Goal: Task Accomplishment & Management: Use online tool/utility

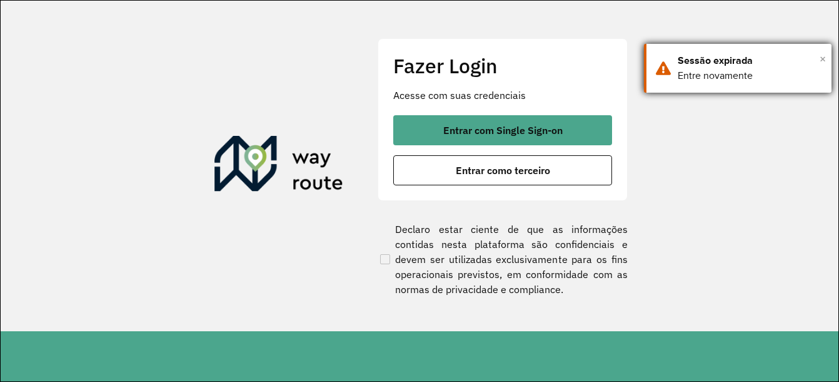
click at [820, 59] on span "×" at bounding box center [823, 58] width 6 height 19
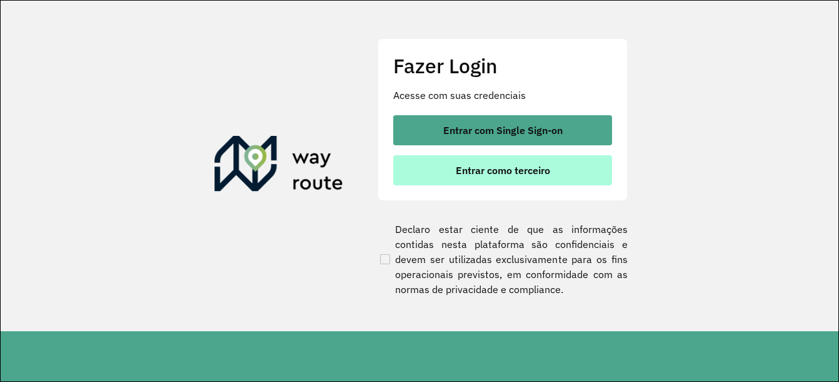
click at [569, 167] on button "Entrar como terceiro" at bounding box center [502, 170] width 219 height 30
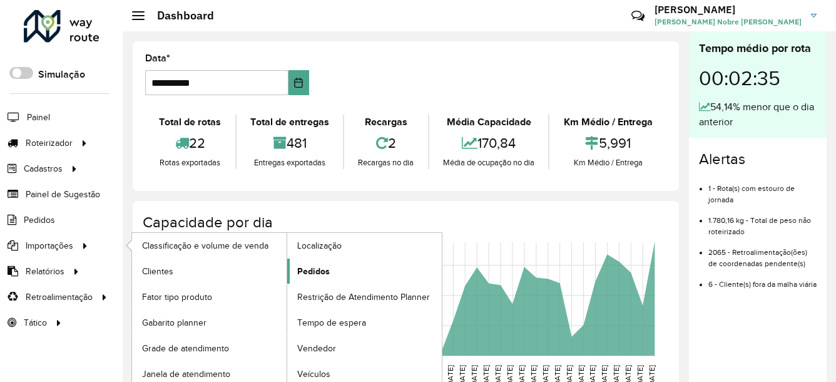
click at [315, 270] on span "Pedidos" at bounding box center [313, 271] width 33 height 13
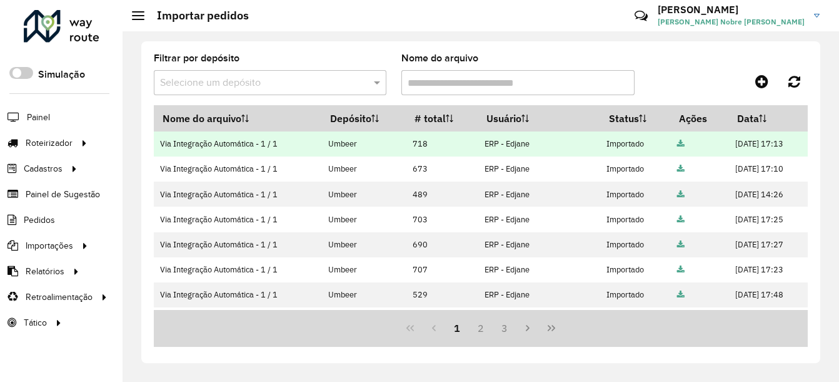
click at [677, 141] on icon at bounding box center [681, 144] width 8 height 8
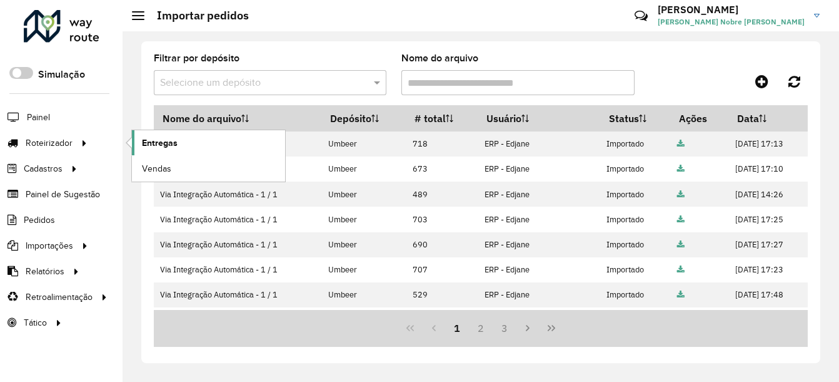
click at [161, 143] on span "Entregas" at bounding box center [160, 142] width 36 height 13
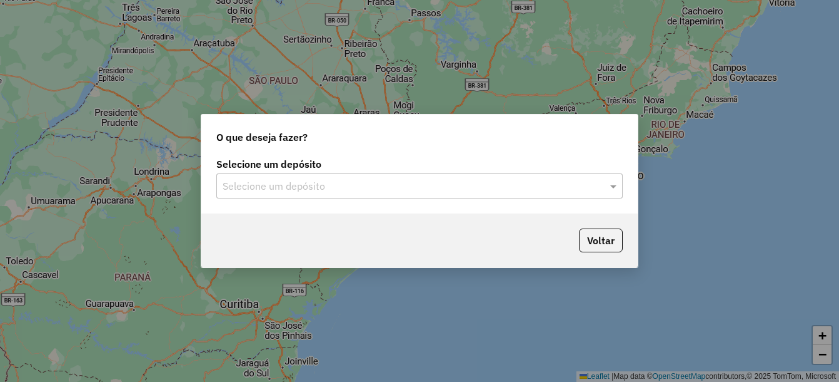
click at [248, 182] on input "text" at bounding box center [407, 186] width 369 height 15
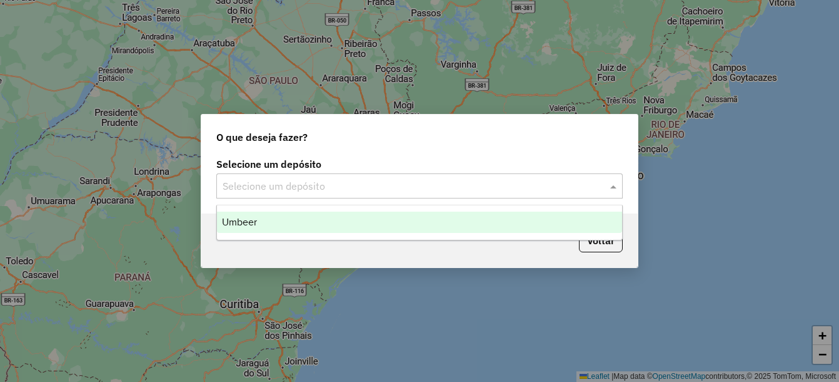
click at [251, 220] on span "Umbeer" at bounding box center [239, 221] width 35 height 11
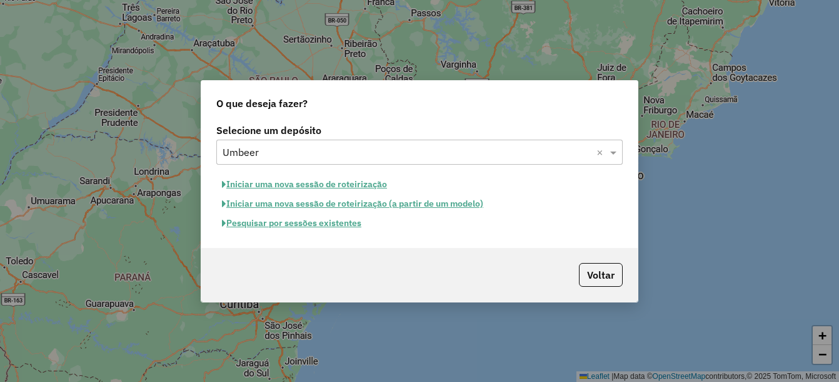
click at [309, 180] on button "Iniciar uma nova sessão de roteirização" at bounding box center [304, 183] width 176 height 19
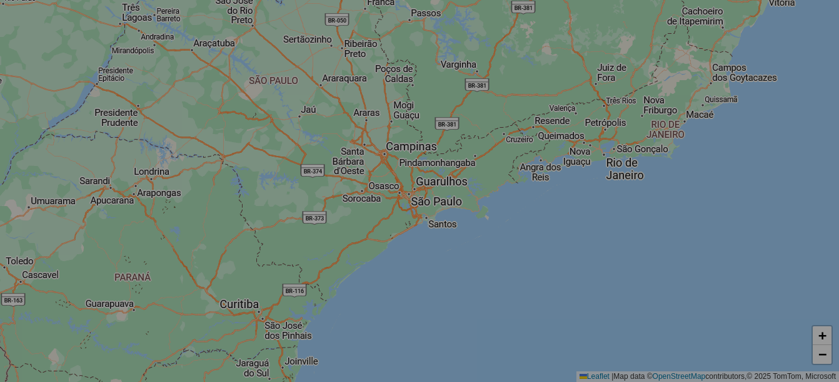
select select "*"
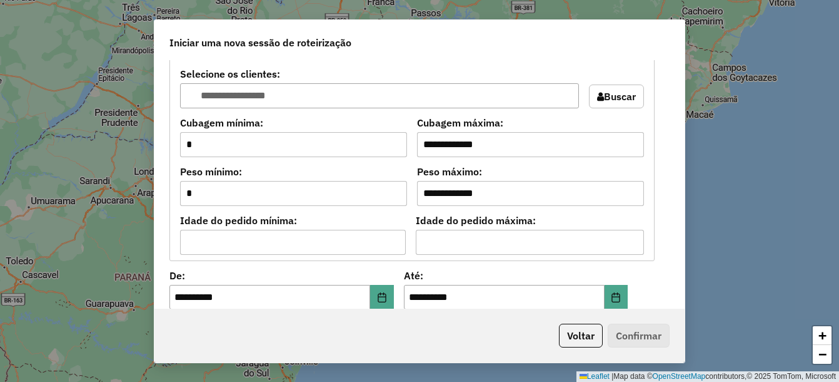
scroll to position [1188, 0]
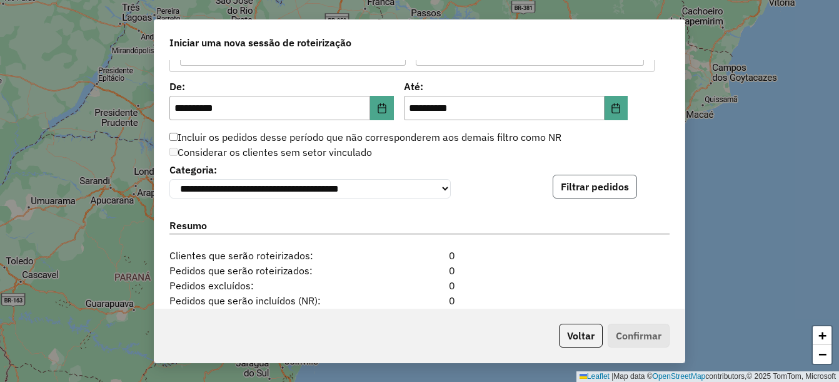
click at [575, 181] on button "Filtrar pedidos" at bounding box center [595, 186] width 84 height 24
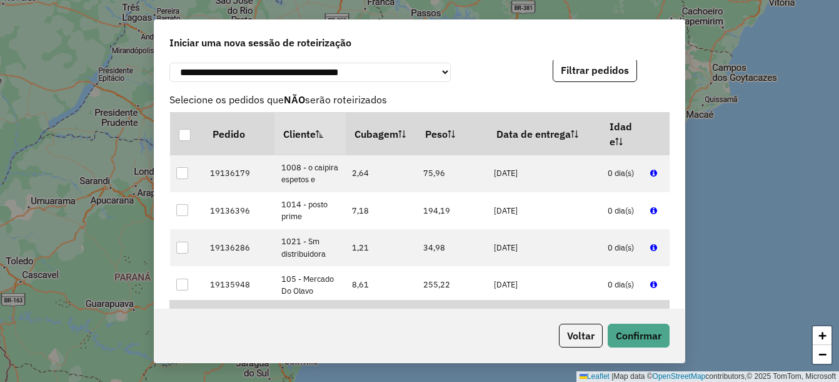
scroll to position [1376, 0]
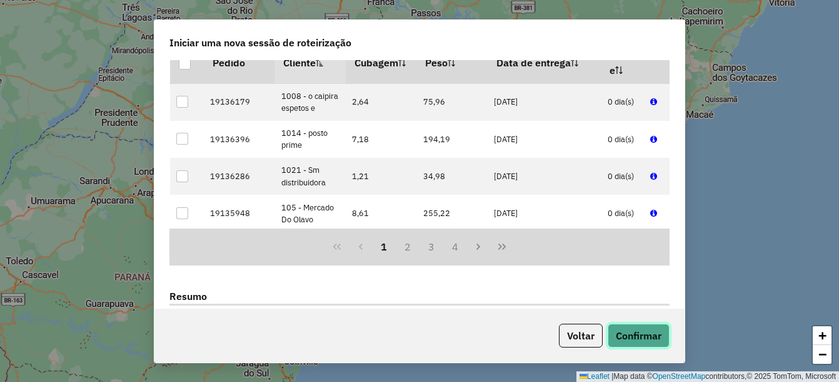
click at [635, 337] on button "Confirmar" at bounding box center [639, 335] width 62 height 24
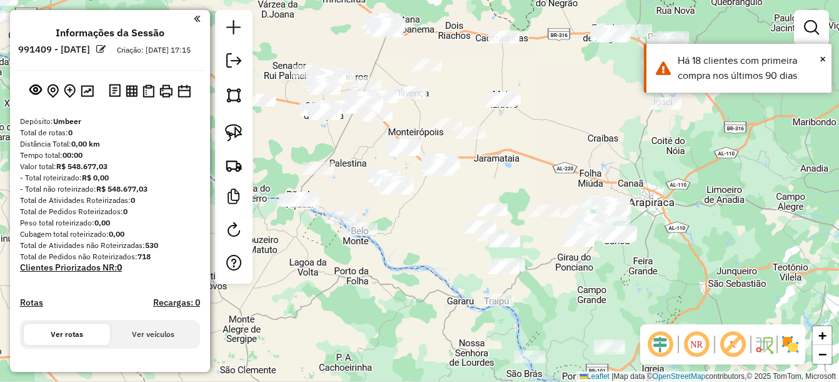
click at [582, 163] on div "Janela de atendimento Grade de atendimento Capacidade Transportadoras Veículos …" at bounding box center [419, 191] width 839 height 382
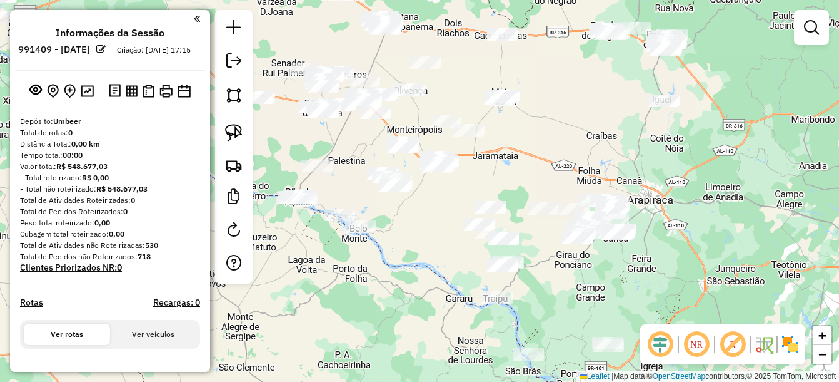
drag, startPoint x: 649, startPoint y: 185, endPoint x: 625, endPoint y: 168, distance: 28.6
click at [625, 168] on div "Janela de atendimento Grade de atendimento Capacidade Transportadoras Veículos …" at bounding box center [419, 191] width 839 height 382
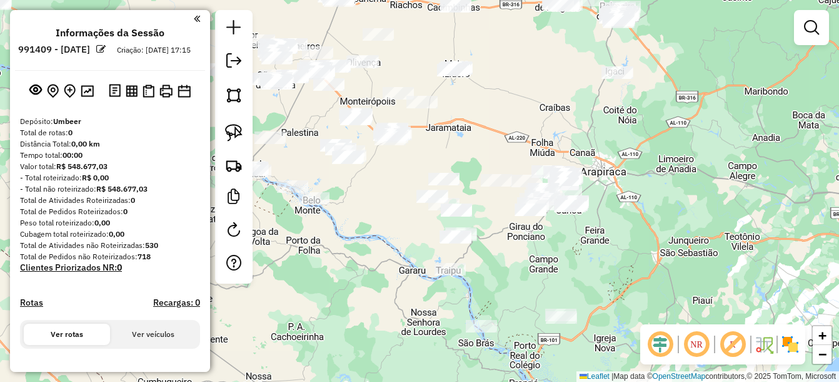
click at [452, 261] on div "Janela de atendimento Grade de atendimento Capacidade Transportadoras Veículos …" at bounding box center [419, 191] width 839 height 382
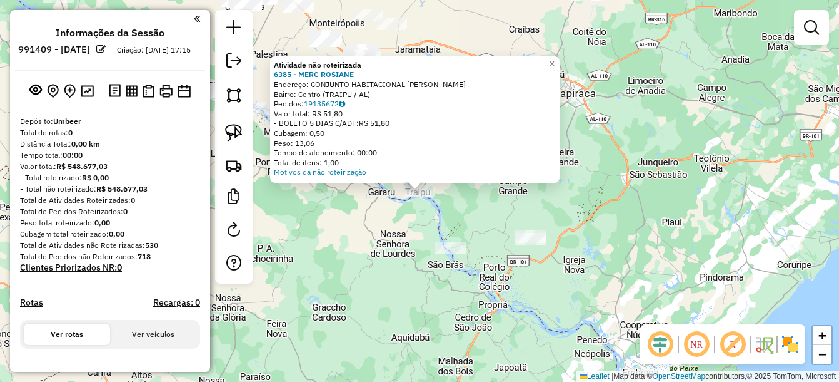
click at [409, 223] on div "Atividade não roteirizada 6385 - MERC ROSIANE Endereço: CONJUNTO HABITACIONAL J…" at bounding box center [419, 191] width 839 height 382
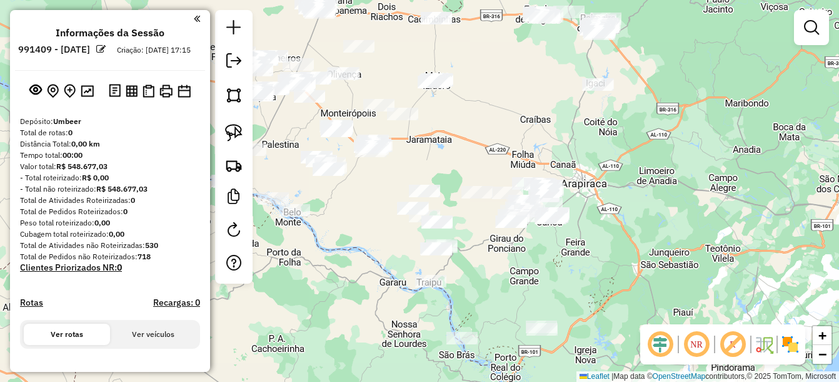
drag, startPoint x: 464, startPoint y: 193, endPoint x: 481, endPoint y: 308, distance: 116.3
click at [481, 308] on div "Janela de atendimento Grade de atendimento Capacidade Transportadoras Veículos …" at bounding box center [419, 191] width 839 height 382
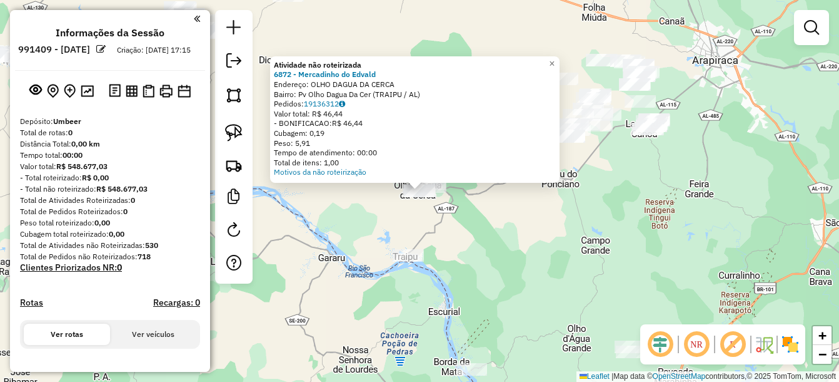
click at [477, 291] on div "Atividade não roteirizada 6872 - Mercadinho do Edvald Endereço: OLHO DAGUA DA C…" at bounding box center [419, 191] width 839 height 382
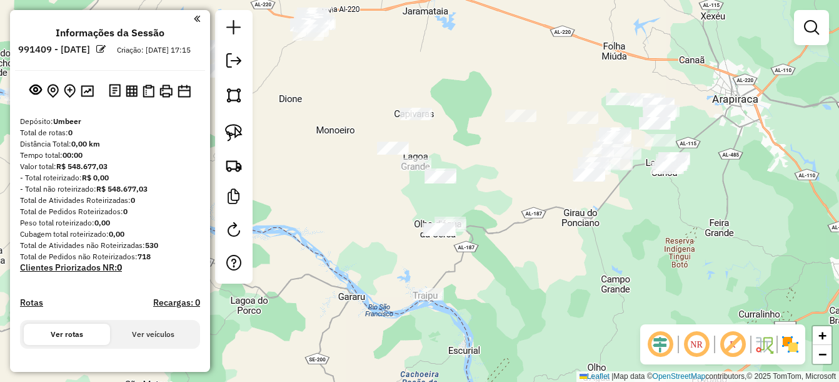
drag, startPoint x: 340, startPoint y: 210, endPoint x: 332, endPoint y: 196, distance: 15.1
click at [341, 213] on div "Janela de atendimento Grade de atendimento Capacidade Transportadoras Veículos …" at bounding box center [419, 191] width 839 height 382
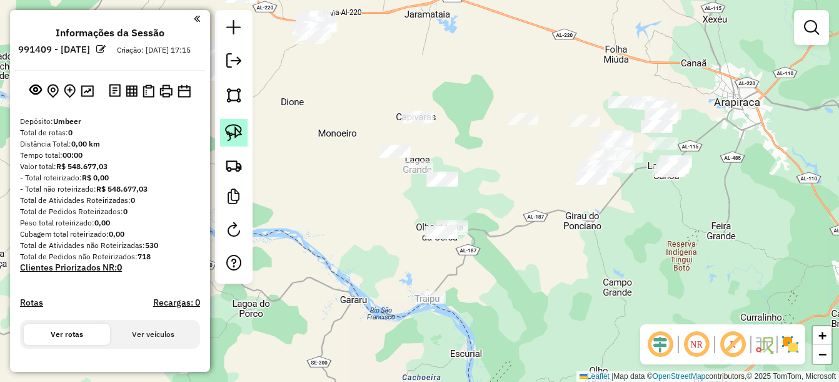
click at [231, 138] on img at bounding box center [234, 133] width 18 height 18
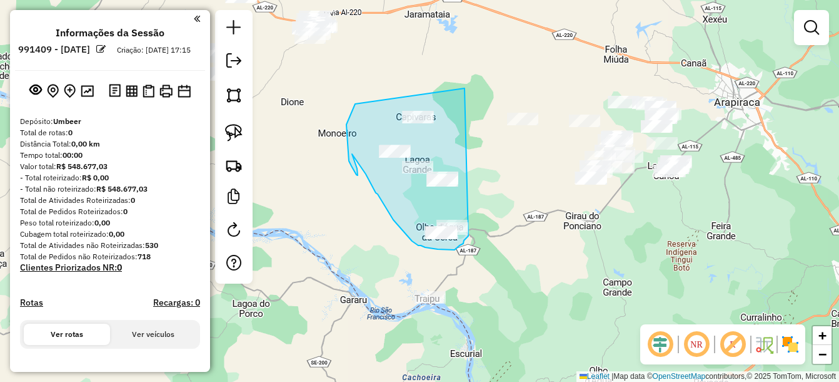
drag, startPoint x: 351, startPoint y: 114, endPoint x: 477, endPoint y: 234, distance: 174.3
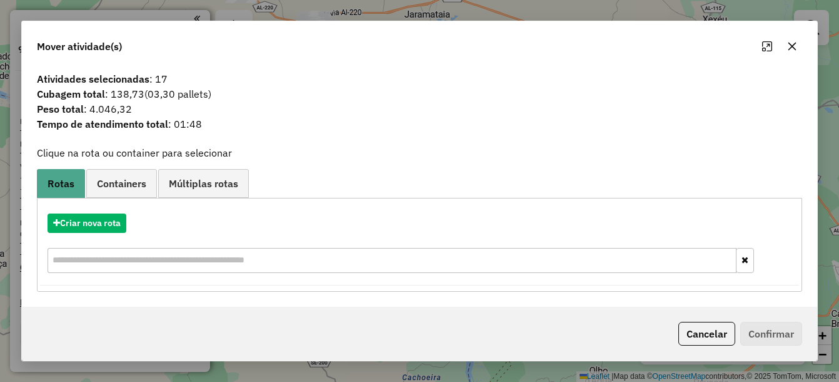
click at [706, 329] on button "Cancelar" at bounding box center [707, 333] width 57 height 24
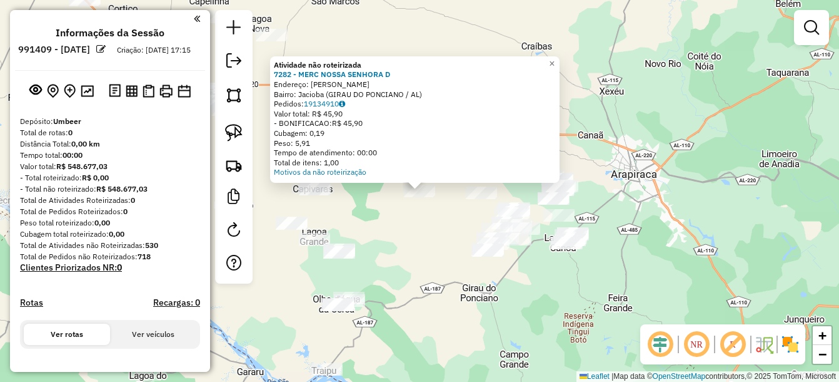
click at [460, 251] on div "Atividade não roteirizada 7282 - MERC NOSSA SENHORA D Endereço: POOADO JACIOBA …" at bounding box center [419, 191] width 839 height 382
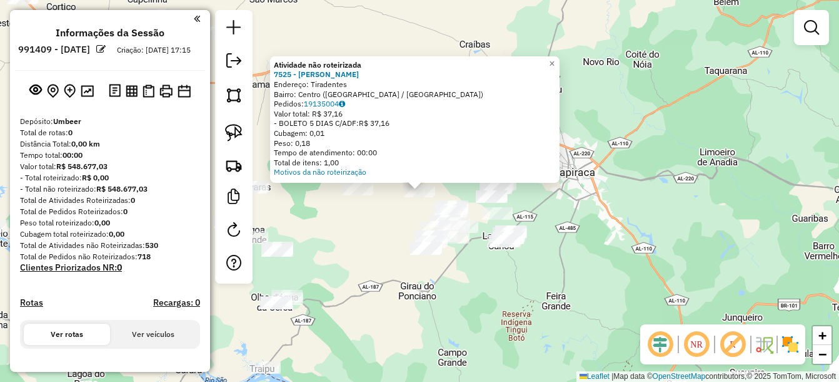
click at [368, 216] on div "Atividade não roteirizada 7525 - mercadinho JRE Endereço: Tiradentes Bairro: Ce…" at bounding box center [419, 191] width 839 height 382
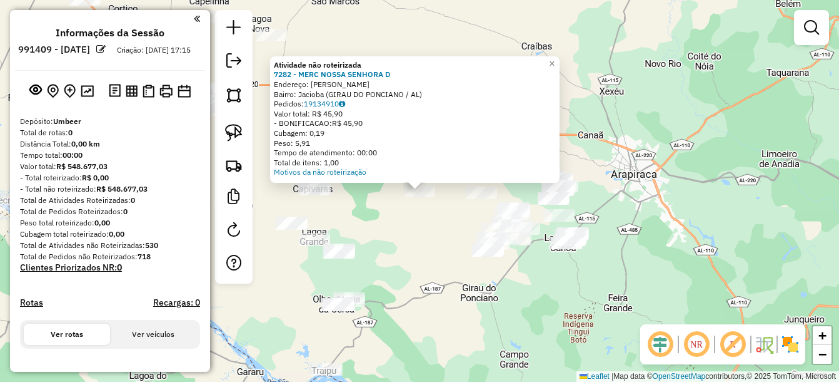
click at [436, 255] on div "Atividade não roteirizada 7282 - MERC NOSSA SENHORA D Endereço: POOADO JACIOBA …" at bounding box center [419, 191] width 839 height 382
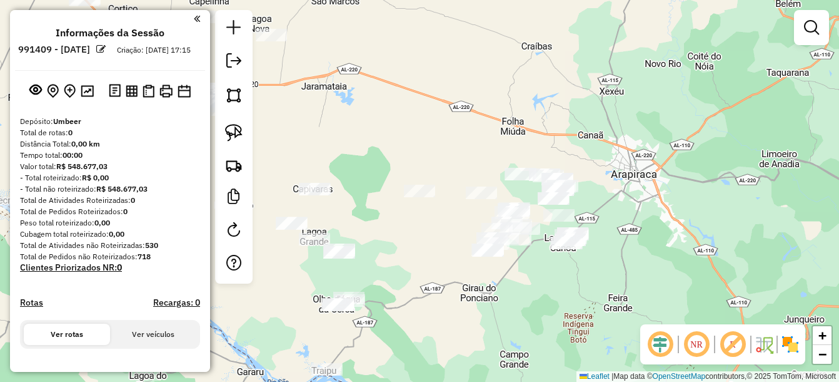
click at [477, 199] on div at bounding box center [481, 192] width 31 height 13
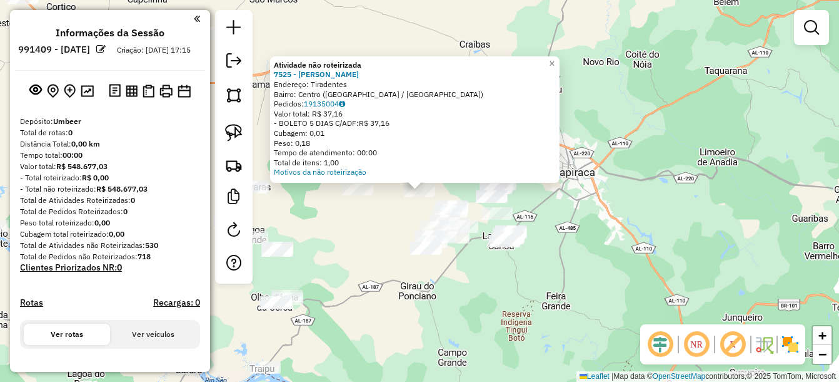
click at [372, 234] on div "Atividade não roteirizada 7525 - mercadinho JRE Endereço: Tiradentes Bairro: Ce…" at bounding box center [419, 191] width 839 height 382
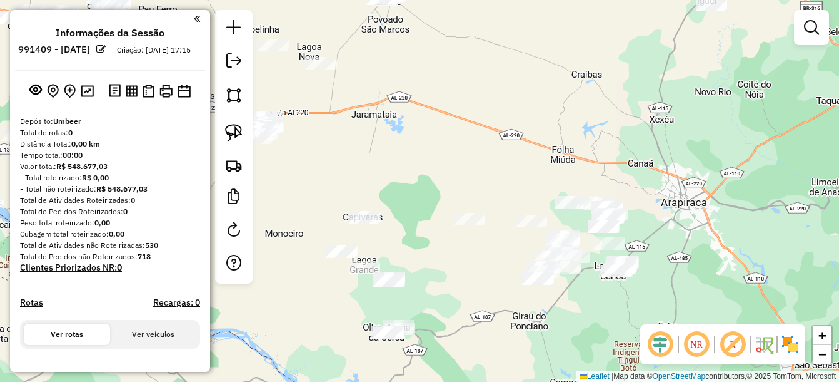
drag, startPoint x: 343, startPoint y: 237, endPoint x: 455, endPoint y: 267, distance: 115.9
click at [455, 267] on div "Janela de atendimento Grade de atendimento Capacidade Transportadoras Veículos …" at bounding box center [419, 191] width 839 height 382
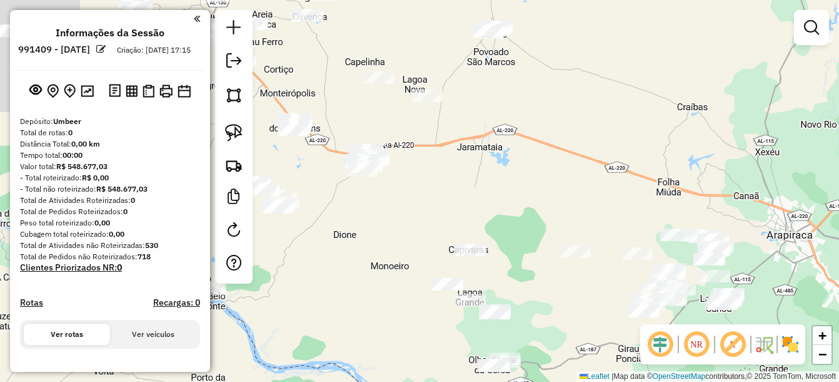
drag, startPoint x: 376, startPoint y: 231, endPoint x: 679, endPoint y: 302, distance: 311.5
click at [679, 302] on div "Janela de atendimento Grade de atendimento Capacidade Transportadoras Veículos …" at bounding box center [419, 191] width 839 height 382
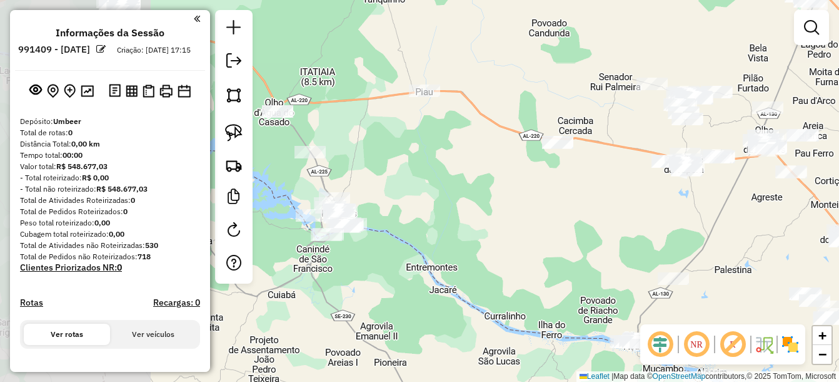
drag, startPoint x: 338, startPoint y: 210, endPoint x: 630, endPoint y: 267, distance: 298.2
click at [630, 267] on div "Janela de atendimento Grade de atendimento Capacidade Transportadoras Veículos …" at bounding box center [419, 191] width 839 height 382
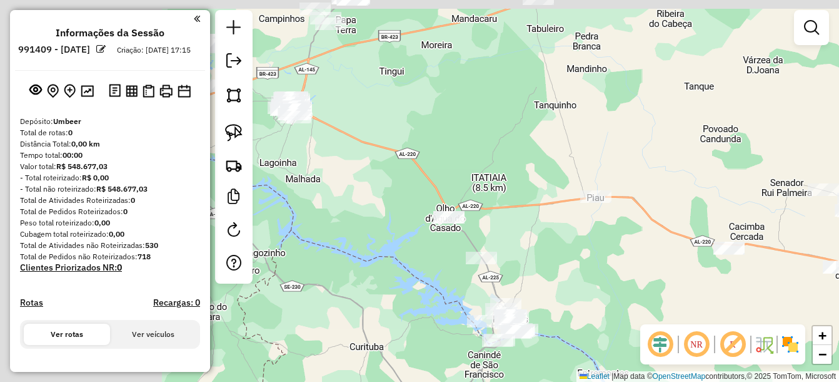
drag, startPoint x: 392, startPoint y: 169, endPoint x: 567, endPoint y: 276, distance: 205.2
click at [567, 276] on div "Janela de atendimento Grade de atendimento Capacidade Transportadoras Veículos …" at bounding box center [419, 191] width 839 height 382
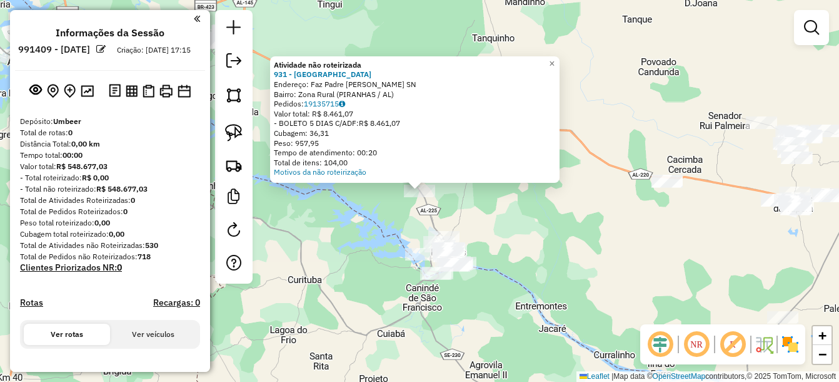
click at [504, 232] on div "Atividade não roteirizada 931 - Restaurante Canyons Endereço: Faz Padre [PERSON…" at bounding box center [419, 191] width 839 height 382
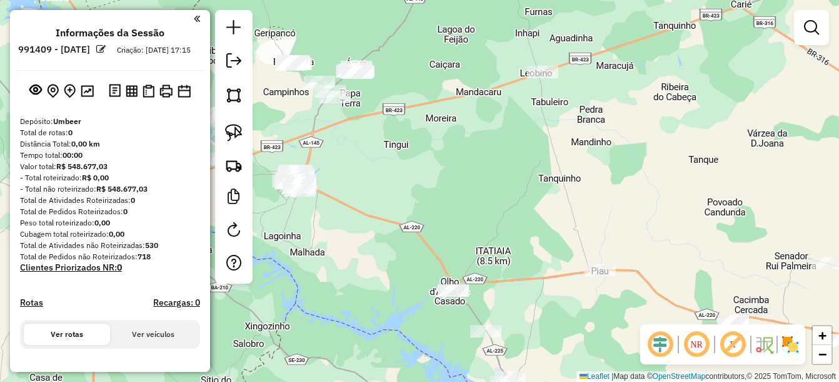
drag, startPoint x: 492, startPoint y: 183, endPoint x: 564, endPoint y: 333, distance: 166.4
click at [564, 333] on div "Janela de atendimento Grade de atendimento Capacidade Transportadoras Veículos …" at bounding box center [419, 191] width 839 height 382
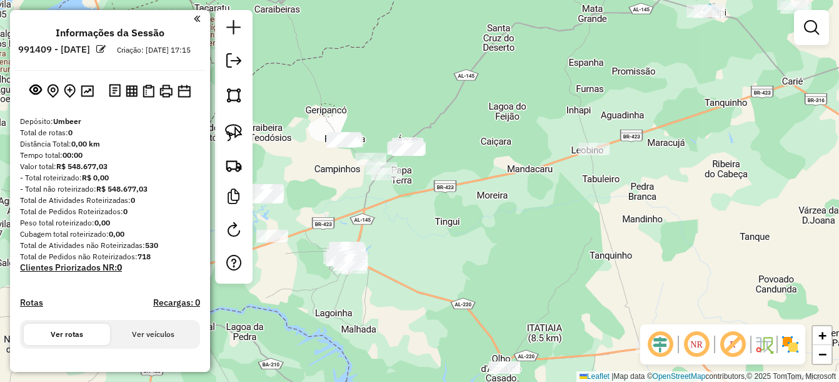
drag, startPoint x: 413, startPoint y: 216, endPoint x: 467, endPoint y: 276, distance: 80.6
click at [460, 284] on div "Janela de atendimento Grade de atendimento Capacidade Transportadoras Veículos …" at bounding box center [419, 191] width 839 height 382
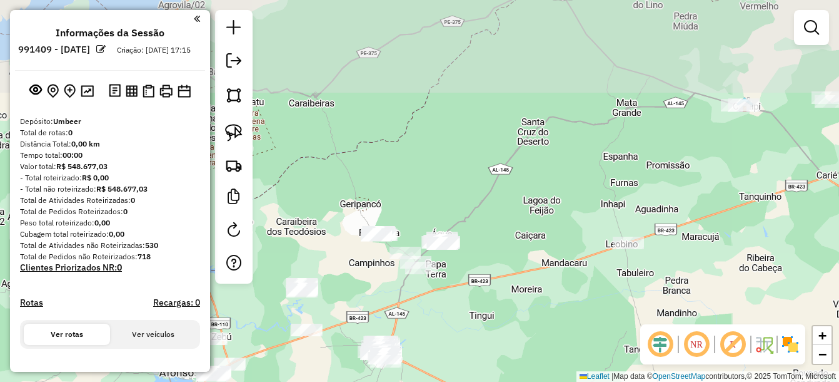
drag, startPoint x: 512, startPoint y: 319, endPoint x: 625, endPoint y: 291, distance: 116.7
click at [514, 336] on div "Janela de atendimento Grade de atendimento Capacidade Transportadoras Veículos …" at bounding box center [419, 191] width 839 height 382
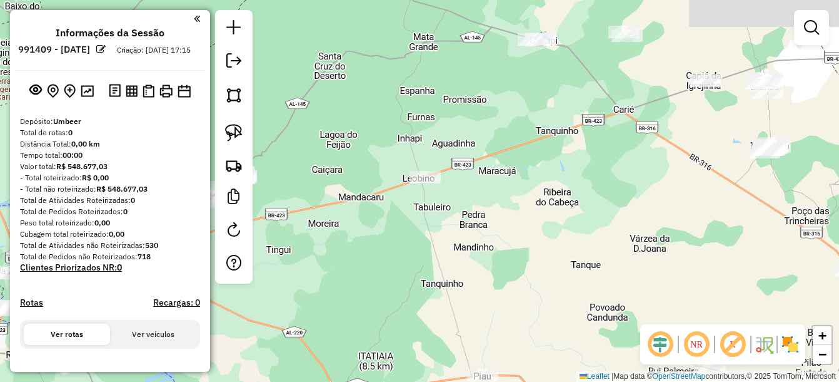
drag, startPoint x: 726, startPoint y: 255, endPoint x: 425, endPoint y: 197, distance: 306.3
click at [425, 197] on div "Janela de atendimento Grade de atendimento Capacidade Transportadoras Veículos …" at bounding box center [419, 191] width 839 height 382
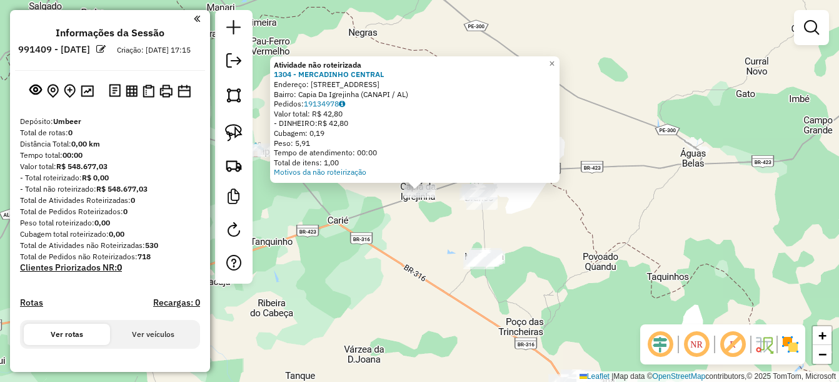
click at [412, 275] on div "Atividade não roteirizada 1304 - MERCADINHO CENTRAL Endereço: rua do comercio 1…" at bounding box center [419, 191] width 839 height 382
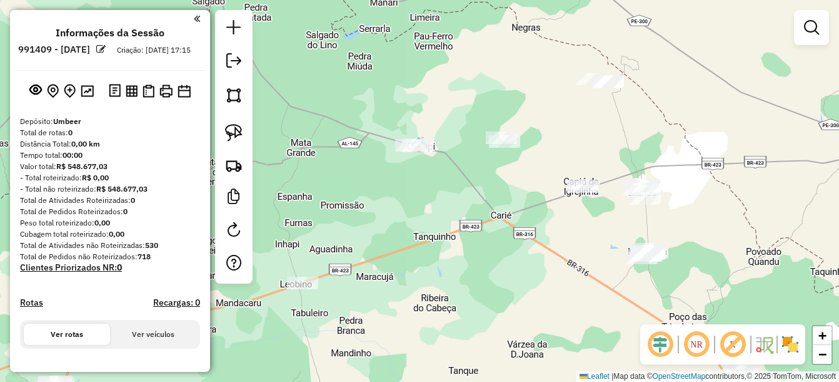
drag, startPoint x: 398, startPoint y: 302, endPoint x: 560, endPoint y: 298, distance: 162.0
click at [561, 298] on div "Janela de atendimento Grade de atendimento Capacidade Transportadoras Veículos …" at bounding box center [419, 191] width 839 height 382
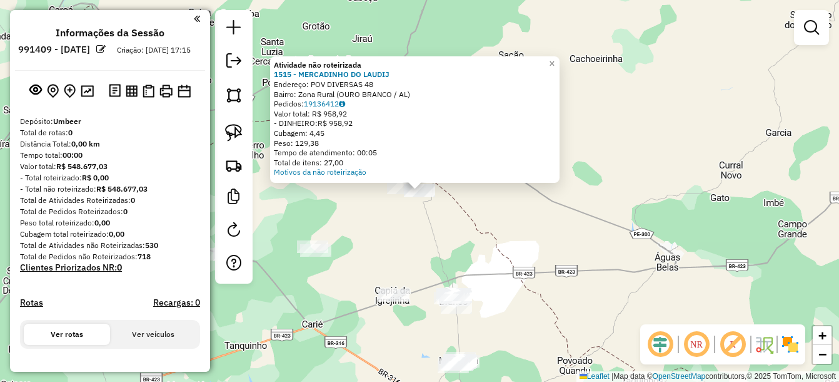
click at [398, 336] on div "Atividade não roteirizada 1515 - MERCADINHO DO LAUDIJ Endereço: POV DIVERSAS 48…" at bounding box center [419, 191] width 839 height 382
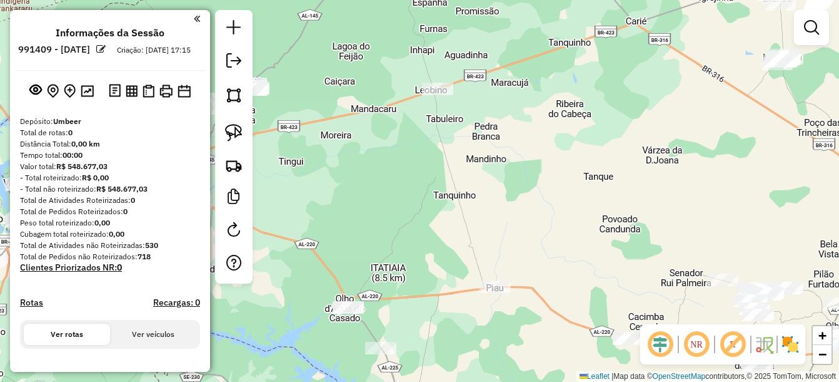
drag, startPoint x: 371, startPoint y: 326, endPoint x: 683, endPoint y: 72, distance: 402.7
click at [704, 33] on div "Janela de atendimento Grade de atendimento Capacidade Transportadoras Veículos …" at bounding box center [419, 191] width 839 height 382
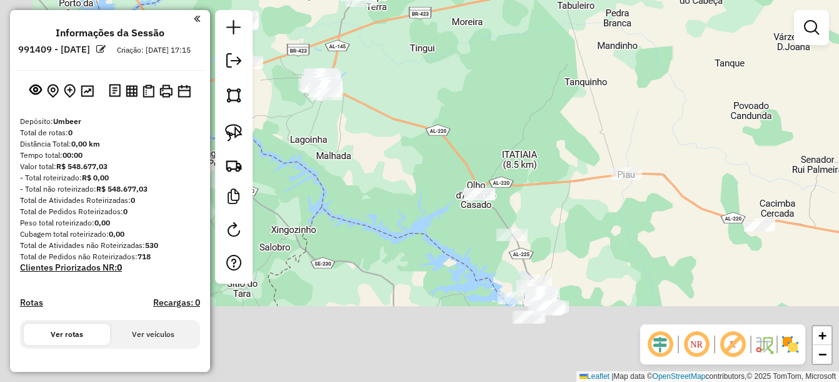
drag, startPoint x: 550, startPoint y: 185, endPoint x: 594, endPoint y: 145, distance: 59.4
click at [594, 145] on div "Janela de atendimento Grade de atendimento Capacidade Transportadoras Veículos …" at bounding box center [419, 191] width 839 height 382
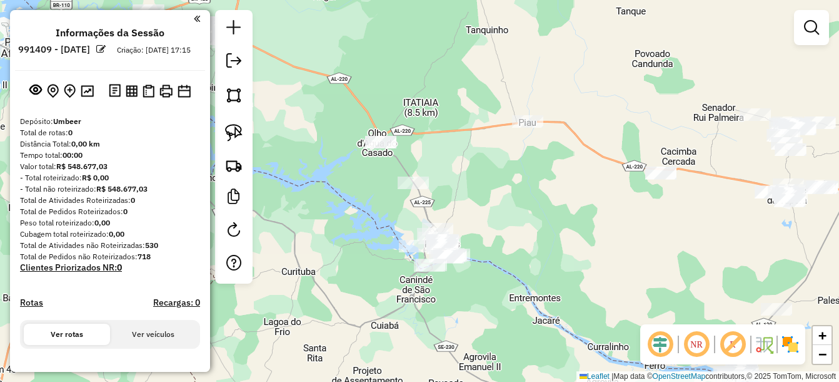
drag, startPoint x: 669, startPoint y: 218, endPoint x: 553, endPoint y: 158, distance: 130.9
click at [553, 158] on div "Janela de atendimento Grade de atendimento Capacidade Transportadoras Veículos …" at bounding box center [419, 191] width 839 height 382
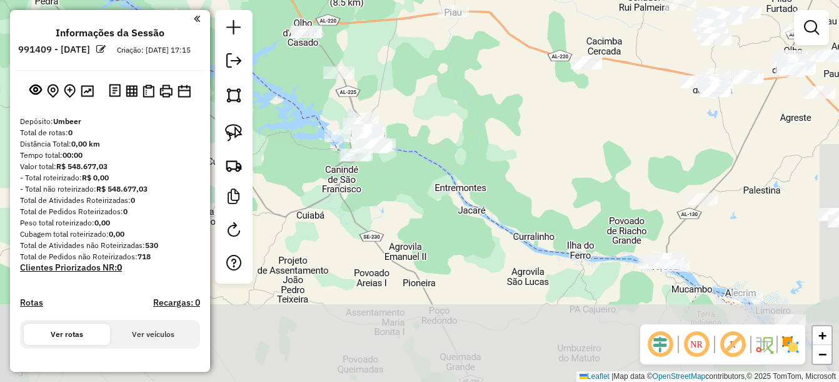
drag, startPoint x: 571, startPoint y: 225, endPoint x: 485, endPoint y: 197, distance: 90.8
click at [528, 144] on div "Janela de atendimento Grade de atendimento Capacidade Transportadoras Veículos …" at bounding box center [419, 191] width 839 height 382
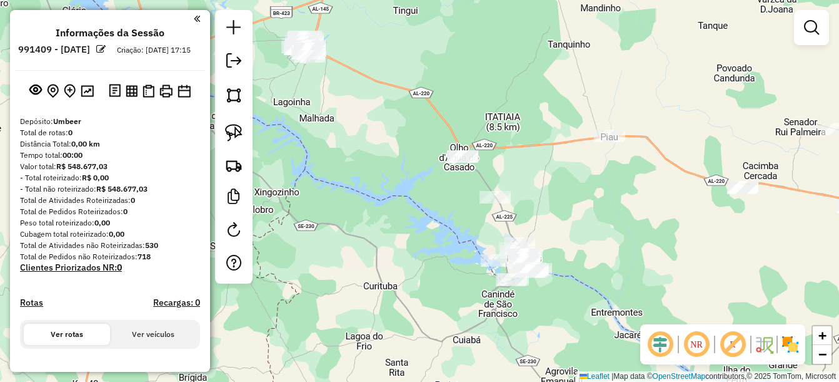
drag, startPoint x: 397, startPoint y: 233, endPoint x: 552, endPoint y: 358, distance: 198.8
click at [552, 358] on div "Janela de atendimento Grade de atendimento Capacidade Transportadoras Veículos …" at bounding box center [419, 191] width 839 height 382
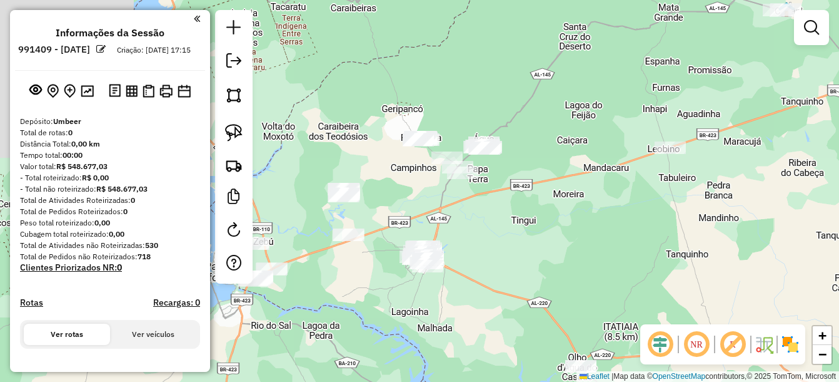
drag, startPoint x: 418, startPoint y: 69, endPoint x: 522, endPoint y: 282, distance: 237.2
click at [535, 279] on div "Janela de atendimento Grade de atendimento Capacidade Transportadoras Veículos …" at bounding box center [419, 191] width 839 height 382
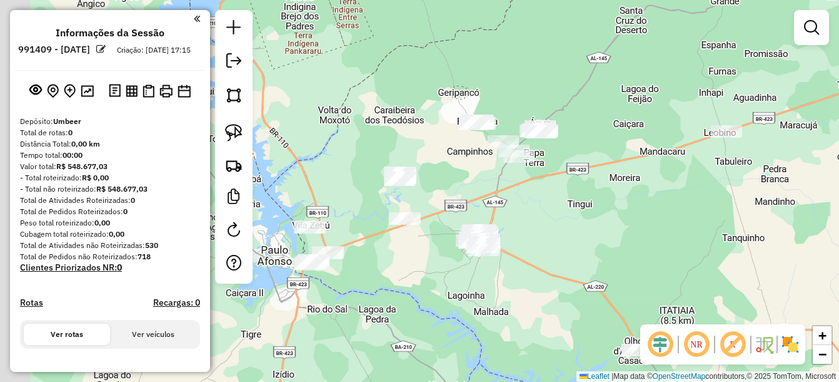
drag, startPoint x: 318, startPoint y: 343, endPoint x: 378, endPoint y: 289, distance: 81.0
click at [357, 329] on div "Janela de atendimento Grade de atendimento Capacidade Transportadoras Veículos …" at bounding box center [419, 191] width 839 height 382
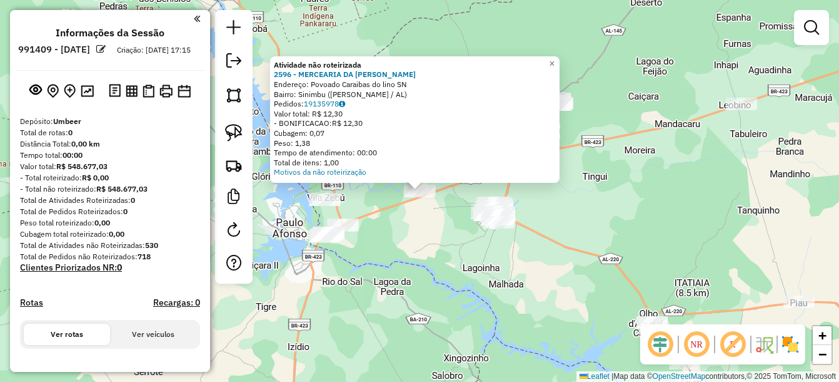
click at [489, 258] on div "Atividade não roteirizada 2596 - MERCEARIA DA ANA Endereço: Povoado Caraibas do…" at bounding box center [419, 191] width 839 height 382
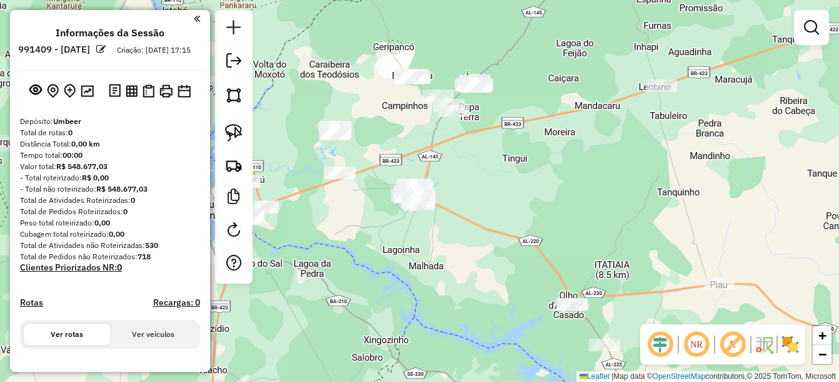
drag, startPoint x: 726, startPoint y: 233, endPoint x: 600, endPoint y: 201, distance: 129.5
click at [600, 201] on div "Janela de atendimento Grade de atendimento Capacidade Transportadoras Veículos …" at bounding box center [419, 191] width 839 height 382
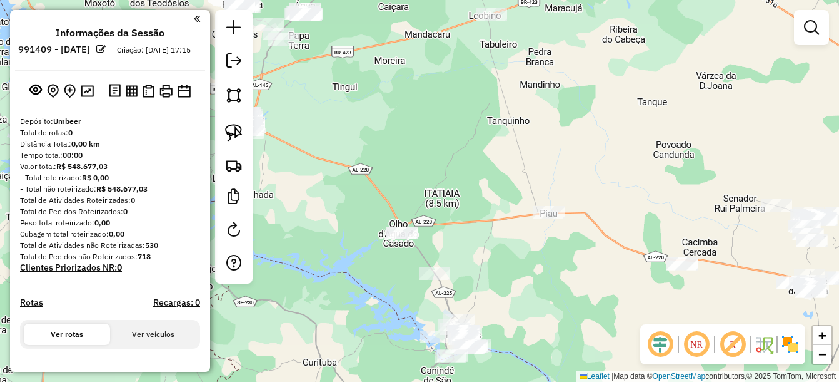
drag, startPoint x: 684, startPoint y: 229, endPoint x: 559, endPoint y: 171, distance: 137.4
click at [559, 171] on div "Janela de atendimento Grade de atendimento Capacidade Transportadoras Veículos …" at bounding box center [419, 191] width 839 height 382
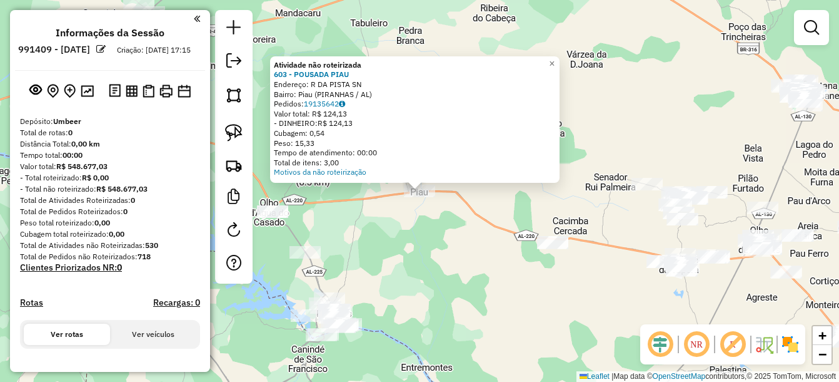
click at [506, 231] on div "Atividade não roteirizada 603 - POUSADA PIAU Endereço: R DA PISTA SN Bairro: Pi…" at bounding box center [419, 191] width 839 height 382
click at [444, 259] on div "Atividade não roteirizada 603 - POUSADA PIAU Endereço: R DA PISTA SN Bairro: Pi…" at bounding box center [419, 191] width 839 height 382
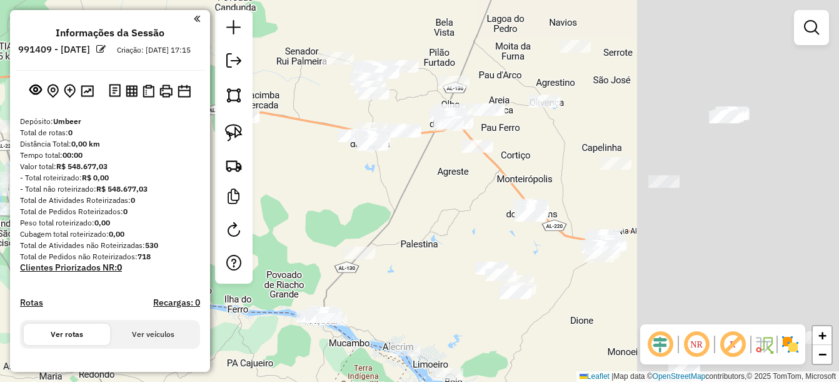
drag, startPoint x: 552, startPoint y: 266, endPoint x: 323, endPoint y: 144, distance: 259.1
click at [265, 143] on div "Janela de atendimento Grade de atendimento Capacidade Transportadoras Veículos …" at bounding box center [419, 191] width 839 height 382
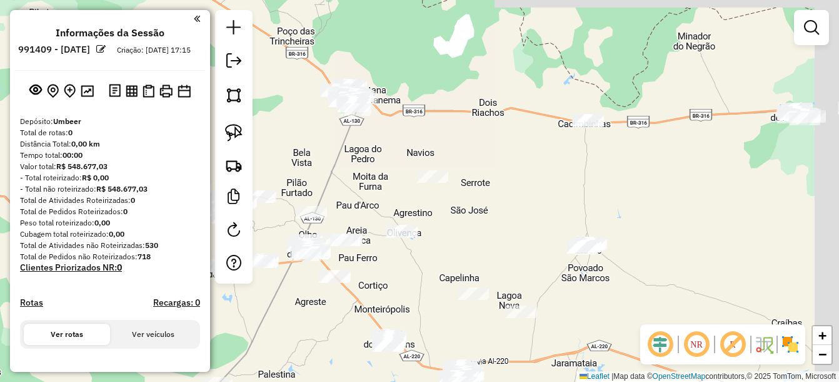
drag, startPoint x: 613, startPoint y: 88, endPoint x: 508, endPoint y: 183, distance: 141.7
click at [508, 183] on div "Janela de atendimento Grade de atendimento Capacidade Transportadoras Veículos …" at bounding box center [419, 191] width 839 height 382
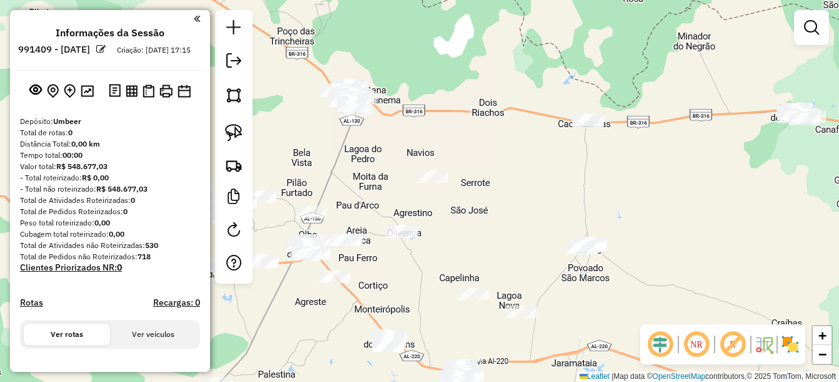
drag, startPoint x: 685, startPoint y: 195, endPoint x: 624, endPoint y: 204, distance: 61.4
click at [629, 203] on div "Janela de atendimento Grade de atendimento Capacidade Transportadoras Veículos …" at bounding box center [419, 191] width 839 height 382
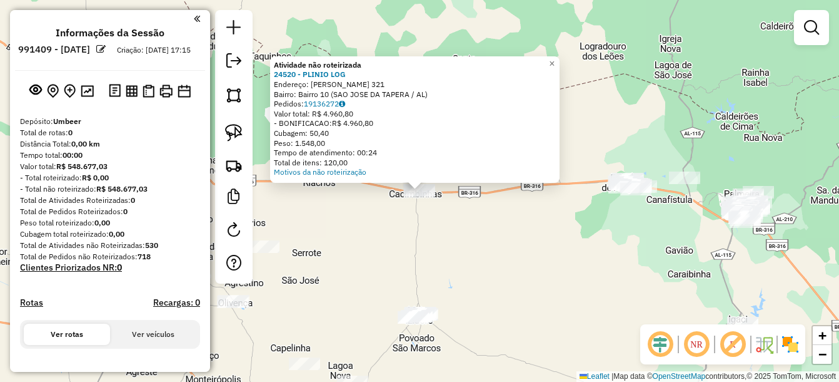
click at [437, 238] on div "Atividade não roteirizada 24520 - PLINIO LOG Endereço: Divaldo Suruagi 321 Bair…" at bounding box center [419, 191] width 839 height 382
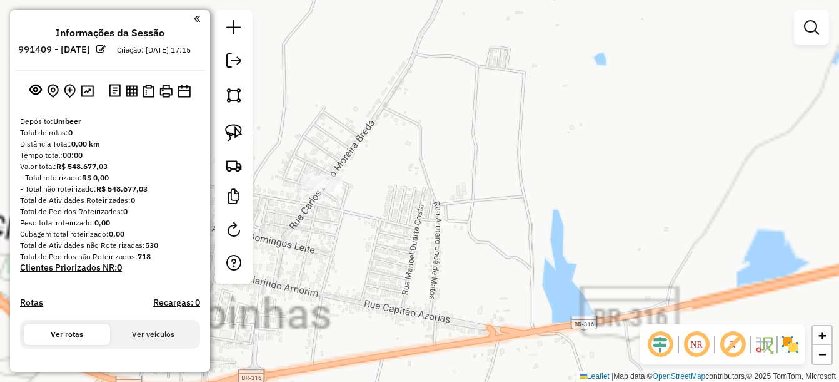
drag, startPoint x: 416, startPoint y: 197, endPoint x: 503, endPoint y: 213, distance: 89.1
click at [505, 213] on div "Janela de atendimento Grade de atendimento Capacidade Transportadoras Veículos …" at bounding box center [419, 191] width 839 height 382
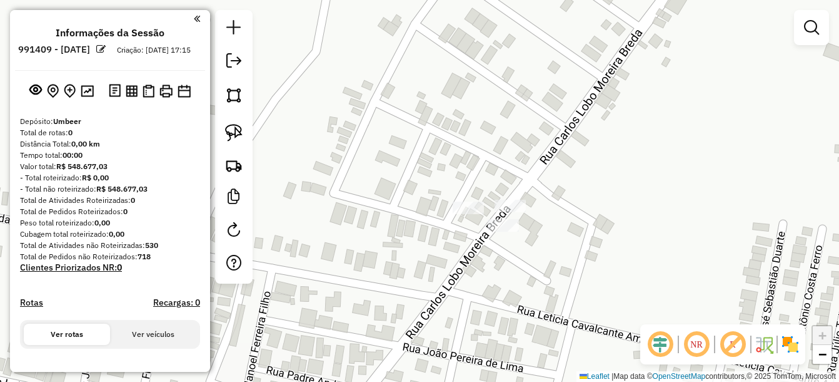
click at [507, 196] on div "Janela de atendimento Grade de atendimento Capacidade Transportadoras Veículos …" at bounding box center [419, 191] width 839 height 382
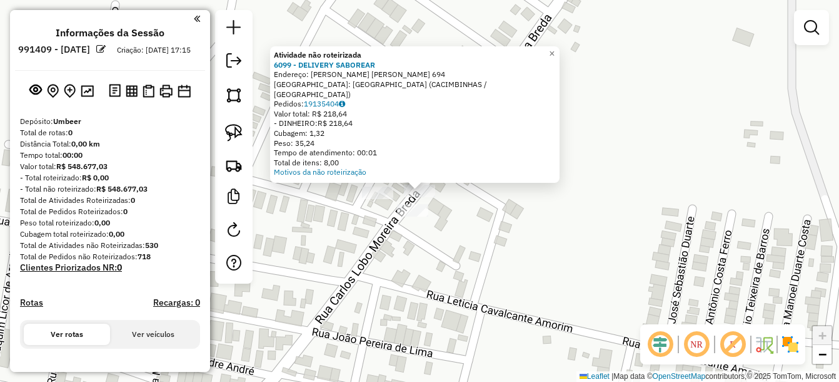
click at [503, 223] on div "Atividade não roteirizada 6099 - DELIVERY SABOREAR Endereço: Carlos lobo Moreir…" at bounding box center [419, 191] width 839 height 382
click at [433, 229] on div "Atividade não roteirizada 6099 - DELIVERY SABOREAR Endereço: Carlos lobo Moreir…" at bounding box center [419, 191] width 839 height 382
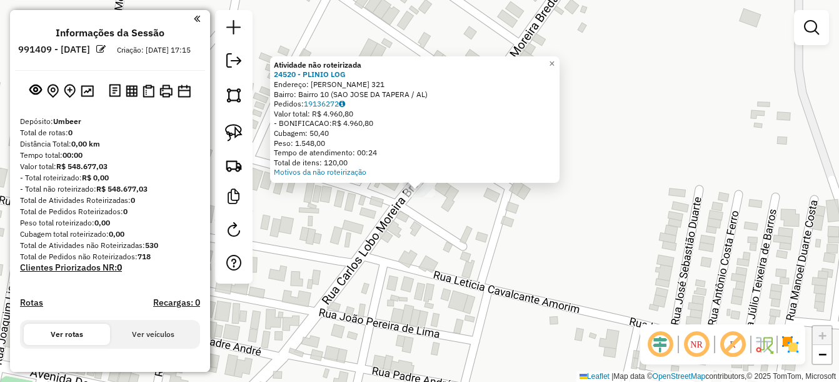
click at [421, 235] on div "Atividade não roteirizada 24520 - PLINIO LOG Endereço: Divaldo Suruagi 321 Bair…" at bounding box center [419, 191] width 839 height 382
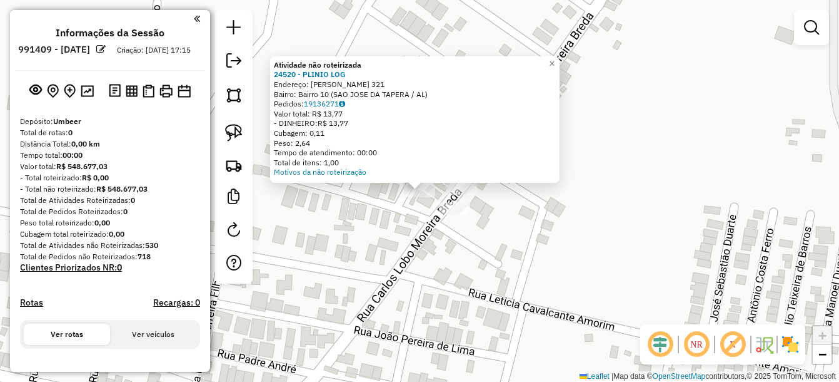
click at [395, 216] on div "Atividade não roteirizada 24520 - PLINIO LOG Endereço: Divaldo Suruagi 321 Bair…" at bounding box center [419, 191] width 839 height 382
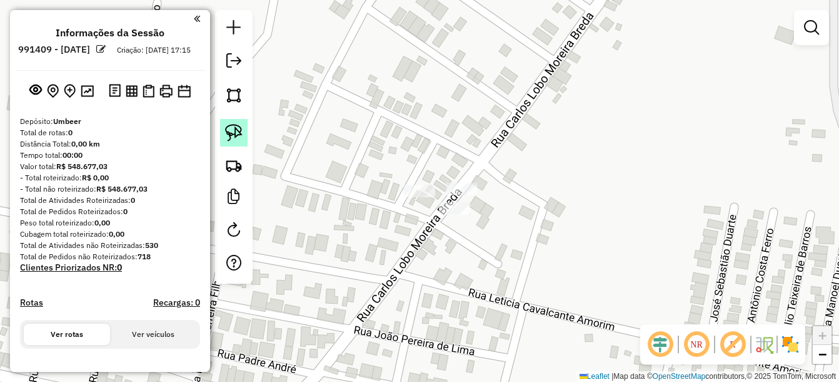
click at [235, 127] on img at bounding box center [234, 133] width 18 height 18
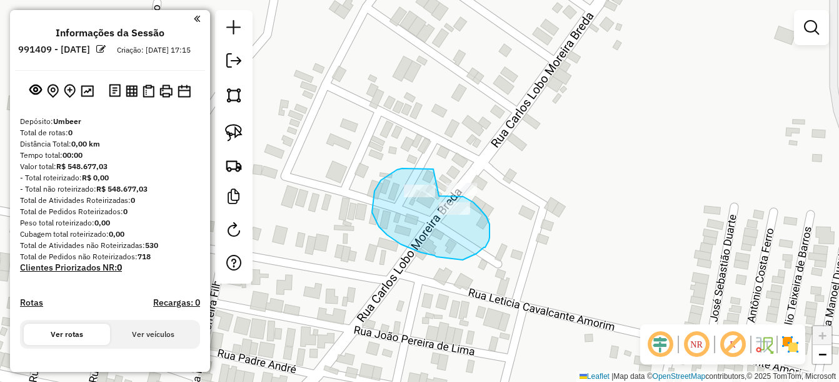
drag, startPoint x: 430, startPoint y: 168, endPoint x: 439, endPoint y: 196, distance: 28.9
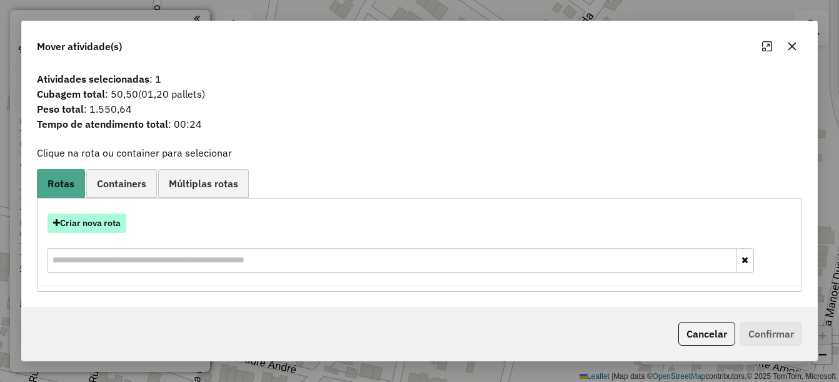
click at [102, 230] on button "Criar nova rota" at bounding box center [87, 222] width 79 height 19
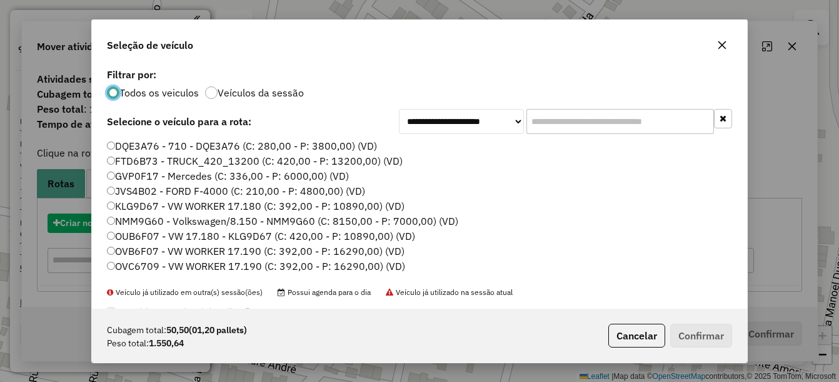
click at [99, 216] on div "**********" at bounding box center [419, 191] width 839 height 382
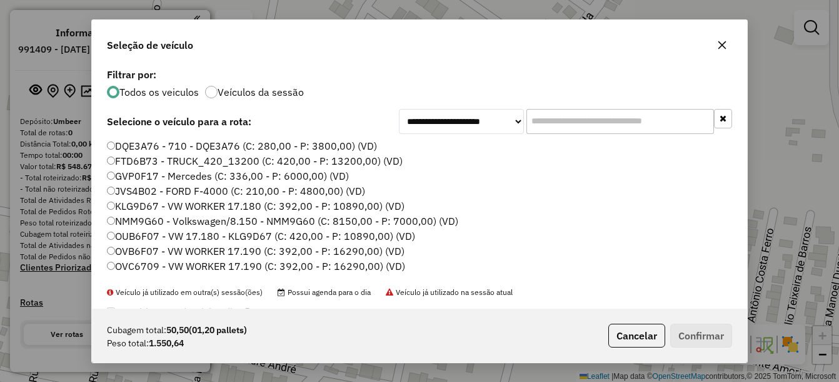
click at [135, 220] on label "NMM9G60 - Volkswagen/8.150 - NMM9G60 (C: 8150,00 - P: 7000,00) (VD)" at bounding box center [283, 220] width 352 height 15
click at [719, 337] on button "Confirmar" at bounding box center [701, 335] width 62 height 24
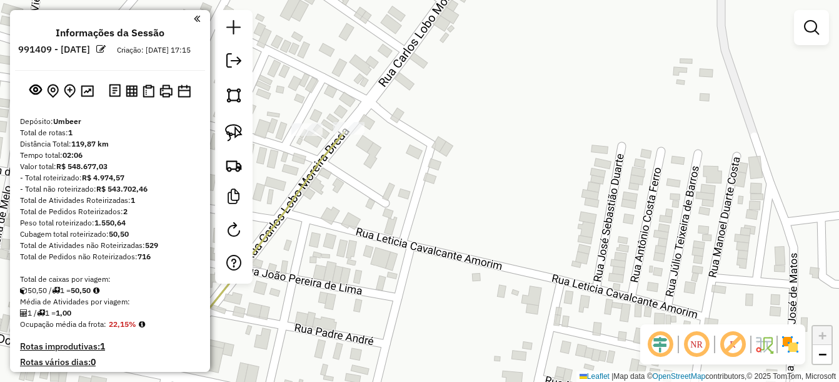
drag, startPoint x: 710, startPoint y: 213, endPoint x: 597, endPoint y: 150, distance: 129.3
click at [598, 151] on div "Janela de atendimento Grade de atendimento Capacidade Transportadoras Veículos …" at bounding box center [419, 191] width 839 height 382
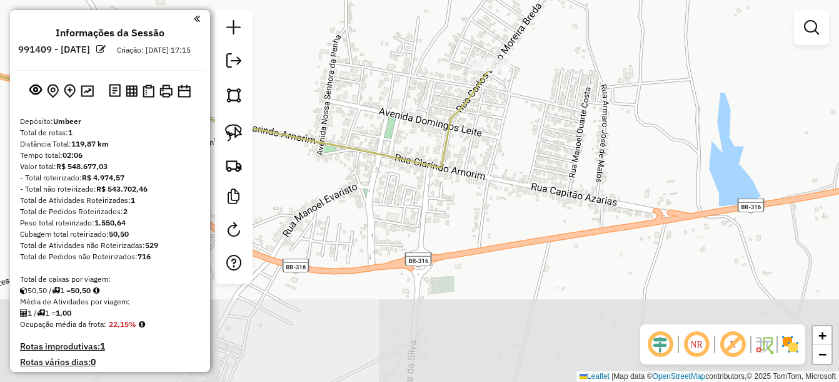
drag, startPoint x: 603, startPoint y: 203, endPoint x: 554, endPoint y: 104, distance: 109.9
click at [554, 106] on div "Janela de atendimento Grade de atendimento Capacidade Transportadoras Veículos …" at bounding box center [419, 191] width 839 height 382
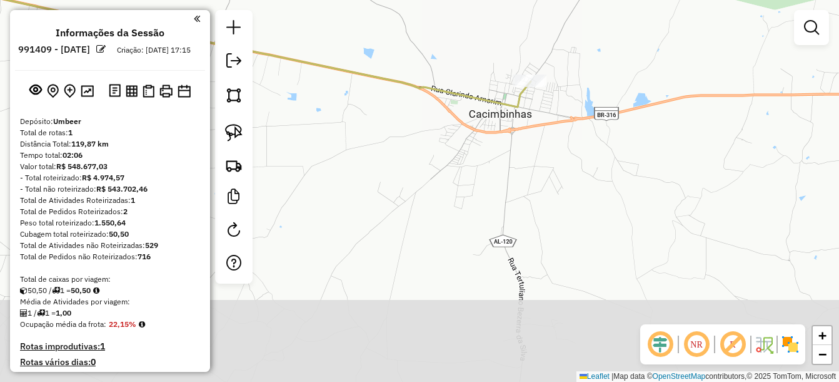
drag, startPoint x: 627, startPoint y: 210, endPoint x: 520, endPoint y: 112, distance: 145.2
click at [520, 112] on div "Janela de atendimento Grade de atendimento Capacidade Transportadoras Veículos …" at bounding box center [419, 191] width 839 height 382
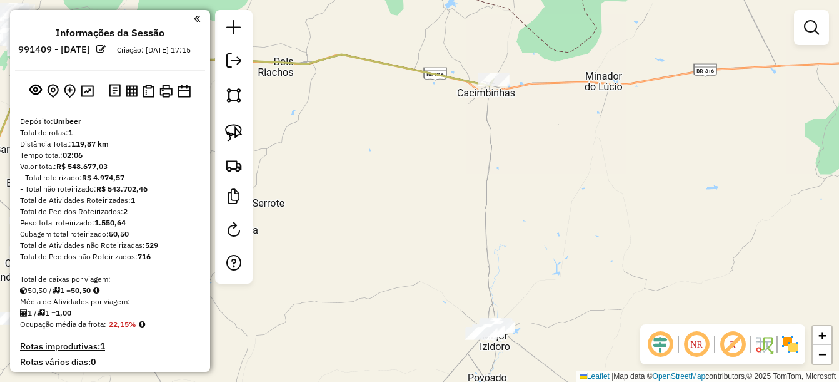
drag, startPoint x: 620, startPoint y: 119, endPoint x: 534, endPoint y: 252, distance: 158.6
click at [534, 252] on div "Janela de atendimento Grade de atendimento Capacidade Transportadoras Veículos …" at bounding box center [419, 191] width 839 height 382
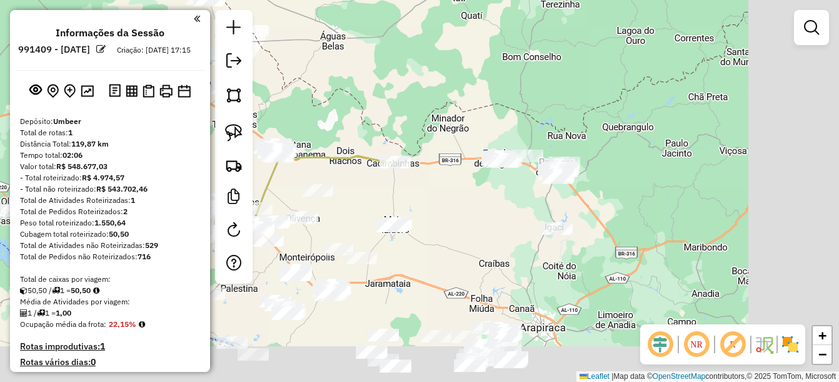
drag, startPoint x: 606, startPoint y: 269, endPoint x: 500, endPoint y: 196, distance: 129.1
click at [500, 196] on div "Janela de atendimento Grade de atendimento Capacidade Transportadoras Veículos …" at bounding box center [419, 191] width 839 height 382
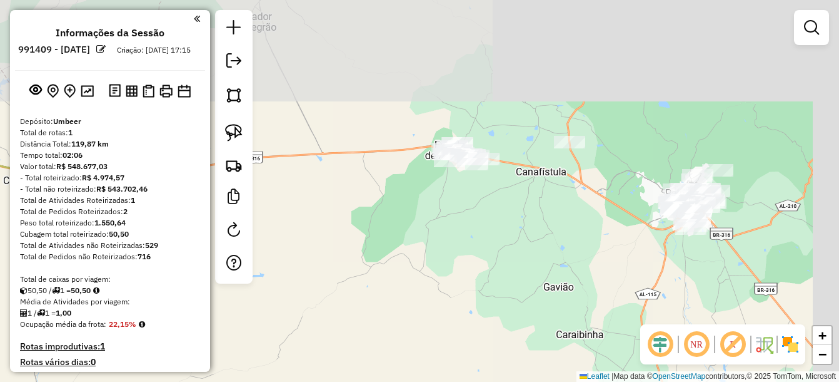
drag, startPoint x: 560, startPoint y: 138, endPoint x: 535, endPoint y: 240, distance: 104.8
click at [535, 240] on div "Janela de atendimento Grade de atendimento Capacidade Transportadoras Veículos …" at bounding box center [419, 191] width 839 height 382
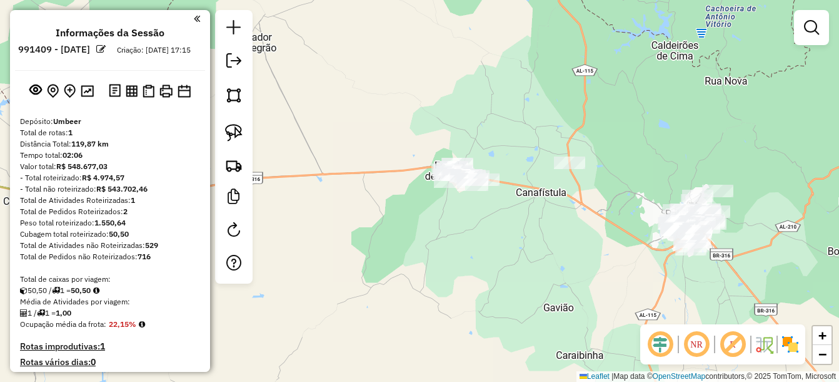
drag, startPoint x: 557, startPoint y: 194, endPoint x: 557, endPoint y: 208, distance: 14.4
click at [557, 208] on div "Janela de atendimento Grade de atendimento Capacidade Transportadoras Veículos …" at bounding box center [419, 191] width 839 height 382
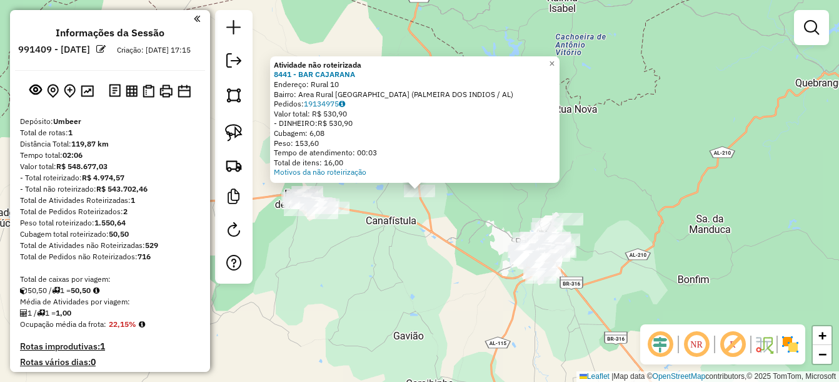
click at [378, 271] on div "Atividade não roteirizada 8441 - BAR CAJARANA Endereço: Rural 10 Bairro: Area R…" at bounding box center [419, 191] width 839 height 382
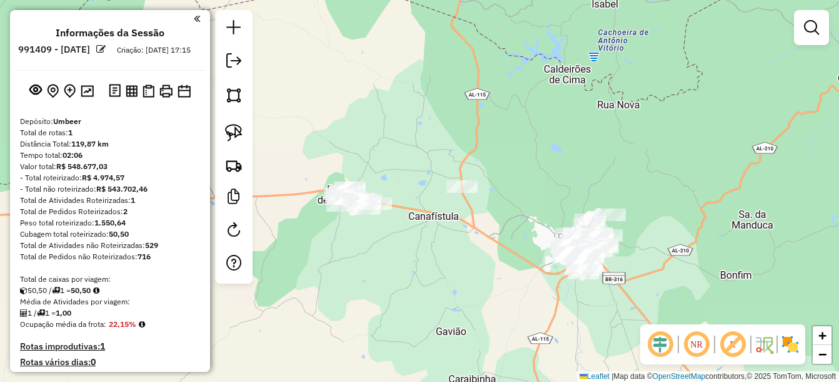
drag, startPoint x: 389, startPoint y: 242, endPoint x: 506, endPoint y: 237, distance: 117.1
click at [506, 237] on div "Janela de atendimento Grade de atendimento Capacidade Transportadoras Veículos …" at bounding box center [419, 191] width 839 height 382
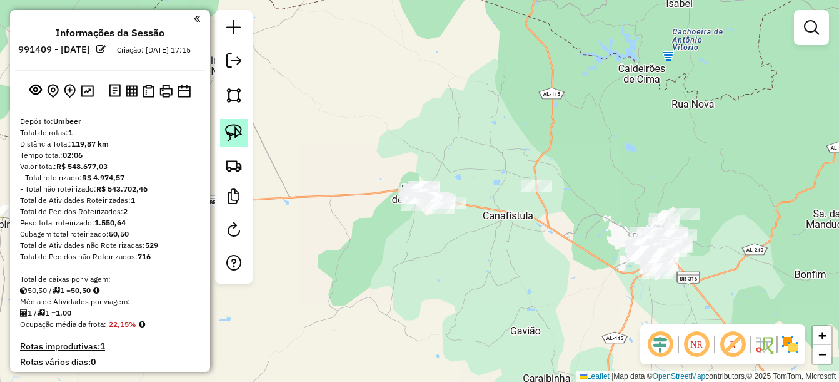
click at [235, 134] on img at bounding box center [234, 133] width 18 height 18
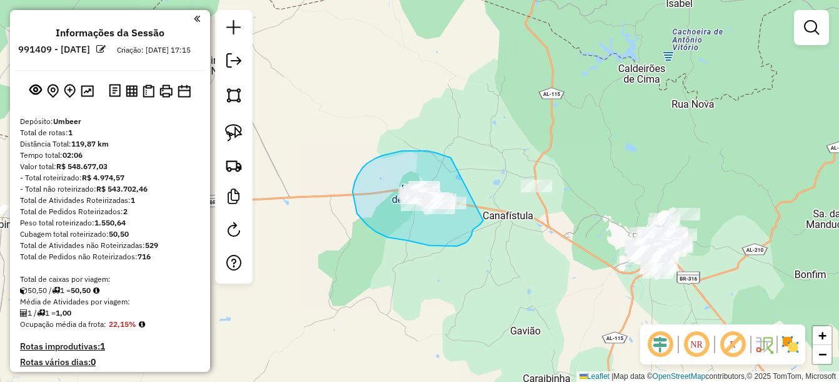
drag, startPoint x: 421, startPoint y: 151, endPoint x: 483, endPoint y: 220, distance: 93.4
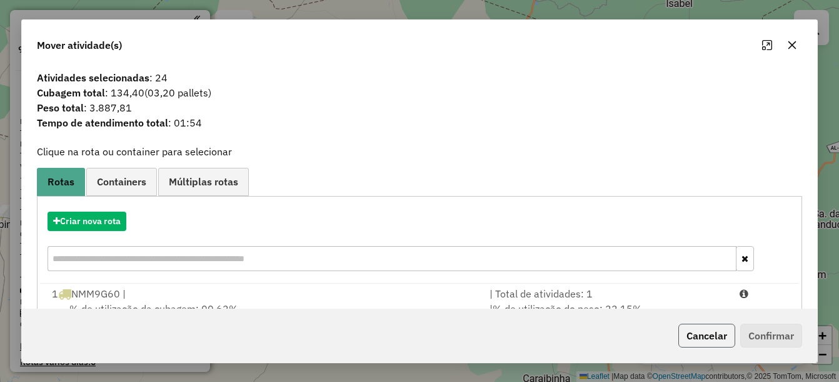
click at [700, 340] on button "Cancelar" at bounding box center [707, 335] width 57 height 24
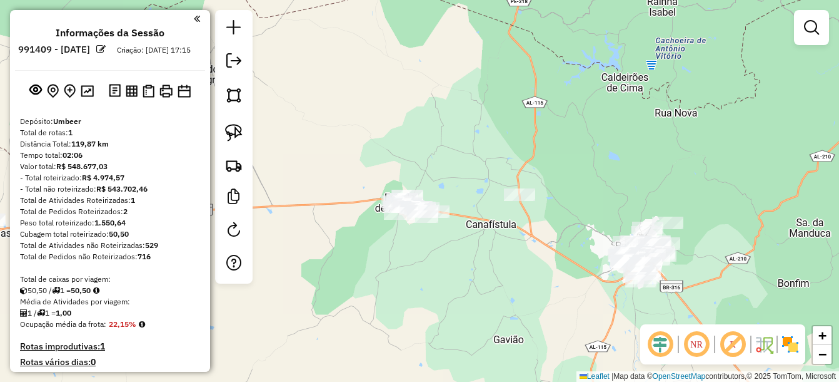
drag, startPoint x: 699, startPoint y: 245, endPoint x: 645, endPoint y: 255, distance: 54.8
click at [645, 255] on div "Janela de atendimento Grade de atendimento Capacidade Transportadoras Veículos …" at bounding box center [419, 191] width 839 height 382
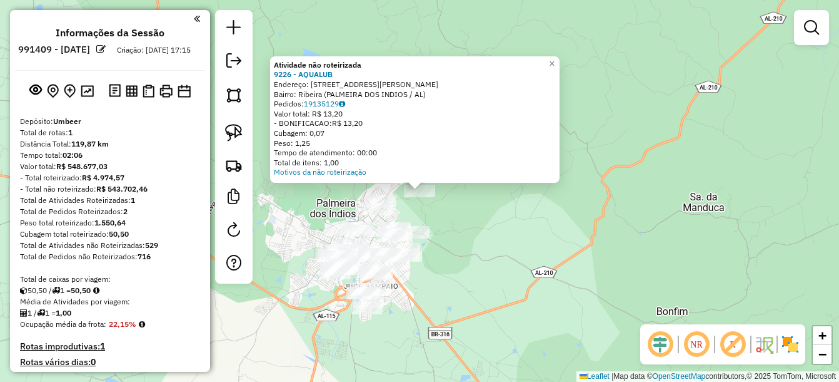
click at [473, 256] on div "Atividade não roteirizada 9226 - AQUALUB Endereço: Rua Dom Otavio Aguiar 5 Bair…" at bounding box center [419, 191] width 839 height 382
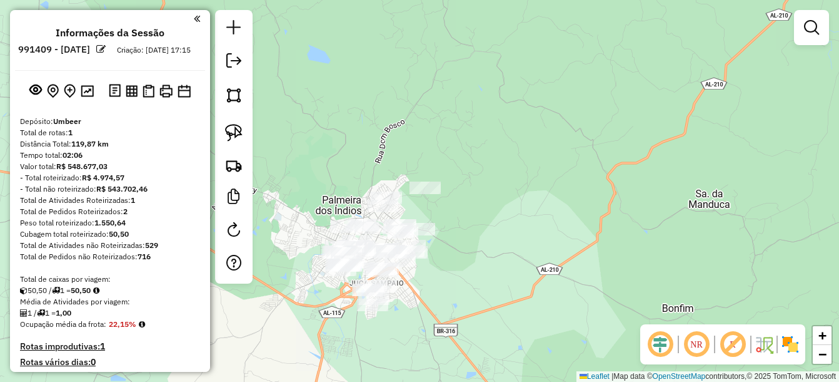
drag, startPoint x: 442, startPoint y: 281, endPoint x: 498, endPoint y: 254, distance: 62.4
click at [498, 254] on div "Janela de atendimento Grade de atendimento Capacidade Transportadoras Veículos …" at bounding box center [419, 191] width 839 height 382
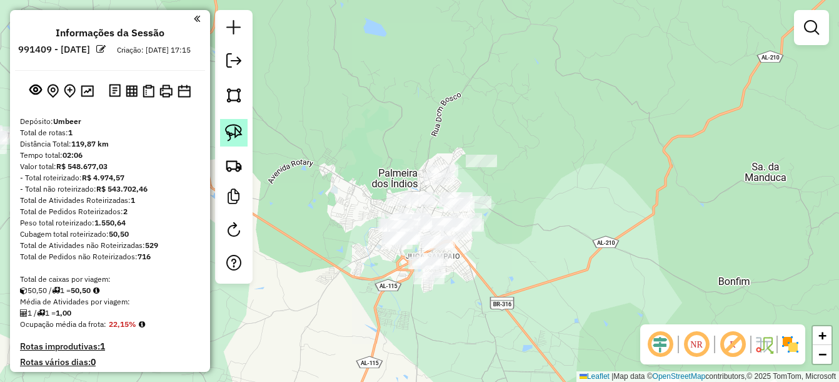
click at [233, 136] on img at bounding box center [234, 133] width 18 height 18
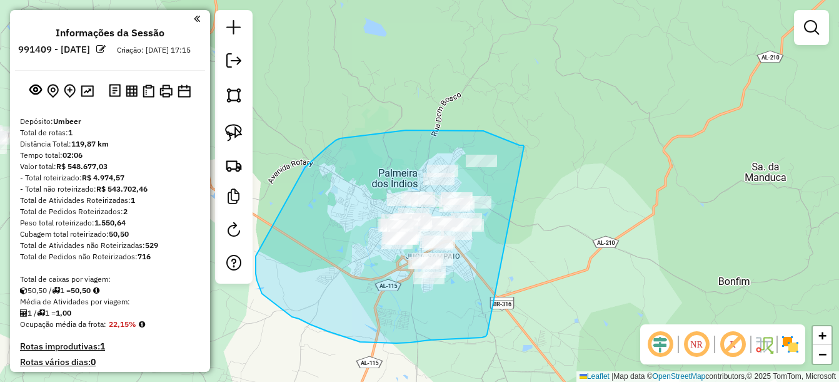
drag, startPoint x: 505, startPoint y: 139, endPoint x: 495, endPoint y: 325, distance: 186.1
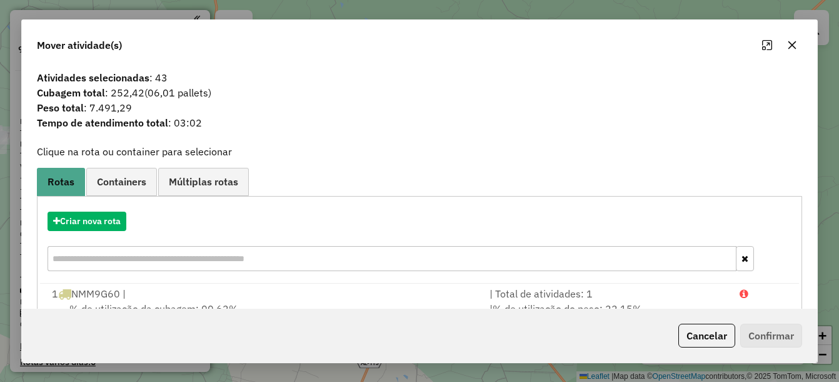
click at [676, 338] on div "Cancelar Confirmar" at bounding box center [738, 335] width 129 height 24
click at [682, 341] on button "Cancelar" at bounding box center [707, 335] width 57 height 24
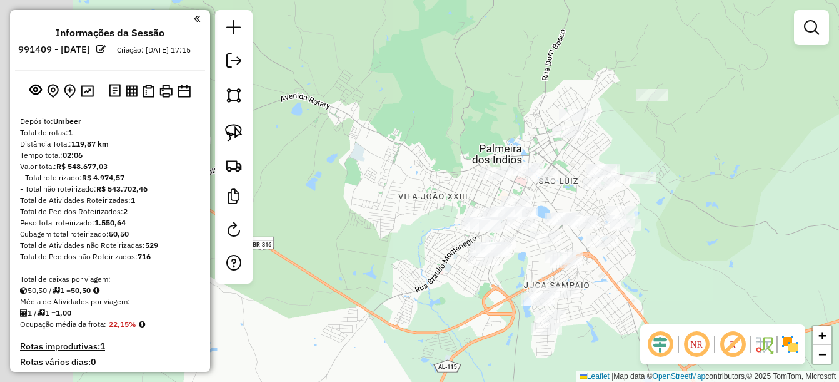
drag, startPoint x: 359, startPoint y: 201, endPoint x: 550, endPoint y: 193, distance: 190.9
click at [551, 193] on div "Janela de atendimento Grade de atendimento Capacidade Transportadoras Veículos …" at bounding box center [419, 191] width 839 height 382
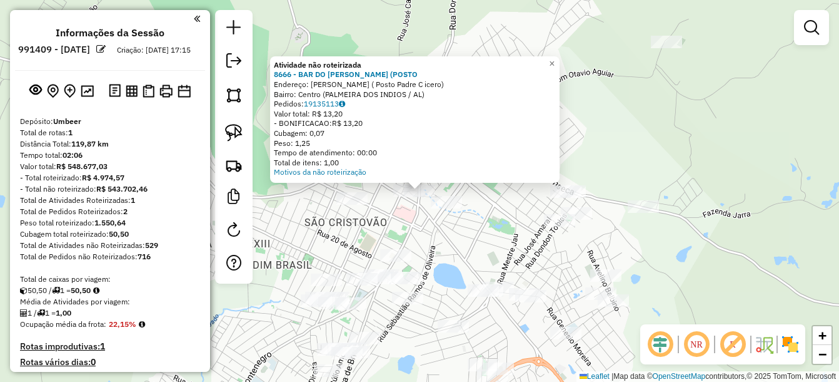
click at [497, 233] on div "Atividade não roteirizada 8666 - BAR DO SERGIO (POSTO Endereço: Antonio Matias …" at bounding box center [419, 191] width 839 height 382
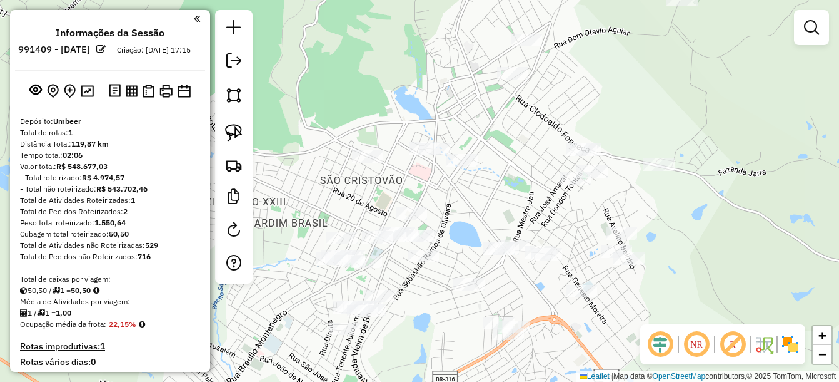
drag, startPoint x: 498, startPoint y: 238, endPoint x: 557, endPoint y: 159, distance: 98.7
click at [554, 163] on div "Janela de atendimento Grade de atendimento Capacidade Transportadoras Veículos …" at bounding box center [419, 191] width 839 height 382
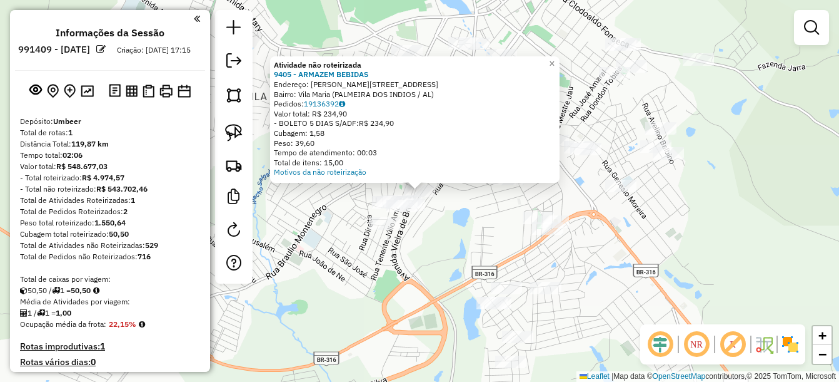
click at [430, 271] on div "Atividade não roteirizada 9405 - ARMAZEM BEBIDAS Endereço: Vieira de Brito 1033…" at bounding box center [419, 191] width 839 height 382
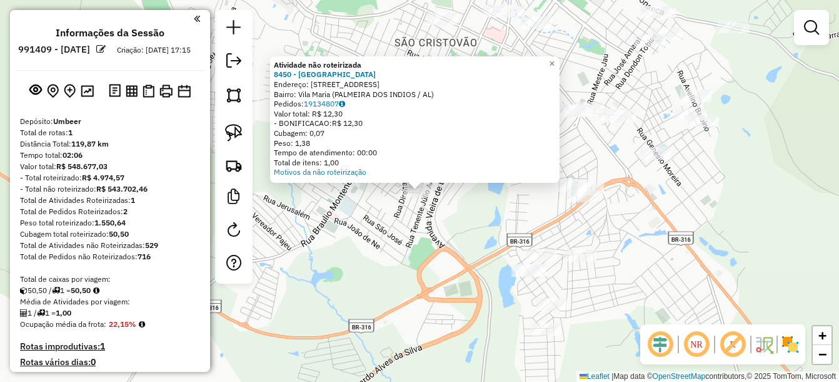
click at [464, 255] on div "Atividade não roteirizada 8450 - BAR DO CAFE Endereço: R CASTELO BRANCO 235 Bai…" at bounding box center [419, 191] width 839 height 382
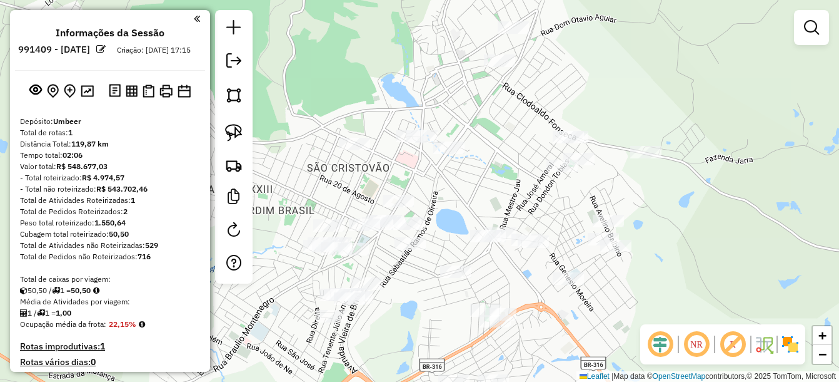
drag, startPoint x: 683, startPoint y: 215, endPoint x: 599, endPoint y: 335, distance: 146.4
click at [603, 336] on div "Janela de atendimento Grade de atendimento Capacidade Transportadoras Veículos …" at bounding box center [419, 191] width 839 height 382
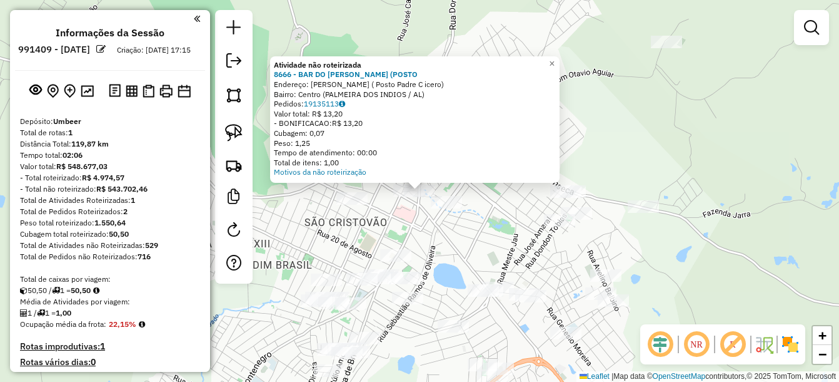
click at [490, 223] on div "Atividade não roteirizada 8666 - BAR DO SERGIO (POSTO Endereço: Antonio Matias …" at bounding box center [419, 191] width 839 height 382
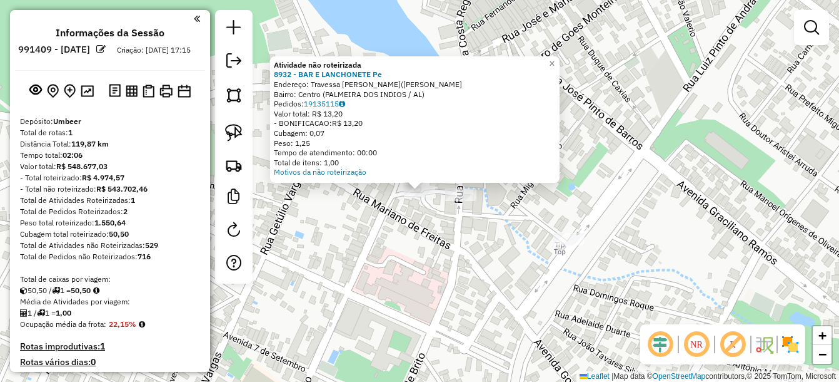
click at [658, 181] on div "Atividade não roteirizada 8932 - BAR E LANCHONETE Pe Endereço: Travessa Antonio…" at bounding box center [419, 191] width 839 height 382
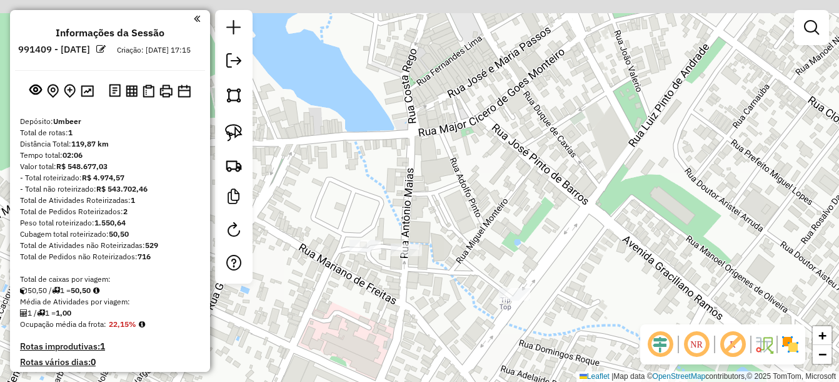
drag, startPoint x: 638, startPoint y: 89, endPoint x: 549, endPoint y: 168, distance: 118.7
click at [553, 169] on div "Janela de atendimento Grade de atendimento Capacidade Transportadoras Veículos …" at bounding box center [419, 191] width 839 height 382
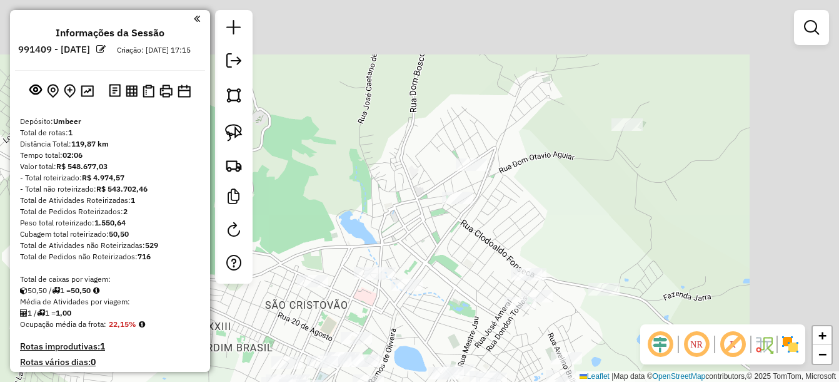
drag, startPoint x: 662, startPoint y: 159, endPoint x: 482, endPoint y: 259, distance: 205.5
click at [482, 259] on div "Janela de atendimento Grade de atendimento Capacidade Transportadoras Veículos …" at bounding box center [419, 191] width 839 height 382
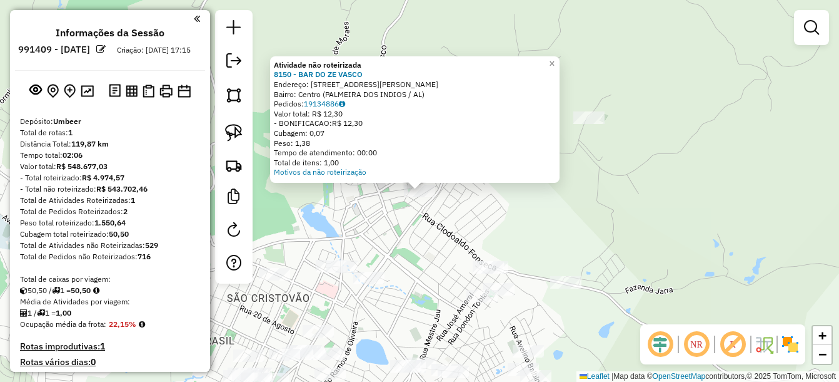
click at [442, 244] on div "Atividade não roteirizada 8150 - BAR DO ZE VASCO Endereço: R Joao XXIII 26 Bair…" at bounding box center [419, 191] width 839 height 382
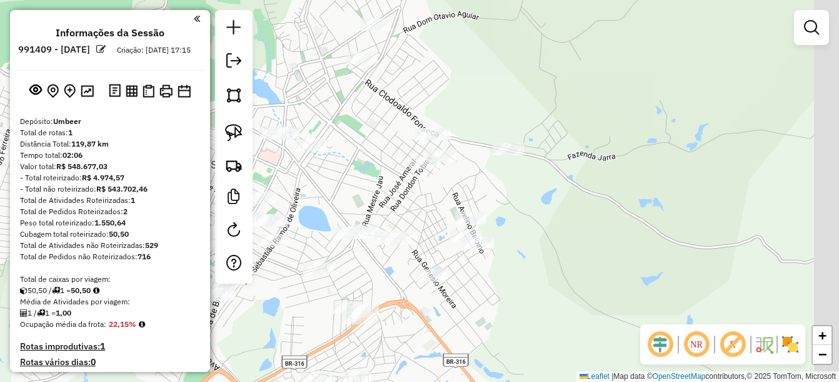
drag, startPoint x: 499, startPoint y: 204, endPoint x: 485, endPoint y: 138, distance: 67.1
click at [470, 112] on div "Janela de atendimento Grade de atendimento Capacidade Transportadoras Veículos …" at bounding box center [419, 191] width 839 height 382
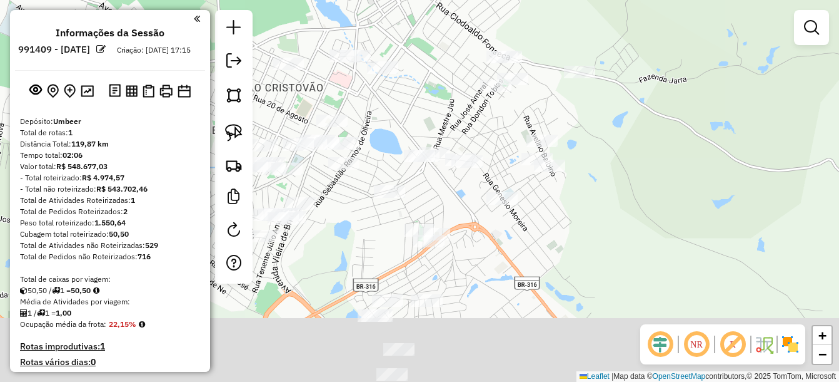
drag, startPoint x: 537, startPoint y: 236, endPoint x: 600, endPoint y: 409, distance: 183.8
click at [600, 381] on html "Aguarde... Pop-up bloqueado! Seu navegador bloqueou automáticamente a abertura …" at bounding box center [419, 191] width 839 height 382
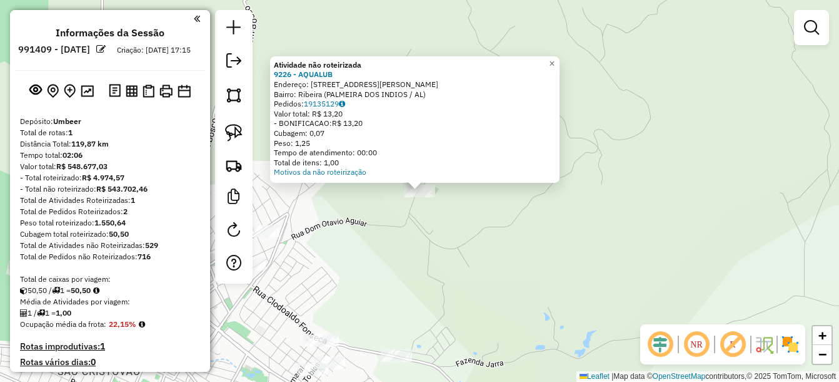
click at [402, 253] on div "Atividade não roteirizada 9226 - AQUALUB Endereço: Rua Dom Otavio Aguiar 5 Bair…" at bounding box center [419, 191] width 839 height 382
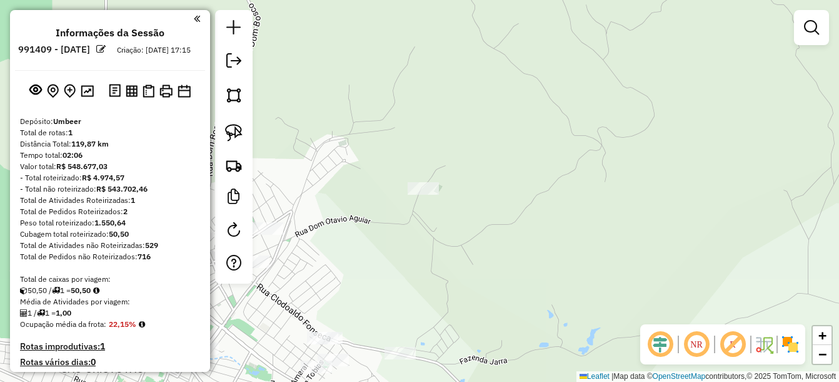
drag, startPoint x: 361, startPoint y: 275, endPoint x: 538, endPoint y: 244, distance: 179.6
click at [538, 244] on div "Janela de atendimento Grade de atendimento Capacidade Transportadoras Veículos …" at bounding box center [419, 191] width 839 height 382
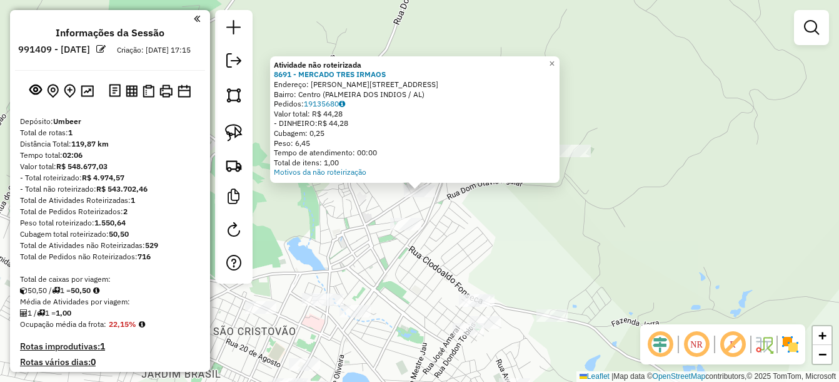
click at [468, 236] on div "Atividade não roteirizada 8691 - MERCADO TRES IRMAOS Endereço: Manoel Gomes da …" at bounding box center [419, 191] width 839 height 382
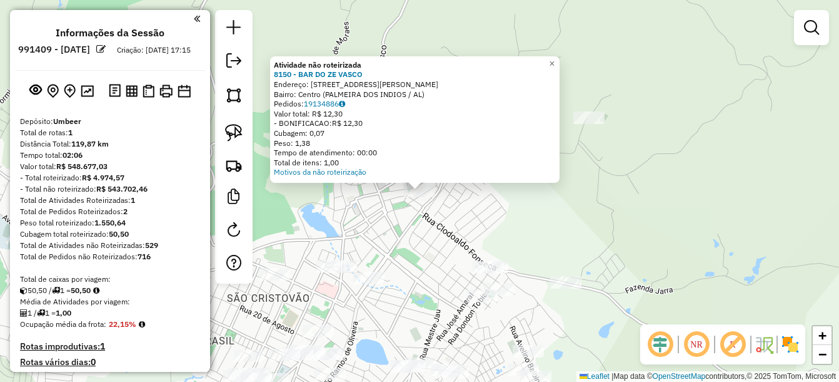
click at [420, 261] on div "Atividade não roteirizada 8150 - BAR DO ZE VASCO Endereço: R Joao XXIII 26 Bair…" at bounding box center [419, 191] width 839 height 382
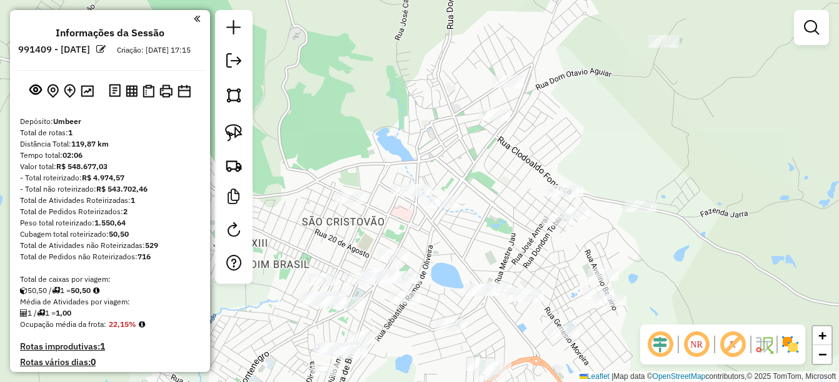
drag, startPoint x: 422, startPoint y: 265, endPoint x: 505, endPoint y: 148, distance: 143.2
click at [505, 148] on div "Janela de atendimento Grade de atendimento Capacidade Transportadoras Veículos …" at bounding box center [419, 191] width 839 height 382
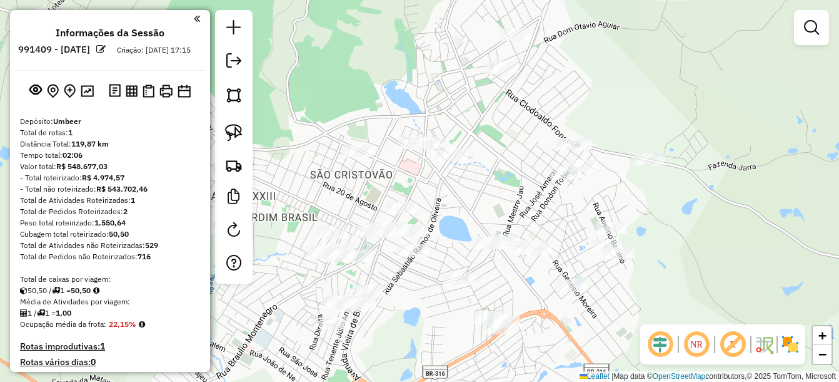
drag, startPoint x: 432, startPoint y: 318, endPoint x: 463, endPoint y: 220, distance: 102.3
click at [465, 220] on div "Janela de atendimento Grade de atendimento Capacidade Transportadoras Veículos …" at bounding box center [419, 191] width 839 height 382
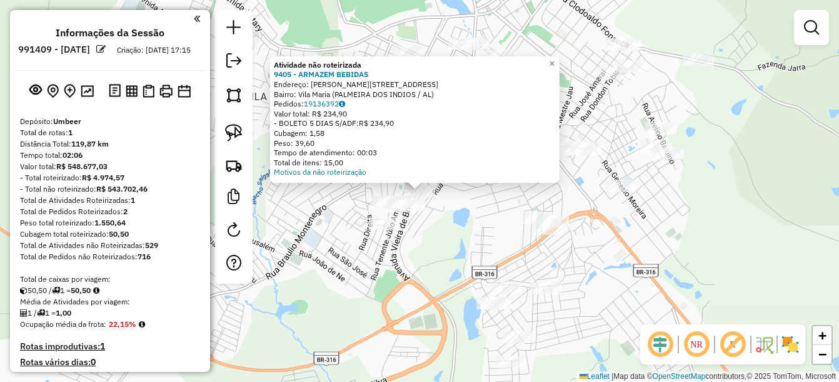
click at [418, 273] on div "Atividade não roteirizada 9405 - ARMAZEM BEBIDAS Endereço: Vieira de Brito 1033…" at bounding box center [419, 191] width 839 height 382
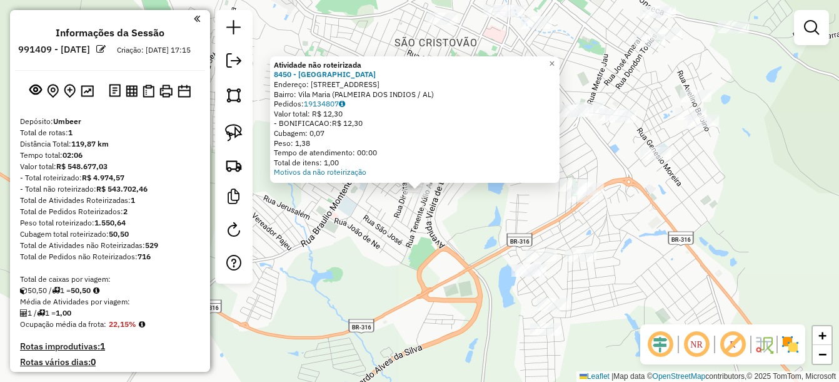
click at [407, 244] on div "Atividade não roteirizada 8450 - BAR DO CAFE Endereço: R CASTELO BRANCO 235 Bai…" at bounding box center [419, 191] width 839 height 382
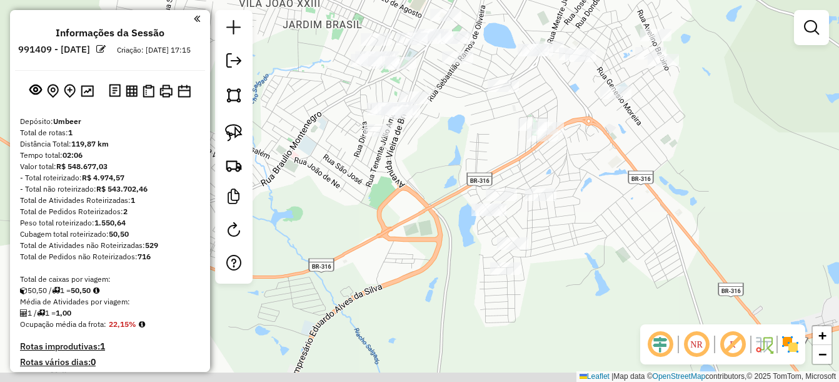
drag, startPoint x: 445, startPoint y: 294, endPoint x: 393, endPoint y: 146, distance: 157.3
click at [393, 146] on div "Janela de atendimento Grade de atendimento Capacidade Transportadoras Veículos …" at bounding box center [419, 191] width 839 height 382
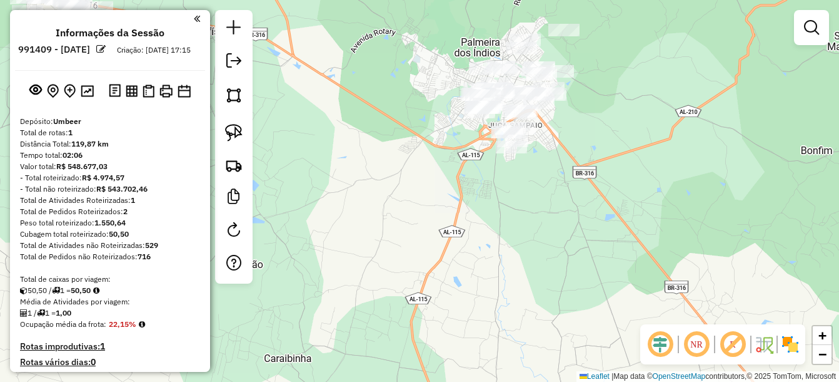
drag, startPoint x: 625, startPoint y: 139, endPoint x: 606, endPoint y: 245, distance: 107.4
click at [609, 243] on div "Janela de atendimento Grade de atendimento Capacidade Transportadoras Veículos …" at bounding box center [419, 191] width 839 height 382
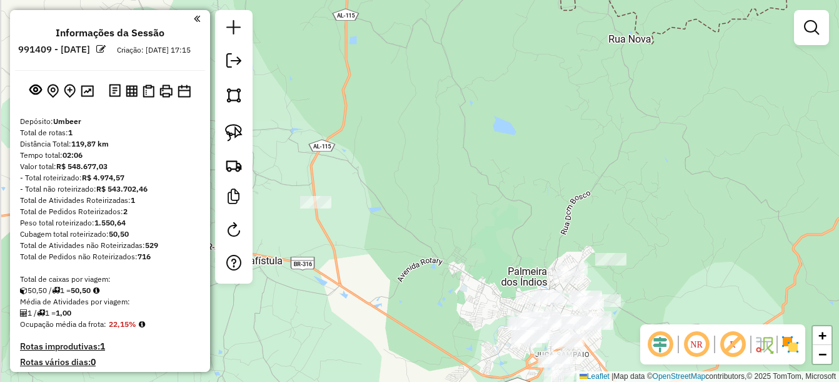
drag, startPoint x: 567, startPoint y: 169, endPoint x: 465, endPoint y: 234, distance: 121.1
click at [629, 295] on div "Janela de atendimento Grade de atendimento Capacidade Transportadoras Veículos …" at bounding box center [419, 191] width 839 height 382
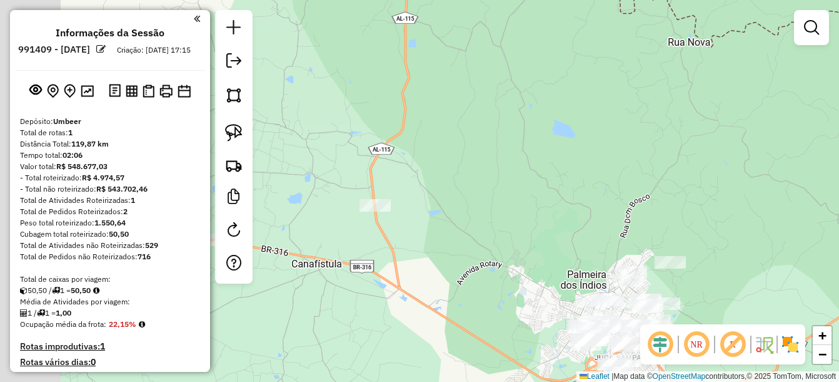
drag, startPoint x: 311, startPoint y: 224, endPoint x: 362, endPoint y: 208, distance: 52.4
click at [358, 210] on div "Janela de atendimento Grade de atendimento Capacidade Transportadoras Veículos …" at bounding box center [419, 191] width 839 height 382
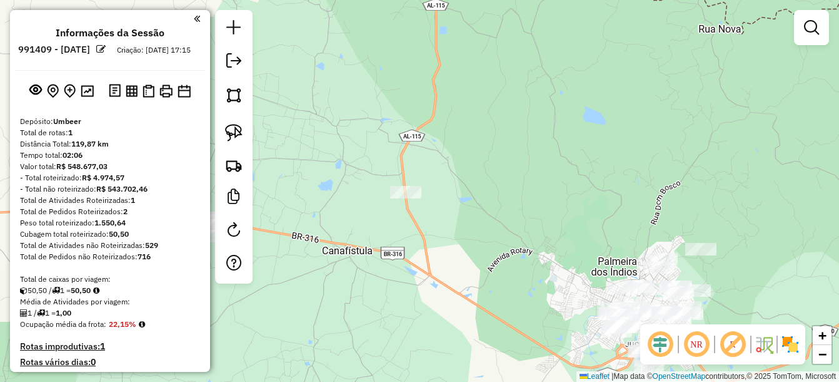
click at [402, 198] on div at bounding box center [405, 192] width 31 height 13
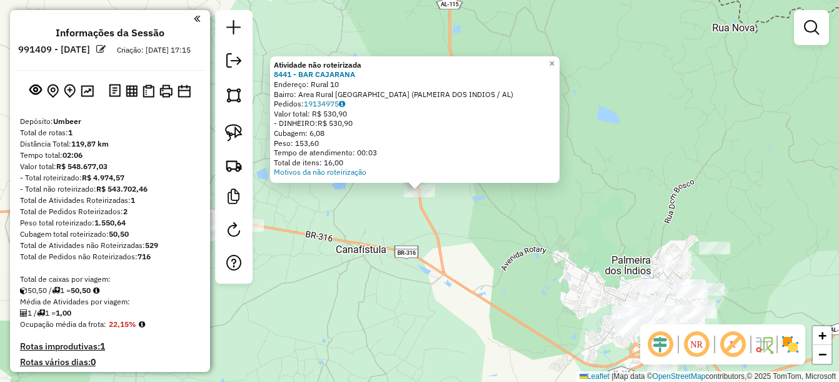
click at [394, 227] on div "Atividade não roteirizada 8441 - BAR CAJARANA Endereço: Rural 10 Bairro: Area R…" at bounding box center [419, 191] width 839 height 382
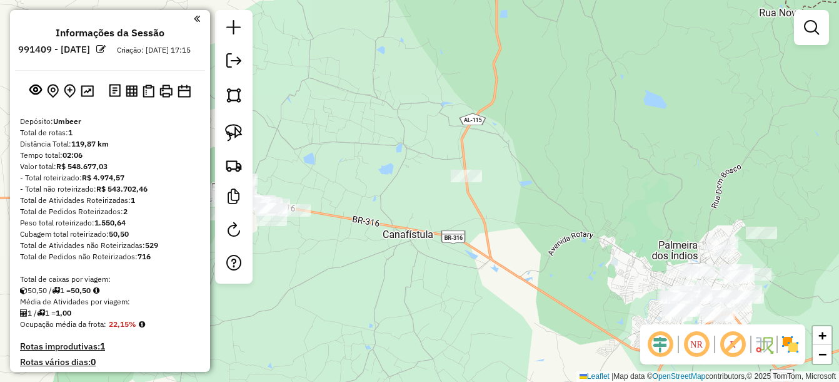
drag, startPoint x: 383, startPoint y: 211, endPoint x: 565, endPoint y: 166, distance: 187.5
click at [567, 168] on div "Janela de atendimento Grade de atendimento Capacidade Transportadoras Veículos …" at bounding box center [419, 191] width 839 height 382
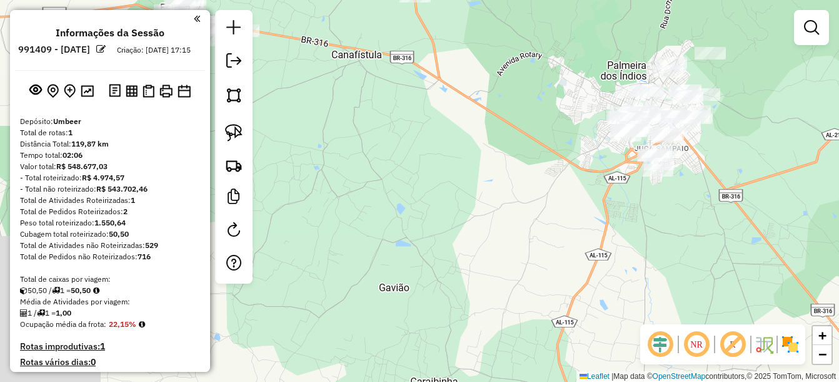
drag, startPoint x: 438, startPoint y: 179, endPoint x: 356, endPoint y: 87, distance: 123.2
click at [356, 87] on div "Janela de atendimento Grade de atendimento Capacidade Transportadoras Veículos …" at bounding box center [419, 191] width 839 height 382
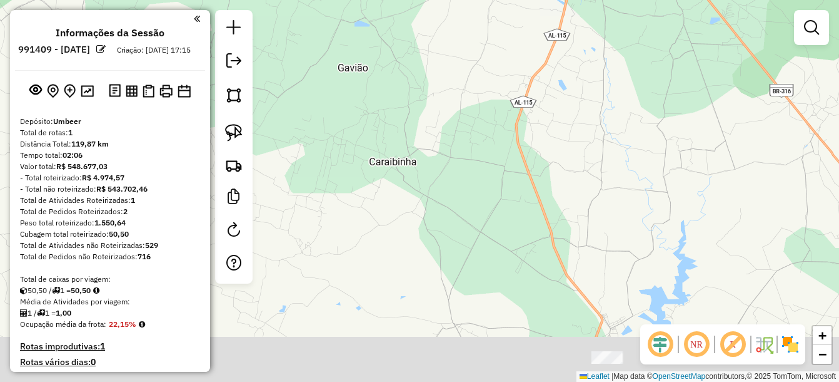
drag, startPoint x: 564, startPoint y: 144, endPoint x: 550, endPoint y: 54, distance: 91.1
click at [550, 61] on div "Janela de atendimento Grade de atendimento Capacidade Transportadoras Veículos …" at bounding box center [419, 191] width 839 height 382
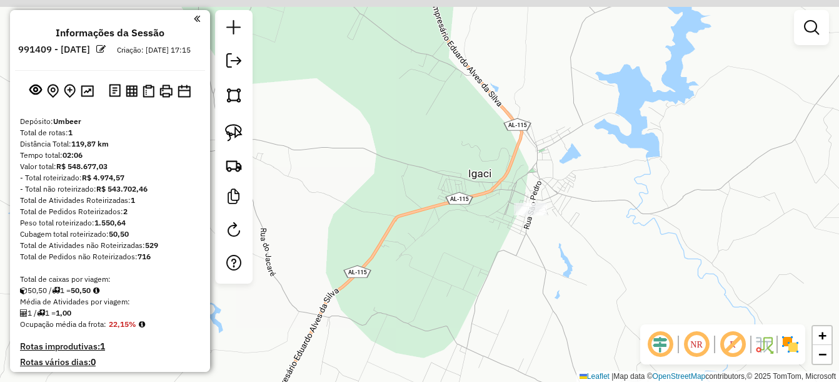
drag, startPoint x: 452, startPoint y: 120, endPoint x: 478, endPoint y: 228, distance: 110.6
click at [478, 228] on div "Janela de atendimento Grade de atendimento Capacidade Transportadoras Veículos …" at bounding box center [419, 191] width 839 height 382
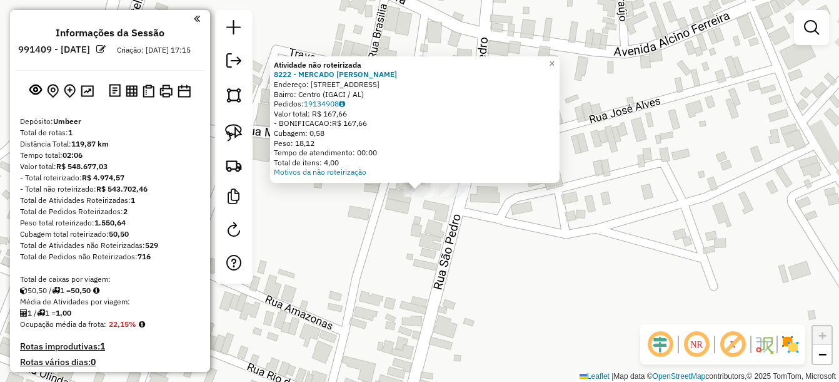
drag, startPoint x: 448, startPoint y: 256, endPoint x: 445, endPoint y: 211, distance: 45.8
click at [447, 256] on div "Atividade não roteirizada 8222 - MERCADO JOHN LENNON Endereço: R SaO PEDRO 436 …" at bounding box center [419, 191] width 839 height 382
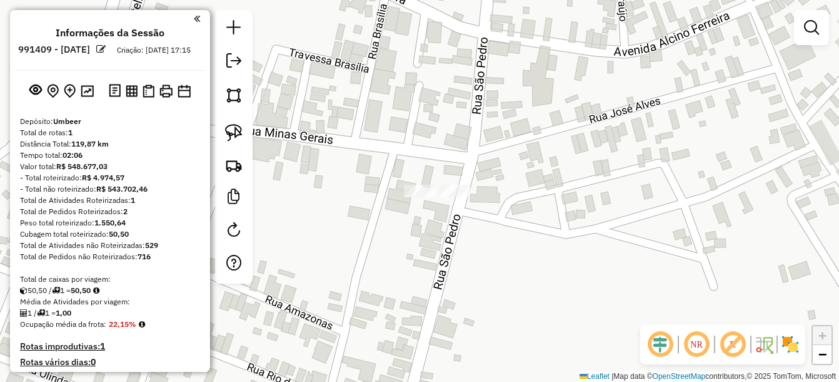
click at [448, 184] on div "Janela de atendimento Grade de atendimento Capacidade Transportadoras Veículos …" at bounding box center [419, 191] width 839 height 382
click at [453, 215] on div "Janela de atendimento Grade de atendimento Capacidade Transportadoras Veículos …" at bounding box center [419, 191] width 839 height 382
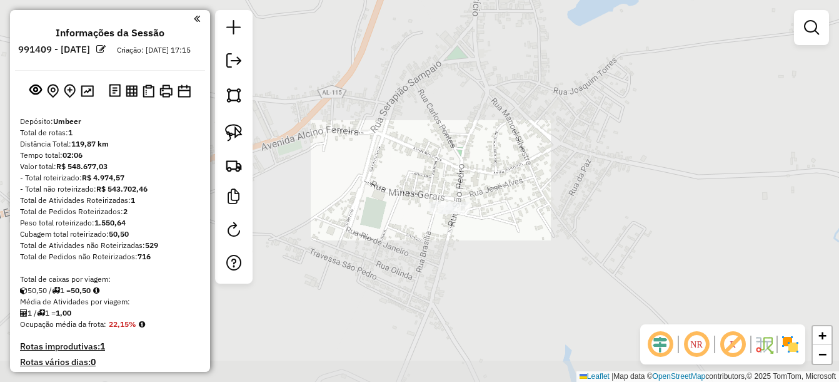
drag, startPoint x: 453, startPoint y: 272, endPoint x: 561, endPoint y: 191, distance: 135.0
click at [544, 205] on div "Janela de atendimento Grade de atendimento Capacidade Transportadoras Veículos …" at bounding box center [419, 191] width 839 height 382
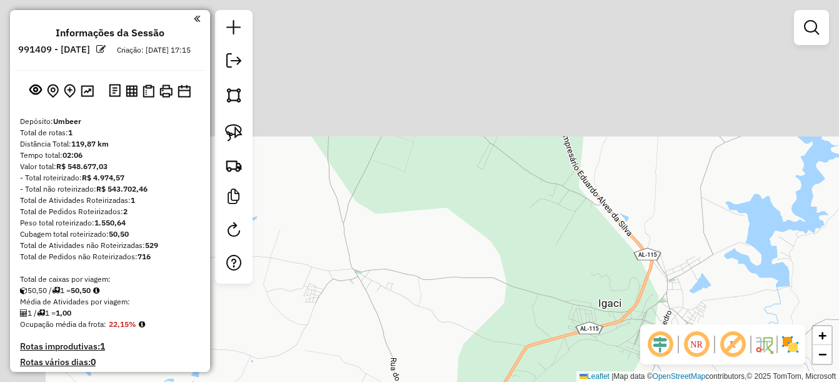
drag, startPoint x: 408, startPoint y: 165, endPoint x: 521, endPoint y: 346, distance: 213.5
click at [521, 346] on div "Janela de atendimento Grade de atendimento Capacidade Transportadoras Veículos …" at bounding box center [419, 191] width 839 height 382
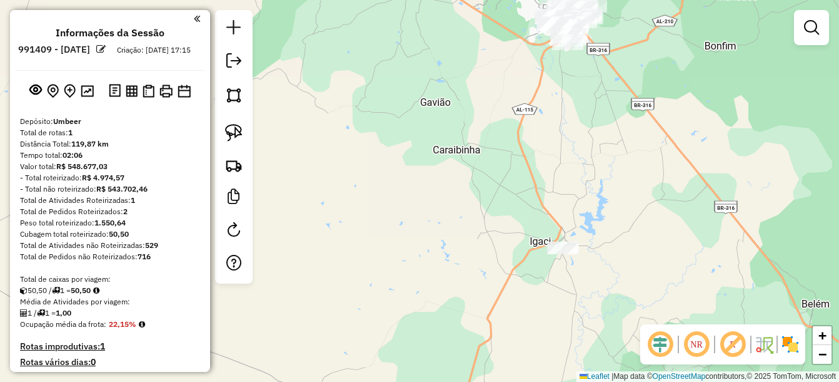
drag, startPoint x: 465, startPoint y: 267, endPoint x: 482, endPoint y: 242, distance: 30.5
click at [482, 242] on div "Janela de atendimento Grade de atendimento Capacidade Transportadoras Veículos …" at bounding box center [419, 191] width 839 height 382
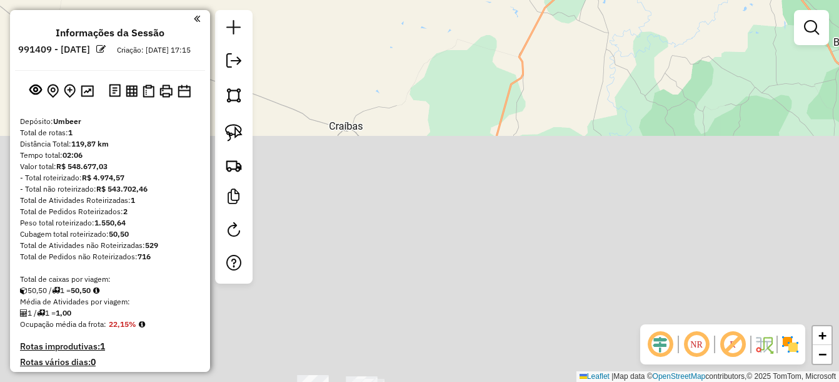
drag, startPoint x: 503, startPoint y: 208, endPoint x: 542, endPoint y: 41, distance: 172.0
click at [530, 0] on html "Aguarde... Pop-up bloqueado! Seu navegador bloqueou automáticamente a abertura …" at bounding box center [419, 191] width 839 height 382
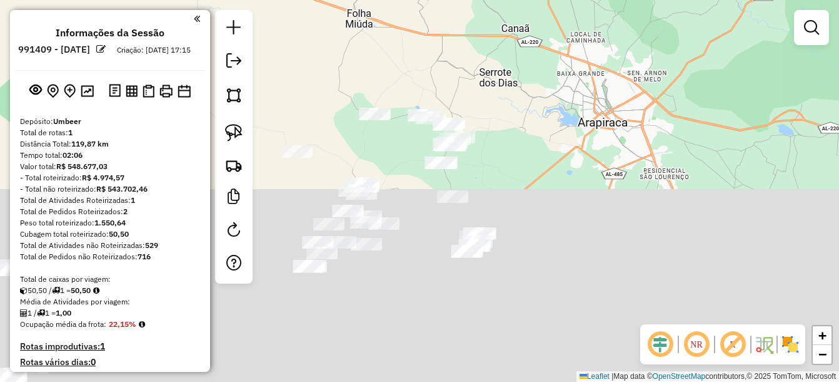
drag, startPoint x: 482, startPoint y: 266, endPoint x: 547, endPoint y: 12, distance: 262.7
click at [547, 12] on div "Janela de atendimento Grade de atendimento Capacidade Transportadoras Veículos …" at bounding box center [419, 191] width 839 height 382
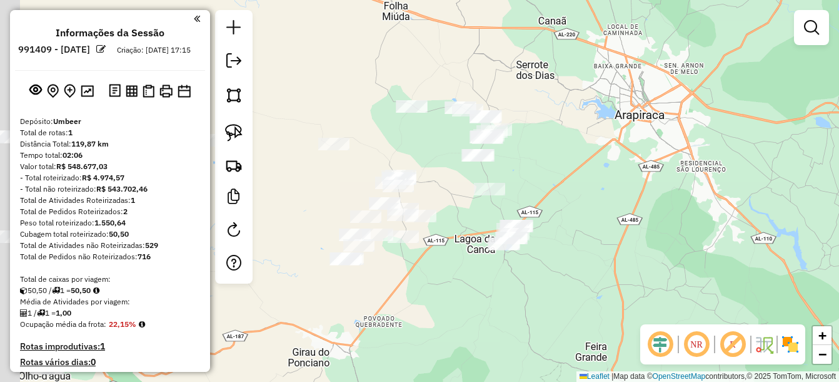
drag, startPoint x: 534, startPoint y: 155, endPoint x: 591, endPoint y: 161, distance: 57.3
click at [591, 161] on div "Janela de atendimento Grade de atendimento Capacidade Transportadoras Veículos …" at bounding box center [419, 191] width 839 height 382
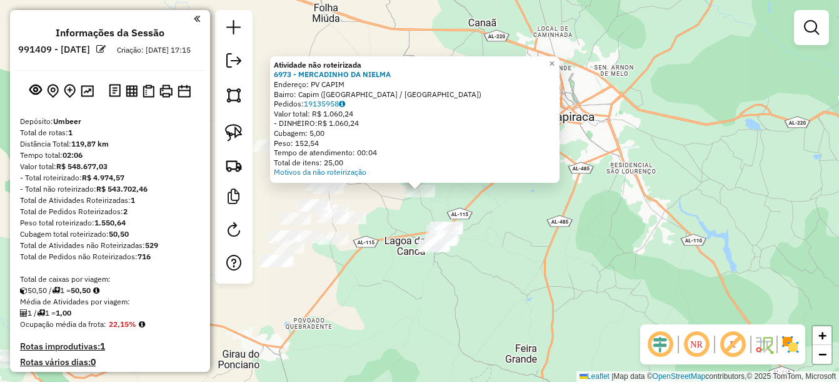
click at [487, 219] on div "Atividade não roteirizada 6973 - MERCADINHO DA NIELMA Endereço: PV CAPIM Bairro…" at bounding box center [419, 191] width 839 height 382
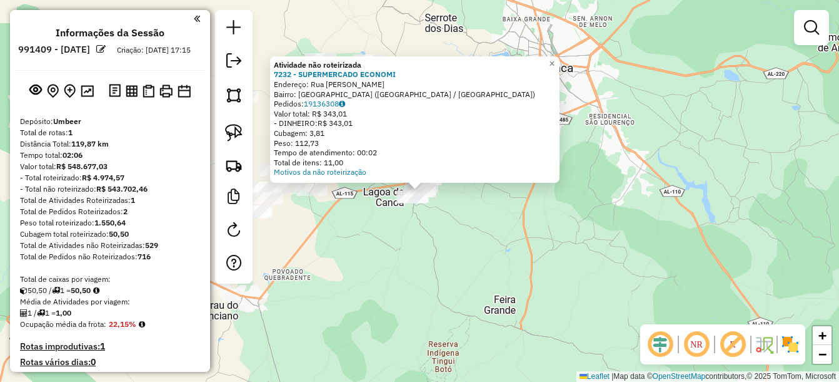
click at [420, 254] on div "Atividade não roteirizada 7232 - SUPERMERCADO ECONOMI Endereço: Rua Luis evange…" at bounding box center [419, 191] width 839 height 382
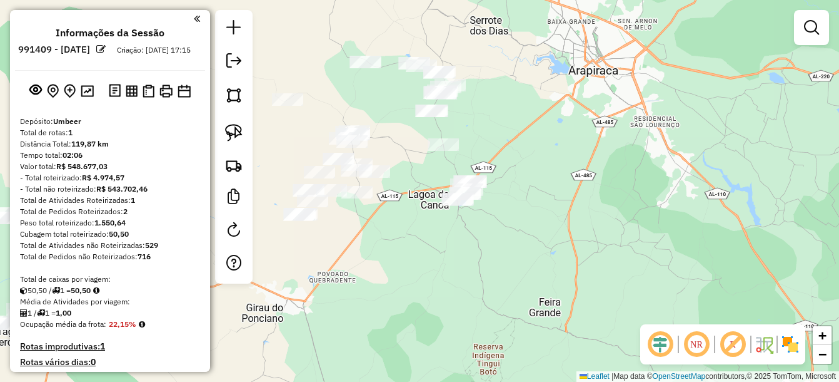
drag, startPoint x: 373, startPoint y: 240, endPoint x: 557, endPoint y: 273, distance: 187.0
click at [557, 273] on div "Janela de atendimento Grade de atendimento Capacidade Transportadoras Veículos …" at bounding box center [419, 191] width 839 height 382
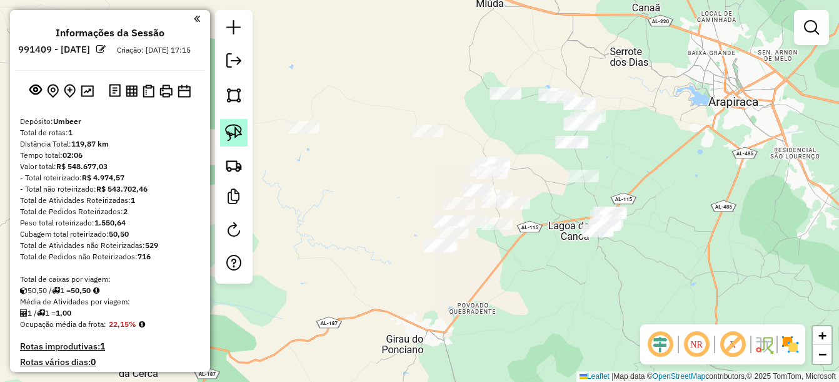
click at [226, 141] on img at bounding box center [234, 133] width 18 height 18
click at [227, 135] on img at bounding box center [234, 133] width 18 height 18
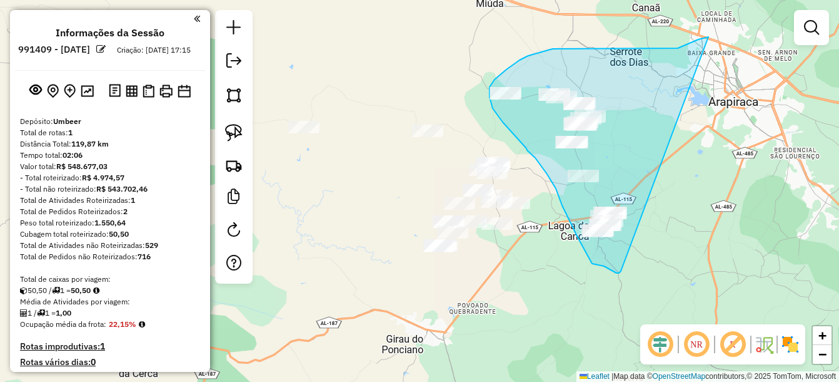
drag, startPoint x: 699, startPoint y: 39, endPoint x: 621, endPoint y: 271, distance: 244.1
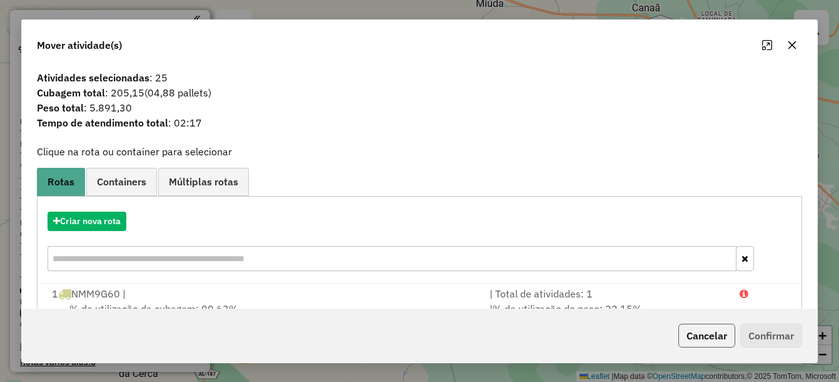
click at [706, 343] on button "Cancelar" at bounding box center [707, 335] width 57 height 24
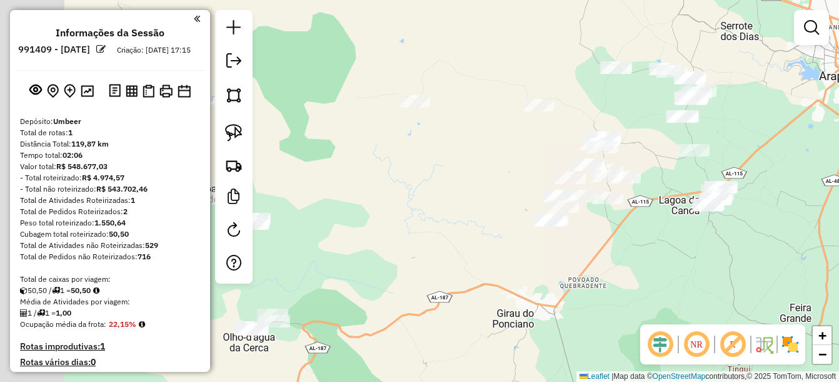
drag, startPoint x: 569, startPoint y: 189, endPoint x: 679, endPoint y: 163, distance: 113.6
click at [679, 163] on div "Janela de atendimento Grade de atendimento Capacidade Transportadoras Veículos …" at bounding box center [419, 191] width 839 height 382
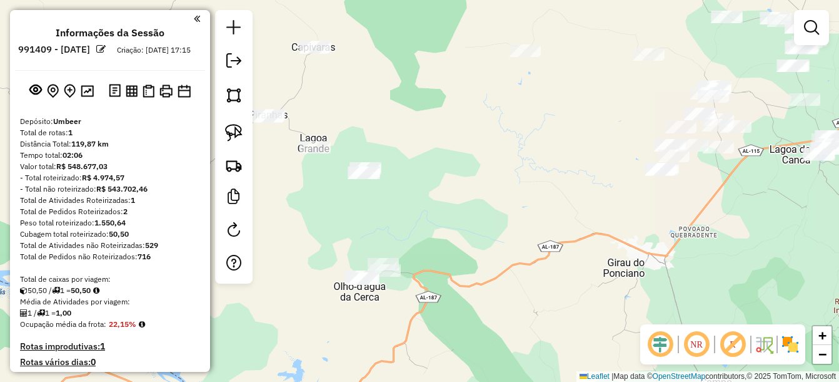
drag, startPoint x: 373, startPoint y: 250, endPoint x: 507, endPoint y: 214, distance: 139.1
click at [482, 198] on div "Janela de atendimento Grade de atendimento Capacidade Transportadoras Veículos …" at bounding box center [419, 191] width 839 height 382
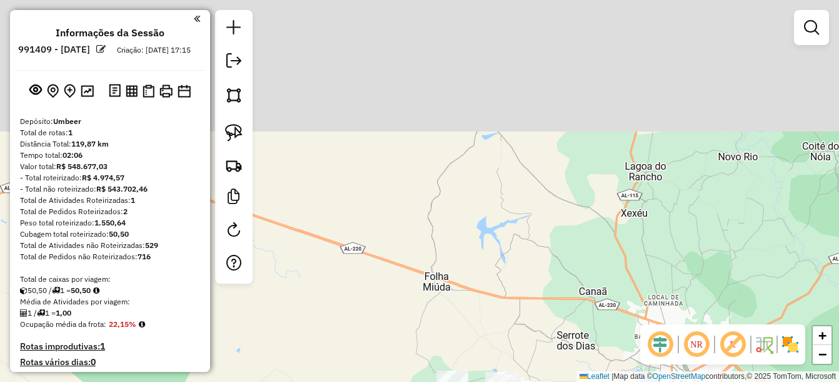
drag, startPoint x: 505, startPoint y: 117, endPoint x: 498, endPoint y: 243, distance: 125.9
click at [496, 262] on div "Janela de atendimento Grade de atendimento Capacidade Transportadoras Veículos …" at bounding box center [419, 191] width 839 height 382
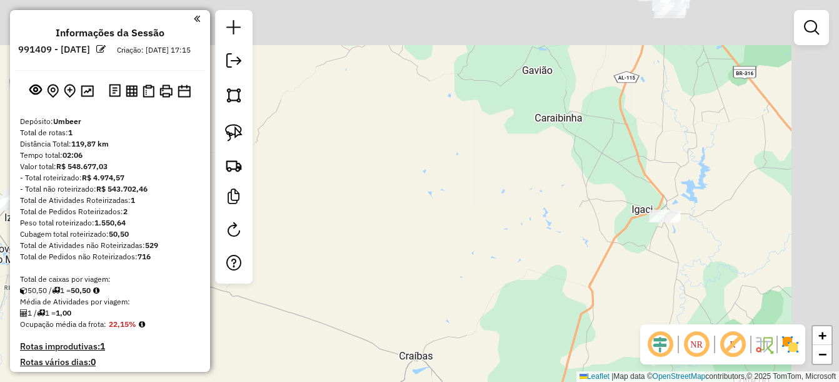
drag, startPoint x: 619, startPoint y: 56, endPoint x: 525, endPoint y: 279, distance: 241.6
click at [528, 283] on div "Janela de atendimento Grade de atendimento Capacidade Transportadoras Veículos …" at bounding box center [419, 191] width 839 height 382
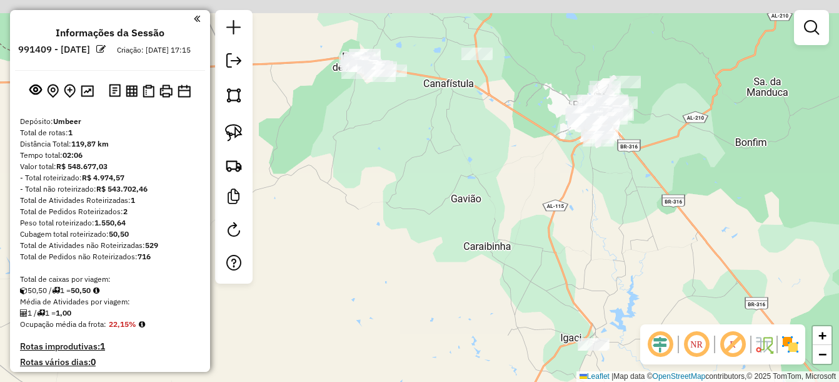
drag, startPoint x: 625, startPoint y: 173, endPoint x: 599, endPoint y: 236, distance: 68.4
click at [599, 236] on div "Janela de atendimento Grade de atendimento Capacidade Transportadoras Veículos …" at bounding box center [419, 191] width 839 height 382
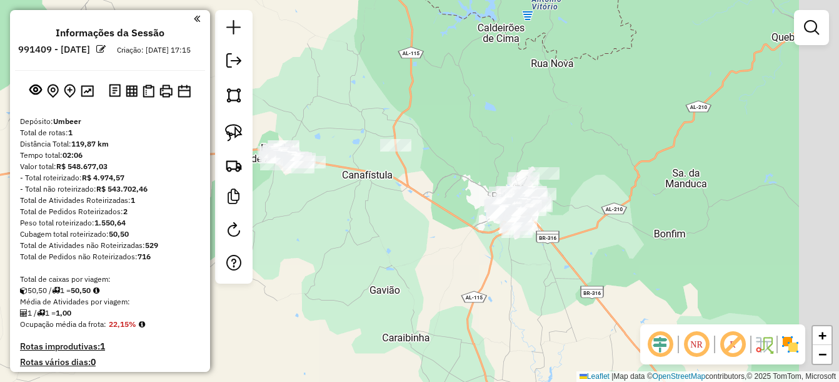
drag, startPoint x: 610, startPoint y: 231, endPoint x: 541, endPoint y: 289, distance: 90.2
click at [541, 289] on div "Janela de atendimento Grade de atendimento Capacidade Transportadoras Veículos …" at bounding box center [419, 191] width 839 height 382
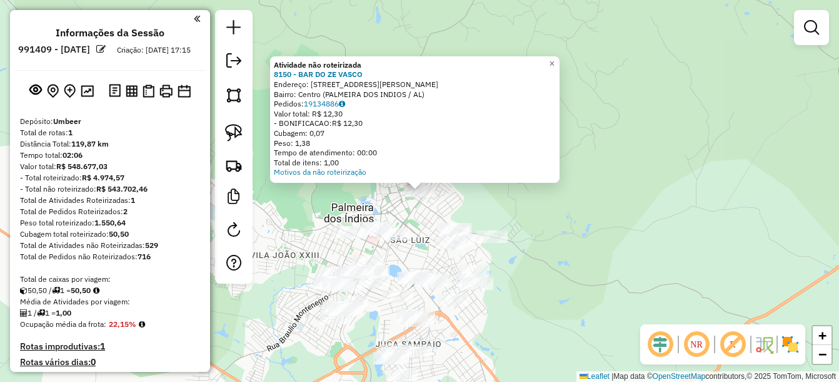
click at [545, 236] on div "Atividade não roteirizada 8150 - BAR DO ZE VASCO Endereço: R Joao XXIII 26 Bair…" at bounding box center [419, 191] width 839 height 382
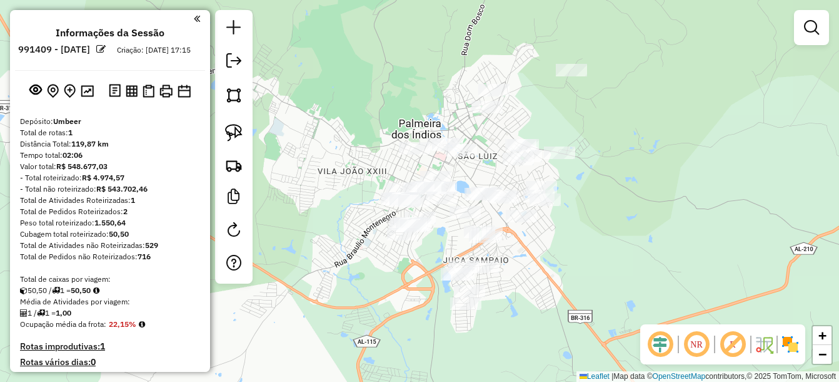
drag, startPoint x: 523, startPoint y: 196, endPoint x: 590, endPoint y: 114, distance: 105.4
click at [590, 114] on div "Janela de atendimento Grade de atendimento Capacidade Transportadoras Veículos …" at bounding box center [419, 191] width 839 height 382
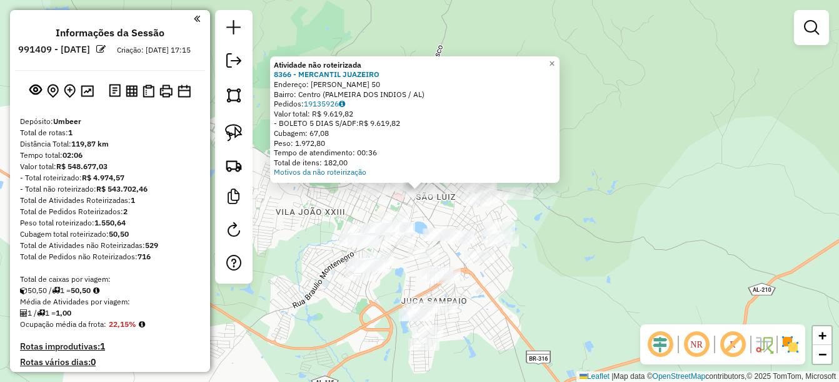
click at [427, 202] on div "Atividade não roteirizada 8366 - MERCANTIL JUAZEIRO Endereço: Miguel Monteiro 5…" at bounding box center [419, 191] width 839 height 382
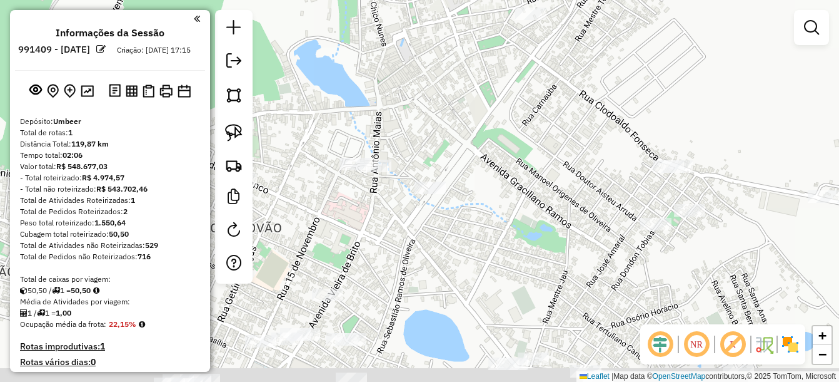
drag, startPoint x: 443, startPoint y: 185, endPoint x: 521, endPoint y: 152, distance: 84.1
click at [521, 152] on div "Janela de atendimento Grade de atendimento Capacidade Transportadoras Veículos …" at bounding box center [419, 191] width 839 height 382
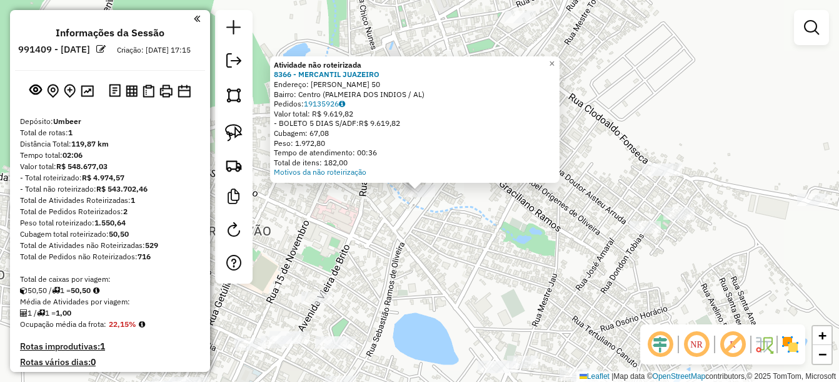
click at [434, 236] on div "Atividade não roteirizada 8366 - MERCANTIL JUAZEIRO Endereço: Miguel Monteiro 5…" at bounding box center [419, 191] width 839 height 382
click at [421, 248] on div "Atividade não roteirizada 8366 - MERCANTIL JUAZEIRO Endereço: Miguel Monteiro 5…" at bounding box center [419, 191] width 839 height 382
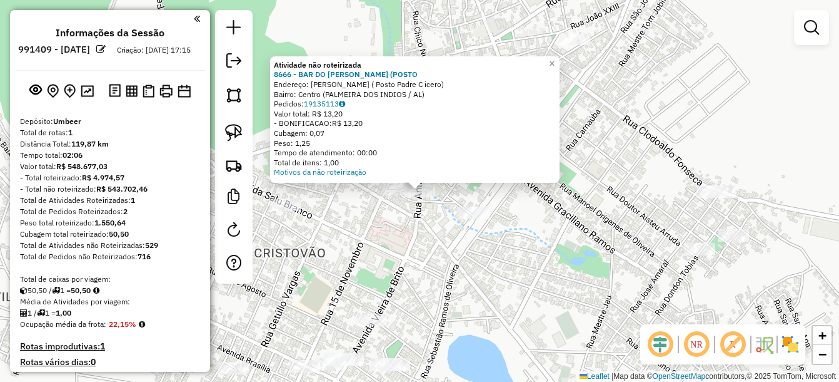
click at [382, 231] on div "Atividade não roteirizada 8666 - BAR DO SERGIO (POSTO Endereço: Antonio Matias …" at bounding box center [419, 191] width 839 height 382
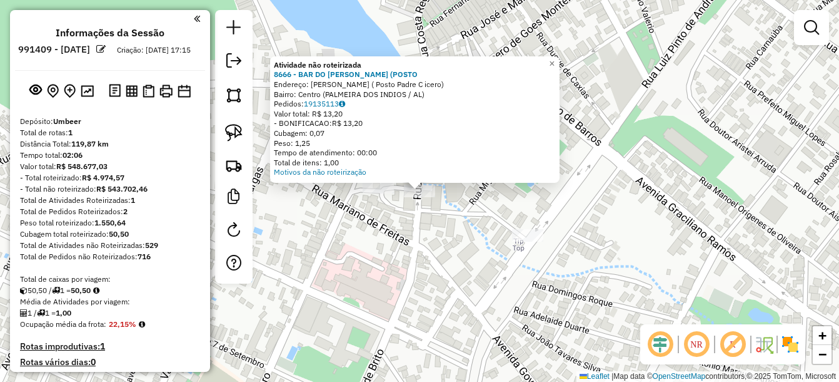
click at [440, 257] on div "Atividade não roteirizada 8666 - BAR DO SERGIO (POSTO Endereço: Antonio Matias …" at bounding box center [419, 191] width 839 height 382
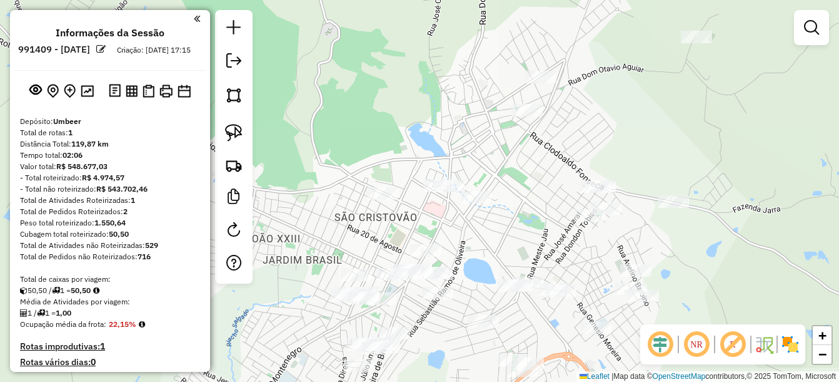
drag, startPoint x: 494, startPoint y: 301, endPoint x: 565, endPoint y: 139, distance: 177.6
click at [564, 141] on div "Janela de atendimento Grade de atendimento Capacidade Transportadoras Veículos …" at bounding box center [419, 191] width 839 height 382
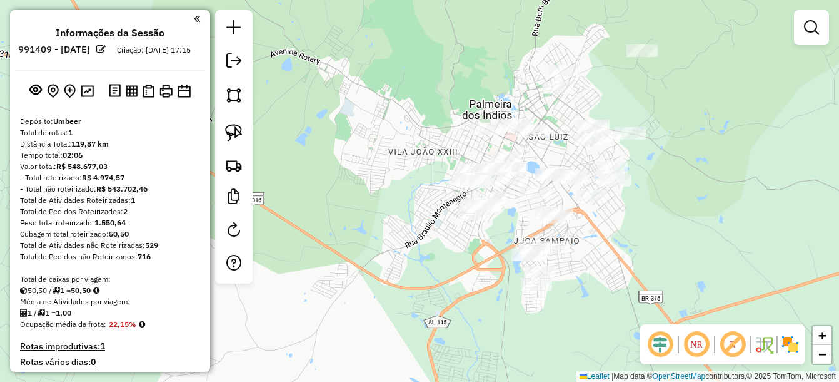
drag, startPoint x: 615, startPoint y: 210, endPoint x: 598, endPoint y: 231, distance: 27.1
click at [598, 231] on div "Janela de atendimento Grade de atendimento Capacidade Transportadoras Veículos …" at bounding box center [419, 191] width 839 height 382
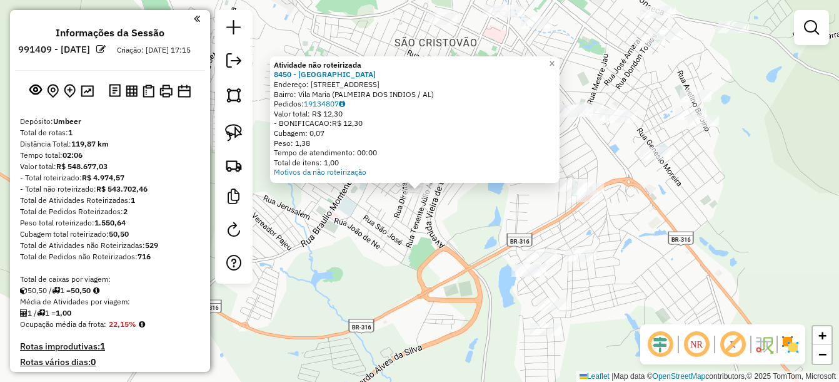
click at [466, 218] on div "Atividade não roteirizada 8450 - BAR DO CAFE Endereço: R CASTELO BRANCO 235 Bai…" at bounding box center [419, 191] width 839 height 382
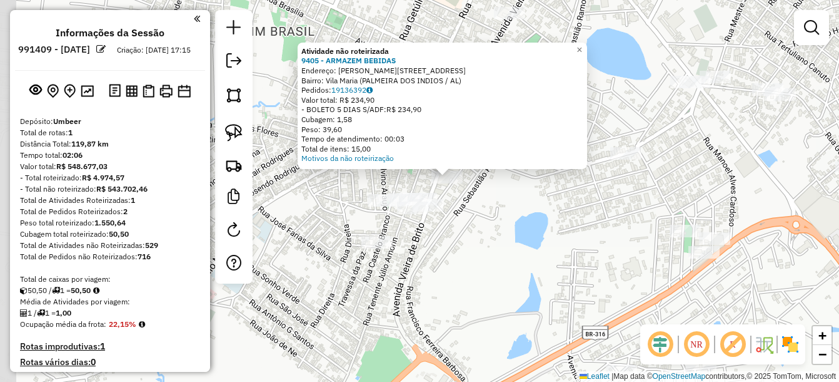
drag, startPoint x: 467, startPoint y: 230, endPoint x: 494, endPoint y: 232, distance: 27.6
click at [494, 232] on div "Atividade não roteirizada 9405 - ARMAZEM BEBIDAS Endereço: Vieira de Brito 1033…" at bounding box center [419, 191] width 839 height 382
click at [500, 240] on div "Atividade não roteirizada 9405 - ARMAZEM BEBIDAS Endereço: Vieira de Brito 1033…" at bounding box center [419, 191] width 839 height 382
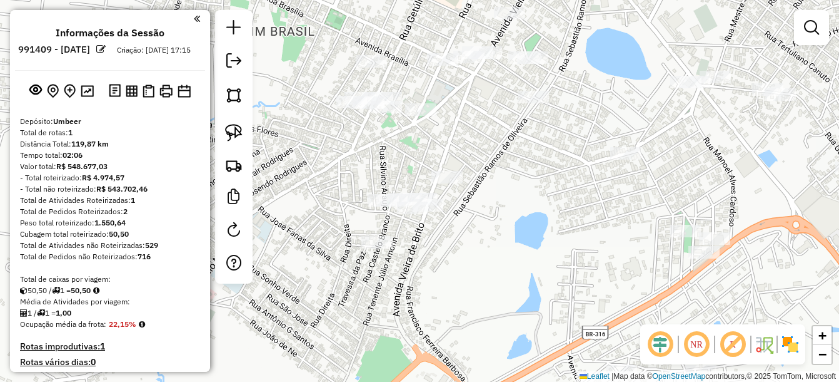
drag, startPoint x: 499, startPoint y: 235, endPoint x: 498, endPoint y: 244, distance: 8.8
click at [498, 244] on div "Janela de atendimento Grade de atendimento Capacidade Transportadoras Veículos …" at bounding box center [419, 191] width 839 height 382
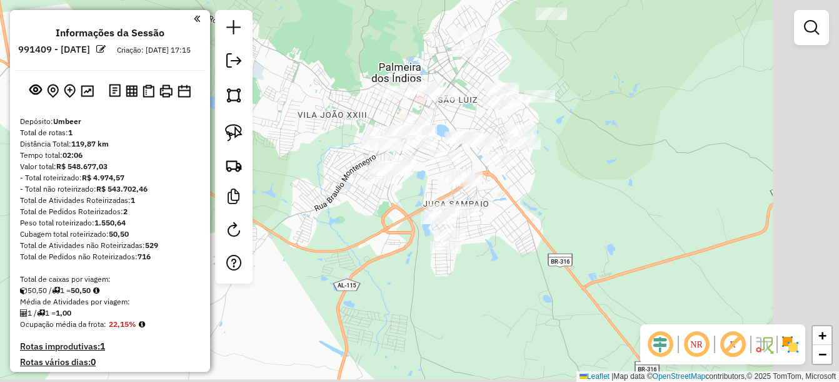
drag, startPoint x: 588, startPoint y: 227, endPoint x: 545, endPoint y: 177, distance: 66.1
click at [545, 177] on div "Janela de atendimento Grade de atendimento Capacidade Transportadoras Veículos …" at bounding box center [419, 191] width 839 height 382
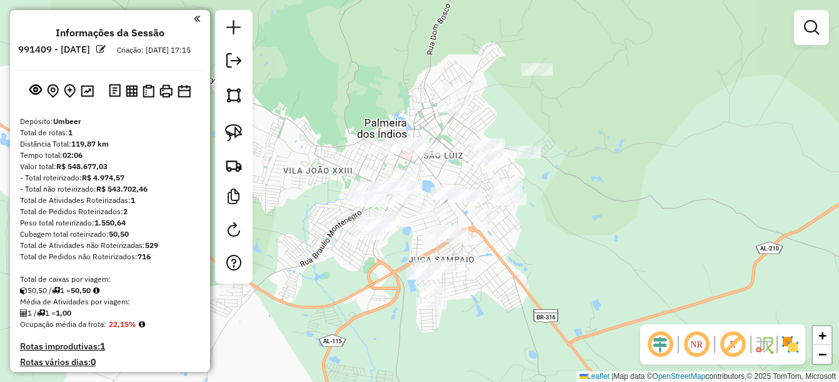
drag, startPoint x: 569, startPoint y: 208, endPoint x: 567, endPoint y: 255, distance: 47.6
click at [567, 255] on div "Janela de atendimento Grade de atendimento Capacidade Transportadoras Veículos …" at bounding box center [419, 191] width 839 height 382
click at [238, 125] on img at bounding box center [234, 133] width 18 height 18
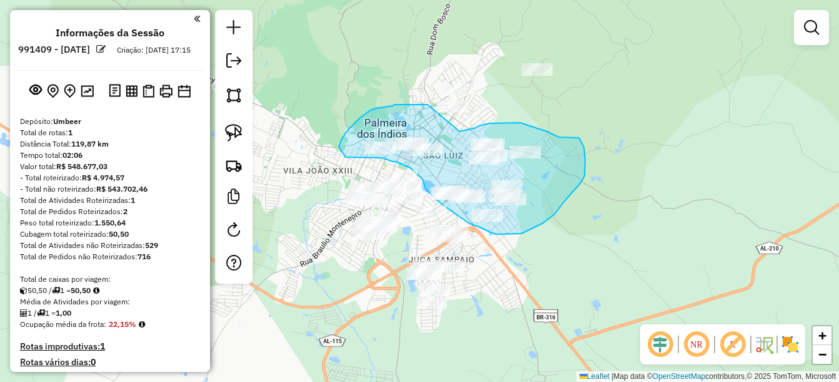
drag, startPoint x: 428, startPoint y: 104, endPoint x: 460, endPoint y: 131, distance: 41.7
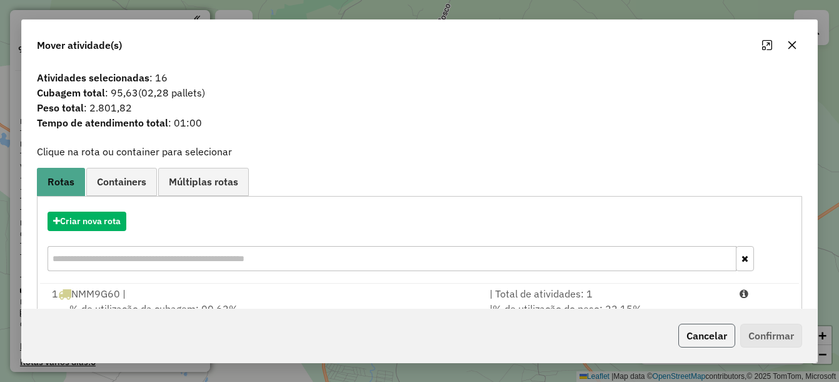
click at [706, 330] on button "Cancelar" at bounding box center [707, 335] width 57 height 24
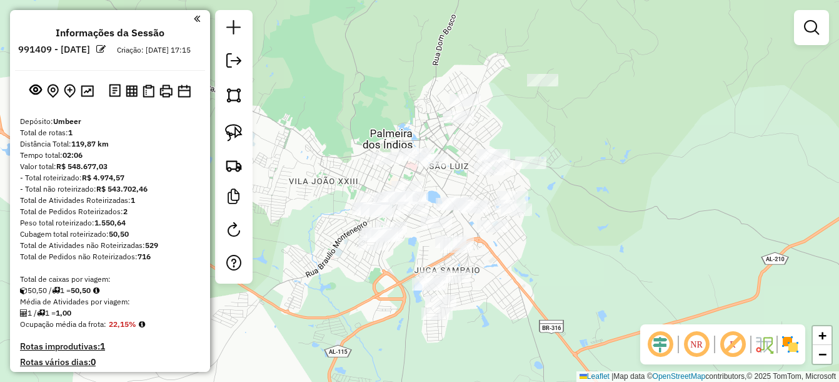
drag, startPoint x: 542, startPoint y: 160, endPoint x: 558, endPoint y: 186, distance: 30.4
click at [558, 186] on div "Janela de atendimento Grade de atendimento Capacidade Transportadoras Veículos …" at bounding box center [419, 191] width 839 height 382
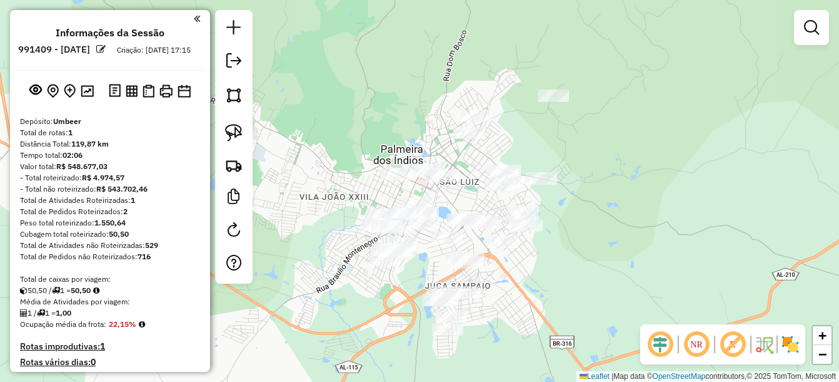
drag, startPoint x: 238, startPoint y: 129, endPoint x: 250, endPoint y: 128, distance: 11.9
click at [238, 129] on img at bounding box center [234, 133] width 18 height 18
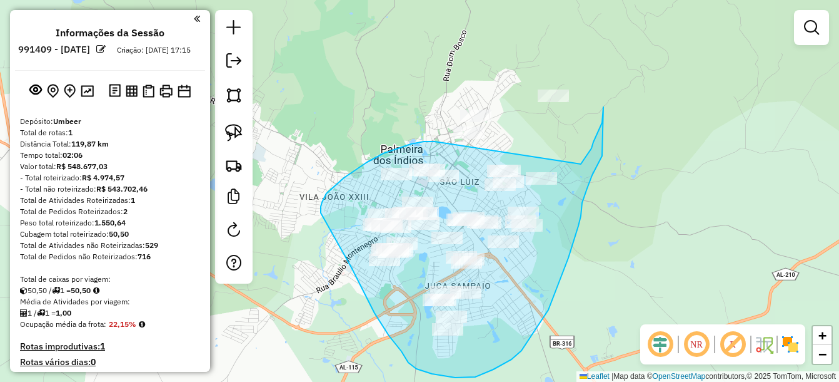
drag, startPoint x: 433, startPoint y: 141, endPoint x: 581, endPoint y: 164, distance: 149.3
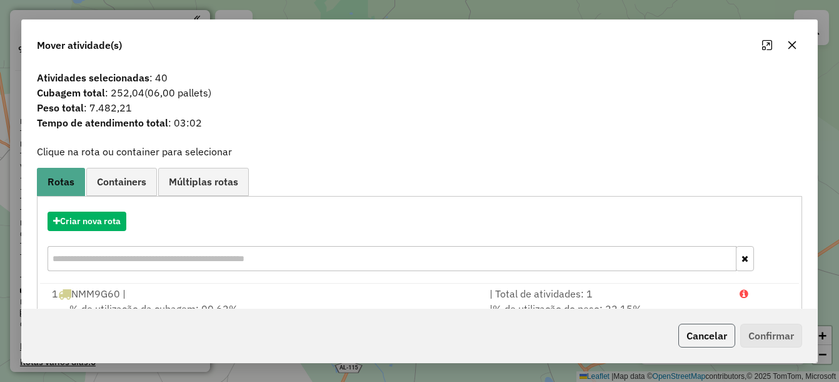
click at [704, 330] on button "Cancelar" at bounding box center [707, 335] width 57 height 24
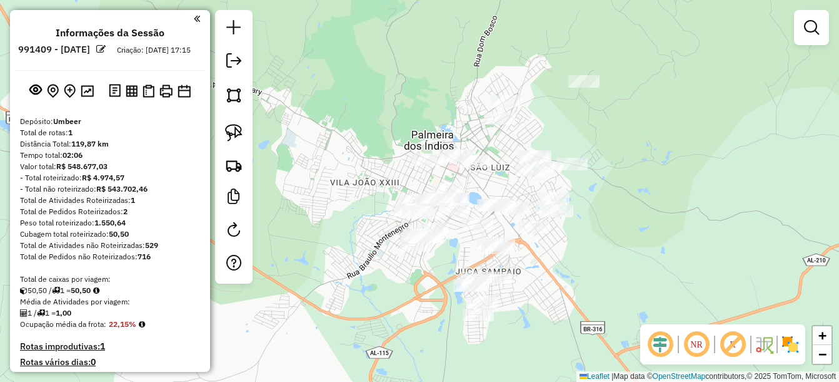
drag, startPoint x: 562, startPoint y: 162, endPoint x: 639, endPoint y: 144, distance: 79.5
click at [644, 143] on div "Janela de atendimento Grade de atendimento Capacidade Transportadoras Veículos …" at bounding box center [419, 191] width 839 height 382
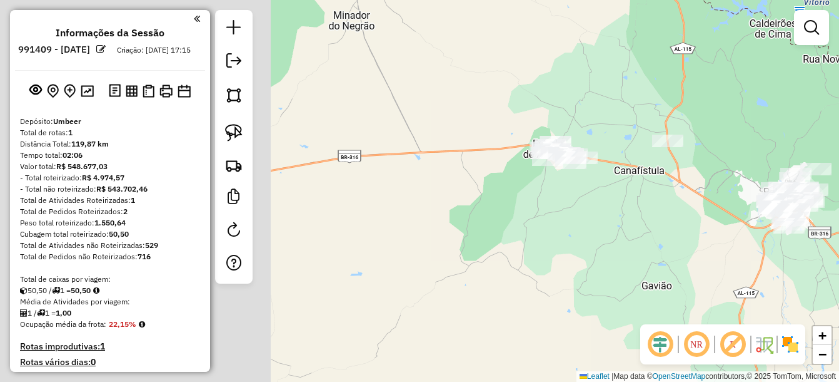
drag, startPoint x: 542, startPoint y: 213, endPoint x: 691, endPoint y: 241, distance: 152.1
click at [691, 241] on div "Janela de atendimento Grade de atendimento Capacidade Transportadoras Veículos …" at bounding box center [419, 191] width 839 height 382
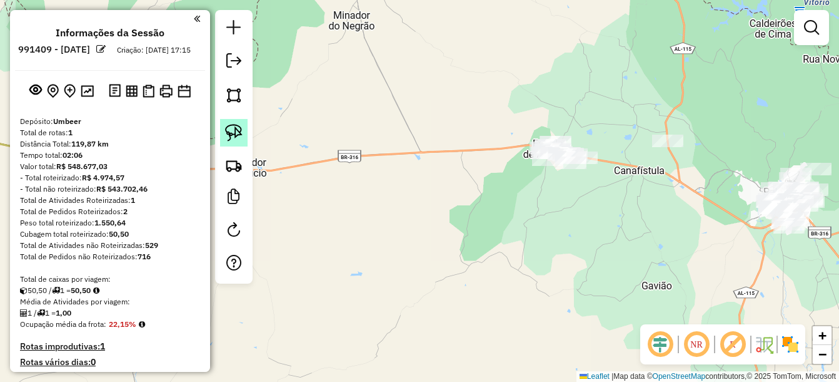
click at [240, 131] on img at bounding box center [234, 133] width 18 height 18
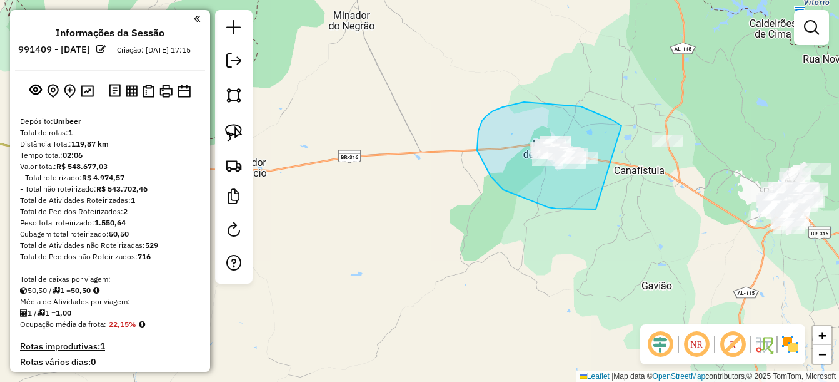
drag, startPoint x: 622, startPoint y: 126, endPoint x: 596, endPoint y: 209, distance: 87.0
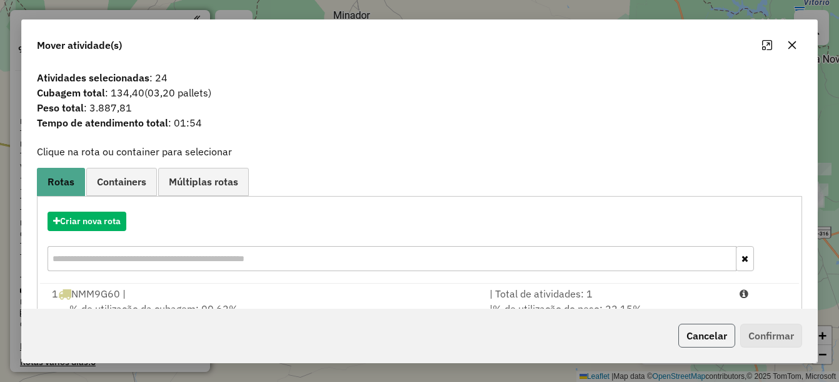
click at [707, 331] on button "Cancelar" at bounding box center [707, 335] width 57 height 24
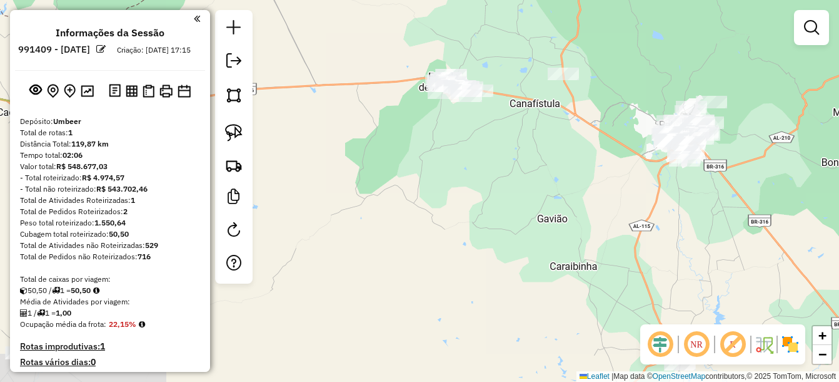
drag, startPoint x: 640, startPoint y: 239, endPoint x: 554, endPoint y: 183, distance: 102.2
click at [554, 183] on div "Janela de atendimento Grade de atendimento Capacidade Transportadoras Veículos …" at bounding box center [419, 191] width 839 height 382
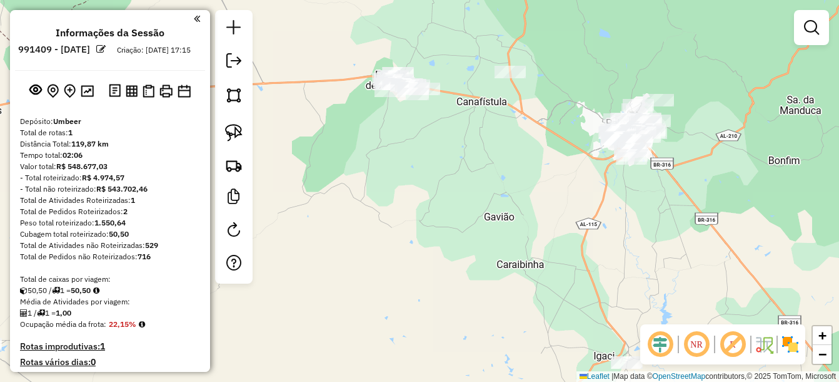
drag, startPoint x: 582, startPoint y: 159, endPoint x: 500, endPoint y: 156, distance: 82.0
click at [500, 156] on div "Janela de atendimento Grade de atendimento Capacidade Transportadoras Veículos …" at bounding box center [419, 191] width 839 height 382
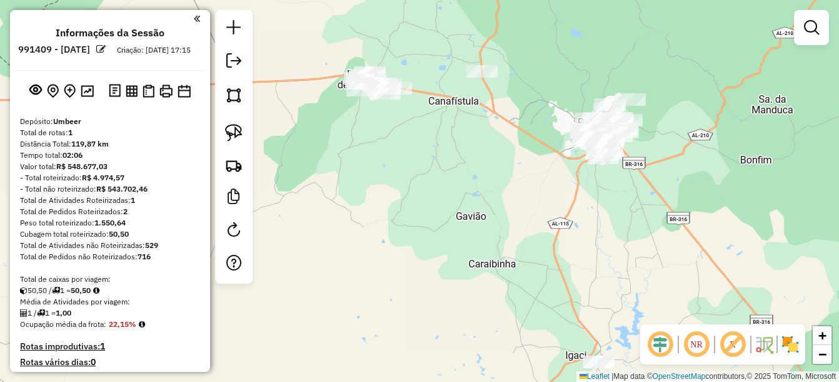
click at [553, 133] on div "Janela de atendimento Grade de atendimento Capacidade Transportadoras Veículos …" at bounding box center [419, 191] width 839 height 382
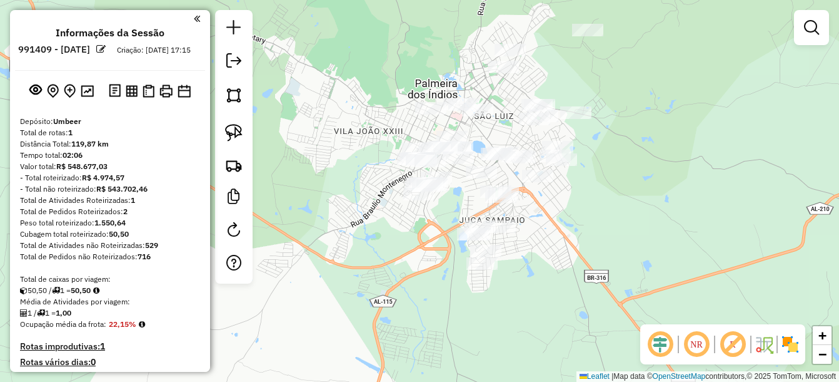
drag, startPoint x: 692, startPoint y: 176, endPoint x: 574, endPoint y: 193, distance: 119.3
click at [574, 193] on div "Janela de atendimento Grade de atendimento Capacidade Transportadoras Veículos …" at bounding box center [419, 191] width 839 height 382
click at [236, 129] on img at bounding box center [234, 133] width 18 height 18
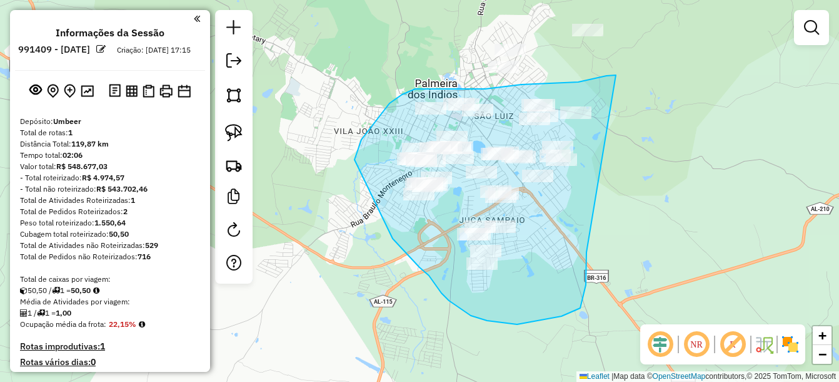
drag, startPoint x: 616, startPoint y: 75, endPoint x: 588, endPoint y: 250, distance: 176.8
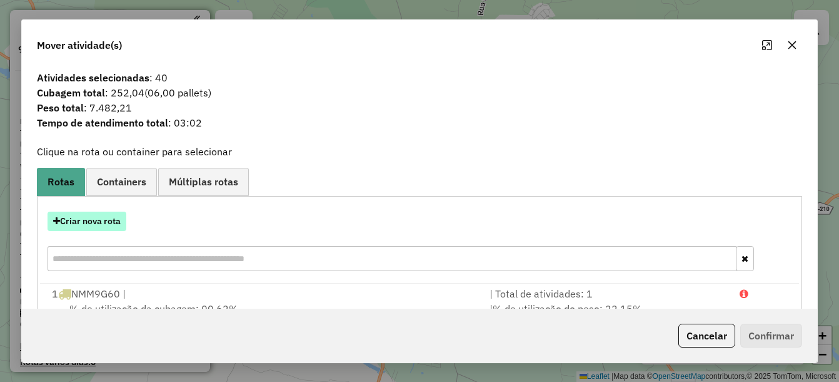
click at [94, 221] on button "Criar nova rota" at bounding box center [87, 220] width 79 height 19
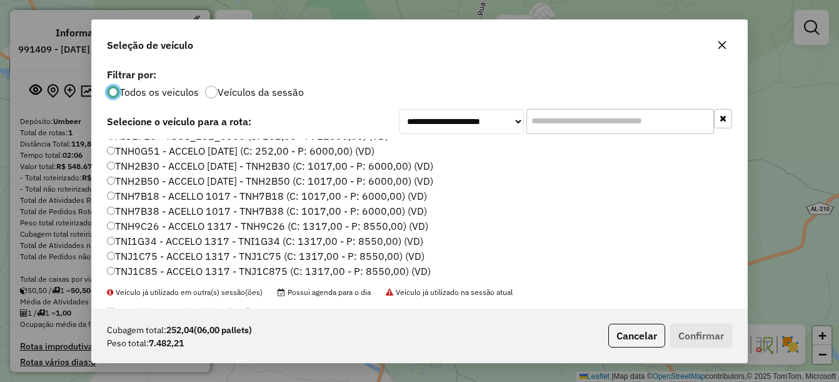
scroll to position [283, 0]
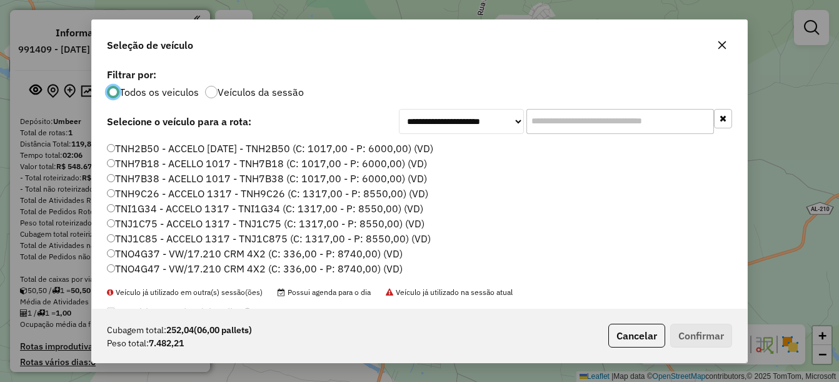
click at [156, 251] on label "TNO4G37 - VW/17.210 CRM 4X2 (C: 336,00 - P: 8740,00) (VD)" at bounding box center [255, 253] width 296 height 15
click at [687, 325] on button "Confirmar" at bounding box center [701, 335] width 62 height 24
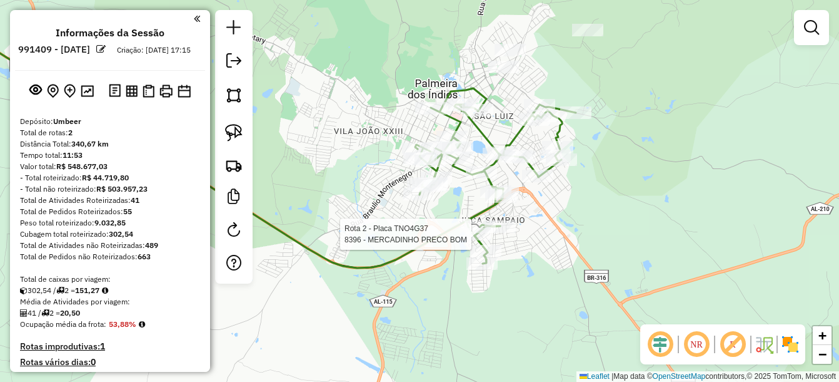
select select "**********"
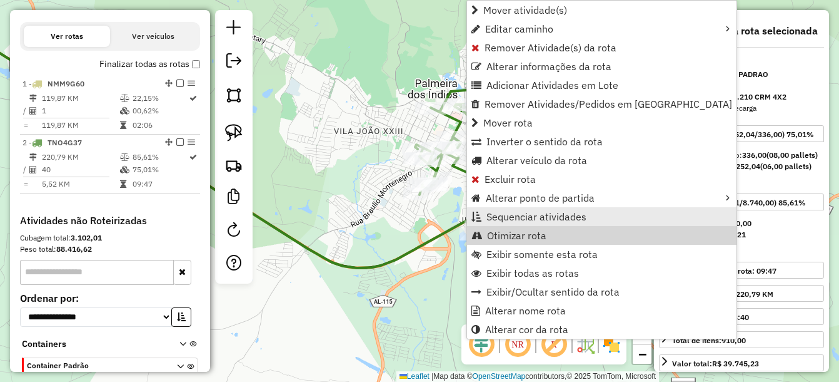
scroll to position [487, 0]
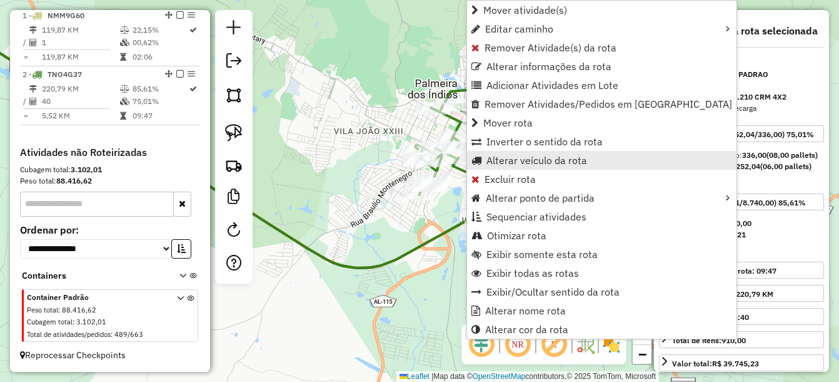
click at [512, 161] on span "Alterar veículo da rota" at bounding box center [537, 160] width 101 height 10
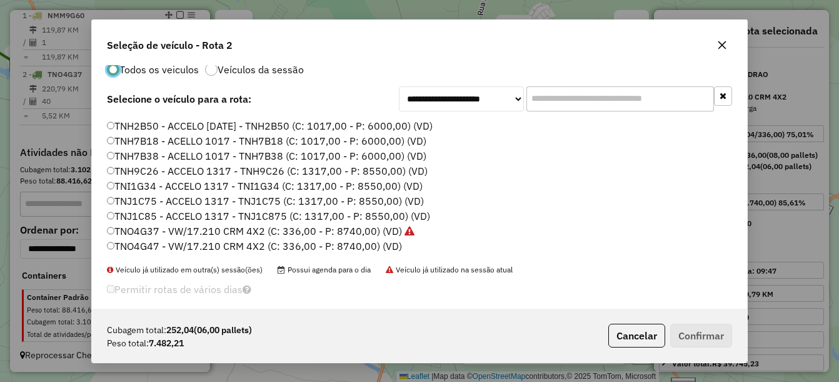
scroll to position [34, 0]
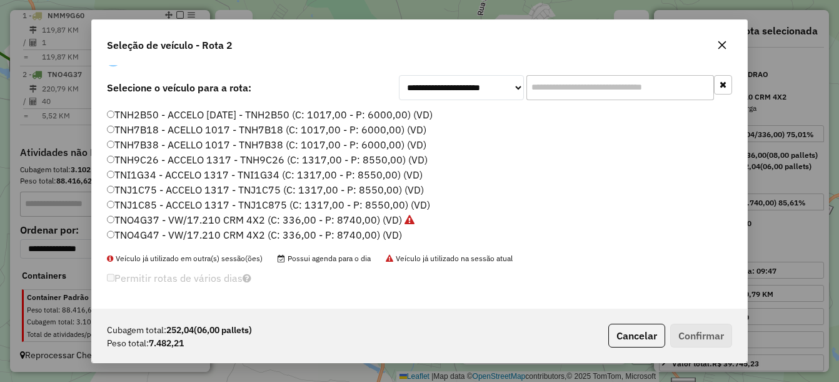
click at [167, 233] on label "TNO4G47 - VW/17.210 CRM 4X2 (C: 336,00 - P: 8740,00) (VD)" at bounding box center [254, 234] width 295 height 15
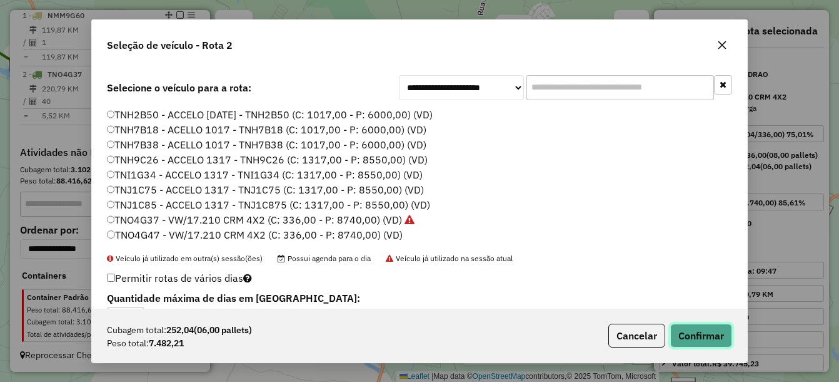
click at [709, 335] on button "Confirmar" at bounding box center [701, 335] width 62 height 24
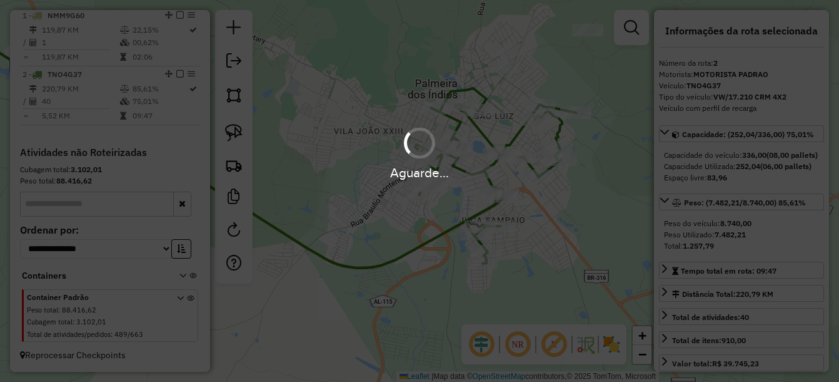
scroll to position [0, 0]
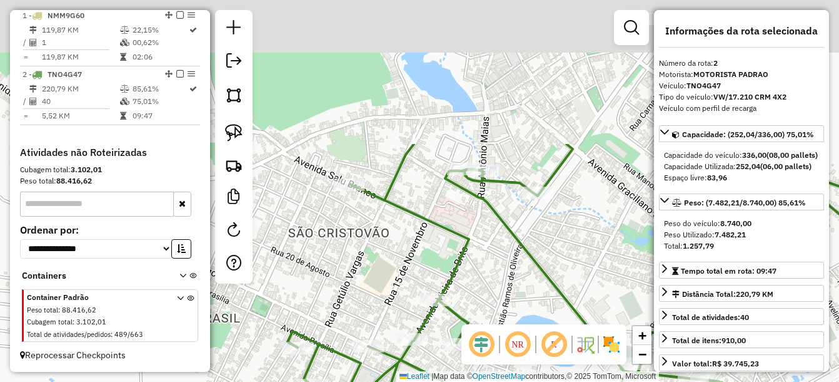
drag, startPoint x: 438, startPoint y: 97, endPoint x: 462, endPoint y: 303, distance: 207.1
click at [462, 306] on div "Janela de atendimento Grade de atendimento Capacidade Transportadoras Veículos …" at bounding box center [419, 191] width 839 height 382
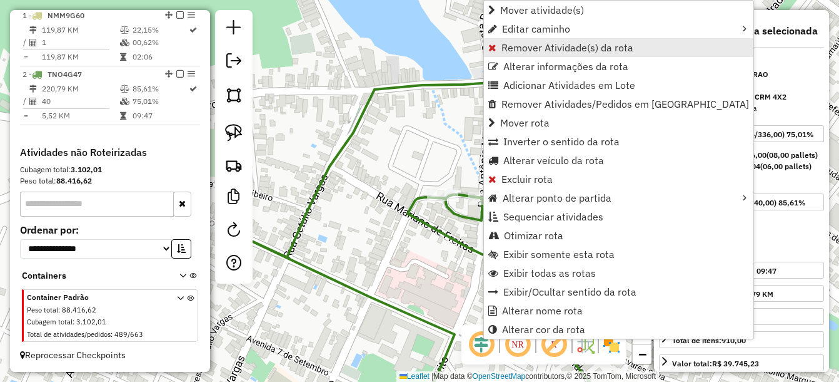
click at [517, 48] on span "Remover Atividade(s) da rota" at bounding box center [568, 48] width 132 height 10
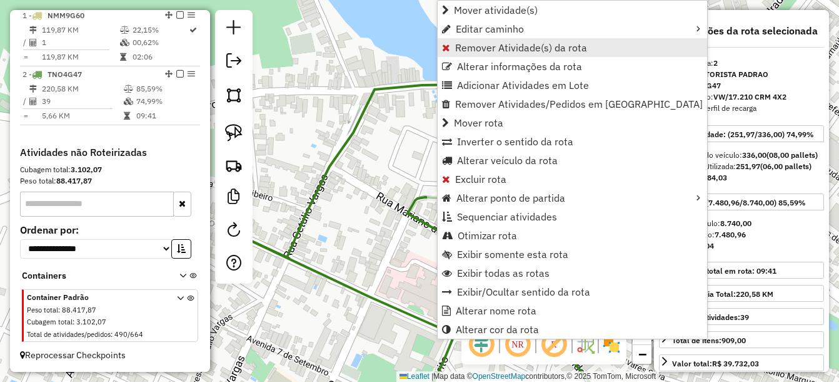
click at [529, 52] on span "Remover Atividade(s) da rota" at bounding box center [521, 48] width 132 height 10
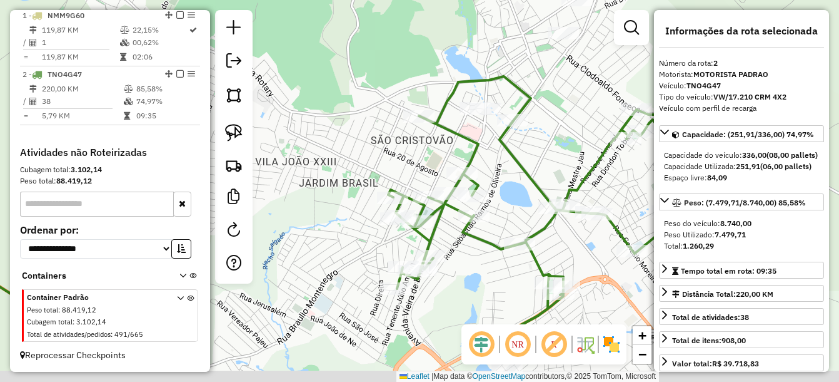
drag, startPoint x: 503, startPoint y: 256, endPoint x: 485, endPoint y: 127, distance: 130.1
click at [485, 127] on div "Janela de atendimento Grade de atendimento Capacidade Transportadoras Veículos …" at bounding box center [419, 191] width 839 height 382
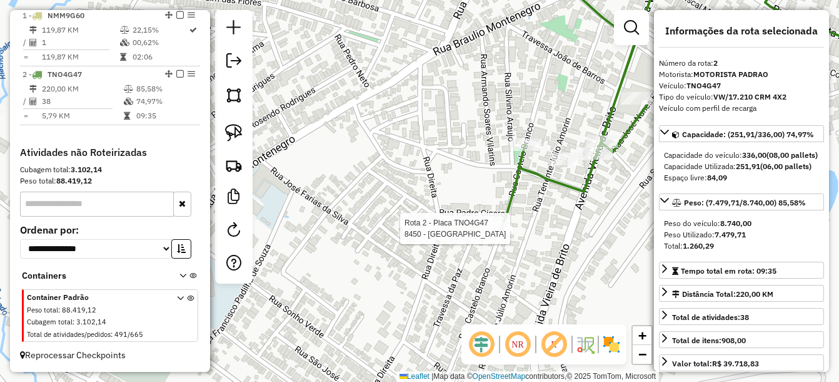
click at [492, 235] on div at bounding box center [496, 228] width 31 height 13
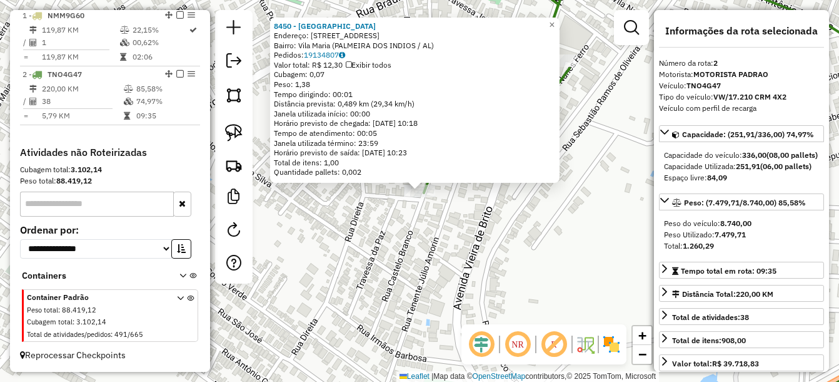
click at [488, 218] on div "8450 - BAR DO CAFE Endereço: R CASTELO BRANCO 235 Bairro: Vila Maria (PALMEIRA …" at bounding box center [419, 191] width 839 height 382
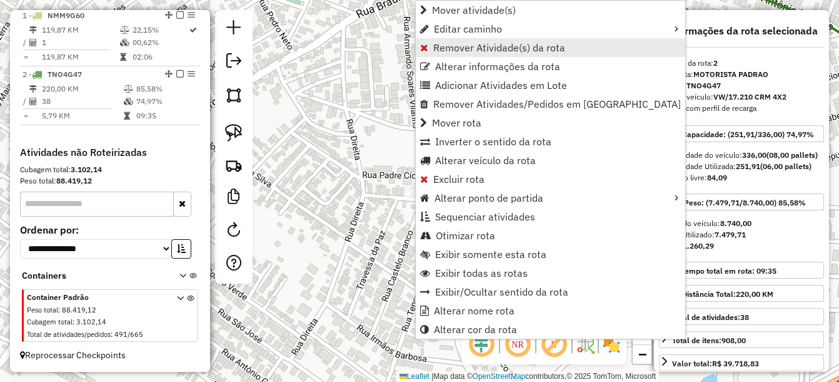
click at [491, 48] on span "Remover Atividade(s) da rota" at bounding box center [499, 48] width 132 height 10
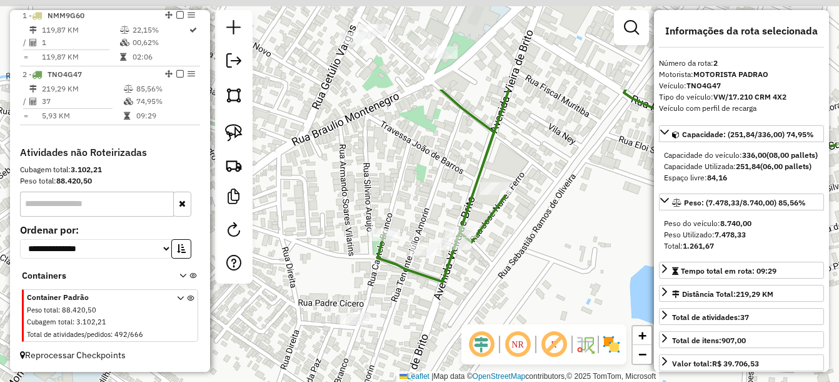
drag, startPoint x: 549, startPoint y: 153, endPoint x: 502, endPoint y: 229, distance: 89.6
click at [483, 281] on div "Janela de atendimento Grade de atendimento Capacidade Transportadoras Veículos …" at bounding box center [419, 191] width 839 height 382
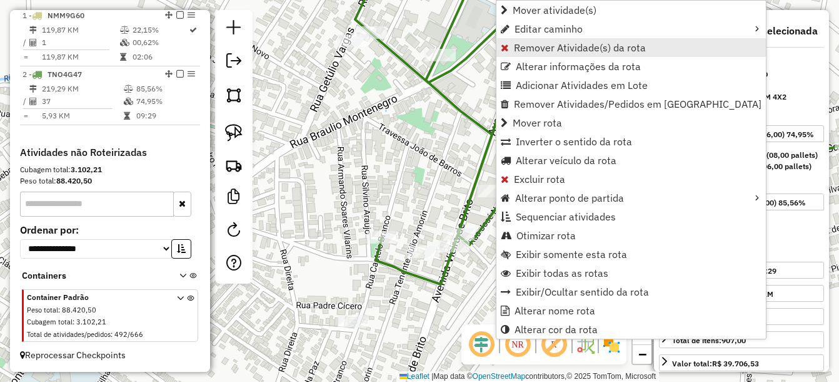
click at [557, 41] on link "Remover Atividade(s) da rota" at bounding box center [632, 47] width 270 height 19
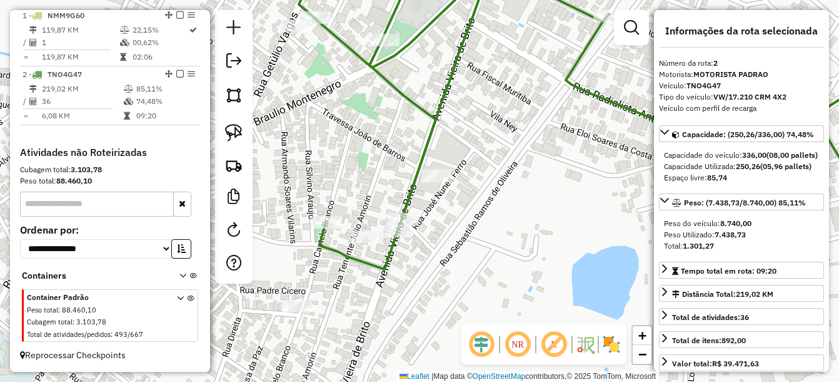
drag, startPoint x: 571, startPoint y: 170, endPoint x: 520, endPoint y: 145, distance: 56.5
click at [531, 146] on div "Janela de atendimento Grade de atendimento Capacidade Transportadoras Veículos …" at bounding box center [419, 191] width 839 height 382
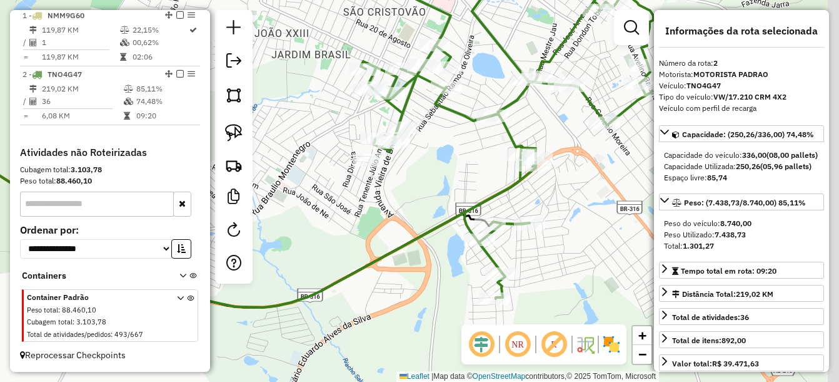
drag, startPoint x: 544, startPoint y: 185, endPoint x: 434, endPoint y: 201, distance: 110.7
click at [434, 201] on div "Janela de atendimento Grade de atendimento Capacidade Transportadoras Veículos …" at bounding box center [419, 191] width 839 height 382
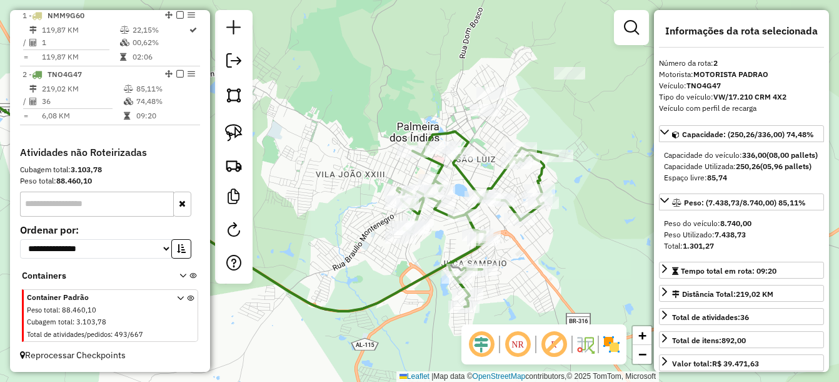
drag, startPoint x: 539, startPoint y: 248, endPoint x: 545, endPoint y: 270, distance: 22.4
click at [547, 271] on div "Janela de atendimento Grade de atendimento Capacidade Transportadoras Veículos …" at bounding box center [419, 191] width 839 height 382
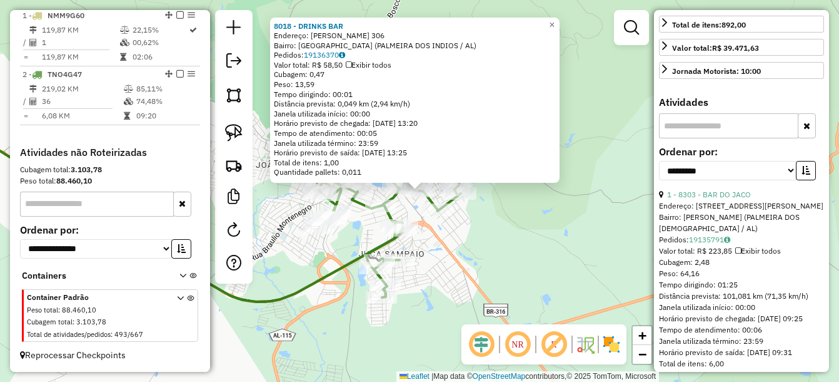
scroll to position [375, 0]
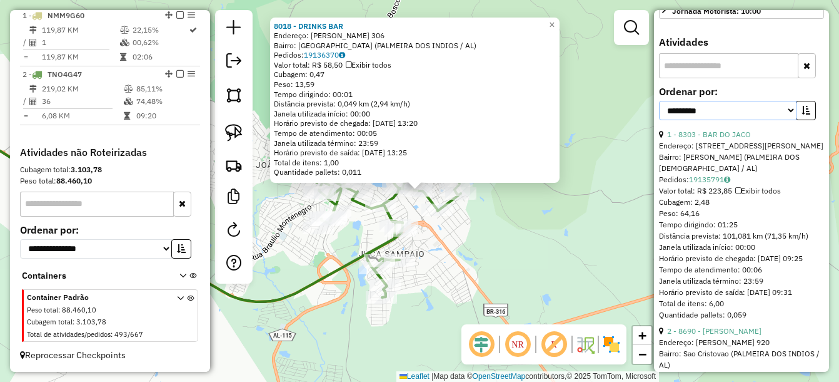
click at [789, 120] on select "**********" at bounding box center [728, 110] width 138 height 19
select select "*********"
click at [659, 120] on select "**********" at bounding box center [728, 110] width 138 height 19
click at [816, 99] on label "Ordenar por:" at bounding box center [741, 91] width 165 height 15
click at [806, 114] on icon "button" at bounding box center [806, 110] width 9 height 9
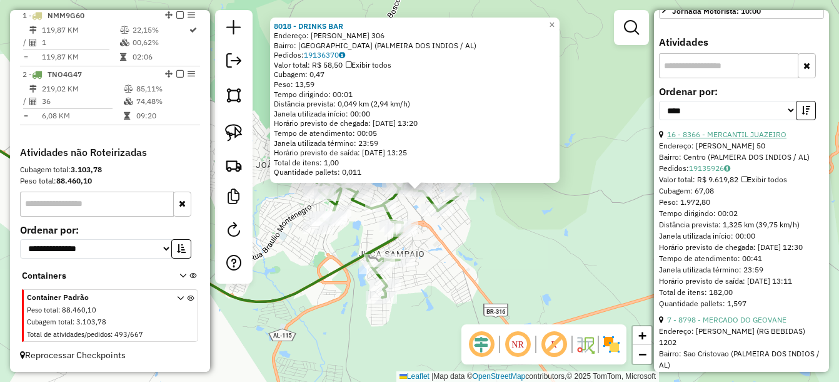
click at [740, 139] on link "16 - 8366 - MERCANTIL JUAZEIRO" at bounding box center [726, 133] width 119 height 9
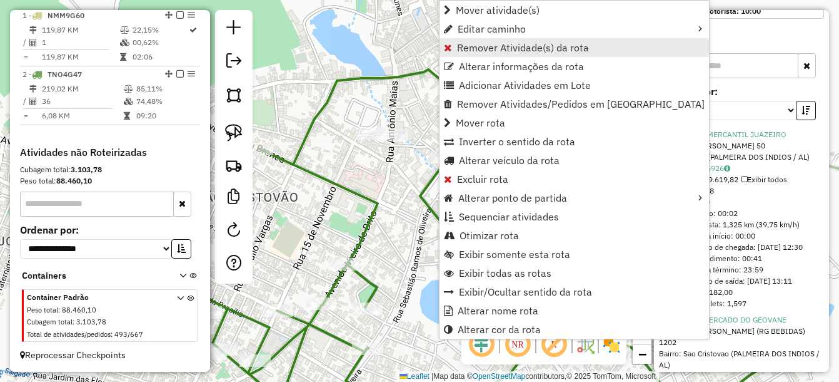
click at [487, 52] on span "Remover Atividade(s) da rota" at bounding box center [523, 48] width 132 height 10
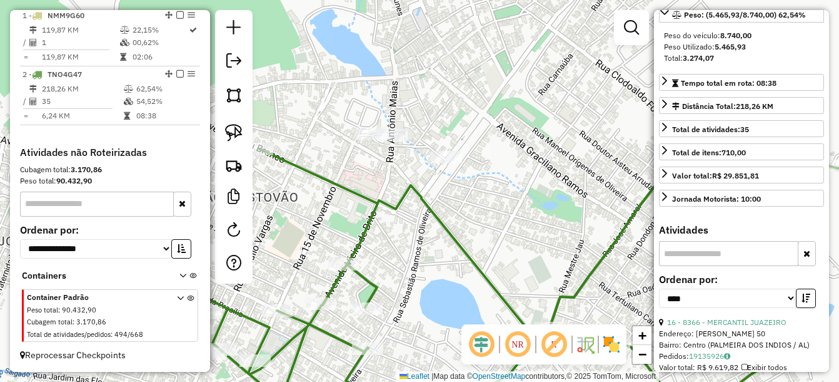
scroll to position [125, 0]
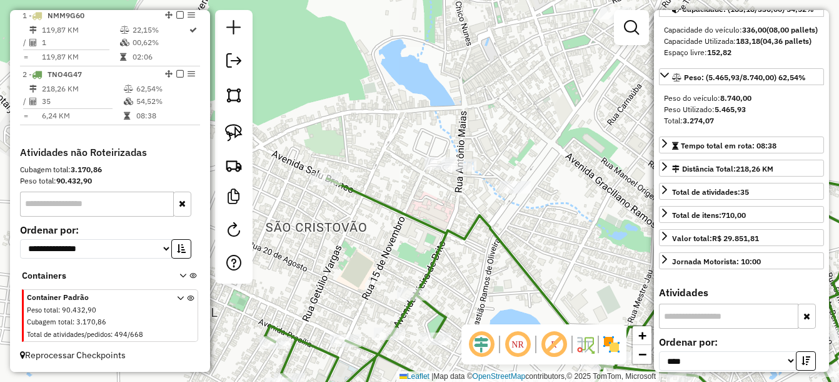
drag, startPoint x: 432, startPoint y: 243, endPoint x: 511, endPoint y: 275, distance: 85.0
click at [511, 275] on div "Janela de atendimento Grade de atendimento Capacidade Transportadoras Veículos …" at bounding box center [419, 191] width 839 height 382
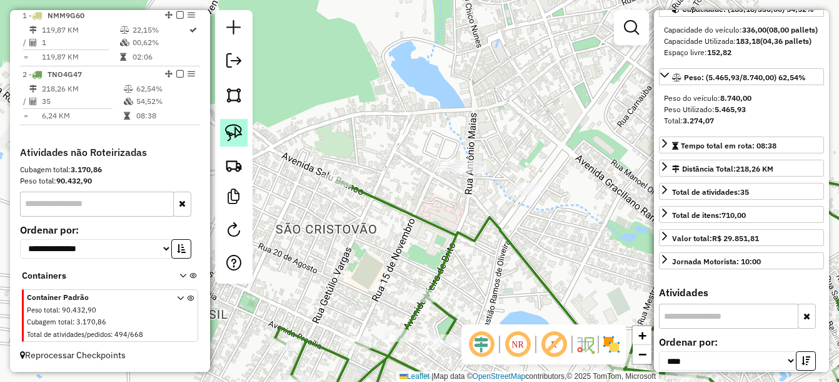
click at [230, 133] on img at bounding box center [234, 133] width 18 height 18
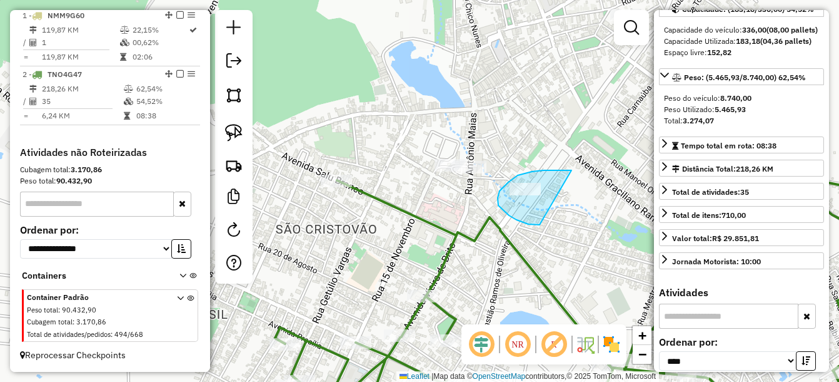
drag, startPoint x: 572, startPoint y: 170, endPoint x: 544, endPoint y: 225, distance: 61.3
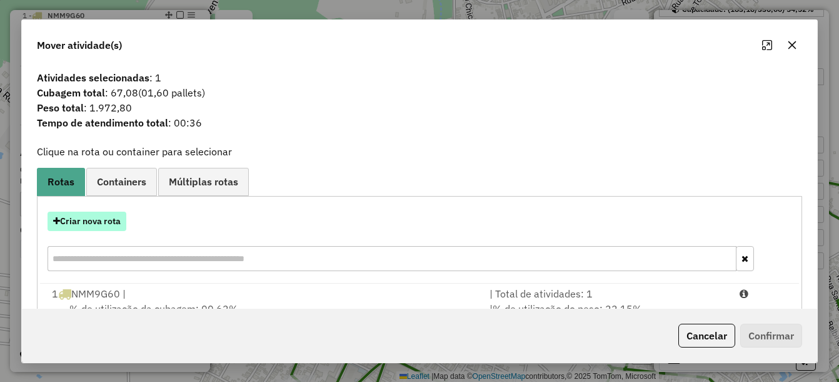
click at [98, 221] on button "Criar nova rota" at bounding box center [87, 220] width 79 height 19
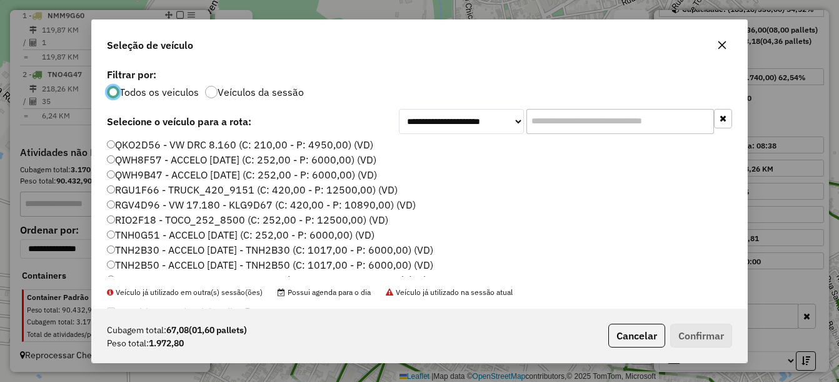
scroll to position [188, 0]
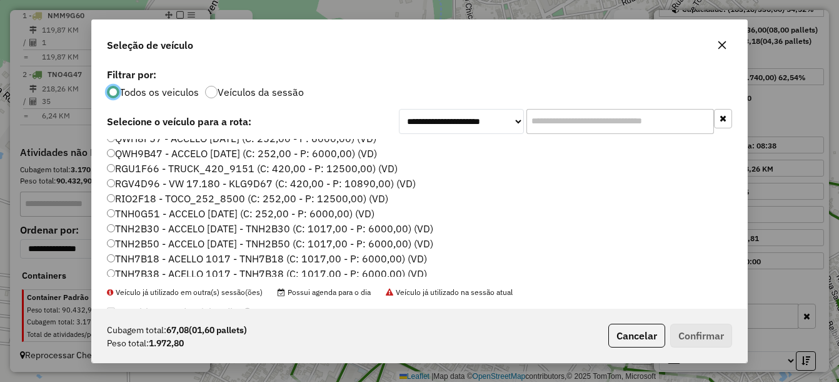
click at [160, 258] on label "TNH7B18 - ACELLO 1017 - TNH7B18 (C: 1017,00 - P: 6000,00) (VD)" at bounding box center [267, 258] width 320 height 15
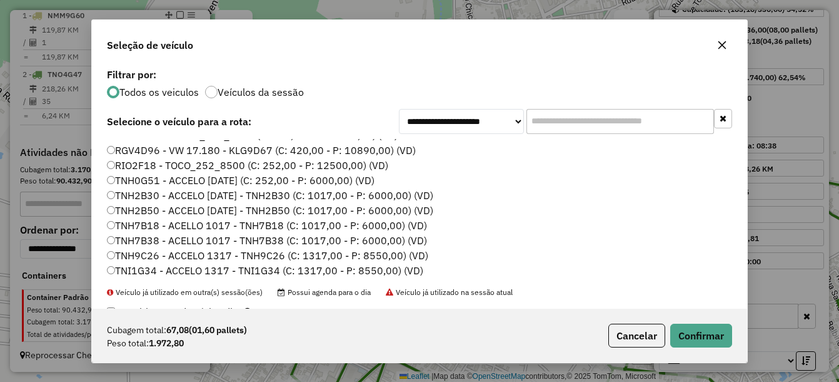
scroll to position [250, 0]
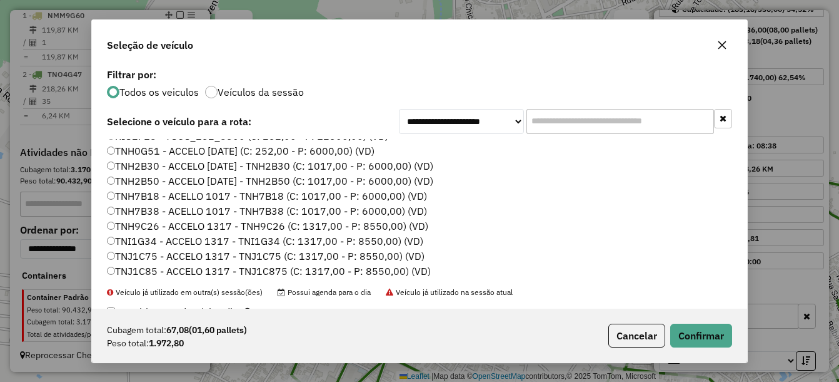
click at [183, 258] on label "TNJ1C75 - ACCELO 1317 - TNJ1C75 (C: 1317,00 - P: 8550,00) (VD)" at bounding box center [266, 255] width 318 height 15
click at [679, 338] on button "Confirmar" at bounding box center [701, 335] width 62 height 24
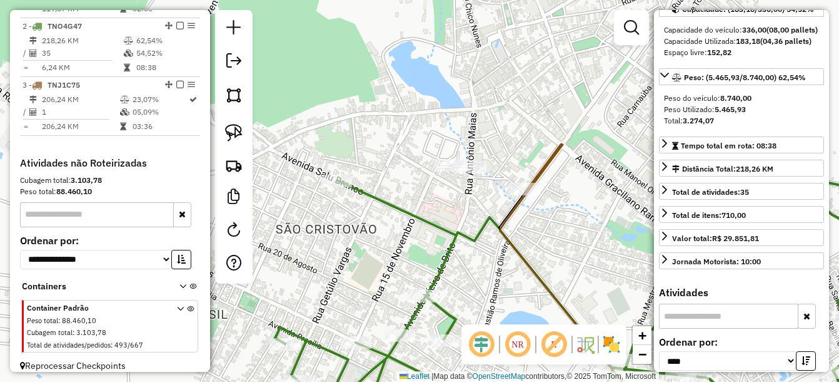
scroll to position [543, 0]
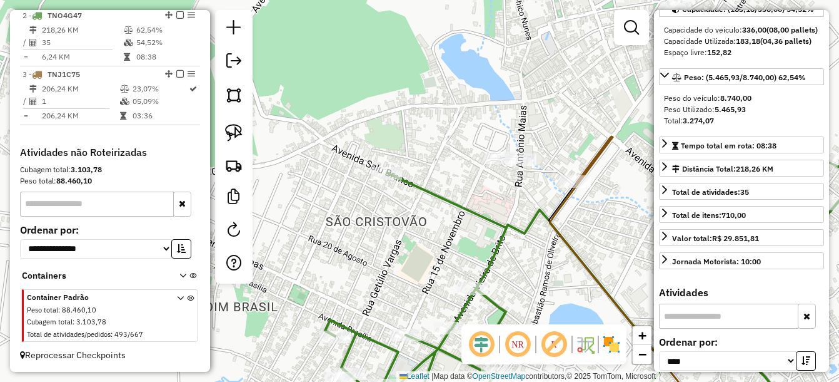
drag, startPoint x: 377, startPoint y: 269, endPoint x: 513, endPoint y: 251, distance: 138.2
click at [513, 251] on div "Janela de atendimento Grade de atendimento Capacidade Transportadoras Veículos …" at bounding box center [419, 191] width 839 height 382
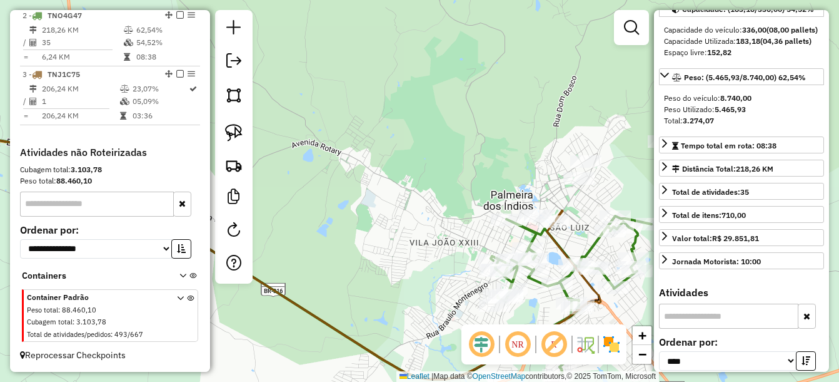
drag, startPoint x: 388, startPoint y: 201, endPoint x: 460, endPoint y: 203, distance: 71.9
click at [452, 203] on div "Janela de atendimento Grade de atendimento Capacidade Transportadoras Veículos …" at bounding box center [419, 191] width 839 height 382
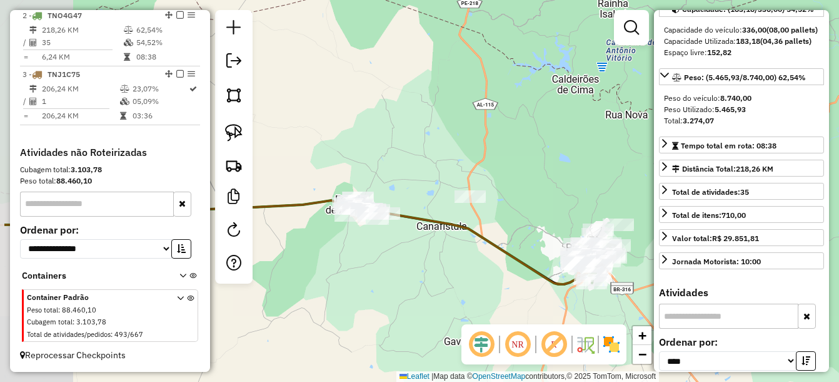
drag, startPoint x: 362, startPoint y: 213, endPoint x: 451, endPoint y: 250, distance: 96.8
click at [451, 250] on div "Janela de atendimento Grade de atendimento Capacidade Transportadoras Veículos …" at bounding box center [419, 191] width 839 height 382
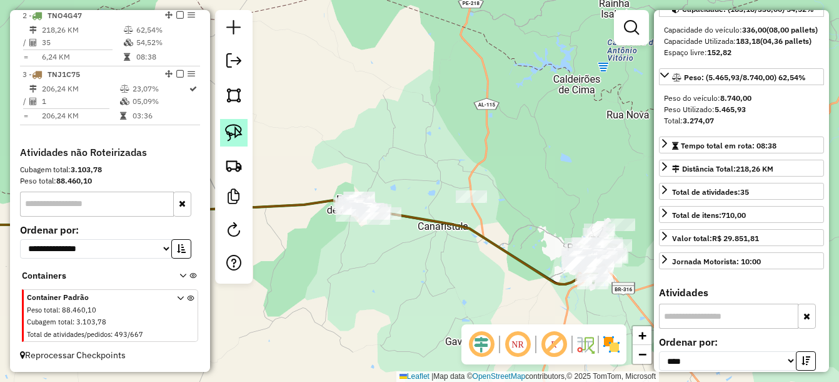
click at [236, 135] on img at bounding box center [234, 133] width 18 height 18
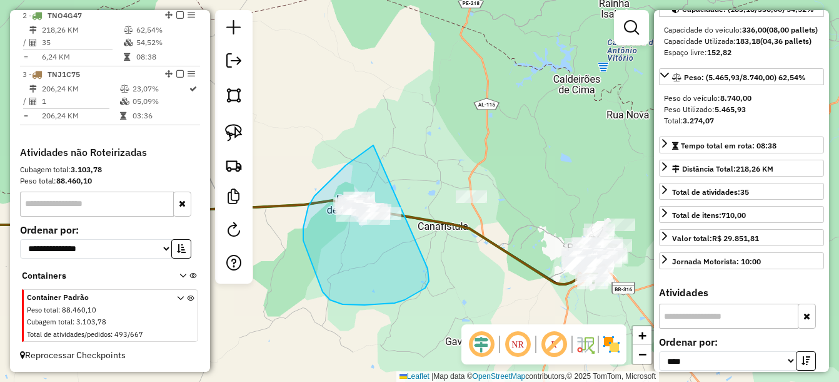
drag, startPoint x: 373, startPoint y: 145, endPoint x: 411, endPoint y: 233, distance: 95.8
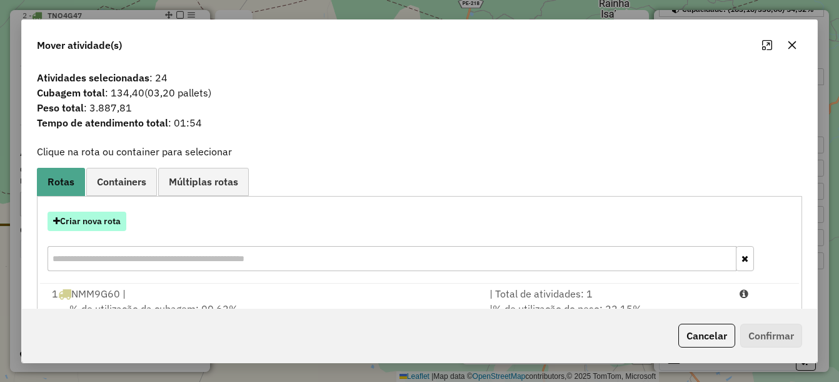
click at [89, 224] on button "Criar nova rota" at bounding box center [87, 220] width 79 height 19
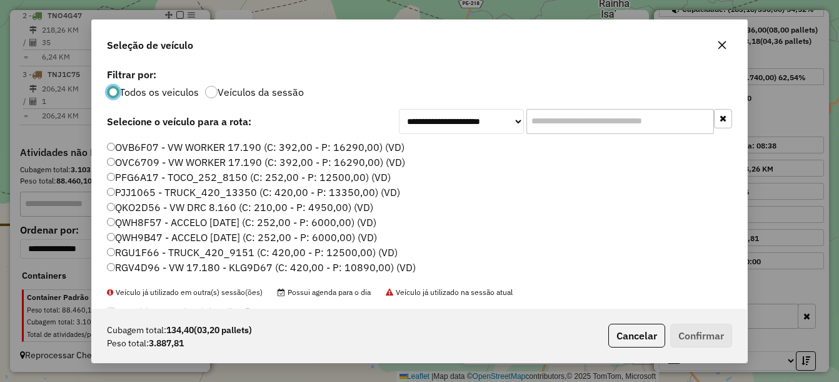
scroll to position [125, 0]
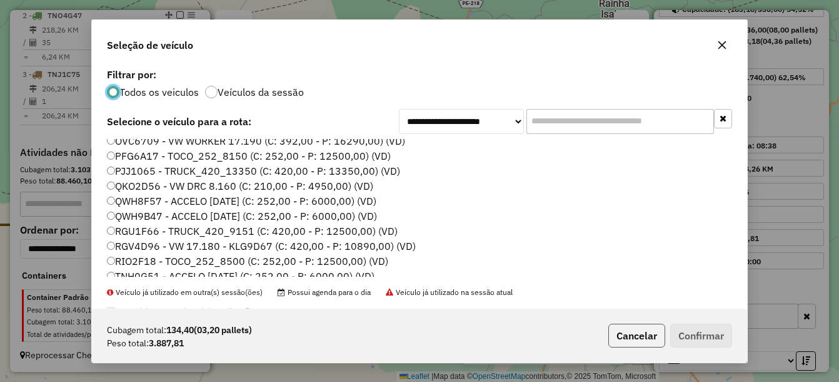
click at [616, 345] on button "Cancelar" at bounding box center [637, 335] width 57 height 24
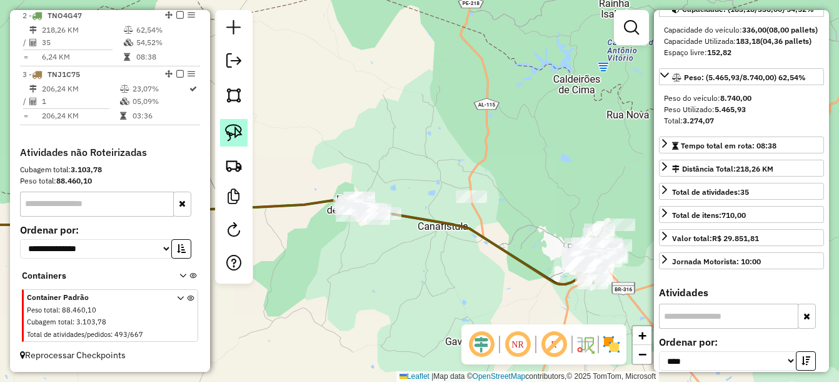
click at [222, 129] on link at bounding box center [234, 133] width 28 height 28
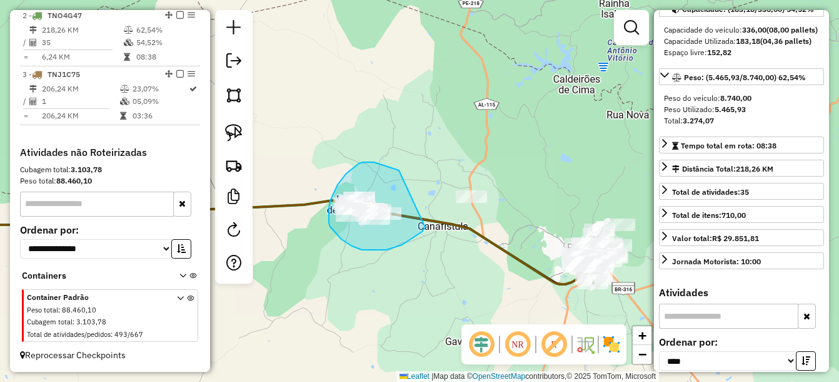
drag, startPoint x: 363, startPoint y: 162, endPoint x: 425, endPoint y: 227, distance: 89.8
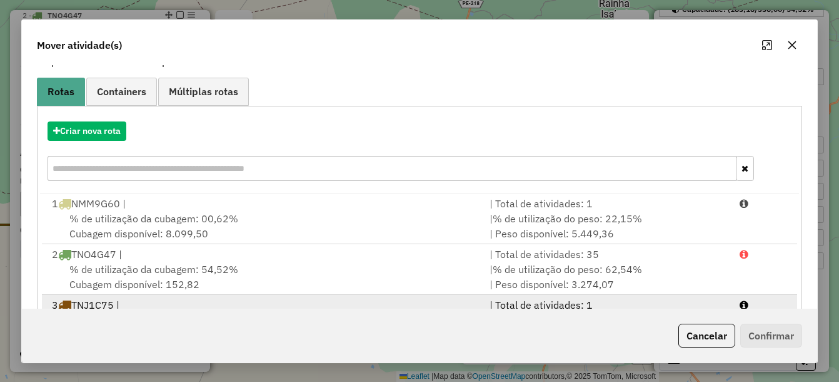
scroll to position [148, 0]
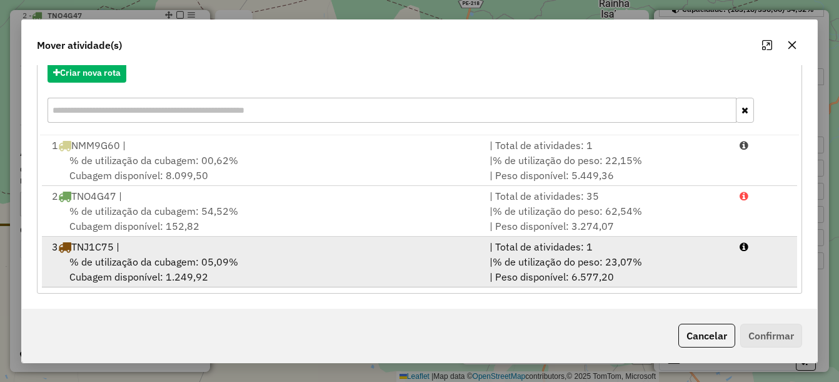
click at [259, 260] on div "% de utilização da cubagem: 05,09% Cubagem disponível: 1.249,92" at bounding box center [263, 269] width 438 height 30
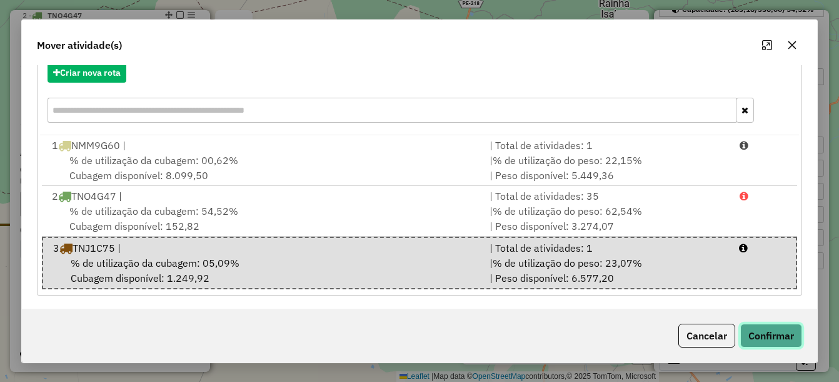
click at [762, 338] on button "Confirmar" at bounding box center [772, 335] width 62 height 24
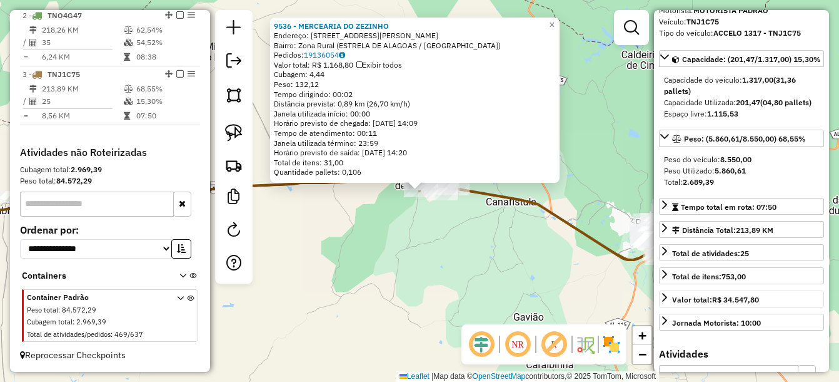
scroll to position [51, 0]
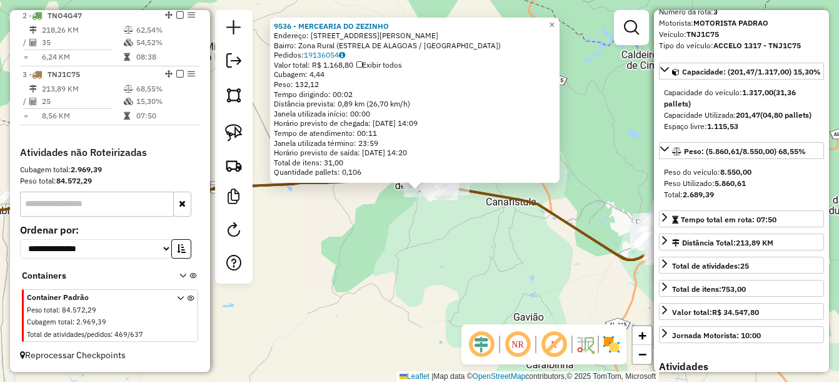
click at [552, 282] on div "9536 - MERCEARIA DO ZEZINHO Endereço: RUA JOSE PIMENTEL 162 Bairro: Zona Rural …" at bounding box center [419, 191] width 839 height 382
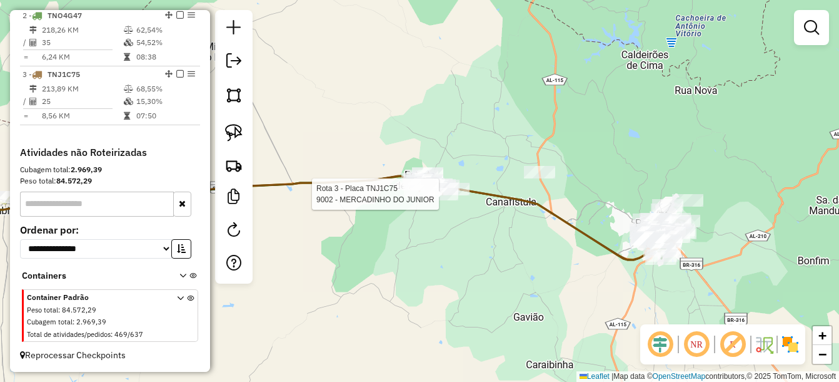
select select "*********"
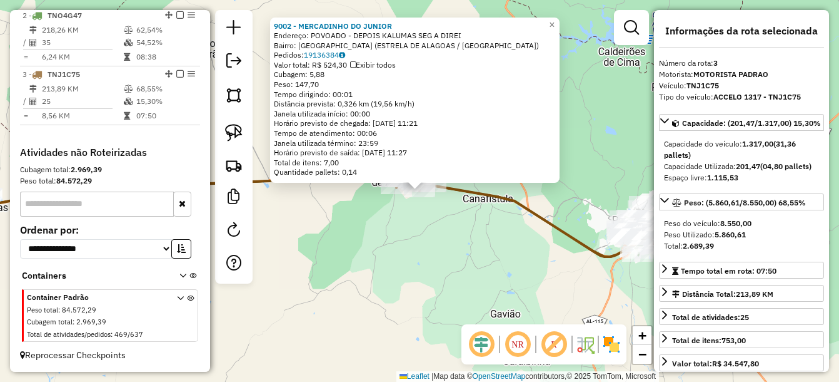
click at [437, 242] on div "9002 - MERCADINHO DO JUNIOR Endereço: POVOADO - DEPOIS KALUMAS SEG A DIREI Bair…" at bounding box center [419, 191] width 839 height 382
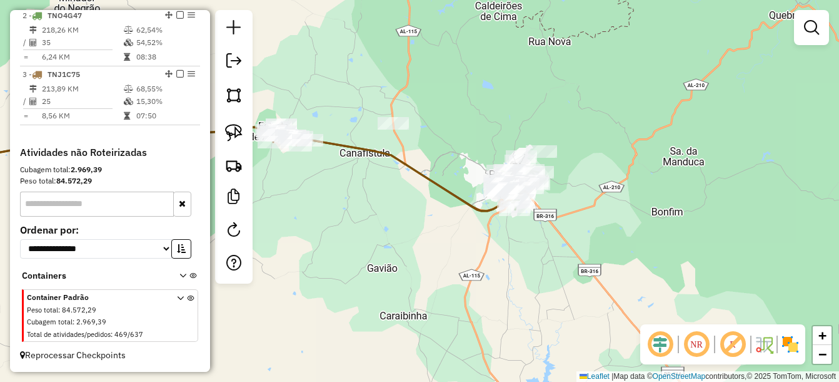
drag, startPoint x: 521, startPoint y: 260, endPoint x: 398, endPoint y: 215, distance: 131.4
click at [398, 215] on div "Janela de atendimento Grade de atendimento Capacidade Transportadoras Veículos …" at bounding box center [419, 191] width 839 height 382
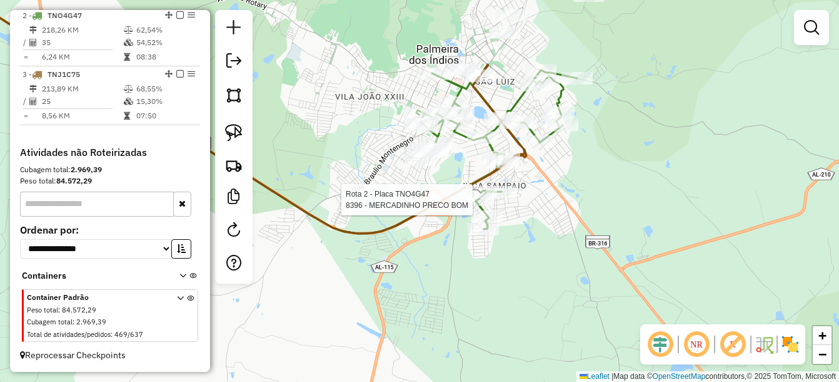
select select "*********"
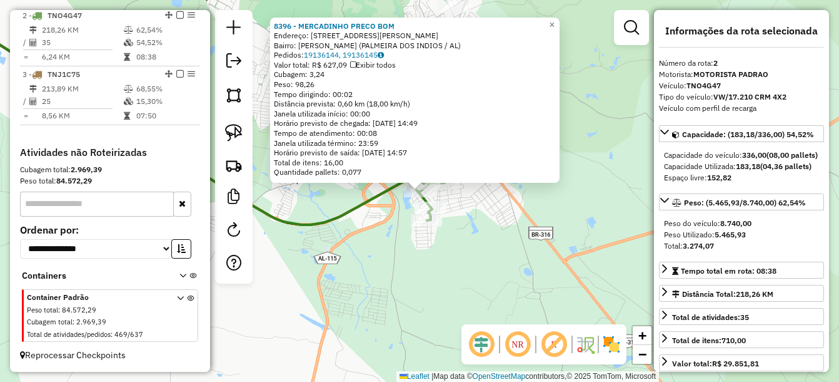
scroll to position [543, 0]
click at [472, 252] on div "8396 - MERCADINHO PRECO BOM Endereço: RUA MARCIO TAVARES DUARTE 184 Bairro: Gra…" at bounding box center [419, 191] width 839 height 382
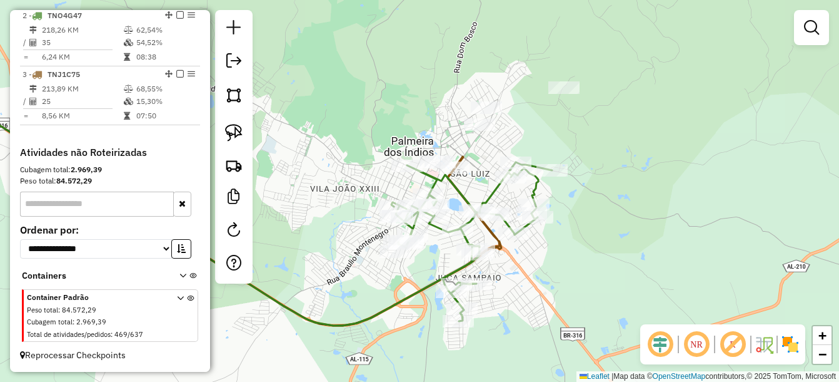
drag, startPoint x: 490, startPoint y: 182, endPoint x: 522, endPoint y: 284, distance: 106.8
click at [522, 284] on div "Janela de atendimento Grade de atendimento Capacidade Transportadoras Veículos …" at bounding box center [419, 191] width 839 height 382
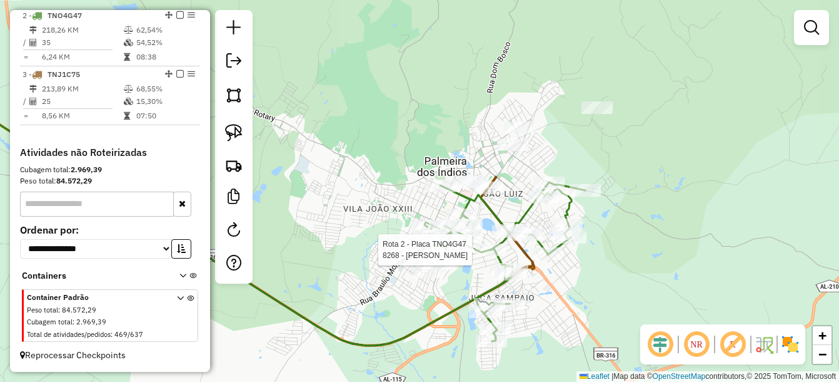
select select "*********"
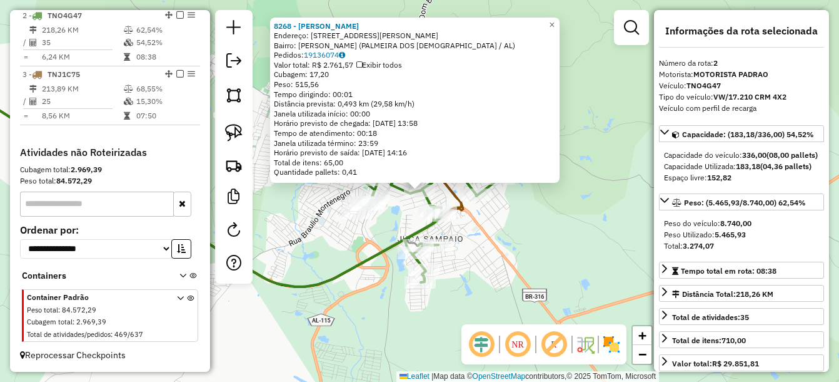
click at [510, 266] on div "8268 - MERCADO EMANUEL Endereço: R JOSE SAMPAIO 346 Bairro: Juca Sampaio (PALME…" at bounding box center [419, 191] width 839 height 382
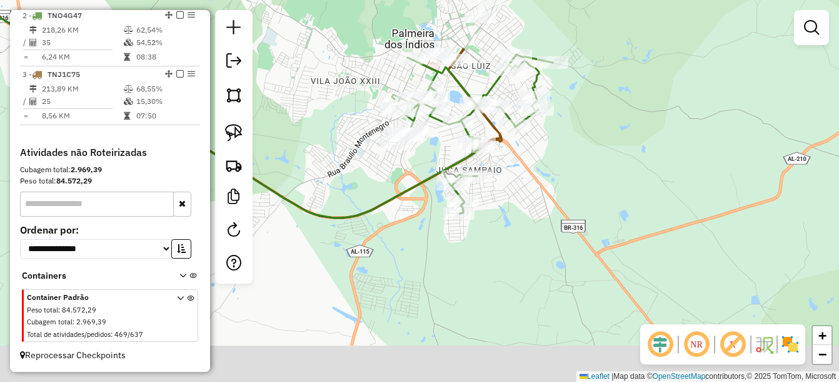
drag, startPoint x: 509, startPoint y: 285, endPoint x: 550, endPoint y: 212, distance: 83.5
click at [549, 213] on div "Janela de atendimento Grade de atendimento Capacidade Transportadoras Veículos …" at bounding box center [419, 191] width 839 height 382
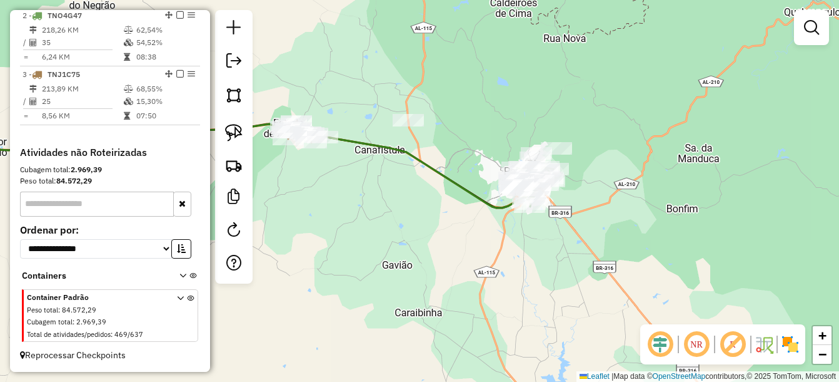
drag, startPoint x: 525, startPoint y: 294, endPoint x: 535, endPoint y: 268, distance: 28.1
click at [528, 283] on div "Janela de atendimento Grade de atendimento Capacidade Transportadoras Veículos …" at bounding box center [419, 191] width 839 height 382
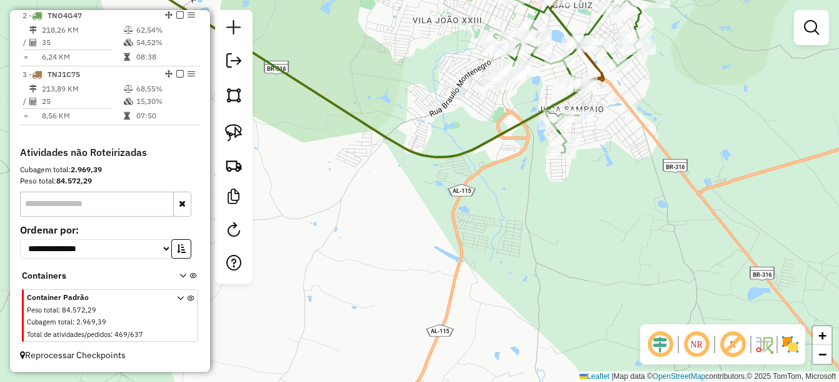
drag, startPoint x: 584, startPoint y: 260, endPoint x: 628, endPoint y: 158, distance: 110.6
click at [627, 164] on div "Janela de atendimento Grade de atendimento Capacidade Transportadoras Veículos …" at bounding box center [419, 191] width 839 height 382
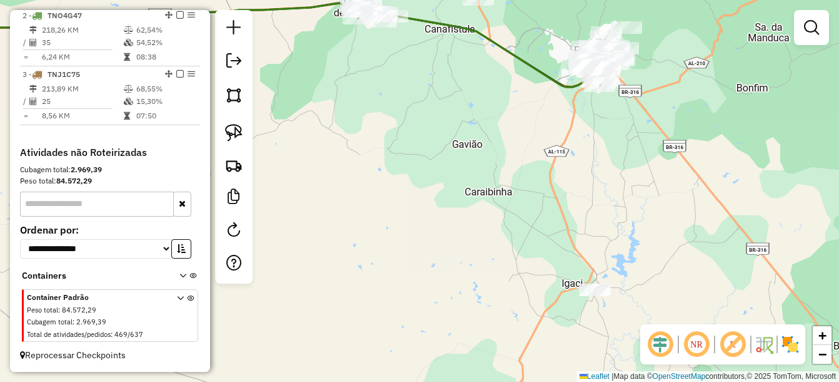
drag, startPoint x: 571, startPoint y: 271, endPoint x: 525, endPoint y: 138, distance: 140.8
click at [525, 138] on div "Janela de atendimento Grade de atendimento Capacidade Transportadoras Veículos …" at bounding box center [419, 191] width 839 height 382
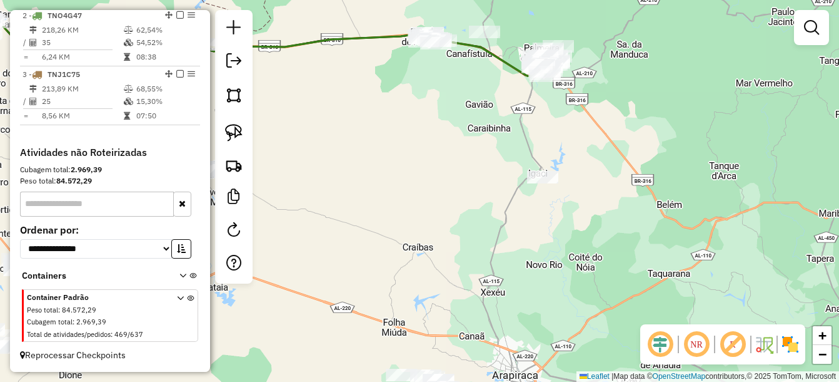
click at [573, 145] on div "Janela de atendimento Grade de atendimento Capacidade Transportadoras Veículos …" at bounding box center [419, 191] width 839 height 382
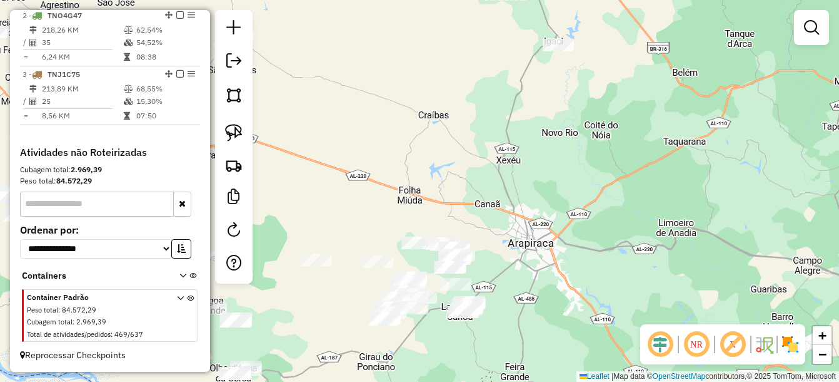
drag, startPoint x: 560, startPoint y: 266, endPoint x: 590, endPoint y: 203, distance: 69.9
click at [590, 203] on div "Janela de atendimento Grade de atendimento Capacidade Transportadoras Veículos …" at bounding box center [419, 191] width 839 height 382
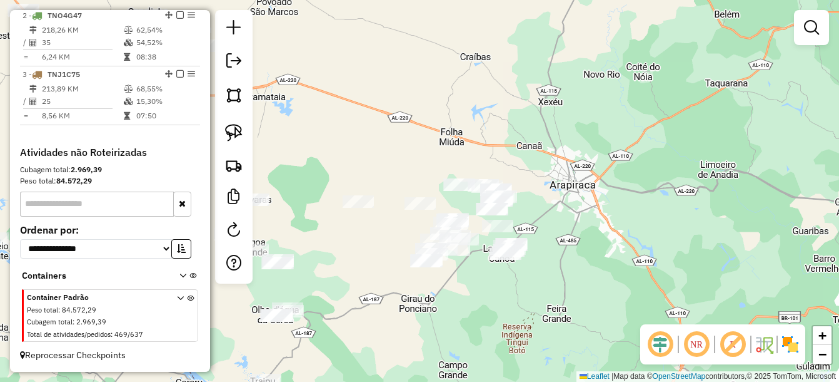
drag, startPoint x: 444, startPoint y: 155, endPoint x: 484, endPoint y: 126, distance: 49.3
click at [484, 126] on div "Janela de atendimento Grade de atendimento Capacidade Transportadoras Veículos …" at bounding box center [419, 191] width 839 height 382
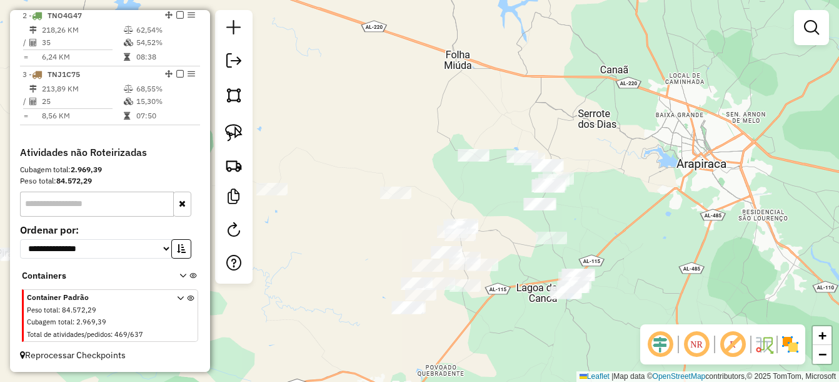
drag, startPoint x: 632, startPoint y: 185, endPoint x: 608, endPoint y: 204, distance: 30.3
click at [612, 206] on div "Janela de atendimento Grade de atendimento Capacidade Transportadoras Veículos …" at bounding box center [419, 191] width 839 height 382
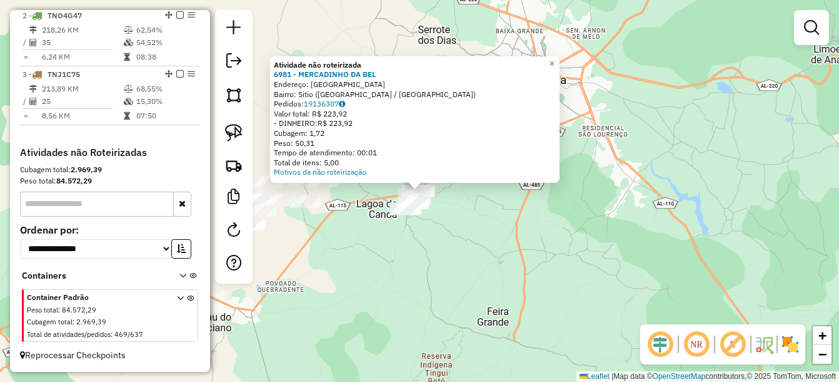
click at [562, 291] on div "Atividade não roteirizada 6981 - MERCADINHO DA BEL Endereço: LAGOA DO MATO II B…" at bounding box center [419, 191] width 839 height 382
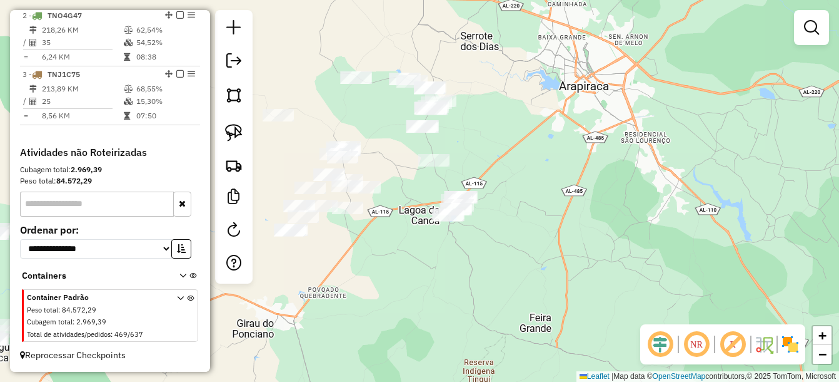
drag, startPoint x: 525, startPoint y: 282, endPoint x: 587, endPoint y: 302, distance: 65.7
click at [592, 305] on div "Janela de atendimento Grade de atendimento Capacidade Transportadoras Veículos …" at bounding box center [419, 191] width 839 height 382
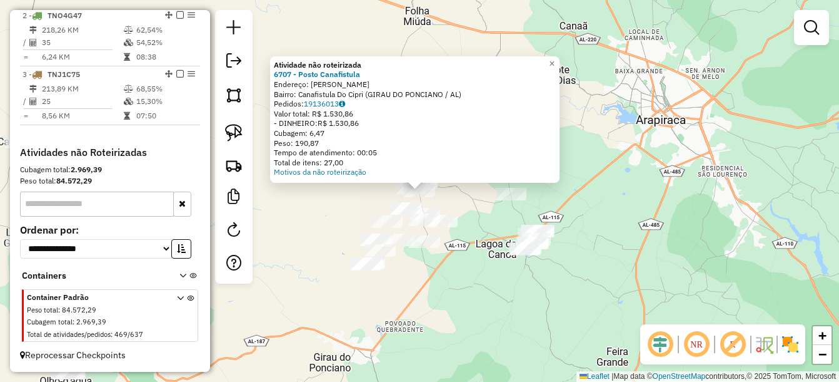
click at [479, 290] on div "Atividade não roteirizada 6707 - Posto Canafistula Endereço: Fernando Collor Ba…" at bounding box center [419, 191] width 839 height 382
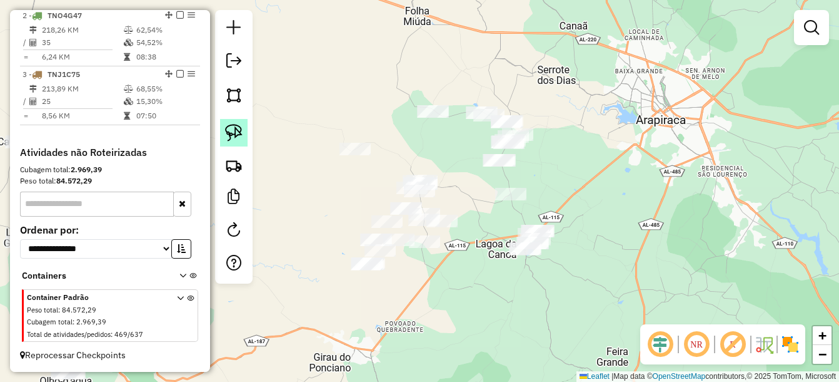
drag, startPoint x: 227, startPoint y: 135, endPoint x: 241, endPoint y: 133, distance: 14.0
click at [227, 134] on img at bounding box center [234, 133] width 18 height 18
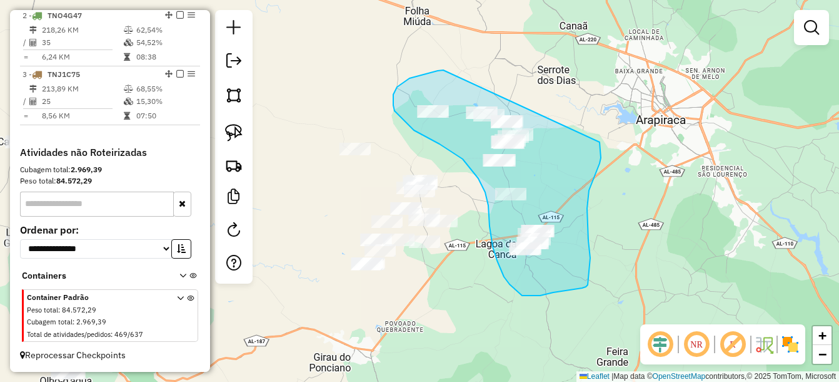
drag, startPoint x: 416, startPoint y: 76, endPoint x: 600, endPoint y: 139, distance: 194.4
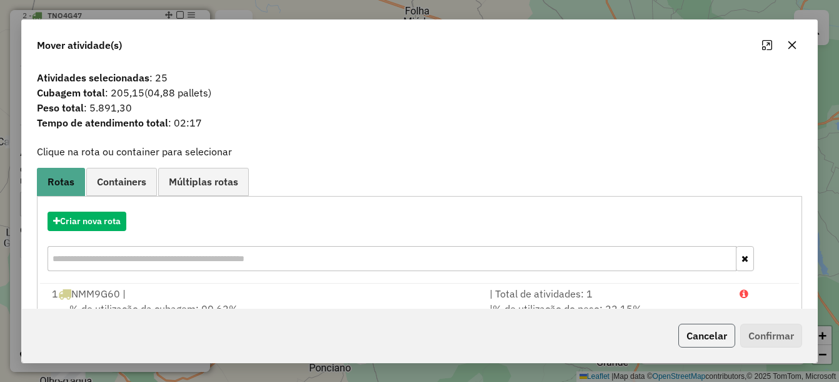
click at [686, 340] on button "Cancelar" at bounding box center [707, 335] width 57 height 24
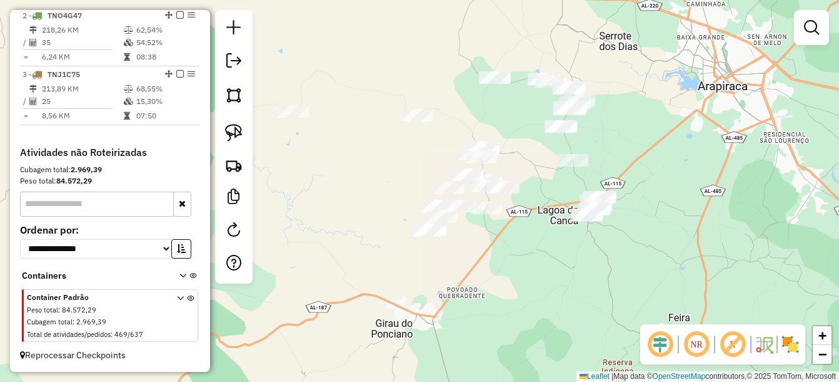
drag, startPoint x: 579, startPoint y: 274, endPoint x: 641, endPoint y: 240, distance: 70.5
click at [641, 240] on div "Janela de atendimento Grade de atendimento Capacidade Transportadoras Veículos …" at bounding box center [419, 191] width 839 height 382
click at [230, 128] on img at bounding box center [234, 133] width 18 height 18
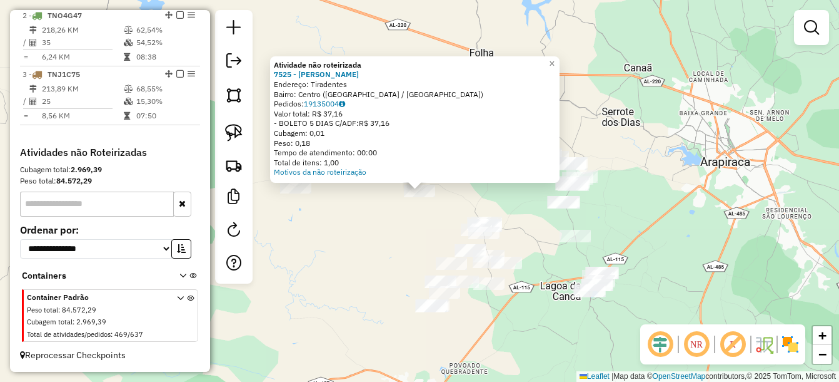
click at [410, 228] on div "Atividade não roteirizada 7525 - mercadinho JRE Endereço: Tiradentes Bairro: Ce…" at bounding box center [419, 191] width 839 height 382
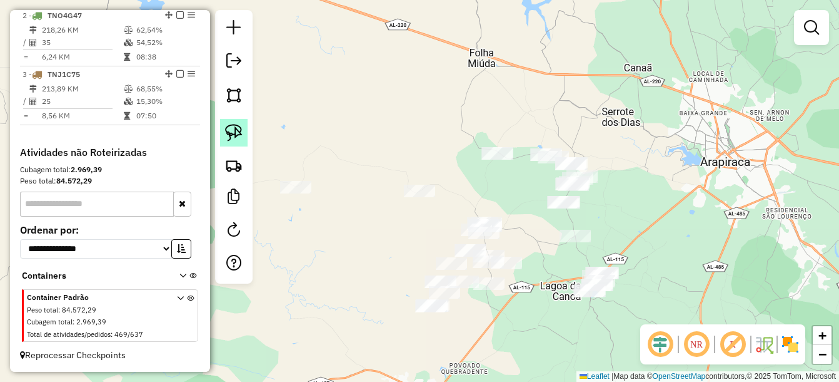
click at [242, 129] on img at bounding box center [234, 133] width 18 height 18
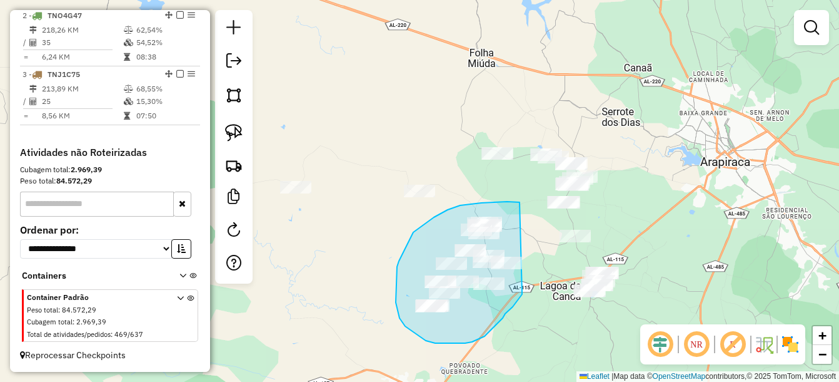
drag, startPoint x: 517, startPoint y: 201, endPoint x: 522, endPoint y: 292, distance: 90.9
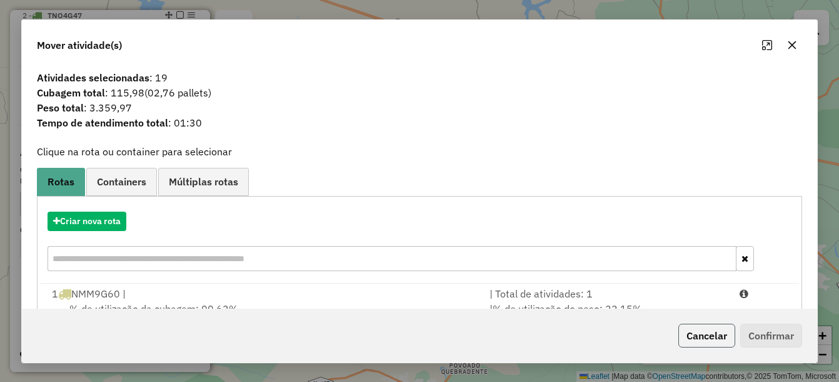
click at [707, 336] on button "Cancelar" at bounding box center [707, 335] width 57 height 24
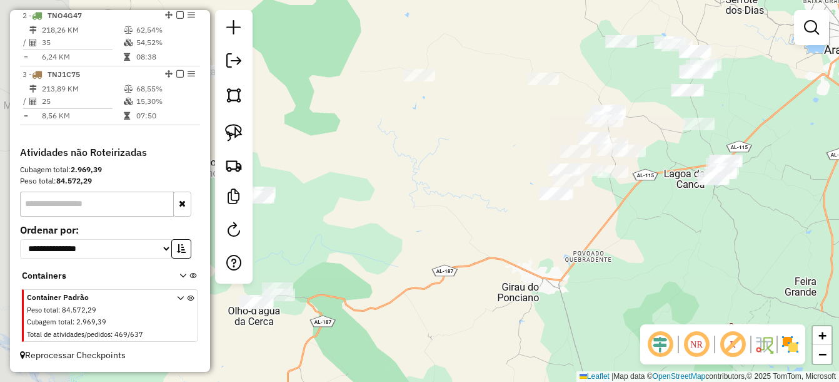
drag, startPoint x: 484, startPoint y: 352, endPoint x: 602, endPoint y: 243, distance: 160.7
click at [602, 243] on div "Janela de atendimento Grade de atendimento Capacidade Transportadoras Veículos …" at bounding box center [419, 191] width 839 height 382
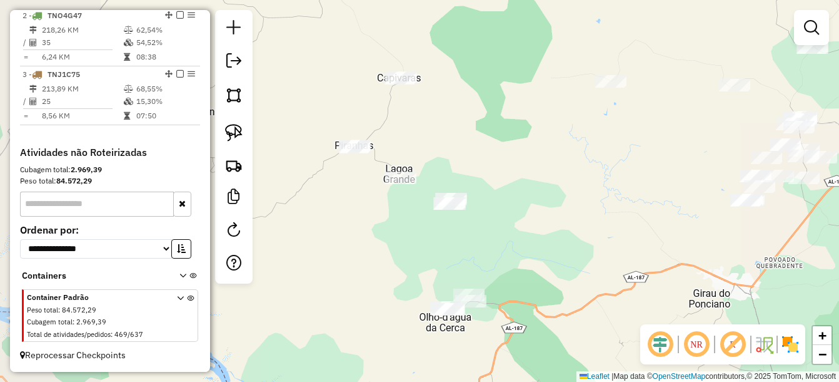
drag, startPoint x: 329, startPoint y: 297, endPoint x: 523, endPoint y: 313, distance: 195.2
click at [523, 313] on div "Janela de atendimento Grade de atendimento Capacidade Transportadoras Veículos …" at bounding box center [419, 191] width 839 height 382
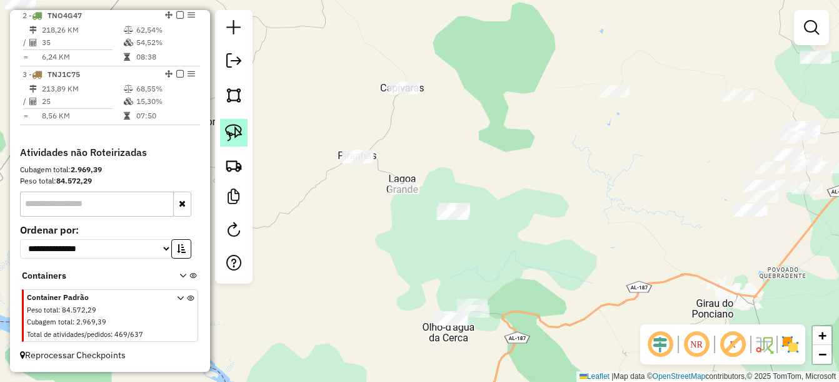
click at [230, 137] on img at bounding box center [234, 133] width 18 height 18
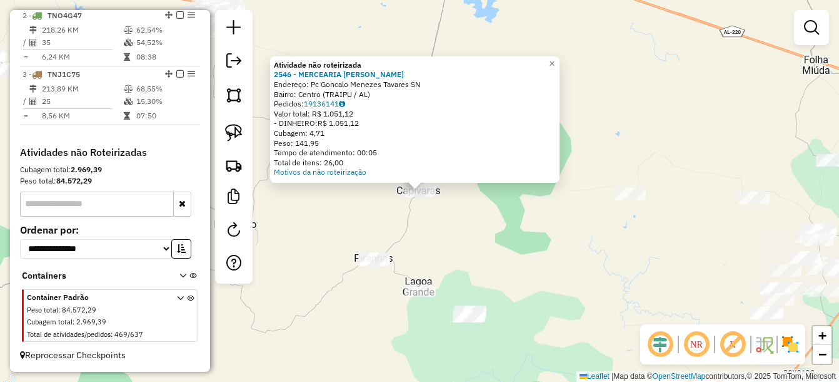
click at [450, 230] on div "Atividade não roteirizada 2546 - MERCEARIA THOMAS Endereço: Pc Goncalo Menezes …" at bounding box center [419, 191] width 839 height 382
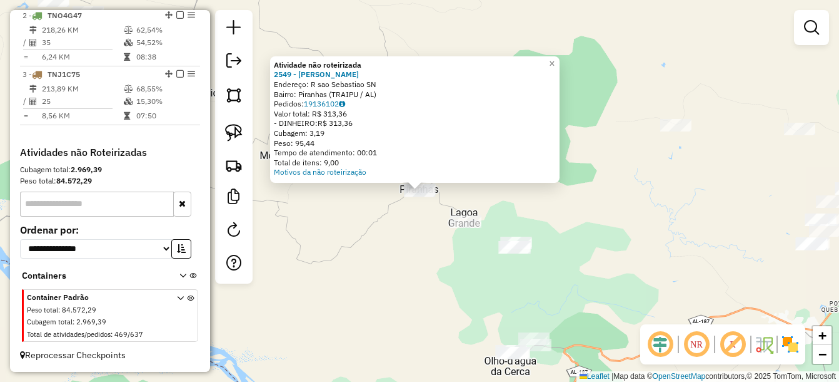
click at [616, 256] on div "Atividade não roteirizada 2549 - MERCADINHO PEDRO Endereço: R sao Sebastiao SN …" at bounding box center [419, 191] width 839 height 382
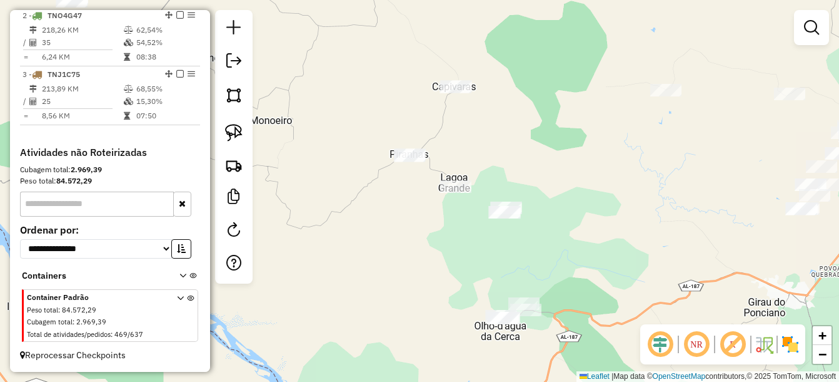
drag, startPoint x: 585, startPoint y: 254, endPoint x: 545, endPoint y: 198, distance: 69.4
click at [545, 198] on div "Janela de atendimento Grade de atendimento Capacidade Transportadoras Veículos …" at bounding box center [419, 191] width 839 height 382
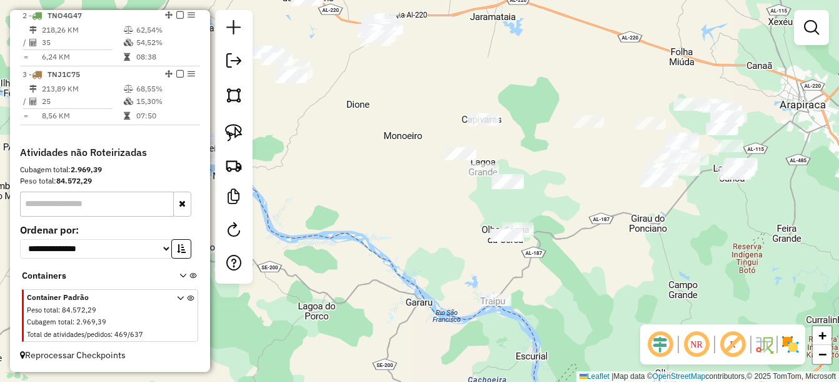
drag, startPoint x: 532, startPoint y: 242, endPoint x: 531, endPoint y: 279, distance: 36.9
click at [550, 301] on div "Janela de atendimento Grade de atendimento Capacidade Transportadoras Veículos …" at bounding box center [419, 191] width 839 height 382
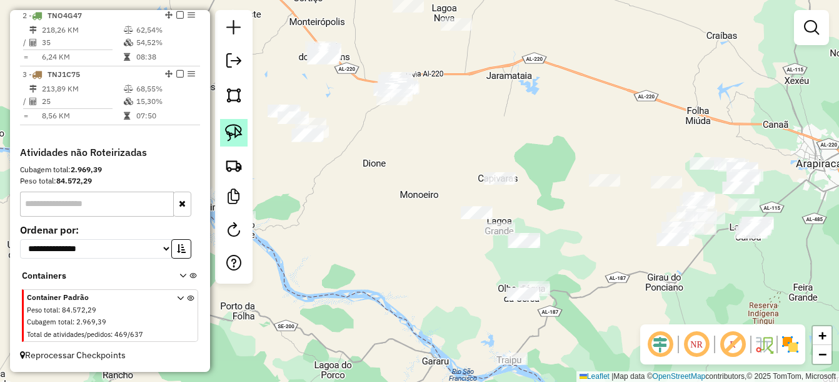
click at [230, 138] on img at bounding box center [234, 133] width 18 height 18
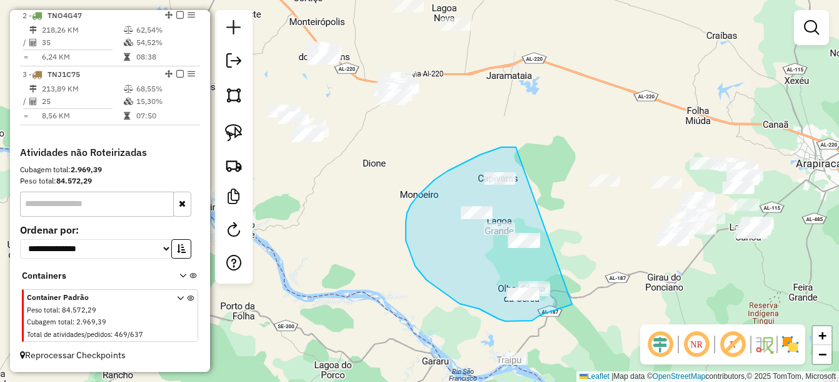
drag, startPoint x: 468, startPoint y: 161, endPoint x: 570, endPoint y: 295, distance: 169.1
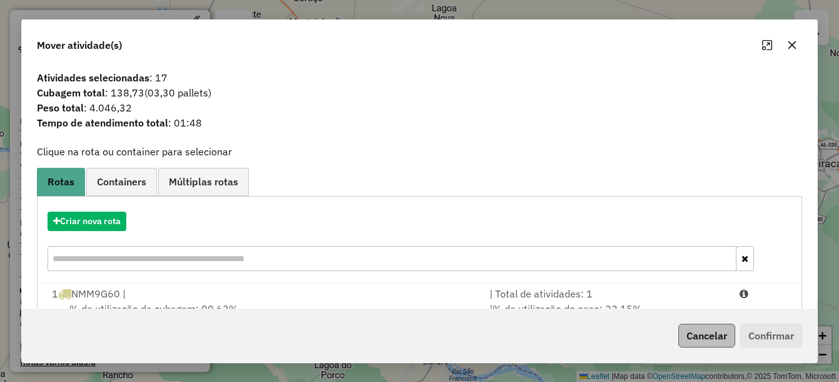
scroll to position [543, 0]
click at [700, 330] on button "Cancelar" at bounding box center [707, 335] width 57 height 24
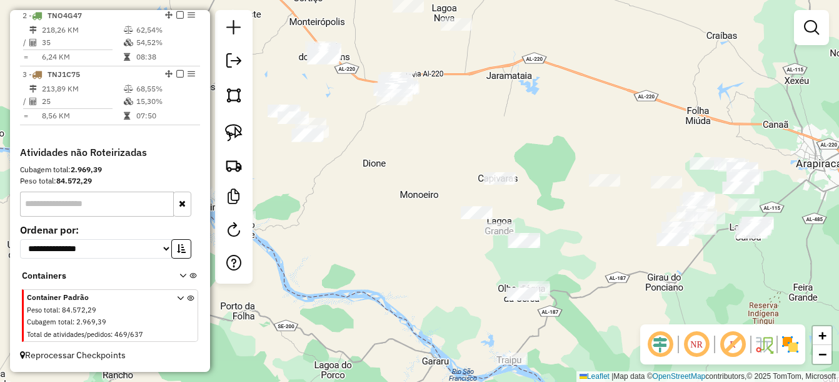
drag, startPoint x: 677, startPoint y: 276, endPoint x: 529, endPoint y: 169, distance: 183.7
click at [529, 169] on div "Janela de atendimento Grade de atendimento Capacidade Transportadoras Veículos …" at bounding box center [419, 191] width 839 height 382
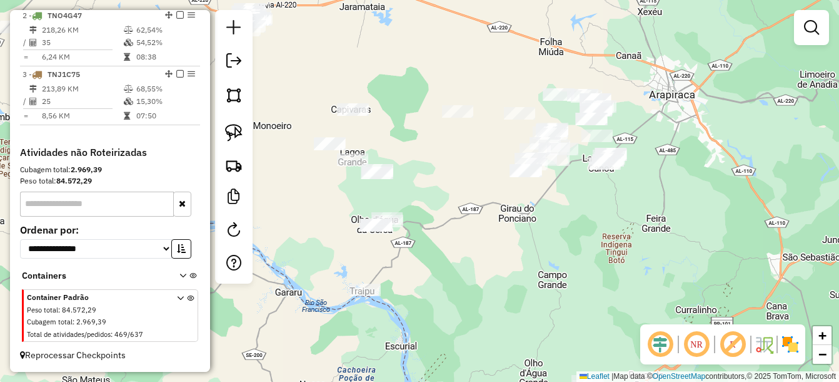
drag, startPoint x: 610, startPoint y: 236, endPoint x: 632, endPoint y: 301, distance: 68.2
click at [649, 338] on hb-router-mapa "Informações da Sessão 991409 - 20/08/2025 Criação: 19/08/2025 17:15 Depósito: U…" at bounding box center [419, 191] width 839 height 382
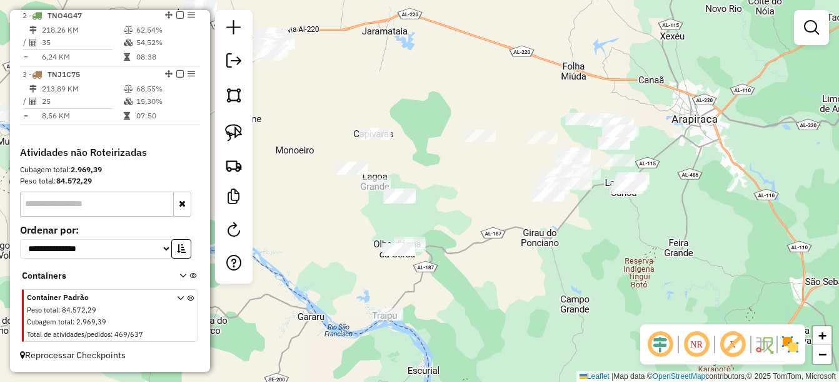
drag, startPoint x: 483, startPoint y: 216, endPoint x: 534, endPoint y: 245, distance: 57.7
click at [534, 245] on div "Janela de atendimento Grade de atendimento Capacidade Transportadoras Veículos …" at bounding box center [419, 191] width 839 height 382
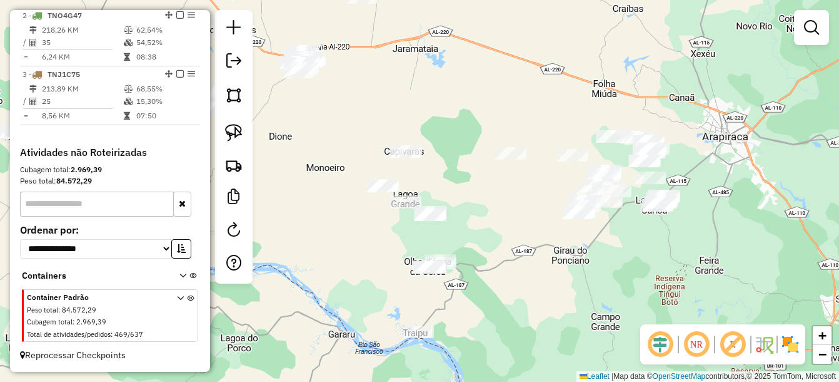
drag, startPoint x: 466, startPoint y: 201, endPoint x: 489, endPoint y: 198, distance: 23.4
click at [489, 198] on div "Janela de atendimento Grade de atendimento Capacidade Transportadoras Veículos …" at bounding box center [419, 191] width 839 height 382
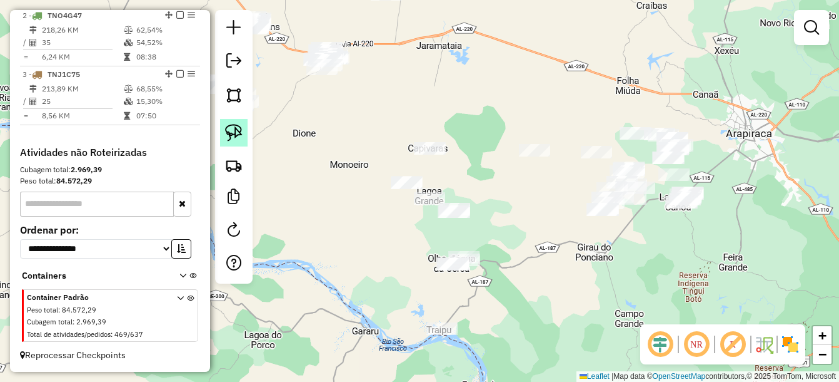
click at [229, 124] on img at bounding box center [234, 133] width 18 height 18
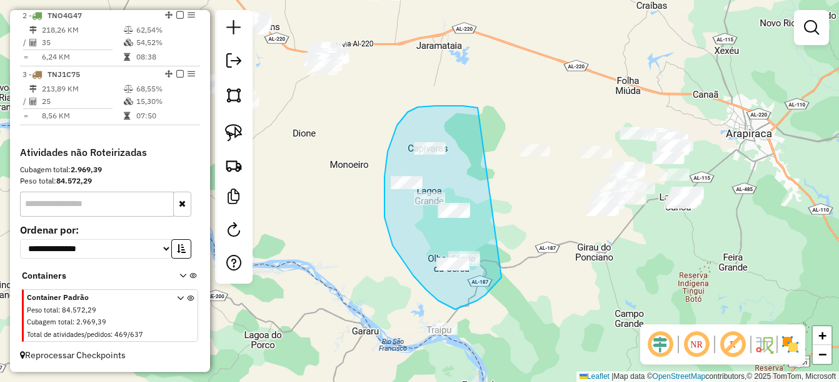
drag, startPoint x: 418, startPoint y: 107, endPoint x: 503, endPoint y: 268, distance: 182.7
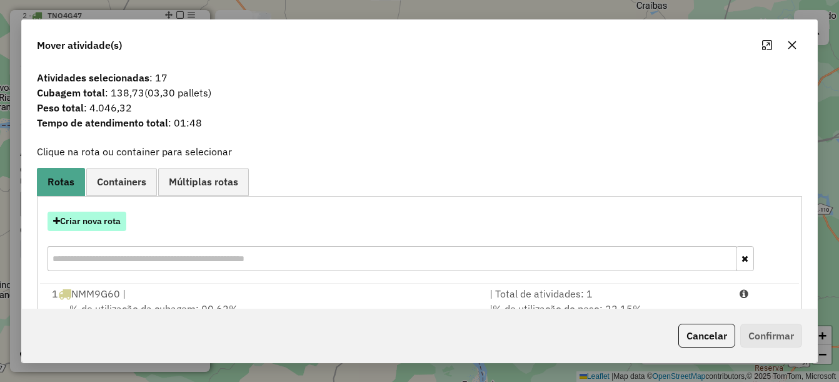
click at [83, 221] on button "Criar nova rota" at bounding box center [87, 220] width 79 height 19
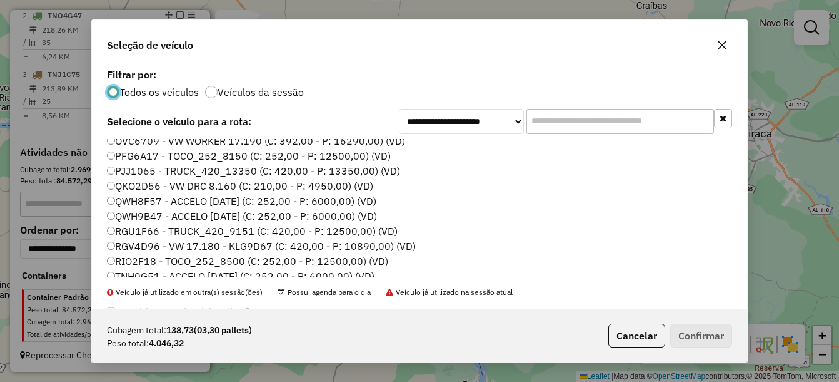
scroll to position [188, 0]
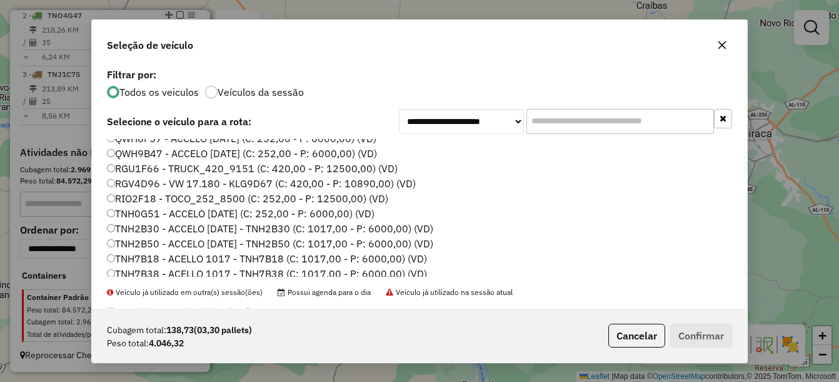
click at [148, 236] on label "TNH2B50 - ACCELO [DATE] - TNH2B50 (C: 1017,00 - P: 6000,00) (VD)" at bounding box center [270, 243] width 326 height 15
click at [716, 328] on button "Confirmar" at bounding box center [701, 335] width 62 height 24
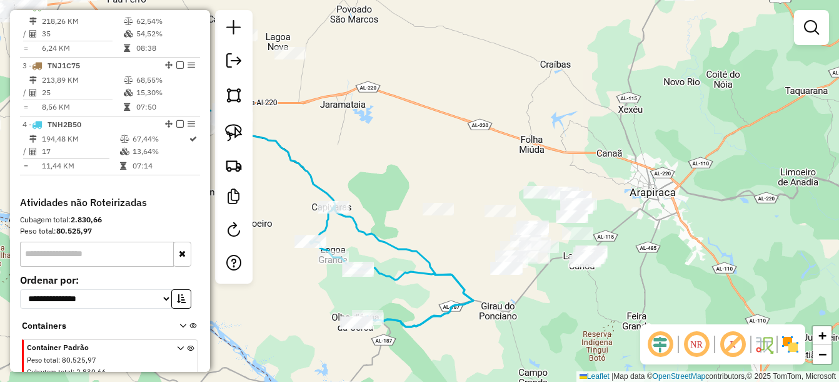
drag, startPoint x: 628, startPoint y: 247, endPoint x: 531, endPoint y: 306, distance: 113.7
click at [531, 306] on div "Janela de atendimento Grade de atendimento Capacidade Transportadoras Veículos …" at bounding box center [419, 191] width 839 height 382
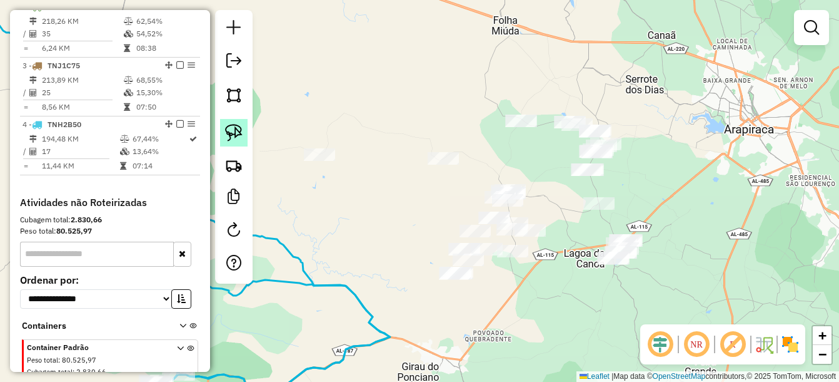
click at [240, 129] on img at bounding box center [234, 133] width 18 height 18
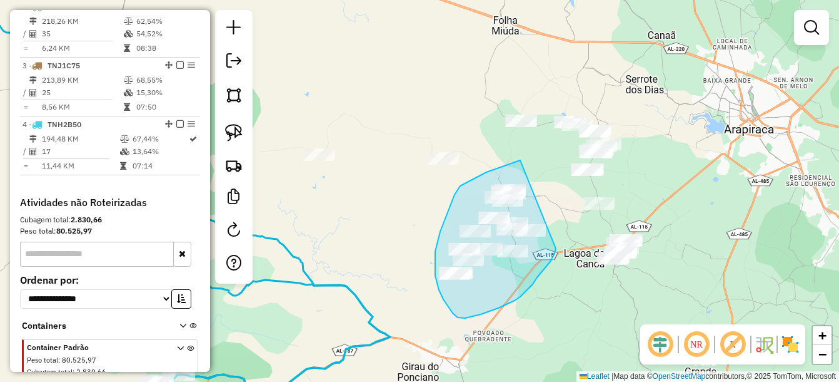
drag, startPoint x: 520, startPoint y: 160, endPoint x: 556, endPoint y: 239, distance: 86.5
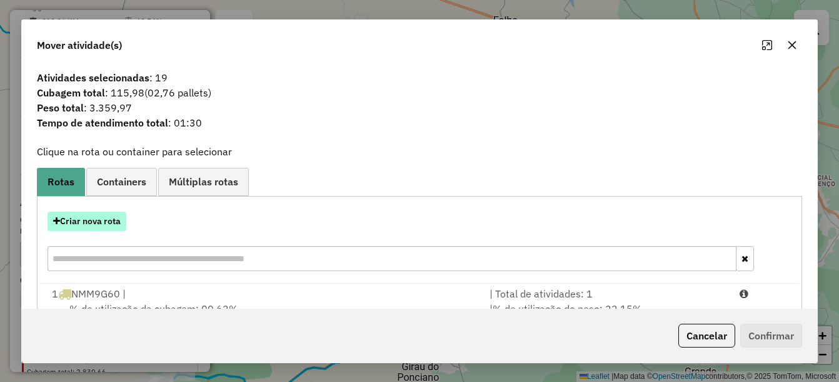
click at [79, 217] on button "Criar nova rota" at bounding box center [87, 220] width 79 height 19
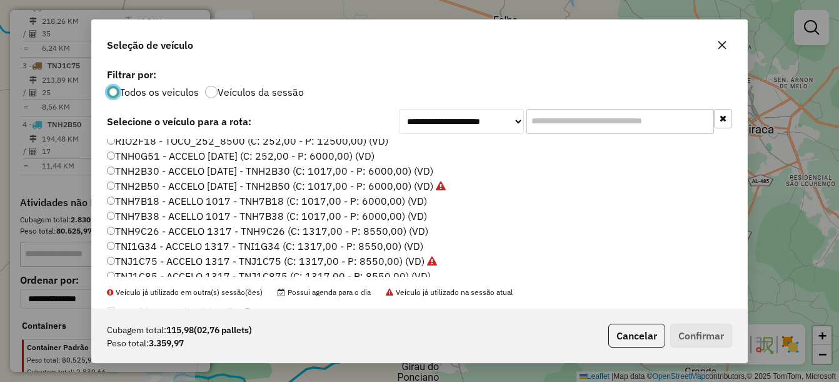
scroll to position [250, 0]
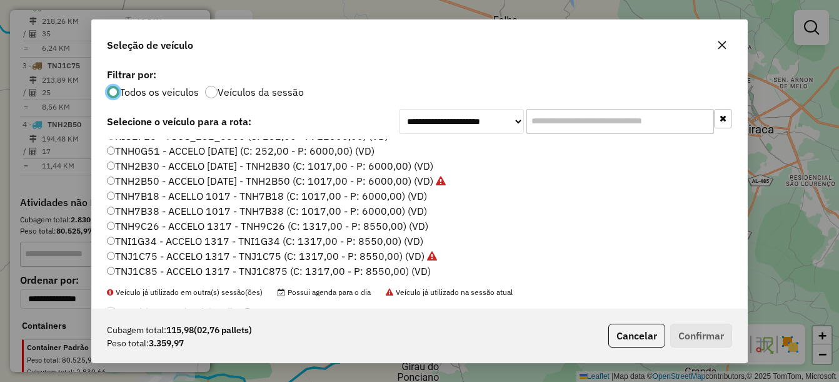
click at [148, 168] on label "TNH2B30 - ACCELO [DATE] - TNH2B30 (C: 1017,00 - P: 6000,00) (VD)" at bounding box center [270, 165] width 326 height 15
click at [706, 338] on button "Confirmar" at bounding box center [701, 335] width 62 height 24
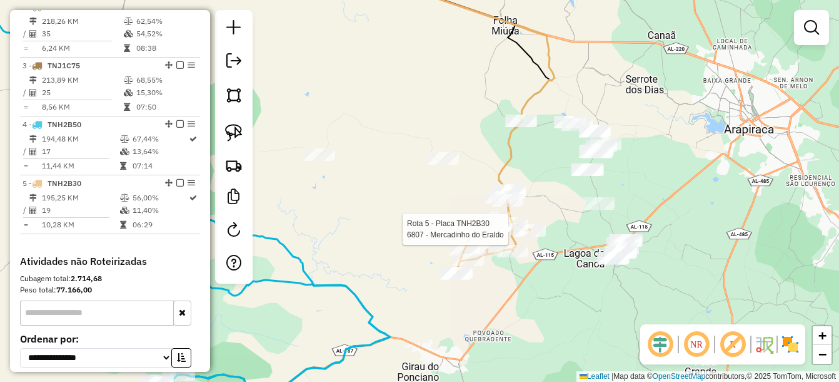
select select "*********"
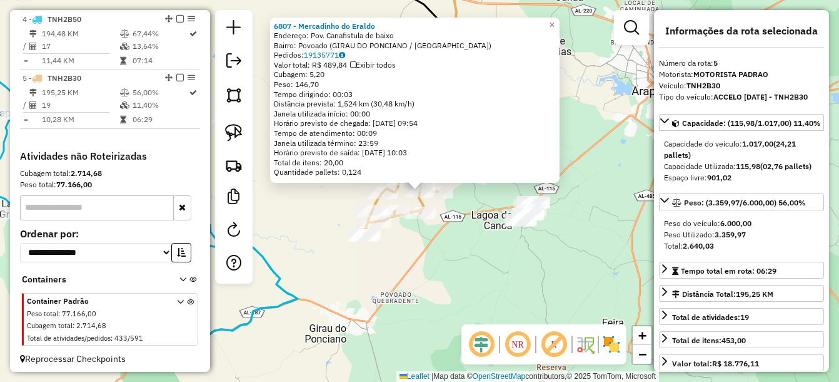
scroll to position [663, 0]
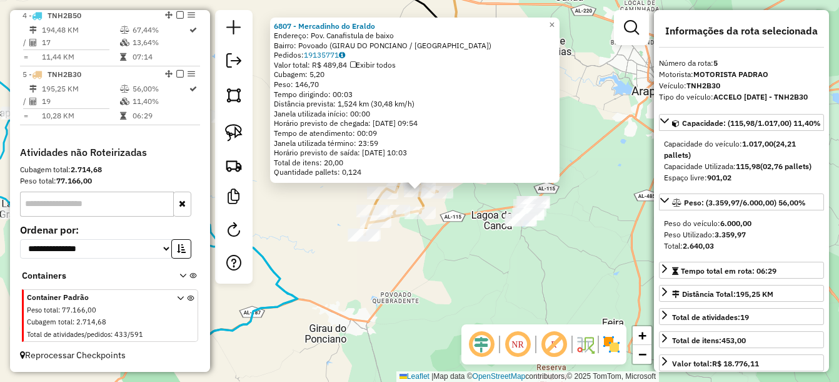
click at [481, 251] on div "6807 - Mercadinho do Eraldo Endereço: Pov. Canafistula de baixo Bairro: Povoado…" at bounding box center [419, 191] width 839 height 382
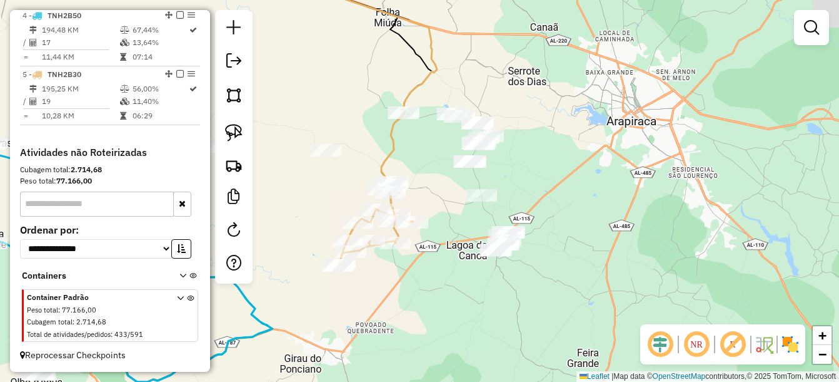
drag, startPoint x: 470, startPoint y: 195, endPoint x: 445, endPoint y: 226, distance: 40.0
click at [445, 226] on div "Janela de atendimento Grade de atendimento Capacidade Transportadoras Veículos …" at bounding box center [419, 191] width 839 height 382
click at [238, 132] on img at bounding box center [234, 133] width 18 height 18
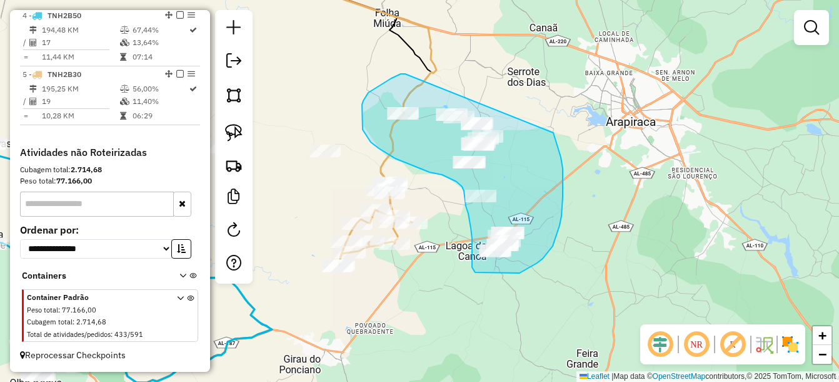
drag, startPoint x: 405, startPoint y: 74, endPoint x: 554, endPoint y: 133, distance: 159.5
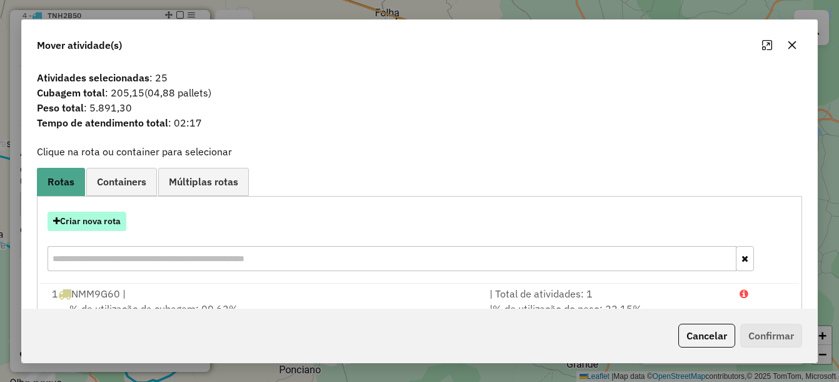
click at [114, 225] on button "Criar nova rota" at bounding box center [87, 220] width 79 height 19
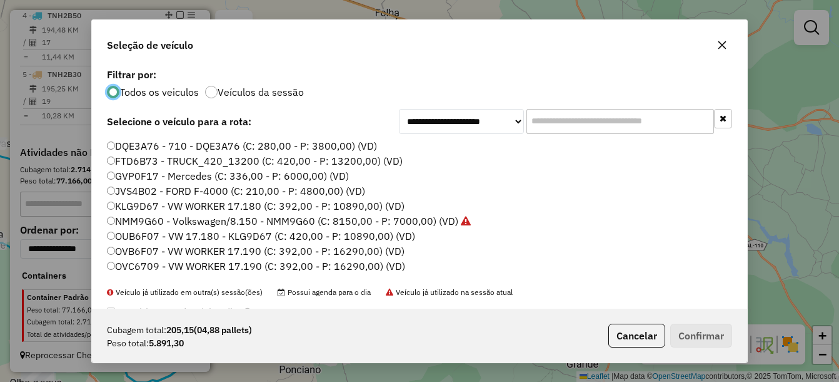
scroll to position [7, 4]
click at [641, 336] on button "Cancelar" at bounding box center [637, 335] width 57 height 24
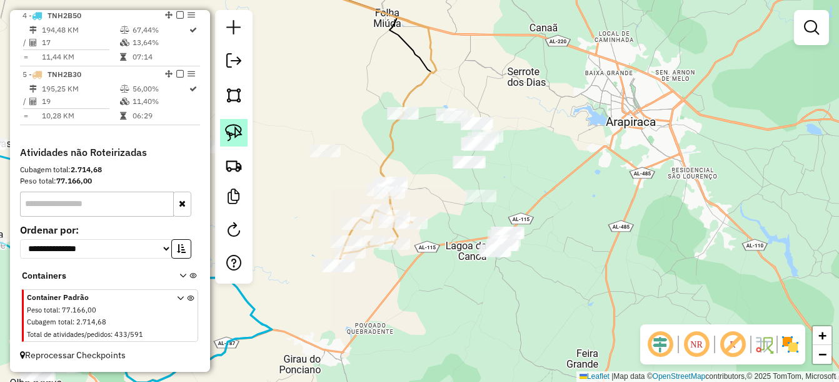
click at [237, 140] on img at bounding box center [234, 133] width 18 height 18
drag, startPoint x: 388, startPoint y: 74, endPoint x: 385, endPoint y: 87, distance: 13.1
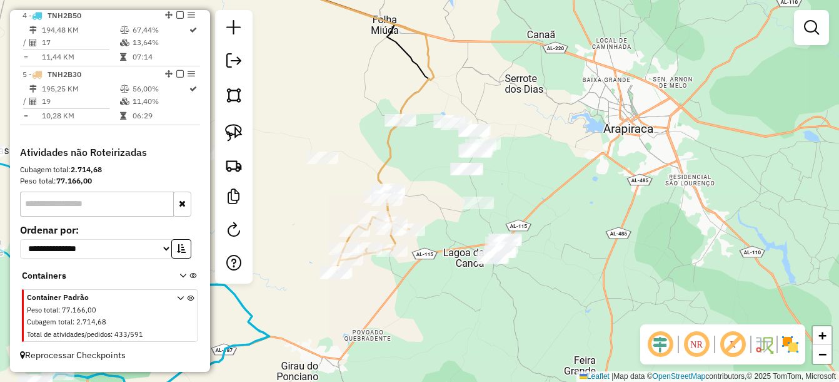
drag, startPoint x: 382, startPoint y: 83, endPoint x: 379, endPoint y: 94, distance: 11.5
click at [379, 94] on div "Janela de atendimento Grade de atendimento Capacidade Transportadoras Veículos …" at bounding box center [419, 191] width 839 height 382
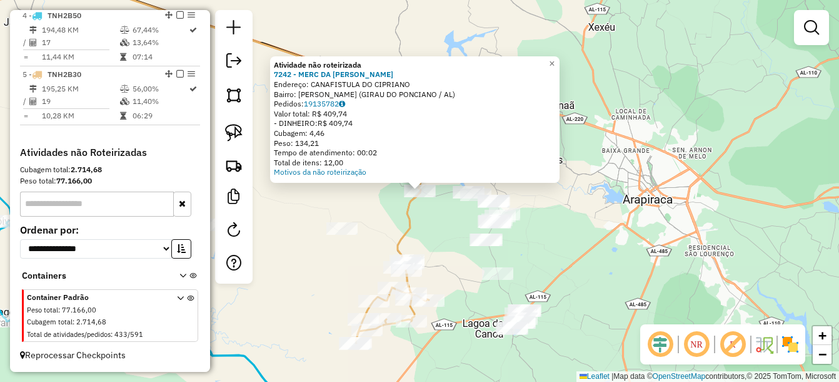
click at [431, 248] on div "Atividade não roteirizada 7242 - MERC DA JANE Endereço: CANAFISTULA DO CIPRIANO…" at bounding box center [419, 191] width 839 height 382
click at [424, 220] on div "Atividade não roteirizada 7242 - MERC DA JANE Endereço: CANAFISTULA DO CIPRIANO…" at bounding box center [419, 191] width 839 height 382
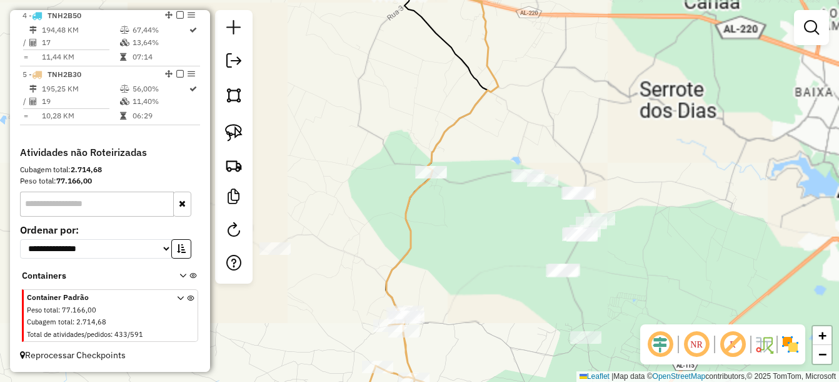
click at [517, 182] on div at bounding box center [528, 175] width 31 height 13
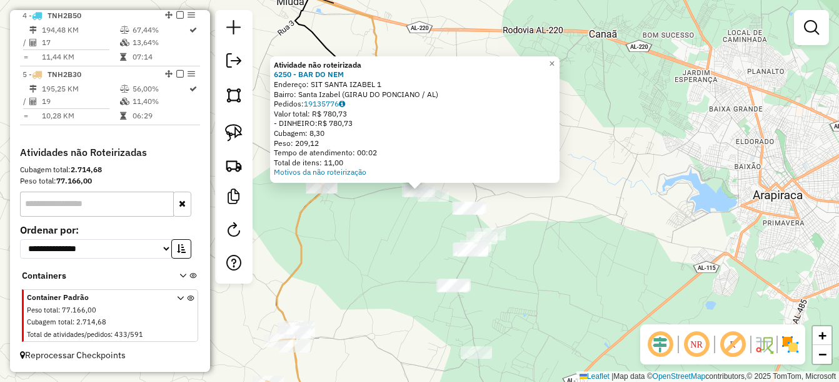
click at [531, 231] on div "Atividade não roteirizada 6250 - BAR DO NEM Endereço: SIT SANTA IZABEL 1 Bairro…" at bounding box center [419, 191] width 839 height 382
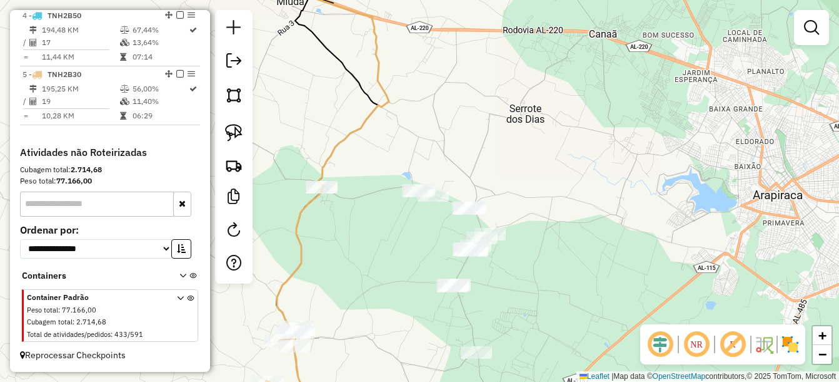
click at [441, 248] on div "Janela de atendimento Grade de atendimento Capacidade Transportadoras Veículos …" at bounding box center [419, 191] width 839 height 382
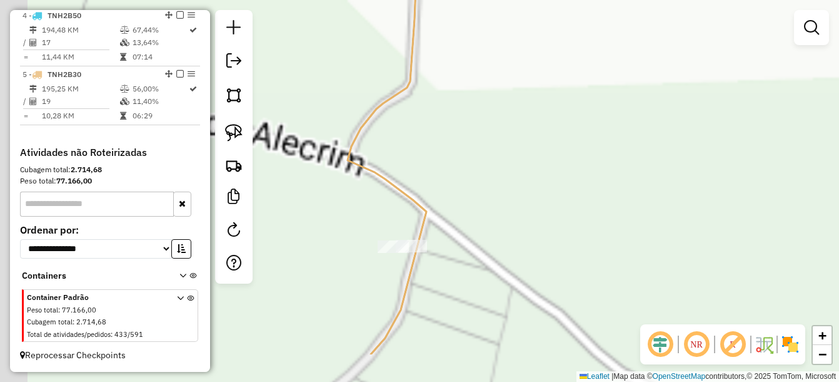
drag, startPoint x: 406, startPoint y: 246, endPoint x: 453, endPoint y: 181, distance: 80.6
click at [453, 181] on div "Janela de atendimento Grade de atendimento Capacidade Transportadoras Veículos …" at bounding box center [419, 191] width 839 height 382
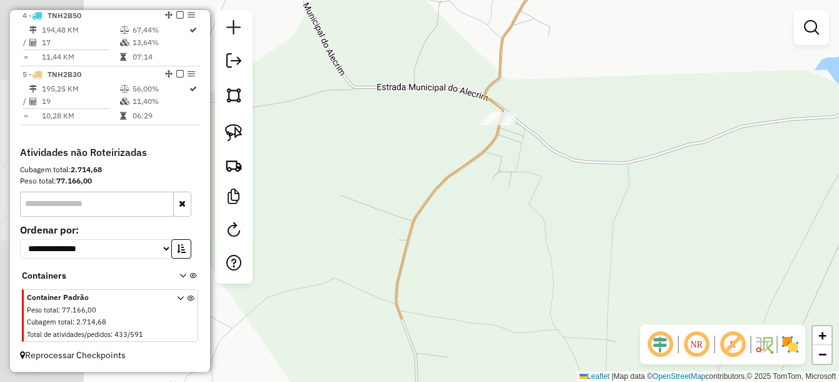
drag, startPoint x: 458, startPoint y: 231, endPoint x: 527, endPoint y: 134, distance: 118.0
click at [545, 117] on div "Janela de atendimento Grade de atendimento Capacidade Transportadoras Veículos …" at bounding box center [419, 191] width 839 height 382
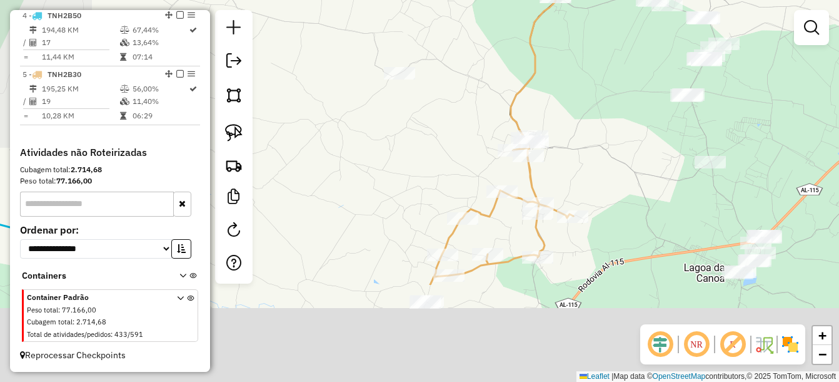
drag, startPoint x: 490, startPoint y: 193, endPoint x: 495, endPoint y: 165, distance: 28.0
click at [495, 165] on div "Rota 5 - Placa TNH2B30 7521 - LUANA VARIEDADES Janela de atendimento Grade de a…" at bounding box center [419, 191] width 839 height 382
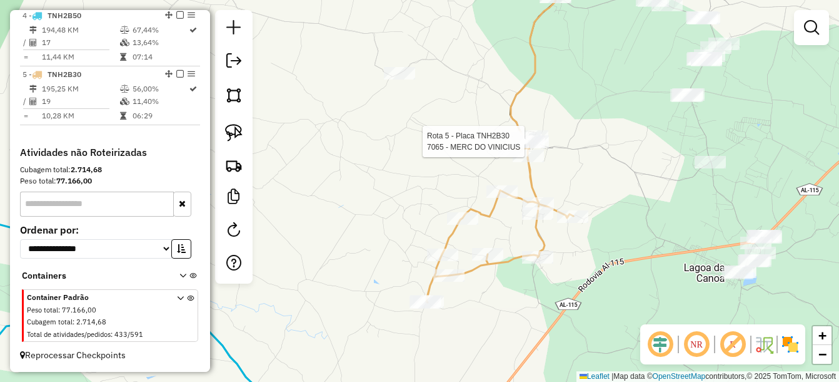
select select "*********"
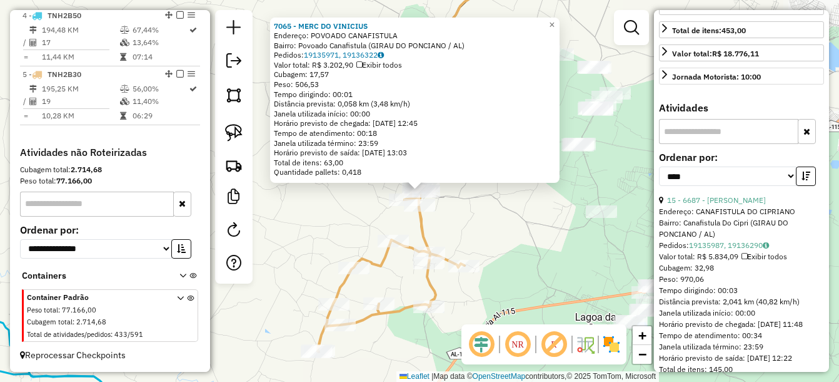
scroll to position [313, 0]
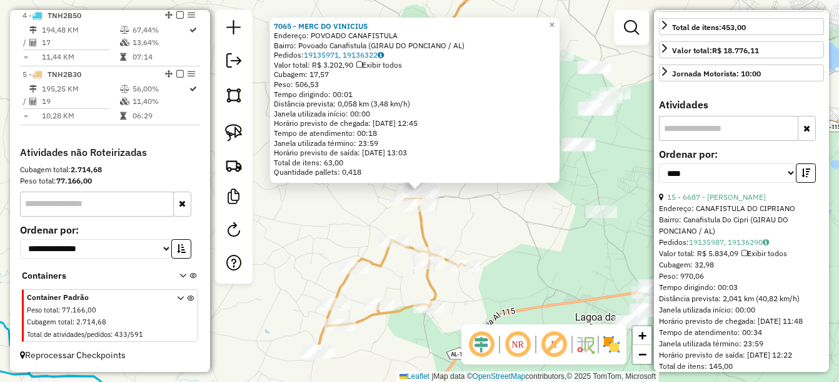
click at [487, 228] on div "7065 - MERC DO VINICIUS Endereço: POVOADO CANAFISTULA Bairro: Povoado Canafistu…" at bounding box center [419, 191] width 839 height 382
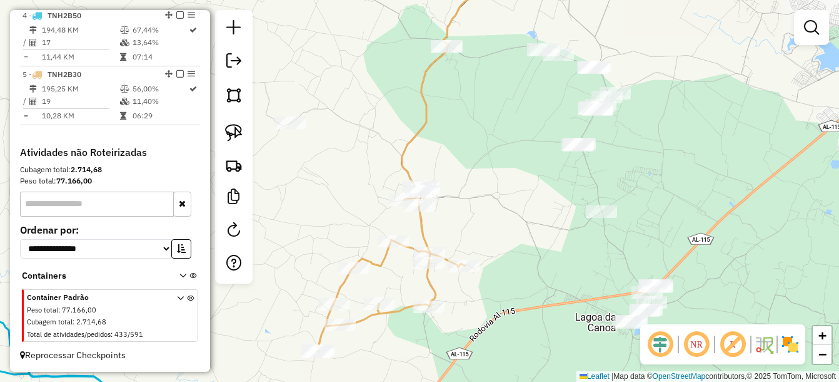
drag, startPoint x: 508, startPoint y: 174, endPoint x: 512, endPoint y: 212, distance: 37.8
click at [512, 211] on div "Janela de atendimento Grade de atendimento Capacidade Transportadoras Veículos …" at bounding box center [419, 191] width 839 height 382
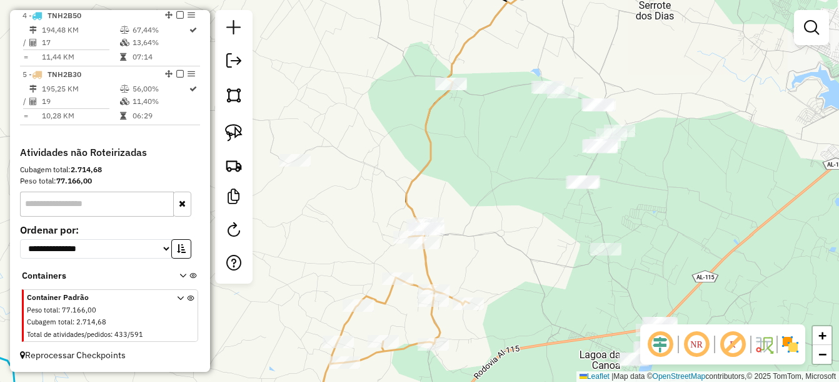
drag, startPoint x: 230, startPoint y: 133, endPoint x: 293, endPoint y: 113, distance: 65.9
click at [230, 133] on img at bounding box center [234, 133] width 18 height 18
drag, startPoint x: 488, startPoint y: 51, endPoint x: 475, endPoint y: 118, distance: 68.8
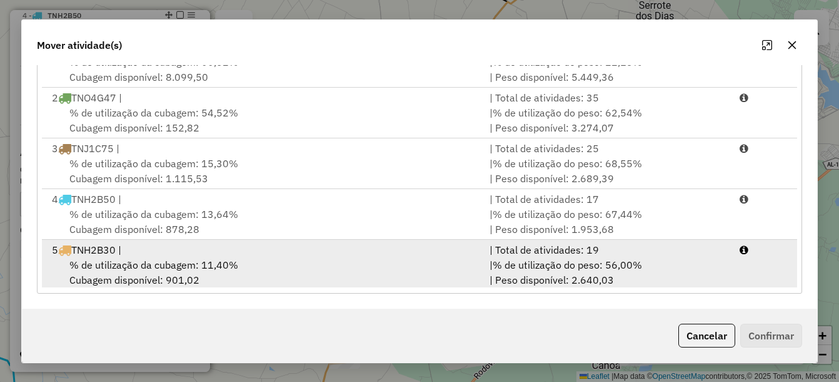
scroll to position [3, 0]
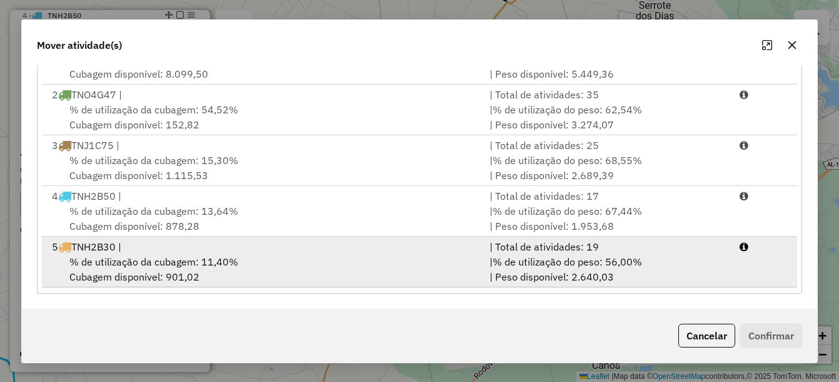
click at [377, 265] on div "% de utilização da cubagem: 11,40% Cubagem disponível: 901,02" at bounding box center [263, 269] width 438 height 30
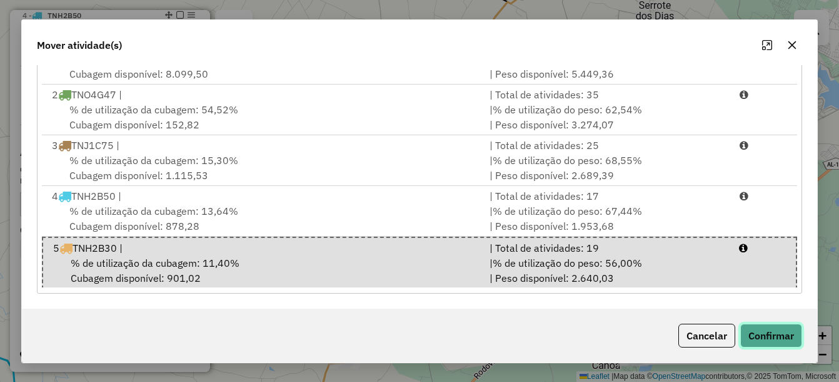
click at [774, 336] on button "Confirmar" at bounding box center [772, 335] width 62 height 24
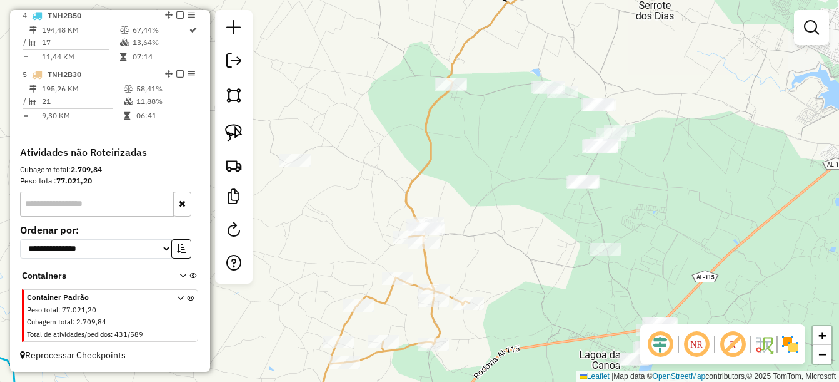
scroll to position [0, 0]
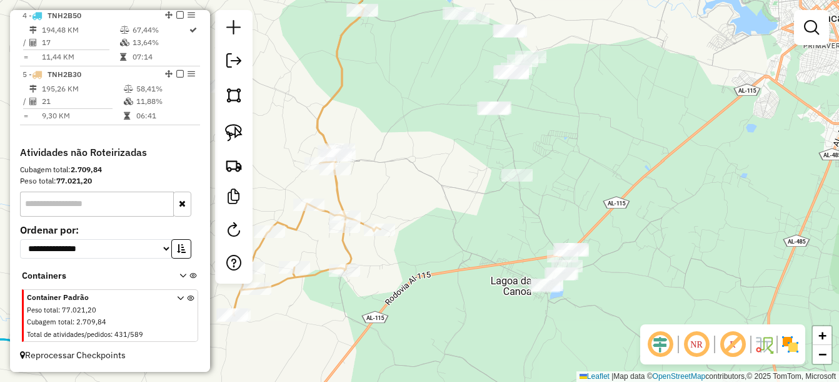
drag, startPoint x: 530, startPoint y: 240, endPoint x: 441, endPoint y: 166, distance: 115.5
click at [441, 166] on div "Janela de atendimento Grade de atendimento Capacidade Transportadoras Veículos …" at bounding box center [419, 191] width 839 height 382
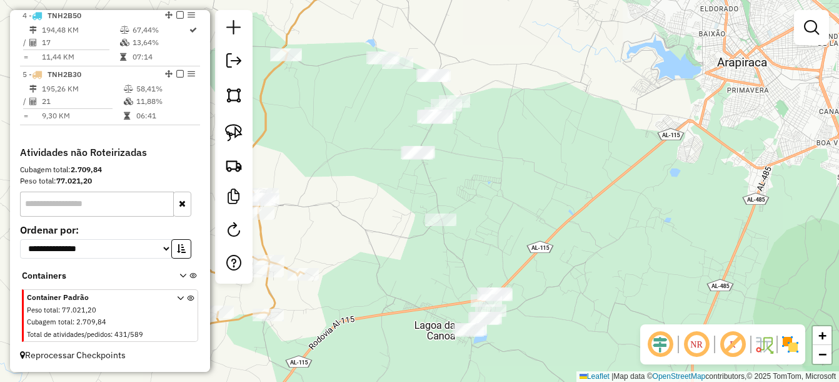
drag, startPoint x: 552, startPoint y: 207, endPoint x: 595, endPoint y: 185, distance: 48.7
click at [608, 185] on div "Janela de atendimento Grade de atendimento Capacidade Transportadoras Veículos …" at bounding box center [419, 191] width 839 height 382
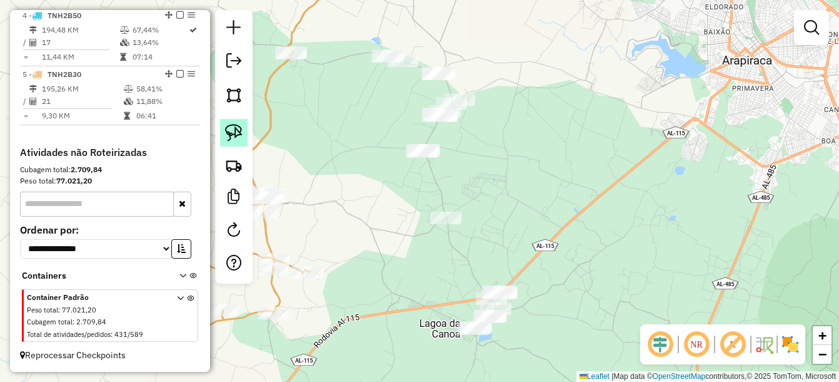
click at [229, 136] on img at bounding box center [234, 133] width 18 height 18
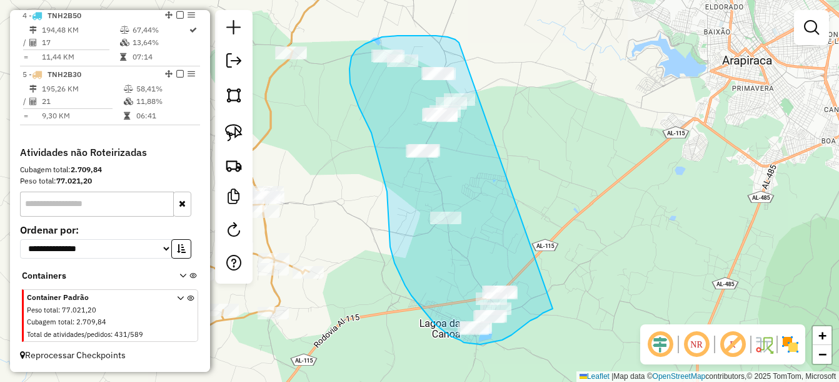
drag, startPoint x: 452, startPoint y: 39, endPoint x: 554, endPoint y: 308, distance: 287.4
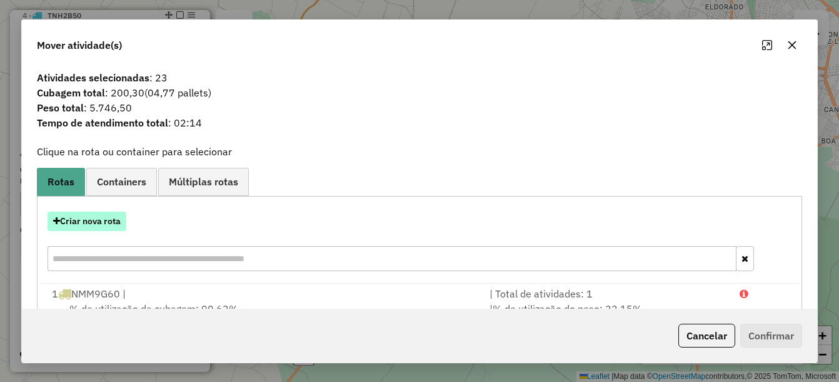
click at [99, 220] on button "Criar nova rota" at bounding box center [87, 220] width 79 height 19
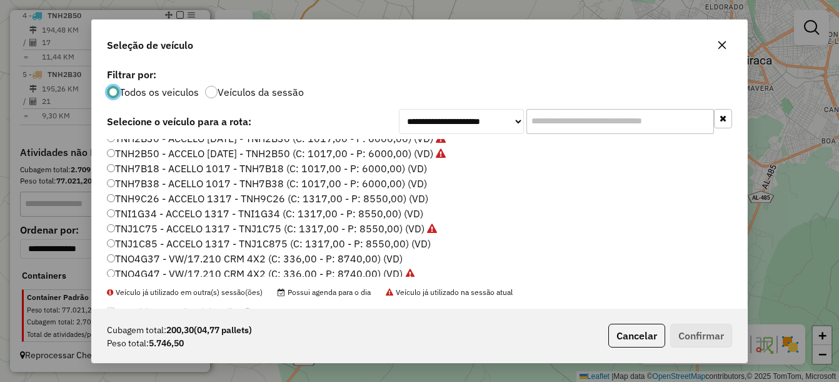
scroll to position [283, 0]
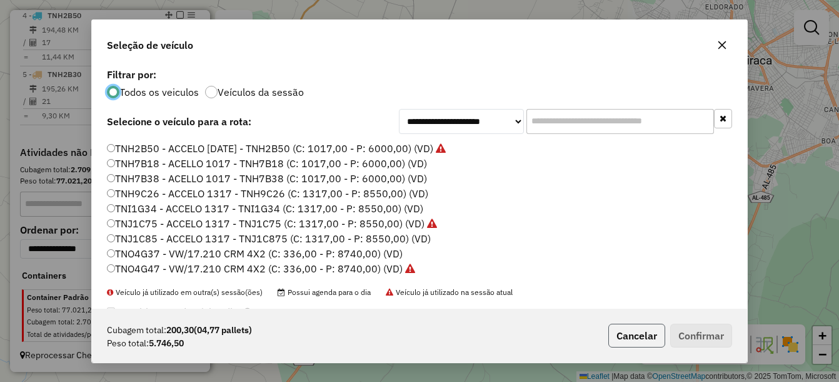
click at [634, 328] on button "Cancelar" at bounding box center [637, 335] width 57 height 24
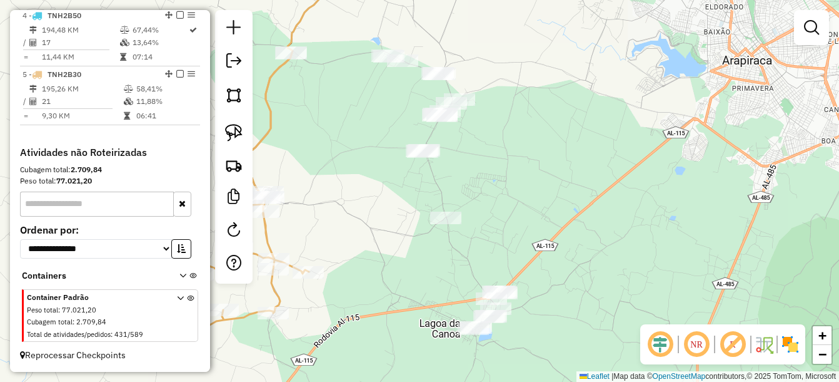
drag, startPoint x: 383, startPoint y: 228, endPoint x: 694, endPoint y: 255, distance: 312.1
click at [693, 255] on div "Janela de atendimento Grade de atendimento Capacidade Transportadoras Veículos …" at bounding box center [419, 191] width 839 height 382
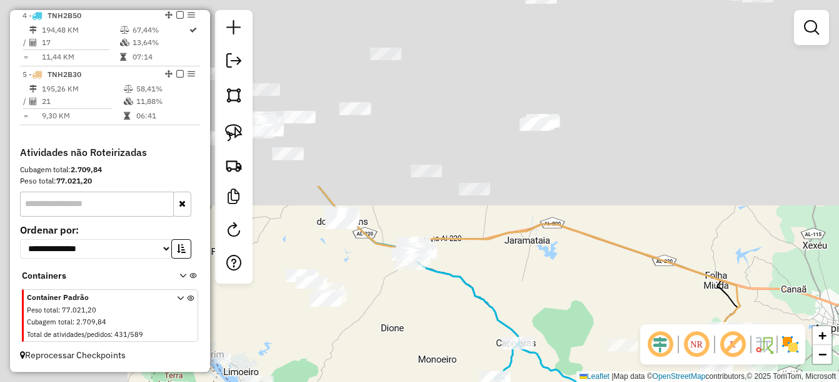
drag, startPoint x: 402, startPoint y: 138, endPoint x: 548, endPoint y: 321, distance: 234.6
click at [548, 321] on div "Janela de atendimento Grade de atendimento Capacidade Transportadoras Veículos …" at bounding box center [419, 191] width 839 height 382
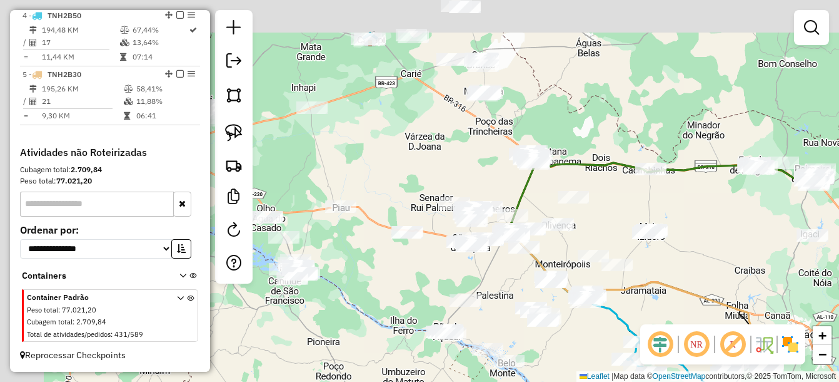
drag, startPoint x: 325, startPoint y: 56, endPoint x: 559, endPoint y: 205, distance: 277.6
click at [559, 205] on div "Janela de atendimento Grade de atendimento Capacidade Transportadoras Veículos …" at bounding box center [419, 191] width 839 height 382
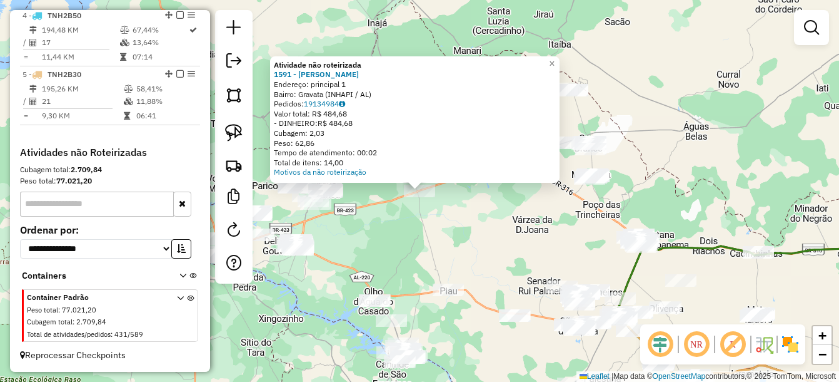
click at [476, 214] on div "Atividade não roteirizada 1591 - L.J MERCADINHO Endereço: principal 1 Bairro: G…" at bounding box center [419, 191] width 839 height 382
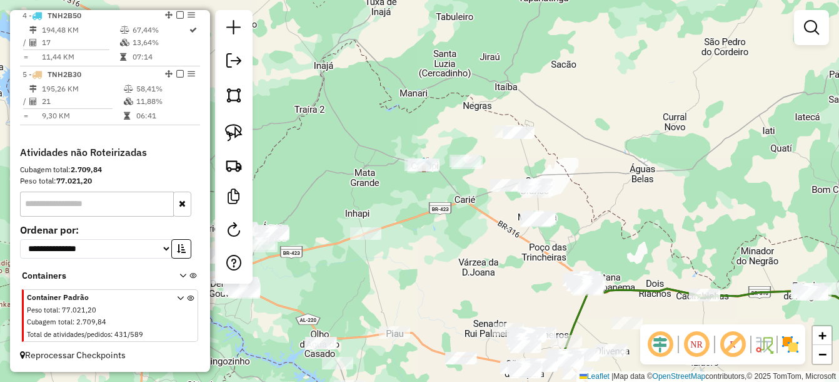
drag, startPoint x: 528, startPoint y: 164, endPoint x: 474, endPoint y: 207, distance: 68.6
click at [474, 207] on div "Janela de atendimento Grade de atendimento Capacidade Transportadoras Veículos …" at bounding box center [419, 191] width 839 height 382
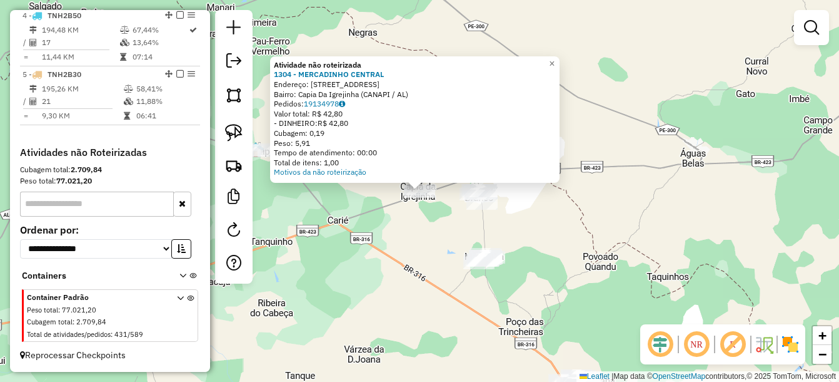
click at [407, 239] on div "Atividade não roteirizada 1304 - MERCADINHO CENTRAL Endereço: rua do comercio 1…" at bounding box center [419, 191] width 839 height 382
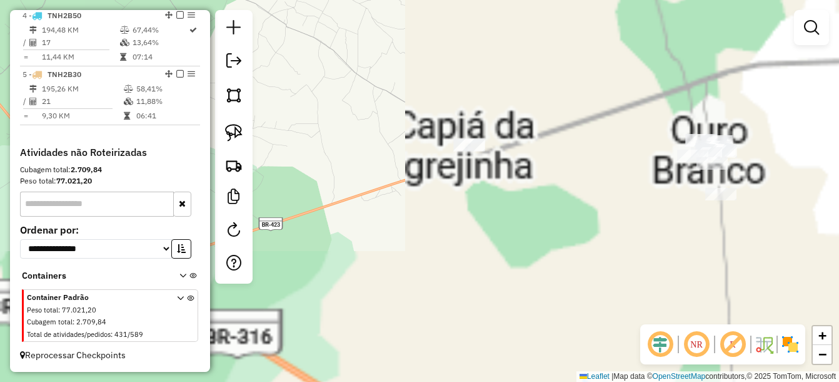
drag, startPoint x: 454, startPoint y: 173, endPoint x: 426, endPoint y: 262, distance: 93.2
click at [426, 262] on div "Janela de atendimento Grade de atendimento Capacidade Transportadoras Veículos …" at bounding box center [419, 191] width 839 height 382
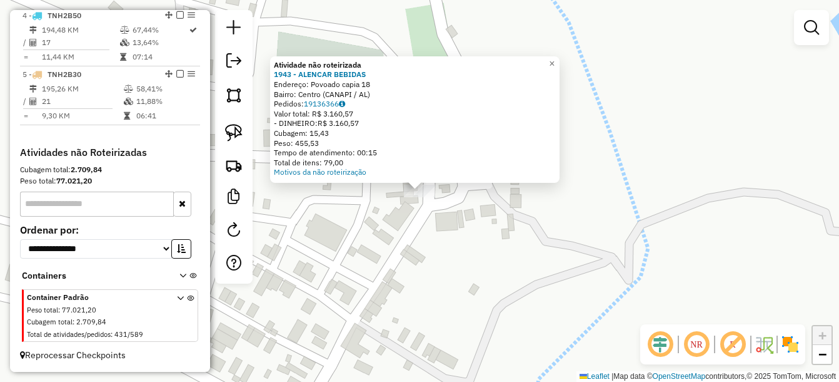
click at [415, 257] on div "Atividade não roteirizada 1943 - ALENCAR BEBIDAS Endereço: Povoado capia 18 Bai…" at bounding box center [419, 191] width 839 height 382
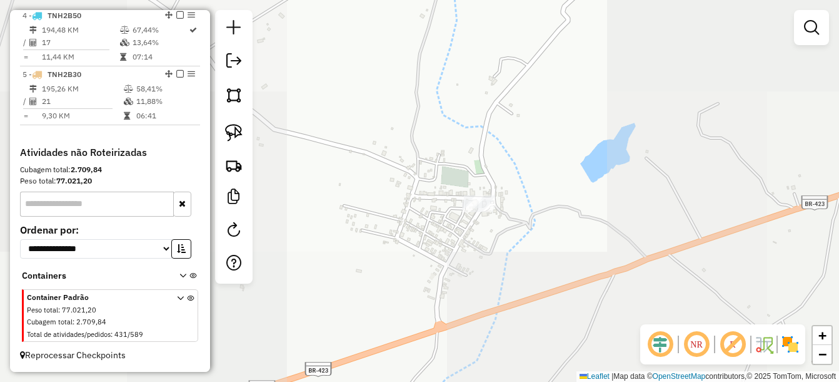
drag, startPoint x: 579, startPoint y: 256, endPoint x: 523, endPoint y: 191, distance: 85.6
click at [523, 191] on div "Janela de atendimento Grade de atendimento Capacidade Transportadoras Veículos …" at bounding box center [419, 191] width 839 height 382
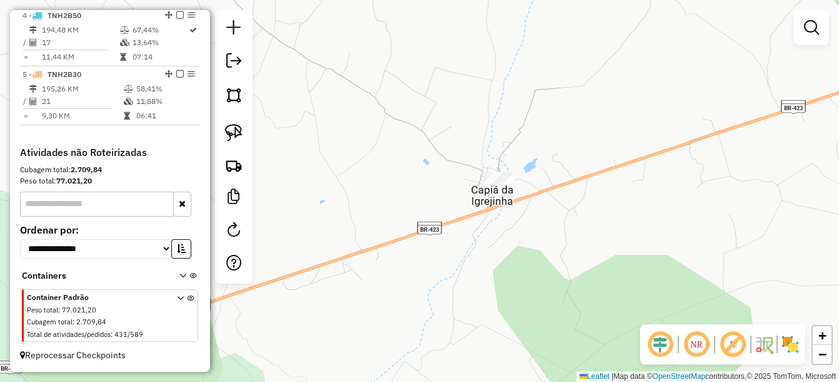
drag, startPoint x: 622, startPoint y: 213, endPoint x: 446, endPoint y: 171, distance: 180.8
click at [447, 170] on div "Janela de atendimento Grade de atendimento Capacidade Transportadoras Veículos …" at bounding box center [419, 191] width 839 height 382
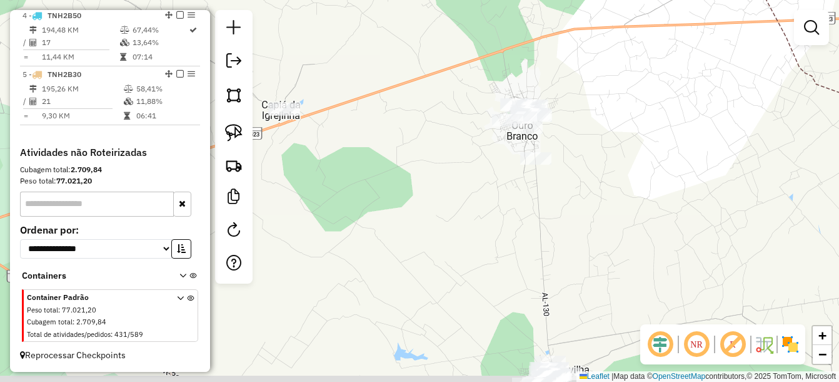
drag, startPoint x: 470, startPoint y: 177, endPoint x: 464, endPoint y: 174, distance: 6.7
click at [464, 174] on div "Janela de atendimento Grade de atendimento Capacidade Transportadoras Veículos …" at bounding box center [419, 191] width 839 height 382
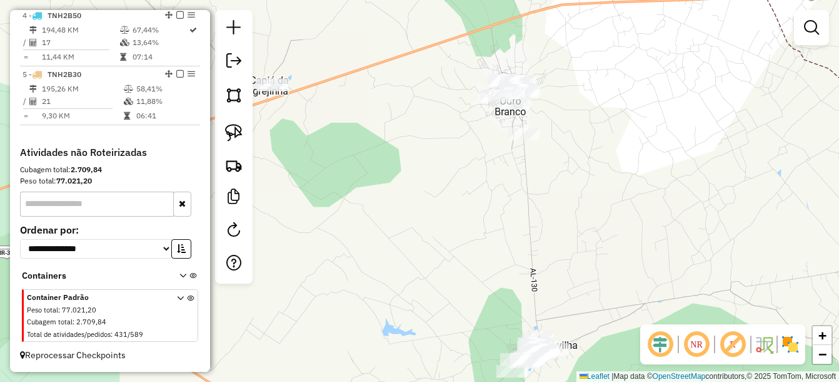
drag, startPoint x: 533, startPoint y: 239, endPoint x: 523, endPoint y: 206, distance: 34.6
click at [523, 206] on div "Janela de atendimento Grade de atendimento Capacidade Transportadoras Veículos …" at bounding box center [419, 191] width 839 height 382
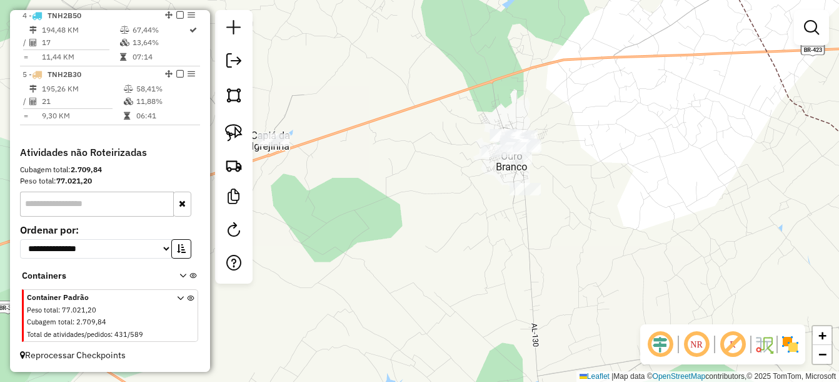
drag, startPoint x: 541, startPoint y: 135, endPoint x: 439, endPoint y: 181, distance: 111.7
click at [546, 203] on div "Janela de atendimento Grade de atendimento Capacidade Transportadoras Veículos …" at bounding box center [419, 191] width 839 height 382
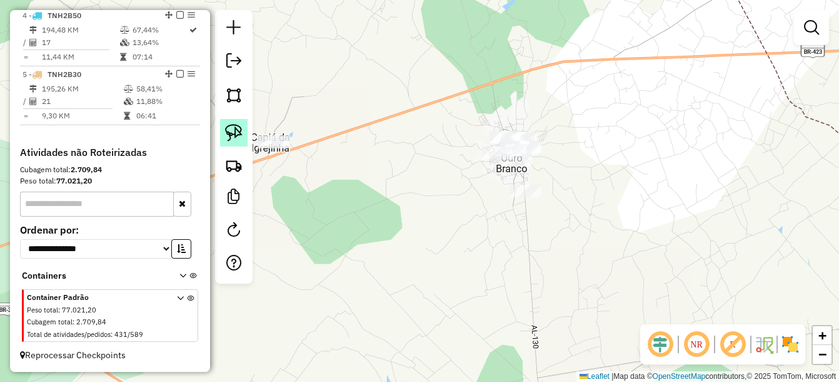
click at [222, 130] on link at bounding box center [234, 133] width 28 height 28
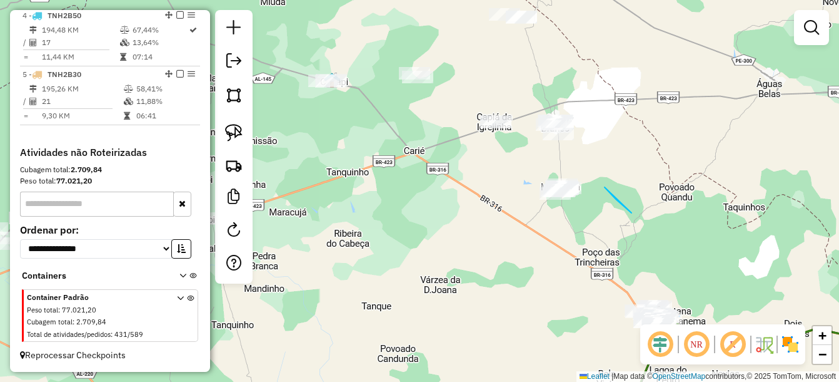
drag, startPoint x: 605, startPoint y: 187, endPoint x: 489, endPoint y: 56, distance: 175.0
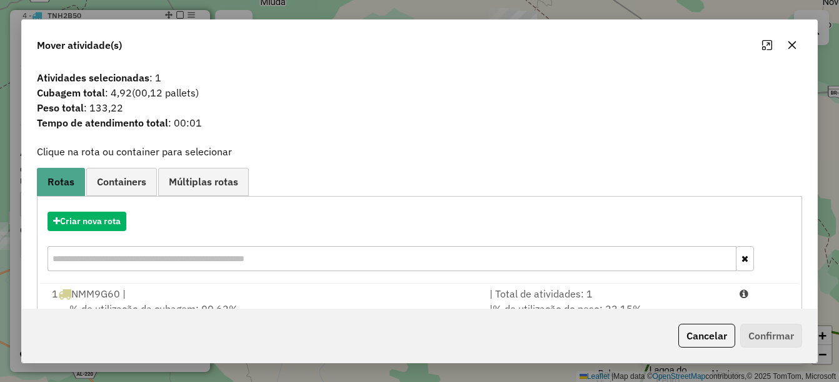
click at [714, 333] on button "Cancelar" at bounding box center [707, 335] width 57 height 24
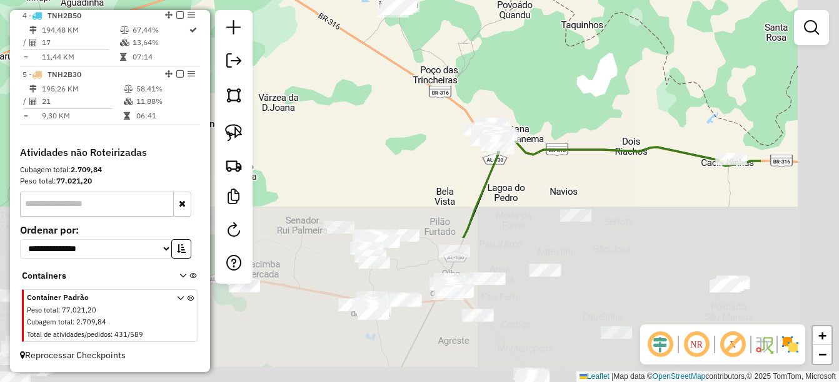
drag, startPoint x: 586, startPoint y: 109, endPoint x: 523, endPoint y: 36, distance: 96.2
click at [523, 36] on div "Janela de atendimento Grade de atendimento Capacidade Transportadoras Veículos …" at bounding box center [419, 191] width 839 height 382
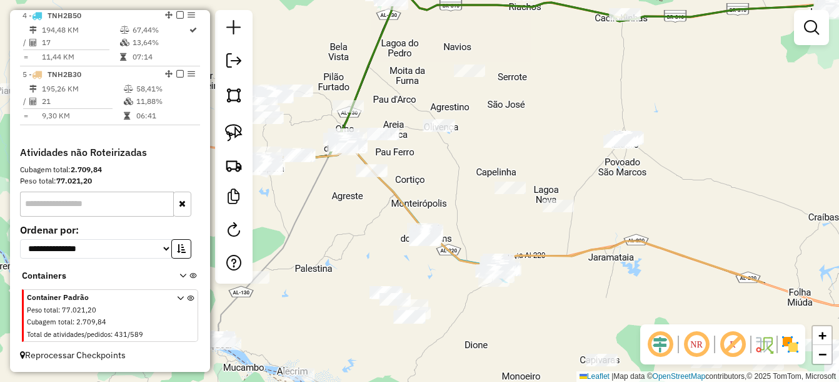
drag, startPoint x: 587, startPoint y: 201, endPoint x: 540, endPoint y: 133, distance: 83.3
click at [540, 133] on div "Janela de atendimento Grade de atendimento Capacidade Transportadoras Veículos …" at bounding box center [419, 191] width 839 height 382
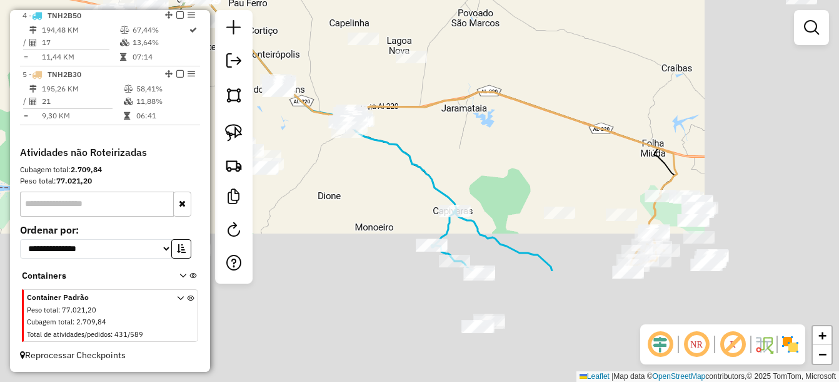
drag, startPoint x: 460, startPoint y: 116, endPoint x: 406, endPoint y: 64, distance: 75.2
click at [406, 64] on div "Janela de atendimento Grade de atendimento Capacidade Transportadoras Veículos …" at bounding box center [419, 191] width 839 height 382
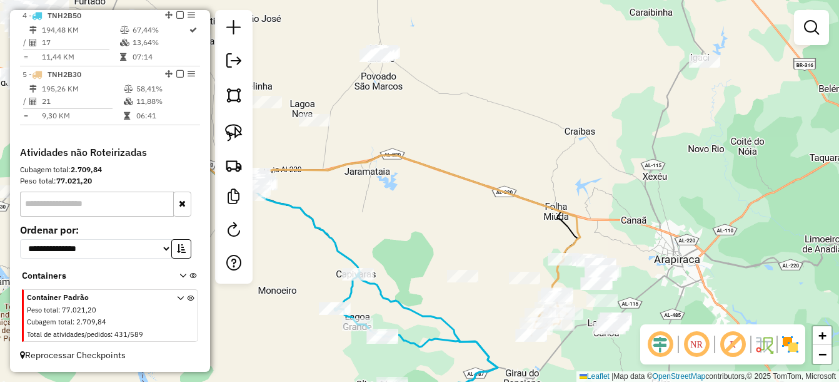
drag, startPoint x: 650, startPoint y: 48, endPoint x: 607, endPoint y: 164, distance: 123.9
click at [607, 164] on div "Janela de atendimento Grade de atendimento Capacidade Transportadoras Veículos …" at bounding box center [419, 191] width 839 height 382
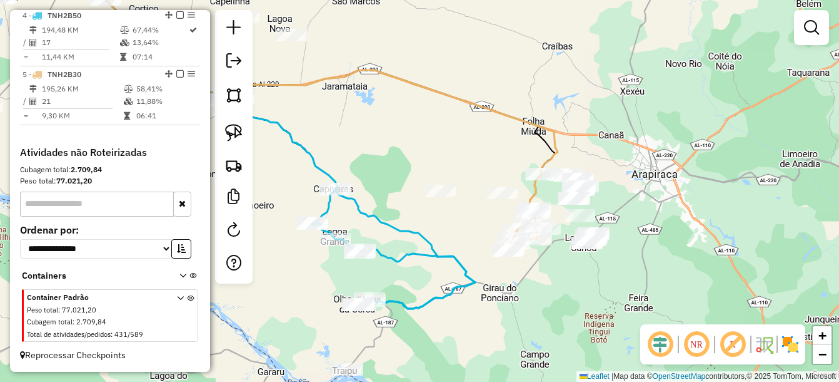
drag, startPoint x: 625, startPoint y: 99, endPoint x: 582, endPoint y: 3, distance: 105.8
click at [582, 3] on div "Janela de atendimento Grade de atendimento Capacidade Transportadoras Veículos …" at bounding box center [419, 191] width 839 height 382
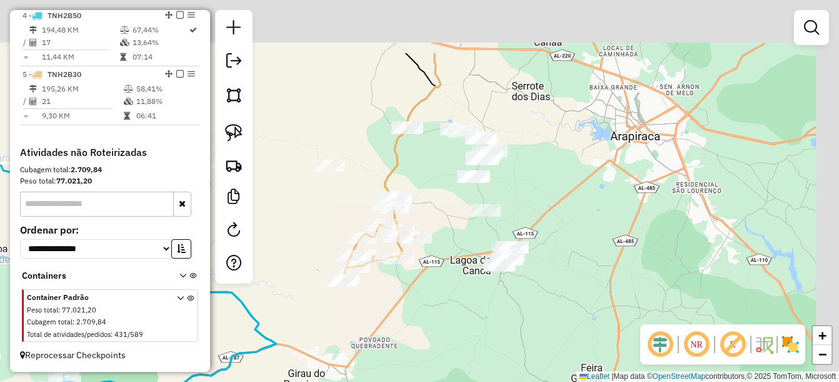
drag, startPoint x: 498, startPoint y: 133, endPoint x: 443, endPoint y: 235, distance: 115.3
click at [443, 235] on div "Janela de atendimento Grade de atendimento Capacidade Transportadoras Veículos …" at bounding box center [419, 191] width 839 height 382
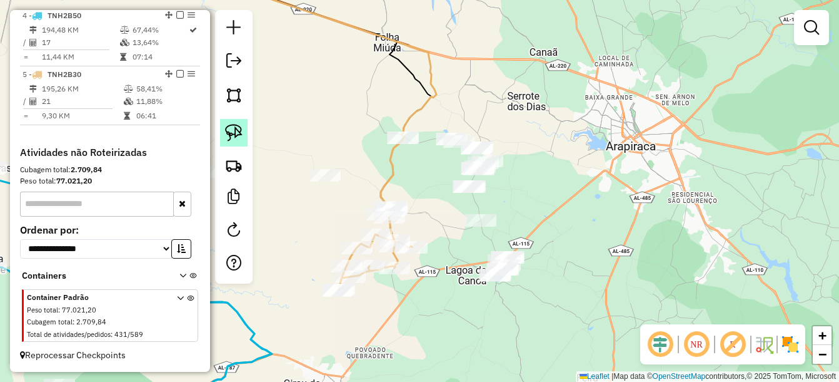
click at [238, 137] on img at bounding box center [234, 133] width 18 height 18
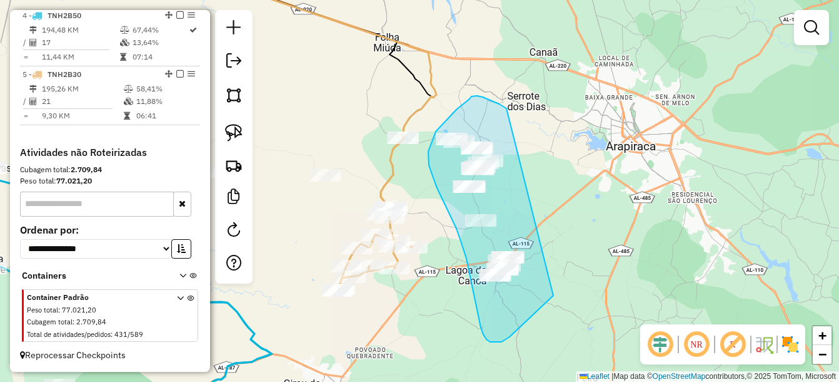
drag, startPoint x: 486, startPoint y: 98, endPoint x: 570, endPoint y: 281, distance: 201.8
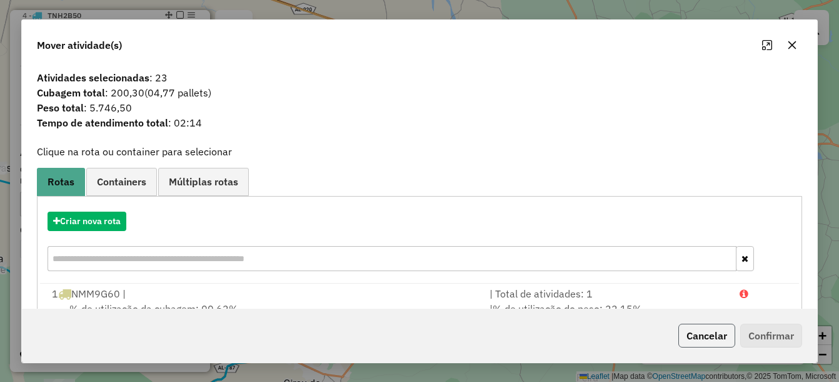
click at [716, 336] on button "Cancelar" at bounding box center [707, 335] width 57 height 24
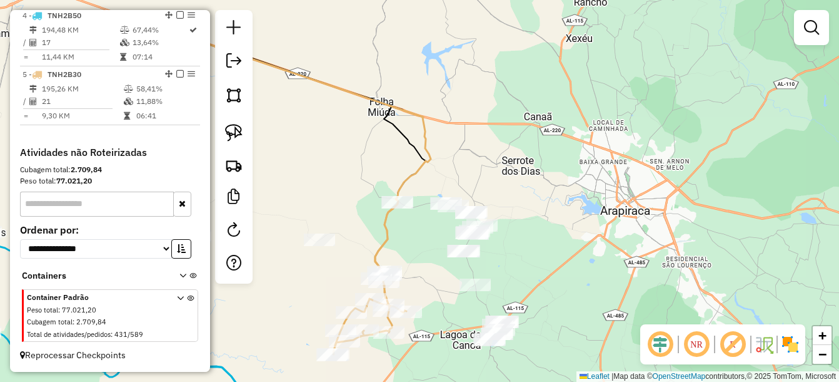
drag, startPoint x: 589, startPoint y: 128, endPoint x: 527, endPoint y: 195, distance: 91.2
click at [584, 198] on div "Janela de atendimento Grade de atendimento Capacidade Transportadoras Veículos …" at bounding box center [419, 191] width 839 height 382
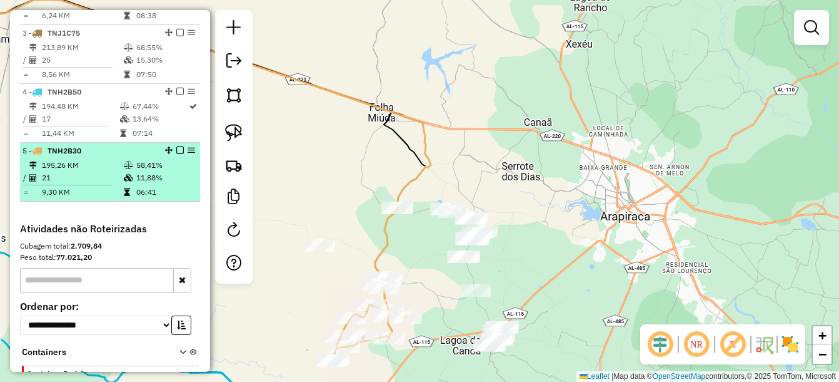
scroll to position [413, 0]
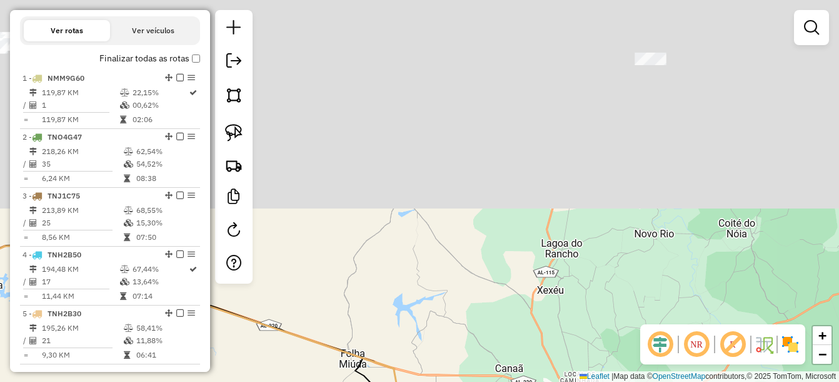
drag, startPoint x: 498, startPoint y: 90, endPoint x: 459, endPoint y: 409, distance: 321.3
click at [459, 381] on html "Aguarde... Pop-up bloqueado! Seu navegador bloqueou automáticamente a abertura …" at bounding box center [419, 191] width 839 height 382
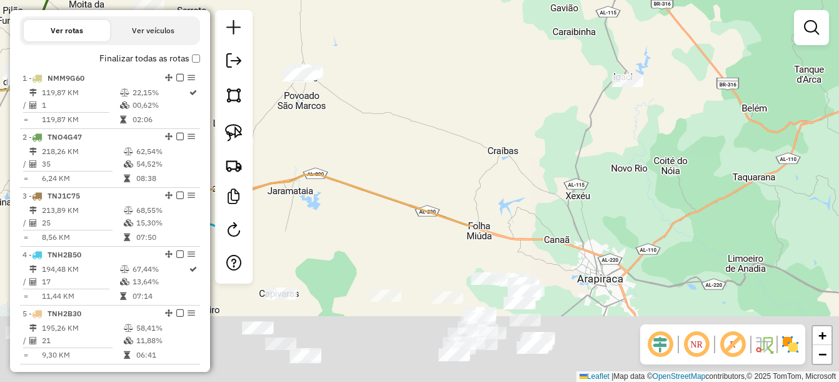
drag, startPoint x: 460, startPoint y: 285, endPoint x: 444, endPoint y: 76, distance: 210.2
click at [444, 76] on div "Janela de atendimento Grade de atendimento Capacidade Transportadoras Veículos …" at bounding box center [419, 191] width 839 height 382
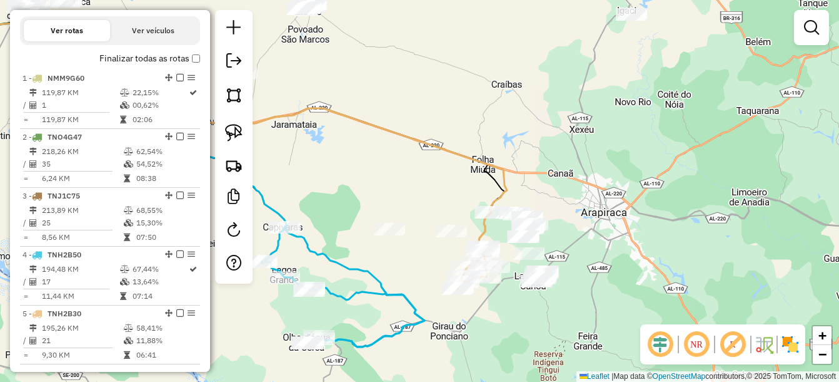
drag, startPoint x: 413, startPoint y: 201, endPoint x: 418, endPoint y: 150, distance: 51.6
click at [418, 150] on div "Janela de atendimento Grade de atendimento Capacidade Transportadoras Veículos …" at bounding box center [419, 191] width 839 height 382
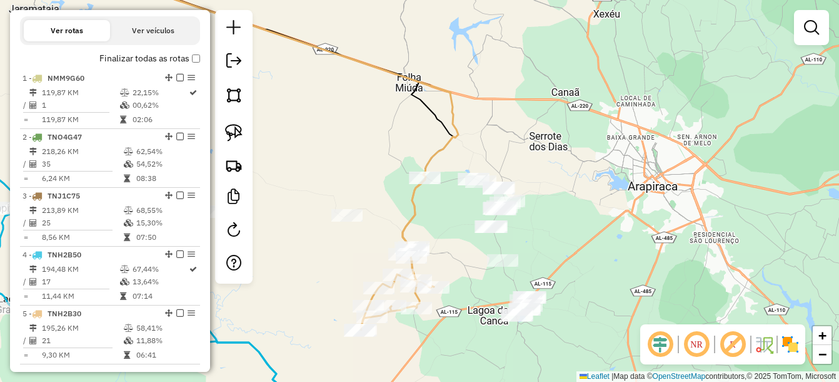
drag, startPoint x: 549, startPoint y: 235, endPoint x: 554, endPoint y: 222, distance: 13.7
click at [559, 233] on div "Janela de atendimento Grade de atendimento Capacidade Transportadoras Veículos …" at bounding box center [419, 191] width 839 height 382
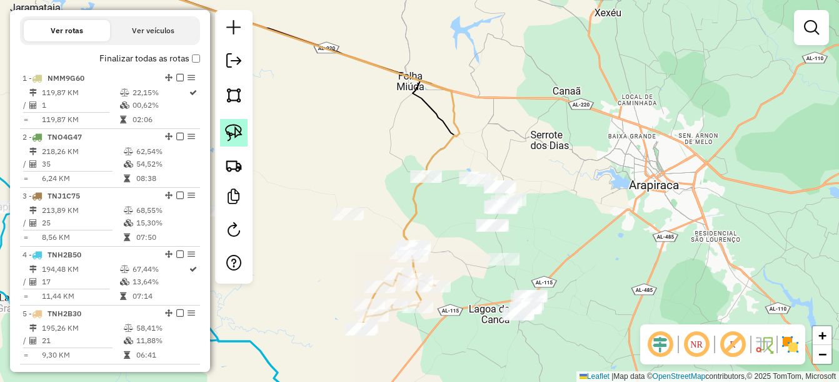
click at [236, 143] on link at bounding box center [234, 133] width 28 height 28
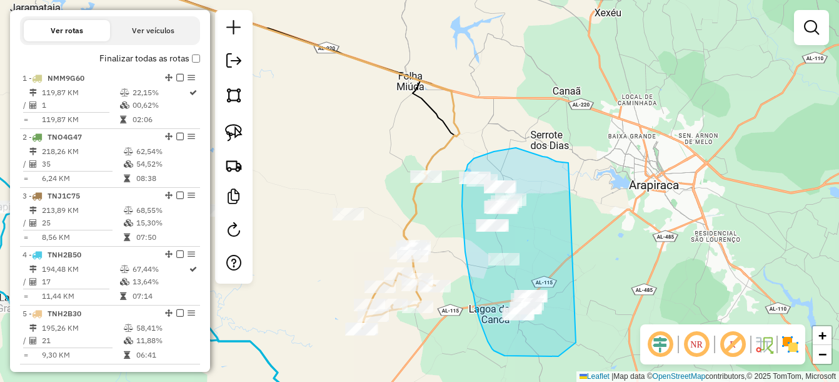
drag, startPoint x: 565, startPoint y: 163, endPoint x: 576, endPoint y: 342, distance: 179.9
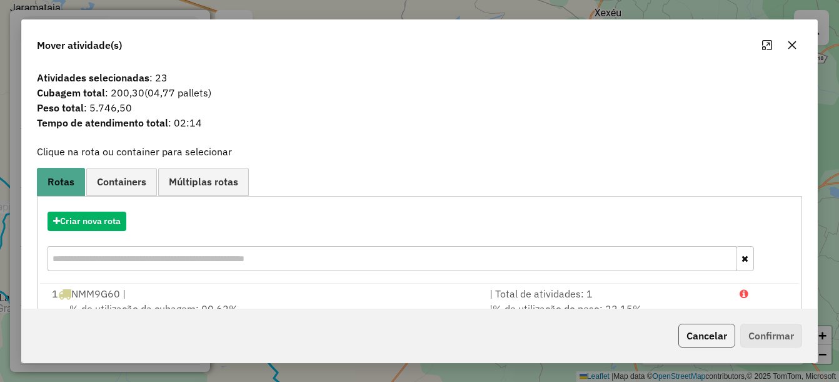
click at [695, 335] on button "Cancelar" at bounding box center [707, 335] width 57 height 24
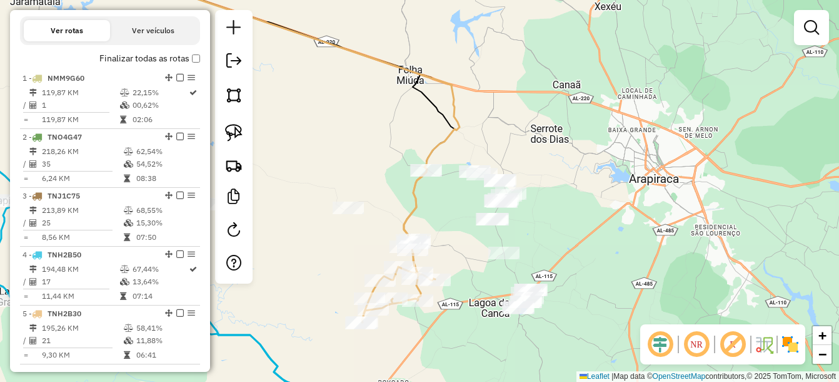
drag, startPoint x: 543, startPoint y: 233, endPoint x: 524, endPoint y: 170, distance: 65.9
click at [524, 170] on div "Janela de atendimento Grade de atendimento Capacidade Transportadoras Veículos …" at bounding box center [419, 191] width 839 height 382
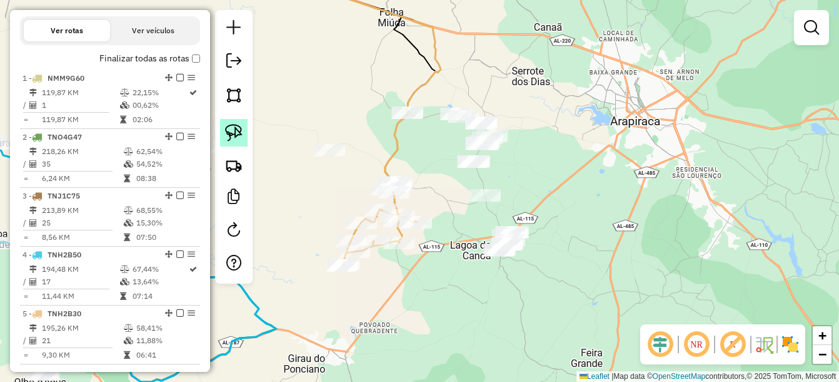
click at [238, 127] on img at bounding box center [234, 133] width 18 height 18
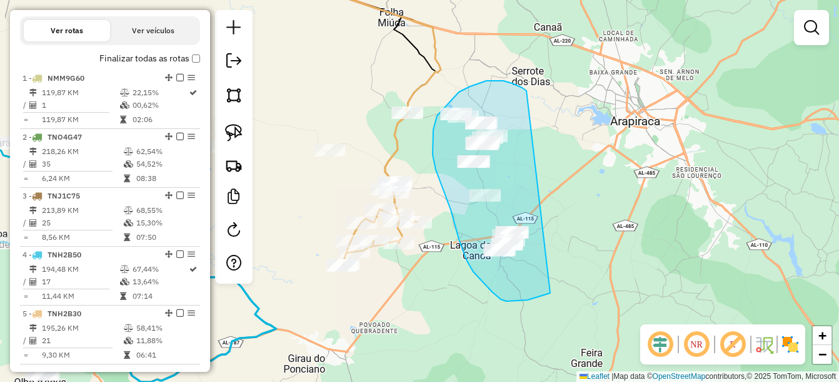
drag, startPoint x: 522, startPoint y: 88, endPoint x: 563, endPoint y: 289, distance: 205.5
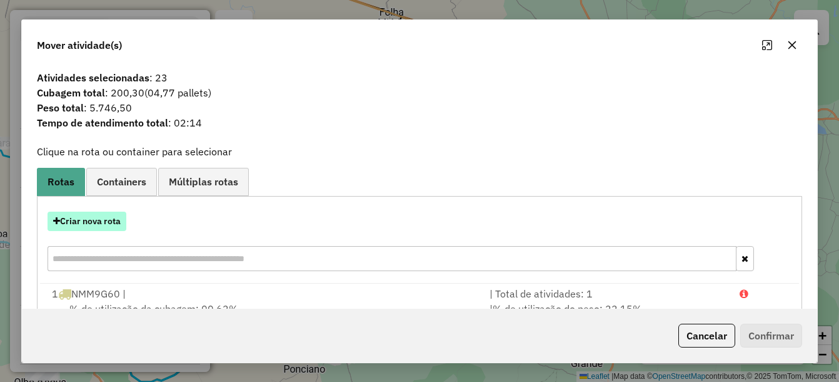
click at [95, 219] on button "Criar nova rota" at bounding box center [87, 220] width 79 height 19
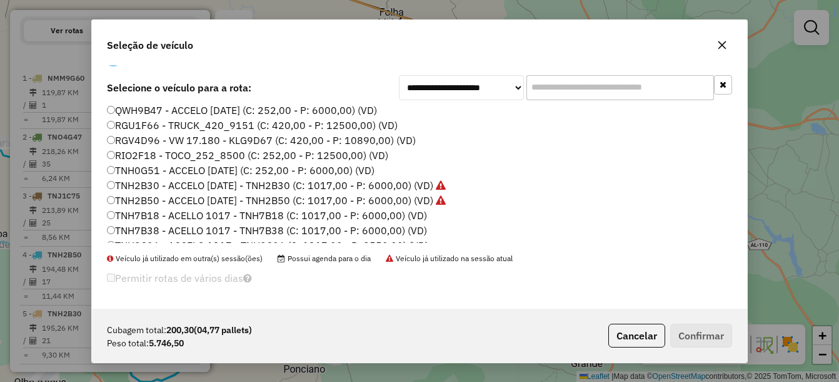
scroll to position [95, 0]
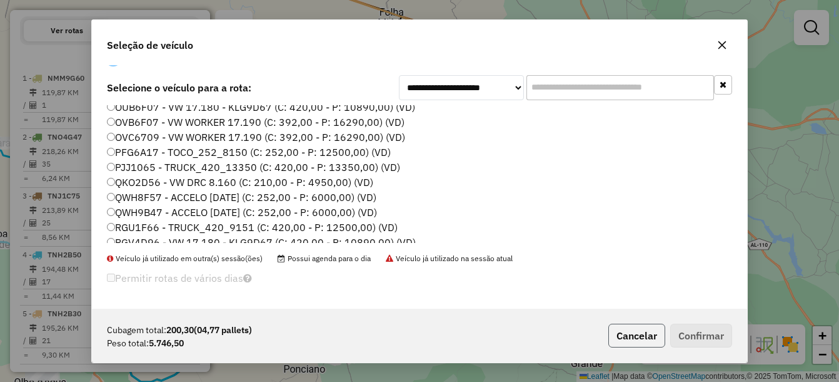
click at [652, 334] on button "Cancelar" at bounding box center [637, 335] width 57 height 24
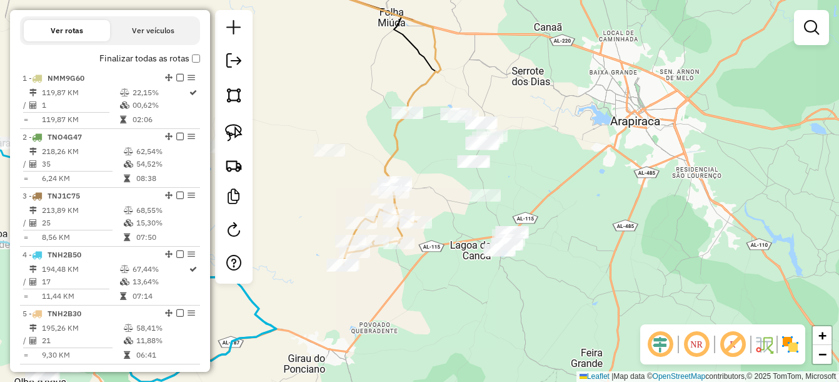
scroll to position [0, 0]
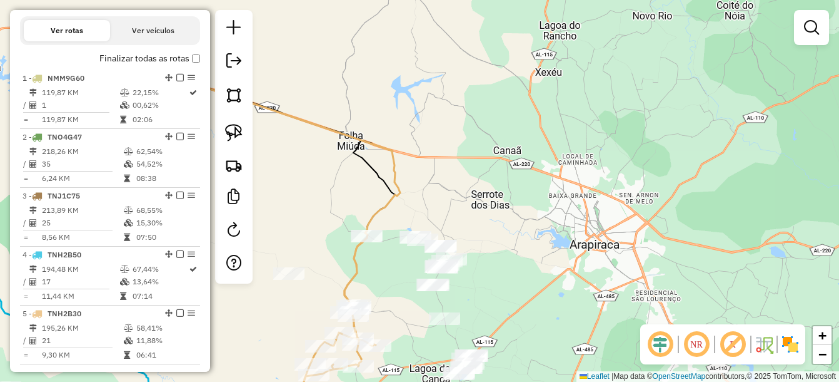
drag, startPoint x: 579, startPoint y: 208, endPoint x: 532, endPoint y: 400, distance: 198.3
click at [532, 381] on html "Aguarde... Pop-up bloqueado! Seu navegador bloqueou automáticamente a abertura …" at bounding box center [419, 191] width 839 height 382
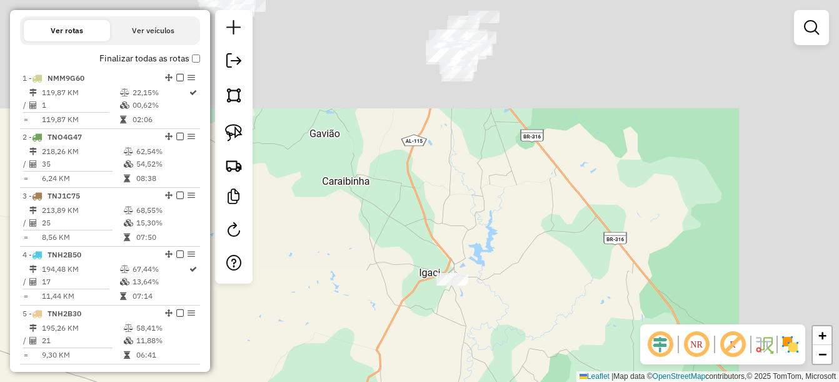
drag, startPoint x: 387, startPoint y: 345, endPoint x: 431, endPoint y: 319, distance: 50.7
click at [352, 381] on html "Aguarde... Pop-up bloqueado! Seu navegador bloqueou automáticamente a abertura …" at bounding box center [419, 191] width 839 height 382
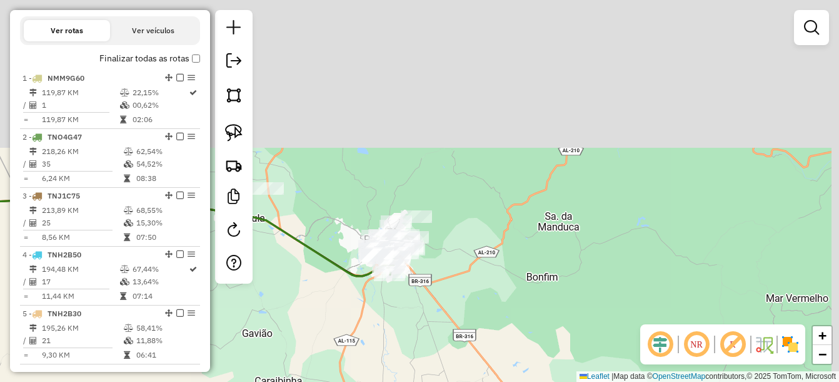
drag, startPoint x: 523, startPoint y: 209, endPoint x: 493, endPoint y: 314, distance: 109.5
click at [495, 323] on div "Janela de atendimento Grade de atendimento Capacidade Transportadoras Veículos …" at bounding box center [419, 191] width 839 height 382
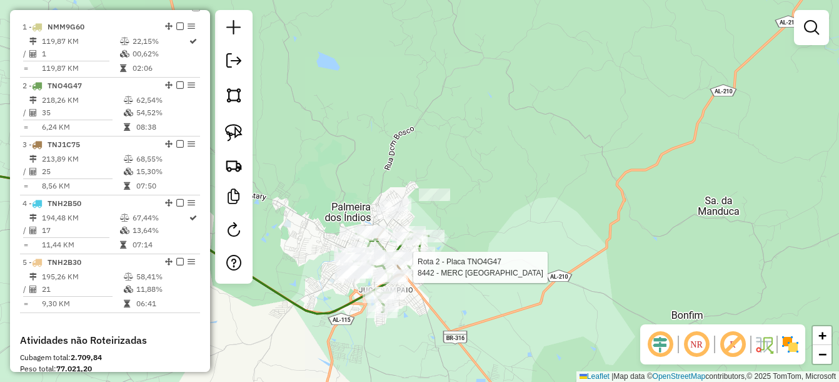
select select "*********"
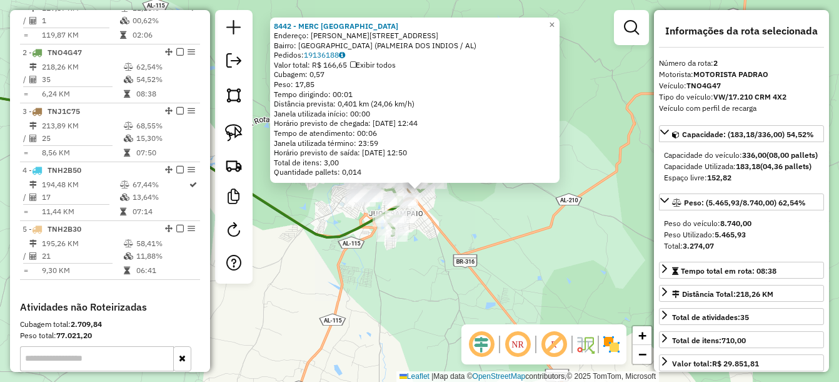
scroll to position [543, 0]
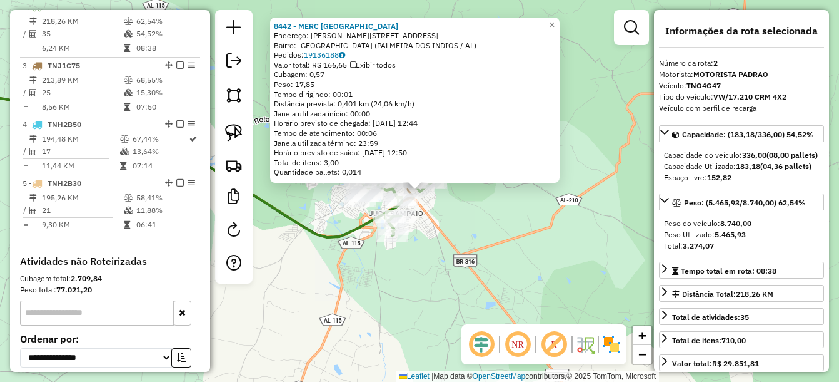
click at [407, 286] on div "8442 - MERC SAO FRANCISCO Endereço: R GENESIO MOREIRA 728 Bairro: Sao Francisco…" at bounding box center [419, 191] width 839 height 382
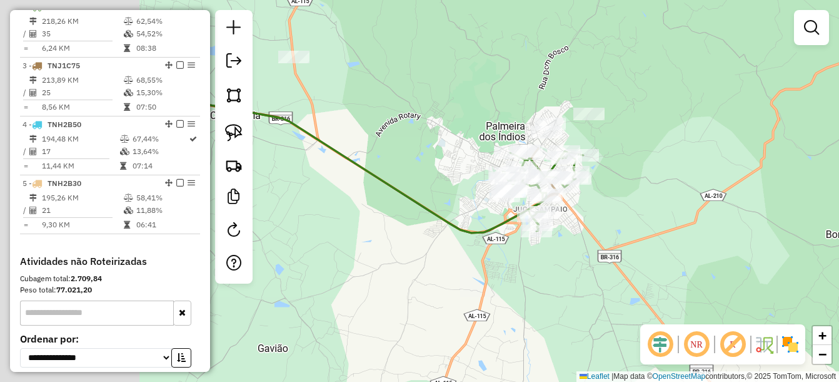
drag, startPoint x: 336, startPoint y: 279, endPoint x: 819, endPoint y: 278, distance: 483.5
click at [824, 278] on div "Janela de atendimento Grade de atendimento Capacidade Transportadoras Veículos …" at bounding box center [419, 191] width 839 height 382
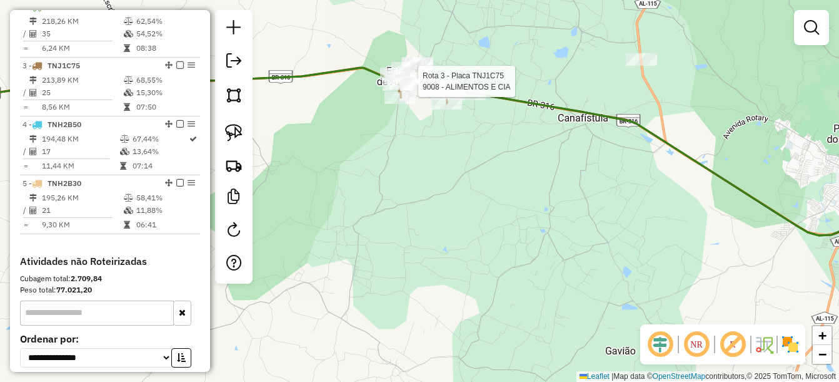
select select "*********"
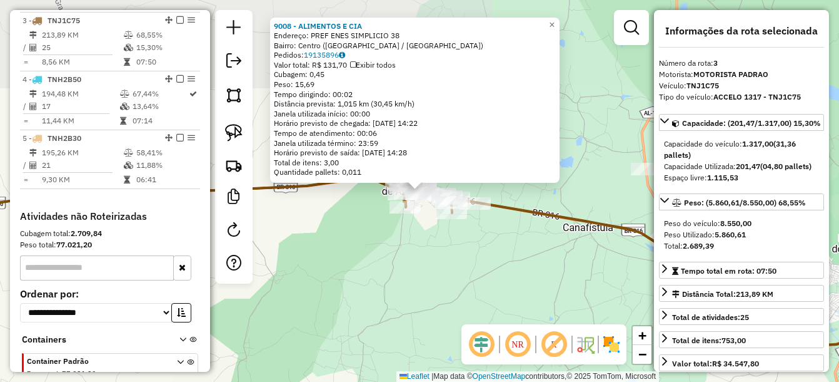
scroll to position [602, 0]
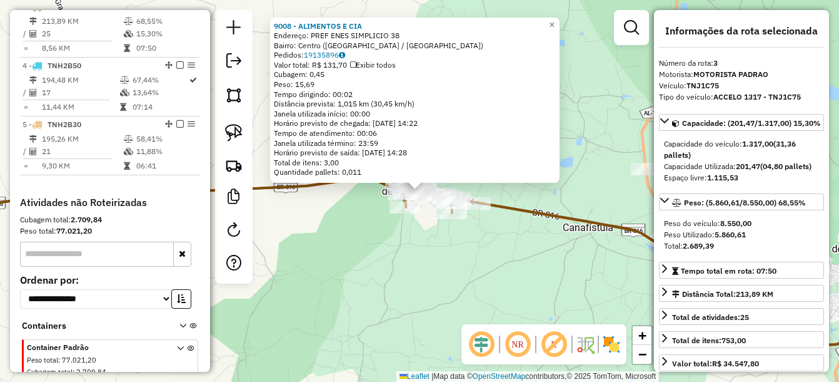
click at [435, 254] on div "9008 - ALIMENTOS E CIA Endereço: PREF ENES SIMPLICIO 38 Bairro: Centro (ESTRELA…" at bounding box center [419, 191] width 839 height 382
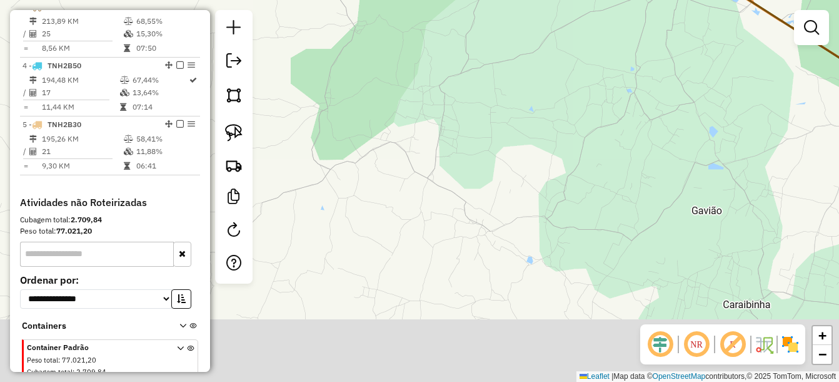
drag, startPoint x: 390, startPoint y: 341, endPoint x: 472, endPoint y: 91, distance: 262.5
click at [472, 91] on div "Janela de atendimento Grade de atendimento Capacidade Transportadoras Veículos …" at bounding box center [419, 191] width 839 height 382
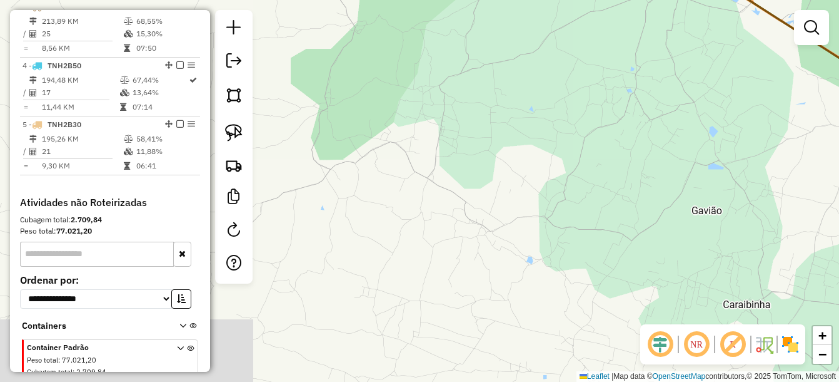
drag, startPoint x: 446, startPoint y: 198, endPoint x: 433, endPoint y: 58, distance: 140.7
click at [433, 58] on div "Janela de atendimento Grade de atendimento Capacidade Transportadoras Veículos …" at bounding box center [419, 191] width 839 height 382
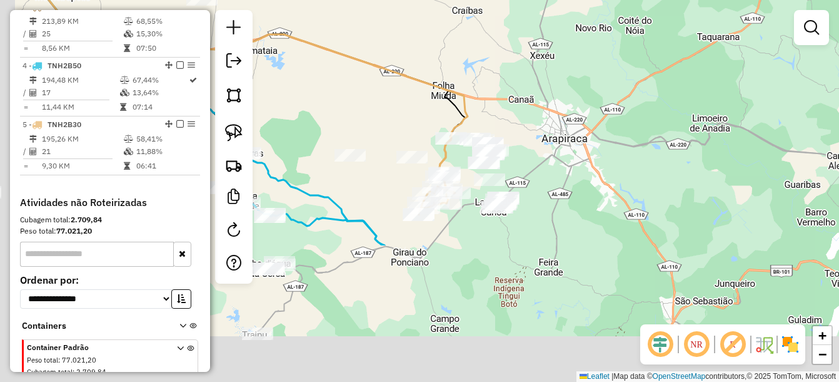
drag, startPoint x: 475, startPoint y: 246, endPoint x: 517, endPoint y: 59, distance: 191.0
click at [517, 59] on div "Janela de atendimento Grade de atendimento Capacidade Transportadoras Veículos …" at bounding box center [419, 191] width 839 height 382
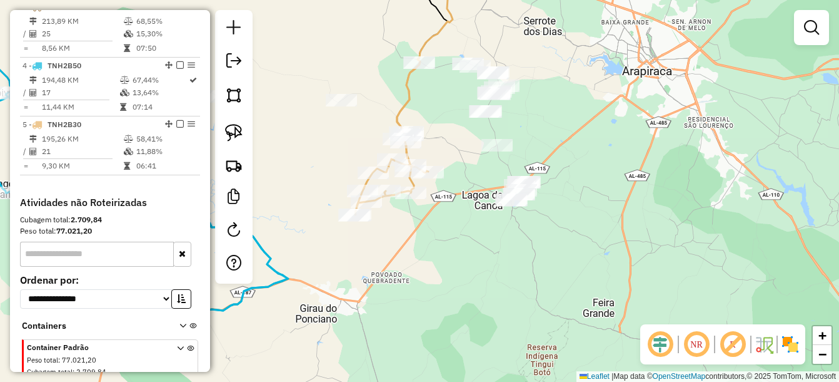
click at [413, 178] on div at bounding box center [428, 172] width 31 height 13
select select "*********"
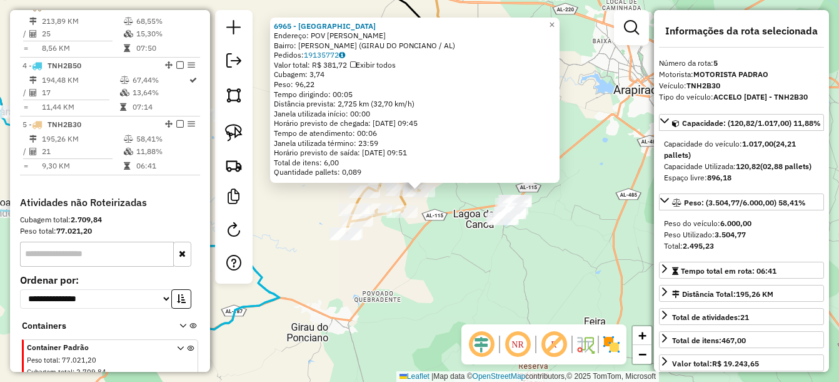
scroll to position [663, 0]
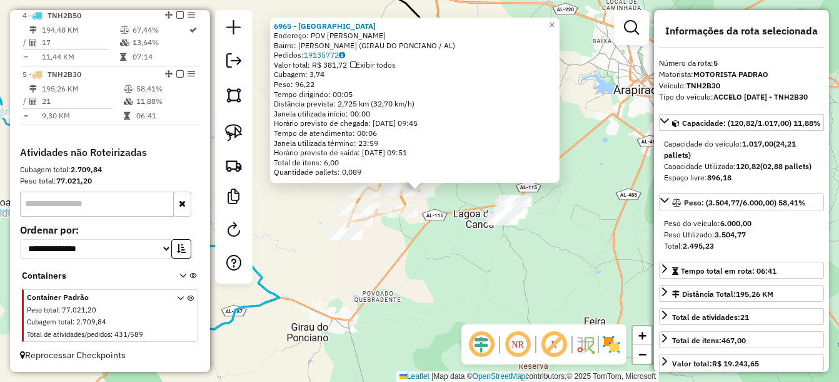
click at [407, 260] on div "6965 - CASA DO XEU Endereço: POV PAU DAGUA Bairro: Pau Dagua (GIRAU DO PONCIANO…" at bounding box center [419, 191] width 839 height 382
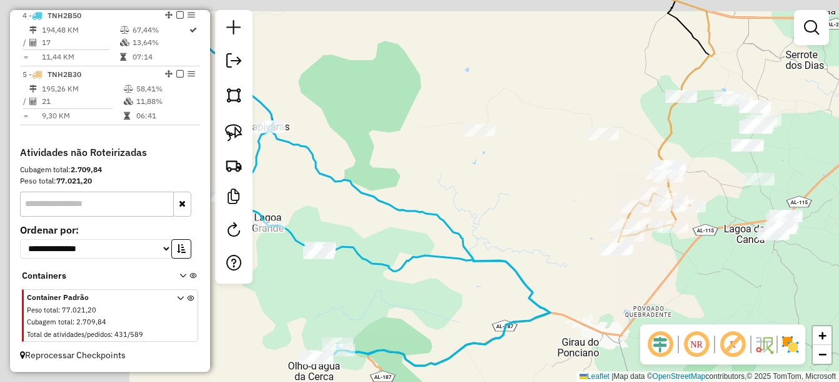
drag, startPoint x: 653, startPoint y: 276, endPoint x: 629, endPoint y: 262, distance: 28.3
click at [647, 275] on div "Janela de atendimento Grade de atendimento Capacidade Transportadoras Veículos …" at bounding box center [419, 191] width 839 height 382
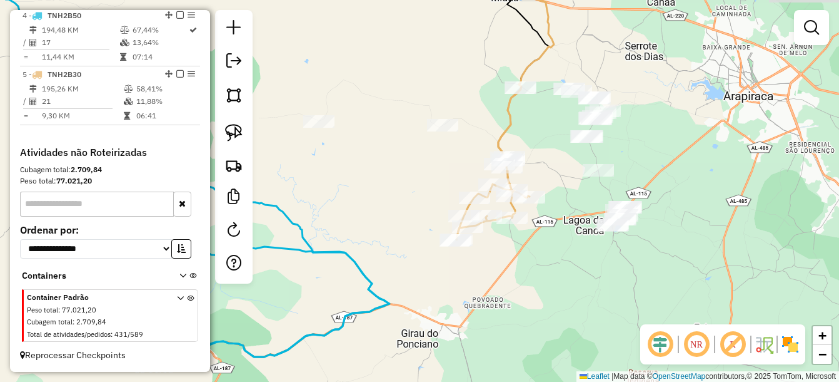
drag, startPoint x: 694, startPoint y: 138, endPoint x: 538, endPoint y: 131, distance: 156.5
click at [538, 130] on div "Janela de atendimento Grade de atendimento Capacidade Transportadoras Veículos …" at bounding box center [419, 191] width 839 height 382
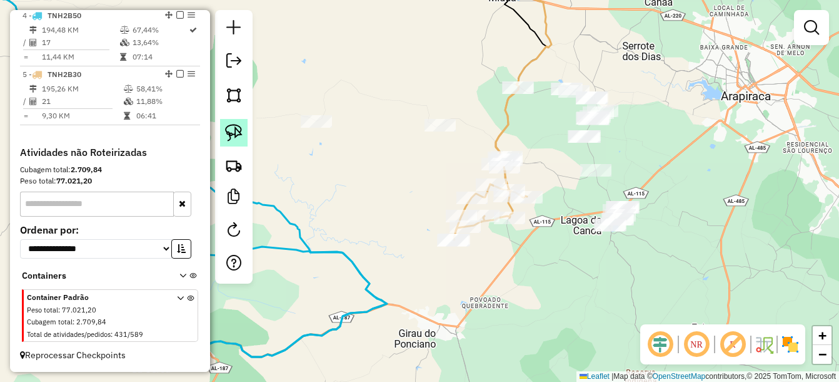
click at [236, 131] on img at bounding box center [234, 133] width 18 height 18
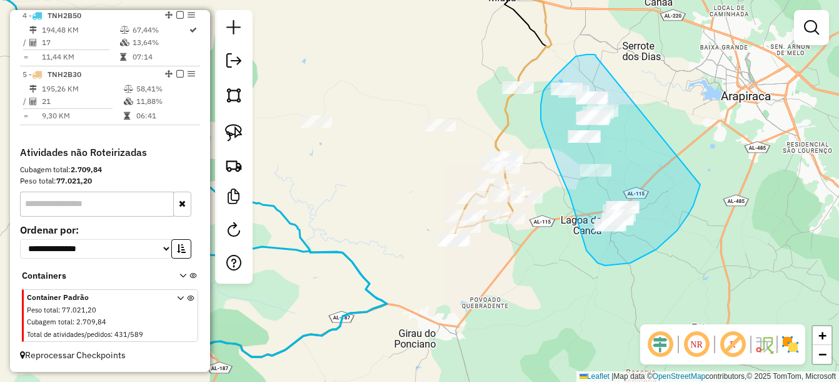
drag, startPoint x: 596, startPoint y: 56, endPoint x: 702, endPoint y: 180, distance: 162.8
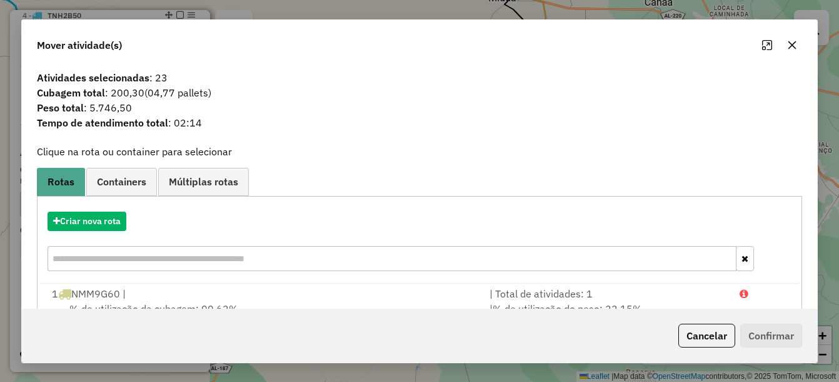
click at [81, 211] on div "Criar nova rota" at bounding box center [420, 242] width 760 height 81
click at [79, 216] on button "Criar nova rota" at bounding box center [87, 220] width 79 height 19
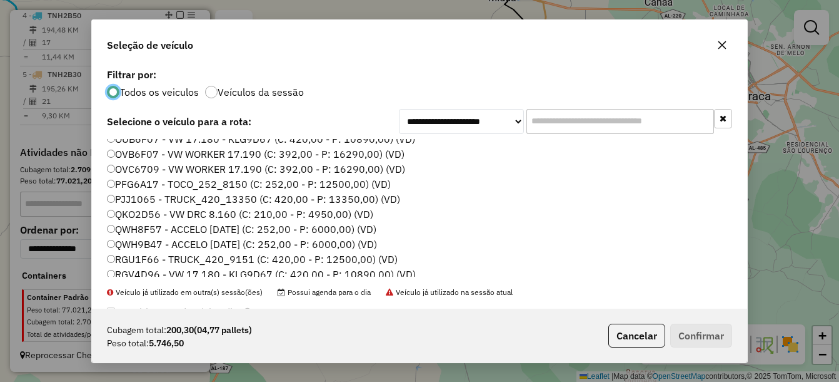
scroll to position [125, 0]
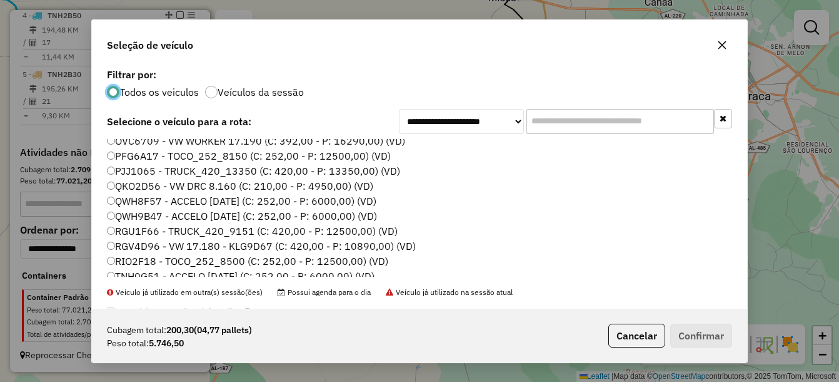
click at [133, 248] on label "RGV4D96 - VW 17.180 - KLG9D67 (C: 420,00 - P: 10890,00) (VD)" at bounding box center [261, 245] width 309 height 15
click at [689, 331] on button "Confirmar" at bounding box center [701, 335] width 62 height 24
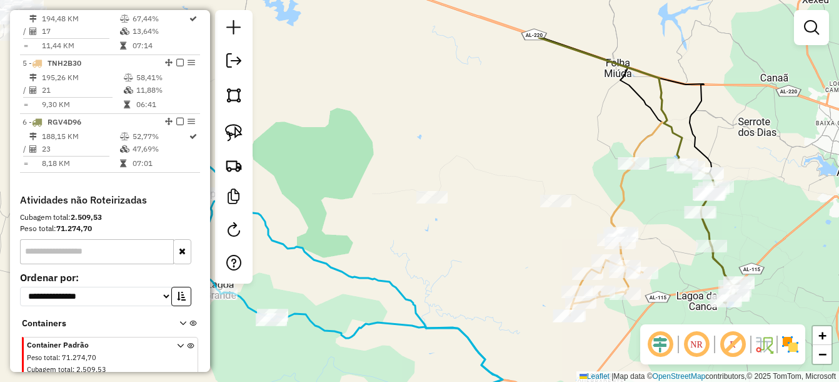
drag, startPoint x: 380, startPoint y: 225, endPoint x: 496, endPoint y: 300, distance: 138.3
click at [496, 300] on div "Janela de atendimento Grade de atendimento Capacidade Transportadoras Veículos …" at bounding box center [419, 191] width 839 height 382
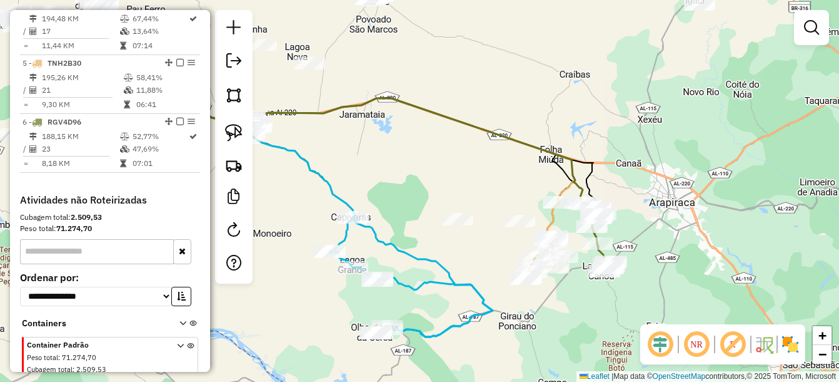
click at [374, 270] on icon at bounding box center [411, 276] width 163 height 119
select select "*********"
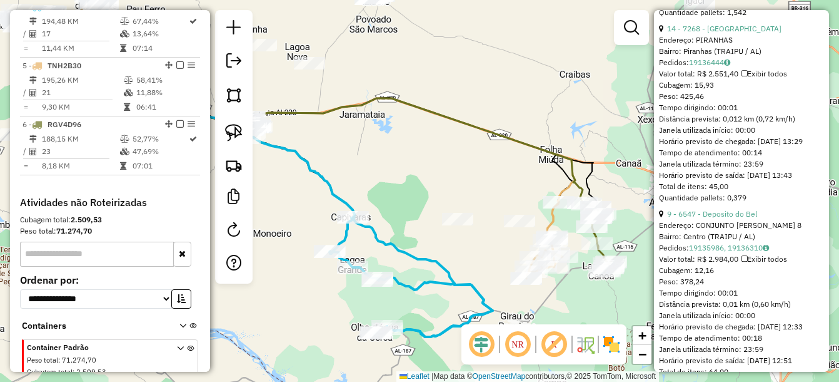
scroll to position [688, 0]
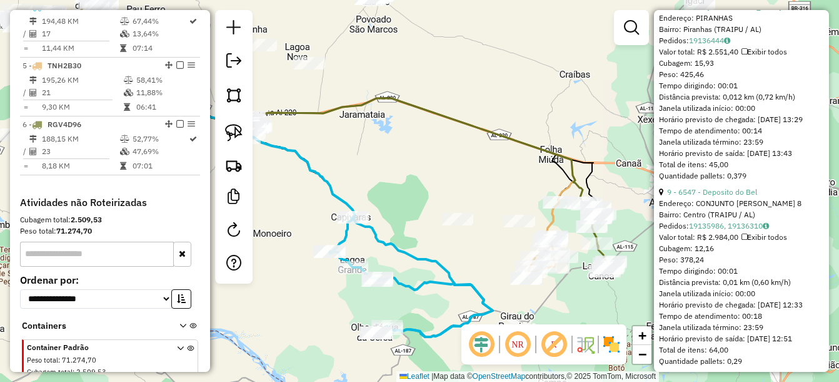
click at [422, 199] on div "Rota 5 - Placa TNH2B30 6395 - MERC. DO CLAUDIO Janela de atendimento Grade de a…" at bounding box center [419, 191] width 839 height 382
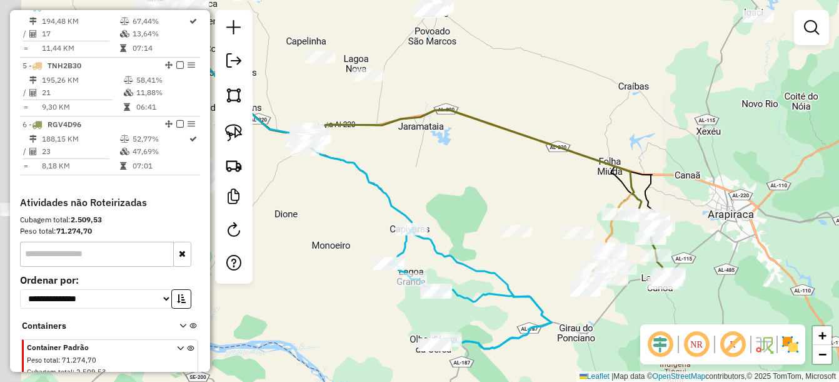
drag, startPoint x: 400, startPoint y: 166, endPoint x: 742, endPoint y: 231, distance: 347.5
click at [761, 250] on div "Janela de atendimento Grade de atendimento Capacidade Transportadoras Veículos …" at bounding box center [419, 191] width 839 height 382
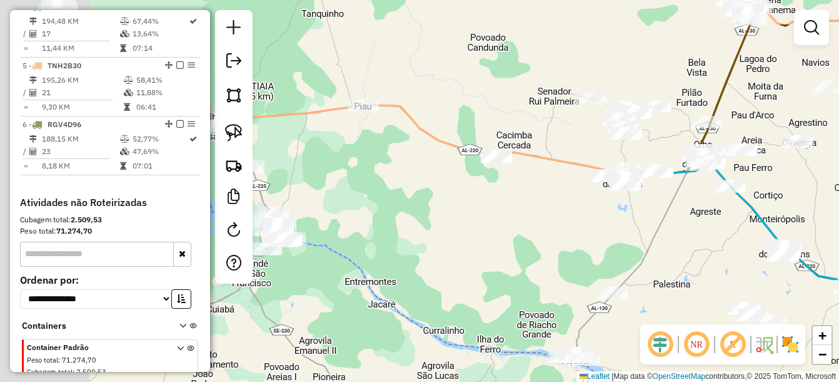
drag, startPoint x: 382, startPoint y: 176, endPoint x: 578, endPoint y: 245, distance: 207.3
click at [585, 246] on div "Janela de atendimento Grade de atendimento Capacidade Transportadoras Veículos …" at bounding box center [419, 191] width 839 height 382
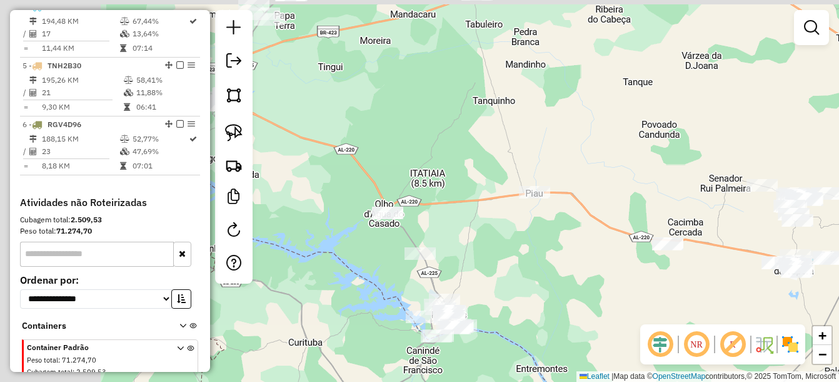
drag, startPoint x: 332, startPoint y: 165, endPoint x: 503, endPoint y: 256, distance: 193.6
click at [504, 256] on div "Janela de atendimento Grade de atendimento Capacidade Transportadoras Veículos …" at bounding box center [419, 191] width 839 height 382
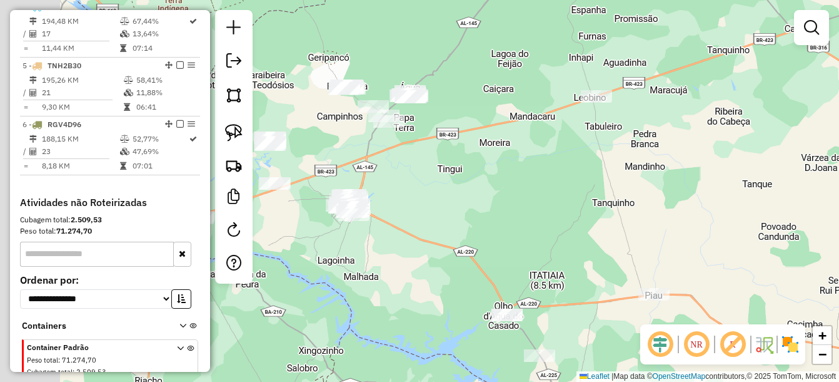
drag, startPoint x: 382, startPoint y: 161, endPoint x: 482, endPoint y: 237, distance: 125.3
click at [485, 244] on div "Janela de atendimento Grade de atendimento Capacidade Transportadoras Veículos …" at bounding box center [419, 191] width 839 height 382
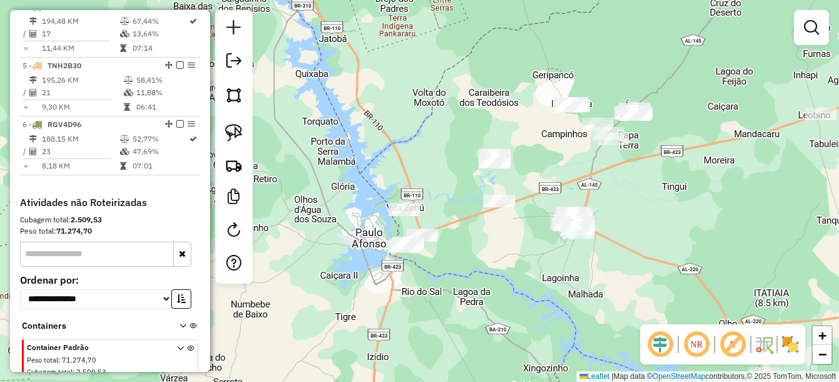
drag, startPoint x: 398, startPoint y: 183, endPoint x: 585, endPoint y: 177, distance: 186.5
click at [585, 177] on div "Janela de atendimento Grade de atendimento Capacidade Transportadoras Veículos …" at bounding box center [419, 191] width 839 height 382
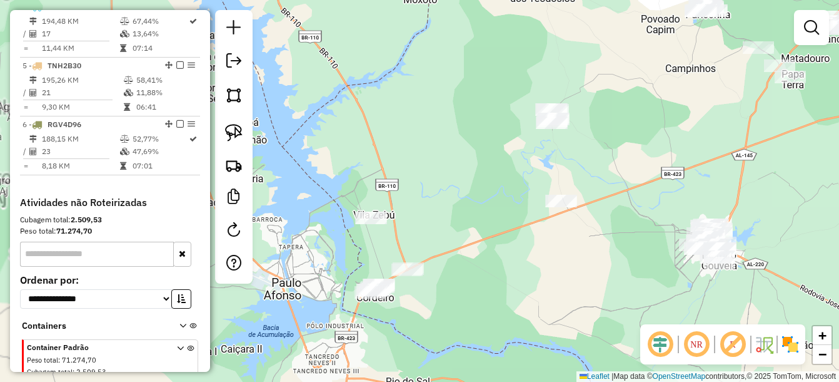
drag, startPoint x: 542, startPoint y: 268, endPoint x: 491, endPoint y: 310, distance: 66.1
click at [492, 310] on div "Janela de atendimento Grade de atendimento Capacidade Transportadoras Veículos …" at bounding box center [419, 191] width 839 height 382
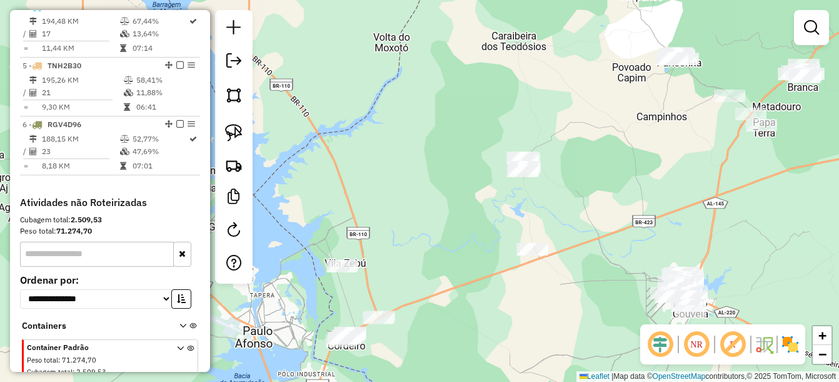
drag, startPoint x: 585, startPoint y: 225, endPoint x: 604, endPoint y: 230, distance: 20.0
click at [604, 230] on div "Janela de atendimento Grade de atendimento Capacidade Transportadoras Veículos …" at bounding box center [419, 191] width 839 height 382
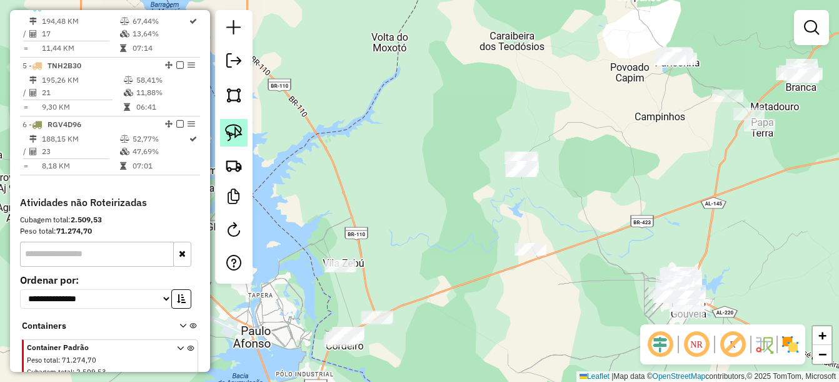
click at [235, 129] on img at bounding box center [234, 133] width 18 height 18
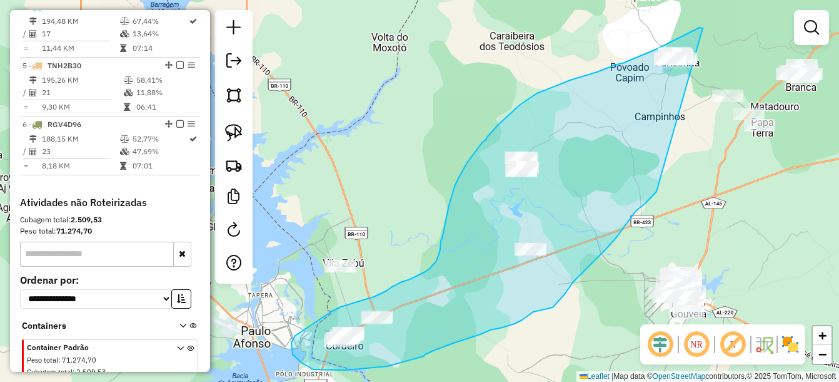
drag, startPoint x: 703, startPoint y: 28, endPoint x: 658, endPoint y: 191, distance: 169.3
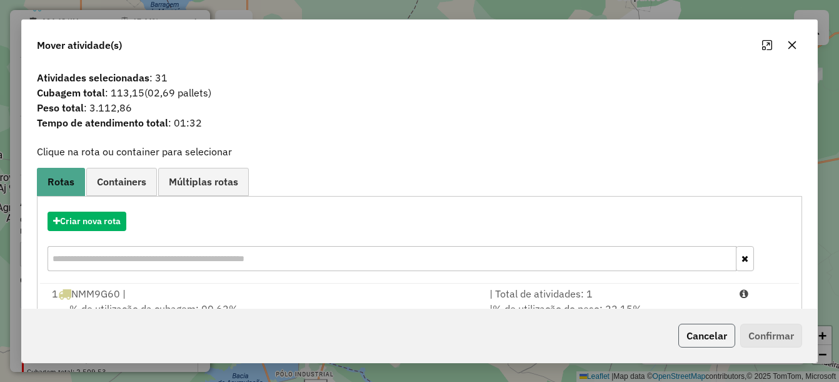
click at [699, 331] on button "Cancelar" at bounding box center [707, 335] width 57 height 24
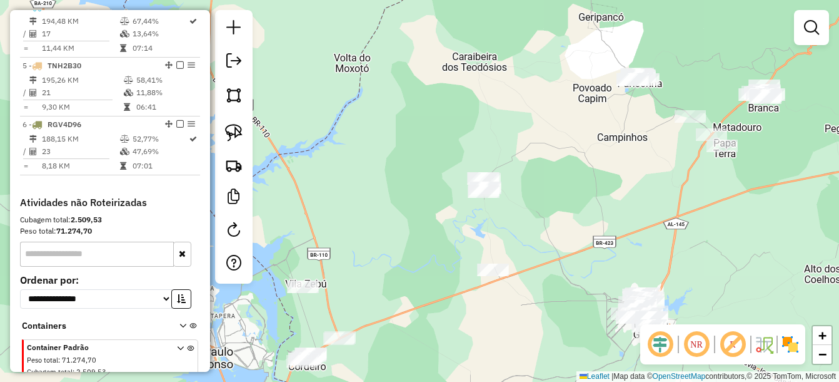
drag, startPoint x: 669, startPoint y: 169, endPoint x: 565, endPoint y: 220, distance: 115.5
click at [565, 220] on div "Janela de atendimento Grade de atendimento Capacidade Transportadoras Veículos …" at bounding box center [419, 191] width 839 height 382
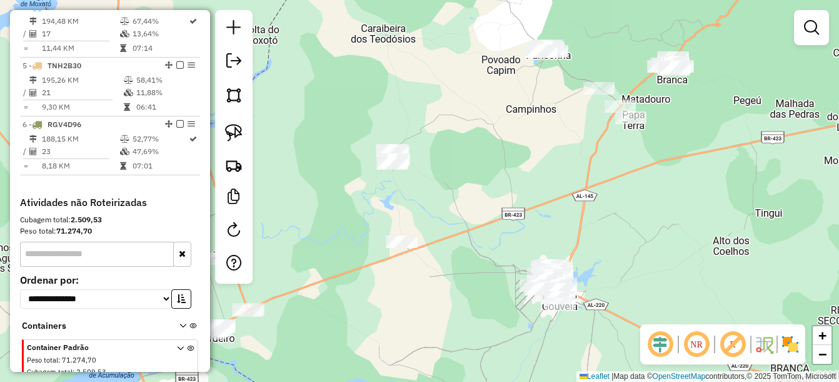
drag, startPoint x: 537, startPoint y: 281, endPoint x: 567, endPoint y: 228, distance: 61.1
click at [501, 176] on div "Janela de atendimento Grade de atendimento Capacidade Transportadoras Veículos …" at bounding box center [419, 191] width 839 height 382
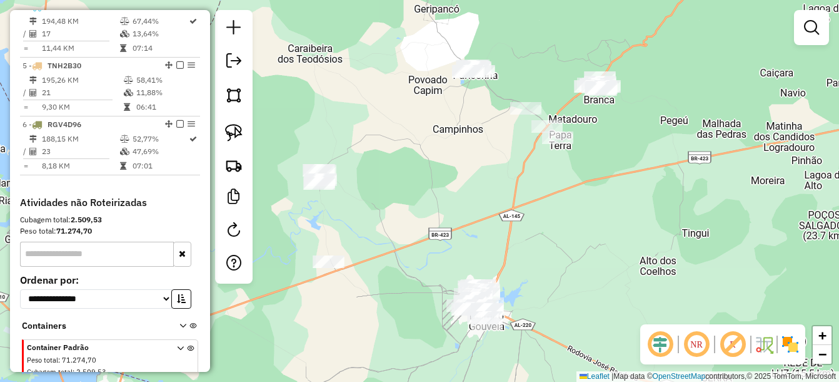
drag, startPoint x: 655, startPoint y: 114, endPoint x: 537, endPoint y: 206, distance: 149.8
click at [567, 220] on div "Janela de atendimento Grade de atendimento Capacidade Transportadoras Veículos …" at bounding box center [419, 191] width 839 height 382
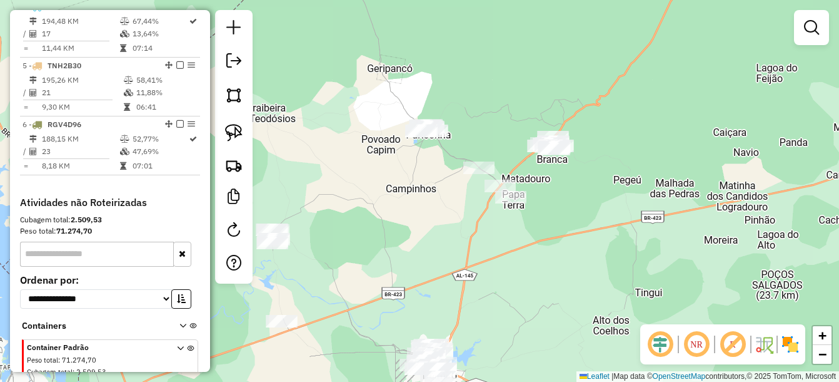
drag, startPoint x: 238, startPoint y: 126, endPoint x: 311, endPoint y: 128, distance: 72.6
click at [238, 126] on img at bounding box center [234, 133] width 18 height 18
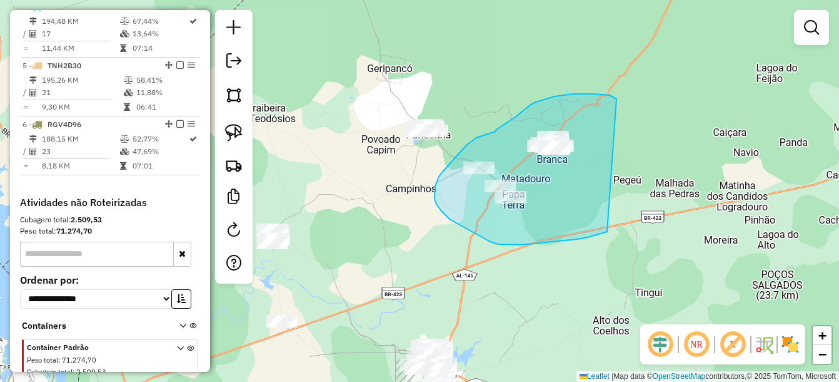
drag, startPoint x: 612, startPoint y: 96, endPoint x: 613, endPoint y: 228, distance: 132.6
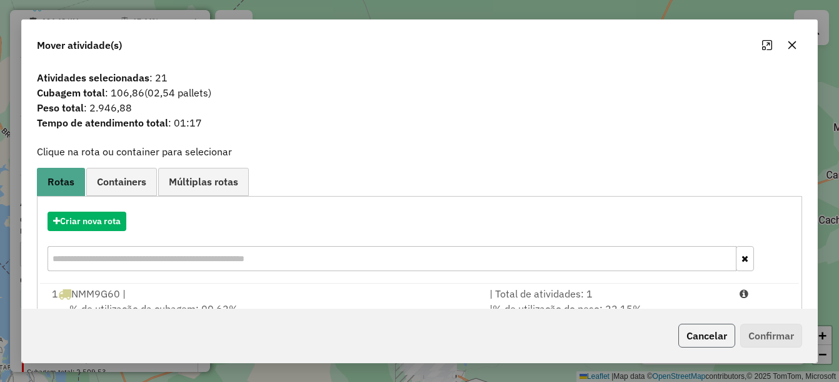
click at [692, 336] on button "Cancelar" at bounding box center [707, 335] width 57 height 24
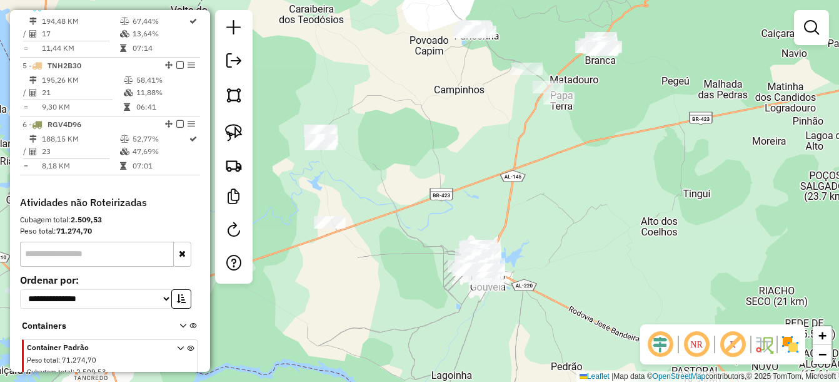
drag, startPoint x: 516, startPoint y: 277, endPoint x: 567, endPoint y: 166, distance: 121.7
click at [567, 166] on div "Janela de atendimento Grade de atendimento Capacidade Transportadoras Veículos …" at bounding box center [419, 191] width 839 height 382
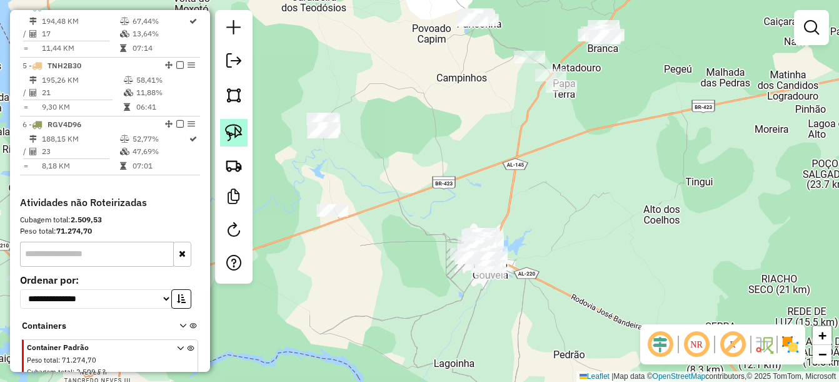
click at [232, 133] on img at bounding box center [234, 133] width 18 height 18
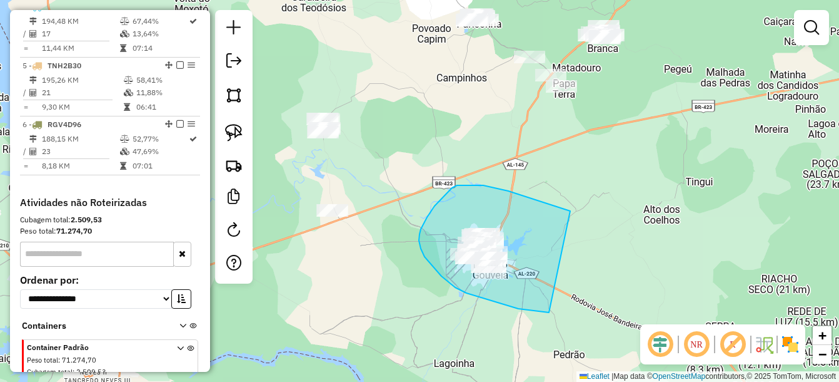
drag, startPoint x: 570, startPoint y: 211, endPoint x: 568, endPoint y: 296, distance: 85.7
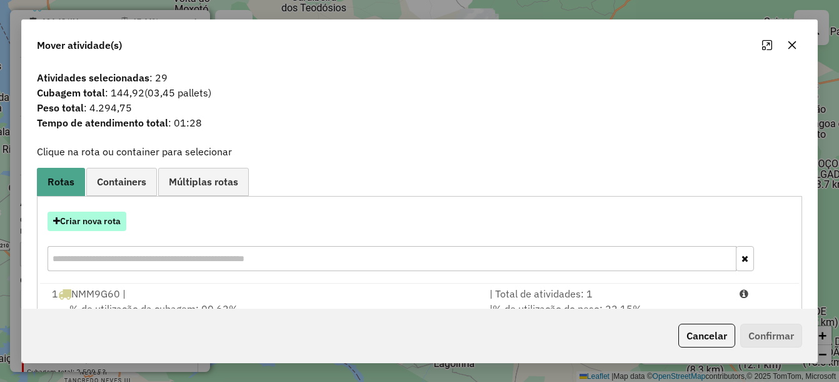
click at [100, 218] on button "Criar nova rota" at bounding box center [87, 220] width 79 height 19
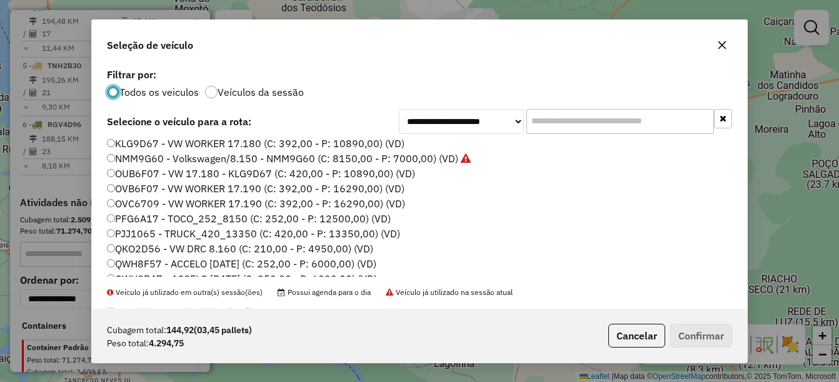
scroll to position [125, 0]
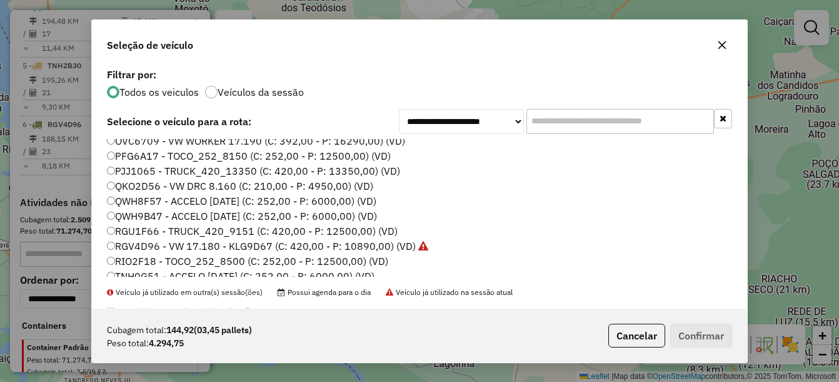
click at [161, 221] on label "QWH9B47 - ACCELO [DATE] (C: 252,00 - P: 6000,00) (VD)" at bounding box center [242, 215] width 270 height 15
click at [726, 345] on button "Confirmar" at bounding box center [701, 335] width 62 height 24
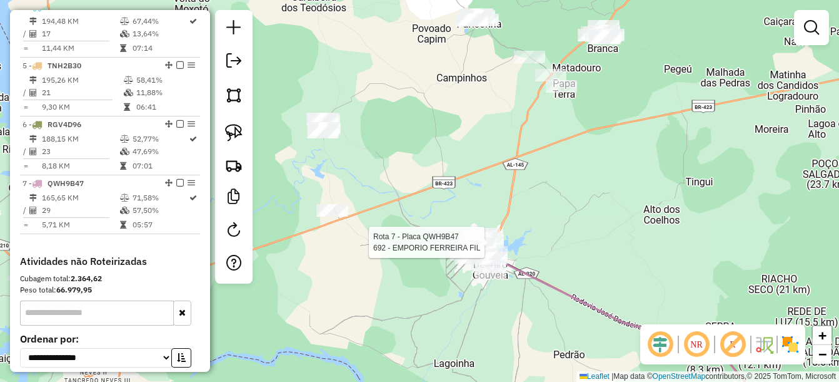
select select "*********"
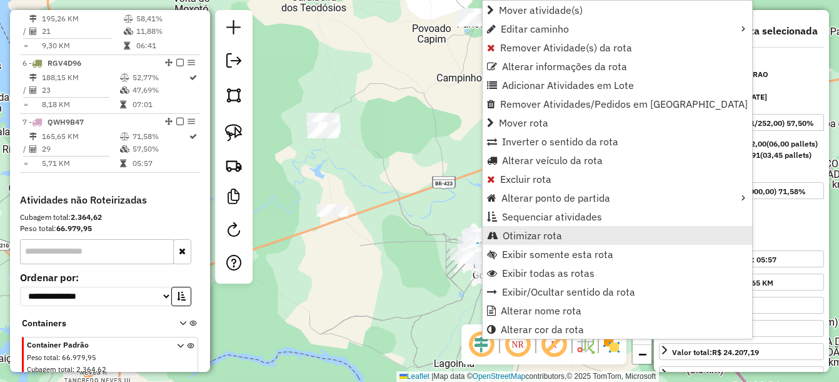
scroll to position [781, 0]
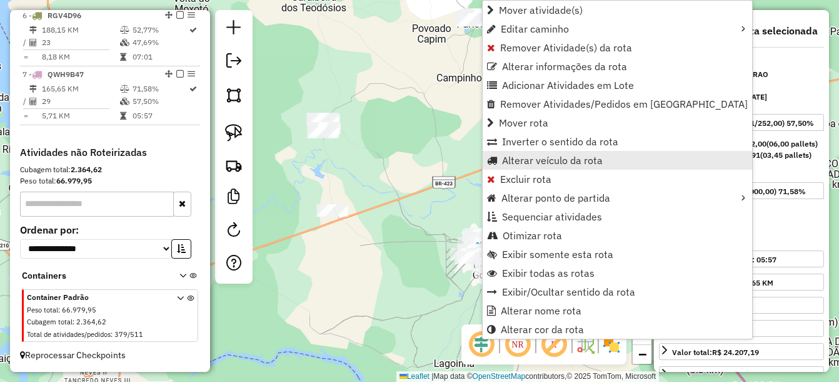
click at [554, 158] on span "Alterar veículo da rota" at bounding box center [552, 160] width 101 height 10
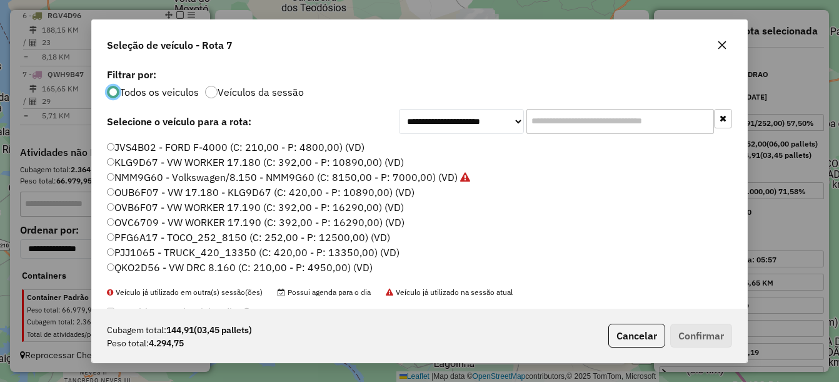
scroll to position [63, 0]
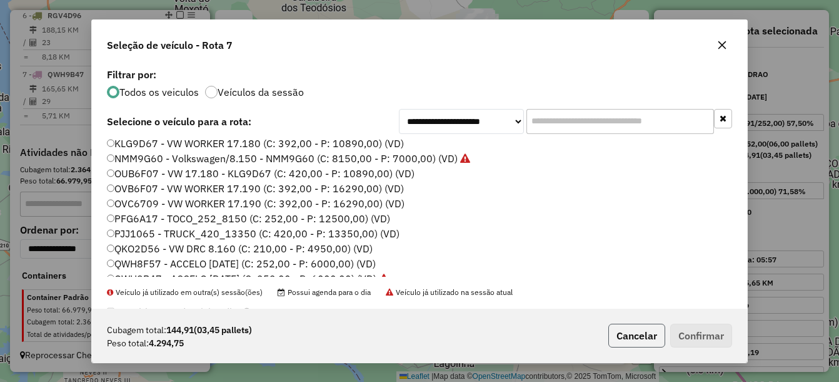
click at [649, 335] on button "Cancelar" at bounding box center [637, 335] width 57 height 24
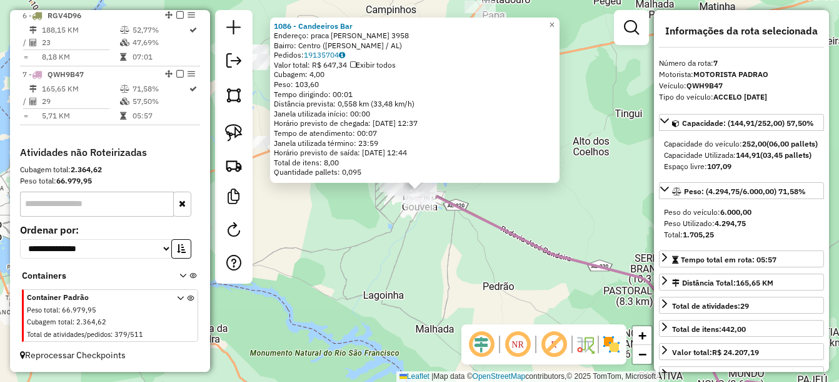
click at [499, 250] on div "1086 - Candeeiros Bar Endereço: praca Delmiro Gouveia 3958 Bairro: Centro (DELM…" at bounding box center [419, 191] width 839 height 382
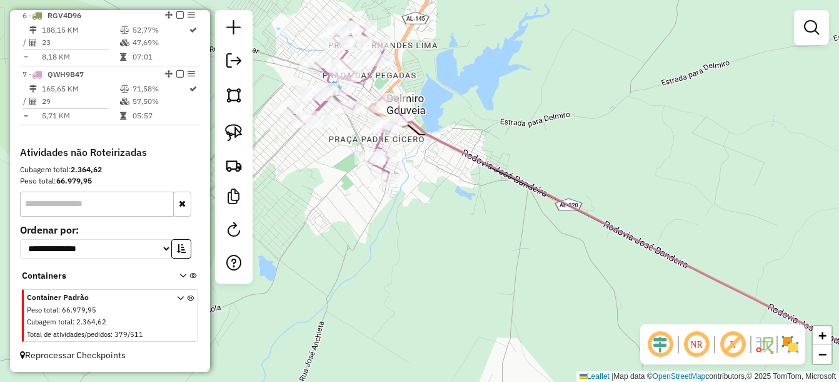
drag, startPoint x: 433, startPoint y: 116, endPoint x: 462, endPoint y: 175, distance: 65.5
click at [462, 175] on div "Janela de atendimento Grade de atendimento Capacidade Transportadoras Veículos …" at bounding box center [419, 191] width 839 height 382
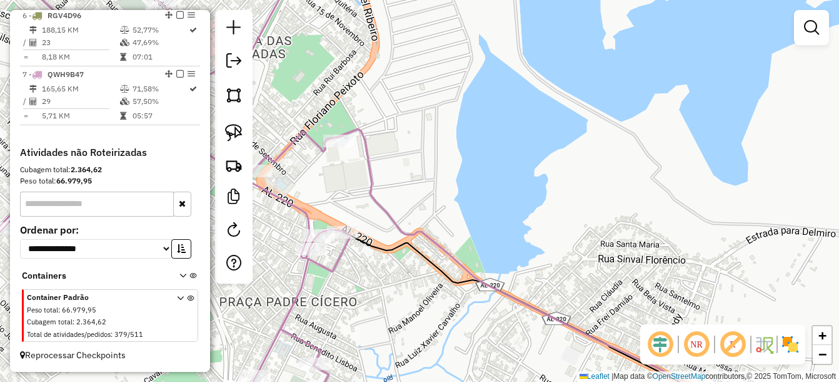
click at [336, 152] on div "Rota 7 - Placa QWH9B47 821 - Mix Supermercado Janela de atendimento Grade de at…" at bounding box center [419, 191] width 839 height 382
select select "*********"
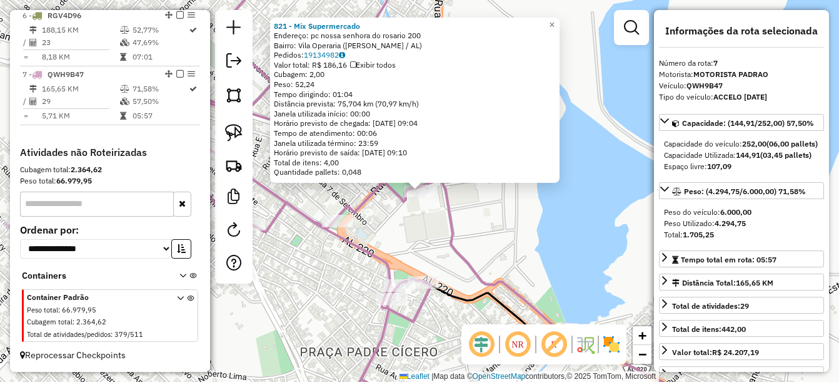
click at [413, 208] on div "821 - Mix Supermercado Endereço: pc nossa senhora do rosario 200 Bairro: Vila O…" at bounding box center [419, 191] width 839 height 382
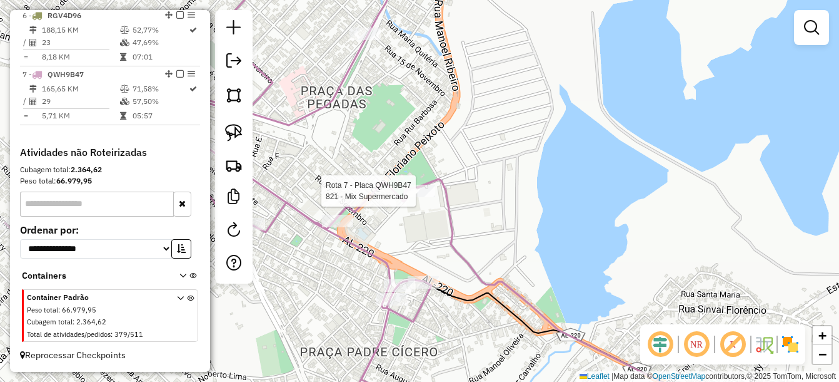
select select "*********"
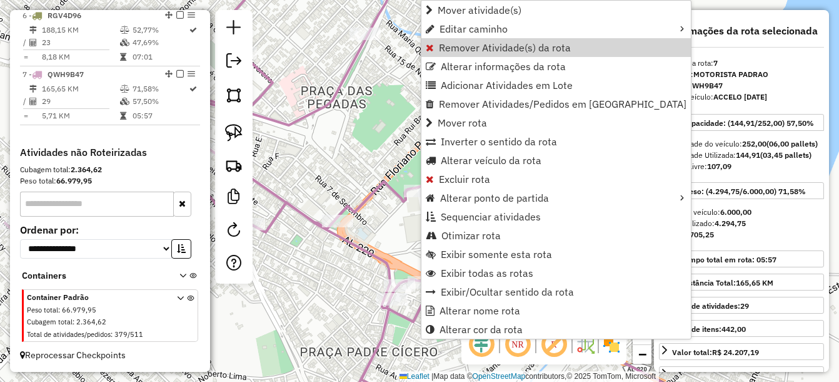
click at [500, 44] on span "Remover Atividade(s) da rota" at bounding box center [505, 48] width 132 height 10
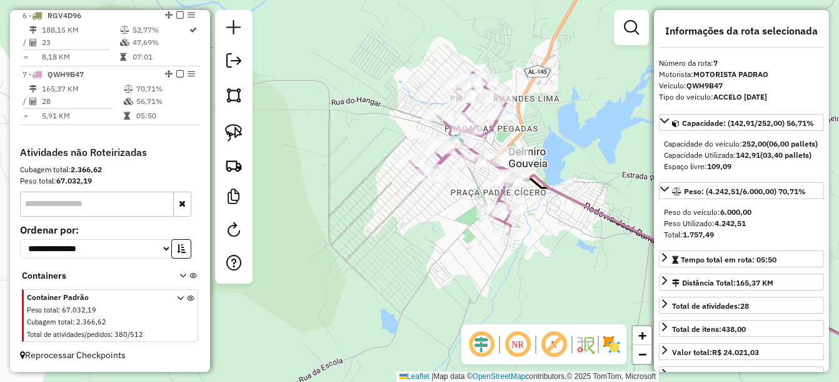
drag, startPoint x: 532, startPoint y: 216, endPoint x: 563, endPoint y: 212, distance: 31.5
click at [563, 212] on div "Janela de atendimento Grade de atendimento Capacidade Transportadoras Veículos …" at bounding box center [419, 191] width 839 height 382
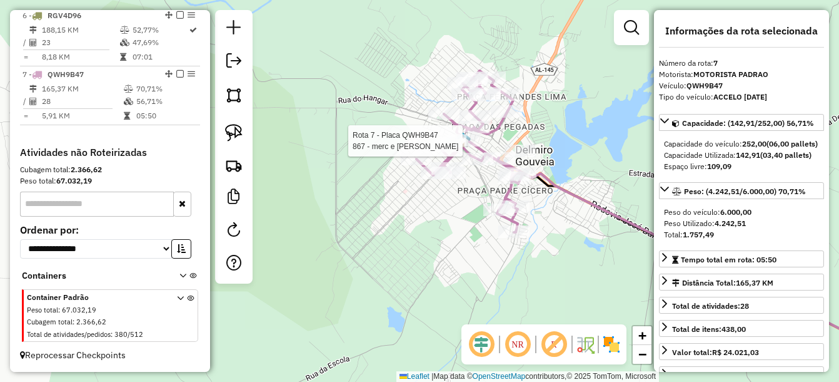
click at [462, 132] on img at bounding box center [463, 139] width 16 height 16
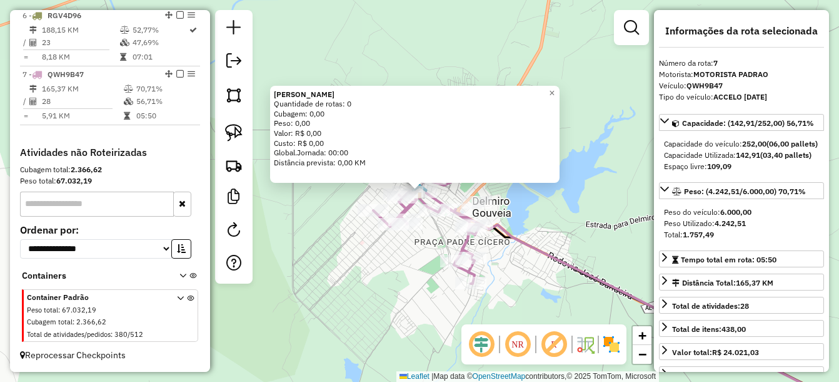
click at [533, 240] on icon at bounding box center [665, 314] width 423 height 211
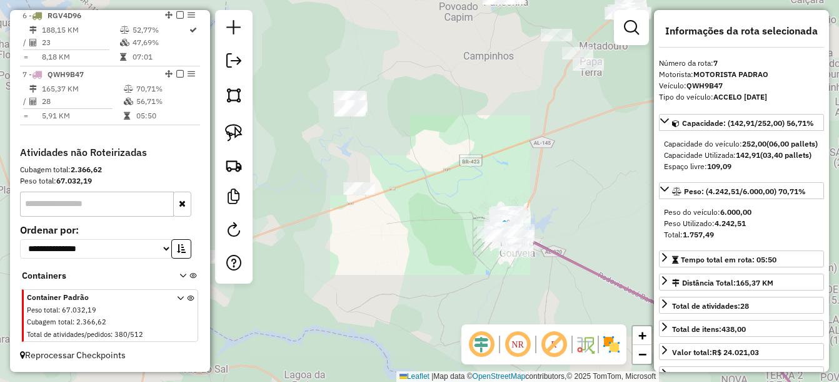
click at [550, 113] on div "Janela de atendimento Grade de atendimento Capacidade Transportadoras Veículos …" at bounding box center [419, 191] width 839 height 382
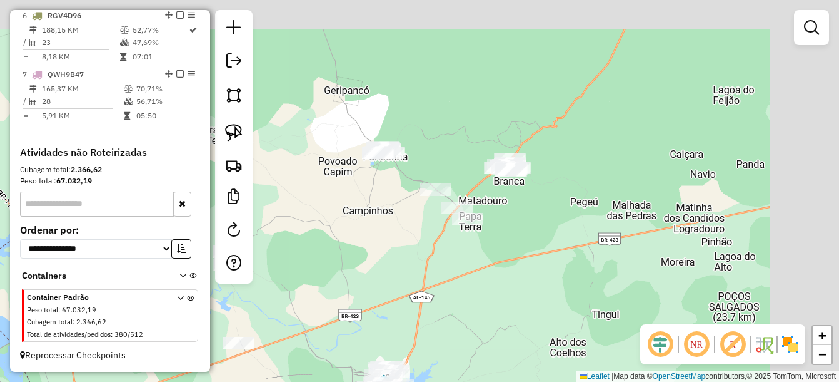
drag, startPoint x: 582, startPoint y: 154, endPoint x: 460, endPoint y: 316, distance: 202.6
click at [460, 316] on div "Janela de atendimento Grade de atendimento Capacidade Transportadoras Veículos …" at bounding box center [419, 191] width 839 height 382
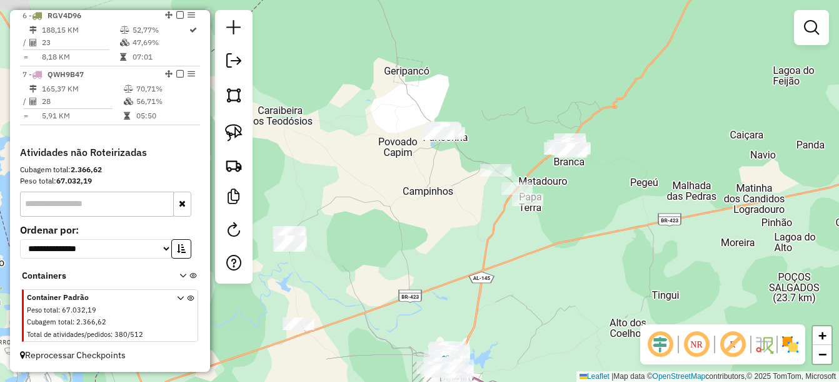
drag, startPoint x: 403, startPoint y: 311, endPoint x: 464, endPoint y: 284, distance: 66.9
click at [464, 284] on div "Janela de atendimento Grade de atendimento Capacidade Transportadoras Veículos …" at bounding box center [419, 191] width 839 height 382
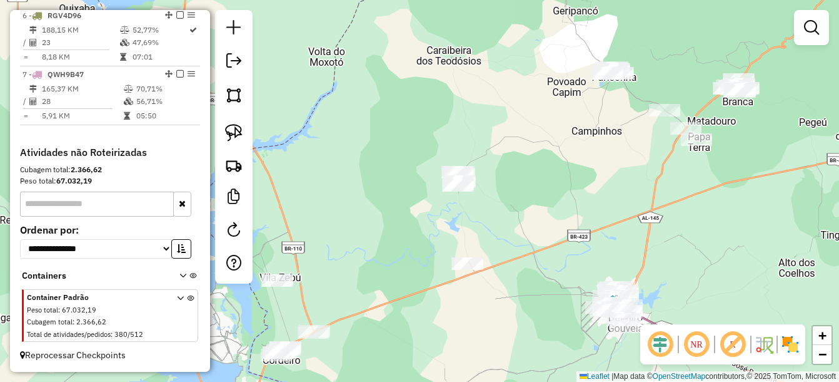
drag, startPoint x: 518, startPoint y: 235, endPoint x: 577, endPoint y: 224, distance: 59.9
click at [577, 224] on div "Janela de atendimento Grade de atendimento Capacidade Transportadoras Veículos …" at bounding box center [419, 191] width 839 height 382
click at [475, 222] on div "Janela de atendimento Grade de atendimento Capacidade Transportadoras Veículos …" at bounding box center [419, 191] width 839 height 382
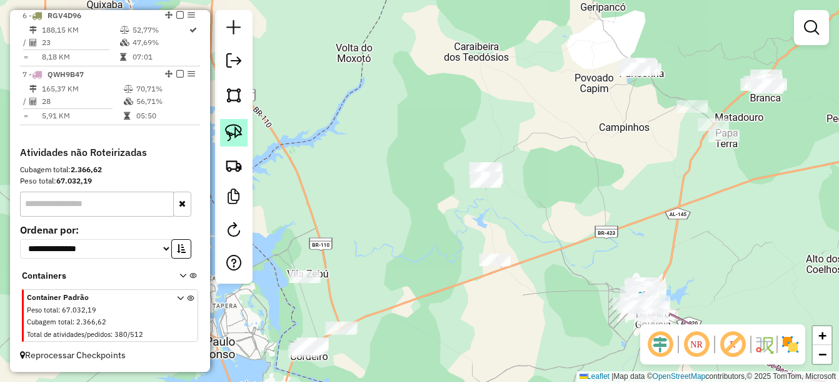
click at [241, 131] on img at bounding box center [234, 133] width 18 height 18
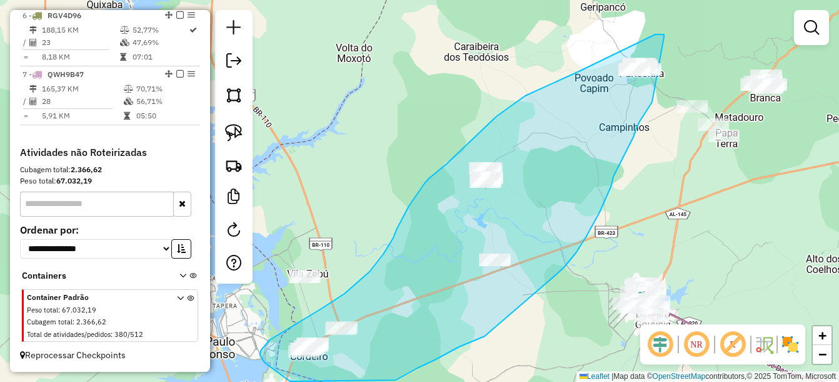
drag, startPoint x: 664, startPoint y: 36, endPoint x: 655, endPoint y: 96, distance: 60.8
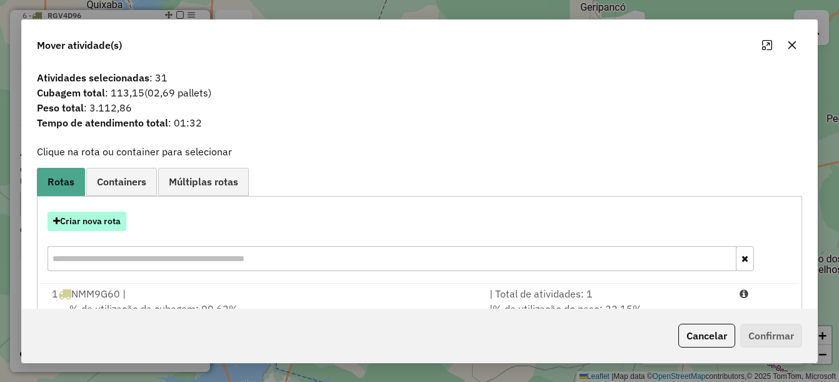
click at [109, 220] on button "Criar nova rota" at bounding box center [87, 220] width 79 height 19
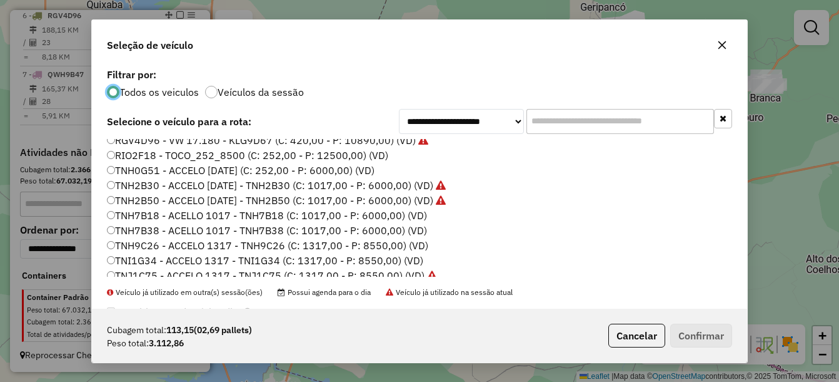
scroll to position [250, 0]
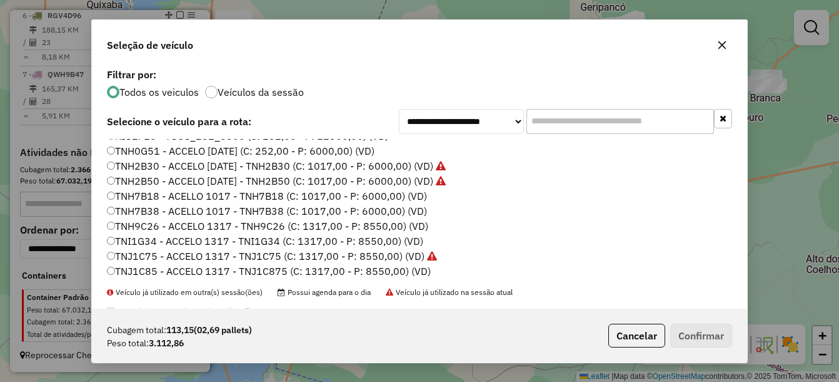
click at [144, 195] on label "TNH7B18 - ACELLO 1017 - TNH7B18 (C: 1017,00 - P: 6000,00) (VD)" at bounding box center [267, 195] width 320 height 15
click at [712, 333] on button "Confirmar" at bounding box center [701, 335] width 62 height 24
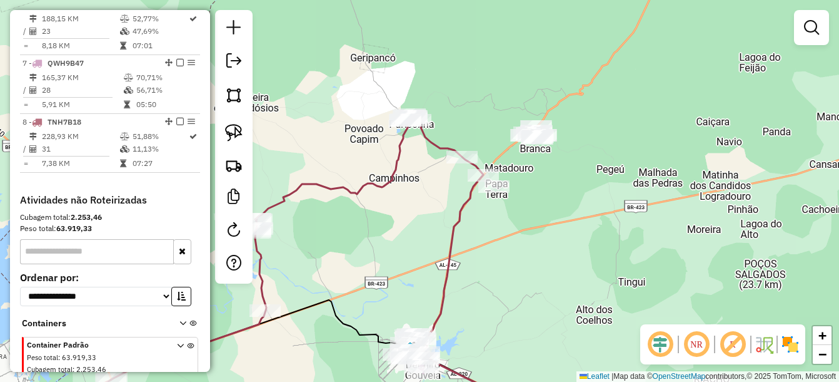
drag, startPoint x: 614, startPoint y: 220, endPoint x: 431, endPoint y: 266, distance: 189.0
click at [431, 266] on div "Janela de atendimento Grade de atendimento Capacidade Transportadoras Veículos …" at bounding box center [419, 191] width 839 height 382
click at [236, 133] on img at bounding box center [234, 133] width 18 height 18
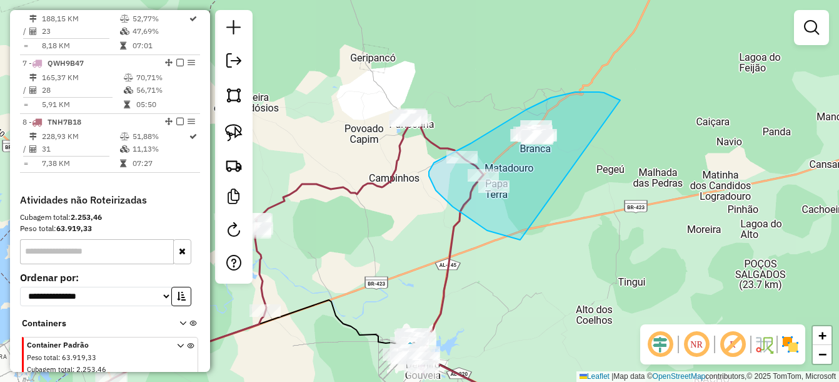
drag, startPoint x: 599, startPoint y: 92, endPoint x: 542, endPoint y: 241, distance: 159.6
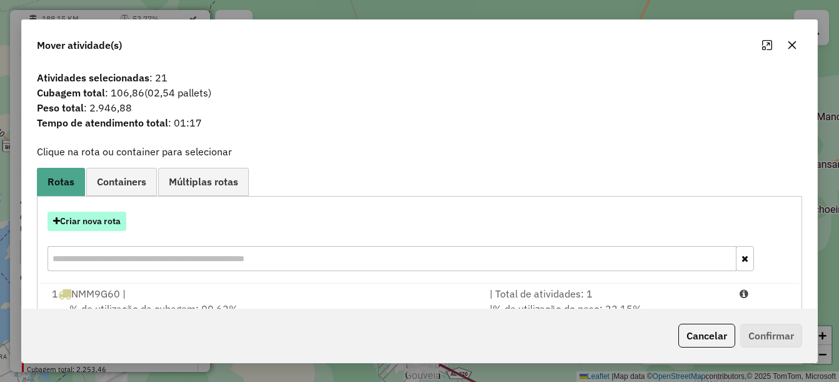
click at [109, 225] on button "Criar nova rota" at bounding box center [87, 220] width 79 height 19
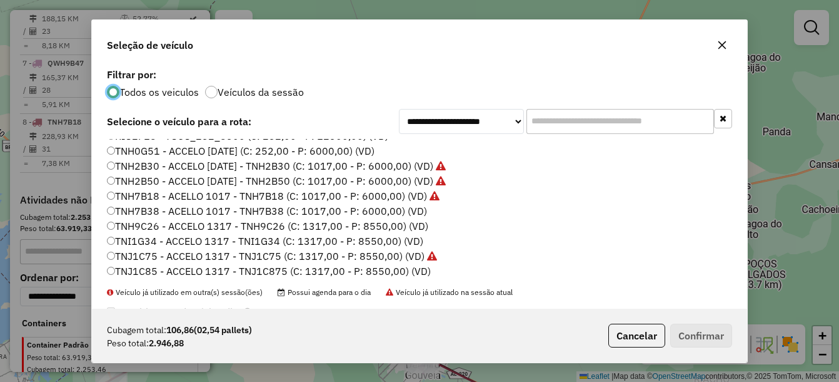
click at [148, 213] on label "TNH7B38 - ACELLO 1017 - TNH7B38 (C: 1017,00 - P: 6000,00) (VD)" at bounding box center [267, 210] width 320 height 15
click at [698, 340] on button "Confirmar" at bounding box center [701, 335] width 62 height 24
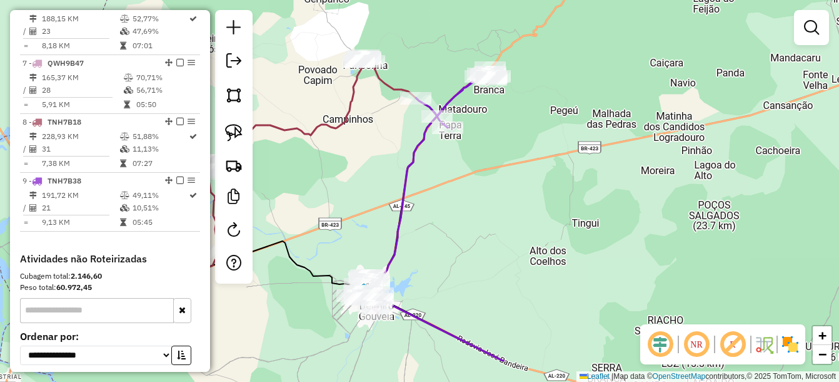
drag, startPoint x: 600, startPoint y: 276, endPoint x: 562, endPoint y: 215, distance: 72.7
click at [554, 216] on div "Janela de atendimento Grade de atendimento Capacidade Transportadoras Veículos …" at bounding box center [419, 191] width 839 height 382
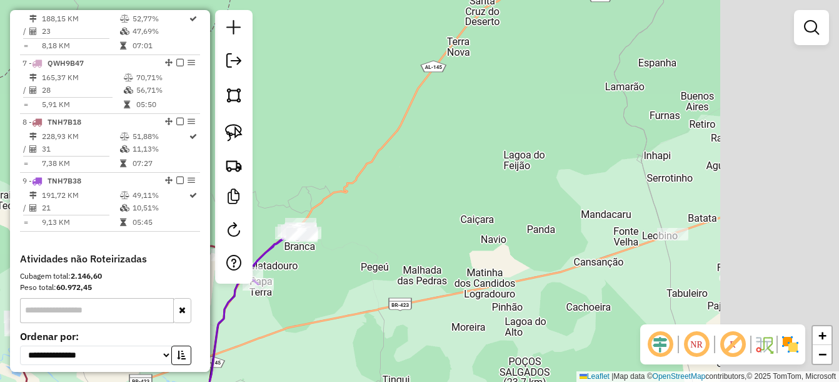
drag, startPoint x: 679, startPoint y: 154, endPoint x: 488, endPoint y: 313, distance: 248.6
click at [488, 313] on div "Janela de atendimento Grade de atendimento Capacidade Transportadoras Veículos …" at bounding box center [419, 191] width 839 height 382
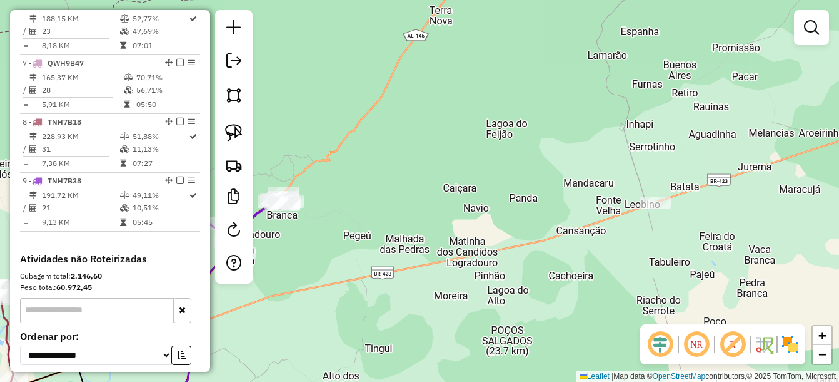
drag, startPoint x: 556, startPoint y: 323, endPoint x: 500, endPoint y: 210, distance: 126.7
click at [500, 210] on div "Janela de atendimento Grade de atendimento Capacidade Transportadoras Veículos …" at bounding box center [419, 191] width 839 height 382
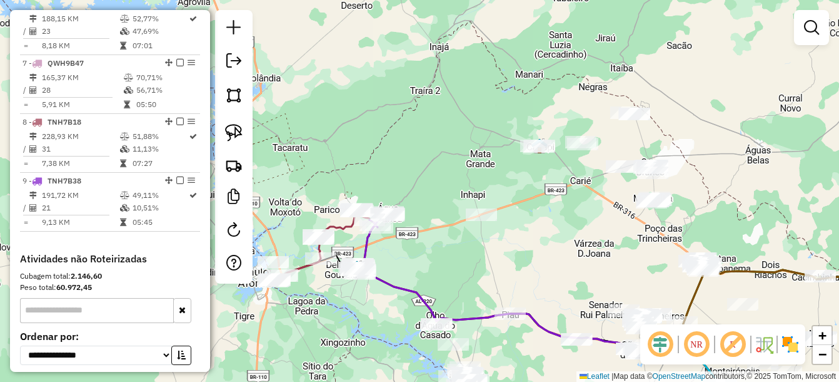
drag, startPoint x: 584, startPoint y: 201, endPoint x: 485, endPoint y: 261, distance: 115.3
click at [485, 261] on div "Janela de atendimento Grade de atendimento Capacidade Transportadoras Veículos …" at bounding box center [419, 191] width 839 height 382
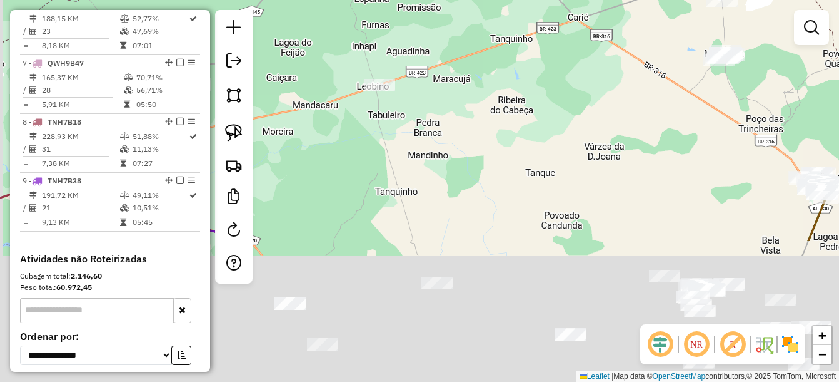
drag, startPoint x: 517, startPoint y: 162, endPoint x: 557, endPoint y: 30, distance: 137.9
click at [557, 30] on div "Janela de atendimento Grade de atendimento Capacidade Transportadoras Veículos …" at bounding box center [419, 191] width 839 height 382
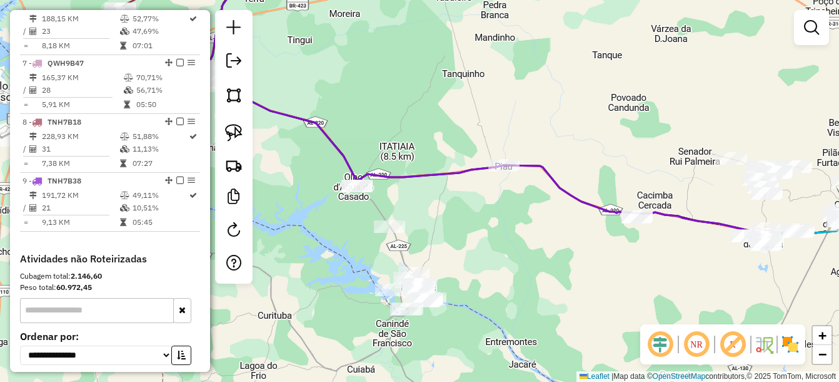
drag, startPoint x: 403, startPoint y: 230, endPoint x: 478, endPoint y: 181, distance: 89.5
click at [478, 181] on div "Janela de atendimento Grade de atendimento Capacidade Transportadoras Veículos …" at bounding box center [419, 191] width 839 height 382
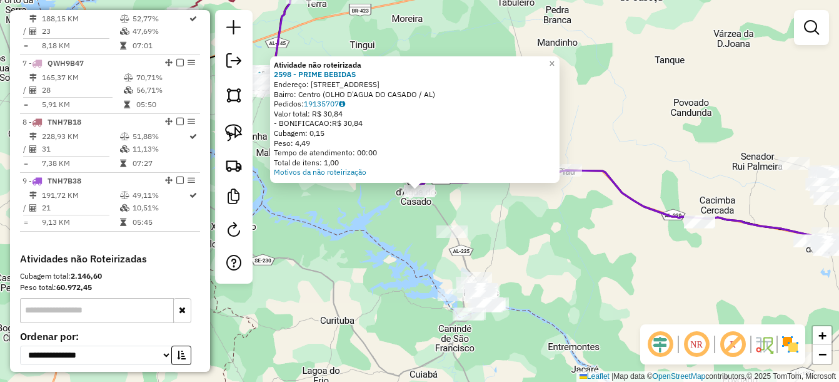
click at [410, 269] on div "Atividade não roteirizada 2598 - PRIME BEBIDAS Endereço: Rua Sete de Setembro 5…" at bounding box center [419, 191] width 839 height 382
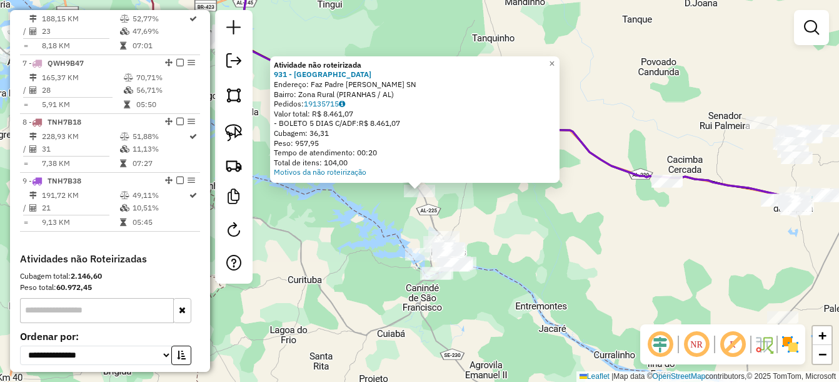
click at [483, 215] on div "Atividade não roteirizada 931 - Restaurante Canyons Endereço: Faz Padre [PERSON…" at bounding box center [419, 191] width 839 height 382
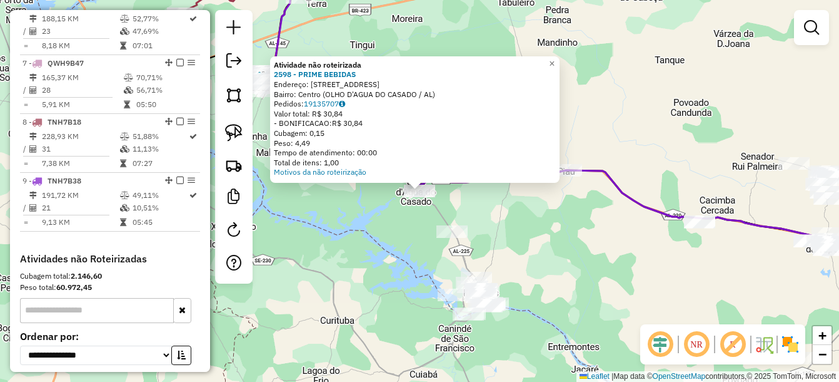
click at [571, 236] on div "Atividade não roteirizada 2598 - PRIME BEBIDAS Endereço: Rua Sete de Setembro 5…" at bounding box center [419, 191] width 839 height 382
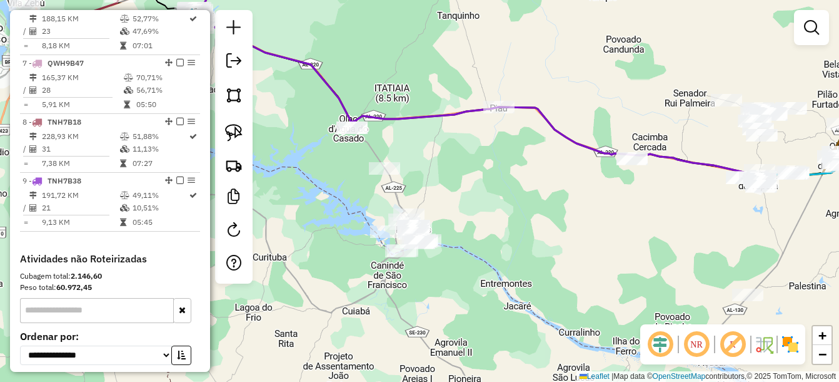
drag, startPoint x: 522, startPoint y: 213, endPoint x: 505, endPoint y: 197, distance: 22.6
click at [505, 197] on div "Janela de atendimento Grade de atendimento Capacidade Transportadoras Veículos …" at bounding box center [419, 191] width 839 height 382
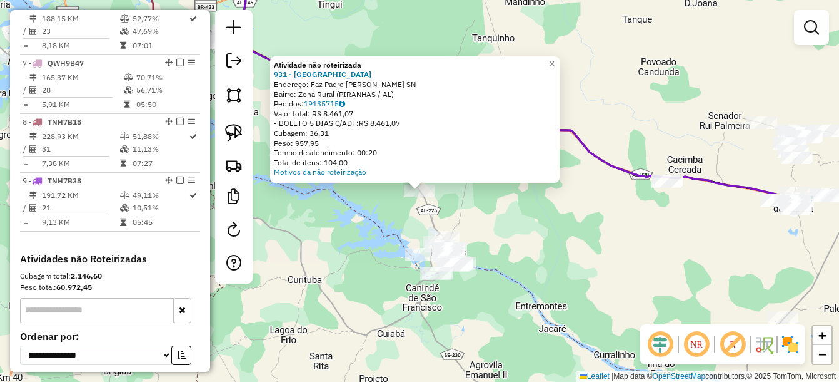
click at [503, 246] on div "Atividade não roteirizada 931 - Restaurante Canyons Endereço: Faz Padre [PERSON…" at bounding box center [419, 191] width 839 height 382
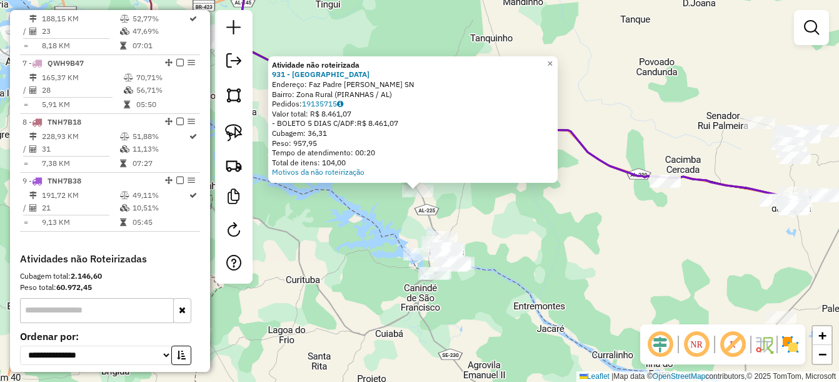
drag, startPoint x: 478, startPoint y: 212, endPoint x: 472, endPoint y: 200, distance: 13.7
click at [472, 200] on div "Atividade não roteirizada 931 - Restaurante Canyons Endereço: Faz Padre [PERSON…" at bounding box center [419, 191] width 839 height 382
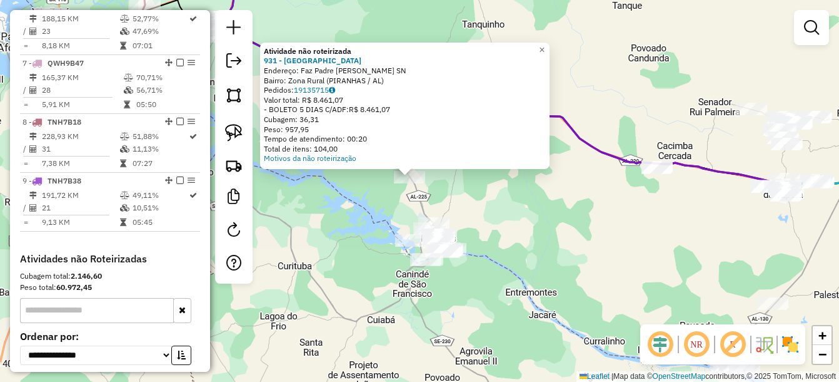
click at [482, 208] on div "Atividade não roteirizada 931 - Restaurante Canyons Endereço: Faz Padre [PERSON…" at bounding box center [419, 191] width 839 height 382
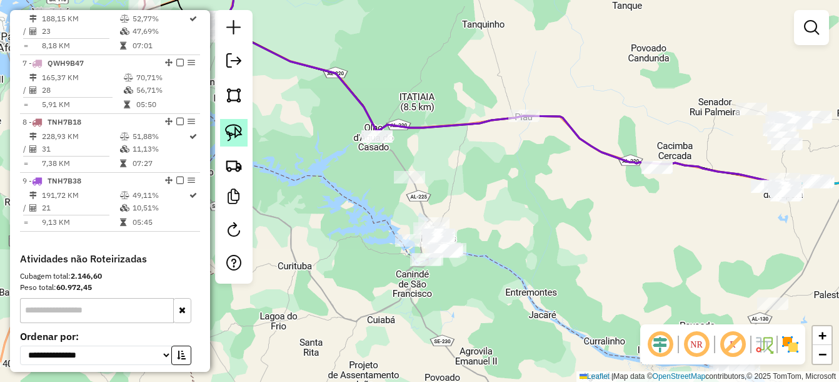
click at [235, 131] on img at bounding box center [234, 133] width 18 height 18
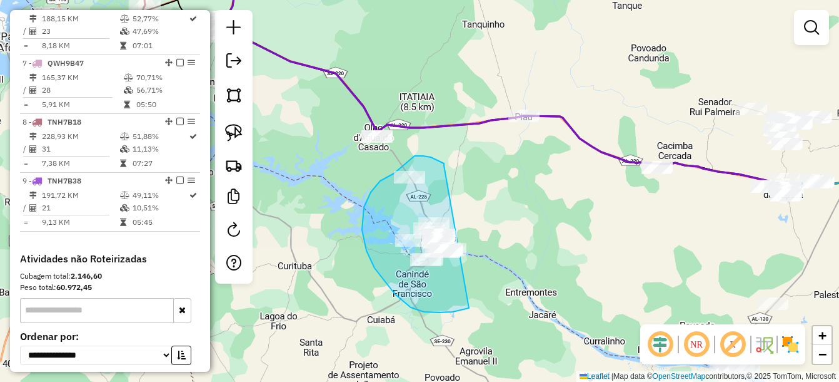
drag, startPoint x: 432, startPoint y: 158, endPoint x: 518, endPoint y: 268, distance: 140.0
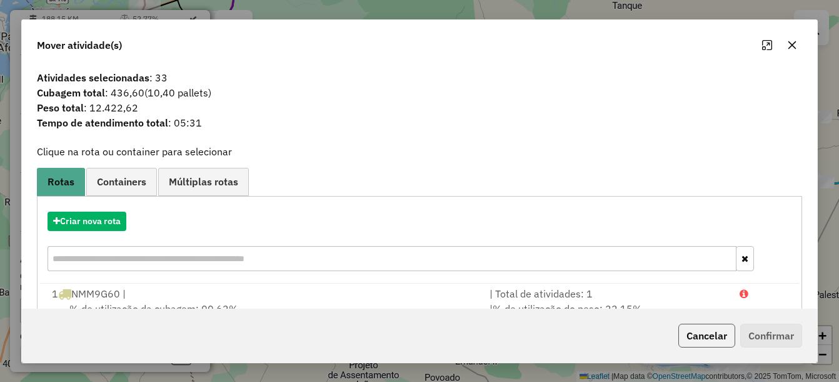
drag, startPoint x: 695, startPoint y: 341, endPoint x: 683, endPoint y: 335, distance: 13.4
click at [694, 341] on button "Cancelar" at bounding box center [707, 335] width 57 height 24
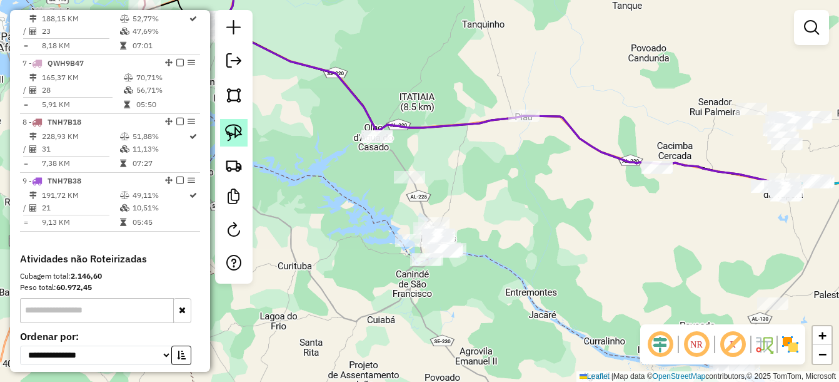
click at [239, 129] on img at bounding box center [234, 133] width 18 height 18
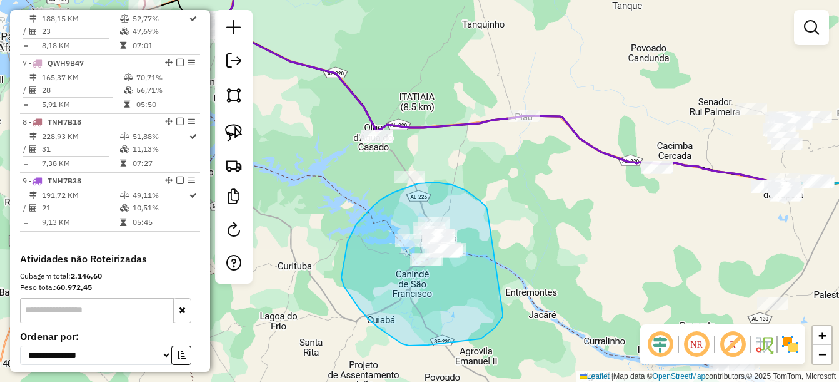
drag, startPoint x: 480, startPoint y: 201, endPoint x: 503, endPoint y: 311, distance: 113.0
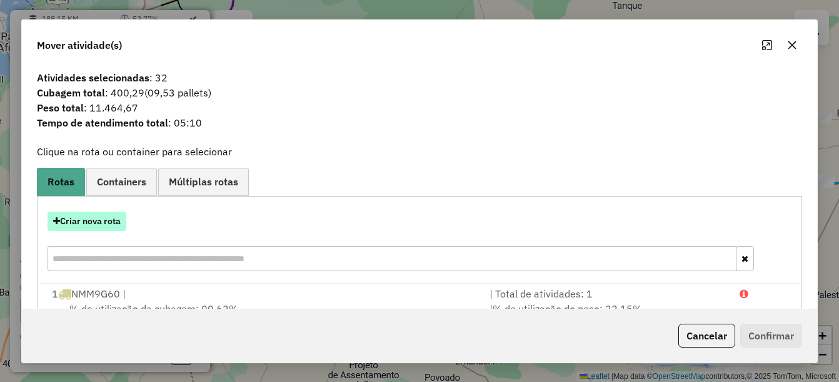
click at [103, 227] on button "Criar nova rota" at bounding box center [87, 220] width 79 height 19
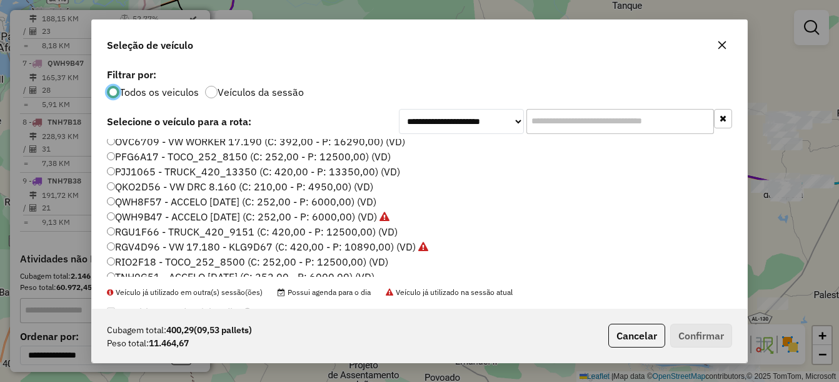
scroll to position [125, 0]
click at [157, 235] on label "RGU1F66 - TRUCK_420_9151 (C: 420,00 - P: 12500,00) (VD)" at bounding box center [252, 230] width 291 height 15
click at [690, 334] on button "Confirmar" at bounding box center [701, 335] width 62 height 24
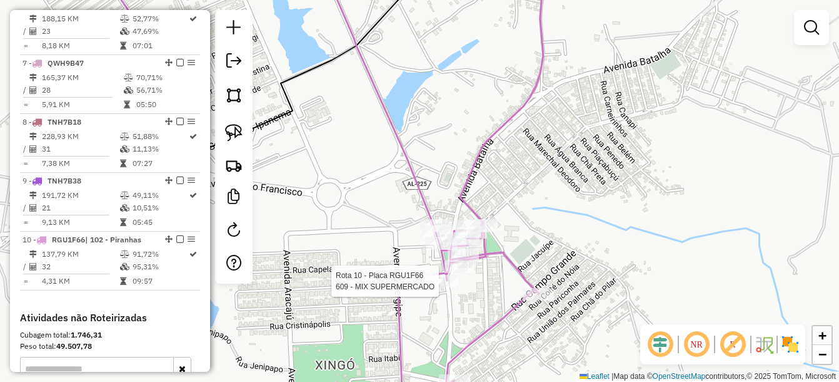
select select "*********"
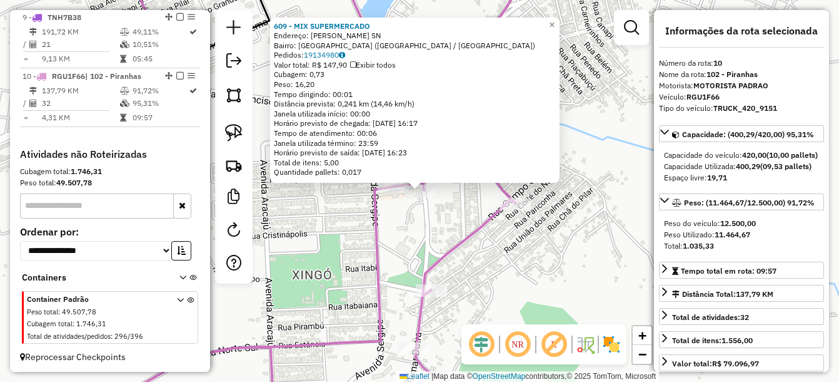
scroll to position [957, 0]
click at [435, 266] on icon at bounding box center [271, 191] width 490 height 458
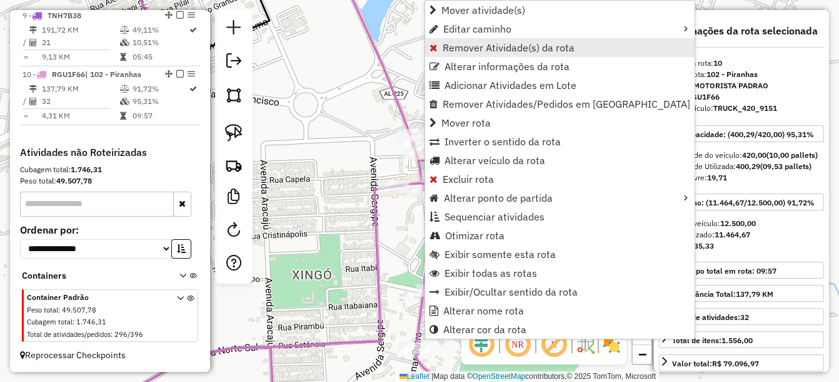
click at [509, 47] on span "Remover Atividade(s) da rota" at bounding box center [509, 48] width 132 height 10
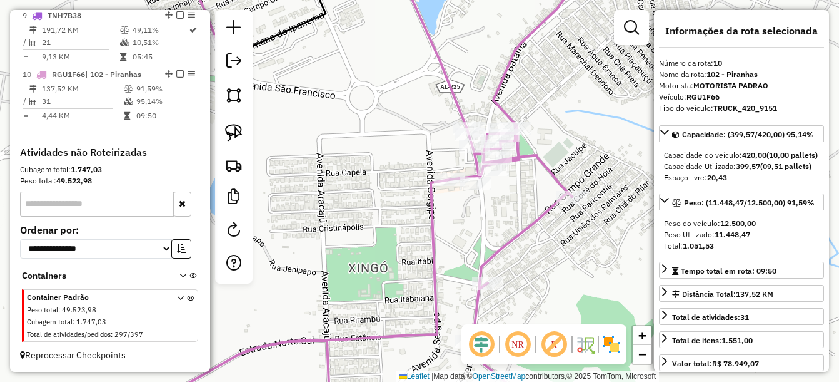
drag, startPoint x: 450, startPoint y: 229, endPoint x: 505, endPoint y: 222, distance: 55.5
click at [505, 222] on div "Janela de atendimento Grade de atendimento Capacidade Transportadoras Veículos …" at bounding box center [419, 191] width 839 height 382
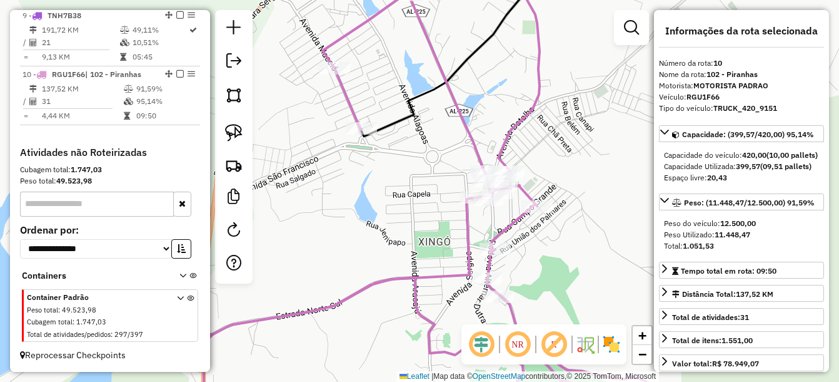
click at [502, 165] on icon at bounding box center [371, 207] width 645 height 426
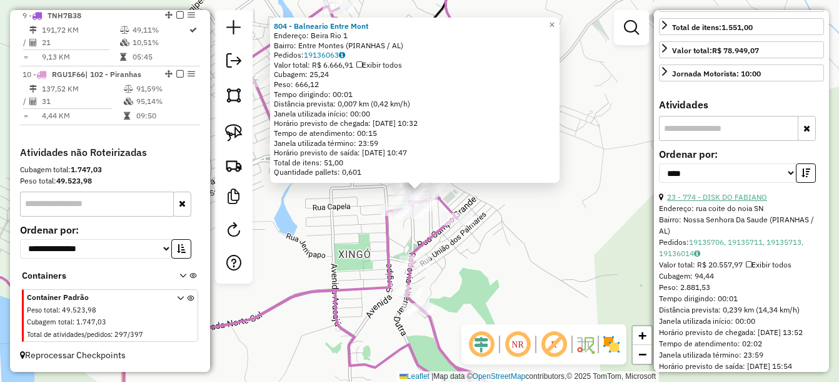
scroll to position [438, 0]
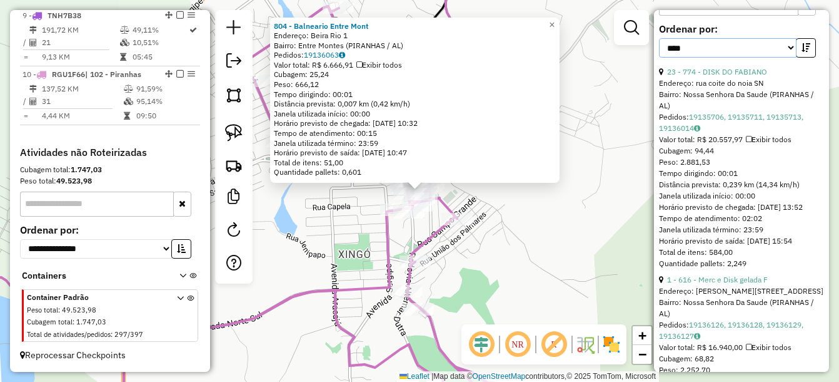
click at [786, 58] on select "**********" at bounding box center [728, 47] width 138 height 19
click at [802, 52] on icon "button" at bounding box center [806, 47] width 9 height 9
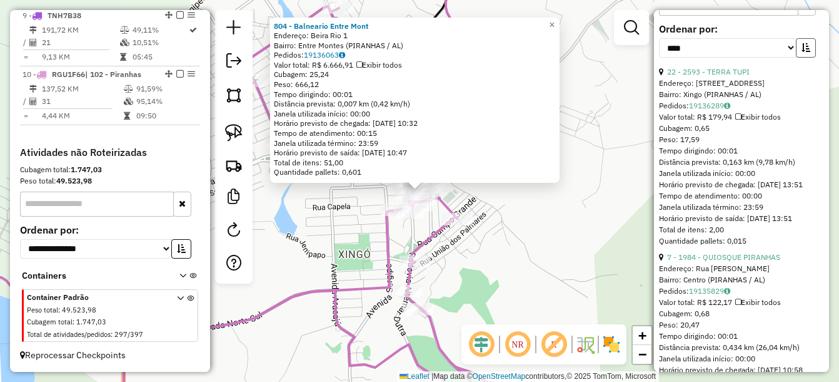
click at [806, 52] on icon "button" at bounding box center [806, 47] width 9 height 9
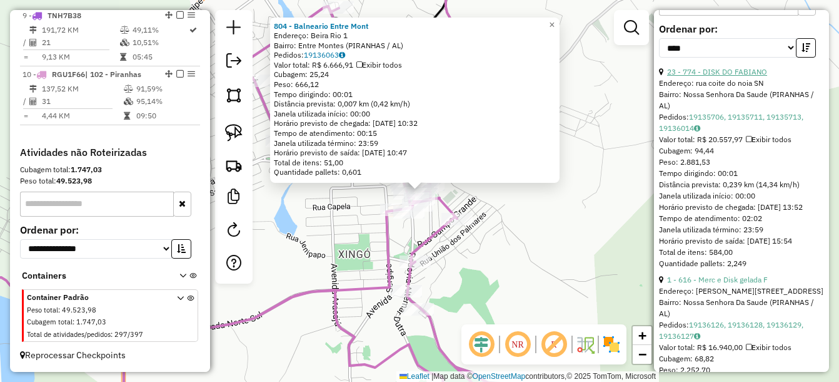
click at [734, 76] on link "23 - 774 - DISK DO FABIANO" at bounding box center [717, 71] width 100 height 9
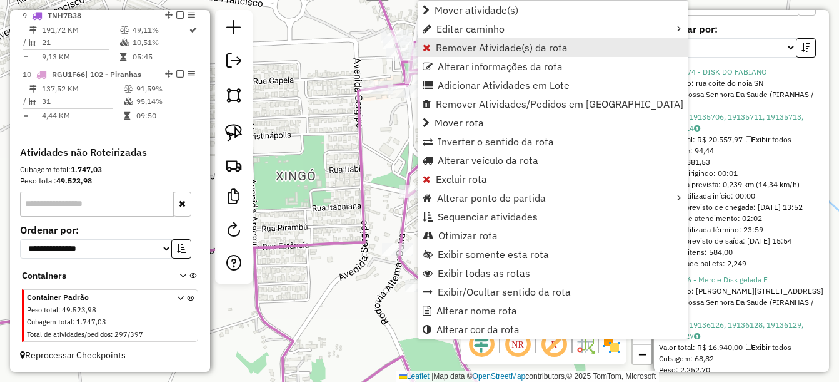
click at [503, 48] on span "Remover Atividade(s) da rota" at bounding box center [502, 48] width 132 height 10
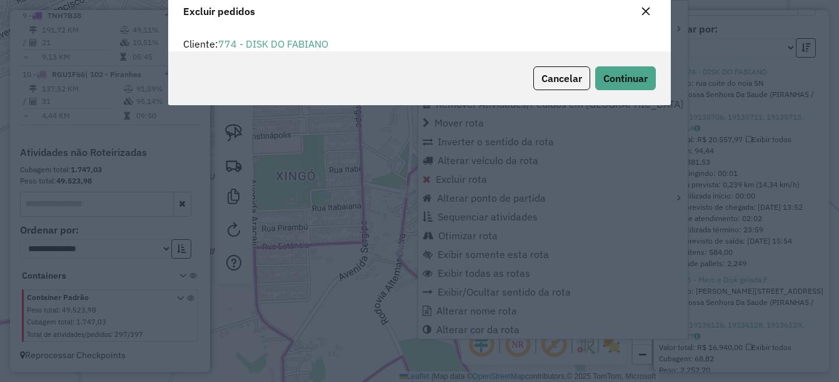
scroll to position [3, 0]
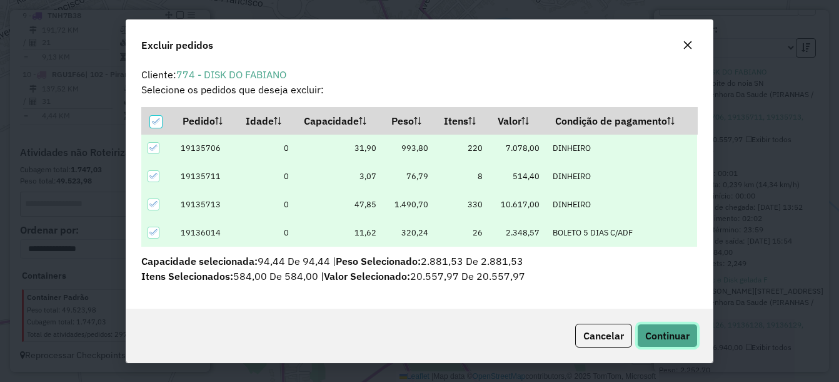
click at [662, 337] on span "Continuar" at bounding box center [667, 335] width 44 height 13
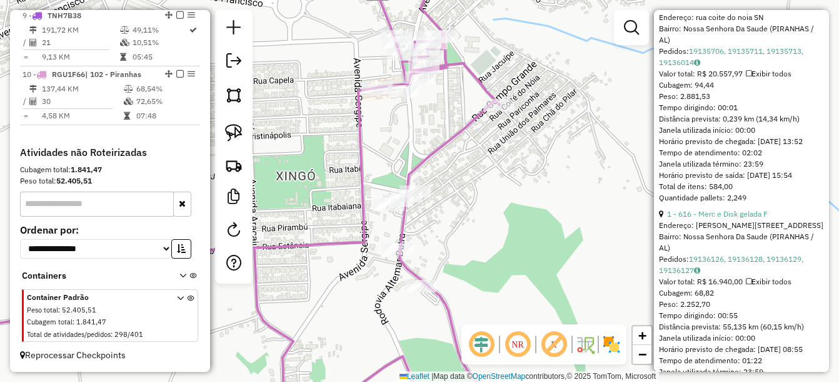
scroll to position [563, 0]
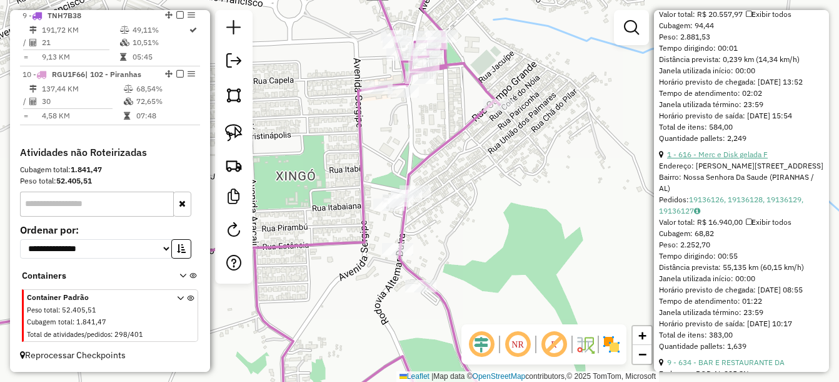
click at [719, 159] on link "1 - 616 - Merc e Disk gelada F" at bounding box center [717, 153] width 101 height 9
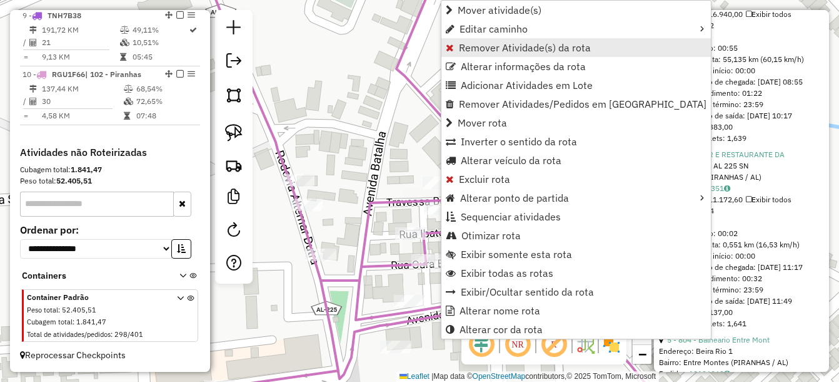
click at [503, 51] on span "Remover Atividade(s) da rota" at bounding box center [525, 48] width 132 height 10
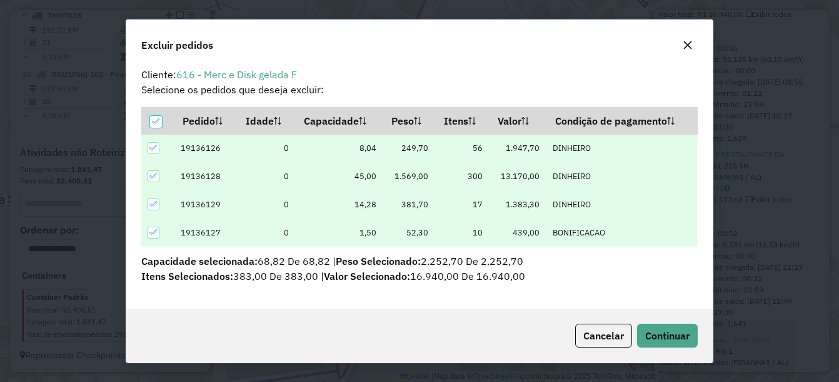
scroll to position [3, 0]
click at [655, 333] on span "Continuar" at bounding box center [667, 335] width 44 height 13
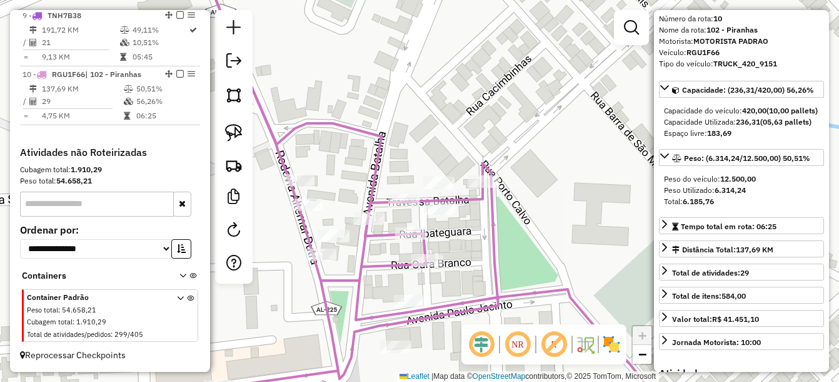
scroll to position [63, 0]
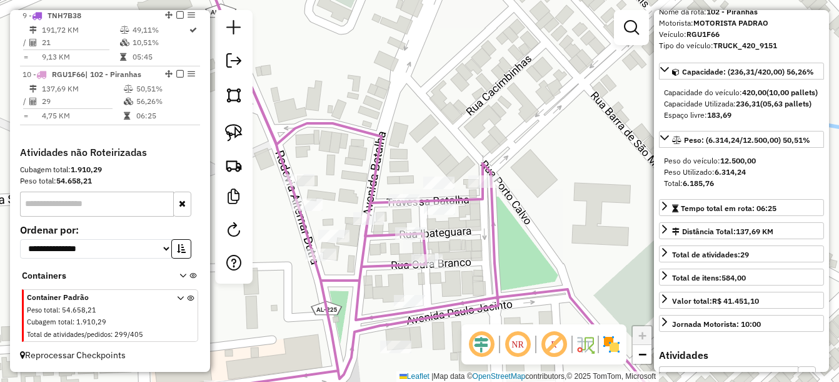
click at [560, 254] on div "Janela de atendimento Grade de atendimento Capacidade Transportadoras Veículos …" at bounding box center [419, 191] width 839 height 382
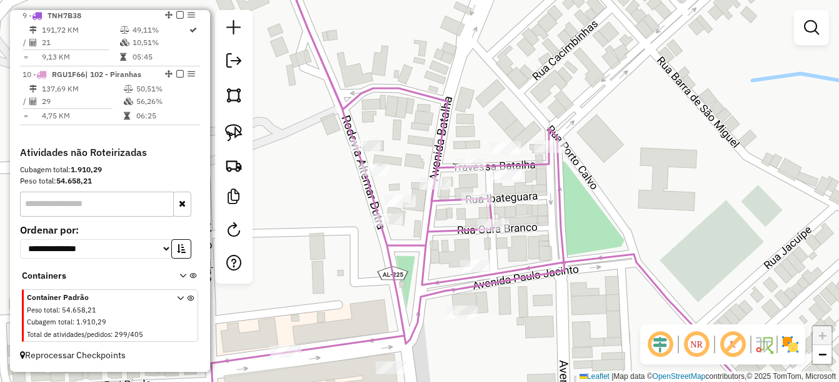
drag, startPoint x: 555, startPoint y: 250, endPoint x: 607, endPoint y: 225, distance: 57.1
click at [607, 225] on div "Janela de atendimento Grade de atendimento Capacidade Transportadoras Veículos …" at bounding box center [419, 191] width 839 height 382
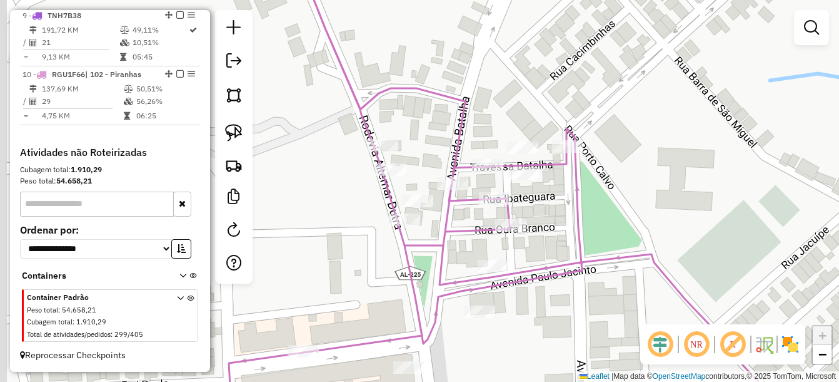
click at [611, 227] on div "Janela de atendimento Grade de atendimento Capacidade Transportadoras Veículos …" at bounding box center [419, 191] width 839 height 382
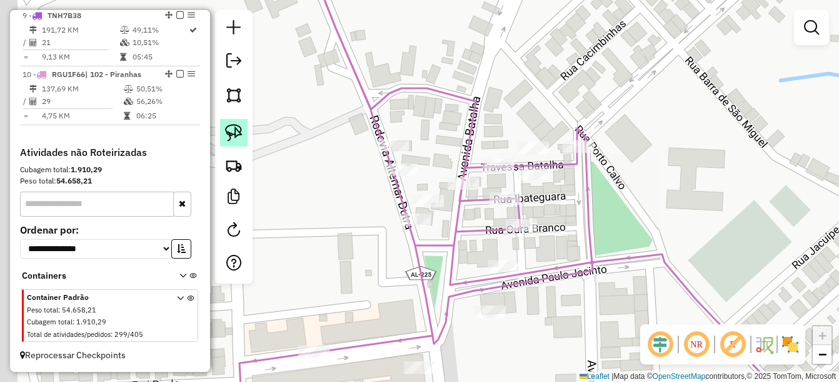
click at [231, 130] on img at bounding box center [234, 133] width 18 height 18
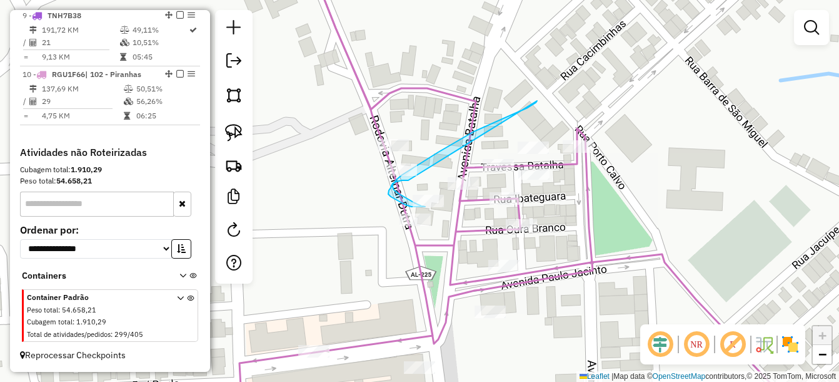
drag, startPoint x: 537, startPoint y: 101, endPoint x: 410, endPoint y: 180, distance: 149.4
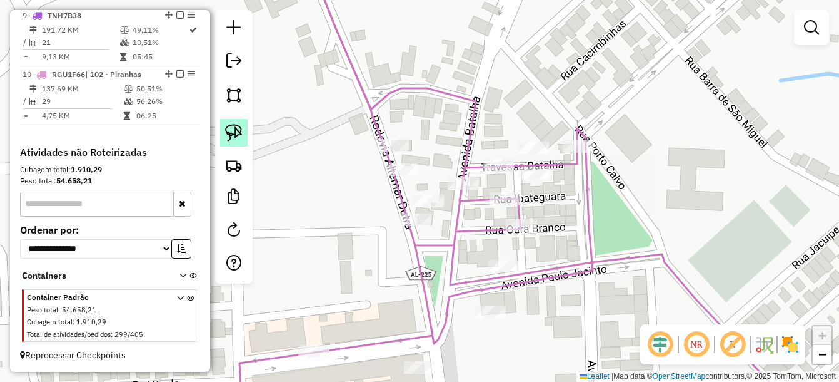
click at [237, 136] on img at bounding box center [234, 133] width 18 height 18
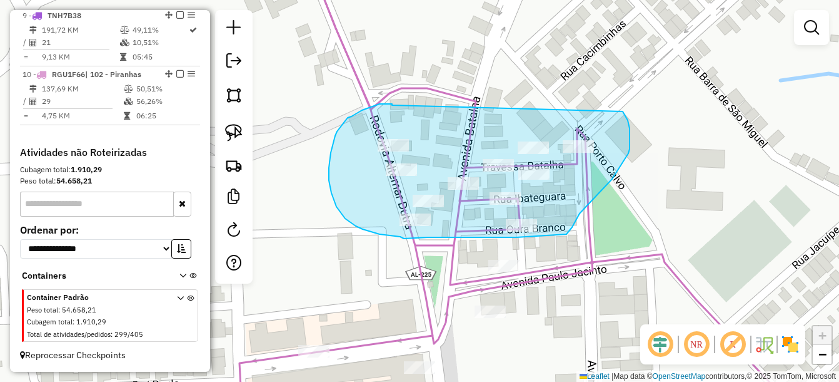
drag, startPoint x: 392, startPoint y: 105, endPoint x: 617, endPoint y: 98, distance: 225.3
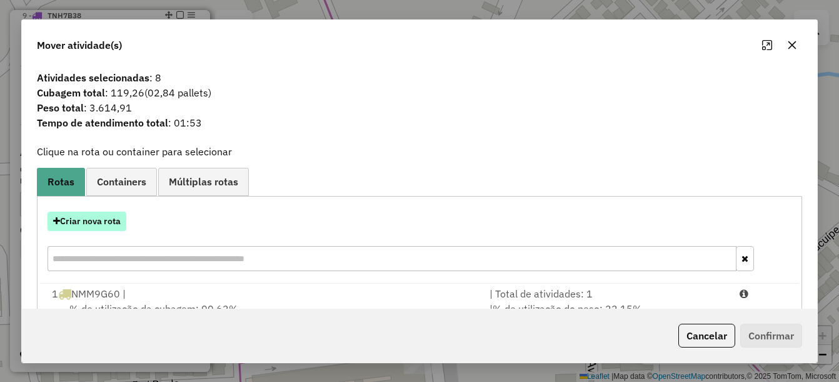
click at [91, 226] on button "Criar nova rota" at bounding box center [87, 220] width 79 height 19
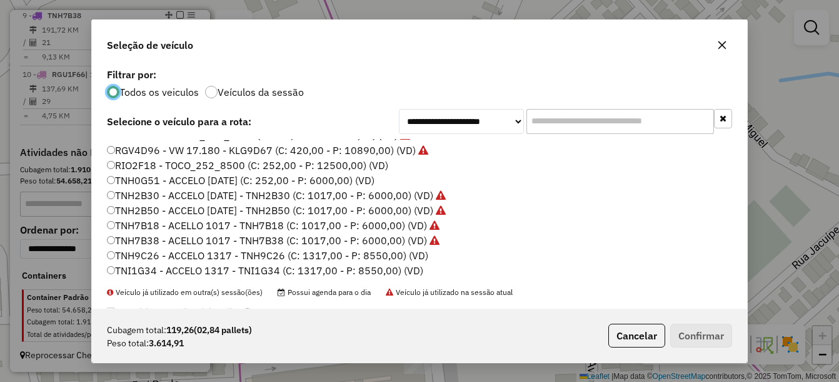
scroll to position [250, 0]
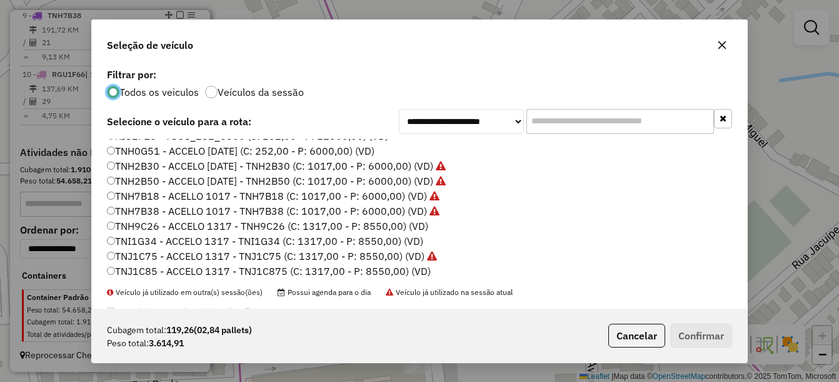
click at [166, 227] on label "TNH9C26 - ACCELO 1317 - TNH9C26 (C: 1317,00 - P: 8550,00) (VD)" at bounding box center [267, 225] width 321 height 15
click at [699, 333] on button "Confirmar" at bounding box center [701, 335] width 62 height 24
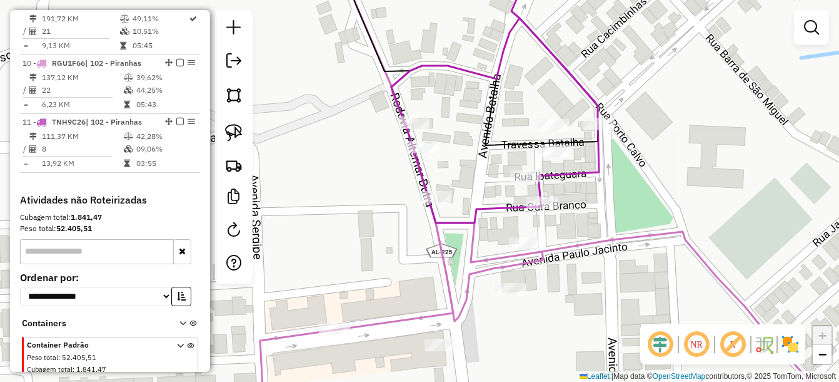
drag, startPoint x: 527, startPoint y: 293, endPoint x: 572, endPoint y: 210, distance: 94.6
click at [572, 210] on div "Janela de atendimento Grade de atendimento Capacidade Transportadoras Veículos …" at bounding box center [419, 191] width 839 height 382
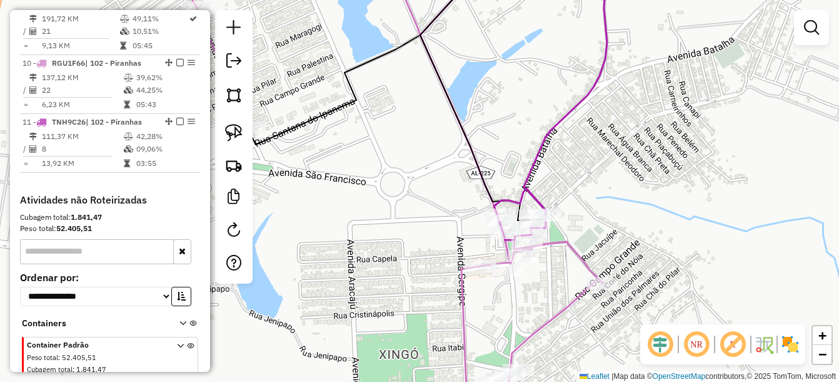
drag, startPoint x: 569, startPoint y: 251, endPoint x: 594, endPoint y: 137, distance: 117.2
click at [594, 138] on icon at bounding box center [388, 175] width 430 height 458
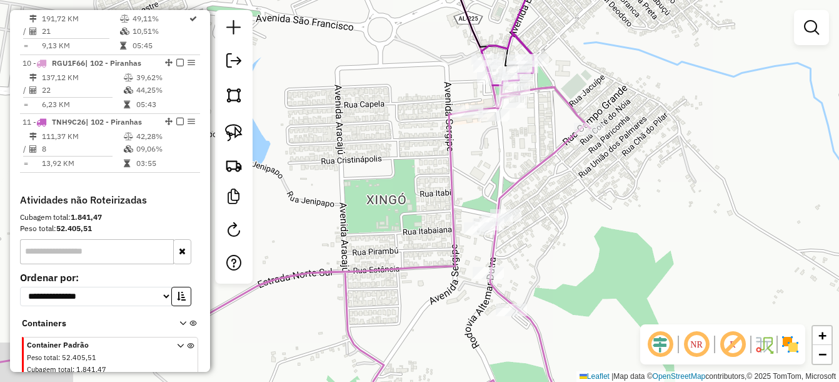
drag, startPoint x: 565, startPoint y: 242, endPoint x: 555, endPoint y: 236, distance: 11.3
click at [555, 236] on div "Janela de atendimento Grade de atendimento Capacidade Transportadoras Veículos …" at bounding box center [419, 191] width 839 height 382
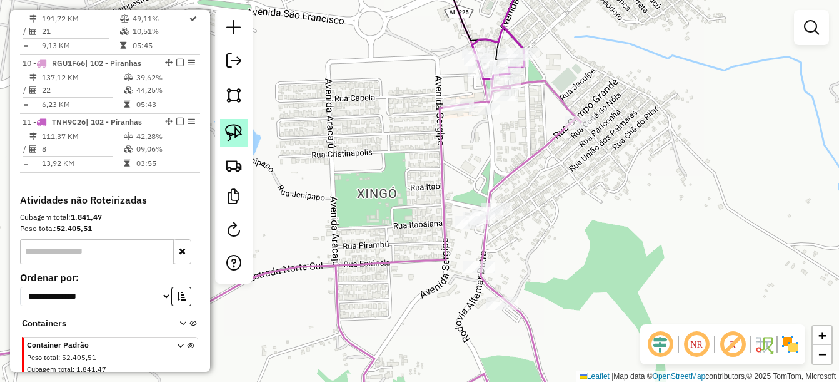
click at [228, 133] on img at bounding box center [234, 133] width 18 height 18
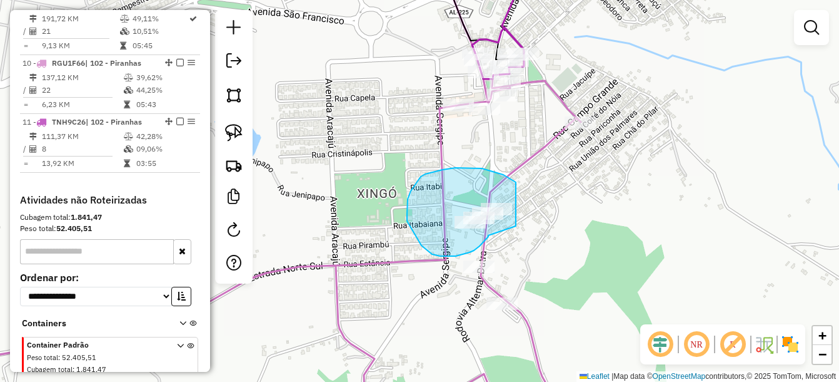
drag, startPoint x: 503, startPoint y: 174, endPoint x: 540, endPoint y: 213, distance: 53.1
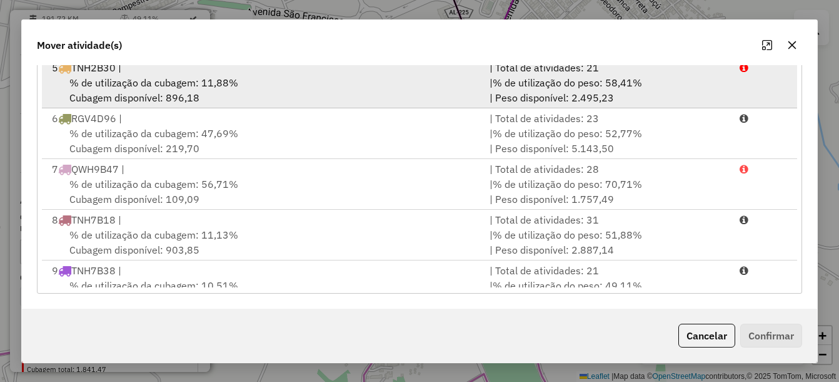
scroll to position [307, 0]
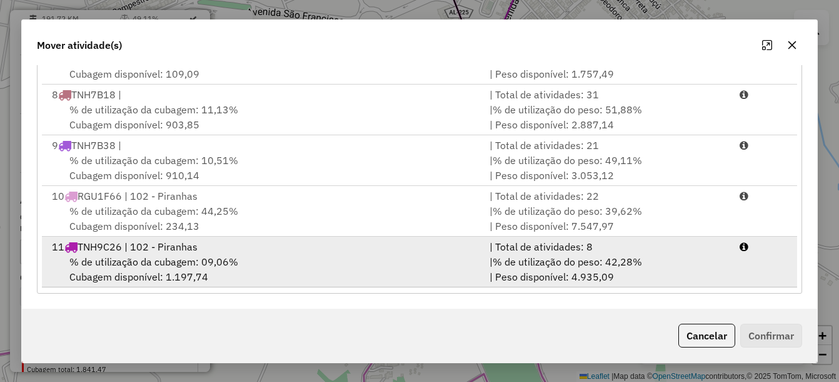
click at [174, 247] on div "11 TNH9C26 | 102 - Piranhas" at bounding box center [263, 246] width 438 height 15
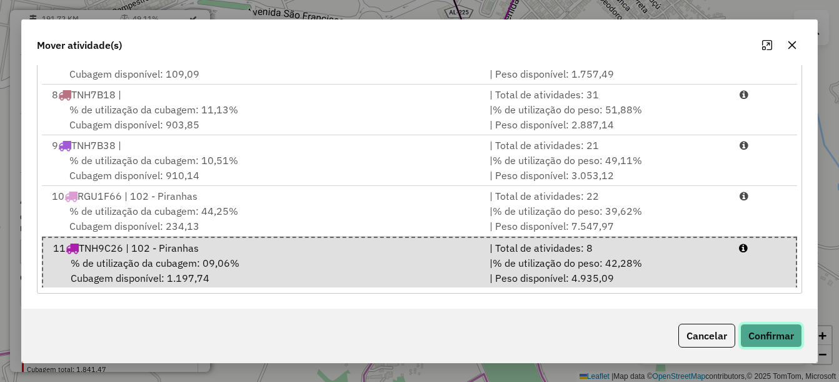
click at [762, 331] on button "Confirmar" at bounding box center [772, 335] width 62 height 24
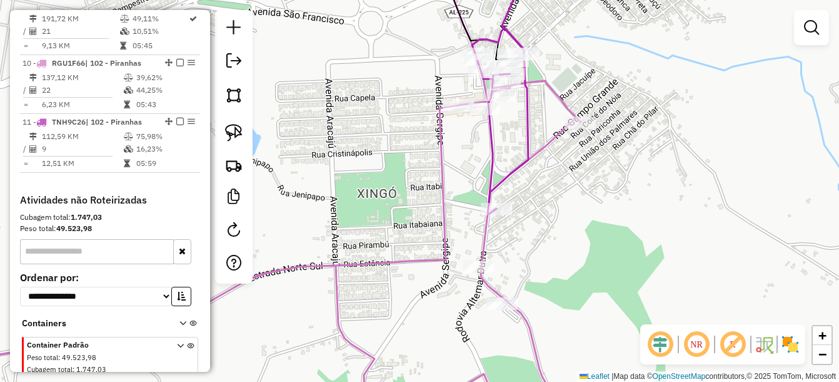
scroll to position [0, 0]
select select "*********"
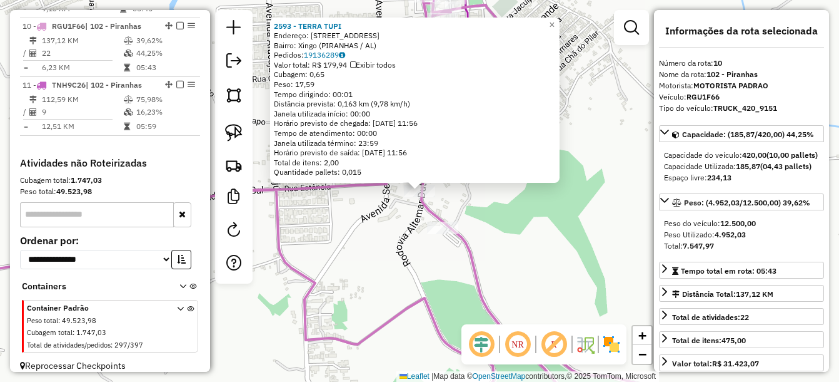
scroll to position [1013, 0]
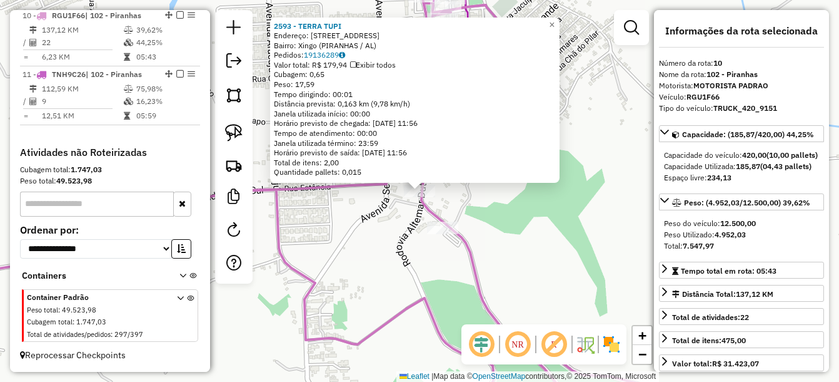
click at [523, 251] on div "2593 - TERRA TUPI Endereço: Rodovia Altemar Dutra 54 Bairro: Xingo (PIRANHAS / …" at bounding box center [419, 191] width 839 height 382
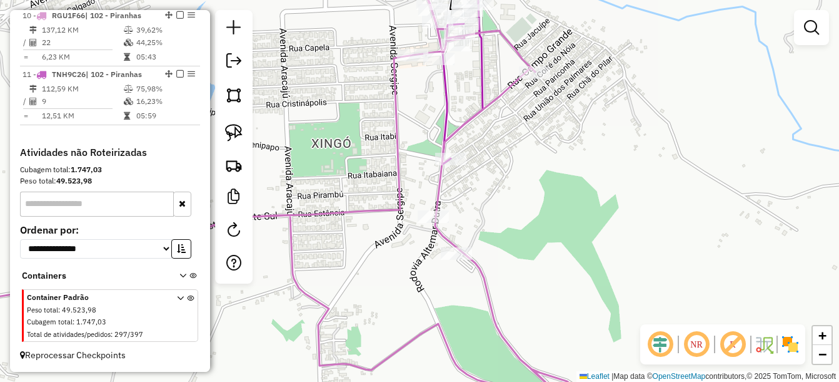
drag, startPoint x: 475, startPoint y: 111, endPoint x: 527, endPoint y: 253, distance: 150.6
click at [529, 255] on div "Janela de atendimento Grade de atendimento Capacidade Transportadoras Veículos …" at bounding box center [419, 191] width 839 height 382
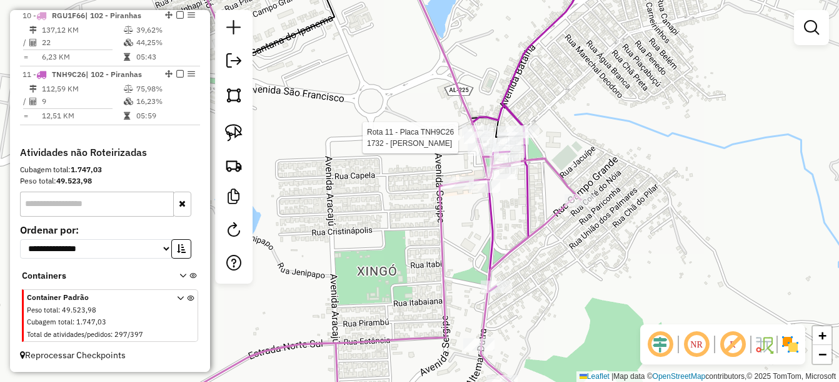
select select "*********"
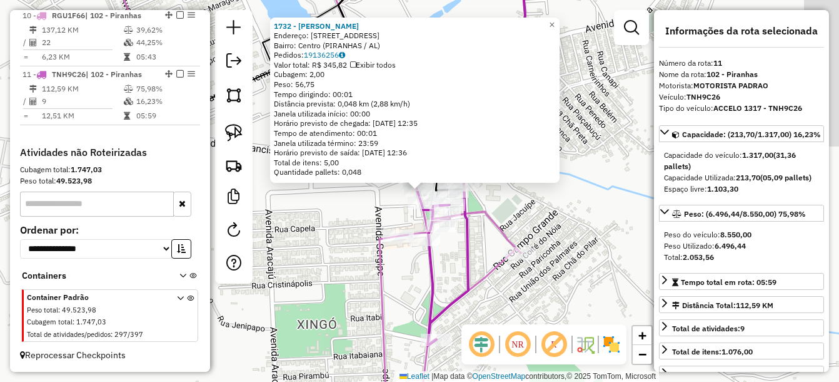
scroll to position [1016, 0]
click at [483, 224] on div "1732 - VILEIDE GUEDES XAVI Endereço: Rodovia Altemar Dutra 11 Bairro: Centro (P…" at bounding box center [419, 191] width 839 height 382
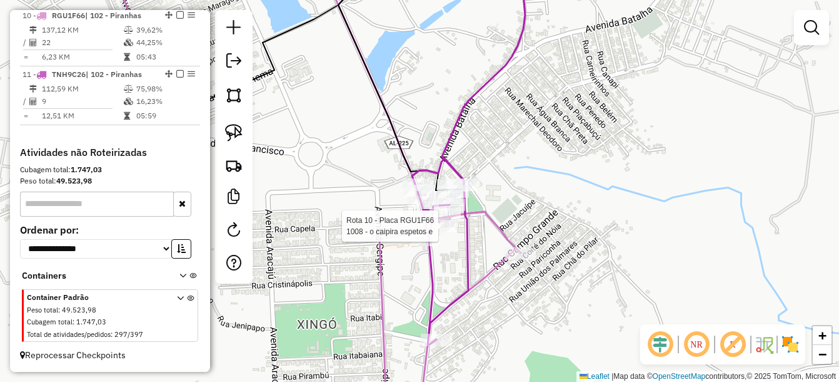
select select "*********"
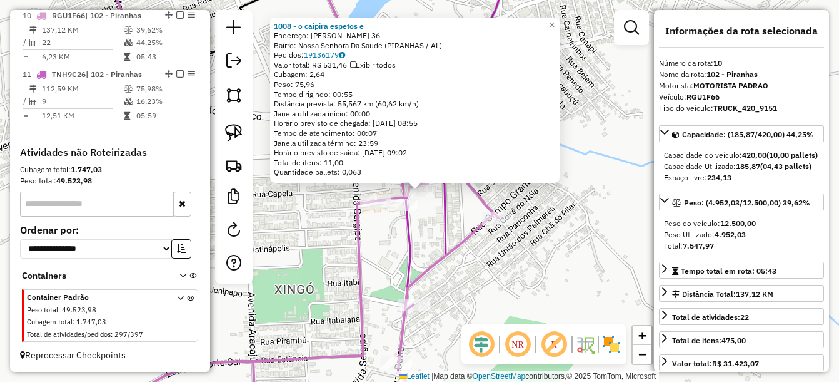
scroll to position [1013, 0]
click at [458, 244] on icon at bounding box center [291, 191] width 415 height 458
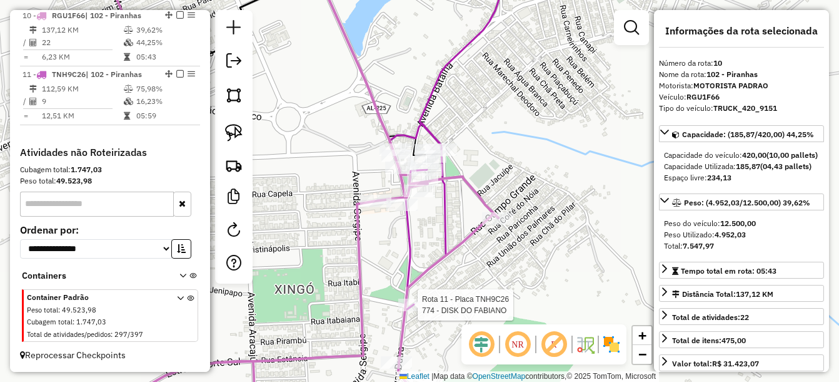
click at [422, 311] on div at bounding box center [413, 304] width 31 height 13
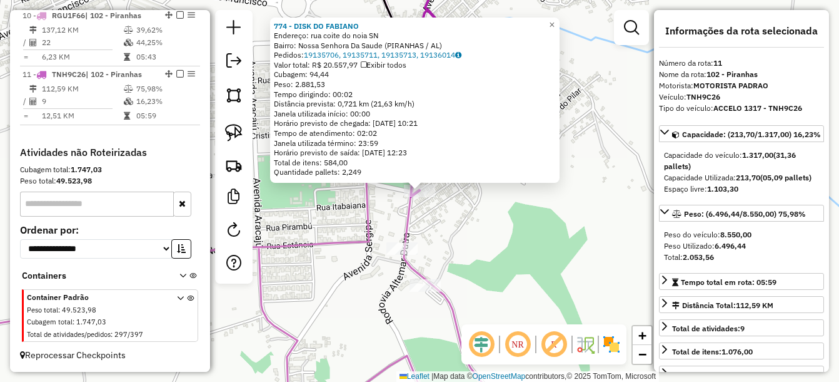
click at [502, 239] on div "774 - DISK DO FABIANO Endereço: rua coite do noia SN Bairro: Nossa Senhora Da S…" at bounding box center [419, 191] width 839 height 382
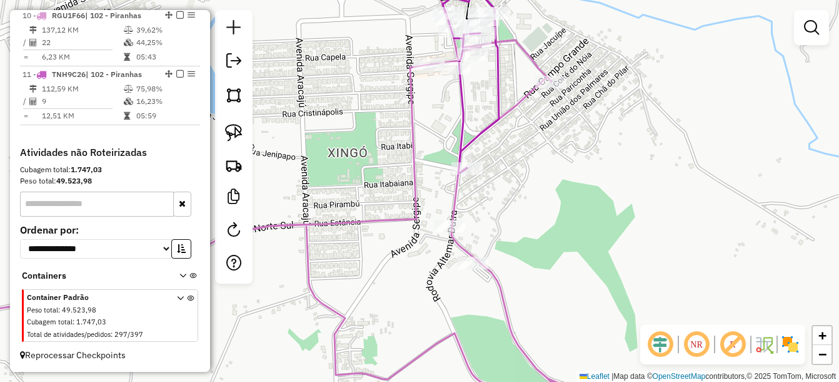
drag, startPoint x: 521, startPoint y: 239, endPoint x: 572, endPoint y: 207, distance: 60.4
click at [569, 212] on div "Janela de atendimento Grade de atendimento Capacidade Transportadoras Veículos …" at bounding box center [419, 191] width 839 height 382
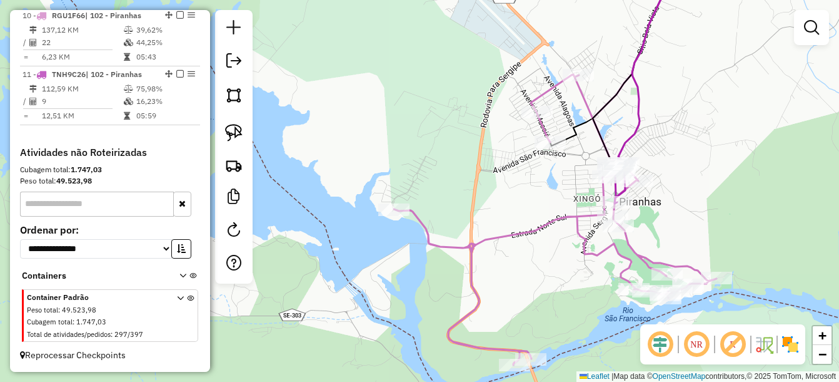
click at [534, 188] on div "Janela de atendimento Grade de atendimento Capacidade Transportadoras Veículos …" at bounding box center [419, 191] width 839 height 382
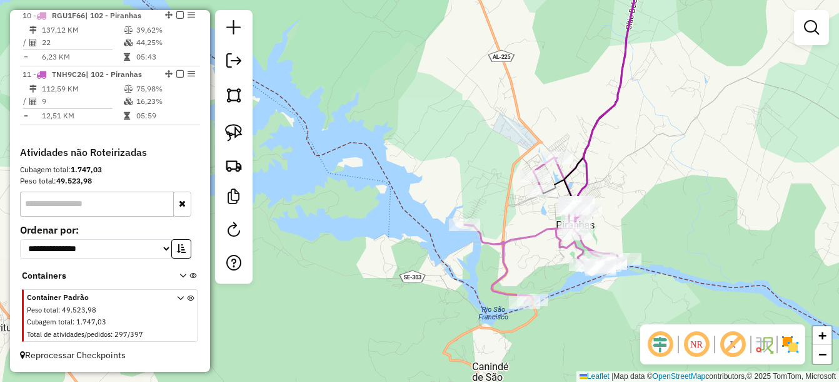
drag, startPoint x: 467, startPoint y: 146, endPoint x: 465, endPoint y: 174, distance: 28.8
click at [465, 174] on div "Janela de atendimento Grade de atendimento Capacidade Transportadoras Veículos …" at bounding box center [419, 191] width 839 height 382
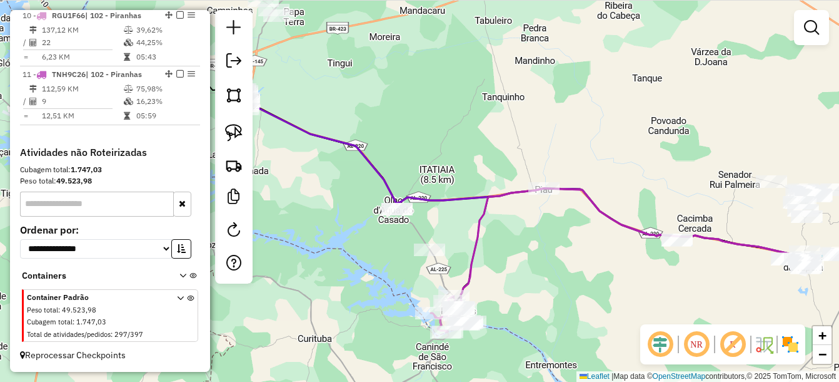
drag, startPoint x: 530, startPoint y: 123, endPoint x: 497, endPoint y: 244, distance: 125.3
click at [497, 244] on div "Janela de atendimento Grade de atendimento Capacidade Transportadoras Veículos …" at bounding box center [419, 191] width 839 height 382
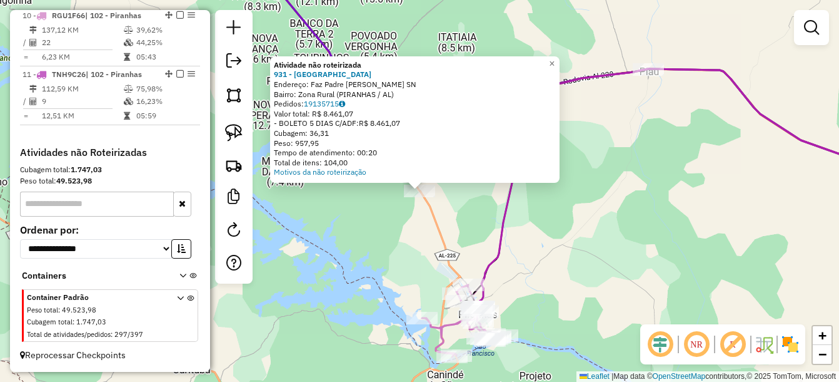
click at [445, 264] on div "Atividade não roteirizada 931 - Restaurante Canyons Endereço: Faz Padre [PERSON…" at bounding box center [419, 191] width 839 height 382
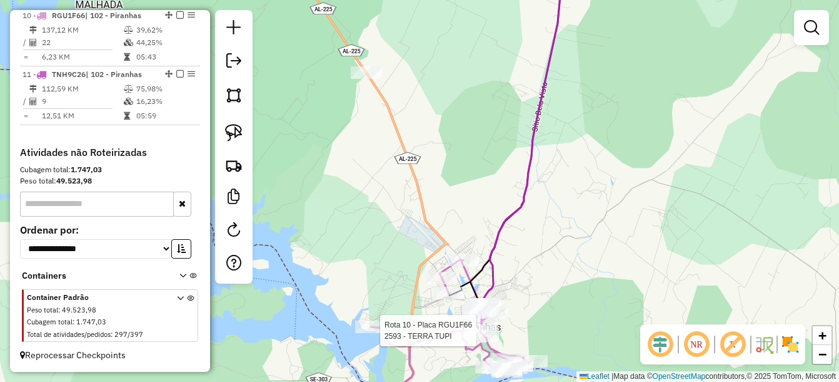
select select "*********"
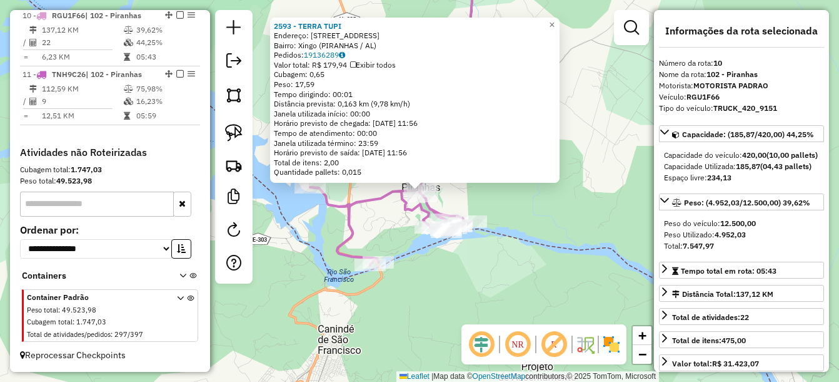
scroll to position [1013, 0]
click at [452, 292] on div "2593 - TERRA TUPI Endereço: Rodovia Altemar Dutra 54 Bairro: Xingo (PIRANHAS / …" at bounding box center [419, 191] width 839 height 382
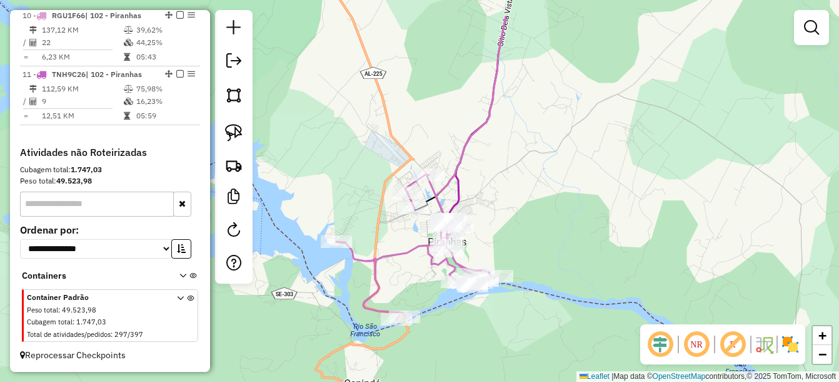
drag, startPoint x: 343, startPoint y: 103, endPoint x: 493, endPoint y: 367, distance: 303.6
click at [493, 367] on div "Janela de atendimento Grade de atendimento Capacidade Transportadoras Veículos …" at bounding box center [419, 191] width 839 height 382
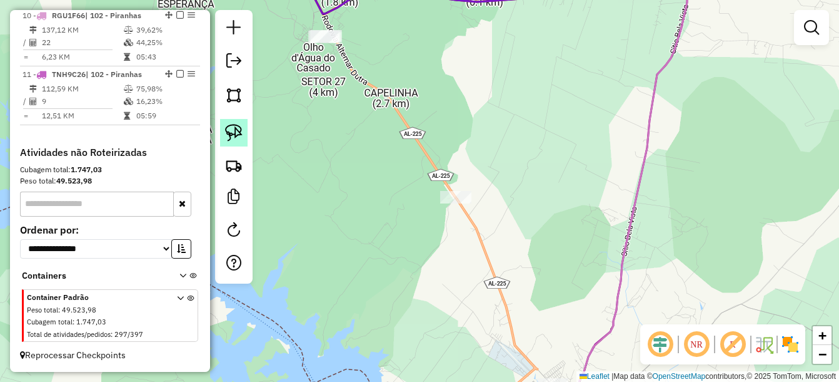
click at [222, 138] on link at bounding box center [234, 133] width 28 height 28
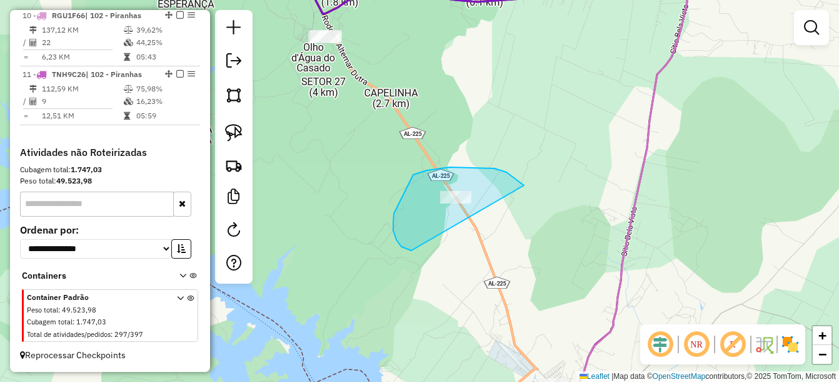
drag, startPoint x: 507, startPoint y: 172, endPoint x: 469, endPoint y: 256, distance: 92.4
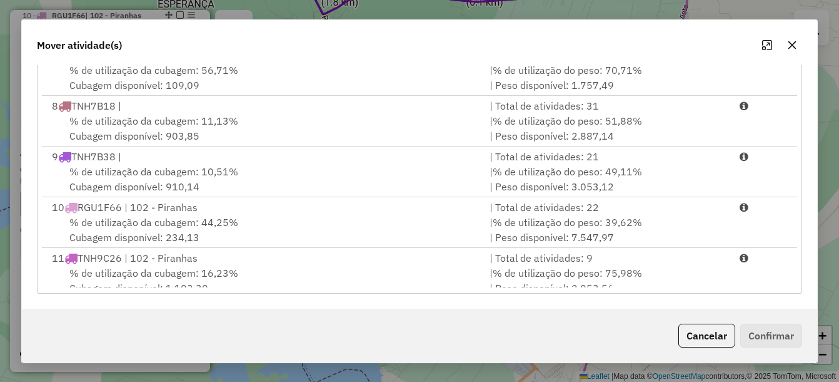
scroll to position [307, 0]
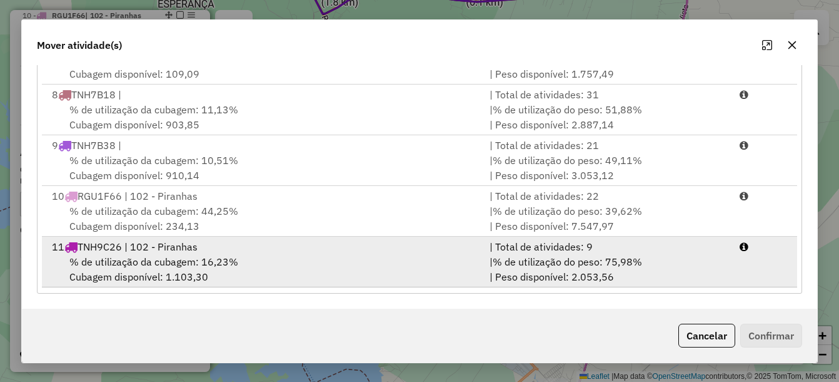
click at [238, 251] on div "11 TNH9C26 | 102 - Piranhas" at bounding box center [263, 246] width 438 height 15
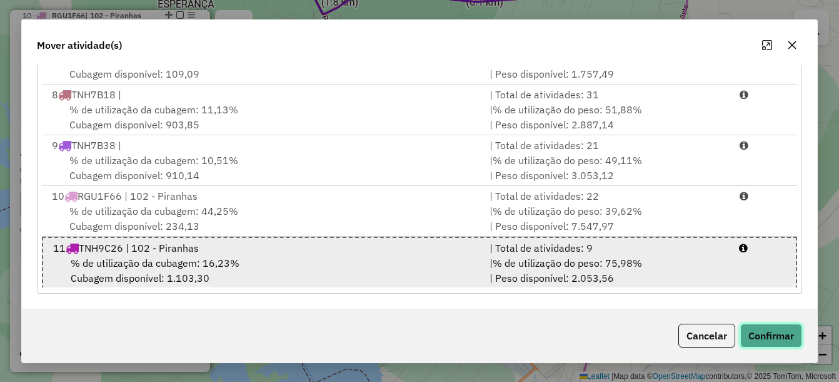
drag, startPoint x: 759, startPoint y: 334, endPoint x: 610, endPoint y: 263, distance: 165.3
click at [610, 263] on div "Mover atividade(s) Atividades selecionadas : 1 Cubagem total : 36,31 (00,86 pal…" at bounding box center [419, 190] width 797 height 343
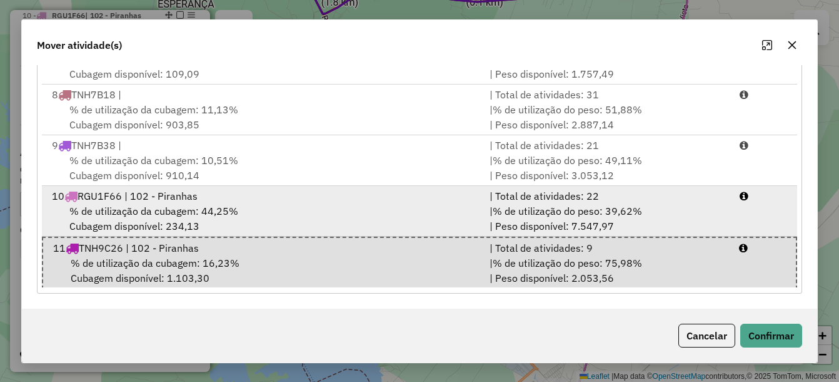
click at [204, 219] on div "% de utilização da cubagem: 44,25% Cubagem disponível: 234,13" at bounding box center [263, 218] width 438 height 30
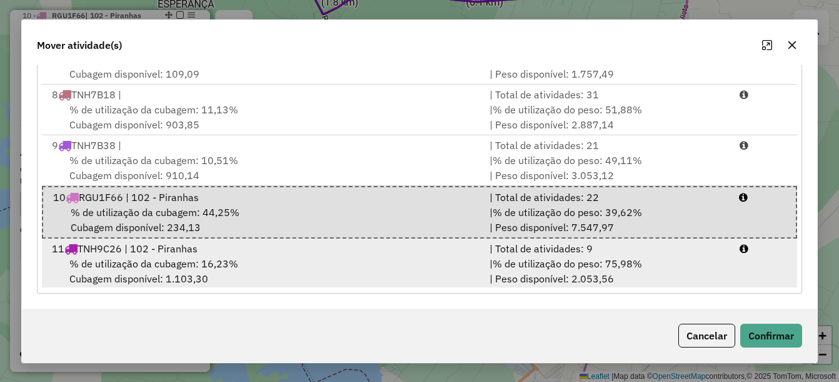
click at [373, 251] on div "11 TNH9C26 | 102 - Piranhas" at bounding box center [263, 248] width 438 height 15
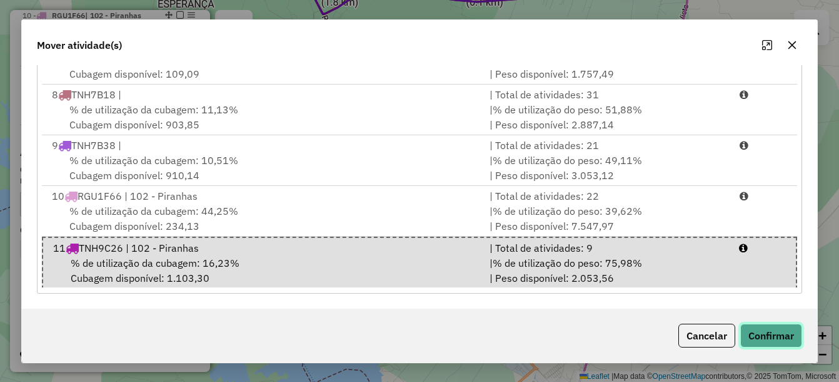
click at [788, 333] on button "Confirmar" at bounding box center [772, 335] width 62 height 24
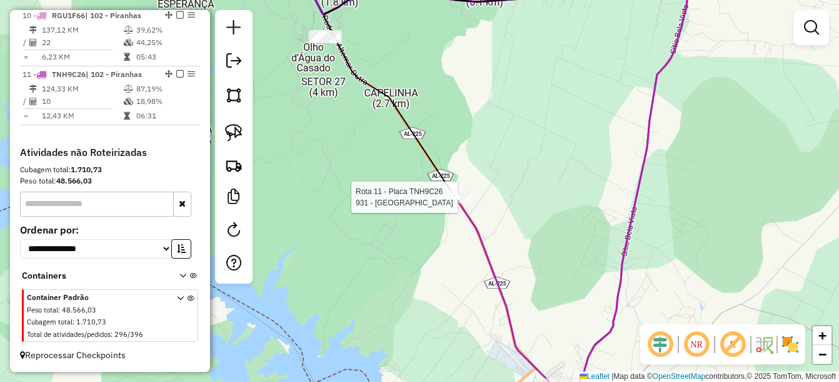
scroll to position [1016, 0]
select select "*********"
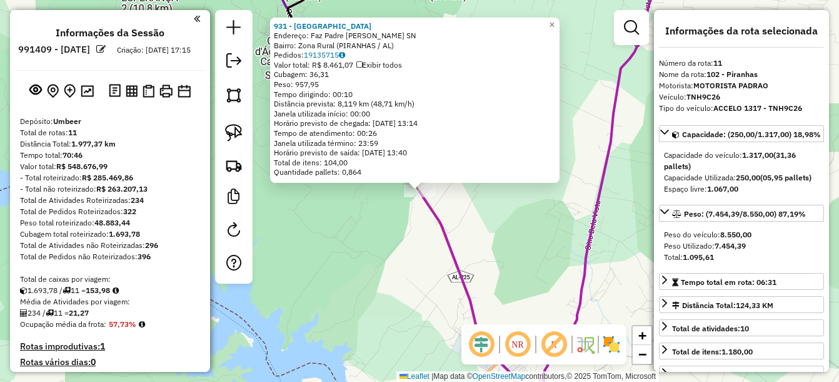
select select "*********"
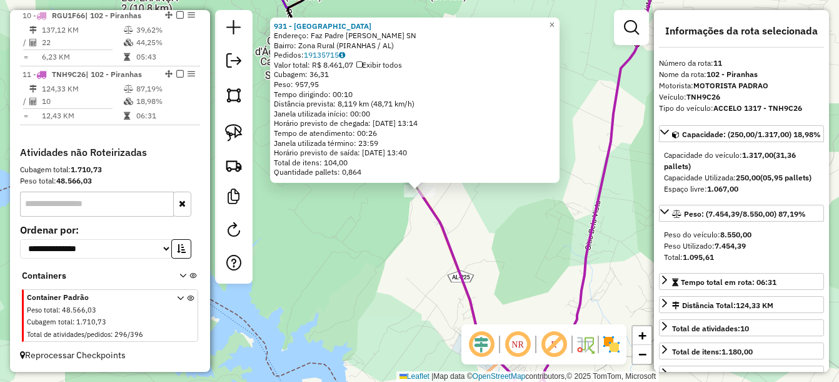
click at [445, 279] on div "931 - Restaurante Canyons Endereço: Faz Padre Cicero SN Bairro: Zona Rural (PIR…" at bounding box center [419, 191] width 839 height 382
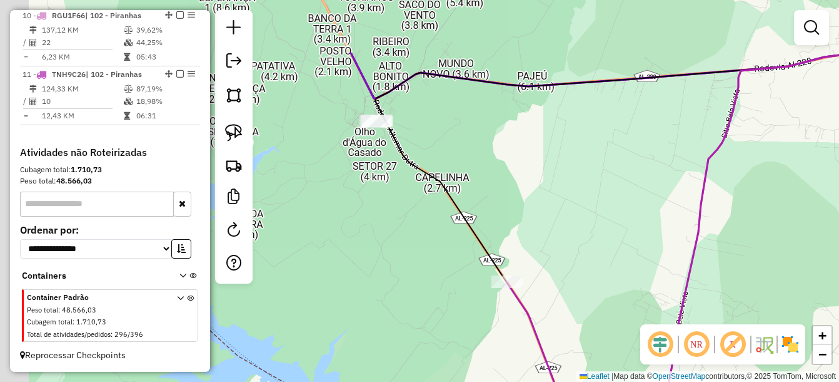
drag, startPoint x: 452, startPoint y: 238, endPoint x: 498, endPoint y: 285, distance: 65.9
click at [498, 285] on div "Janela de atendimento Grade de atendimento Capacidade Transportadoras Veículos …" at bounding box center [419, 191] width 839 height 382
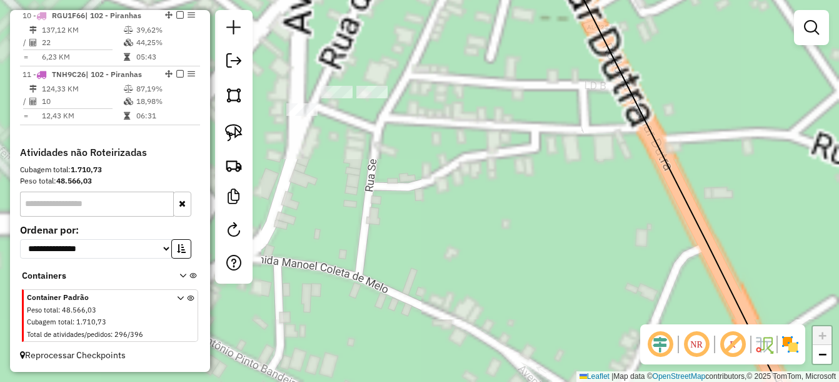
click at [373, 103] on div "Janela de atendimento Grade de atendimento Capacidade Transportadoras Veículos …" at bounding box center [419, 191] width 839 height 382
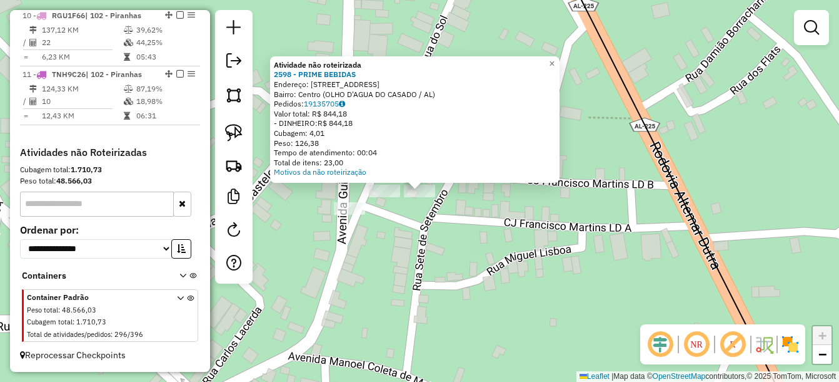
click at [423, 234] on div "Atividade não roteirizada 2598 - PRIME BEBIDAS Endereço: Rua Sete de Setembro 5…" at bounding box center [419, 191] width 839 height 382
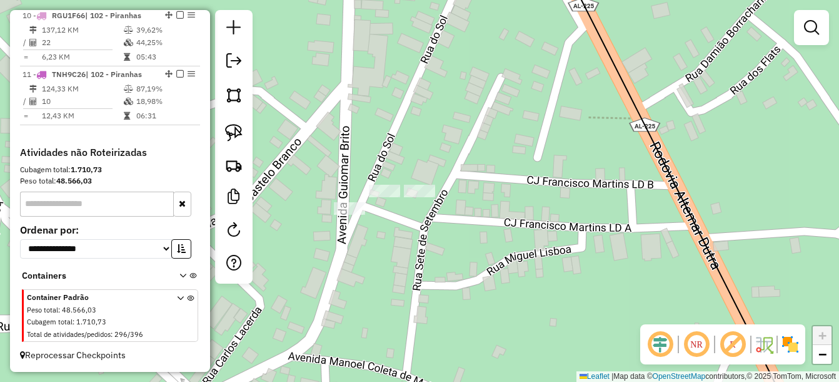
click at [377, 179] on div "Janela de atendimento Grade de atendimento Capacidade Transportadoras Veículos …" at bounding box center [419, 191] width 839 height 382
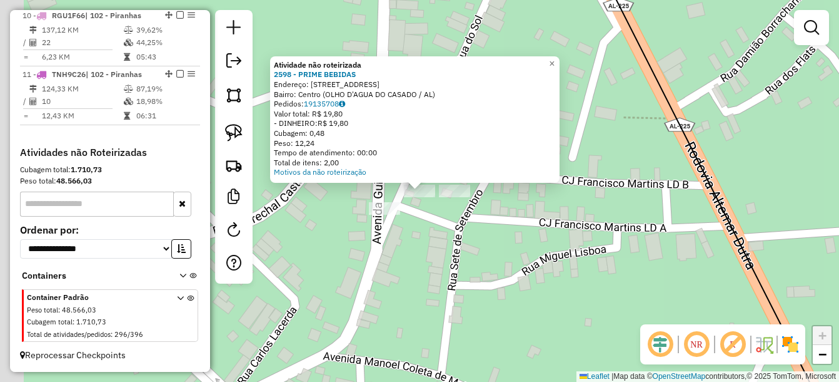
click at [453, 279] on div "Atividade não roteirizada 2598 - PRIME BEBIDAS Endereço: Rua Sete de Setembro 5…" at bounding box center [419, 191] width 839 height 382
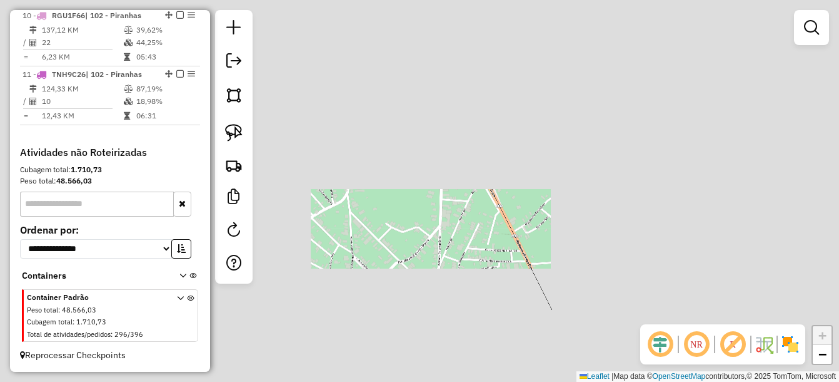
click at [610, 172] on div "Janela de atendimento Grade de atendimento Capacidade Transportadoras Veículos …" at bounding box center [419, 191] width 839 height 382
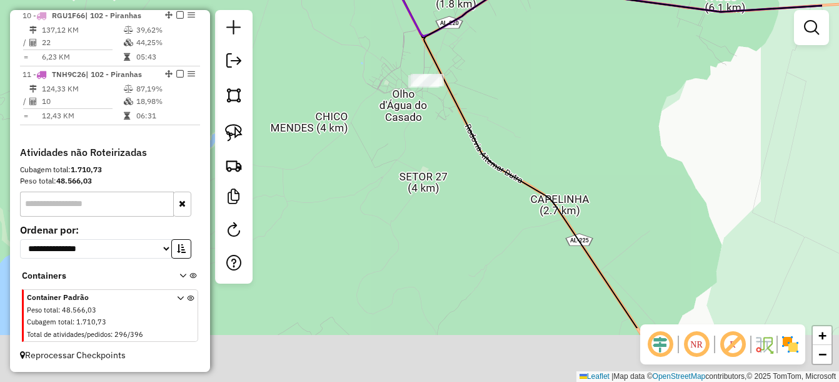
drag, startPoint x: 568, startPoint y: 182, endPoint x: 538, endPoint y: 153, distance: 42.0
click at [539, 153] on div "Janela de atendimento Grade de atendimento Capacidade Transportadoras Veículos …" at bounding box center [419, 191] width 839 height 382
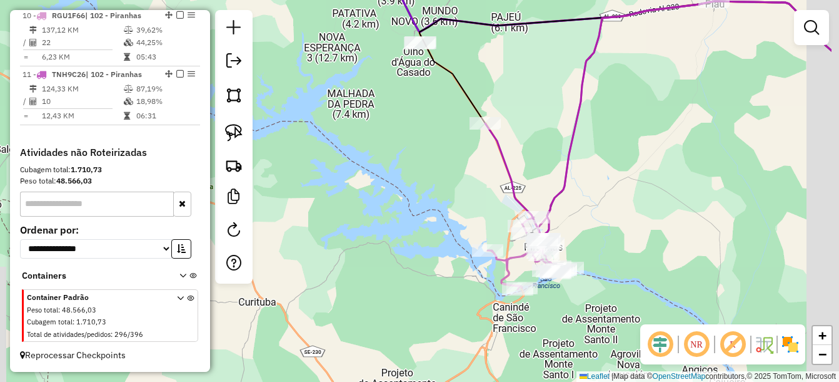
drag, startPoint x: 665, startPoint y: 253, endPoint x: 570, endPoint y: 151, distance: 139.4
click at [570, 151] on div "Janela de atendimento Grade de atendimento Capacidade Transportadoras Veículos …" at bounding box center [419, 191] width 839 height 382
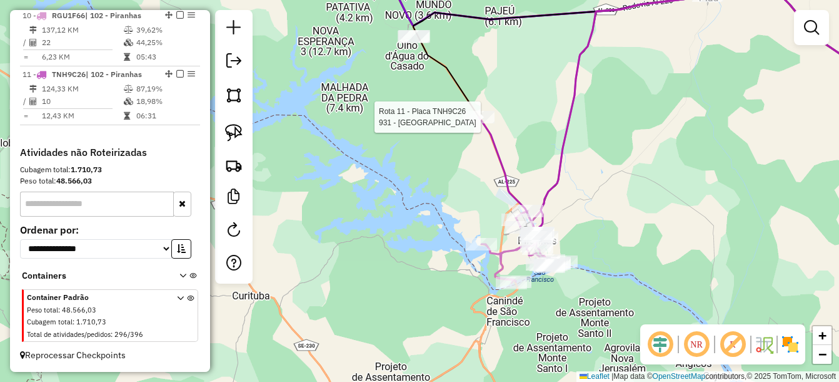
select select "*********"
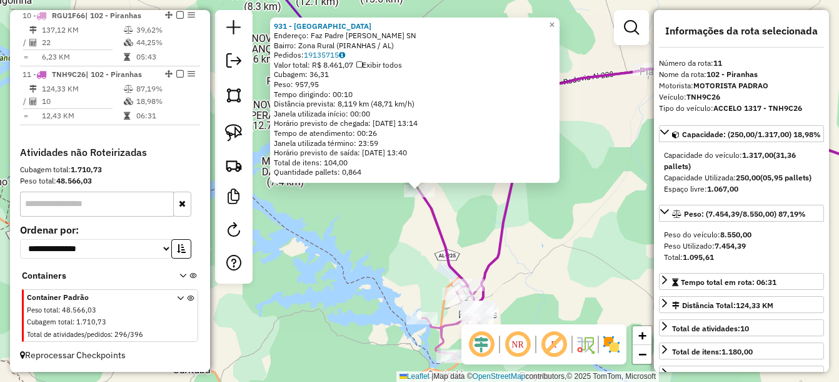
click at [553, 280] on div "931 - Restaurante Canyons Endereço: Faz Padre Cicero SN Bairro: Zona Rural (PIR…" at bounding box center [419, 191] width 839 height 382
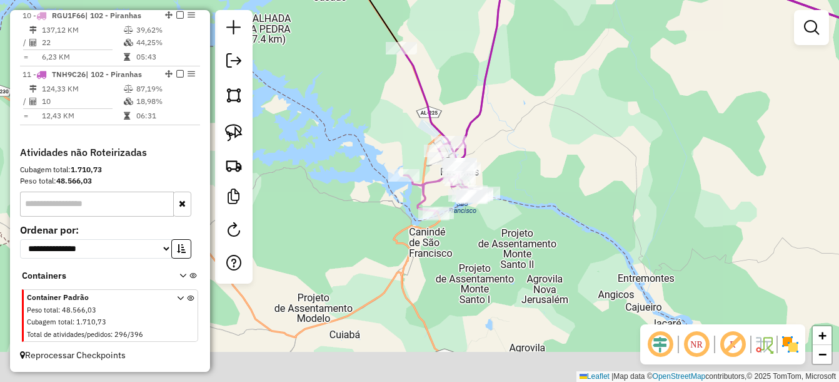
drag, startPoint x: 529, startPoint y: 176, endPoint x: 525, endPoint y: 132, distance: 44.0
click at [525, 132] on div "Janela de atendimento Grade de atendimento Capacidade Transportadoras Veículos …" at bounding box center [419, 191] width 839 height 382
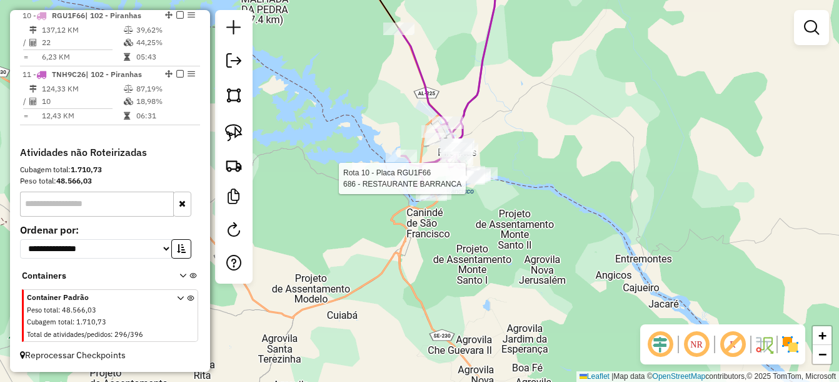
select select "*********"
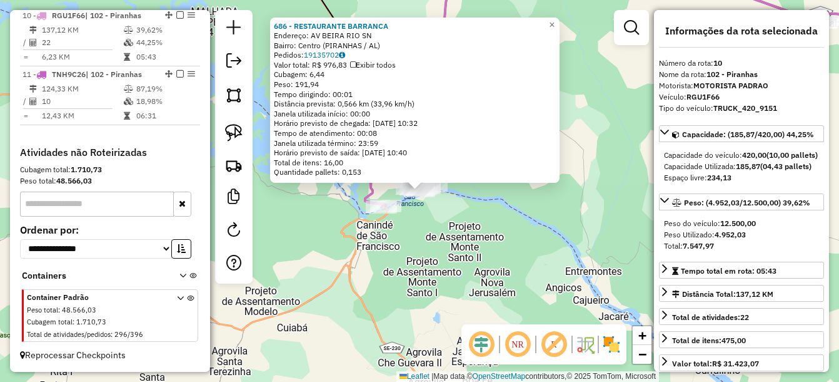
scroll to position [1013, 0]
click at [461, 221] on div "686 - RESTAURANTE BARRANCA Endereço: AV BEIRA RIO SN Bairro: Centro (PIRANHAS /…" at bounding box center [419, 191] width 839 height 382
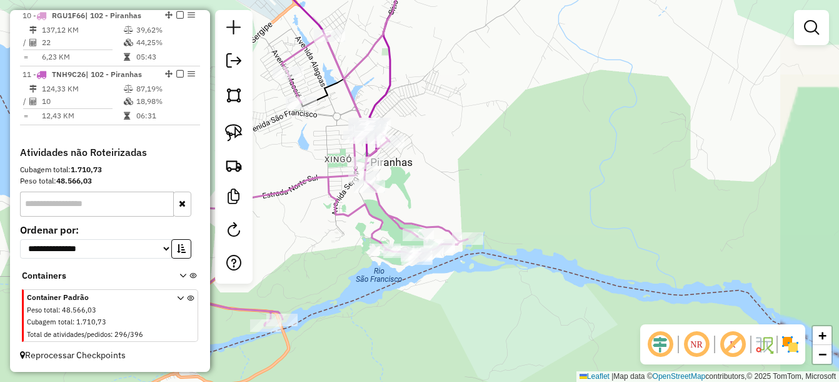
drag, startPoint x: 421, startPoint y: 171, endPoint x: 507, endPoint y: 196, distance: 90.0
click at [507, 196] on div "Janela de atendimento Grade de atendimento Capacidade Transportadoras Veículos …" at bounding box center [419, 191] width 839 height 382
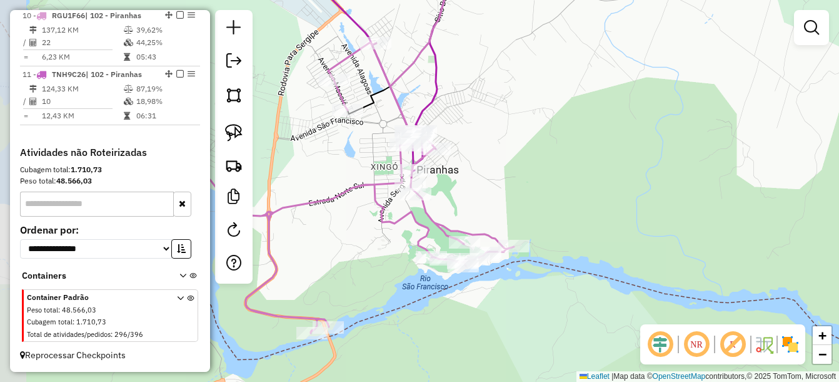
click at [476, 180] on div "Janela de atendimento Grade de atendimento Capacidade Transportadoras Veículos …" at bounding box center [419, 191] width 839 height 382
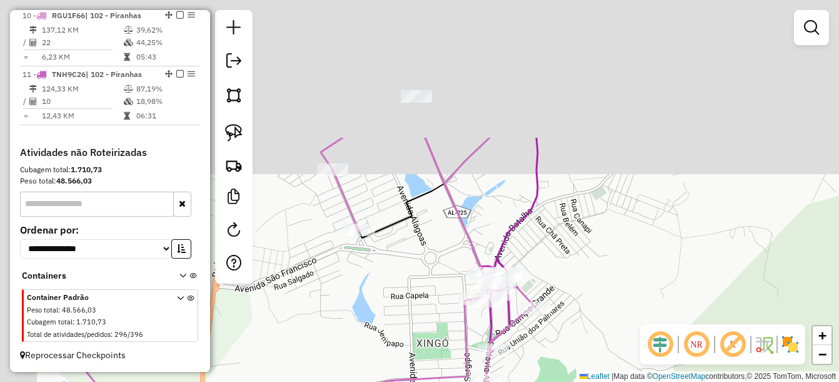
click at [425, 235] on div "Rota 10 - Placa RGU1F66 1126 - Taruk Janela de atendimento Grade de atendimento…" at bounding box center [419, 191] width 839 height 382
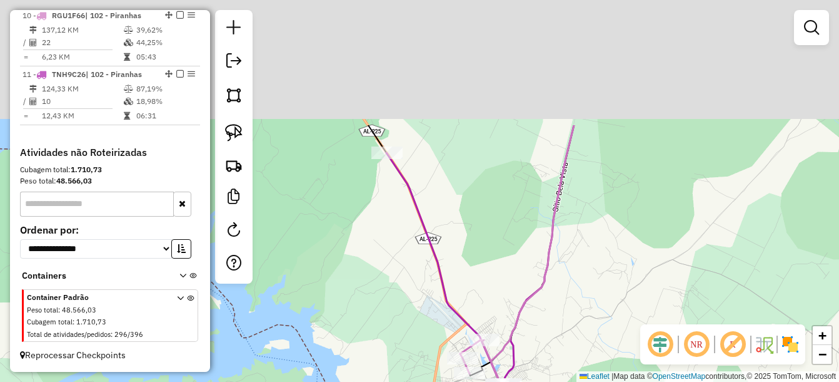
drag, startPoint x: 361, startPoint y: 123, endPoint x: 439, endPoint y: 319, distance: 210.8
click at [439, 319] on div "Janela de atendimento Grade de atendimento Capacidade Transportadoras Veículos …" at bounding box center [419, 191] width 839 height 382
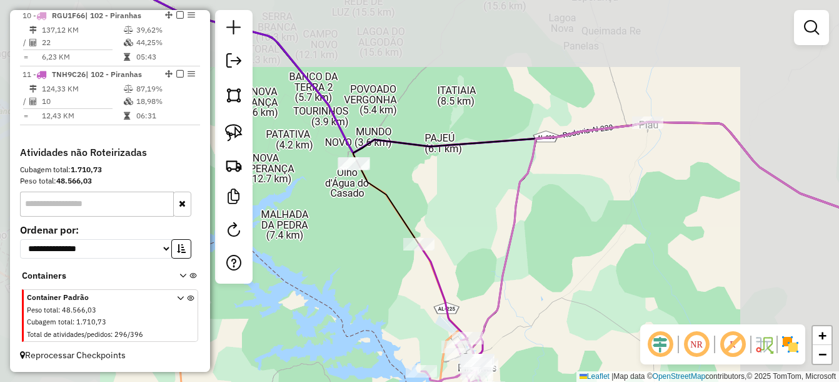
click at [467, 153] on div "Janela de atendimento Grade de atendimento Capacidade Transportadoras Veículos …" at bounding box center [419, 191] width 839 height 382
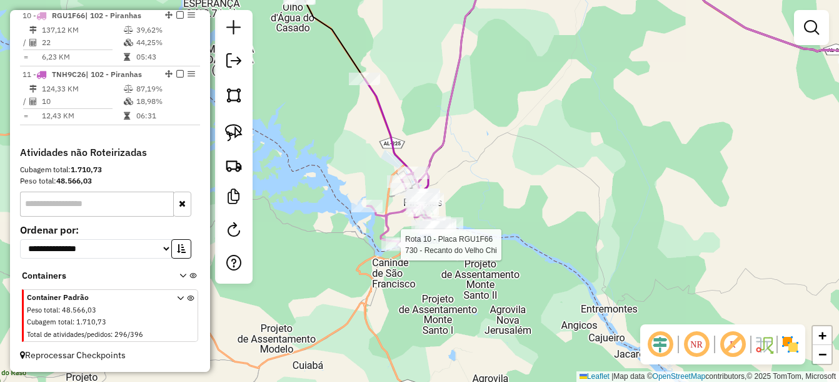
select select "*********"
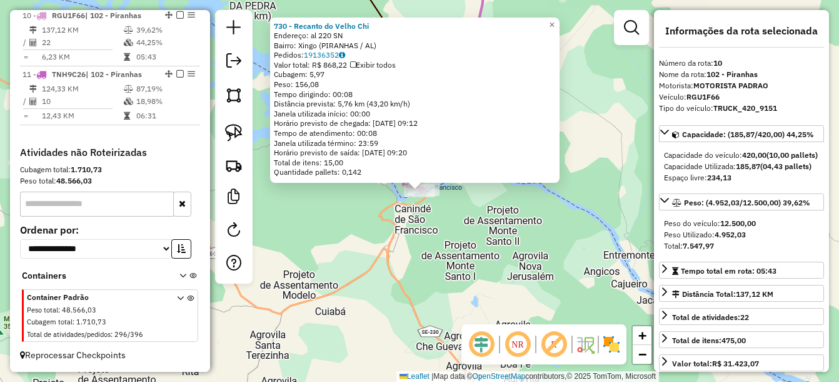
click at [408, 262] on div "730 - Recanto do Velho Chi Endereço: al 220 SN Bairro: Xingo (PIRANHAS / AL) Pe…" at bounding box center [419, 191] width 839 height 382
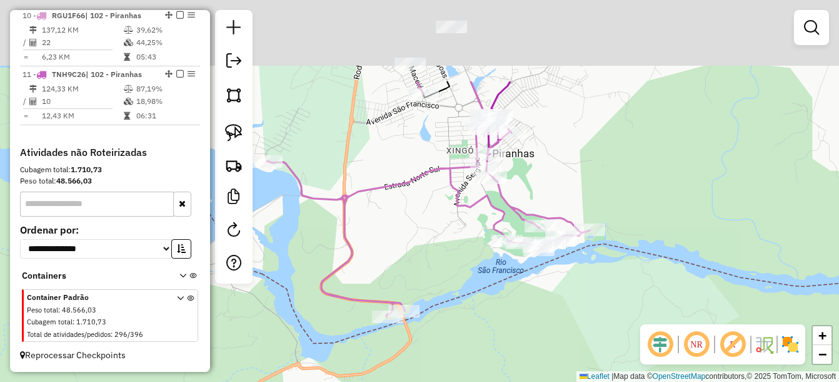
drag, startPoint x: 485, startPoint y: 121, endPoint x: 433, endPoint y: 227, distance: 118.3
click at [433, 227] on icon at bounding box center [428, 198] width 323 height 235
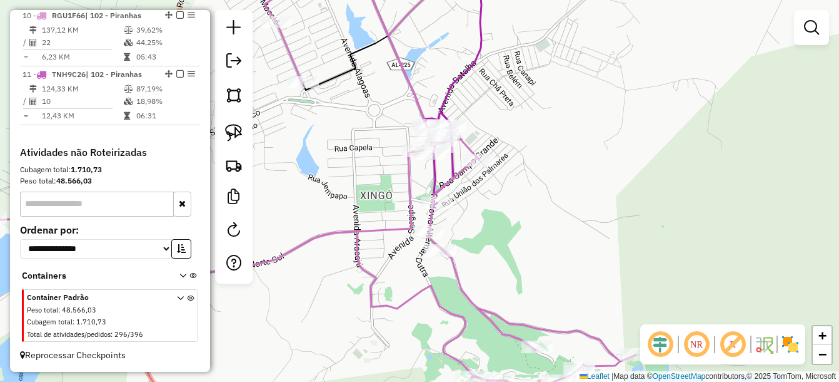
drag, startPoint x: 514, startPoint y: 121, endPoint x: 525, endPoint y: 136, distance: 19.3
click at [525, 136] on div "Janela de atendimento Grade de atendimento Capacidade Transportadoras Veículos …" at bounding box center [419, 191] width 839 height 382
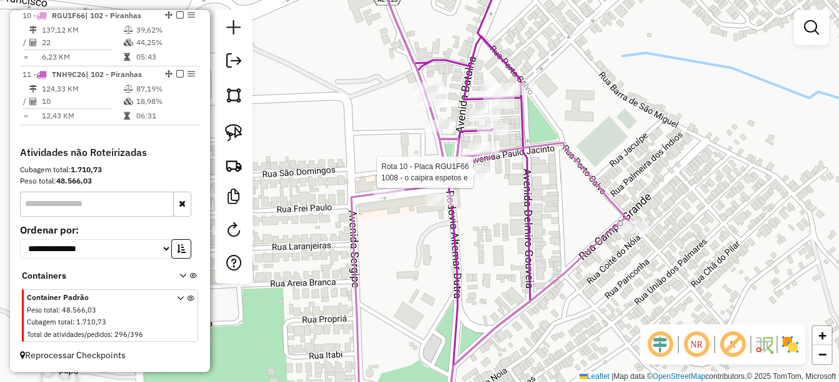
select select "*********"
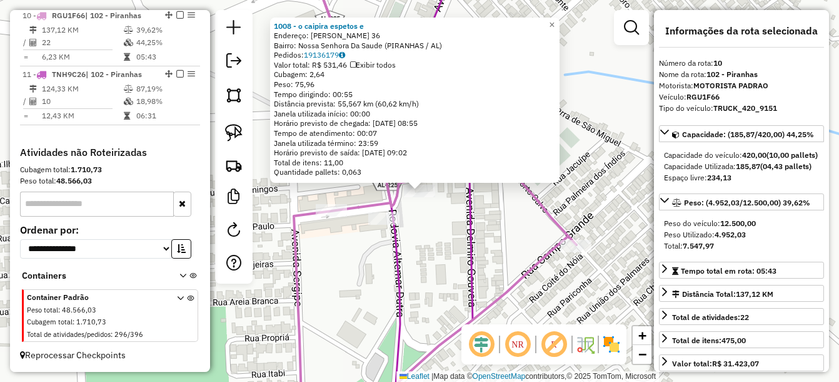
click at [473, 195] on icon at bounding box center [390, 191] width 165 height 458
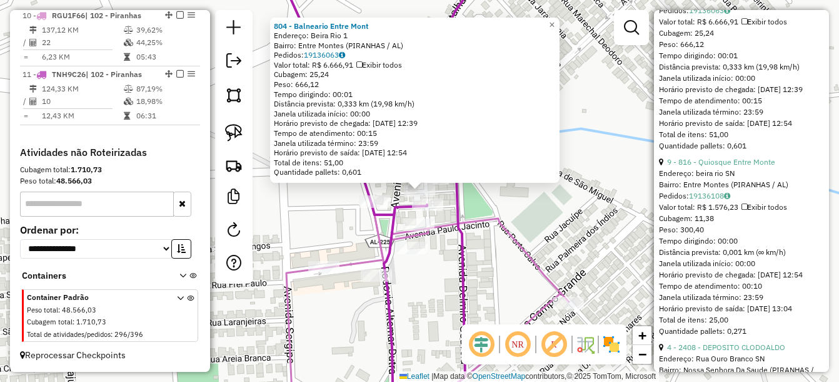
scroll to position [1126, 0]
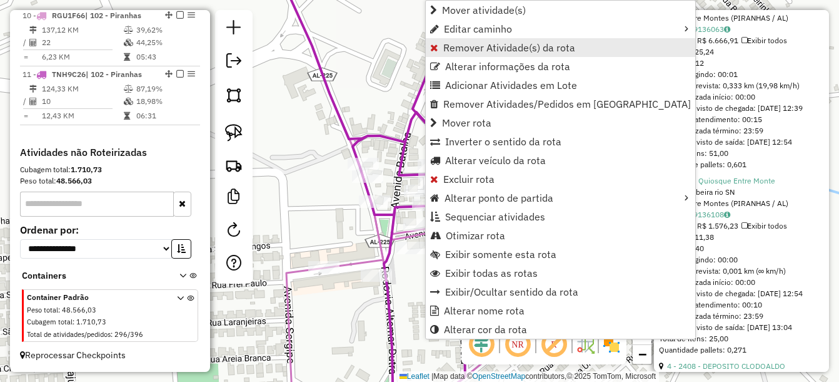
click at [513, 53] on span "Remover Atividade(s) da rota" at bounding box center [509, 48] width 132 height 10
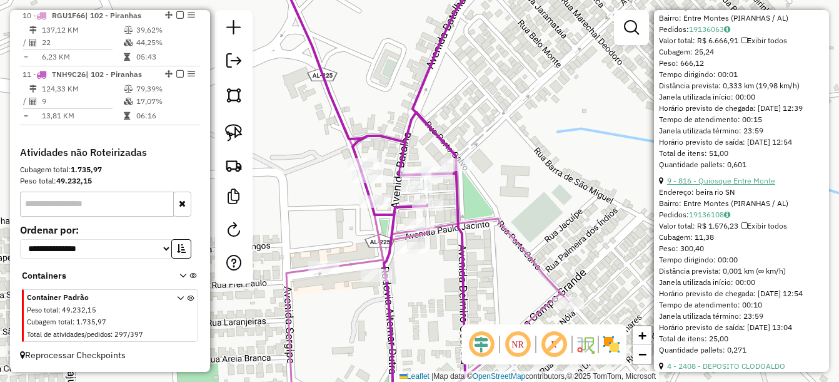
click at [712, 185] on link "9 - 816 - Quiosque Entre Monte" at bounding box center [721, 180] width 108 height 9
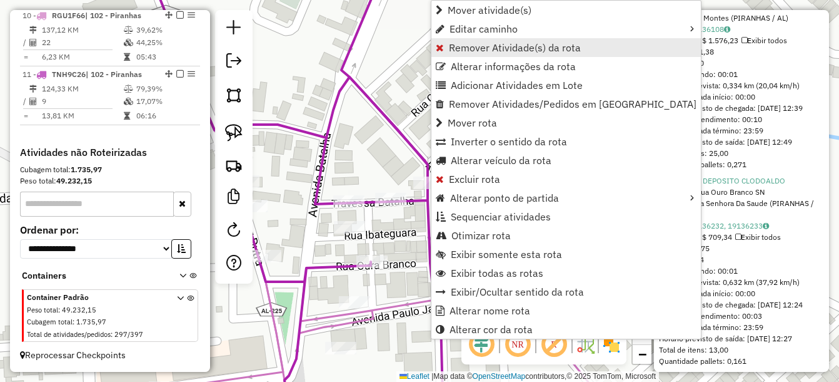
click at [501, 46] on span "Remover Atividade(s) da rota" at bounding box center [515, 48] width 132 height 10
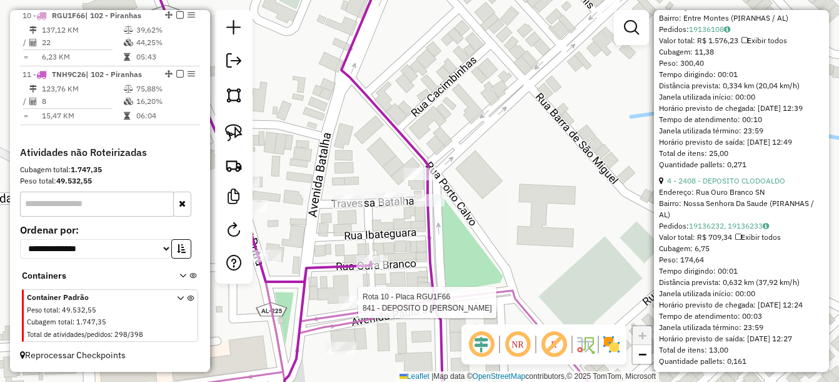
click at [350, 308] on div at bounding box center [354, 302] width 31 height 13
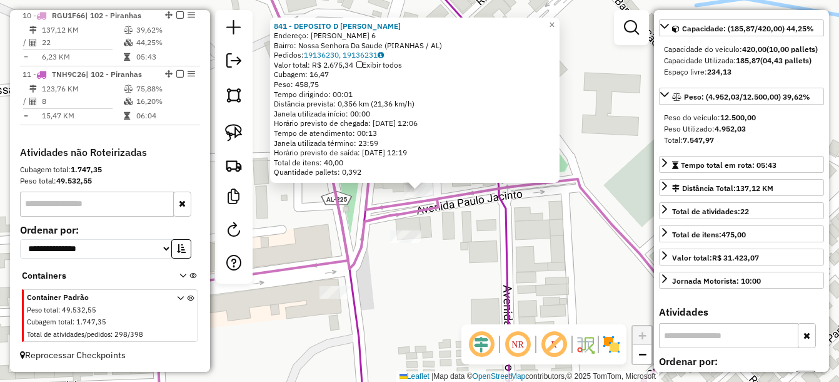
scroll to position [51, 0]
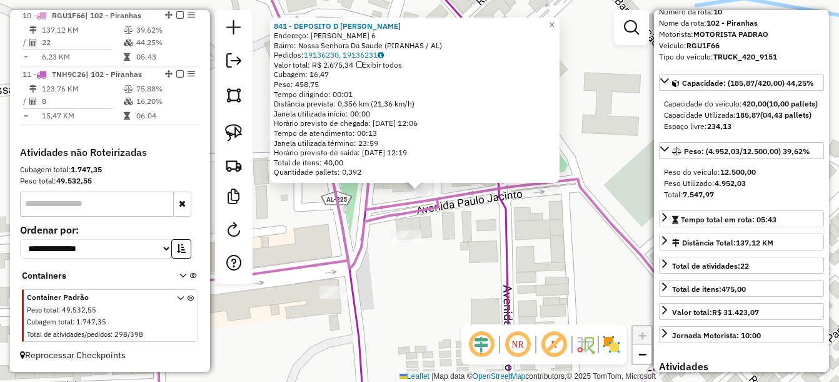
click at [530, 226] on div "841 - DEPOSITO D CLODOALDO Endereço: Paulo Jacinto 6 Bairro: Nossa Senhora Da S…" at bounding box center [419, 191] width 839 height 382
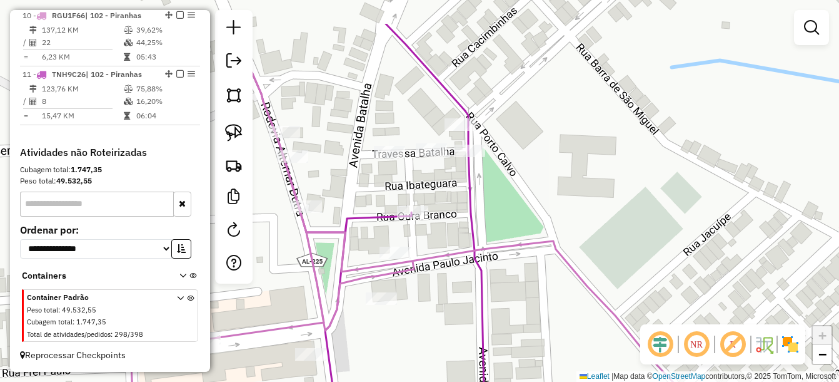
drag, startPoint x: 552, startPoint y: 158, endPoint x: 515, endPoint y: 255, distance: 103.7
click at [521, 257] on div "Janela de atendimento Grade de atendimento Capacidade Transportadoras Veículos …" at bounding box center [419, 191] width 839 height 382
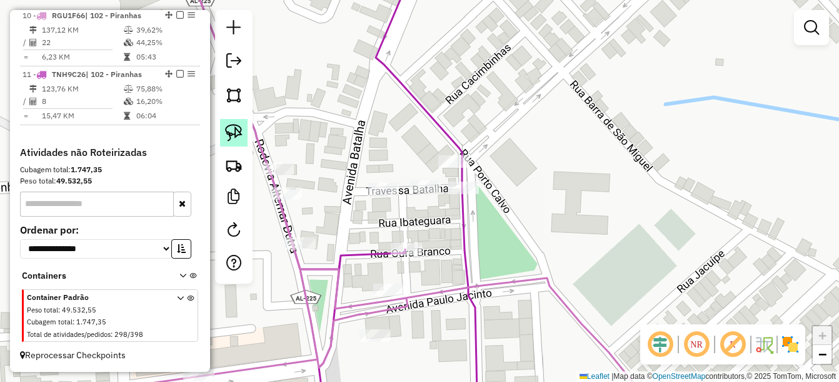
click at [230, 135] on img at bounding box center [234, 133] width 18 height 18
drag, startPoint x: 475, startPoint y: 175, endPoint x: 489, endPoint y: 212, distance: 39.6
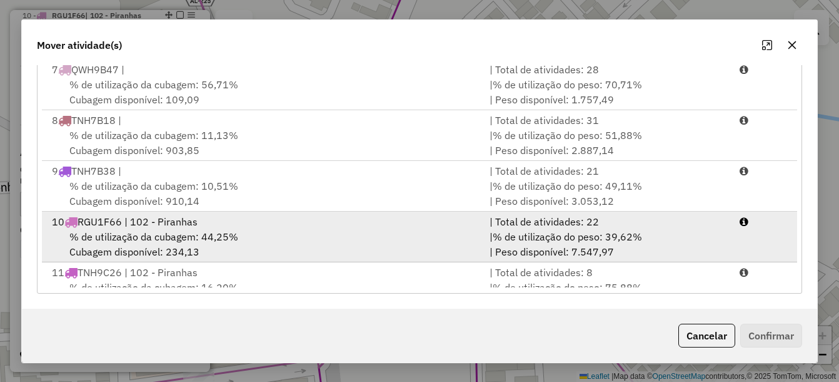
scroll to position [307, 0]
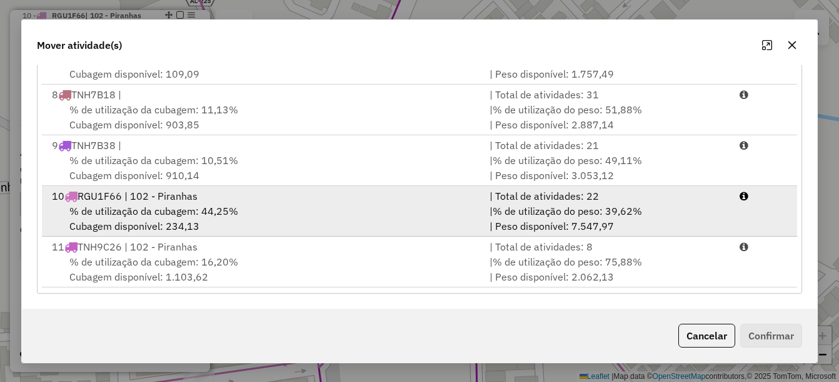
click at [205, 214] on span "% de utilização da cubagem: 44,25%" at bounding box center [153, 211] width 169 height 13
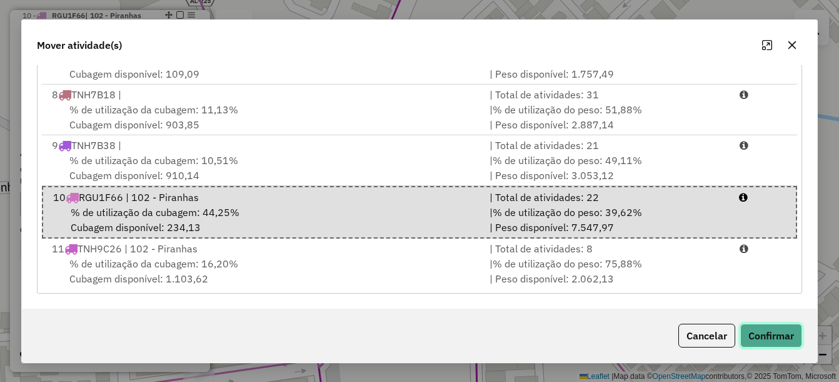
click at [781, 327] on button "Confirmar" at bounding box center [772, 335] width 62 height 24
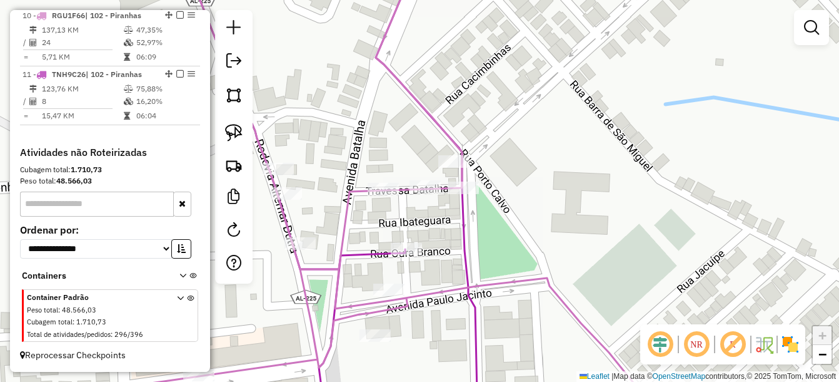
scroll to position [0, 0]
select select "*********"
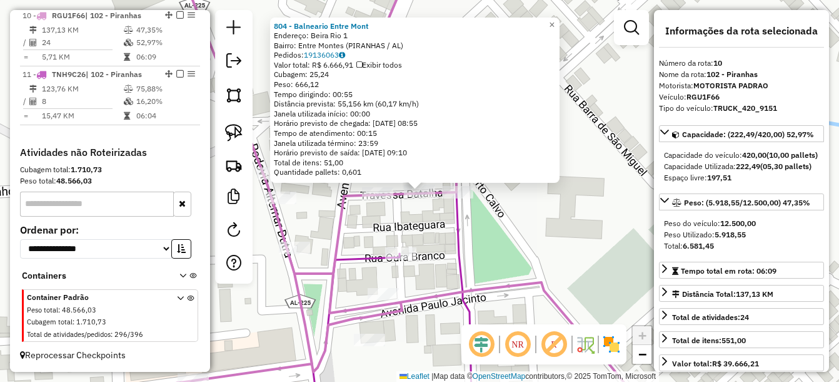
click at [405, 246] on div "Rota 11 - Placa TNH9C26 2408 - DEPOSITO CLODOALDO 804 - Balneario Entre Mont En…" at bounding box center [419, 191] width 839 height 382
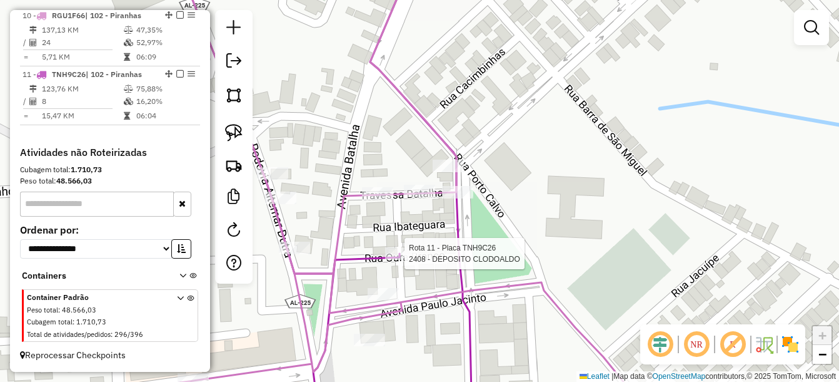
scroll to position [1016, 0]
select select "*********"
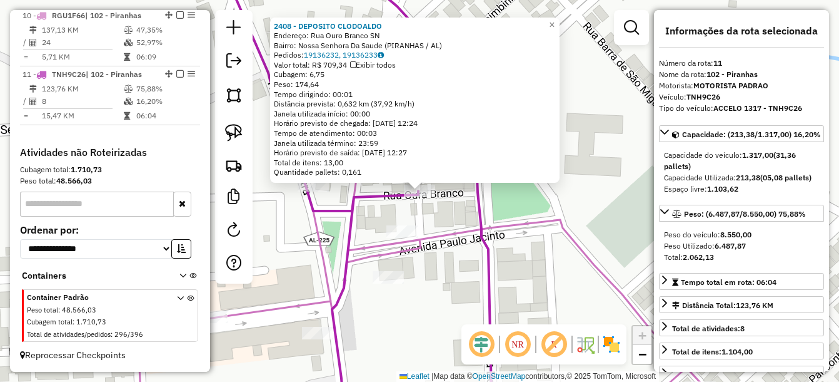
click at [466, 264] on div "Rota 10 - Placa RGU1F66 1008 - o caipira espetos e 2408 - DEPOSITO CLODOALDO En…" at bounding box center [419, 191] width 839 height 382
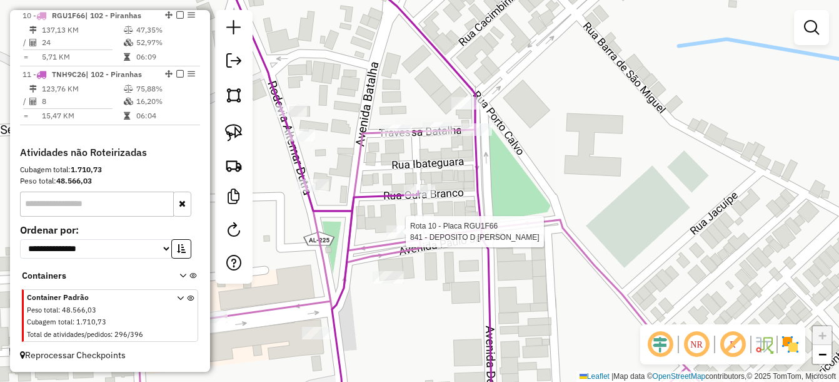
select select "*********"
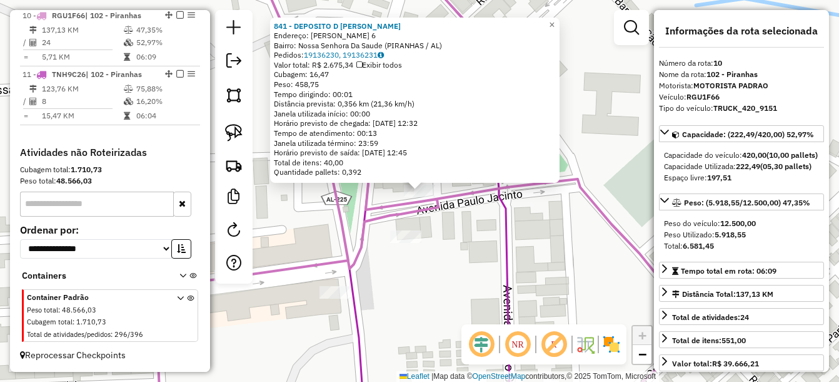
scroll to position [1013, 0]
click at [460, 253] on div "841 - DEPOSITO D CLODOALDO Endereço: Paulo Jacinto 6 Bairro: Nossa Senhora Da S…" at bounding box center [419, 191] width 839 height 382
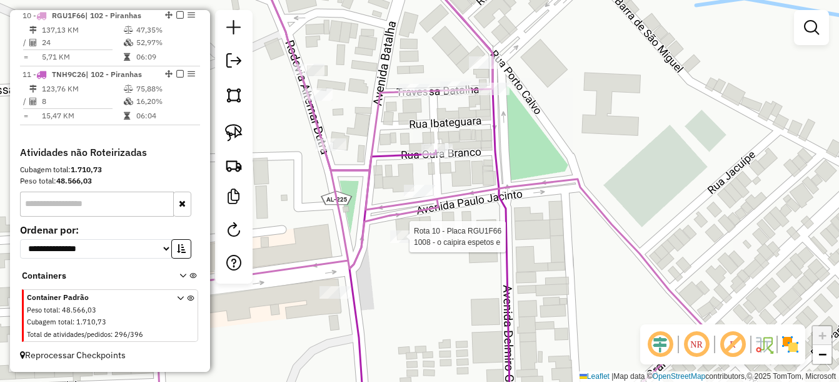
select select "*********"
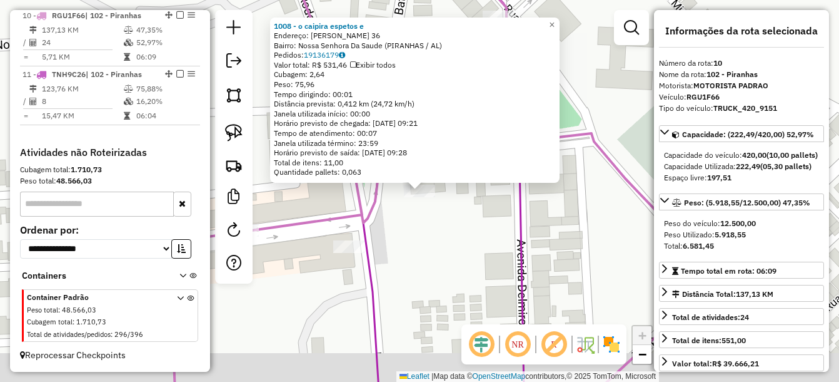
click at [418, 267] on div "1008 - o caipira espetos e Endereço: Marechal deodoro 36 Bairro: [GEOGRAPHIC_DA…" at bounding box center [419, 191] width 839 height 382
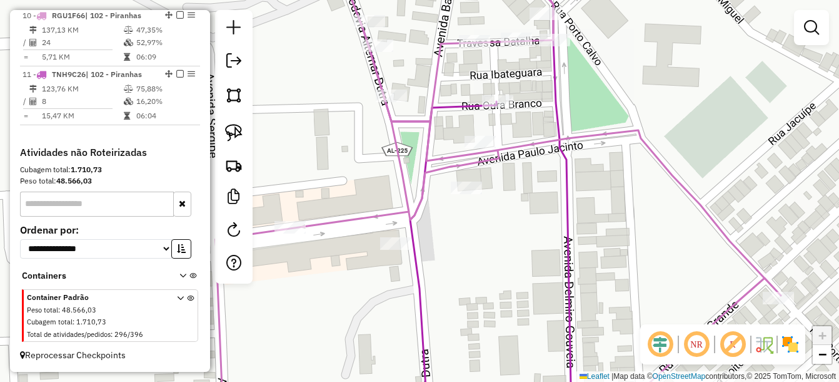
drag, startPoint x: 402, startPoint y: 237, endPoint x: 549, endPoint y: 186, distance: 156.1
click at [536, 206] on div "Janela de atendimento Grade de atendimento Capacidade Transportadoras Veículos …" at bounding box center [419, 191] width 839 height 382
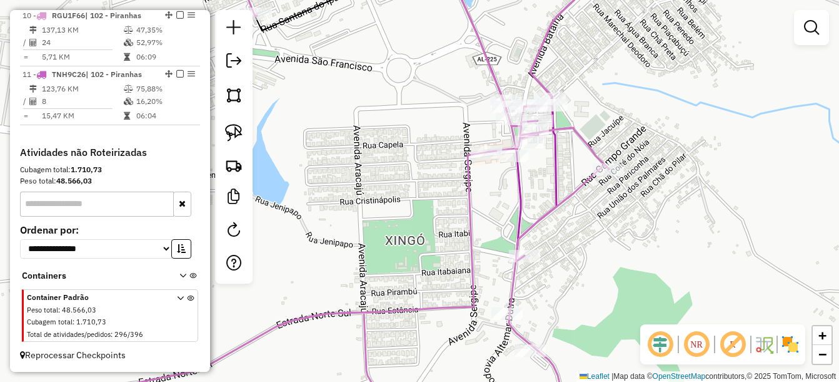
drag, startPoint x: 582, startPoint y: 231, endPoint x: 568, endPoint y: 198, distance: 36.1
click at [568, 198] on icon at bounding box center [371, 154] width 475 height 458
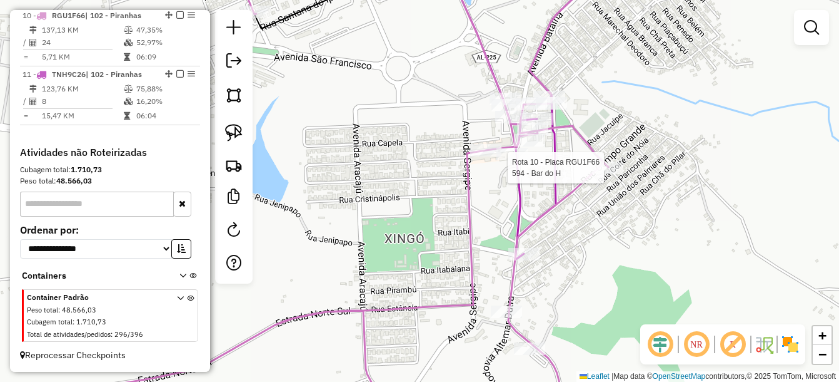
select select "*********"
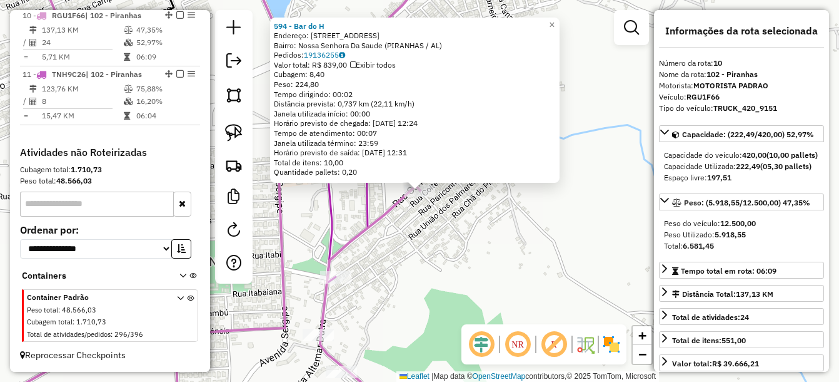
click at [532, 264] on div "594 - Bar do H Endereço: Av.porto calvo 14 Bairro: Nossa Senhora Da Saude (PIRA…" at bounding box center [419, 191] width 839 height 382
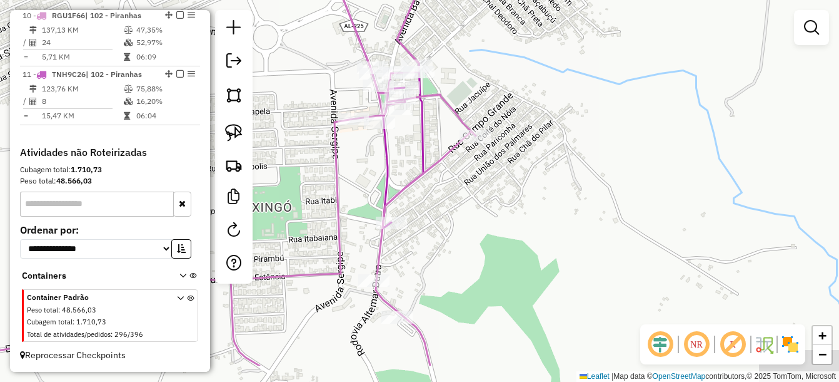
drag, startPoint x: 433, startPoint y: 279, endPoint x: 495, endPoint y: 216, distance: 88.9
click at [497, 216] on div "Janela de atendimento Grade de atendimento Capacidade Transportadoras Veículos …" at bounding box center [419, 191] width 839 height 382
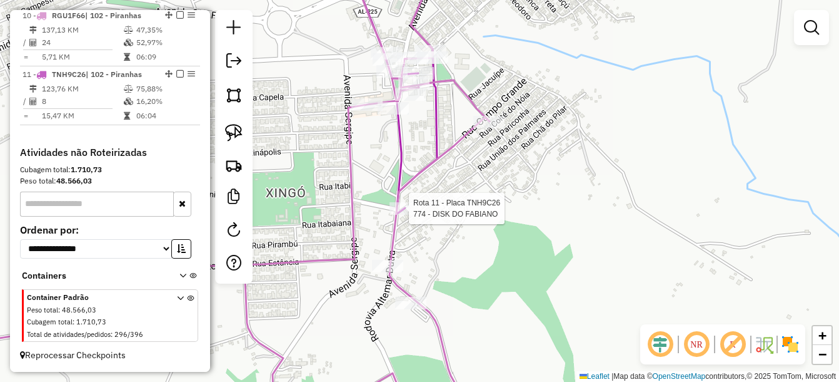
scroll to position [1016, 0]
select select "*********"
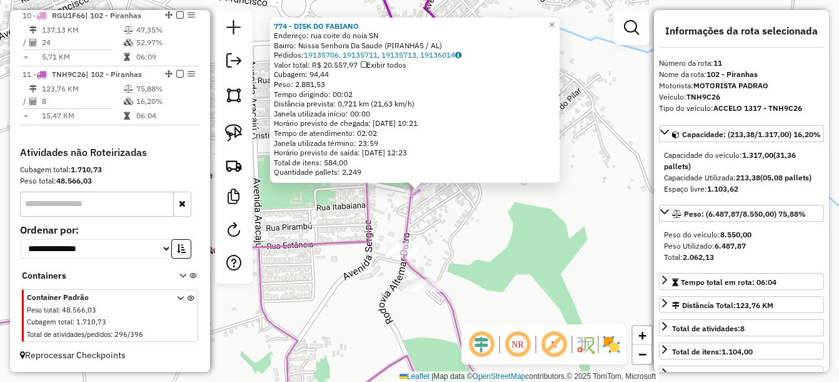
click at [424, 218] on div "774 - DISK DO FABIANO Endereço: rua coite do noia SN Bairro: Nossa Senhora Da S…" at bounding box center [419, 191] width 839 height 382
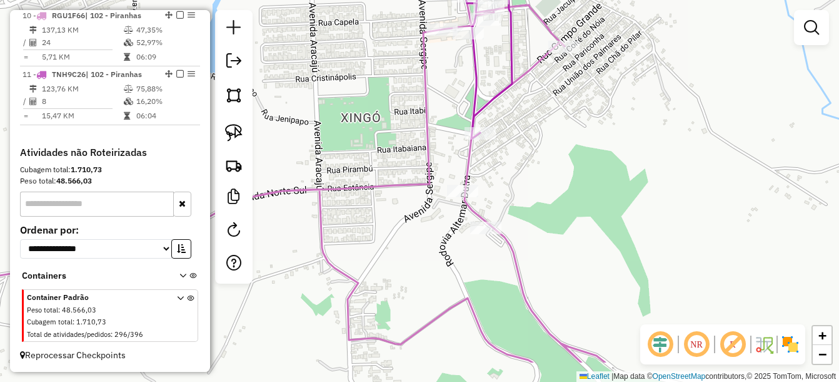
drag, startPoint x: 454, startPoint y: 222, endPoint x: 498, endPoint y: 173, distance: 66.0
click at [498, 173] on div "Janela de atendimento Grade de atendimento Capacidade Transportadoras Veículos …" at bounding box center [419, 191] width 839 height 382
click at [461, 197] on div at bounding box center [461, 191] width 31 height 13
select select "*********"
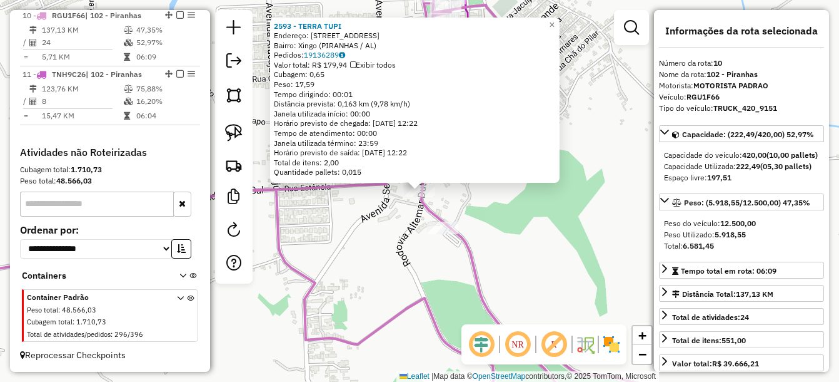
scroll to position [1013, 0]
click at [470, 216] on div "2593 - TERRA TUPI Endereço: Rodovia Altemar Dutra 54 Bairro: Xingo (PIRANHAS / …" at bounding box center [419, 191] width 839 height 382
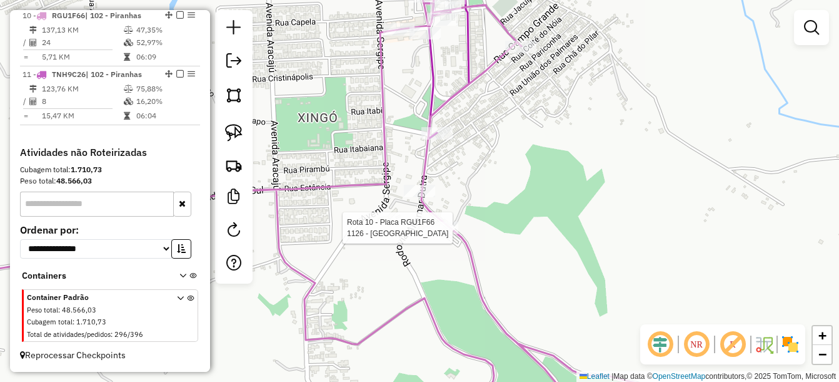
select select "*********"
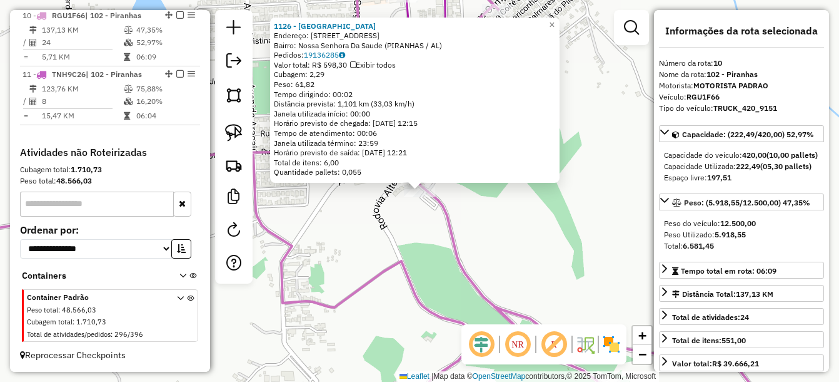
click at [468, 217] on div "1126 - Taruk Endereço: Rua: nova esperanca 1 Bairro: Nossa Senhora Da Saude (PI…" at bounding box center [419, 191] width 839 height 382
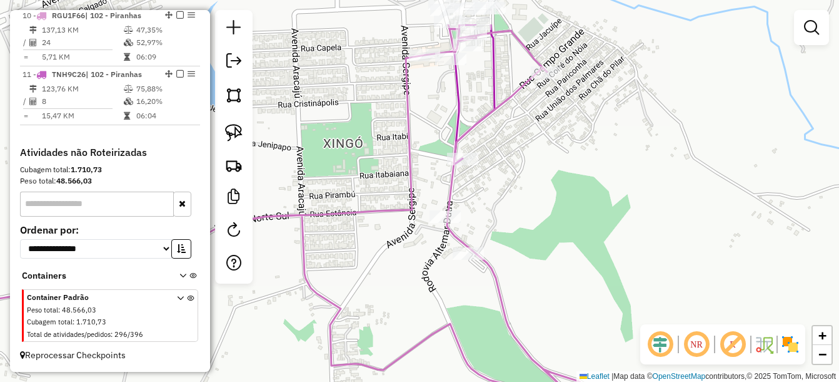
drag, startPoint x: 469, startPoint y: 186, endPoint x: 513, endPoint y: 254, distance: 81.0
click at [518, 256] on div "Janela de atendimento Grade de atendimento Capacidade Transportadoras Veículos …" at bounding box center [419, 191] width 839 height 382
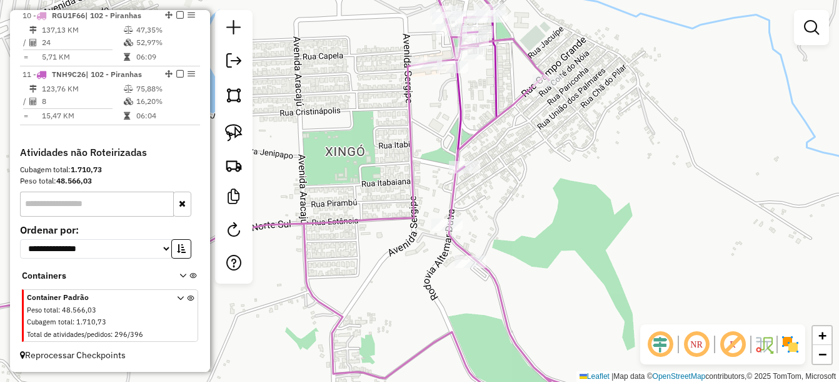
click at [549, 90] on div "Janela de atendimento Grade de atendimento Capacidade Transportadoras Veículos …" at bounding box center [419, 191] width 839 height 382
click at [548, 87] on div at bounding box center [548, 80] width 31 height 13
select select "*********"
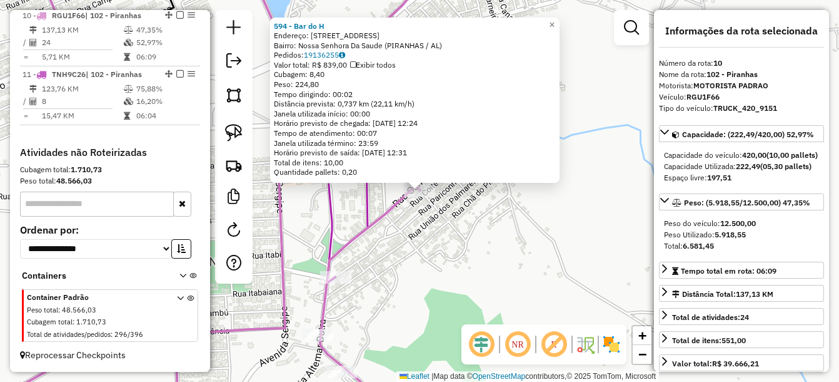
click at [467, 256] on div "594 - Bar do H Endereço: Av.porto calvo 14 Bairro: Nossa Senhora Da Saude (PIRA…" at bounding box center [419, 191] width 839 height 382
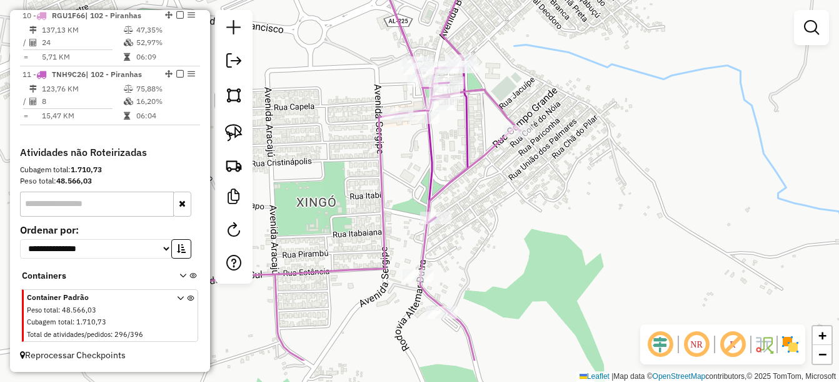
drag, startPoint x: 465, startPoint y: 232, endPoint x: 539, endPoint y: 192, distance: 84.0
click at [539, 192] on div "Janela de atendimento Grade de atendimento Capacidade Transportadoras Veículos …" at bounding box center [419, 191] width 839 height 382
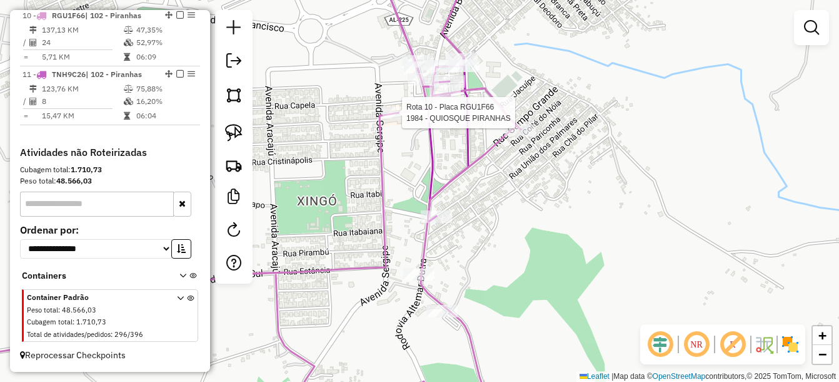
select select "*********"
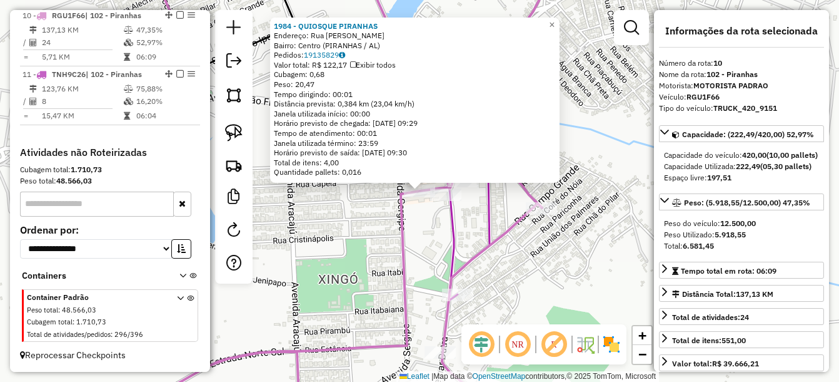
click at [466, 259] on icon at bounding box center [310, 191] width 463 height 458
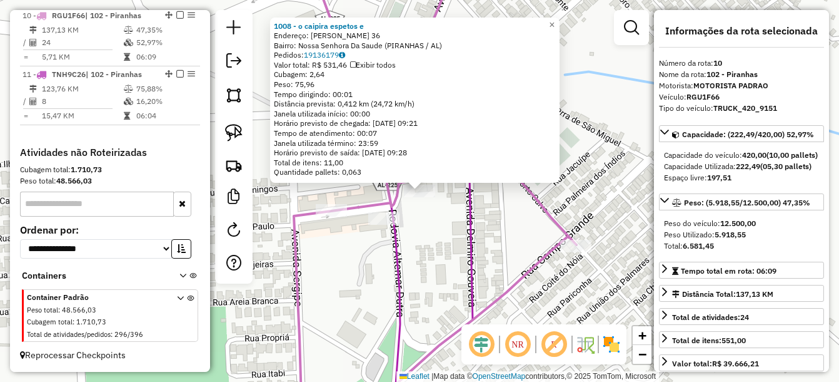
click at [468, 238] on icon at bounding box center [390, 191] width 165 height 458
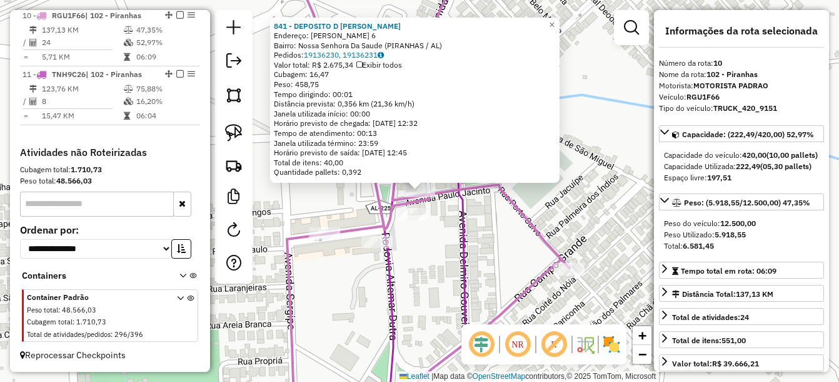
click at [465, 258] on icon at bounding box center [378, 191] width 176 height 458
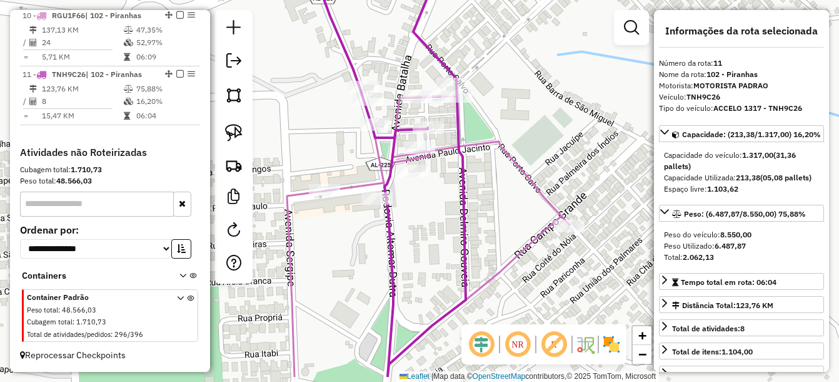
drag, startPoint x: 443, startPoint y: 265, endPoint x: 443, endPoint y: 222, distance: 43.2
click at [443, 222] on div "Janela de atendimento Grade de atendimento Capacidade Transportadoras Veículos …" at bounding box center [419, 191] width 839 height 382
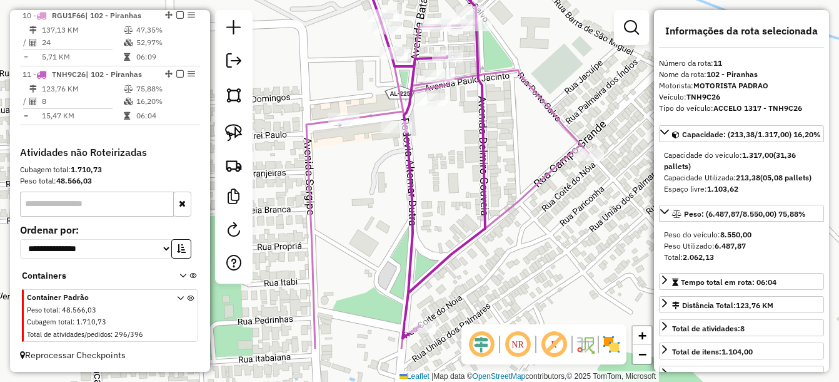
drag, startPoint x: 464, startPoint y: 226, endPoint x: 480, endPoint y: 173, distance: 55.4
click at [480, 173] on icon at bounding box center [407, 114] width 156 height 447
click at [240, 129] on img at bounding box center [234, 133] width 18 height 18
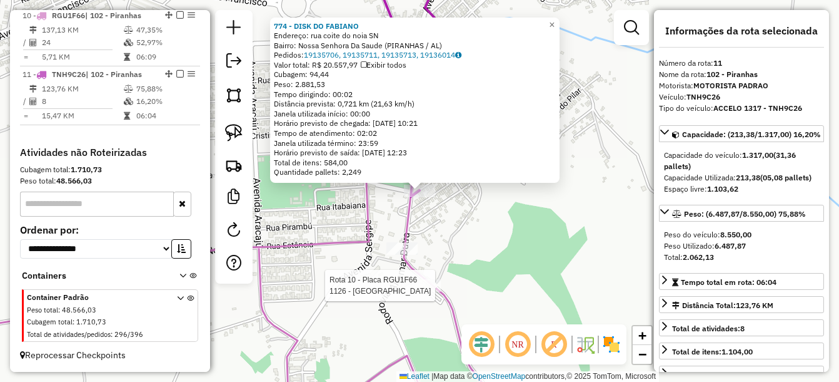
click at [442, 286] on icon at bounding box center [230, 191] width 629 height 458
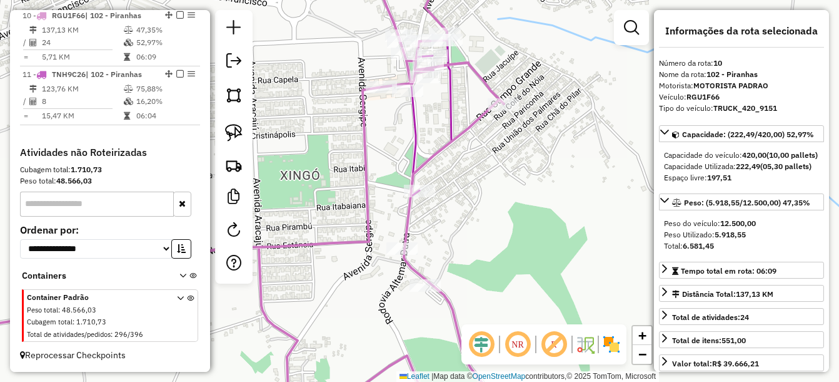
scroll to position [1013, 0]
click at [228, 133] on img at bounding box center [234, 133] width 18 height 18
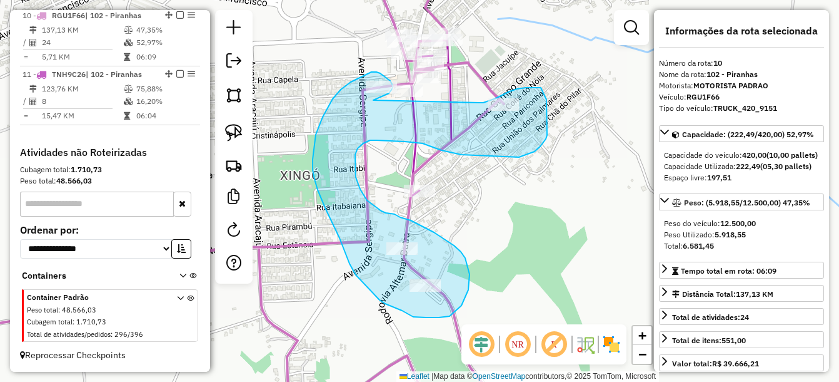
drag, startPoint x: 375, startPoint y: 99, endPoint x: 480, endPoint y: 103, distance: 104.5
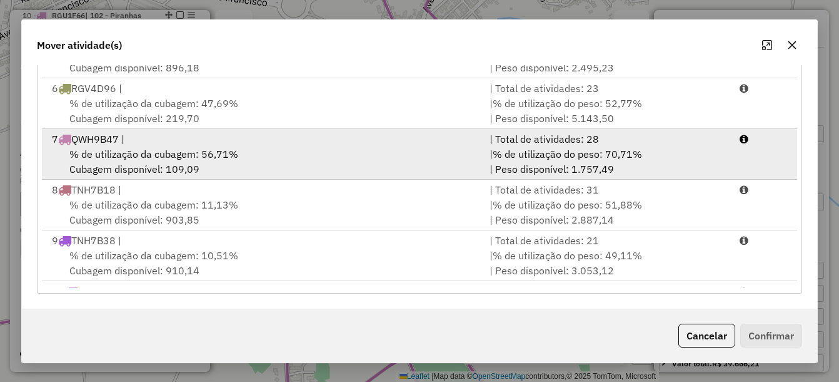
scroll to position [256, 0]
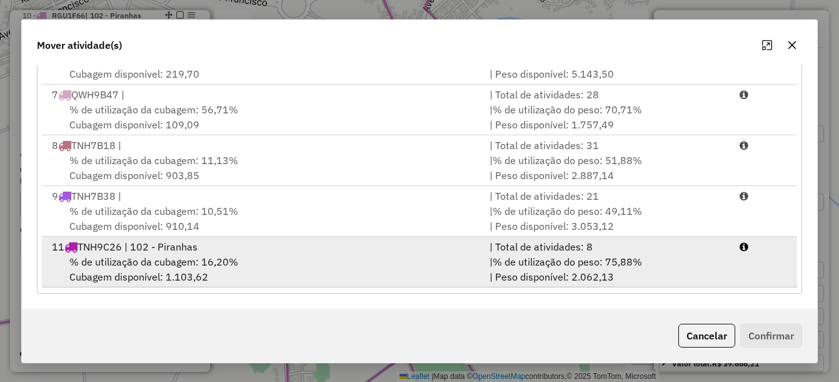
click at [197, 240] on div "11 TNH9C26 | 102 - Piranhas" at bounding box center [263, 246] width 438 height 15
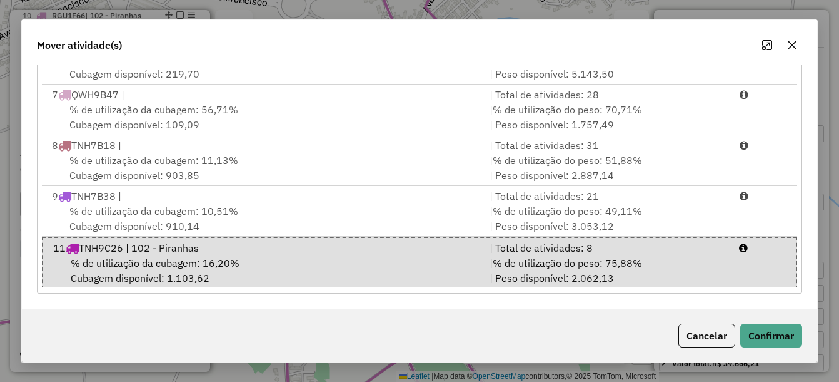
click at [779, 321] on div "Cancelar Confirmar" at bounding box center [420, 335] width 796 height 54
click at [766, 335] on button "Confirmar" at bounding box center [772, 335] width 62 height 24
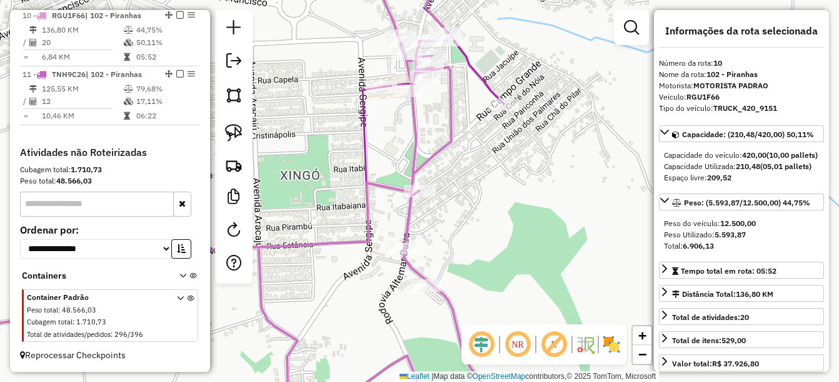
scroll to position [0, 0]
click at [419, 201] on div "Janela de atendimento Grade de atendimento Capacidade Transportadoras Veículos …" at bounding box center [419, 191] width 839 height 382
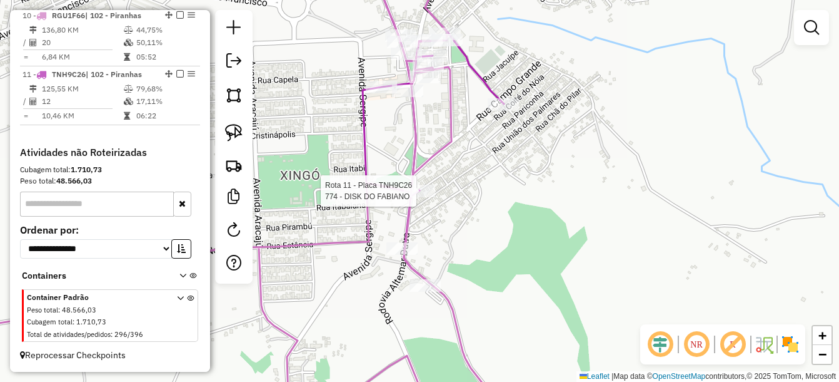
select select "*********"
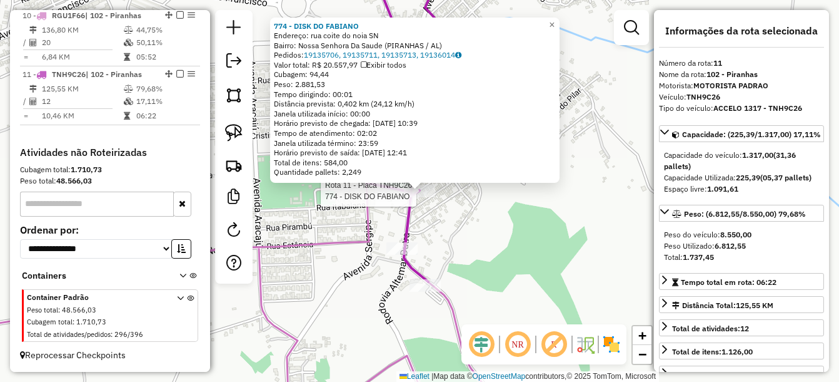
scroll to position [1016, 0]
click at [512, 254] on div "774 - DISK DO FABIANO Endereço: rua coite do noia SN Bairro: Nossa Senhora Da S…" at bounding box center [419, 191] width 839 height 382
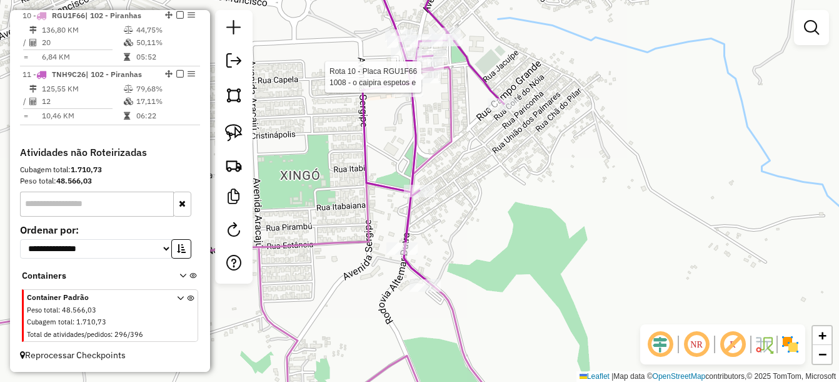
select select "*********"
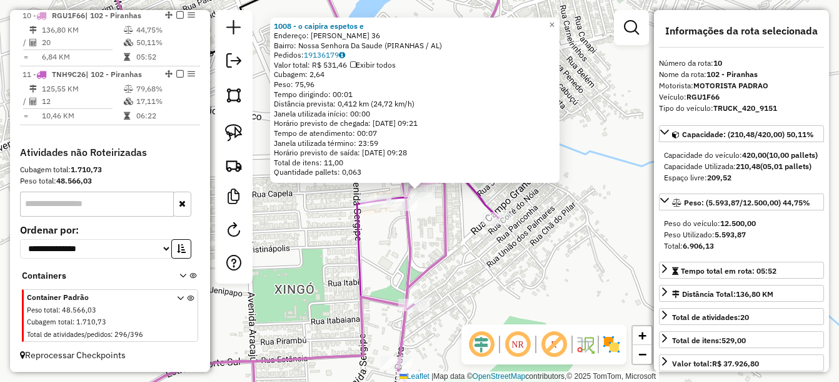
scroll to position [1013, 0]
click at [557, 299] on div "1008 - o caipira espetos e Endereço: Marechal deodoro 36 Bairro: [GEOGRAPHIC_DA…" at bounding box center [419, 191] width 839 height 382
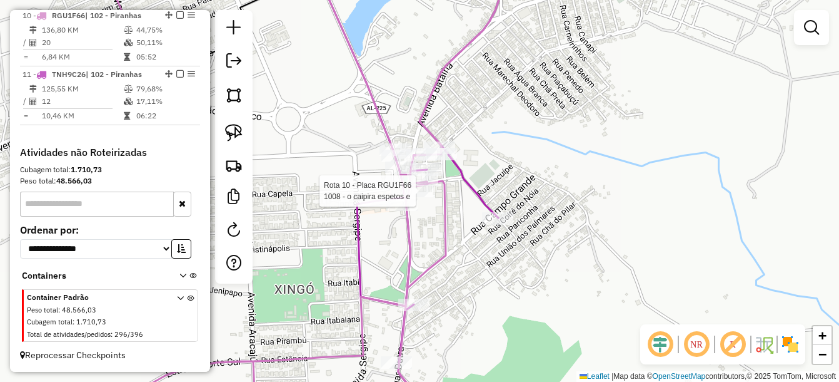
select select "*********"
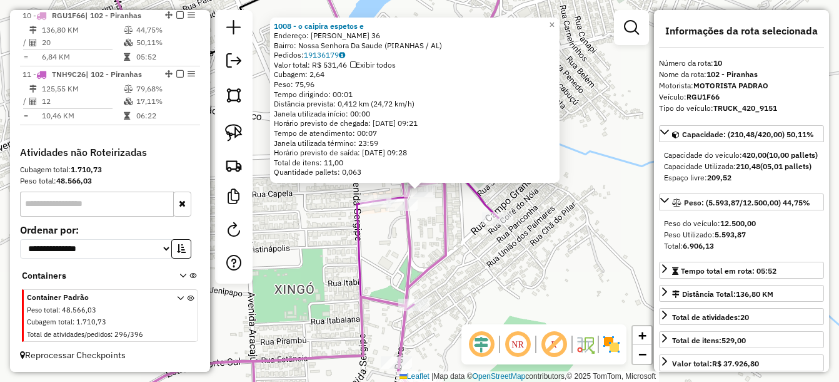
click at [513, 281] on div "1008 - o caipira espetos e Endereço: Marechal deodoro 36 Bairro: [GEOGRAPHIC_DA…" at bounding box center [419, 191] width 839 height 382
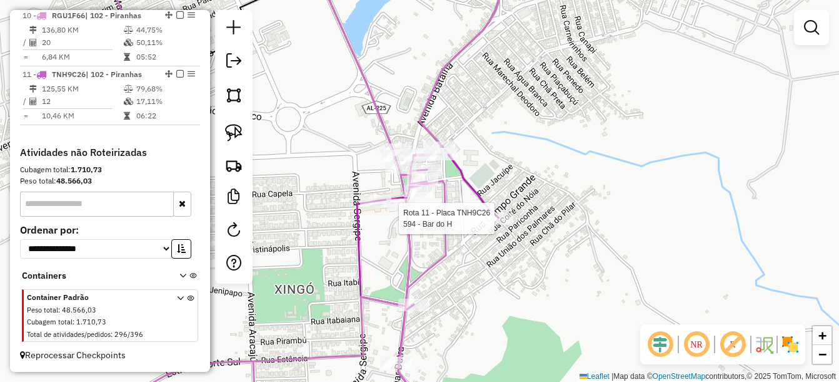
select select "*********"
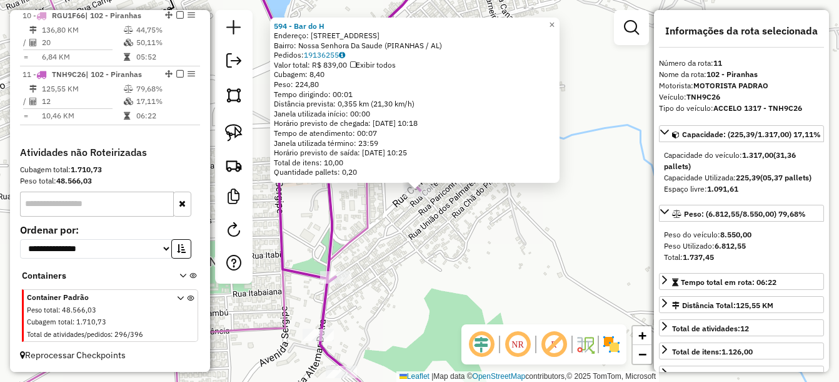
scroll to position [1016, 0]
click at [511, 268] on div "594 - Bar do H Endereço: Av.porto calvo 14 Bairro: Nossa Senhora Da Saude (PIRA…" at bounding box center [419, 191] width 839 height 382
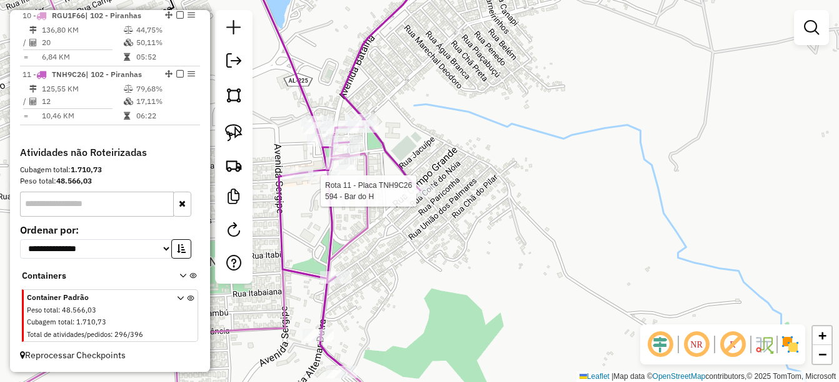
select select "*********"
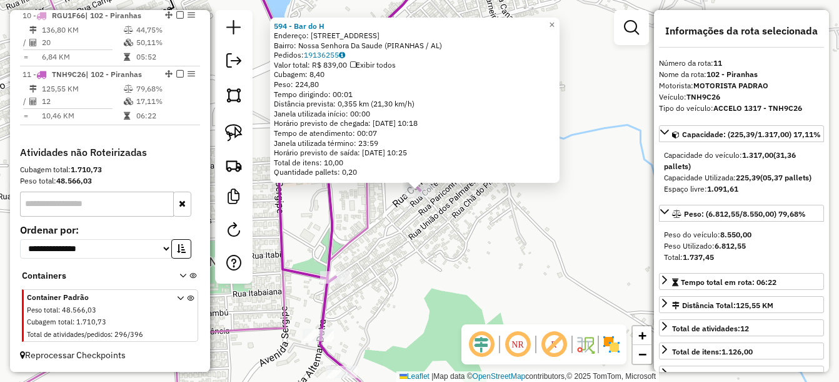
click at [402, 235] on div "594 - Bar do H Endereço: Av.porto calvo 14 Bairro: Nossa Senhora Da Saude (PIRA…" at bounding box center [419, 191] width 839 height 382
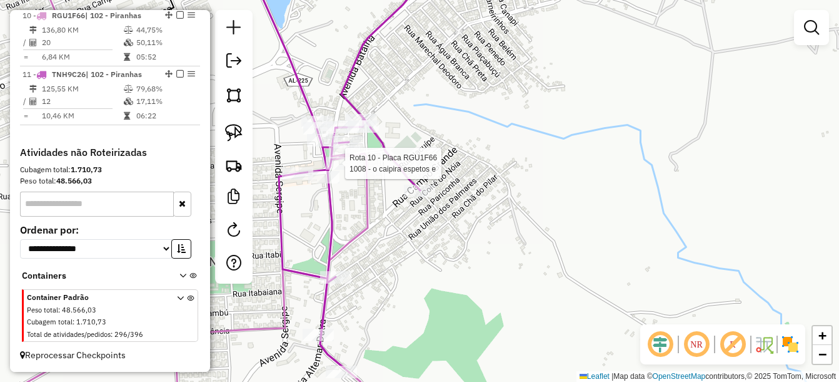
select select "*********"
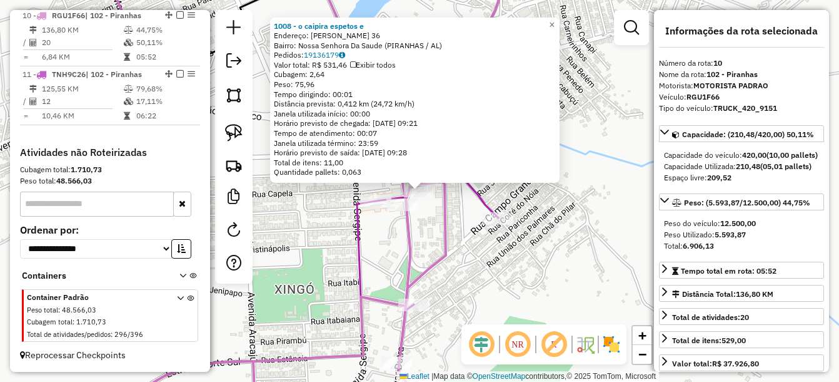
scroll to position [1013, 0]
click at [413, 247] on icon at bounding box center [265, 191] width 362 height 458
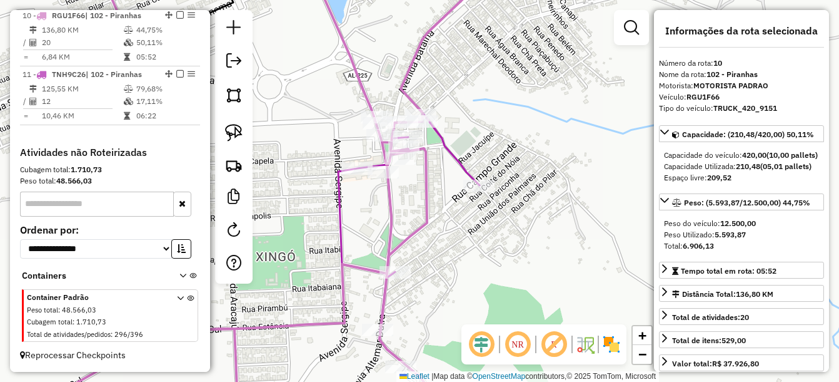
drag, startPoint x: 454, startPoint y: 252, endPoint x: 428, endPoint y: 208, distance: 51.6
click at [428, 210] on div "Janela de atendimento Grade de atendimento Capacidade Transportadoras Veículos …" at bounding box center [419, 191] width 839 height 382
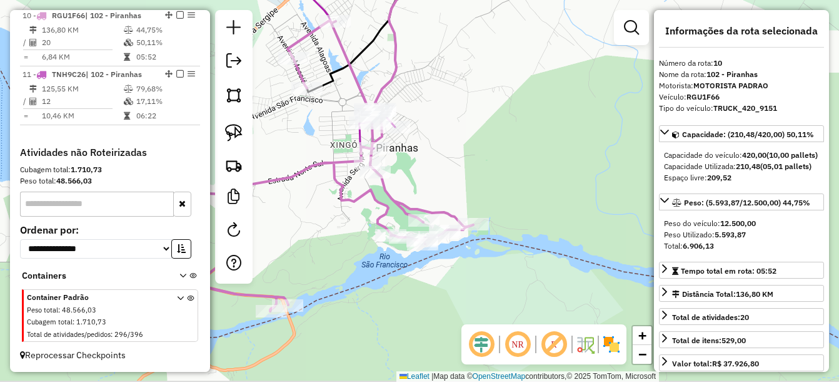
drag, startPoint x: 508, startPoint y: 248, endPoint x: 468, endPoint y: 180, distance: 78.5
click at [468, 180] on div "Janela de atendimento Grade de atendimento Capacidade Transportadoras Veículos …" at bounding box center [419, 191] width 839 height 382
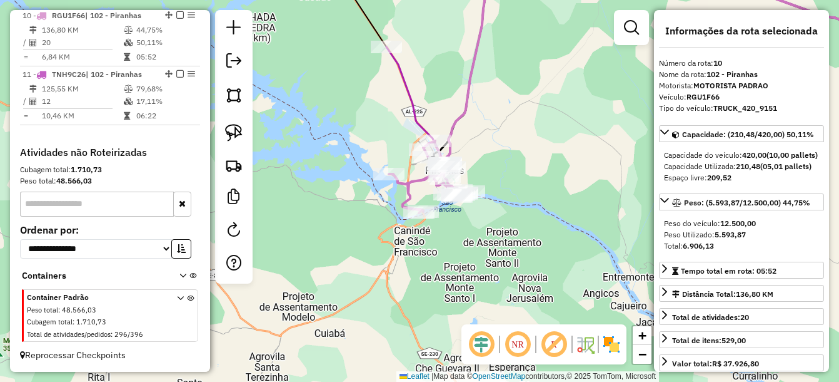
drag, startPoint x: 532, startPoint y: 223, endPoint x: 494, endPoint y: 208, distance: 40.4
click at [494, 208] on div "Janela de atendimento Grade de atendimento Capacidade Transportadoras Veículos …" at bounding box center [419, 191] width 839 height 382
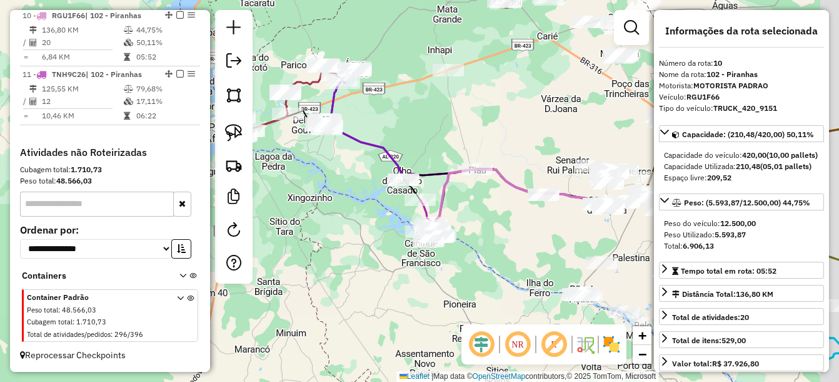
drag, startPoint x: 565, startPoint y: 72, endPoint x: 527, endPoint y: 109, distance: 52.6
click at [420, 242] on div "Janela de atendimento Grade de atendimento Capacidade Transportadoras Veículos …" at bounding box center [419, 191] width 839 height 382
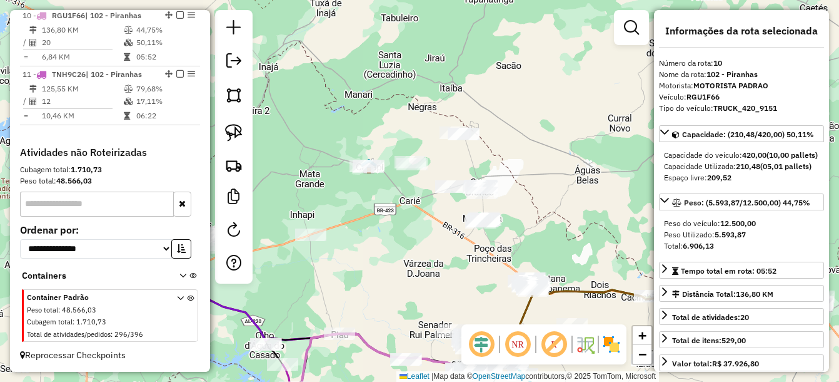
drag, startPoint x: 502, startPoint y: 141, endPoint x: 462, endPoint y: 188, distance: 61.7
click at [462, 188] on div "Rota 10 - Placa RGU1F66 730 - Recanto do Velho Chi Janela de atendimento Grade …" at bounding box center [419, 191] width 839 height 382
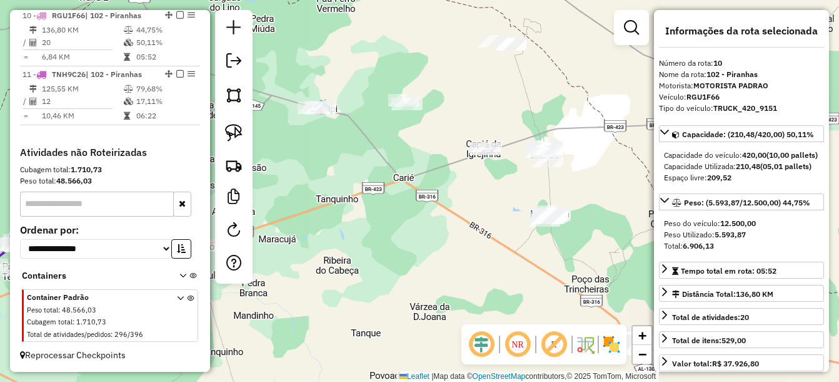
drag, startPoint x: 417, startPoint y: 260, endPoint x: 508, endPoint y: 190, distance: 115.1
click at [508, 190] on div "Rota 10 - Placa RGU1F66 730 - Recanto do Velho Chi Janela de atendimento Grade …" at bounding box center [419, 191] width 839 height 382
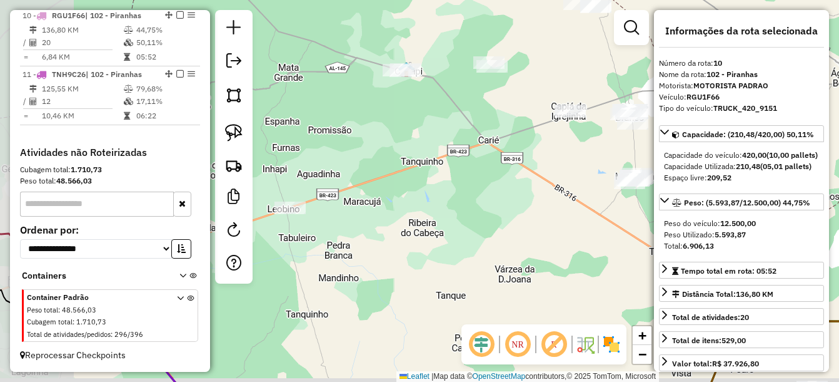
drag, startPoint x: 525, startPoint y: 201, endPoint x: 550, endPoint y: 138, distance: 67.1
click at [522, 198] on div "Rota 10 - Placa RGU1F66 730 - Recanto do Velho Chi Janela de atendimento Grade …" at bounding box center [419, 191] width 839 height 382
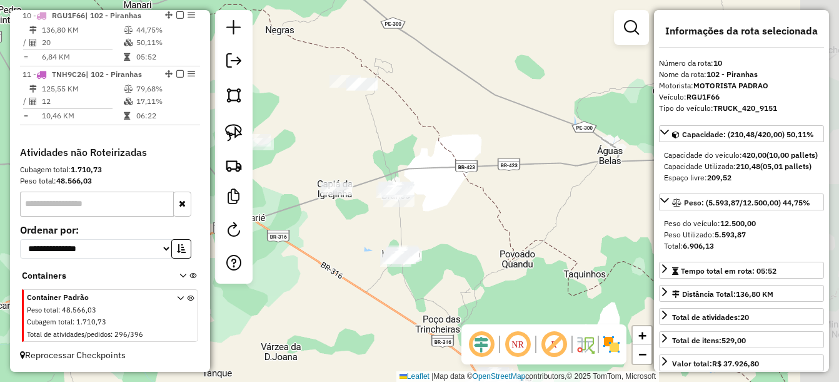
drag, startPoint x: 607, startPoint y: 148, endPoint x: 377, endPoint y: 226, distance: 242.7
click at [377, 226] on div "Rota 10 - Placa RGU1F66 730 - Recanto do Velho Chi Janela de atendimento Grade …" at bounding box center [419, 191] width 839 height 382
drag, startPoint x: 245, startPoint y: 135, endPoint x: 258, endPoint y: 129, distance: 14.9
click at [245, 135] on link at bounding box center [234, 133] width 28 height 28
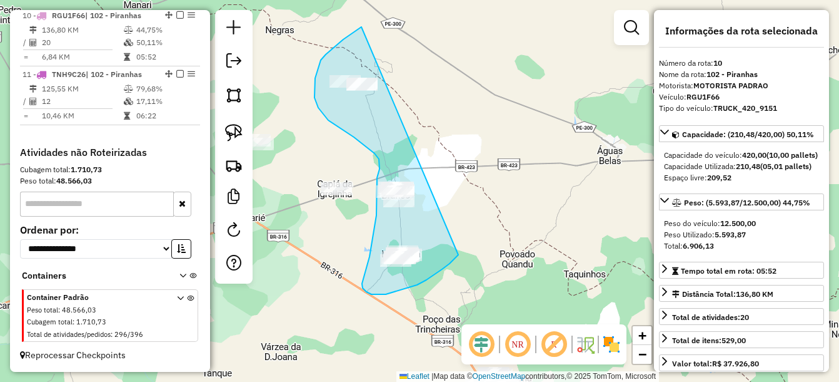
drag, startPoint x: 362, startPoint y: 27, endPoint x: 467, endPoint y: 244, distance: 241.4
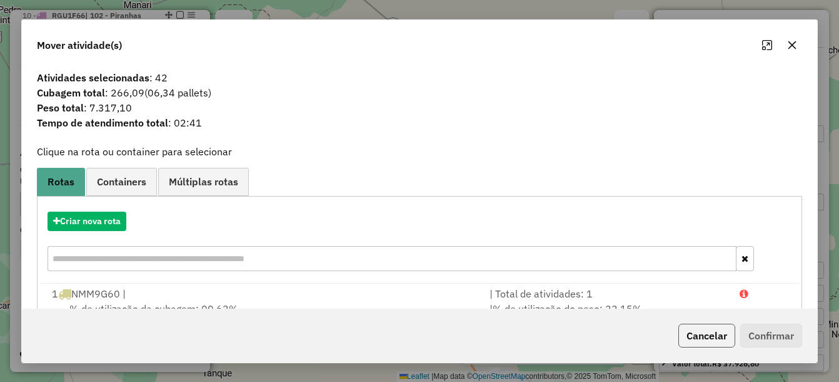
click at [695, 338] on button "Cancelar" at bounding box center [707, 335] width 57 height 24
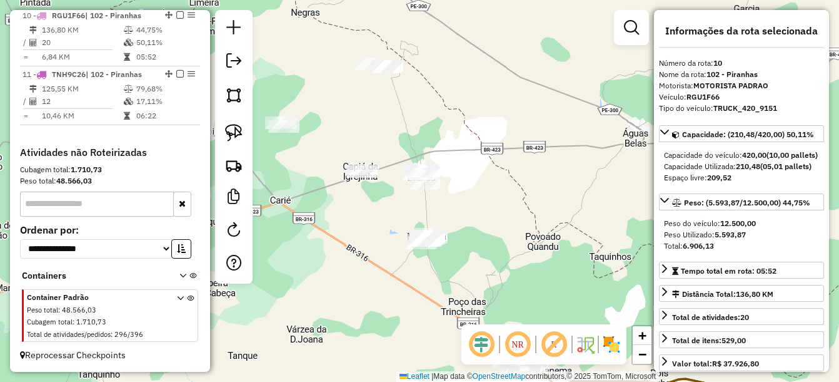
drag, startPoint x: 451, startPoint y: 224, endPoint x: 462, endPoint y: 216, distance: 13.4
click at [462, 216] on div "Rota 10 - Placa RGU1F66 730 - Recanto do Velho Chi Janela de atendimento Grade …" at bounding box center [419, 191] width 839 height 382
click at [232, 128] on img at bounding box center [234, 133] width 18 height 18
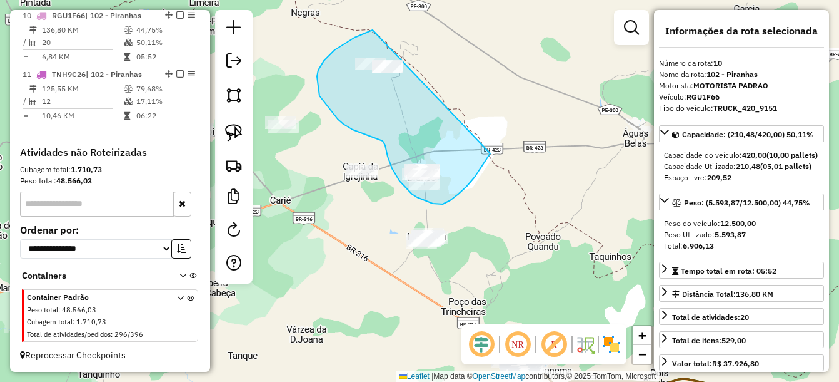
drag, startPoint x: 373, startPoint y: 30, endPoint x: 500, endPoint y: 134, distance: 164.5
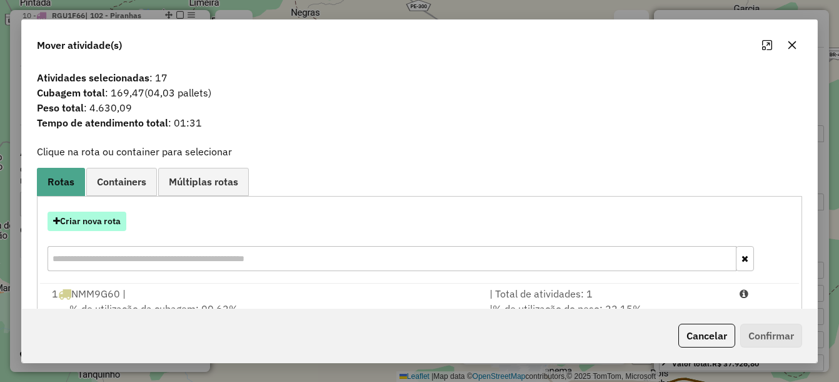
click at [111, 220] on button "Criar nova rota" at bounding box center [87, 220] width 79 height 19
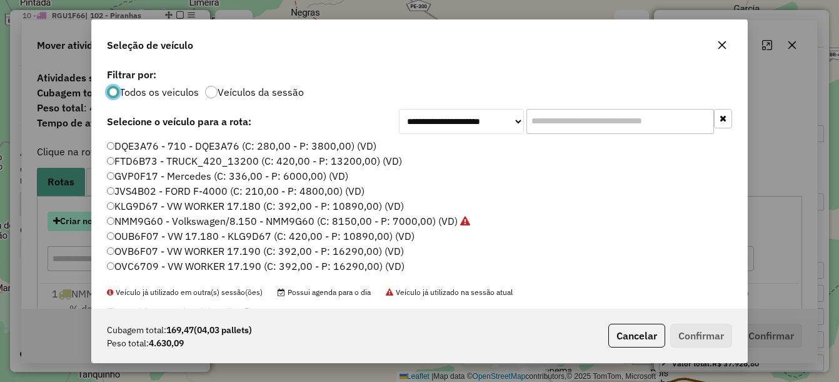
scroll to position [7, 4]
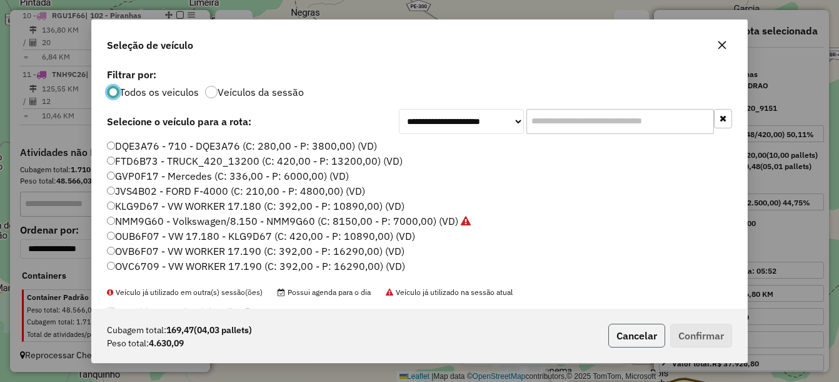
click at [629, 331] on button "Cancelar" at bounding box center [637, 335] width 57 height 24
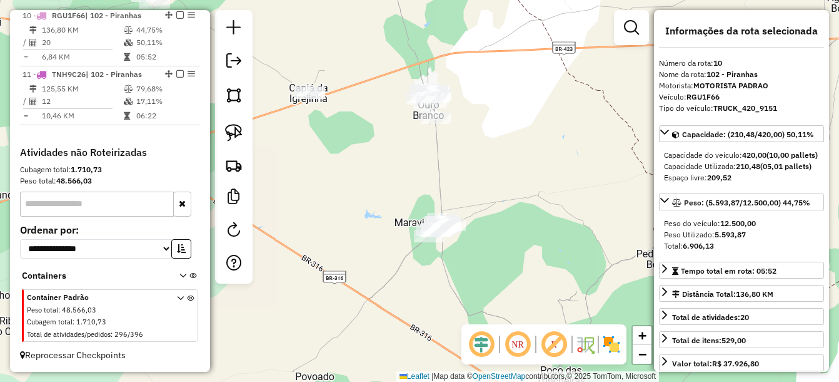
drag, startPoint x: 481, startPoint y: 205, endPoint x: 460, endPoint y: 195, distance: 23.5
click at [476, 197] on div "Rota 10 - Placa RGU1F66 730 - Recanto do Velho Chi Janela de atendimento Grade …" at bounding box center [419, 191] width 839 height 382
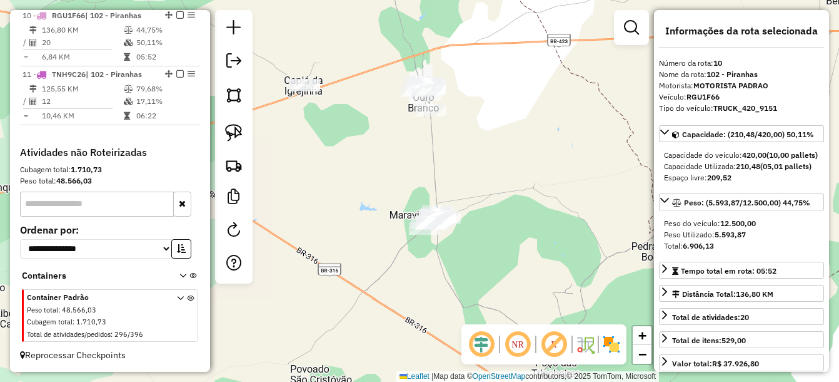
click at [254, 116] on div "Rota 10 - Placa RGU1F66 730 - Recanto do Velho Chi Janela de atendimento Grade …" at bounding box center [419, 191] width 839 height 382
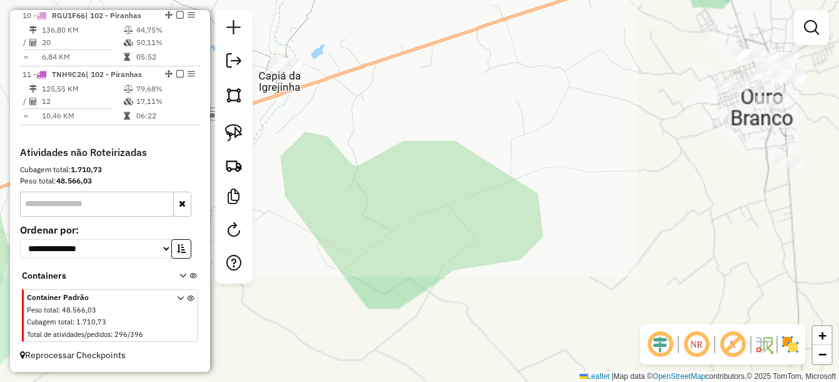
drag, startPoint x: 336, startPoint y: 80, endPoint x: 376, endPoint y: 119, distance: 55.7
click at [377, 119] on div "Janela de atendimento Grade de atendimento Capacidade Transportadoras Veículos …" at bounding box center [419, 191] width 839 height 382
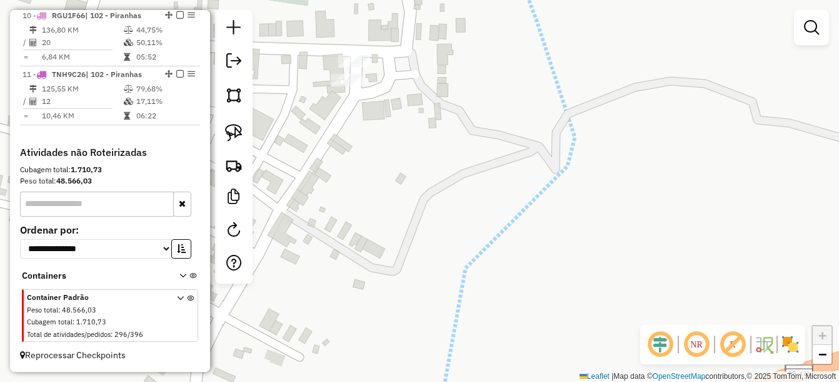
drag, startPoint x: 382, startPoint y: 53, endPoint x: 388, endPoint y: 70, distance: 18.2
click at [388, 70] on div "Janela de atendimento Grade de atendimento Capacidade Transportadoras Veículos …" at bounding box center [419, 191] width 839 height 382
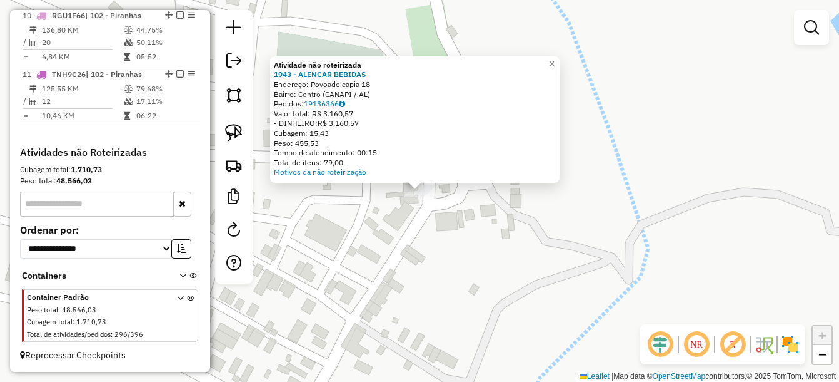
click at [416, 246] on div "Atividade não roteirizada 1943 - ALENCAR BEBIDAS Endereço: Povoado capia 18 Bai…" at bounding box center [419, 191] width 839 height 382
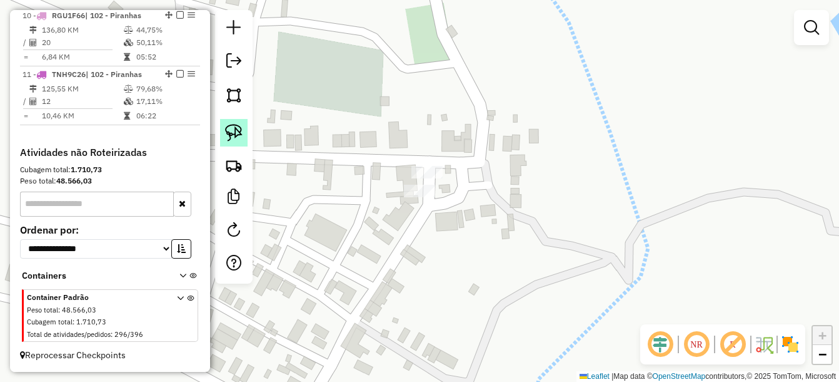
click at [241, 130] on img at bounding box center [234, 133] width 18 height 18
click at [234, 131] on img at bounding box center [234, 133] width 18 height 18
drag, startPoint x: 458, startPoint y: 188, endPoint x: 404, endPoint y: 223, distance: 64.7
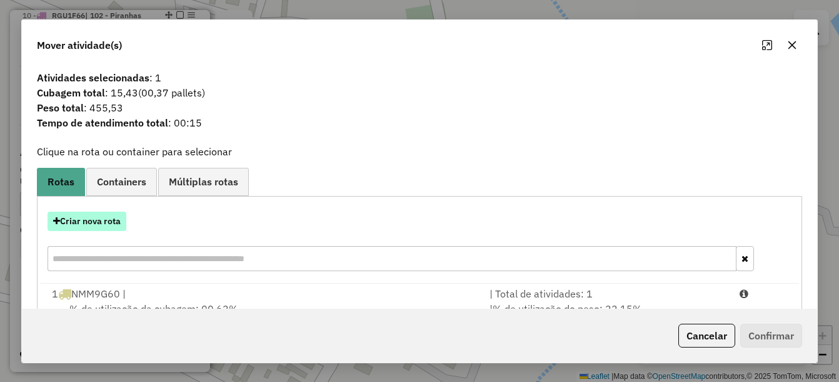
click at [98, 222] on button "Criar nova rota" at bounding box center [87, 220] width 79 height 19
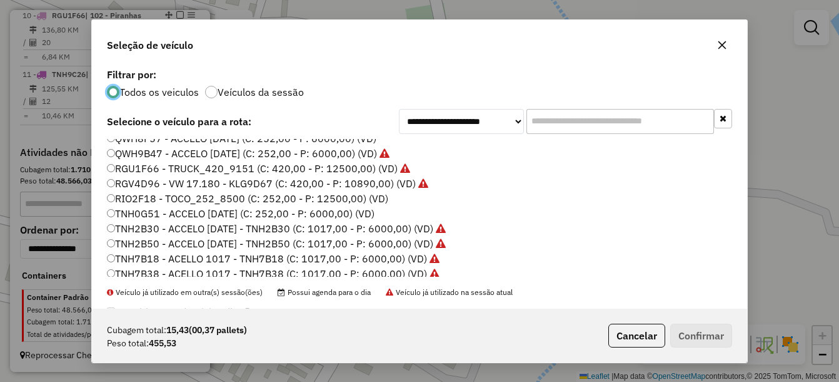
scroll to position [250, 0]
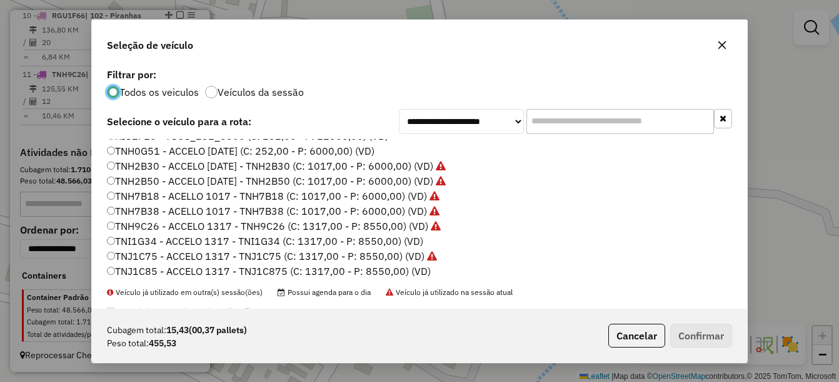
click at [196, 233] on label "TNI1G34 - ACCELO 1317 - TNI1G34 (C: 1317,00 - P: 8550,00) (VD)" at bounding box center [265, 240] width 316 height 15
click at [726, 329] on button "Confirmar" at bounding box center [701, 335] width 62 height 24
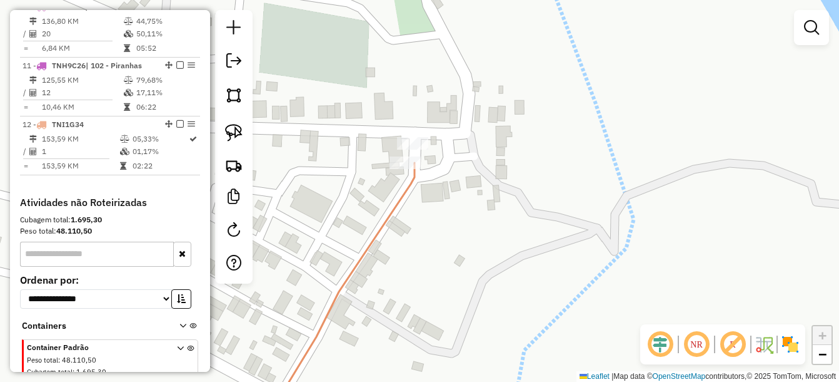
drag, startPoint x: 530, startPoint y: 231, endPoint x: 529, endPoint y: 225, distance: 7.1
click at [529, 225] on div "Janela de atendimento Grade de atendimento Capacidade Transportadoras Veículos …" at bounding box center [419, 191] width 839 height 382
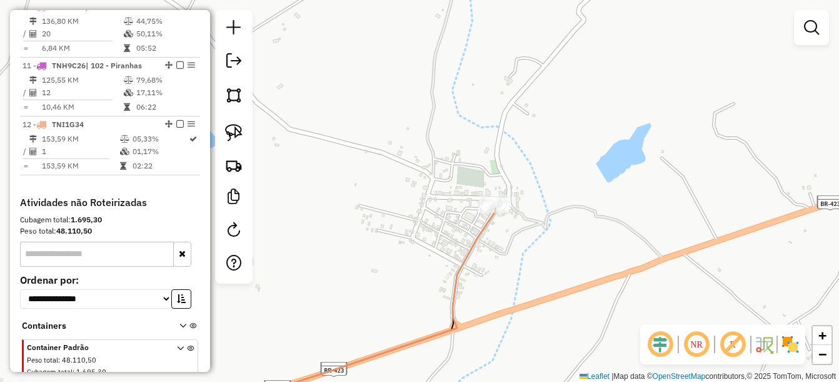
drag, startPoint x: 574, startPoint y: 281, endPoint x: 492, endPoint y: 119, distance: 182.4
click at [492, 119] on div "Janela de atendimento Grade de atendimento Capacidade Transportadoras Veículos …" at bounding box center [419, 191] width 839 height 382
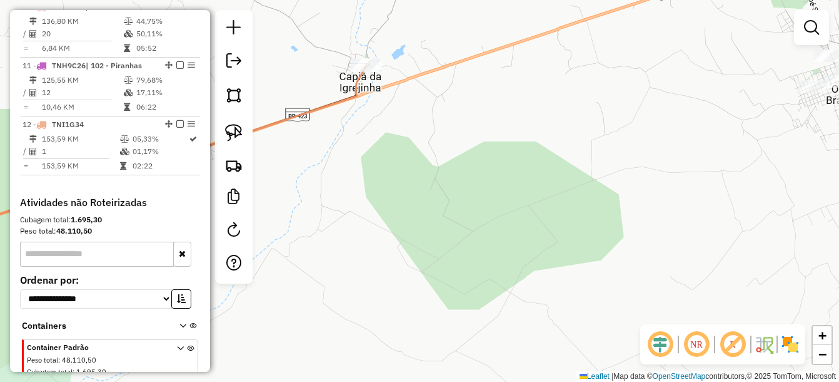
drag, startPoint x: 502, startPoint y: 150, endPoint x: 495, endPoint y: 144, distance: 8.9
click at [491, 143] on div "Janela de atendimento Grade de atendimento Capacidade Transportadoras Veículos …" at bounding box center [419, 191] width 839 height 382
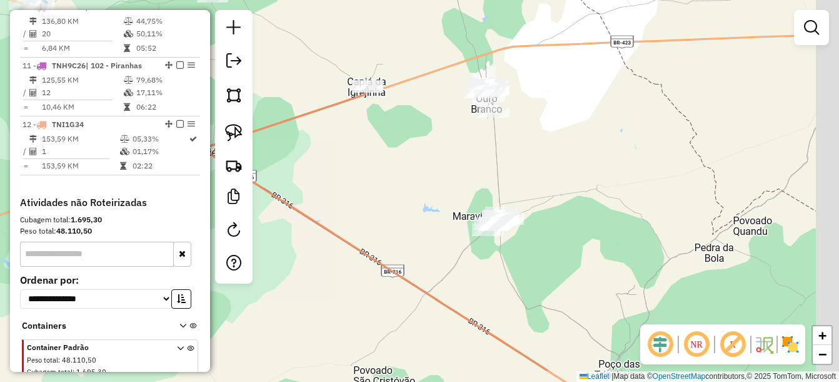
drag, startPoint x: 586, startPoint y: 164, endPoint x: 569, endPoint y: 153, distance: 20.8
click at [569, 153] on div "Janela de atendimento Grade de atendimento Capacidade Transportadoras Veículos …" at bounding box center [419, 191] width 839 height 382
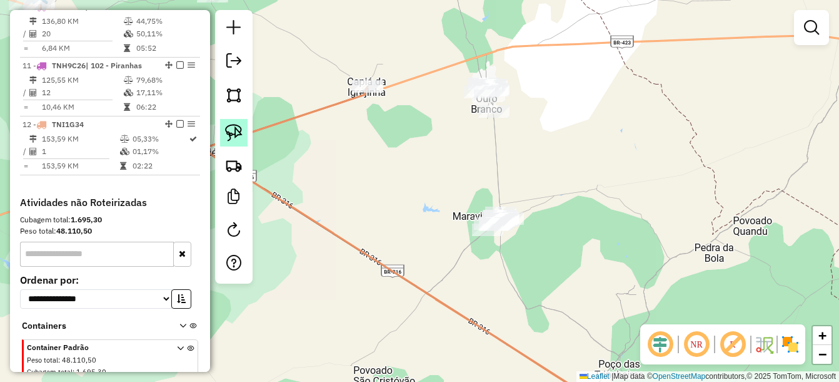
click at [235, 128] on img at bounding box center [234, 133] width 18 height 18
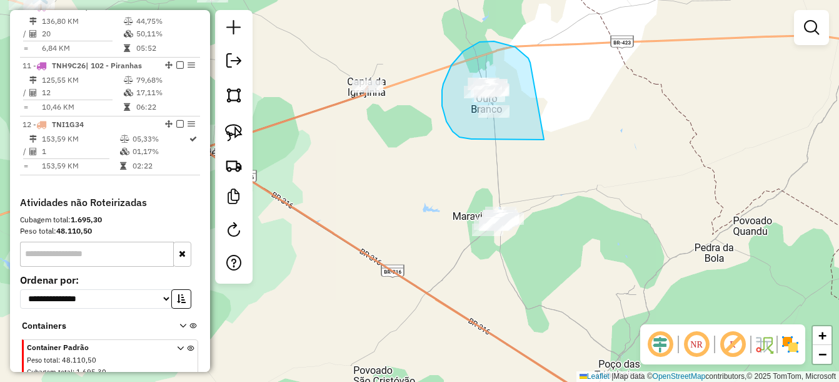
drag, startPoint x: 515, startPoint y: 47, endPoint x: 544, endPoint y: 139, distance: 96.9
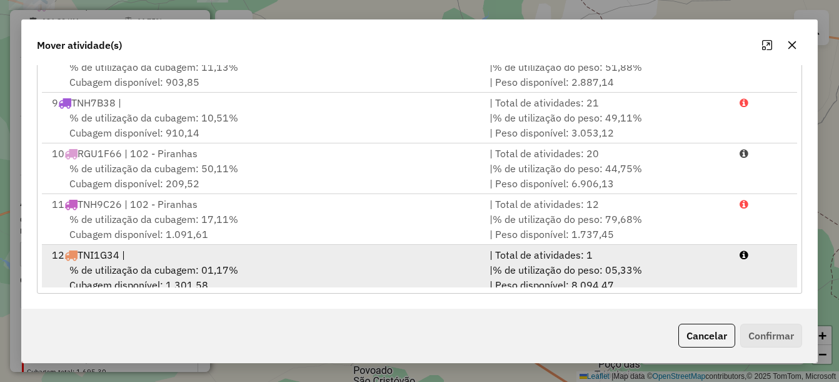
scroll to position [358, 0]
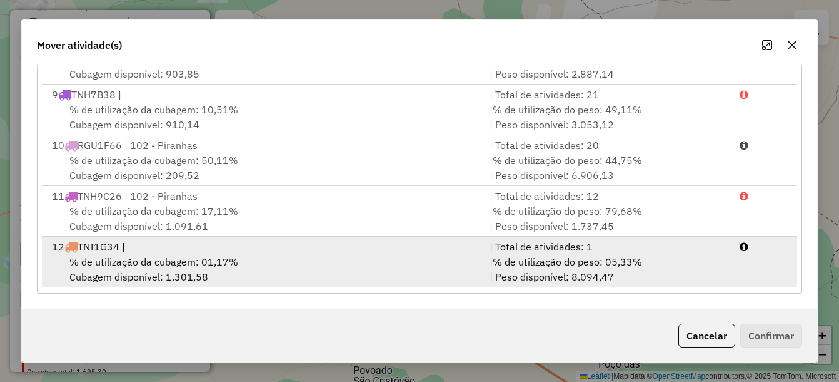
click at [290, 253] on div "12 TNI1G34 |" at bounding box center [263, 246] width 438 height 15
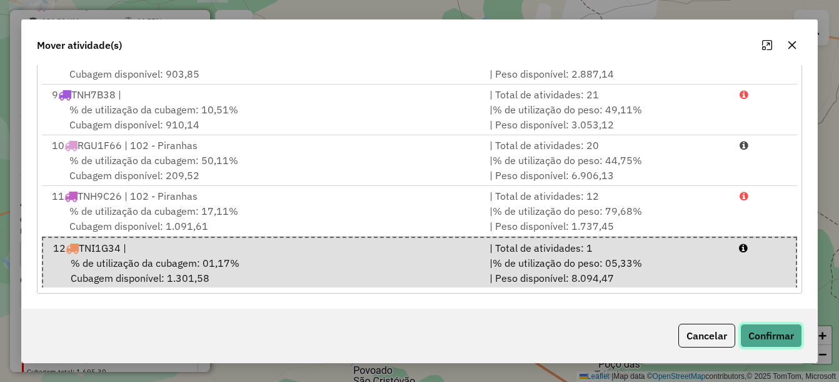
click at [777, 330] on button "Confirmar" at bounding box center [772, 335] width 62 height 24
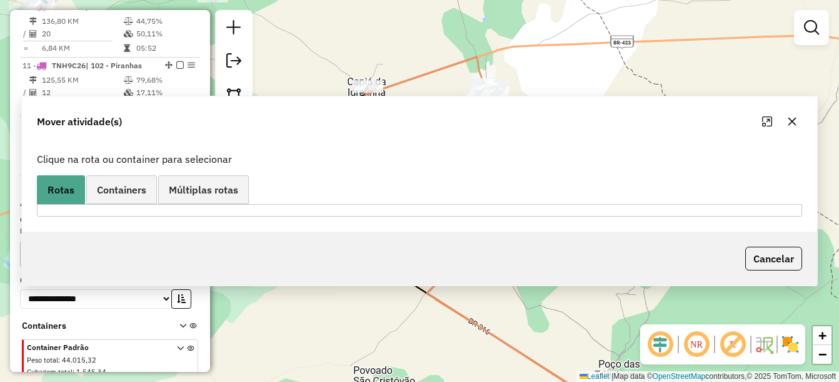
scroll to position [0, 0]
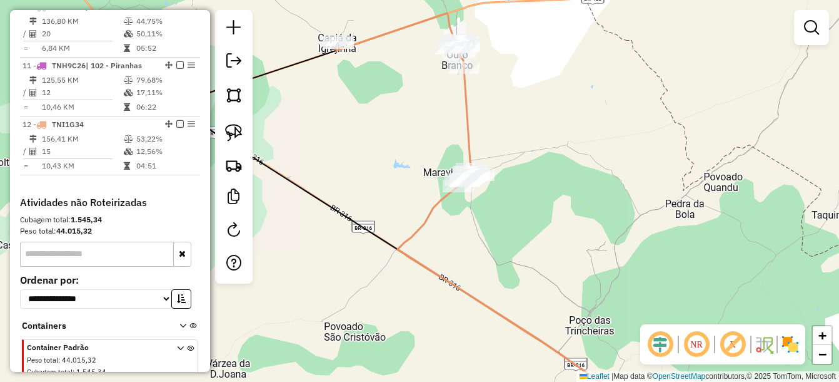
drag, startPoint x: 578, startPoint y: 231, endPoint x: 572, endPoint y: 221, distance: 12.0
click at [572, 221] on div "Janela de atendimento Grade de atendimento Capacidade Transportadoras Veículos …" at bounding box center [419, 191] width 839 height 382
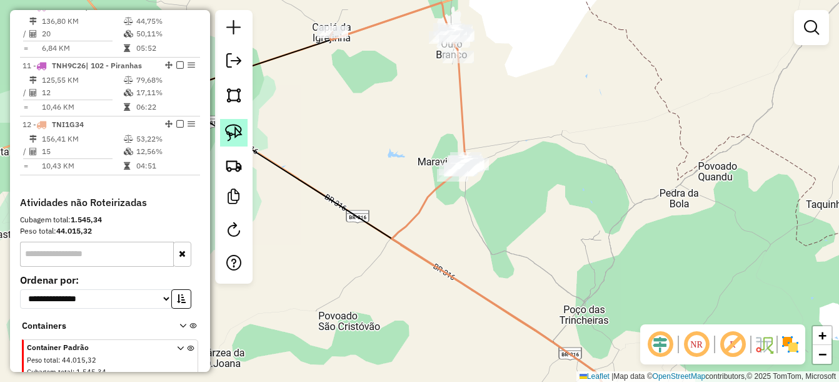
click at [236, 132] on img at bounding box center [234, 133] width 18 height 18
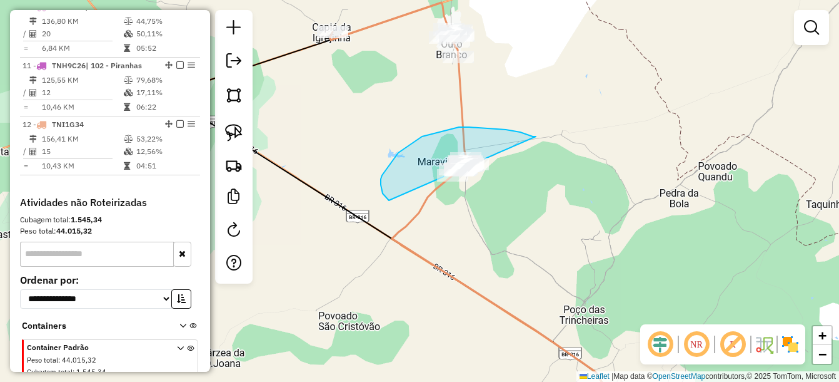
drag, startPoint x: 515, startPoint y: 131, endPoint x: 462, endPoint y: 217, distance: 100.5
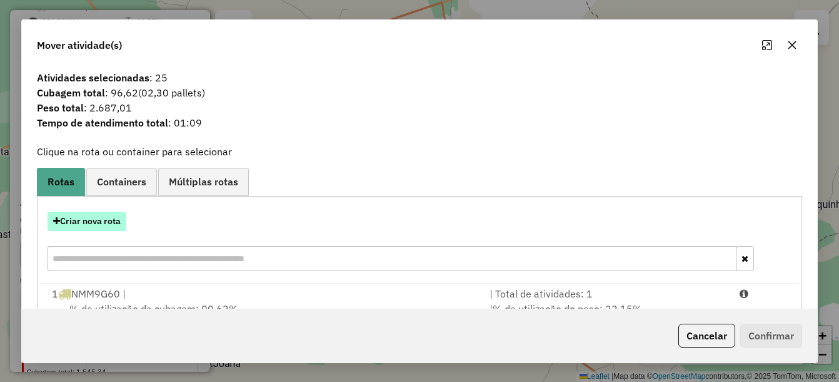
click at [72, 219] on button "Criar nova rota" at bounding box center [87, 220] width 79 height 19
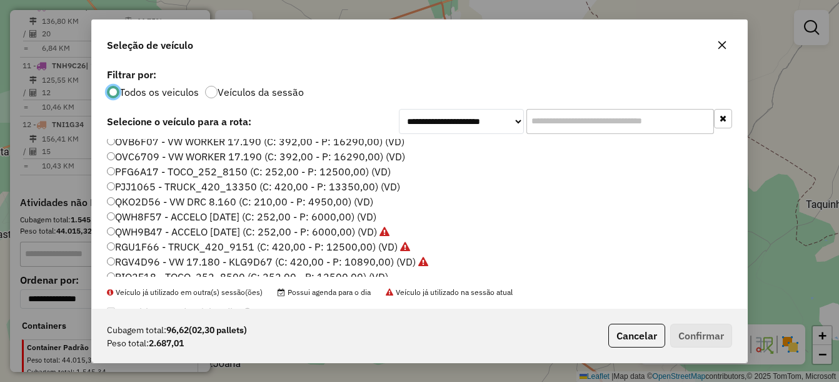
scroll to position [125, 0]
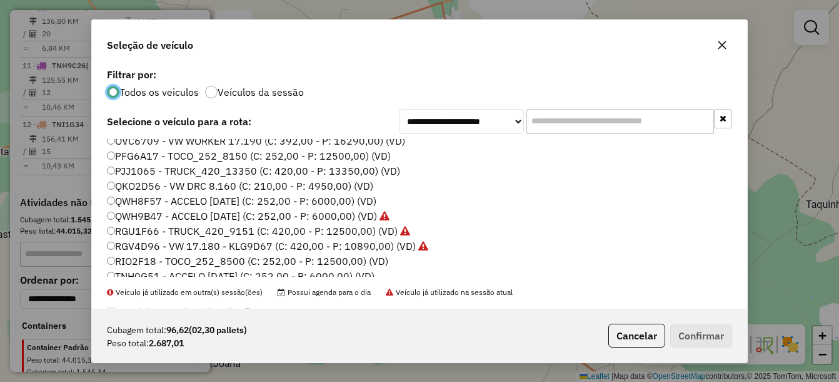
click at [146, 186] on label "QKO2D56 - VW DRC 8.160 (C: 210,00 - P: 4950,00) (VD)" at bounding box center [240, 185] width 266 height 15
click at [718, 333] on button "Confirmar" at bounding box center [701, 335] width 62 height 24
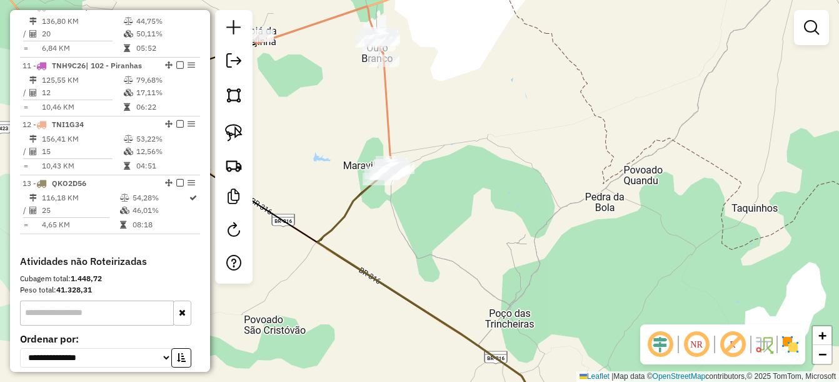
drag, startPoint x: 644, startPoint y: 253, endPoint x: 597, endPoint y: 256, distance: 46.4
click at [597, 256] on div "Janela de atendimento Grade de atendimento Capacidade Transportadoras Veículos …" at bounding box center [419, 191] width 839 height 382
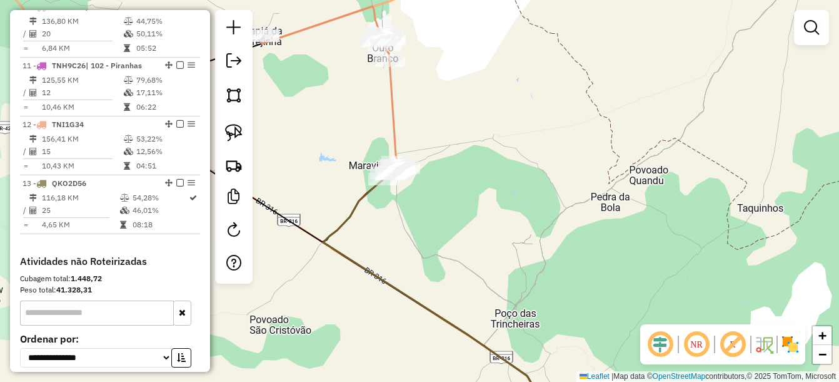
drag, startPoint x: 473, startPoint y: 181, endPoint x: 513, endPoint y: 171, distance: 40.5
click at [503, 177] on div "Janela de atendimento Grade de atendimento Capacidade Transportadoras Veículos …" at bounding box center [419, 191] width 839 height 382
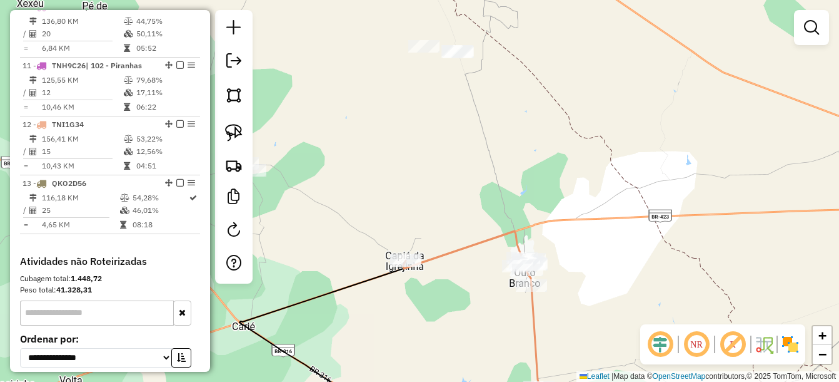
drag, startPoint x: 475, startPoint y: 119, endPoint x: 482, endPoint y: 205, distance: 86.6
click at [494, 211] on div "Janela de atendimento Grade de atendimento Capacidade Transportadoras Veículos …" at bounding box center [419, 191] width 839 height 382
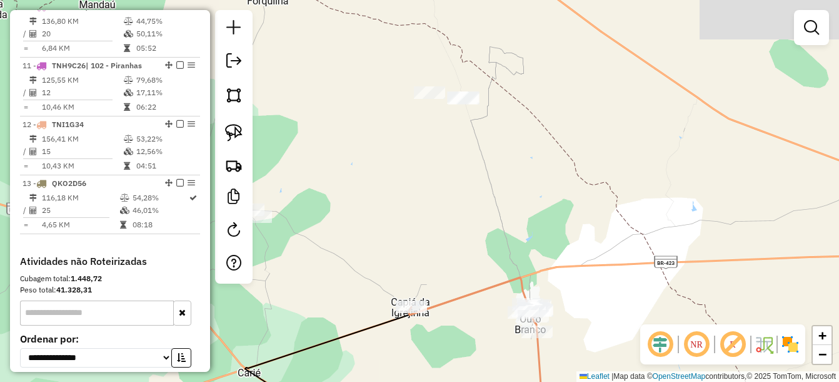
drag, startPoint x: 244, startPoint y: 128, endPoint x: 301, endPoint y: 121, distance: 57.3
click at [244, 128] on link at bounding box center [234, 133] width 28 height 28
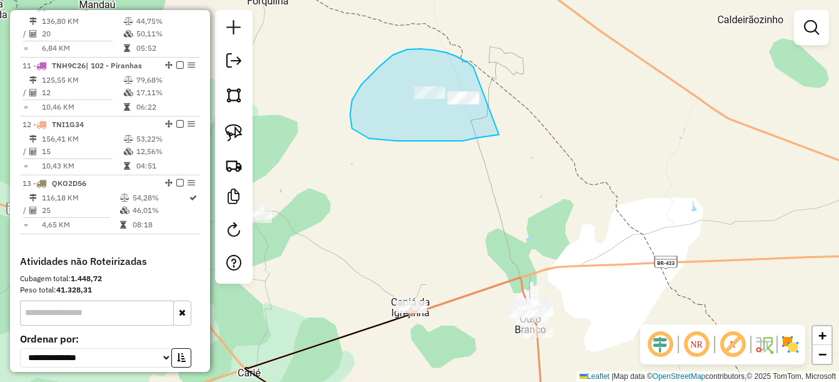
drag, startPoint x: 426, startPoint y: 49, endPoint x: 507, endPoint y: 133, distance: 116.8
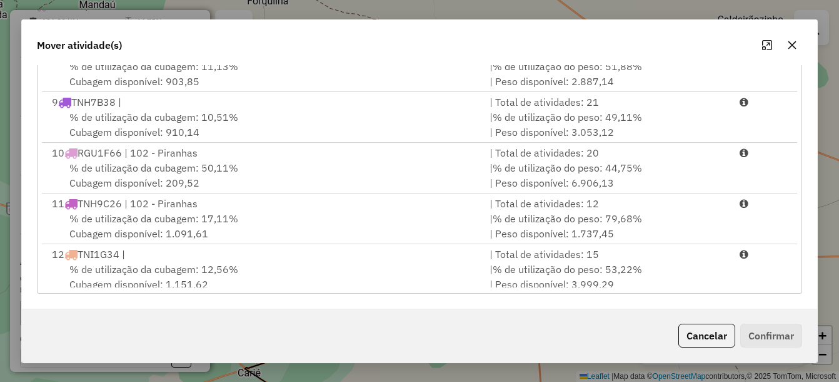
scroll to position [408, 0]
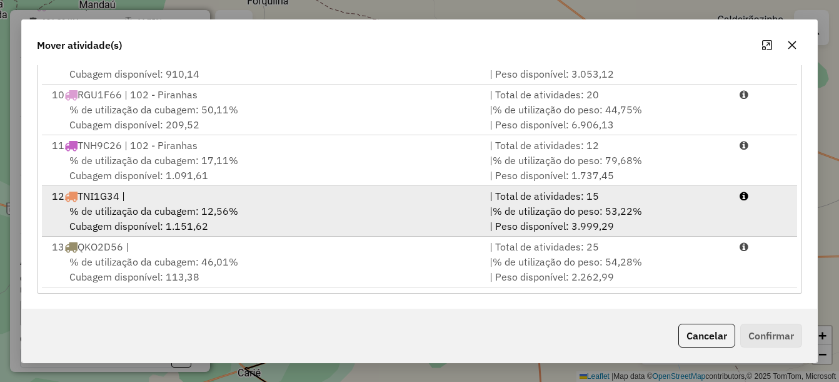
click at [199, 211] on span "% de utilização da cubagem: 12,56%" at bounding box center [153, 211] width 169 height 13
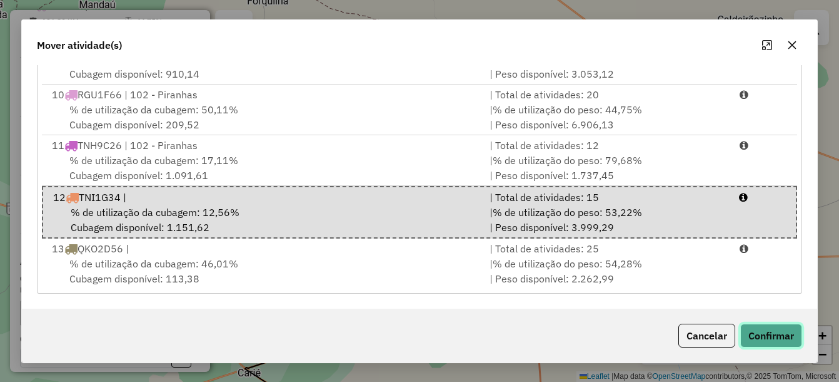
click at [754, 324] on button "Confirmar" at bounding box center [772, 335] width 62 height 24
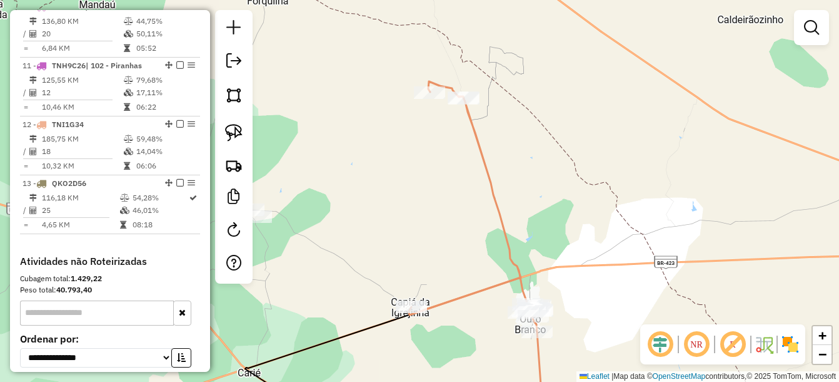
scroll to position [0, 0]
select select "*********"
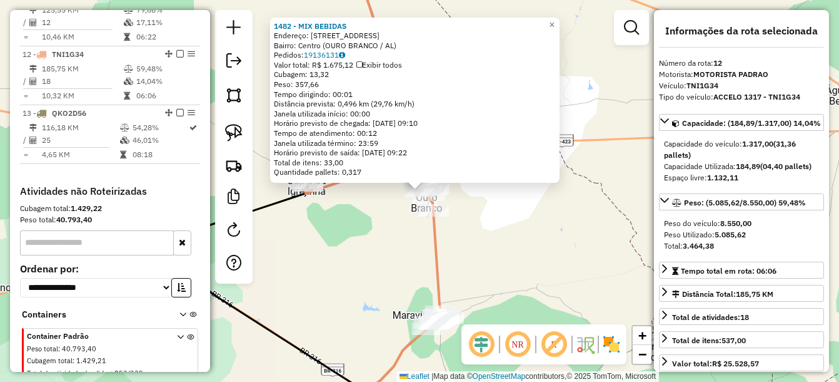
scroll to position [1131, 0]
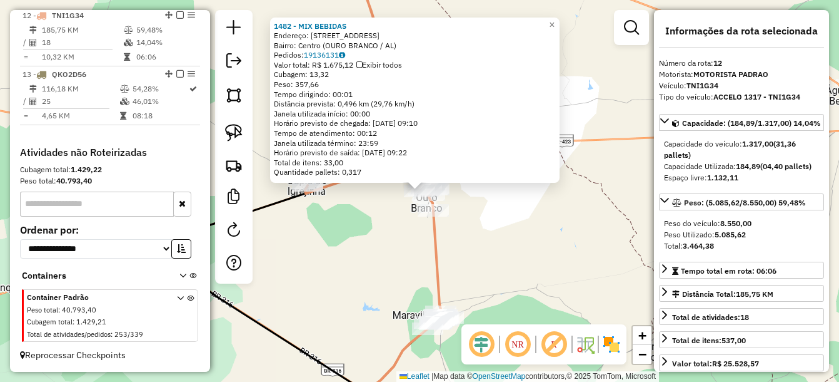
click at [548, 250] on div "1482 - MIX BEBIDAS Endereço: Rua presidente medice 417 Bairro: Centro (OURO BRA…" at bounding box center [419, 191] width 839 height 382
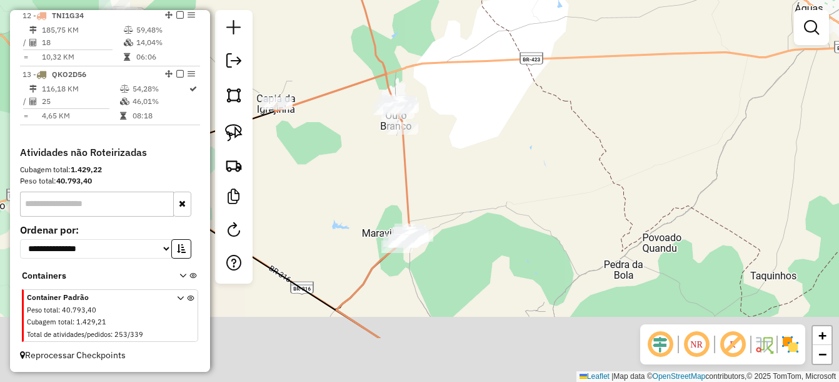
drag, startPoint x: 568, startPoint y: 264, endPoint x: 539, endPoint y: 188, distance: 81.8
click at [539, 190] on div "Janela de atendimento Grade de atendimento Capacidade Transportadoras Veículos …" at bounding box center [419, 191] width 839 height 382
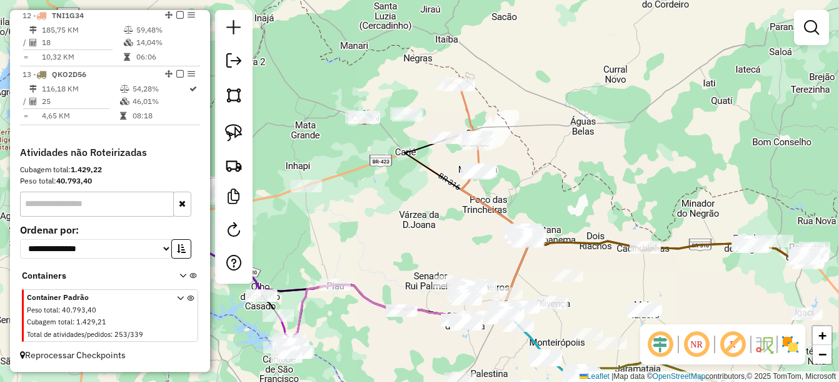
drag, startPoint x: 572, startPoint y: 236, endPoint x: 558, endPoint y: 226, distance: 16.7
click at [558, 235] on icon at bounding box center [606, 278] width 283 height 87
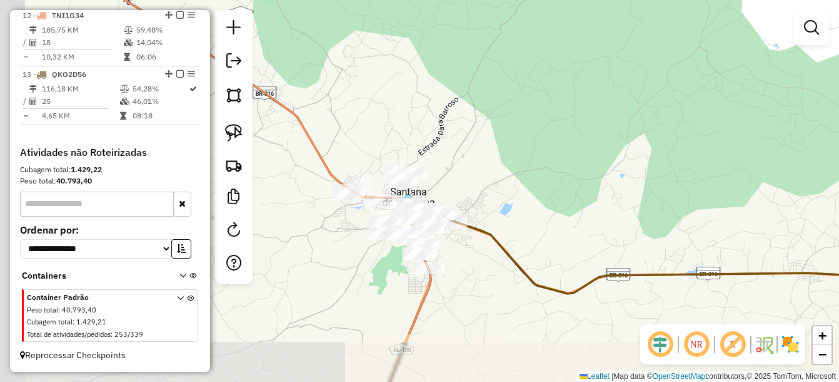
drag, startPoint x: 475, startPoint y: 230, endPoint x: 577, endPoint y: 157, distance: 125.6
click at [577, 157] on div "Janela de atendimento Grade de atendimento Capacidade Transportadoras Veículos …" at bounding box center [419, 191] width 839 height 382
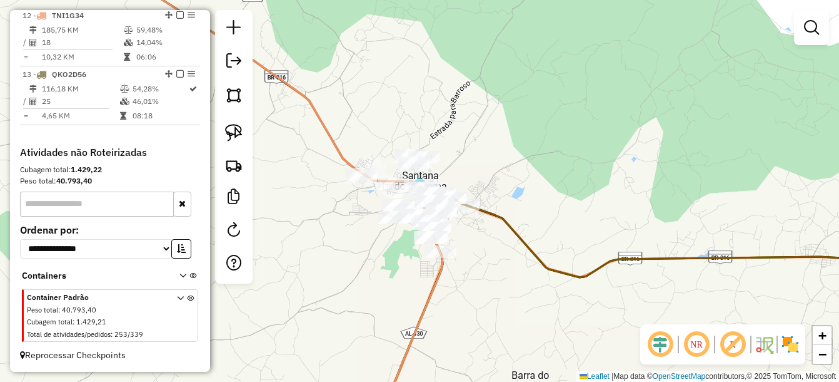
drag, startPoint x: 240, startPoint y: 127, endPoint x: 265, endPoint y: 118, distance: 25.9
click at [242, 125] on img at bounding box center [234, 133] width 18 height 18
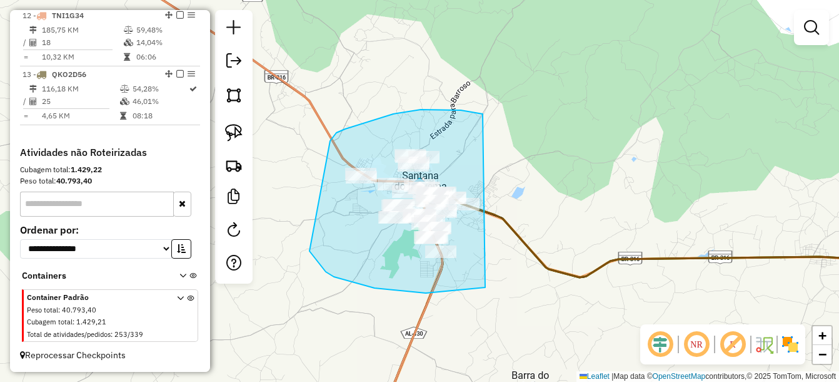
drag, startPoint x: 483, startPoint y: 114, endPoint x: 512, endPoint y: 281, distance: 169.6
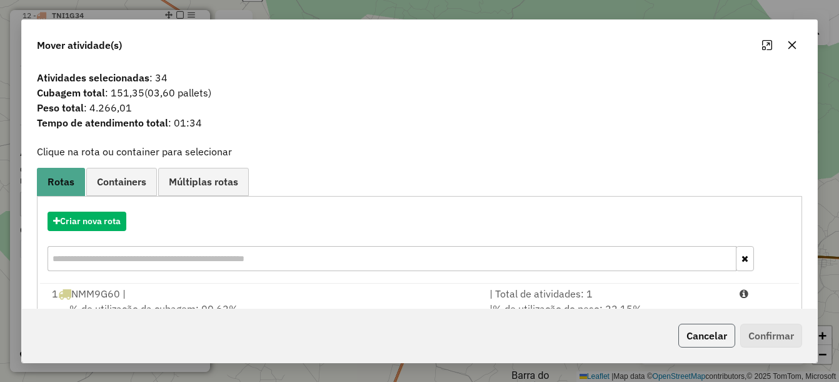
click at [699, 333] on button "Cancelar" at bounding box center [707, 335] width 57 height 24
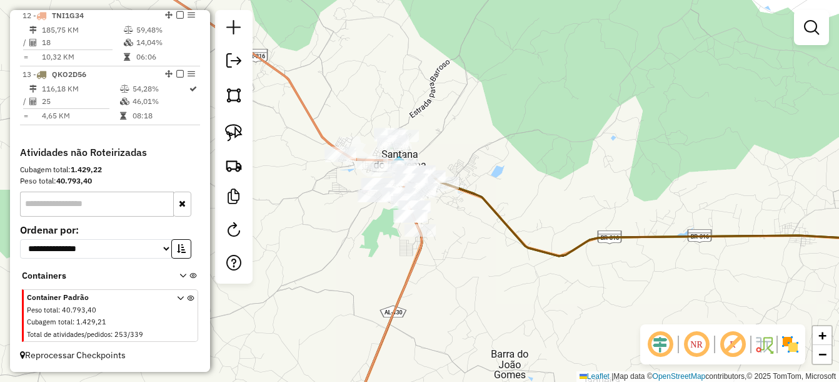
drag, startPoint x: 456, startPoint y: 203, endPoint x: 505, endPoint y: 238, distance: 60.4
click at [504, 238] on div "Janela de atendimento Grade de atendimento Capacidade Transportadoras Veículos …" at bounding box center [419, 191] width 839 height 382
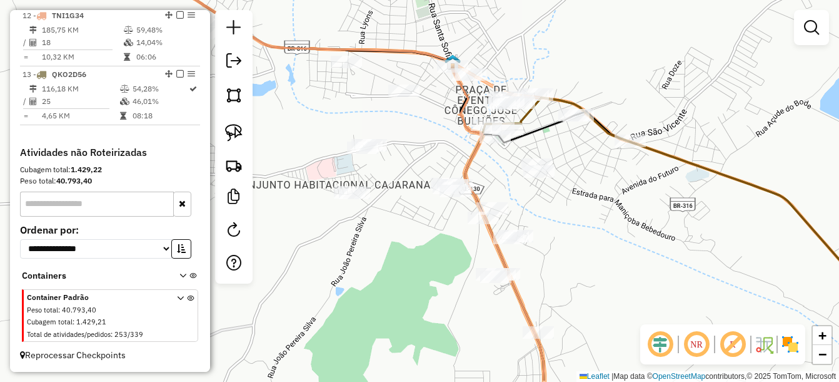
drag, startPoint x: 503, startPoint y: 255, endPoint x: 635, endPoint y: 215, distance: 137.1
click at [635, 215] on div "Janela de atendimento Grade de atendimento Capacidade Transportadoras Veículos …" at bounding box center [419, 191] width 839 height 382
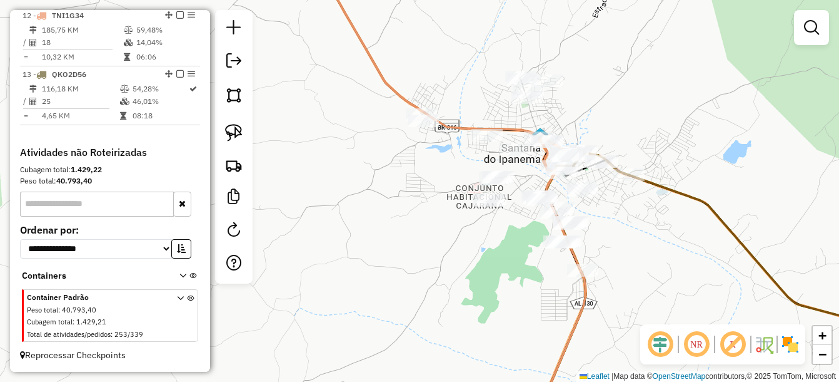
drag, startPoint x: 644, startPoint y: 258, endPoint x: 609, endPoint y: 232, distance: 43.3
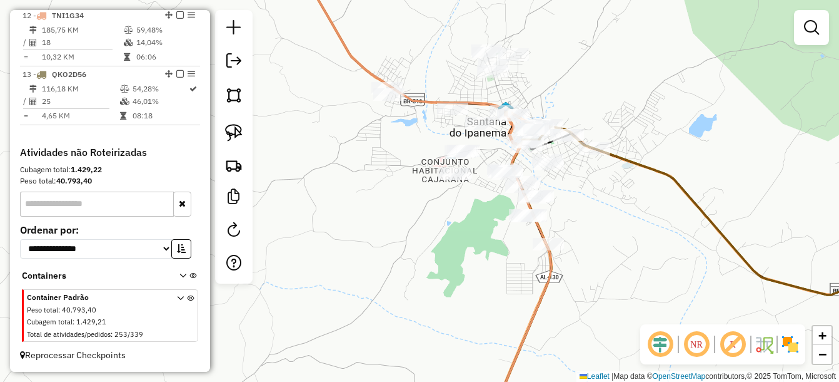
click at [609, 232] on div "Janela de atendimento Grade de atendimento Capacidade Transportadoras Veículos …" at bounding box center [419, 191] width 839 height 382
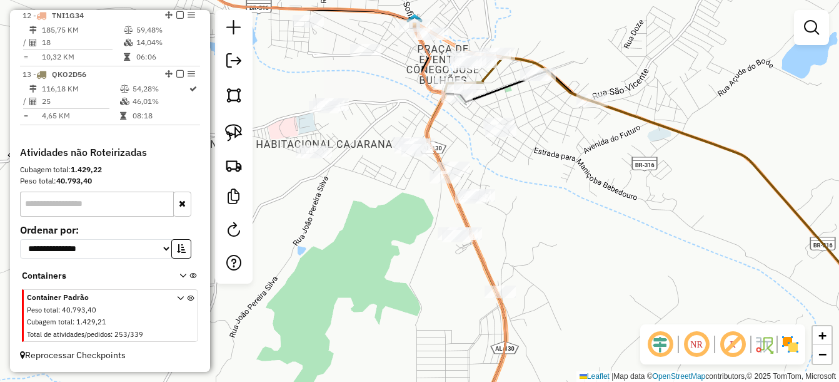
drag, startPoint x: 563, startPoint y: 205, endPoint x: 557, endPoint y: 227, distance: 23.4
click at [557, 227] on div "Janela de atendimento Grade de atendimento Capacidade Transportadoras Veículos …" at bounding box center [419, 191] width 839 height 382
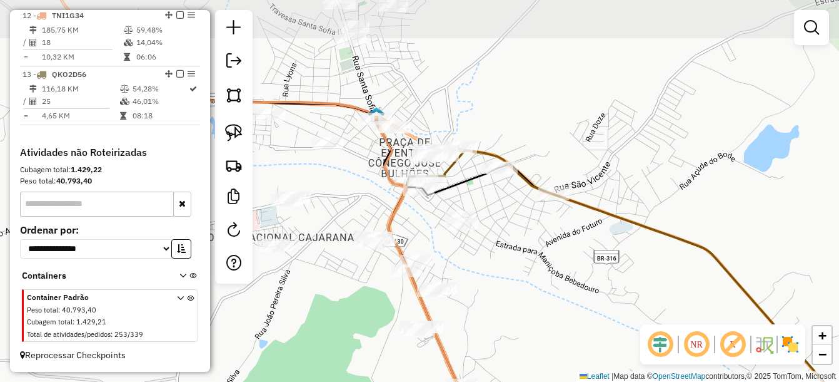
drag, startPoint x: 555, startPoint y: 205, endPoint x: 530, endPoint y: 256, distance: 57.6
click at [530, 256] on div "Janela de atendimento Grade de atendimento Capacidade Transportadoras Veículos …" at bounding box center [419, 191] width 839 height 382
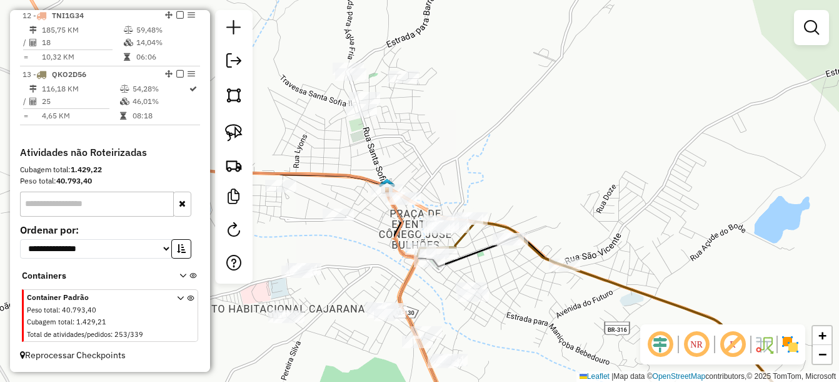
drag, startPoint x: 598, startPoint y: 216, endPoint x: 604, endPoint y: 270, distance: 53.5
click at [604, 270] on div "Janela de atendimento Grade de atendimento Capacidade Transportadoras Veículos …" at bounding box center [419, 191] width 839 height 382
click at [240, 138] on img at bounding box center [234, 133] width 18 height 18
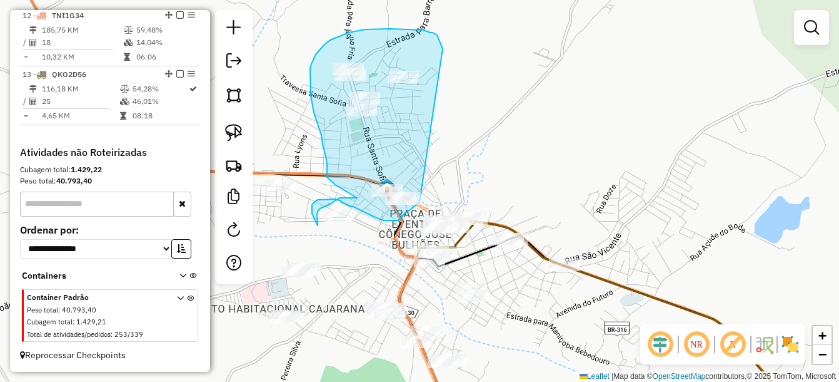
click at [420, 202] on div "Janela de atendimento Grade de atendimento Capacidade Transportadoras Veículos …" at bounding box center [419, 191] width 839 height 382
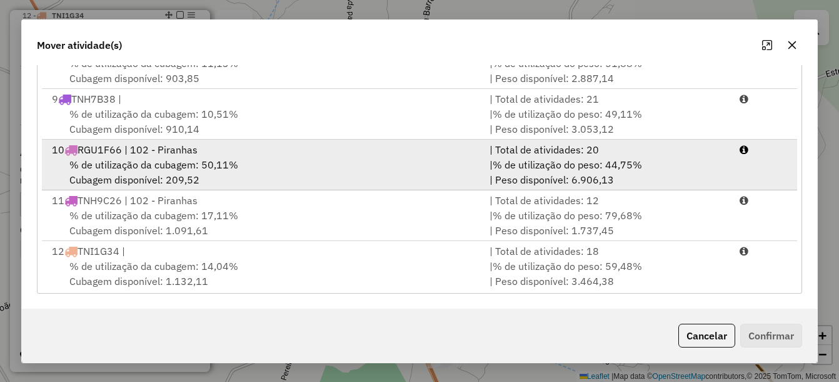
scroll to position [408, 0]
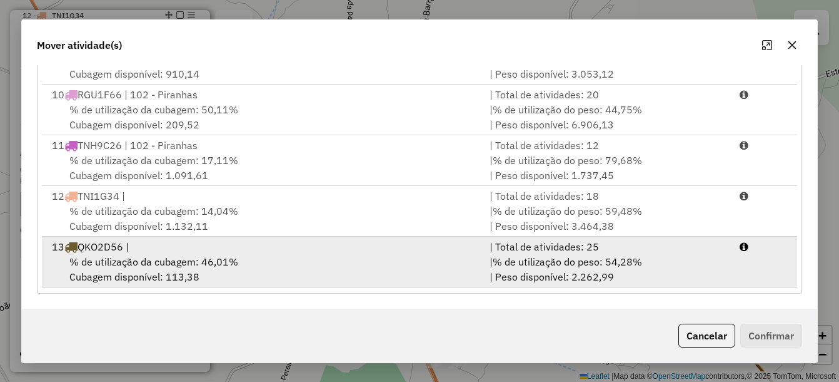
click at [238, 260] on div "% de utilização da cubagem: 46,01% Cubagem disponível: 113,38" at bounding box center [263, 269] width 438 height 30
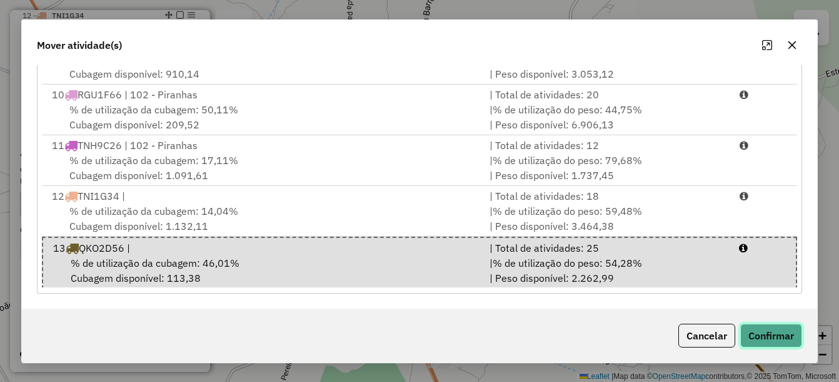
click at [791, 333] on button "Confirmar" at bounding box center [772, 335] width 62 height 24
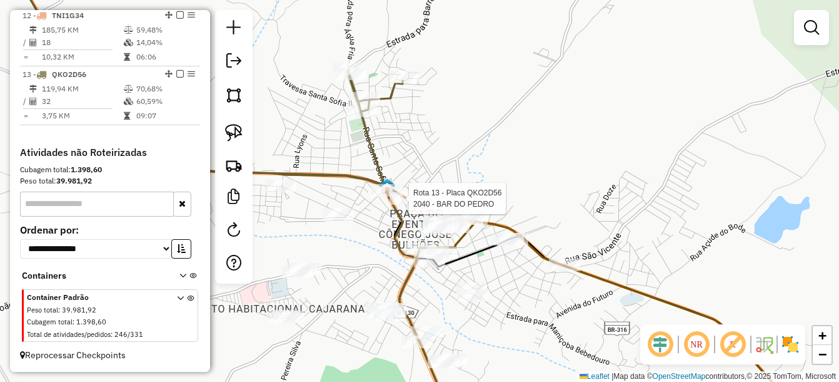
scroll to position [1133, 0]
select select "*********"
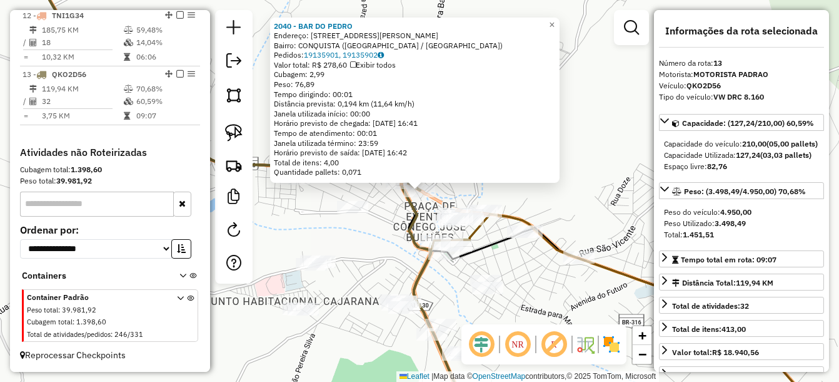
click at [561, 293] on div "2040 - BAR DO PEDRO Endereço: Avenida Pancracio Rocha 937 Bairro: CONQUISTA (SA…" at bounding box center [419, 191] width 839 height 382
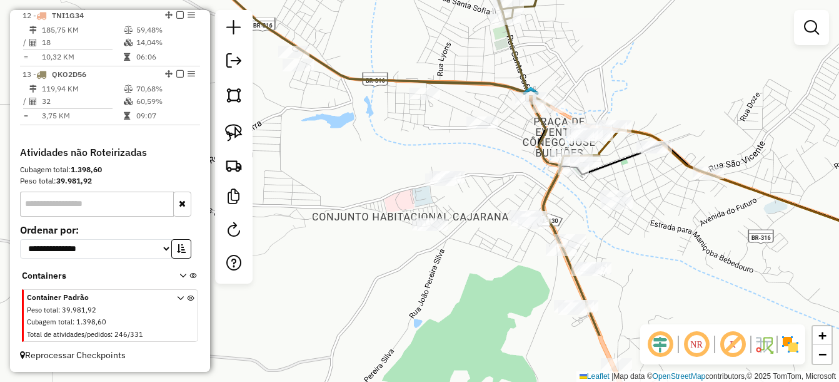
drag, startPoint x: 586, startPoint y: 293, endPoint x: 694, endPoint y: 218, distance: 131.2
click at [694, 218] on div "Janela de atendimento Grade de atendimento Capacidade Transportadoras Veículos …" at bounding box center [419, 191] width 839 height 382
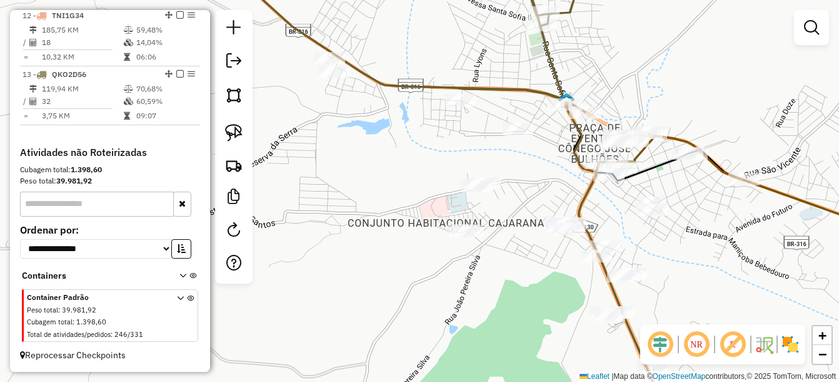
drag, startPoint x: 670, startPoint y: 270, endPoint x: 679, endPoint y: 273, distance: 8.7
click at [706, 276] on div "Janela de atendimento Grade de atendimento Capacidade Transportadoras Veículos …" at bounding box center [419, 191] width 839 height 382
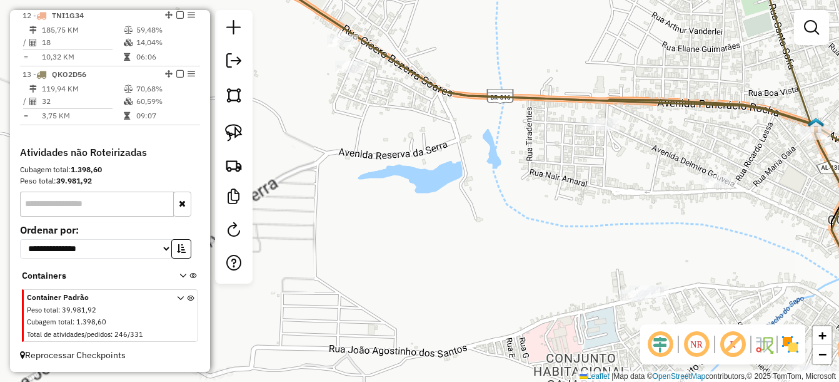
click at [342, 47] on div at bounding box center [342, 40] width 31 height 13
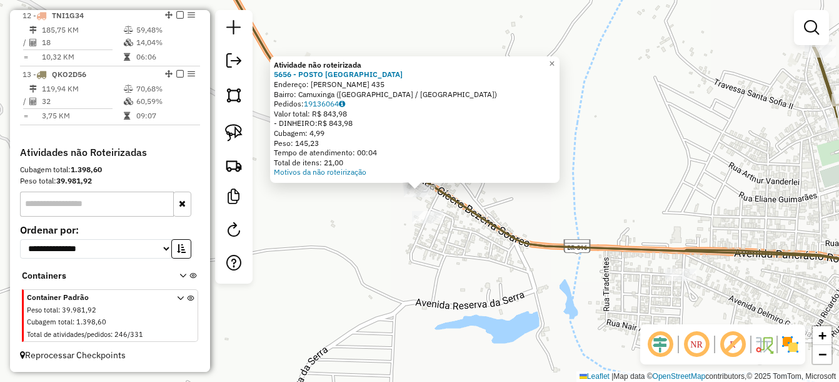
click at [483, 280] on div "Atividade não roteirizada 5656 - POSTO FILADELFIA Endereço: CICERO BEZERRA SOAR…" at bounding box center [419, 191] width 839 height 382
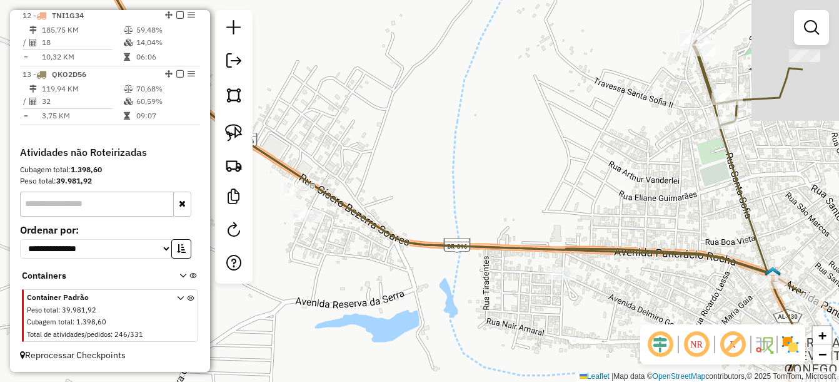
drag, startPoint x: 542, startPoint y: 196, endPoint x: 422, endPoint y: 195, distance: 120.1
click at [422, 195] on div "Janela de atendimento Grade de atendimento Capacidade Transportadoras Veículos …" at bounding box center [419, 191] width 839 height 382
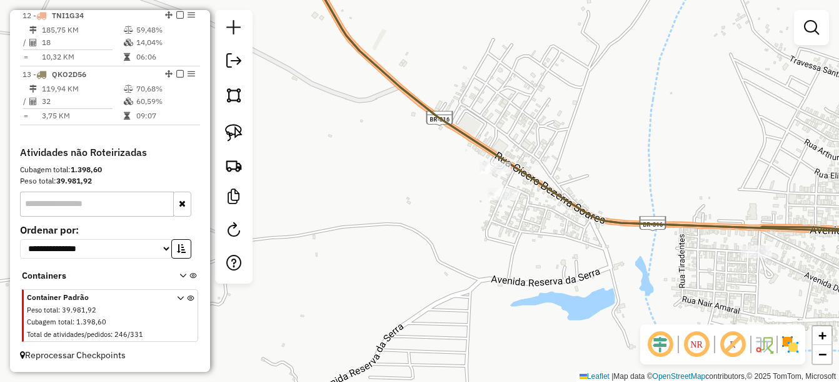
click at [704, 164] on div "Janela de atendimento Grade de atendimento Capacidade Transportadoras Veículos …" at bounding box center [419, 191] width 839 height 382
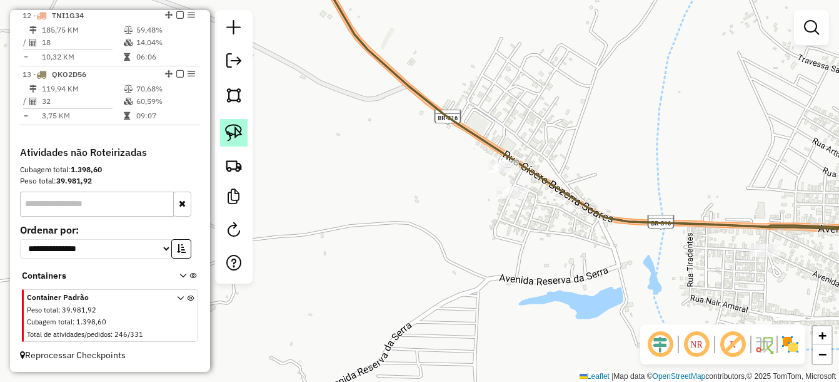
click at [237, 133] on img at bounding box center [234, 133] width 18 height 18
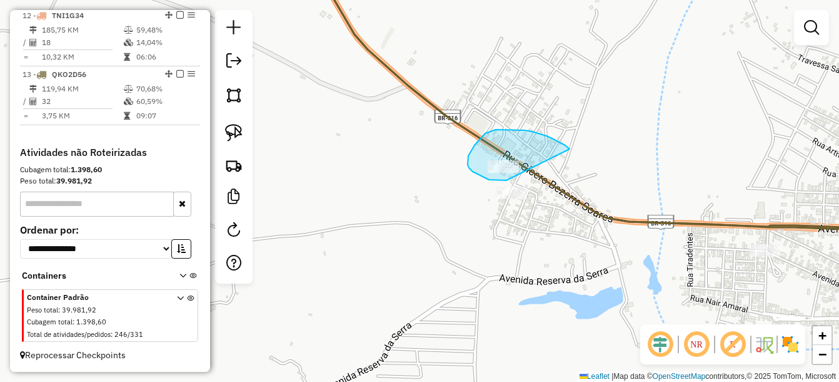
drag, startPoint x: 562, startPoint y: 143, endPoint x: 507, endPoint y: 180, distance: 66.3
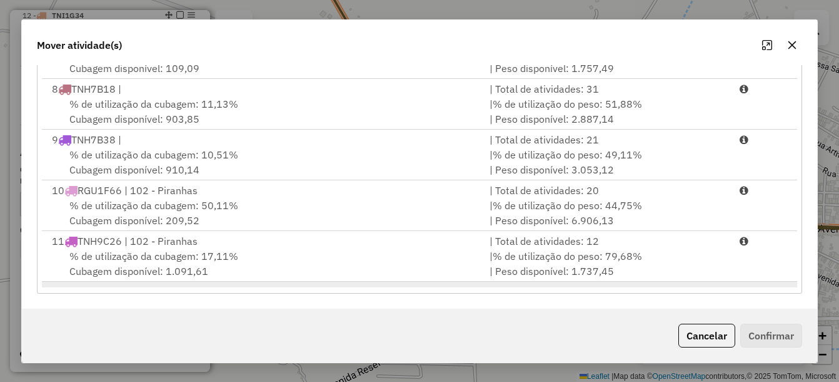
scroll to position [408, 0]
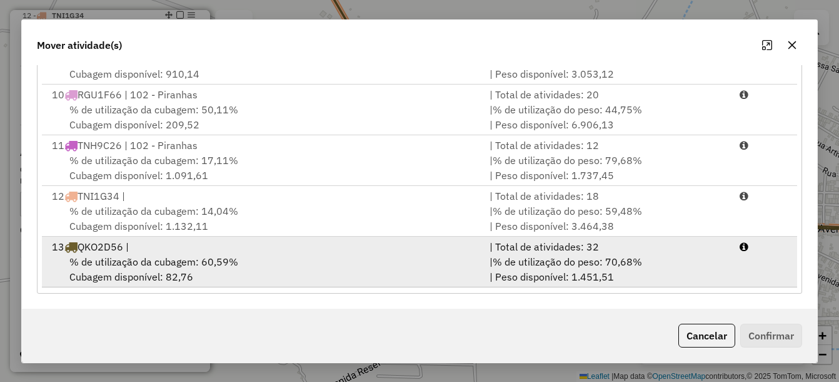
click at [195, 252] on div "13 QKO2D56 |" at bounding box center [263, 246] width 438 height 15
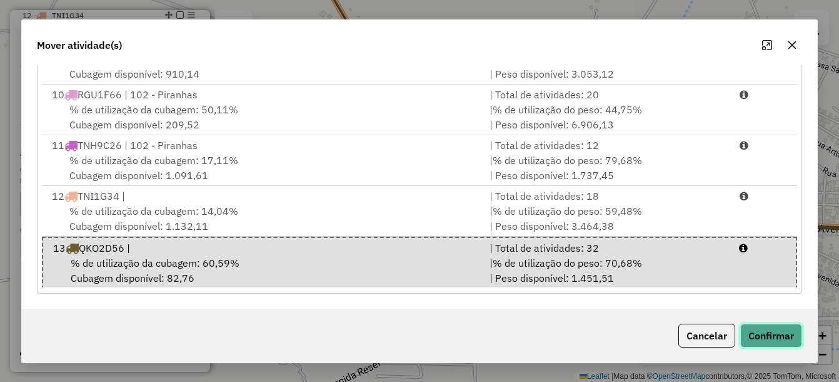
click at [749, 331] on button "Confirmar" at bounding box center [772, 335] width 62 height 24
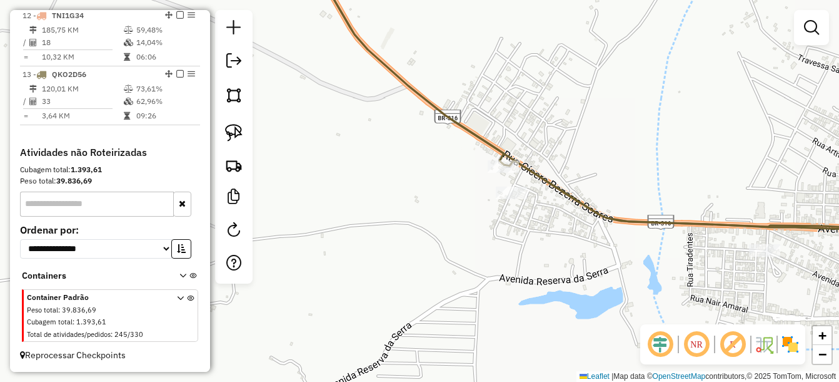
scroll to position [0, 0]
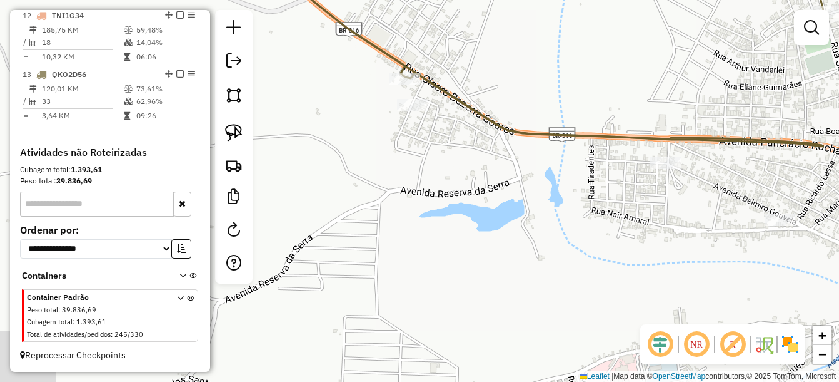
drag, startPoint x: 649, startPoint y: 247, endPoint x: 550, endPoint y: 159, distance: 132.0
click at [550, 159] on div "Janela de atendimento Grade de atendimento Capacidade Transportadoras Veículos …" at bounding box center [419, 191] width 839 height 382
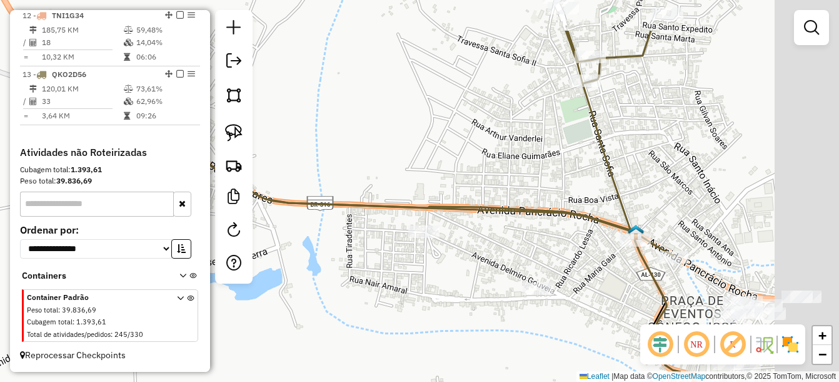
drag, startPoint x: 759, startPoint y: 134, endPoint x: 427, endPoint y: 217, distance: 342.2
click at [427, 217] on icon at bounding box center [422, 314] width 518 height 347
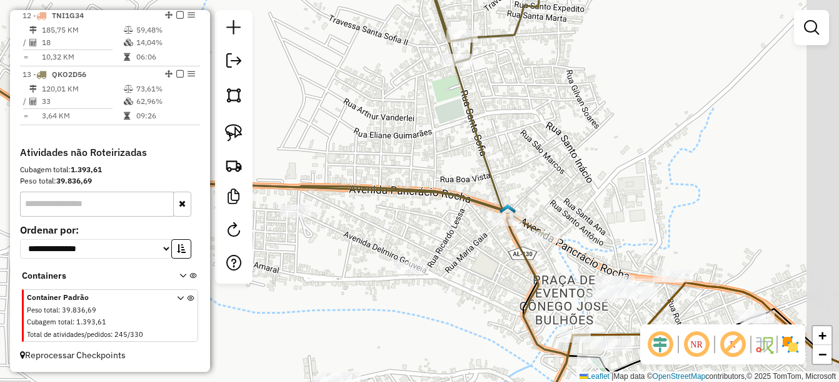
drag, startPoint x: 621, startPoint y: 179, endPoint x: 546, endPoint y: 168, distance: 75.9
click at [595, 123] on div "Janela de atendimento Grade de atendimento Capacidade Transportadoras Veículos …" at bounding box center [419, 191] width 839 height 382
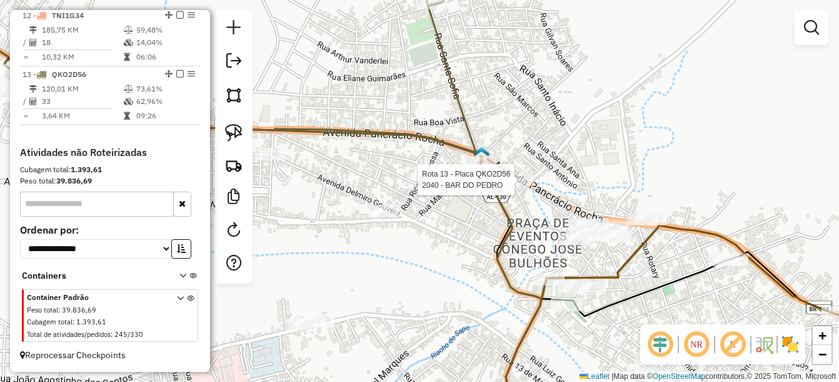
select select "*********"
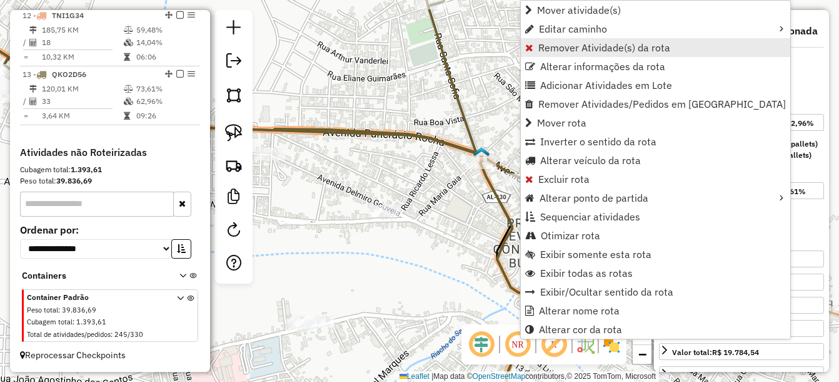
click at [586, 49] on span "Remover Atividade(s) da rota" at bounding box center [605, 48] width 132 height 10
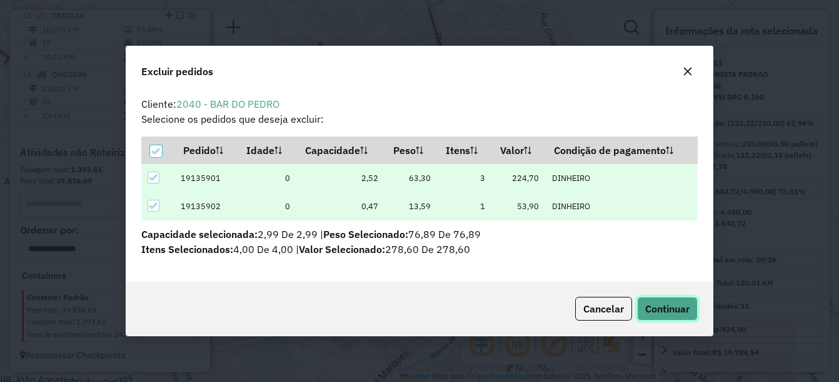
click at [670, 303] on span "Continuar" at bounding box center [667, 308] width 44 height 13
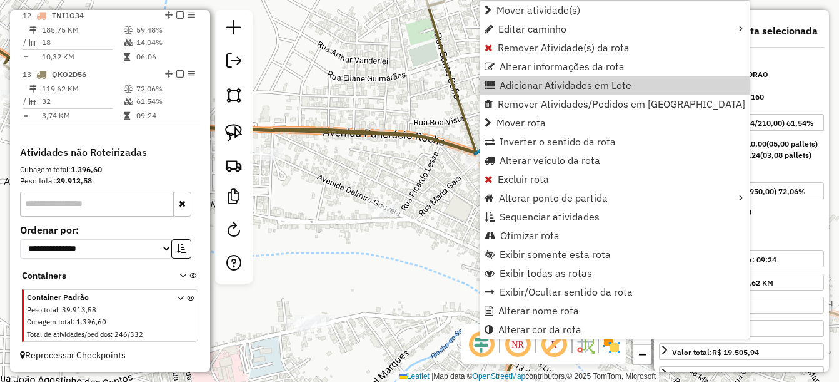
click at [428, 121] on div "Janela de atendimento Grade de atendimento Capacidade Transportadoras Veículos …" at bounding box center [419, 191] width 839 height 382
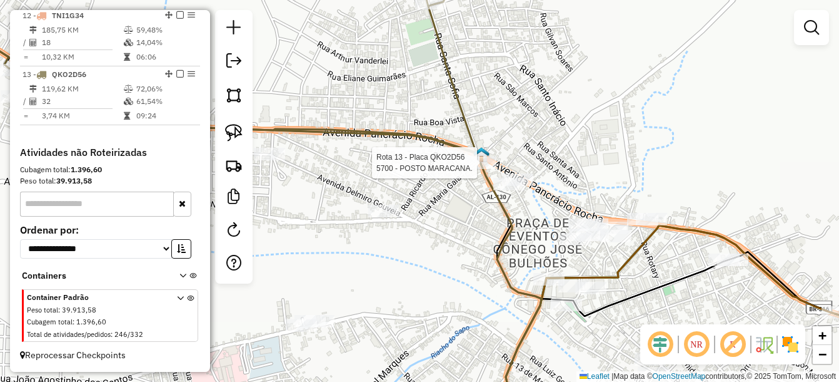
select select "*********"
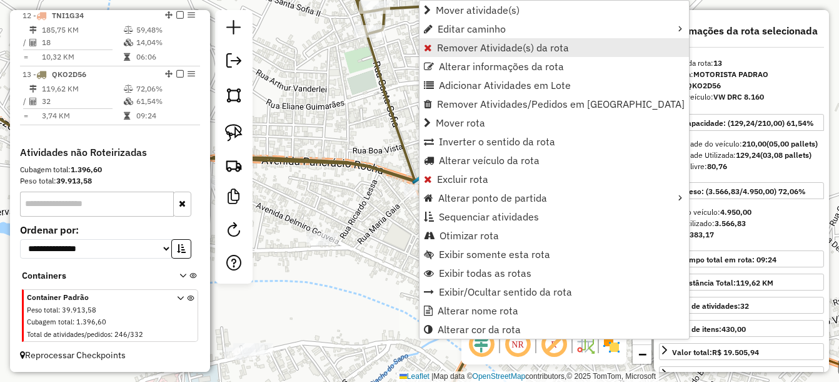
click at [496, 45] on span "Remover Atividade(s) da rota" at bounding box center [503, 48] width 132 height 10
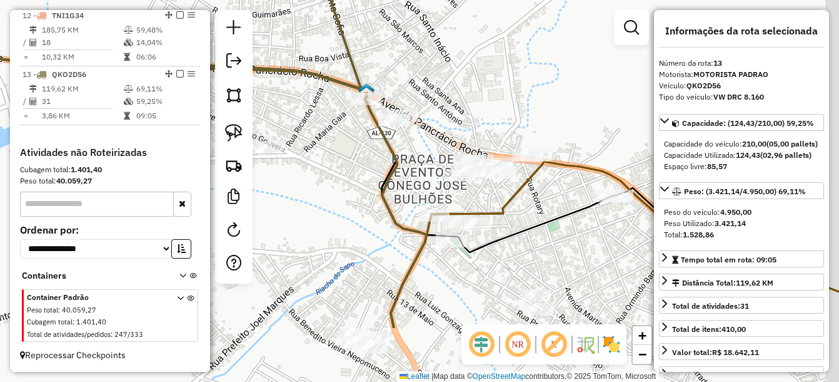
drag, startPoint x: 529, startPoint y: 173, endPoint x: 475, endPoint y: 81, distance: 106.5
click at [475, 81] on div "Janela de atendimento Grade de atendimento Capacidade Transportadoras Veículos …" at bounding box center [419, 191] width 839 height 382
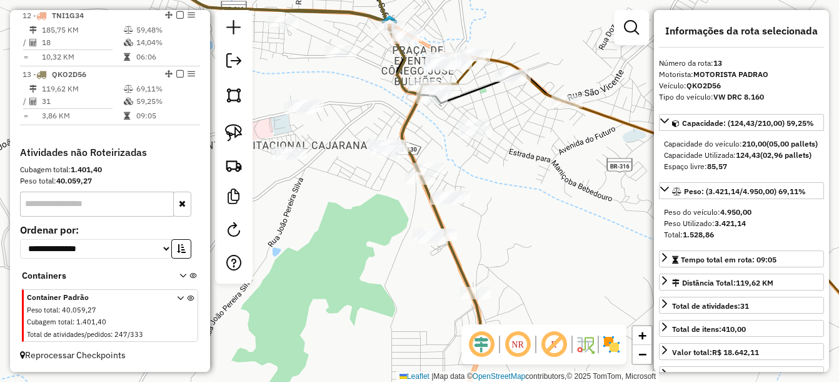
drag, startPoint x: 542, startPoint y: 180, endPoint x: 508, endPoint y: 99, distance: 87.8
click at [508, 98] on div "Janela de atendimento Grade de atendimento Capacidade Transportadoras Veículos …" at bounding box center [419, 191] width 839 height 382
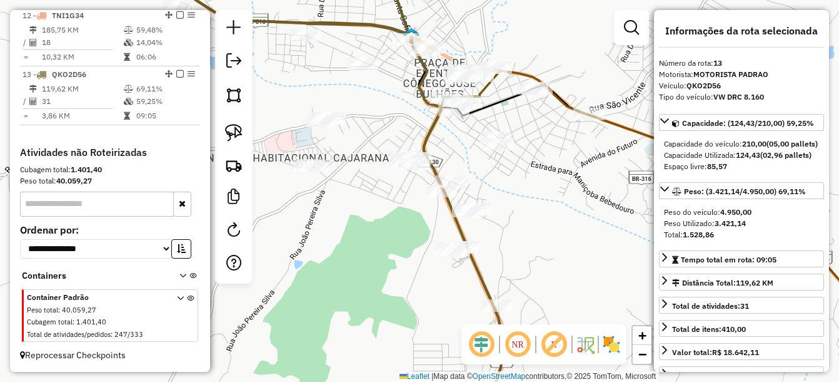
drag, startPoint x: 552, startPoint y: 164, endPoint x: 517, endPoint y: 137, distance: 43.7
click at [518, 140] on div "Janela de atendimento Grade de atendimento Capacidade Transportadoras Veículos …" at bounding box center [419, 191] width 839 height 382
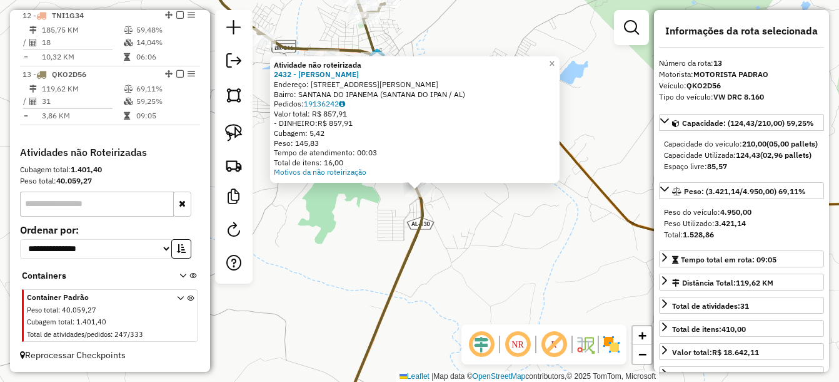
click at [450, 211] on div "Atividade não roteirizada 2432 - NAIRERNAN CARVALHO Endereço: Rua Delmiro Gouv�…" at bounding box center [419, 191] width 839 height 382
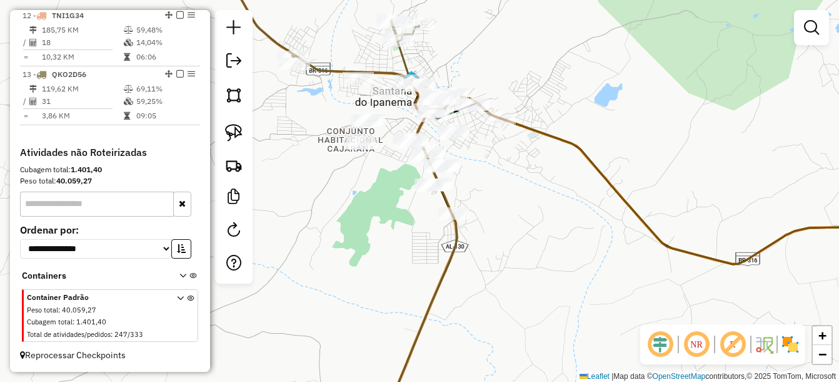
drag, startPoint x: 498, startPoint y: 207, endPoint x: 510, endPoint y: 215, distance: 13.9
click at [510, 215] on div "Janela de atendimento Grade de atendimento Capacidade Transportadoras Veículos …" at bounding box center [419, 191] width 839 height 382
drag, startPoint x: 232, startPoint y: 138, endPoint x: 239, endPoint y: 134, distance: 7.8
click at [232, 138] on img at bounding box center [234, 133] width 18 height 18
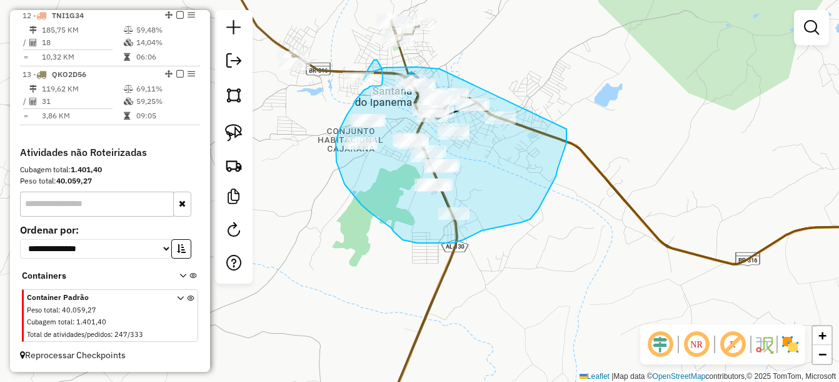
drag, startPoint x: 440, startPoint y: 69, endPoint x: 567, endPoint y: 112, distance: 134.1
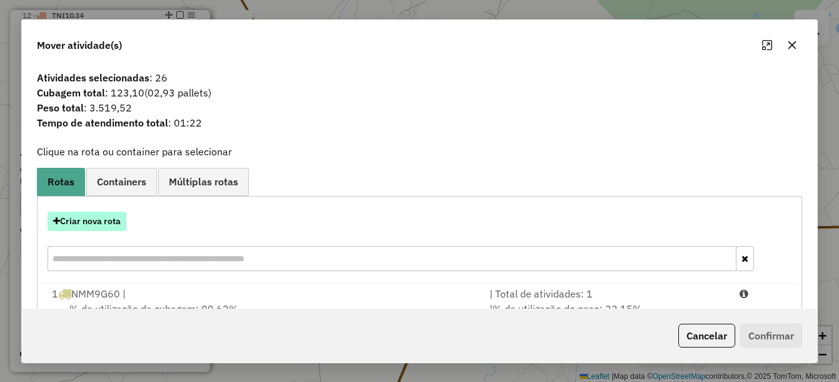
click at [97, 222] on button "Criar nova rota" at bounding box center [87, 220] width 79 height 19
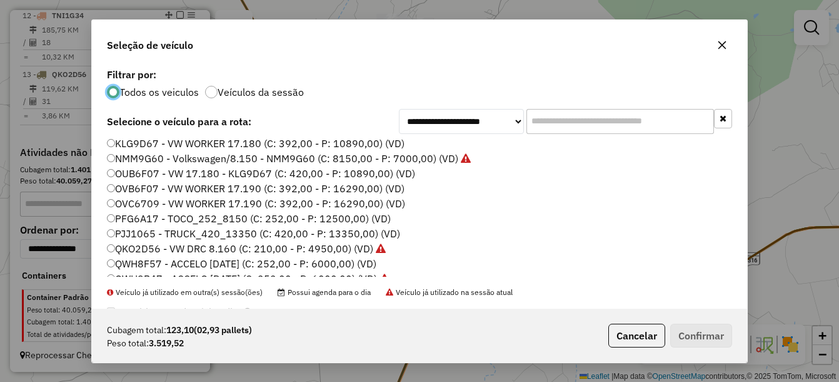
scroll to position [125, 0]
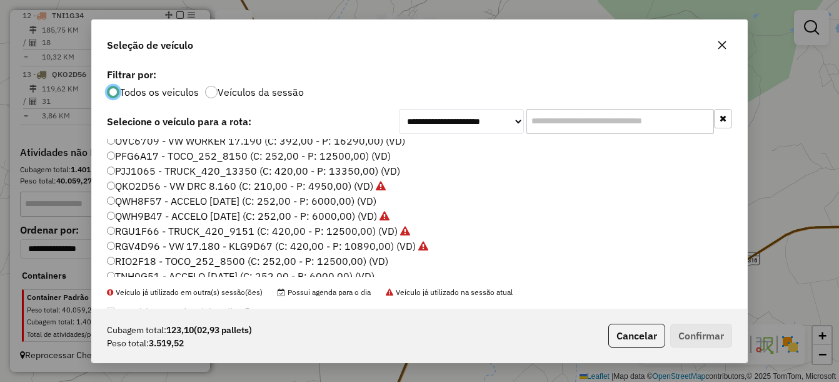
click at [149, 153] on label "PFG6A17 - TOCO_252_8150 (C: 252,00 - P: 12500,00) (VD)" at bounding box center [249, 155] width 284 height 15
click at [682, 342] on button "Confirmar" at bounding box center [701, 335] width 62 height 24
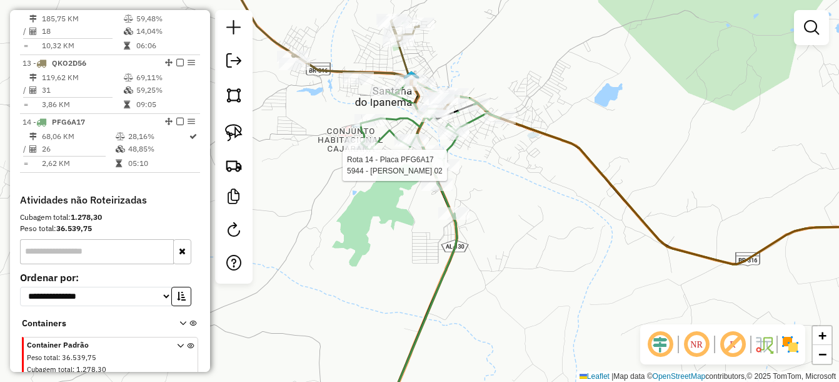
select select "*********"
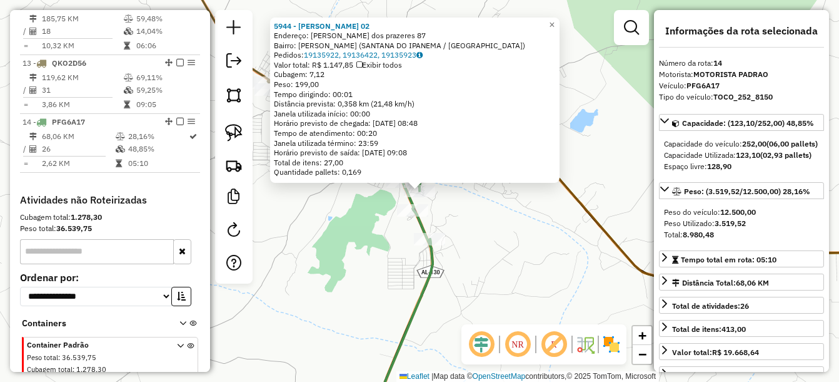
scroll to position [1192, 0]
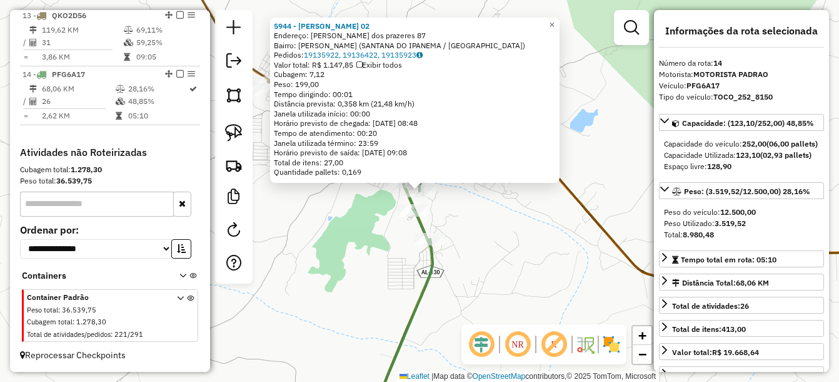
click at [480, 241] on div "5944 - Mercado Soares 02 Endereço: Eduardo Soares dos prazeres 87 Bairro: Domin…" at bounding box center [419, 191] width 839 height 382
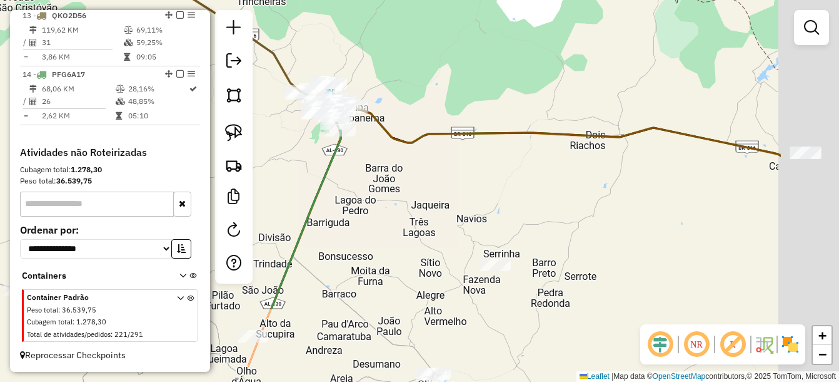
drag, startPoint x: 619, startPoint y: 275, endPoint x: 479, endPoint y: 164, distance: 178.1
click at [479, 164] on div "Janela de atendimento Grade de atendimento Capacidade Transportadoras Veículos …" at bounding box center [419, 191] width 839 height 382
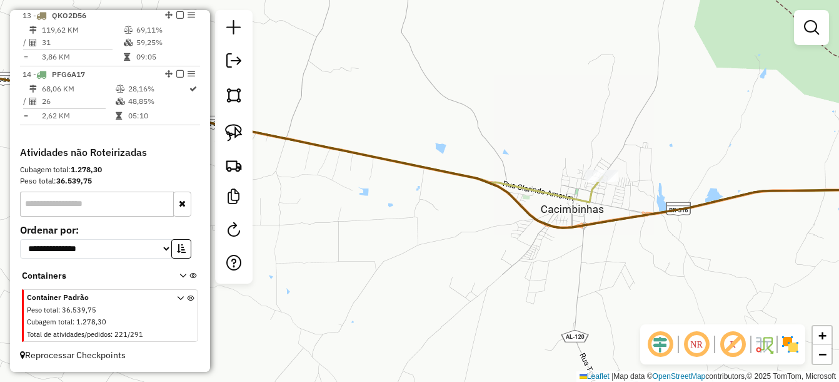
drag, startPoint x: 579, startPoint y: 171, endPoint x: 736, endPoint y: 175, distance: 156.4
click at [603, 171] on icon at bounding box center [259, 140] width 687 height 124
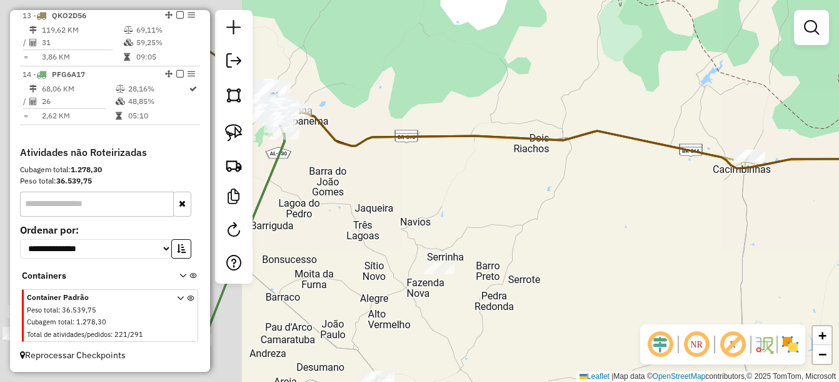
drag, startPoint x: 362, startPoint y: 203, endPoint x: 651, endPoint y: 218, distance: 290.0
click at [652, 218] on div "Janela de atendimento Grade de atendimento Capacidade Transportadoras Veículos …" at bounding box center [419, 191] width 839 height 382
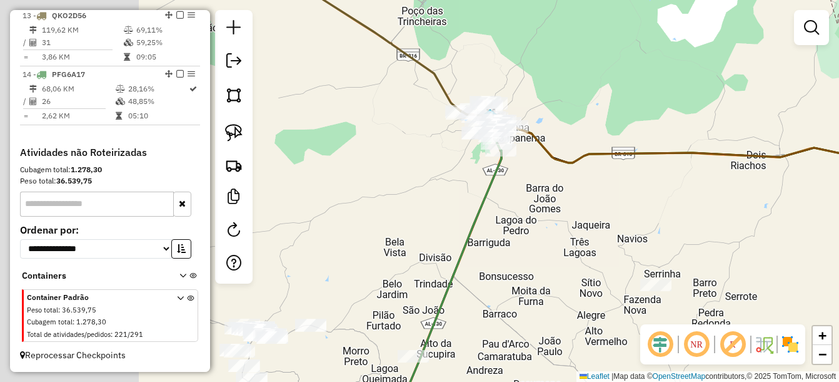
drag, startPoint x: 310, startPoint y: 175, endPoint x: 528, endPoint y: 189, distance: 218.1
click at [528, 189] on div "Janela de atendimento Grade de atendimento Capacidade Transportadoras Veículos …" at bounding box center [419, 191] width 839 height 382
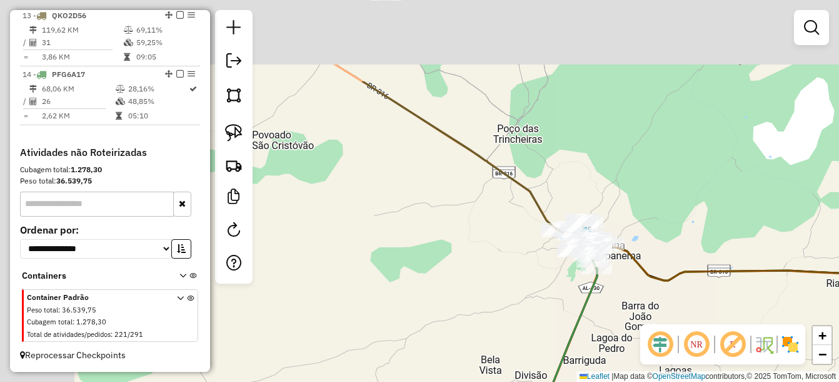
drag, startPoint x: 383, startPoint y: 136, endPoint x: 466, endPoint y: 255, distance: 145.6
click at [466, 255] on div "Janela de atendimento Grade de atendimento Capacidade Transportadoras Veículos …" at bounding box center [419, 191] width 839 height 382
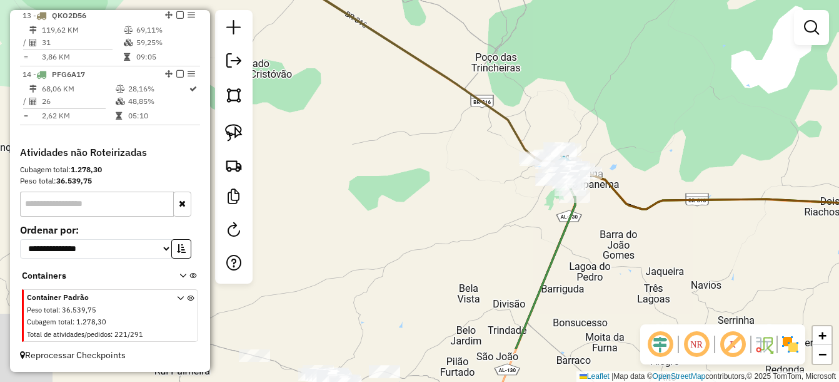
drag, startPoint x: 465, startPoint y: 230, endPoint x: 416, endPoint y: 49, distance: 187.2
click at [416, 49] on div "Janela de atendimento Grade de atendimento Capacidade Transportadoras Veículos …" at bounding box center [419, 191] width 839 height 382
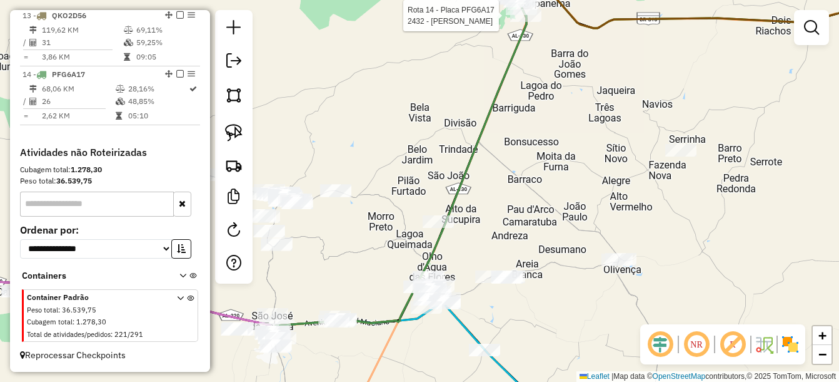
select select "*********"
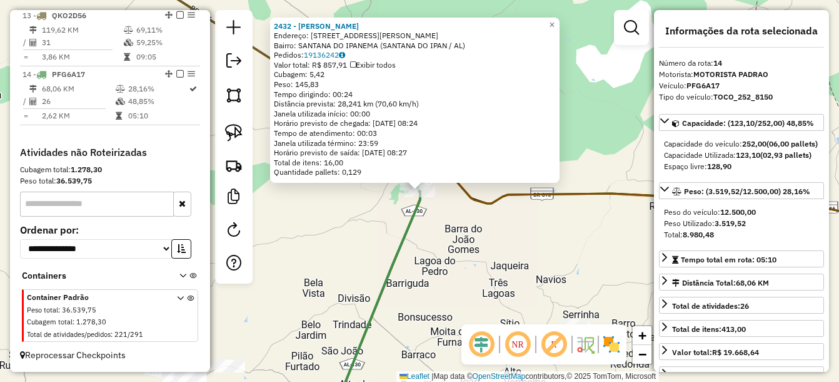
click at [465, 219] on div "2432 - NAIRERNAN CARVALHO Endereço: Rua Delmiro Gouv�ia 241 Bairro: SANTANA DO …" at bounding box center [419, 191] width 839 height 382
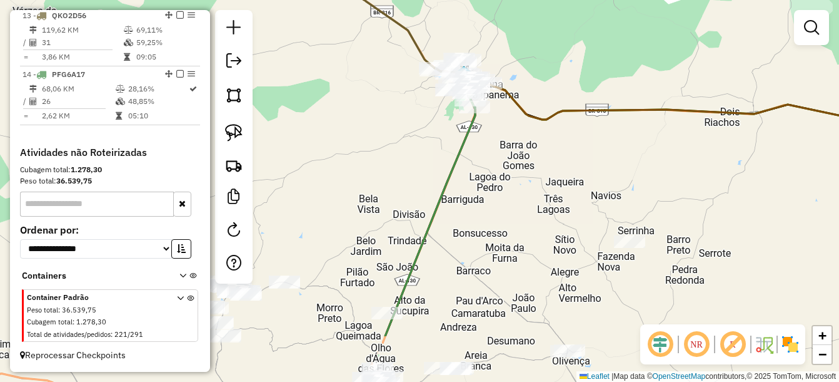
drag, startPoint x: 413, startPoint y: 270, endPoint x: 502, endPoint y: 109, distance: 183.9
click at [502, 109] on div "Janela de atendimento Grade de atendimento Capacidade Transportadoras Veículos …" at bounding box center [419, 191] width 839 height 382
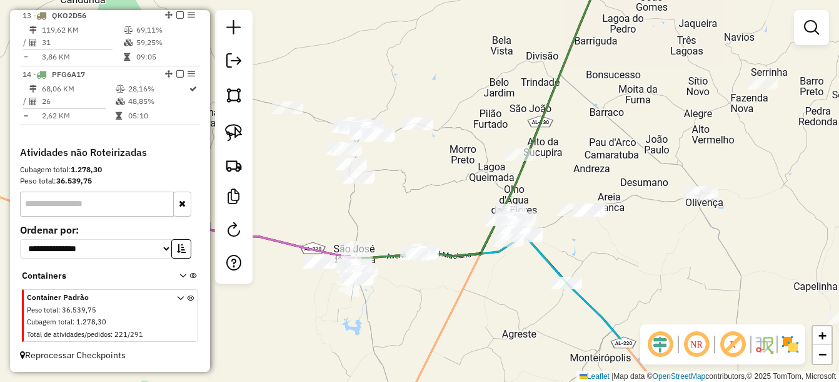
drag, startPoint x: 474, startPoint y: 200, endPoint x: 599, endPoint y: 123, distance: 147.2
click at [612, 114] on div "Janela de atendimento Grade de atendimento Capacidade Transportadoras Veículos …" at bounding box center [419, 191] width 839 height 382
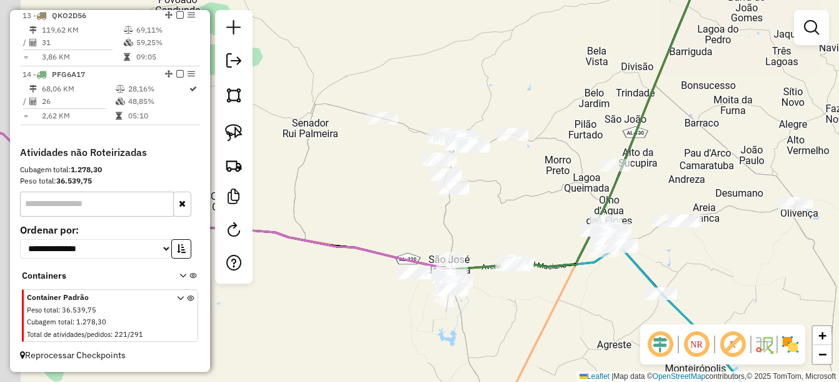
drag, startPoint x: 497, startPoint y: 172, endPoint x: 558, endPoint y: 194, distance: 65.1
click at [558, 194] on div "Janela de atendimento Grade de atendimento Capacidade Transportadoras Veículos …" at bounding box center [419, 191] width 839 height 382
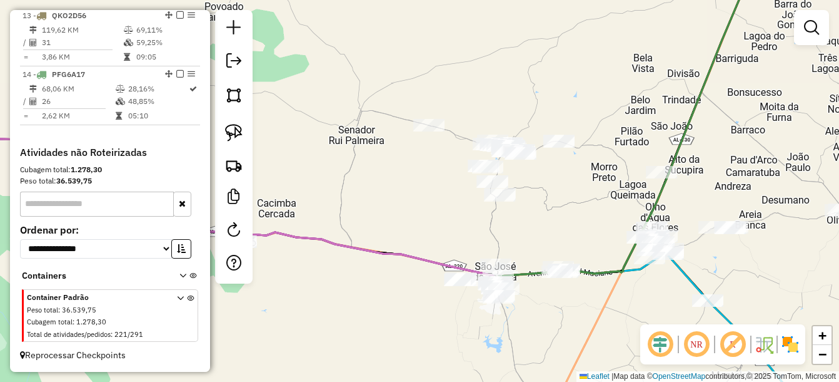
drag, startPoint x: 552, startPoint y: 200, endPoint x: 576, endPoint y: 196, distance: 24.6
click at [576, 196] on div "Janela de atendimento Grade de atendimento Capacidade Transportadoras Veículos …" at bounding box center [419, 191] width 839 height 382
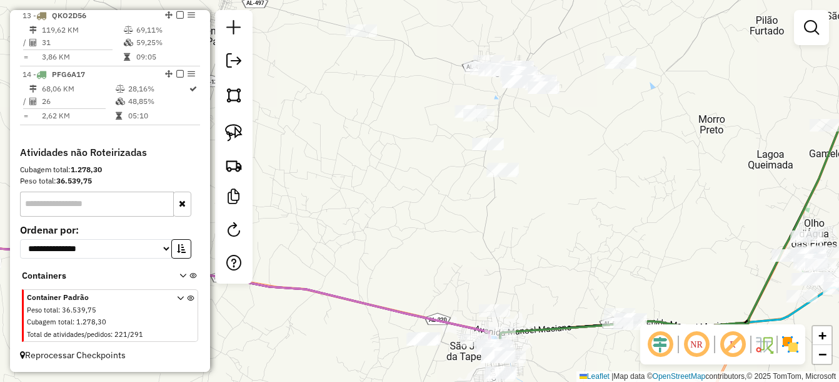
drag, startPoint x: 560, startPoint y: 236, endPoint x: 558, endPoint y: 229, distance: 7.1
click at [558, 229] on div "Janela de atendimento Grade de atendimento Capacidade Transportadoras Veículos …" at bounding box center [419, 191] width 839 height 382
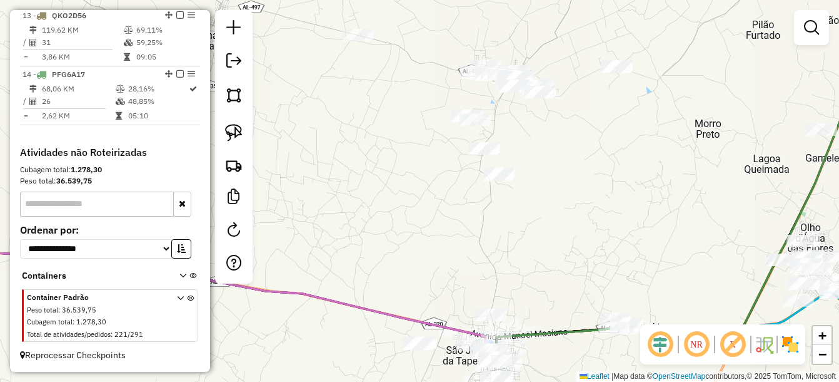
click at [235, 132] on img at bounding box center [234, 133] width 18 height 18
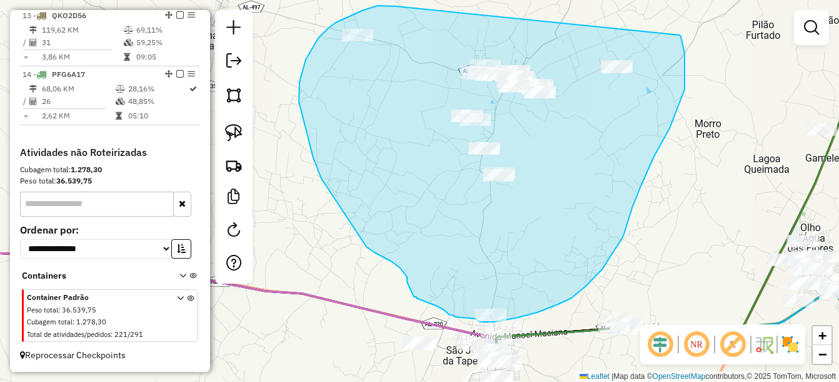
drag, startPoint x: 396, startPoint y: 6, endPoint x: 680, endPoint y: 35, distance: 285.4
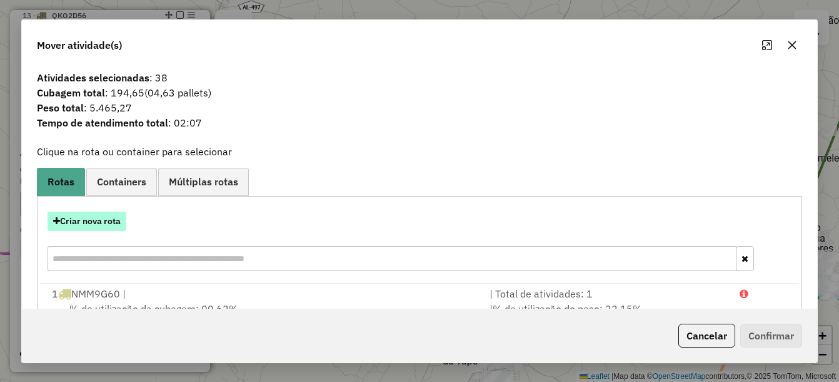
click at [101, 216] on button "Criar nova rota" at bounding box center [87, 220] width 79 height 19
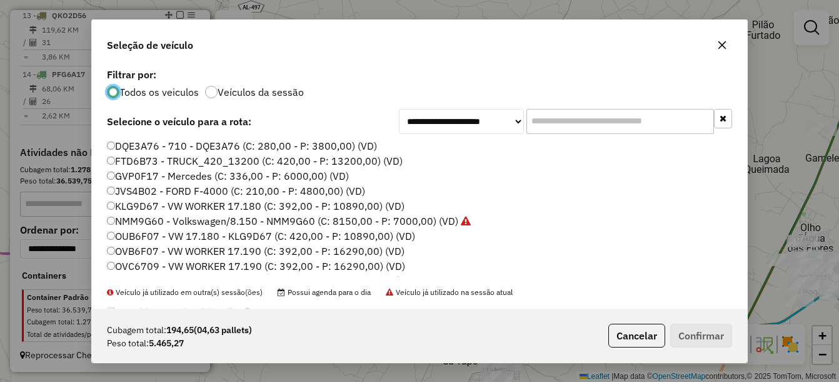
scroll to position [63, 0]
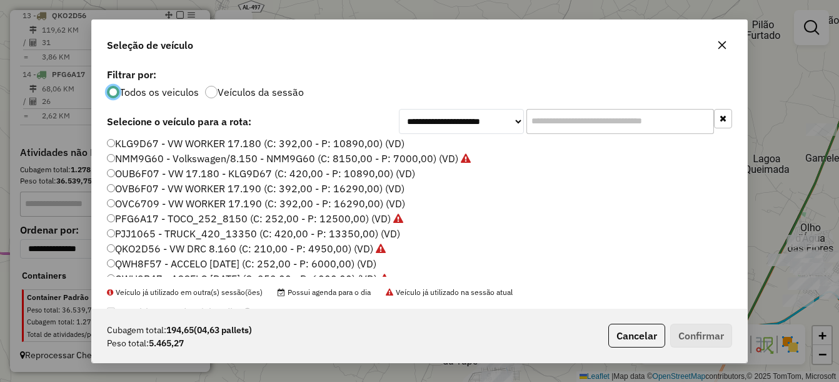
click at [136, 205] on label "OVC6709 - VW WORKER 17.190 (C: 392,00 - P: 16290,00) (VD)" at bounding box center [256, 203] width 298 height 15
click at [685, 338] on button "Confirmar" at bounding box center [701, 335] width 62 height 24
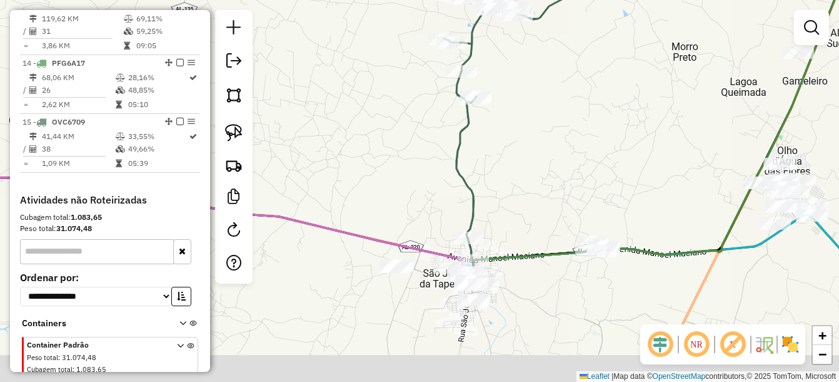
drag, startPoint x: 533, startPoint y: 221, endPoint x: 515, endPoint y: 193, distance: 33.7
click at [520, 164] on div "Janela de atendimento Grade de atendimento Capacidade Transportadoras Veículos …" at bounding box center [419, 191] width 839 height 382
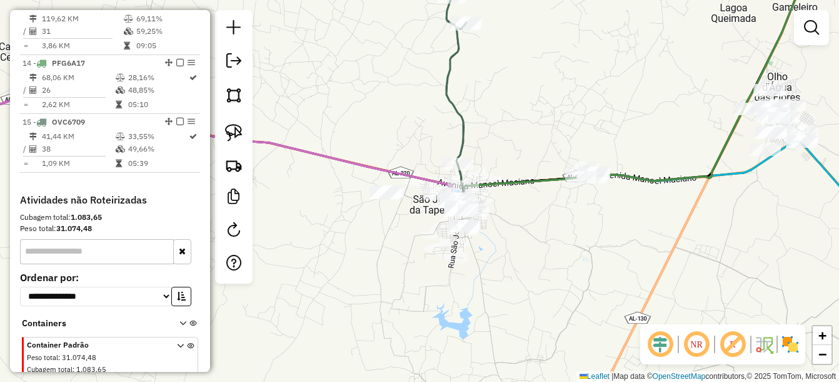
drag, startPoint x: 527, startPoint y: 269, endPoint x: 522, endPoint y: 225, distance: 44.1
click at [522, 225] on div "Janela de atendimento Grade de atendimento Capacidade Transportadoras Veículos …" at bounding box center [419, 191] width 839 height 382
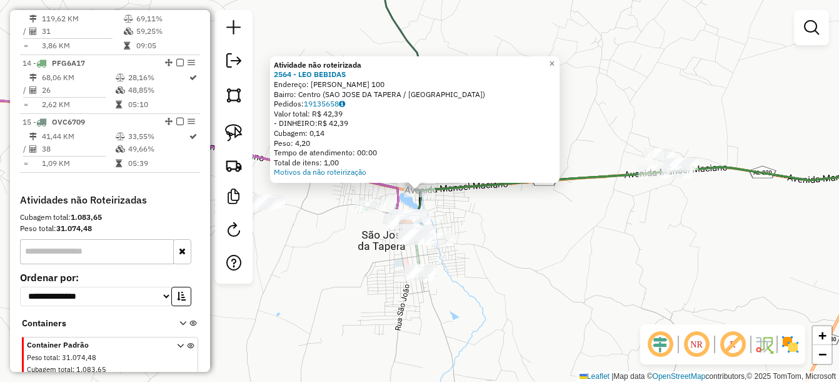
click at [498, 237] on div "Atividade não roteirizada 2564 - LEO BEBIDAS Endereço: [PERSON_NAME] 100 Bairro…" at bounding box center [419, 191] width 839 height 382
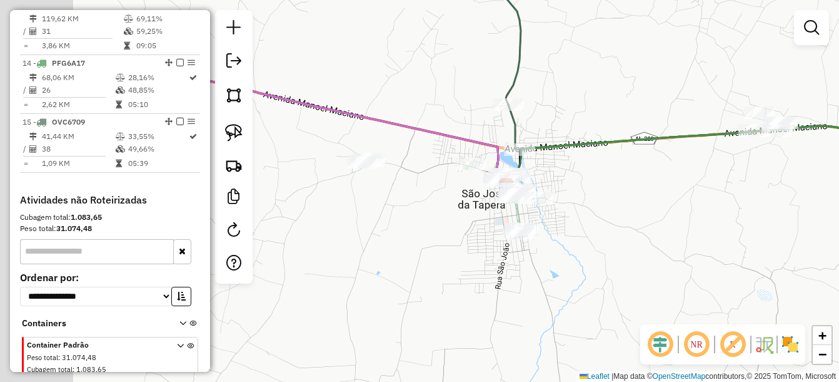
drag, startPoint x: 595, startPoint y: 270, endPoint x: 685, endPoint y: 235, distance: 97.4
click at [685, 235] on div "Janela de atendimento Grade de atendimento Capacidade Transportadoras Veículos …" at bounding box center [419, 191] width 839 height 382
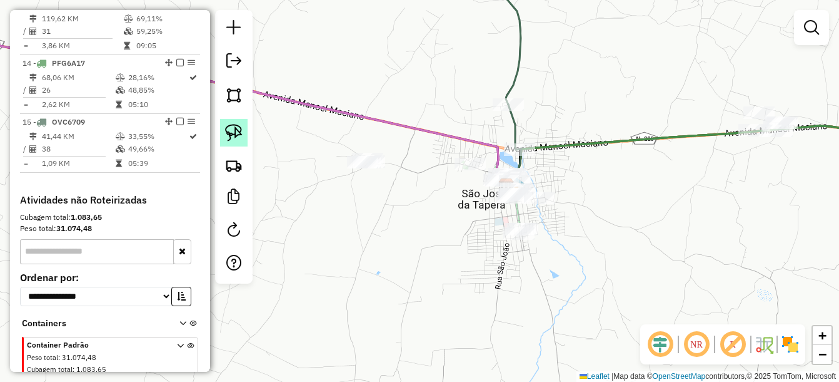
click at [233, 134] on img at bounding box center [234, 133] width 18 height 18
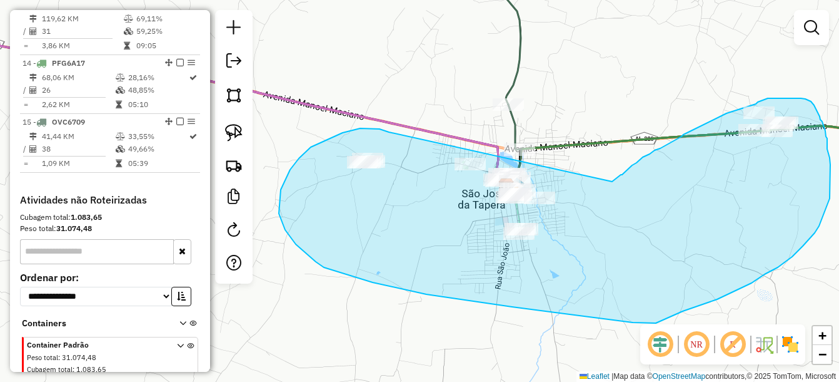
drag, startPoint x: 371, startPoint y: 128, endPoint x: 612, endPoint y: 181, distance: 247.2
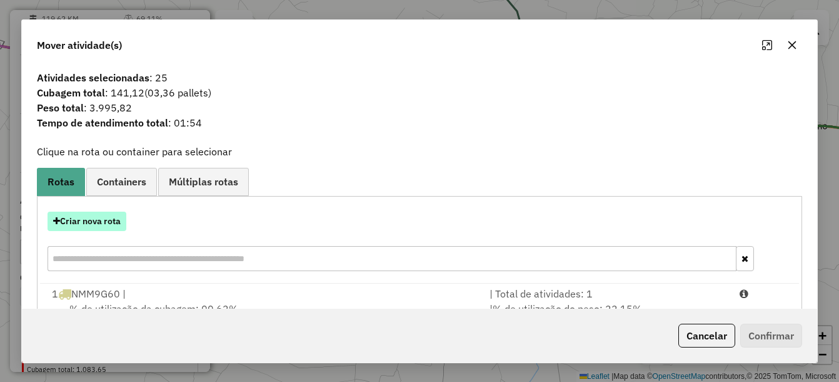
click at [113, 221] on button "Criar nova rota" at bounding box center [87, 220] width 79 height 19
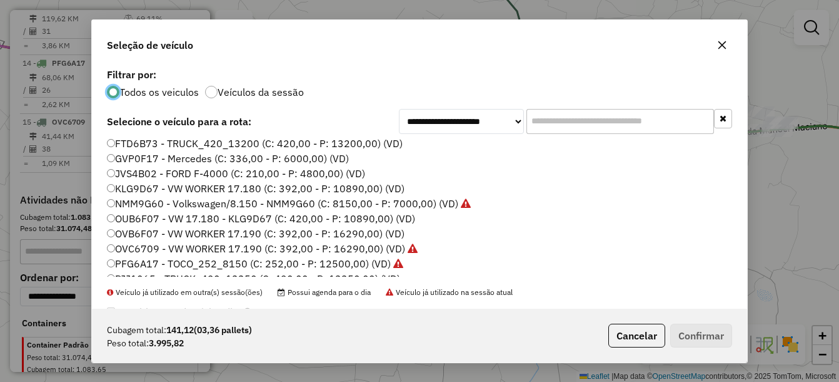
scroll to position [0, 0]
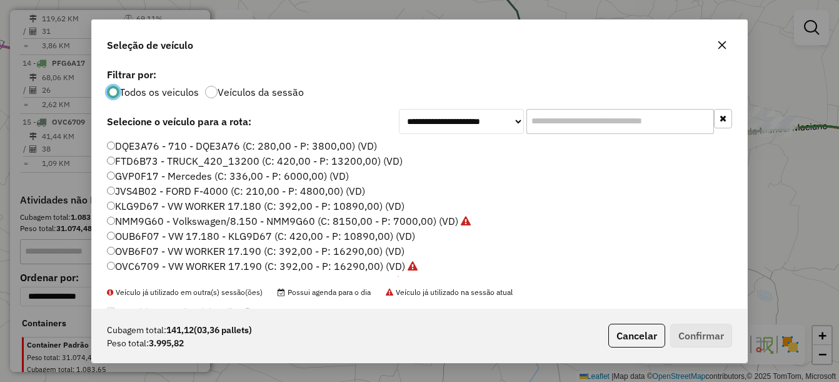
click at [136, 146] on label "DQE3A76 - 710 - DQE3A76 (C: 280,00 - P: 3800,00) (VD)" at bounding box center [242, 145] width 270 height 15
click at [706, 341] on button "Confirmar" at bounding box center [701, 335] width 62 height 24
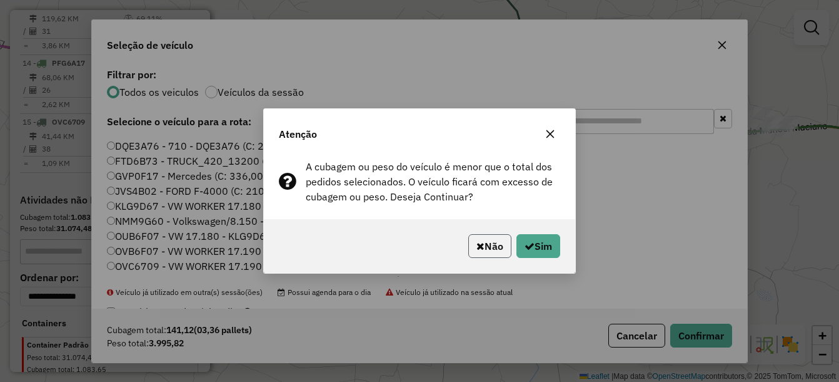
click at [483, 253] on button "Não" at bounding box center [489, 246] width 43 height 24
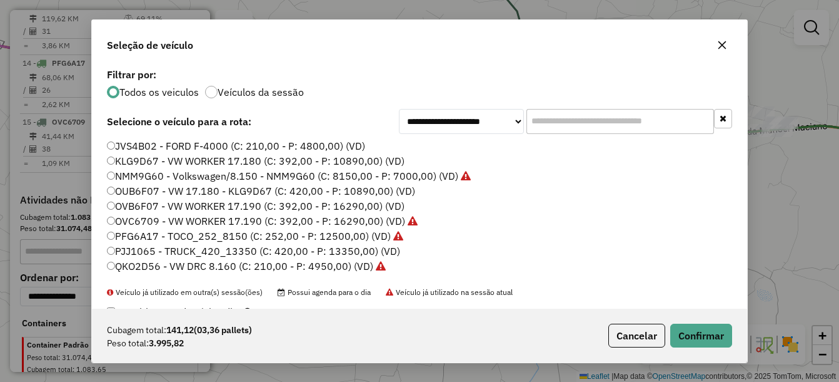
scroll to position [63, 0]
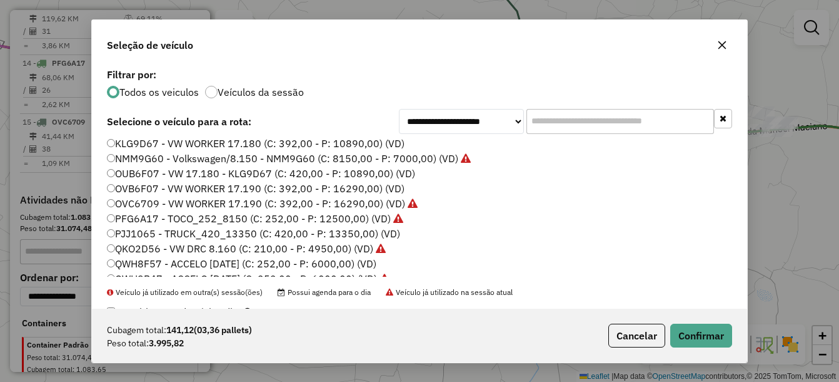
click at [145, 189] on label "OVB6F07 - VW WORKER 17.190 (C: 392,00 - P: 16290,00) (VD)" at bounding box center [256, 188] width 298 height 15
click at [699, 335] on button "Confirmar" at bounding box center [701, 335] width 62 height 24
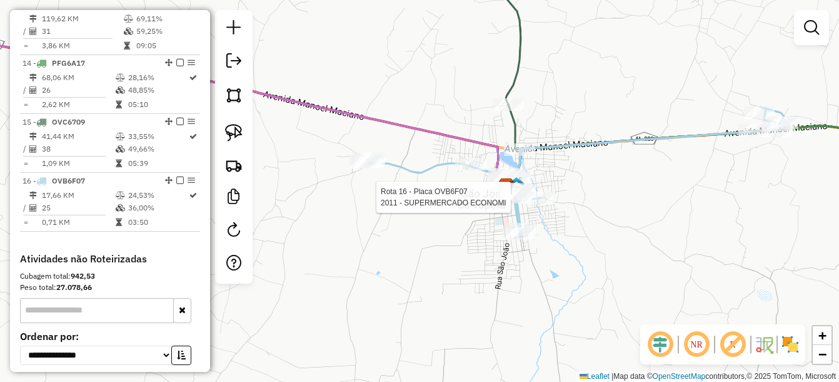
select select "*********"
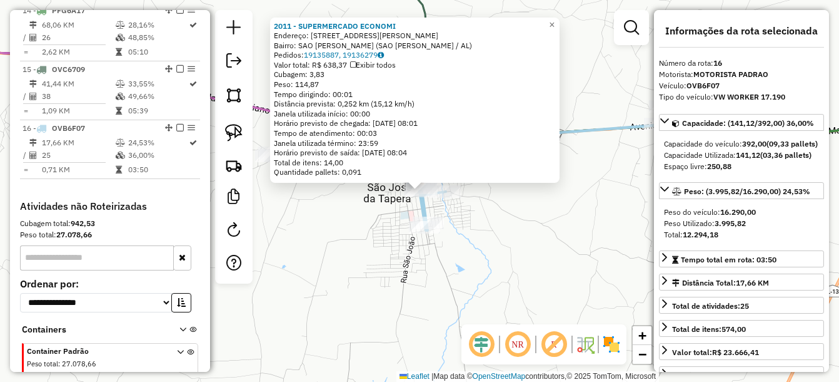
scroll to position [1310, 0]
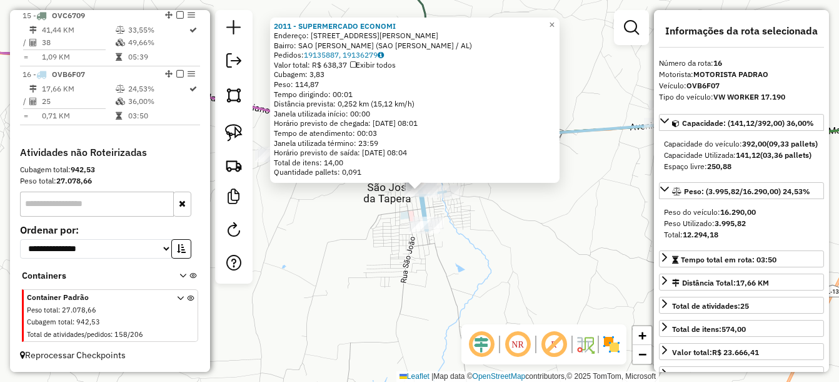
click at [575, 259] on div "2011 - SUPERMERCADO ECONOMI Endereço: Avenida Elisio Maia 731 Bairro: SAO JOSE …" at bounding box center [419, 191] width 839 height 382
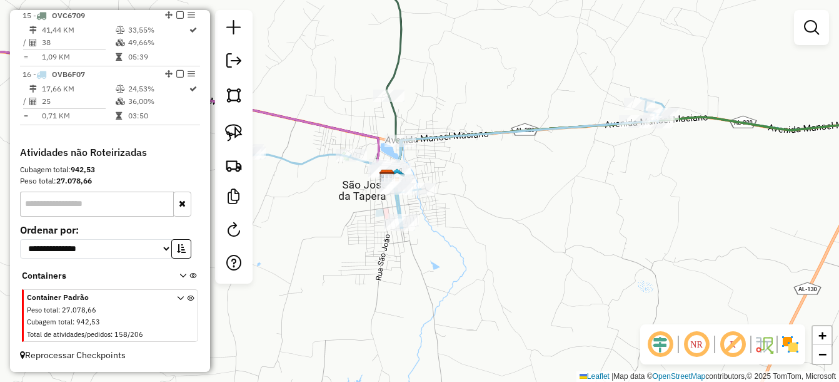
drag, startPoint x: 569, startPoint y: 243, endPoint x: 450, endPoint y: 261, distance: 120.2
click at [451, 261] on div "Janela de atendimento Grade de atendimento Capacidade Transportadoras Veículos …" at bounding box center [419, 191] width 839 height 382
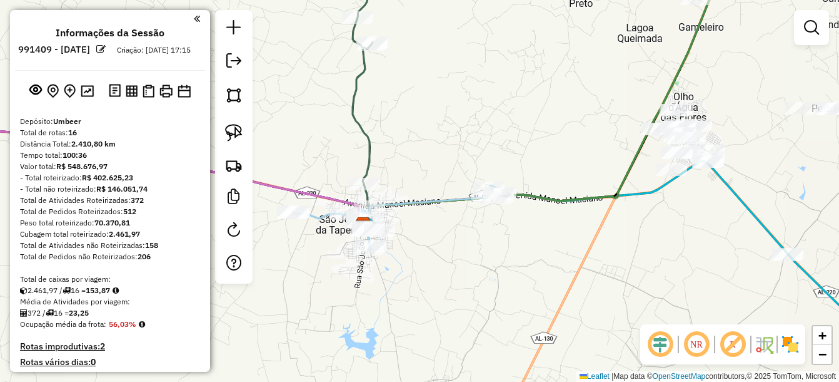
scroll to position [1310, 0]
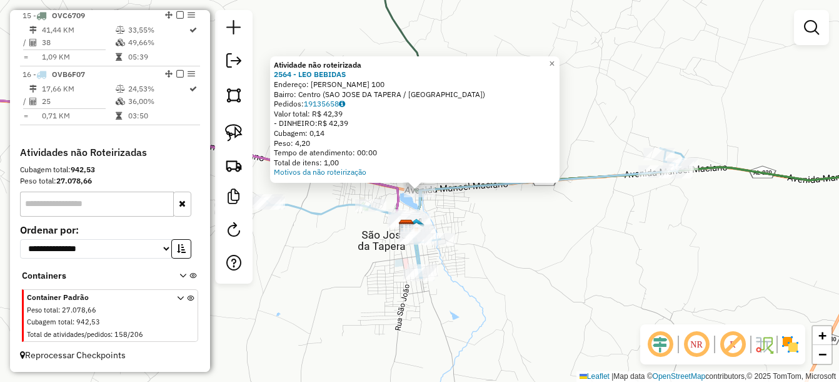
click at [463, 250] on div "Atividade não roteirizada 2564 - LEO BEBIDAS Endereço: [PERSON_NAME] 100 Bairro…" at bounding box center [419, 191] width 839 height 382
click at [453, 221] on div "Atividade não roteirizada 2564 - LEO BEBIDAS Endereço: [PERSON_NAME] 100 Bairro…" at bounding box center [419, 191] width 839 height 382
click at [486, 214] on div "Atividade não roteirizada 2564 - LEO BEBIDAS Endereço: [PERSON_NAME] 100 Bairro…" at bounding box center [419, 191] width 839 height 382
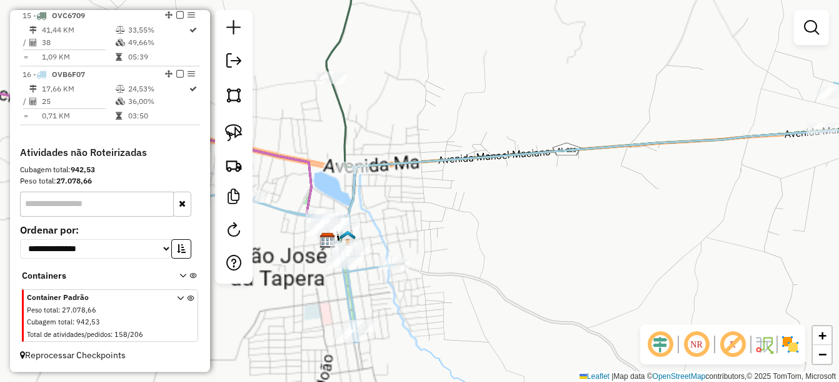
click at [441, 194] on div "Janela de atendimento Grade de atendimento Capacidade Transportadoras Veículos …" at bounding box center [419, 191] width 839 height 382
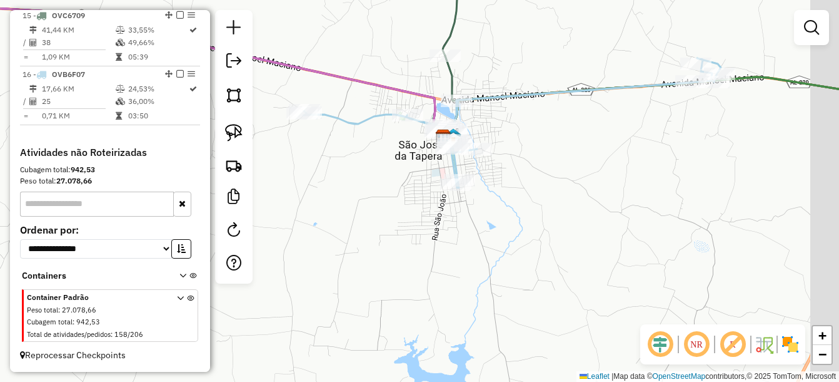
click at [523, 169] on div "Janela de atendimento Grade de atendimento Capacidade Transportadoras Veículos …" at bounding box center [419, 191] width 839 height 382
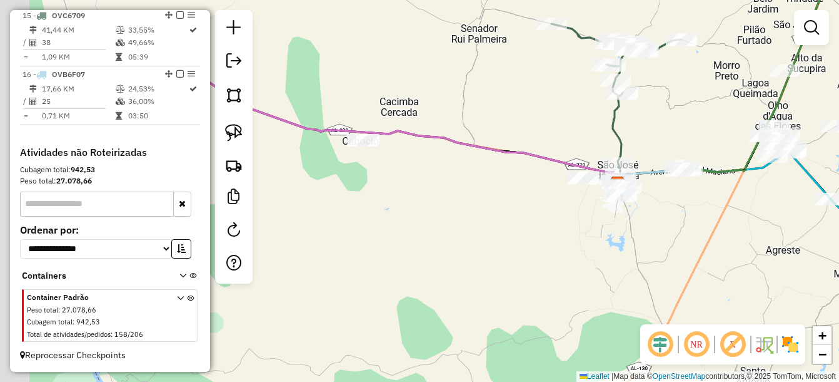
drag, startPoint x: 637, startPoint y: 284, endPoint x: 654, endPoint y: 284, distance: 17.5
click at [654, 284] on div "Janela de atendimento Grade de atendimento Capacidade Transportadoras Veículos …" at bounding box center [419, 191] width 839 height 382
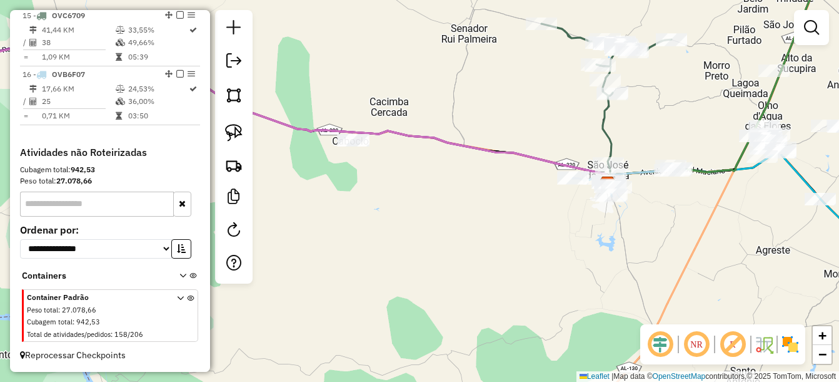
click at [633, 261] on div "Janela de atendimento Grade de atendimento Capacidade Transportadoras Veículos …" at bounding box center [419, 191] width 839 height 382
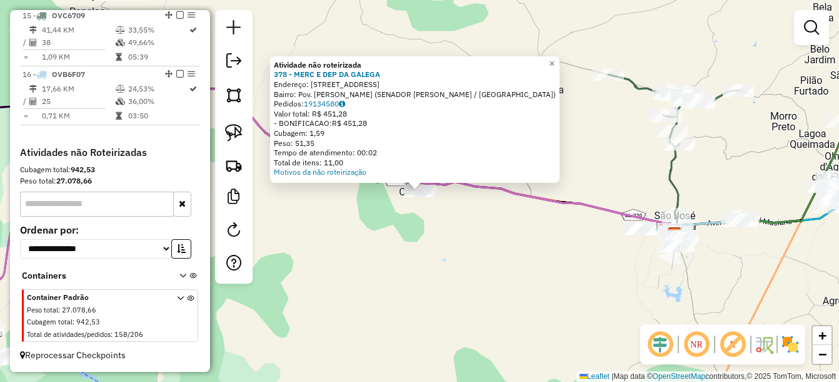
click at [537, 286] on div "Atividade não roteirizada 378 - MERC E DEP DA GALEGA Endereço: [STREET_ADDRESS]…" at bounding box center [419, 191] width 839 height 382
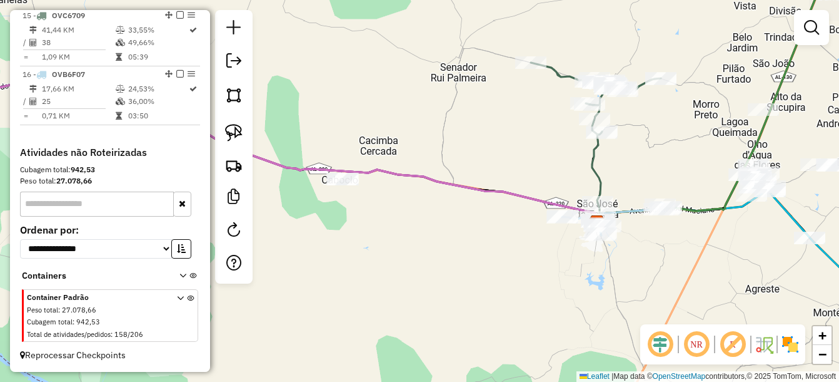
drag, startPoint x: 642, startPoint y: 304, endPoint x: 577, endPoint y: 292, distance: 66.7
click at [577, 292] on div "Janela de atendimento Grade de atendimento Capacidade Transportadoras Veículos …" at bounding box center [419, 191] width 839 height 382
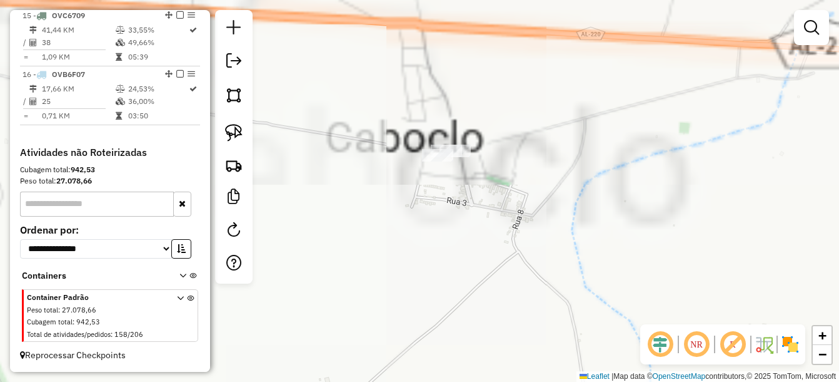
drag, startPoint x: 434, startPoint y: 83, endPoint x: 418, endPoint y: 273, distance: 190.8
click at [418, 273] on div "Janela de atendimento Grade de atendimento Capacidade Transportadoras Veículos …" at bounding box center [419, 191] width 839 height 382
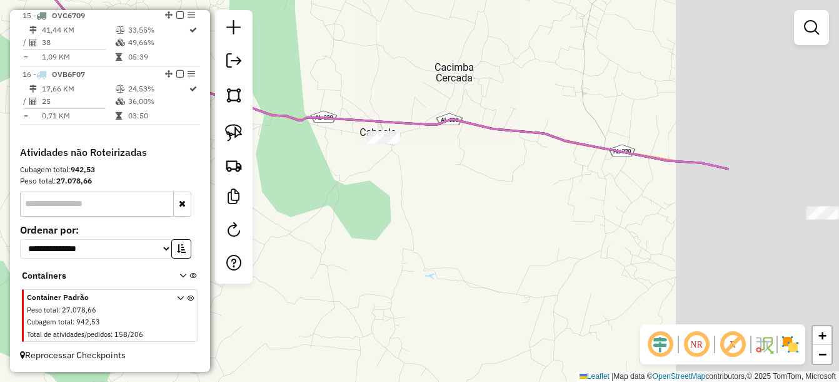
drag, startPoint x: 552, startPoint y: 157, endPoint x: 412, endPoint y: 230, distance: 158.1
click at [355, 244] on div "Janela de atendimento Grade de atendimento Capacidade Transportadoras Veículos …" at bounding box center [419, 191] width 839 height 382
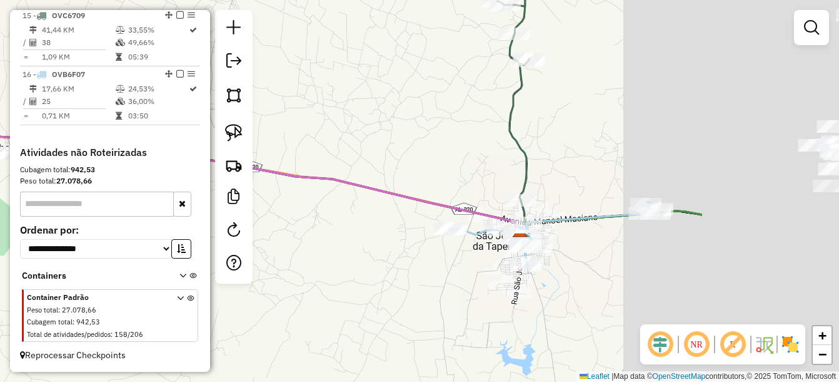
drag, startPoint x: 789, startPoint y: 216, endPoint x: 436, endPoint y: 151, distance: 358.8
click at [436, 151] on div "Janela de atendimento Grade de atendimento Capacidade Transportadoras Veículos …" at bounding box center [419, 191] width 839 height 382
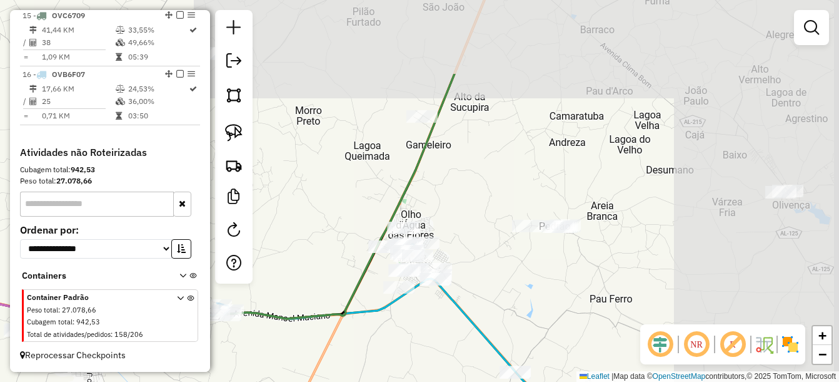
drag, startPoint x: 620, startPoint y: 238, endPoint x: 395, endPoint y: 308, distance: 235.6
click at [388, 354] on div "Janela de atendimento Grade de atendimento Capacidade Transportadoras Veículos …" at bounding box center [419, 191] width 839 height 382
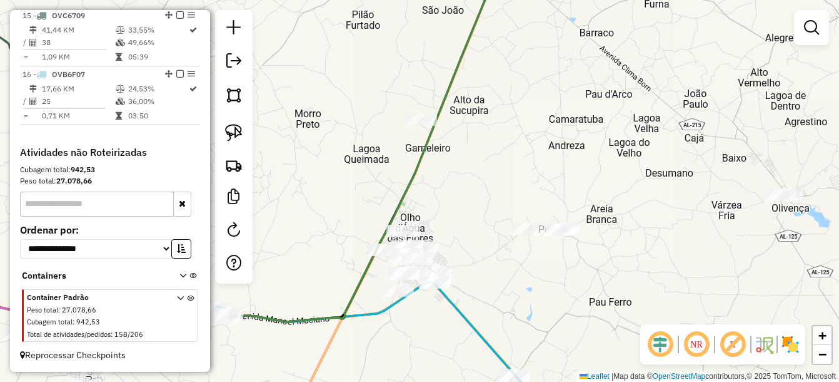
click at [417, 112] on div "Janela de atendimento Grade de atendimento Capacidade Transportadoras Veículos …" at bounding box center [419, 191] width 839 height 382
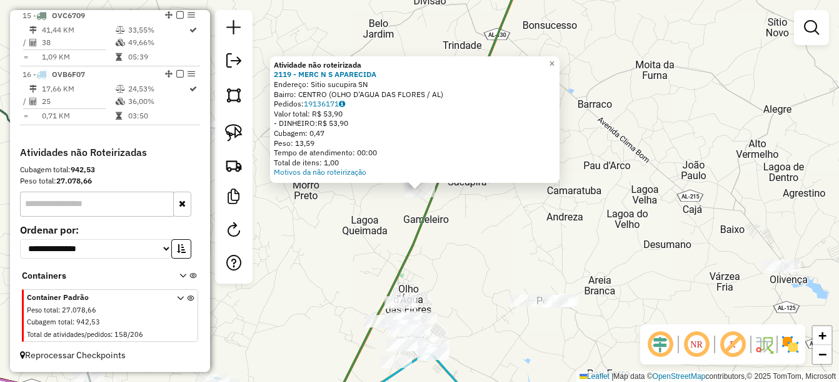
click at [450, 258] on div "Atividade não roteirizada 2119 - MERC N S APARECIDA Endereço: Sitio sucupira SN…" at bounding box center [419, 191] width 839 height 382
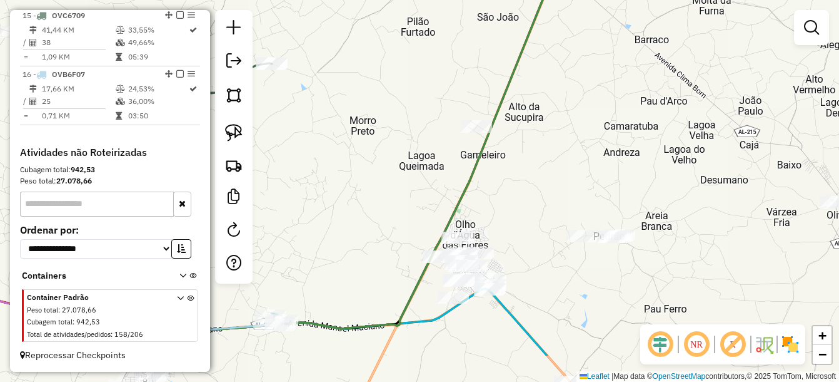
drag, startPoint x: 472, startPoint y: 266, endPoint x: 525, endPoint y: 206, distance: 80.2
click at [525, 206] on div "Janela de atendimento Grade de atendimento Capacidade Transportadoras Veículos …" at bounding box center [419, 191] width 839 height 382
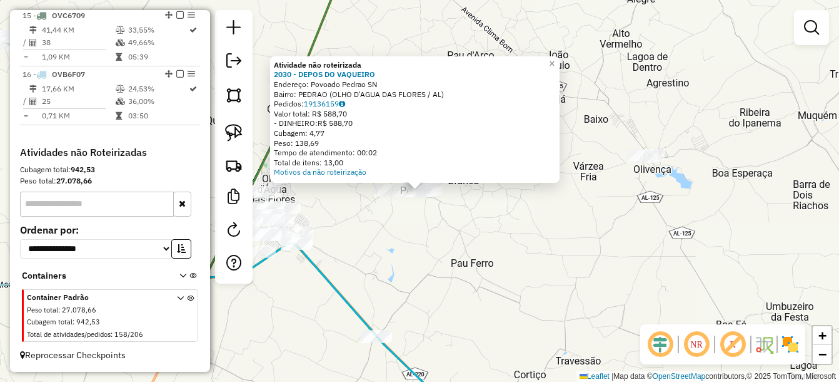
click at [447, 303] on div "Atividade não roteirizada 2030 - DEPOS DO VAQUEIRO Endereço: Povoado Pedrao SN …" at bounding box center [419, 191] width 839 height 382
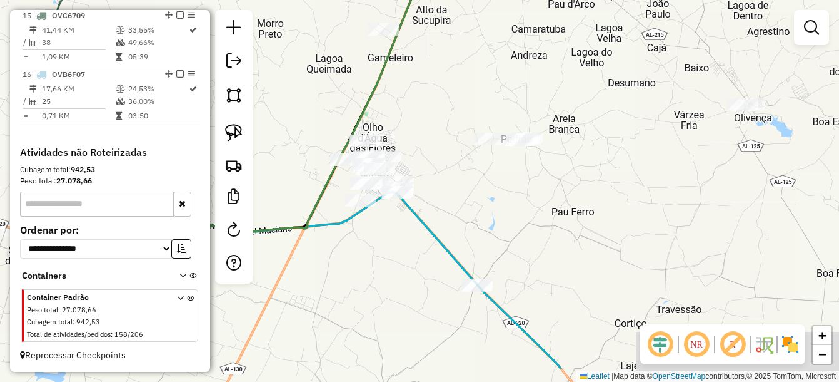
drag, startPoint x: 467, startPoint y: 242, endPoint x: 508, endPoint y: 193, distance: 63.9
click at [508, 196] on div "Janela de atendimento Grade de atendimento Capacidade Transportadoras Veículos …" at bounding box center [419, 191] width 839 height 382
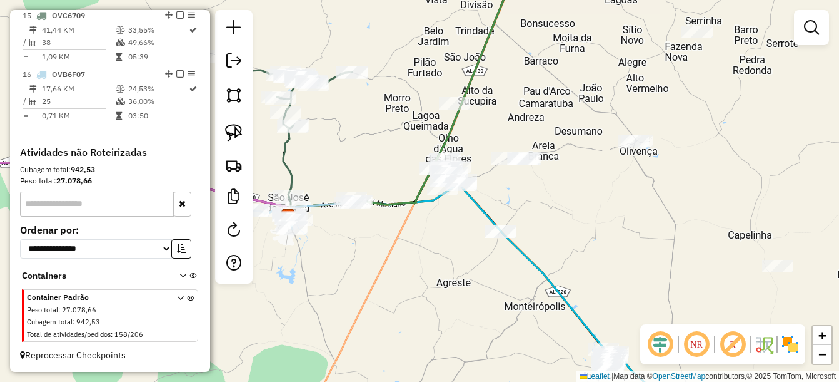
drag, startPoint x: 501, startPoint y: 256, endPoint x: 524, endPoint y: 306, distance: 54.6
click at [537, 308] on div "Janela de atendimento Grade de atendimento Capacidade Transportadoras Veículos …" at bounding box center [419, 191] width 839 height 382
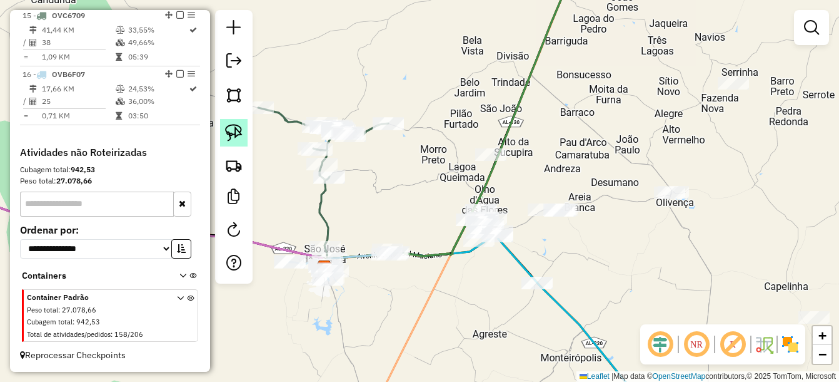
click at [235, 138] on img at bounding box center [234, 133] width 18 height 18
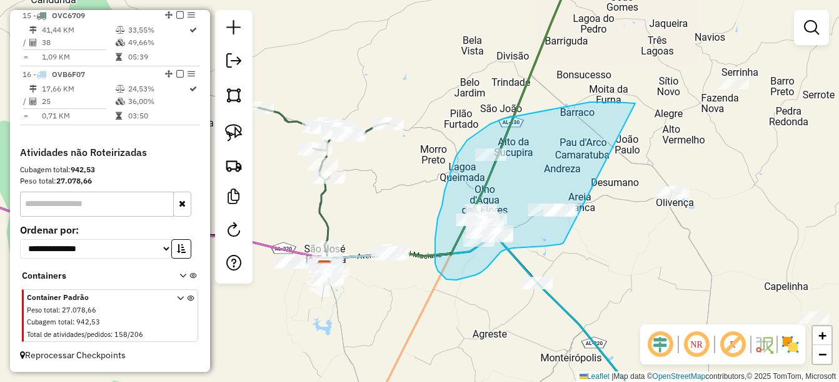
drag, startPoint x: 634, startPoint y: 103, endPoint x: 568, endPoint y: 238, distance: 149.7
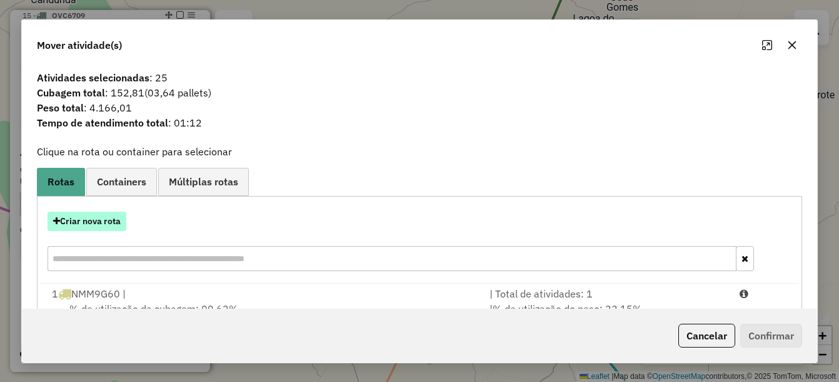
click at [90, 225] on button "Criar nova rota" at bounding box center [87, 220] width 79 height 19
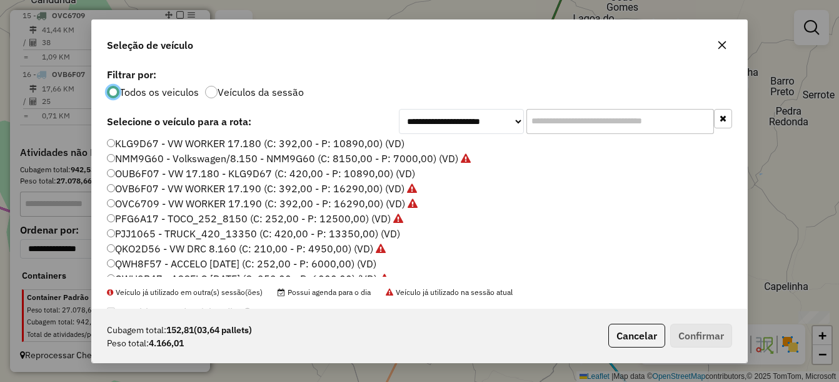
scroll to position [0, 0]
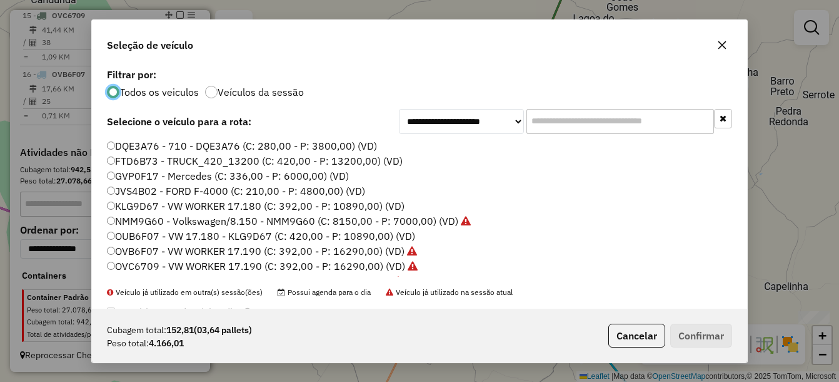
click at [151, 206] on label "KLG9D67 - VW WORKER 17.180 (C: 392,00 - P: 10890,00) (VD)" at bounding box center [256, 205] width 298 height 15
click at [705, 335] on button "Confirmar" at bounding box center [701, 335] width 62 height 24
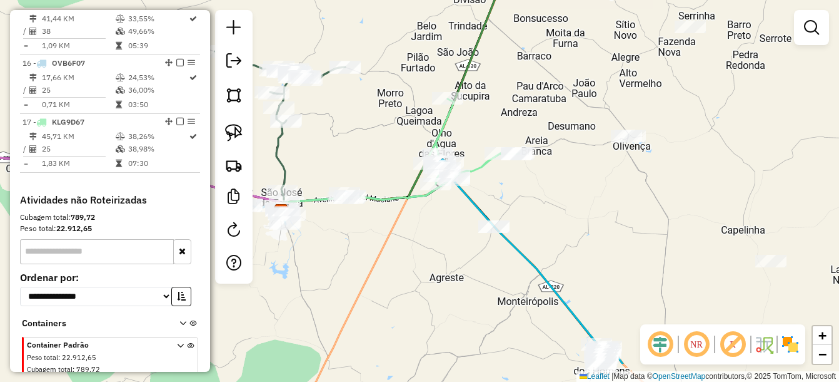
drag, startPoint x: 524, startPoint y: 231, endPoint x: 503, endPoint y: 203, distance: 34.9
click at [503, 203] on div "Janela de atendimento Grade de atendimento Capacidade Transportadoras Veículos …" at bounding box center [419, 191] width 839 height 382
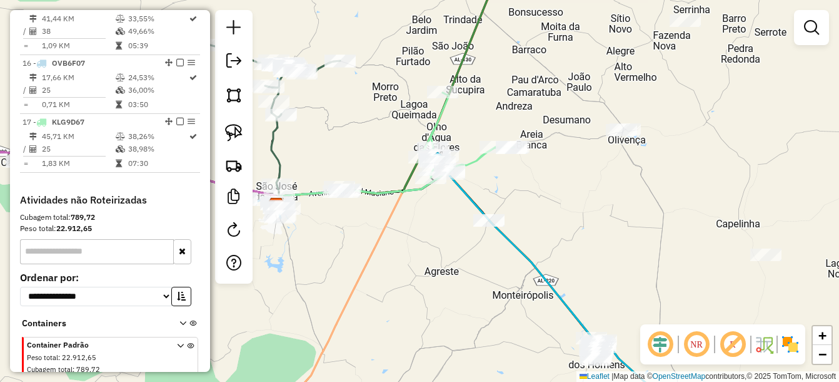
drag, startPoint x: 577, startPoint y: 271, endPoint x: 500, endPoint y: 149, distance: 144.5
click at [500, 149] on div "Janela de atendimento Grade de atendimento Capacidade Transportadoras Veículos …" at bounding box center [419, 191] width 839 height 382
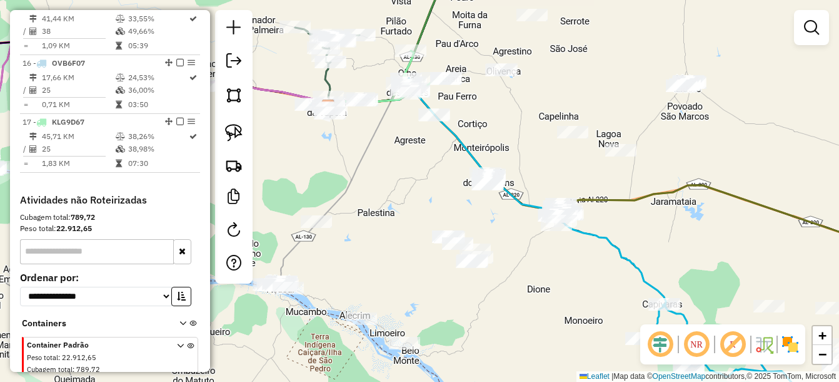
drag, startPoint x: 547, startPoint y: 196, endPoint x: 527, endPoint y: 176, distance: 28.3
click at [527, 176] on div "Janela de atendimento Grade de atendimento Capacidade Transportadoras Veículos …" at bounding box center [419, 191] width 839 height 382
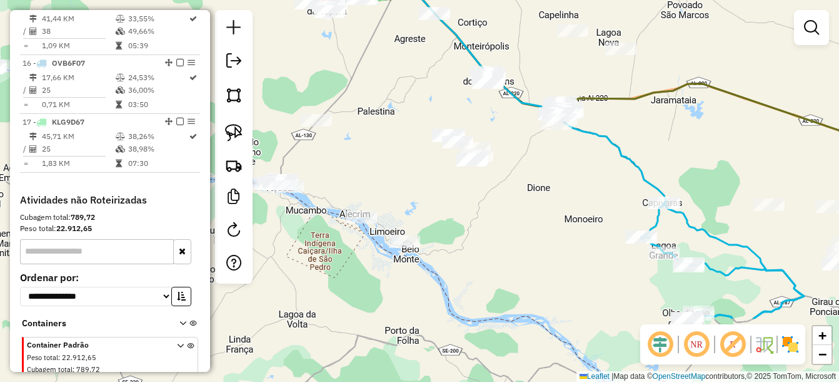
drag, startPoint x: 420, startPoint y: 275, endPoint x: 397, endPoint y: 178, distance: 98.9
click at [397, 178] on div "Janela de atendimento Grade de atendimento Capacidade Transportadoras Veículos …" at bounding box center [419, 191] width 839 height 382
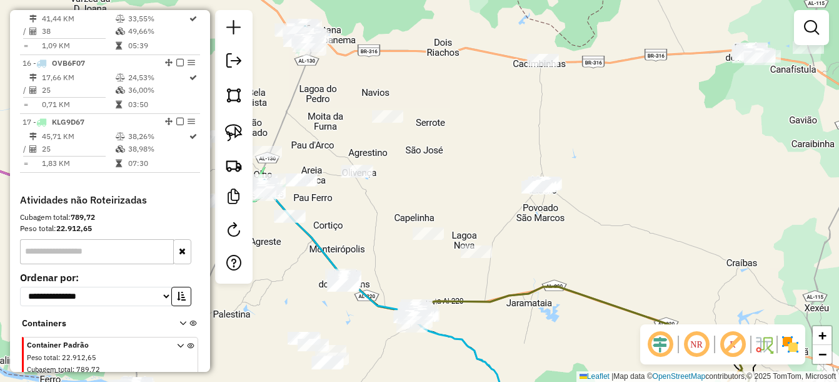
drag, startPoint x: 556, startPoint y: 213, endPoint x: 421, endPoint y: 409, distance: 237.9
click at [421, 381] on html "Aguarde... Pop-up bloqueado! Seu navegador bloqueou automáticamente a abertura …" at bounding box center [419, 191] width 839 height 382
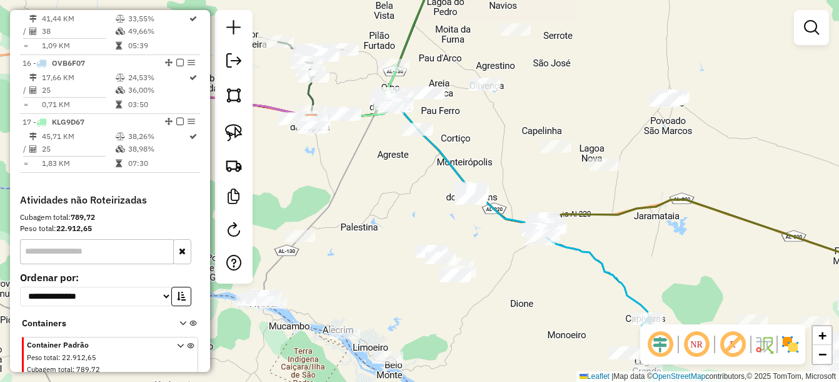
drag, startPoint x: 480, startPoint y: 331, endPoint x: 592, endPoint y: 261, distance: 131.7
click at [592, 261] on icon at bounding box center [489, 219] width 357 height 227
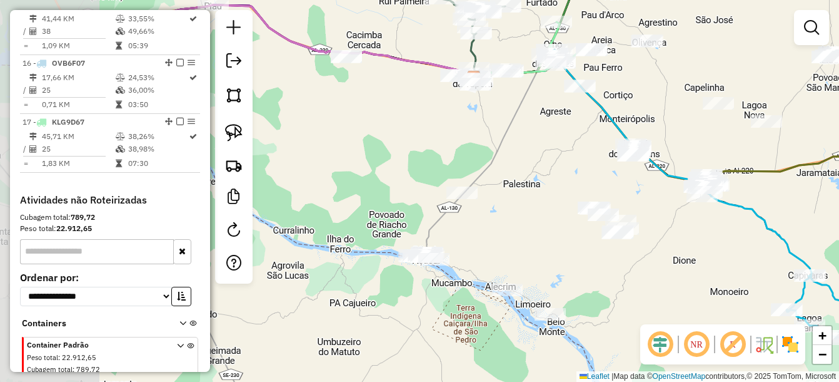
drag, startPoint x: 371, startPoint y: 241, endPoint x: 506, endPoint y: 198, distance: 141.8
click at [506, 198] on div "Janela de atendimento Grade de atendimento Capacidade Transportadoras Veículos …" at bounding box center [419, 191] width 839 height 382
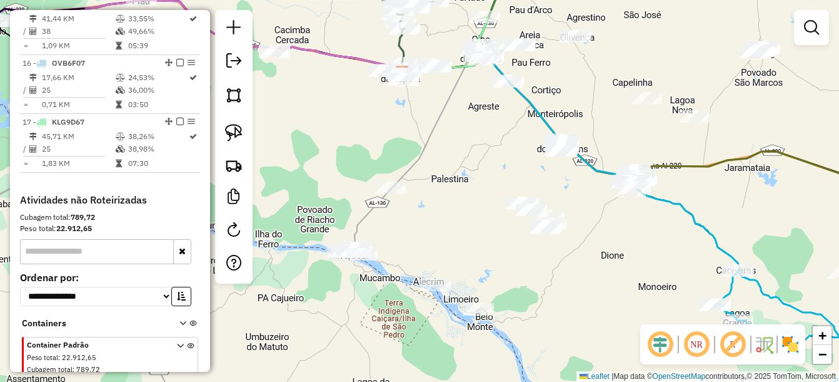
drag, startPoint x: 521, startPoint y: 232, endPoint x: 449, endPoint y: 227, distance: 72.1
click at [449, 227] on div "Janela de atendimento Grade de atendimento Capacidade Transportadoras Veículos …" at bounding box center [419, 191] width 839 height 382
click at [234, 130] on img at bounding box center [234, 133] width 18 height 18
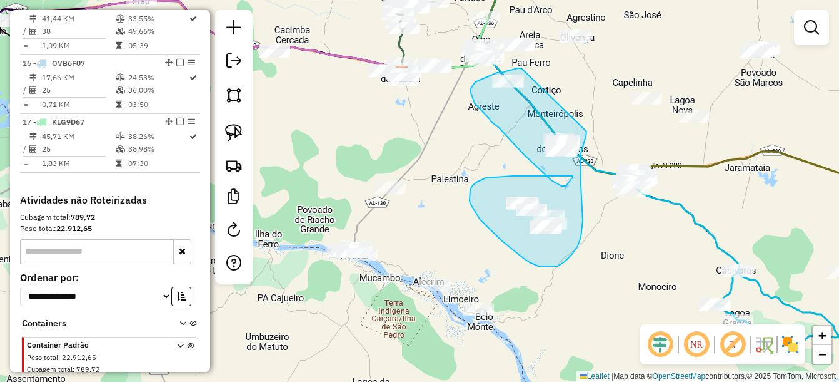
drag, startPoint x: 522, startPoint y: 68, endPoint x: 587, endPoint y: 131, distance: 90.7
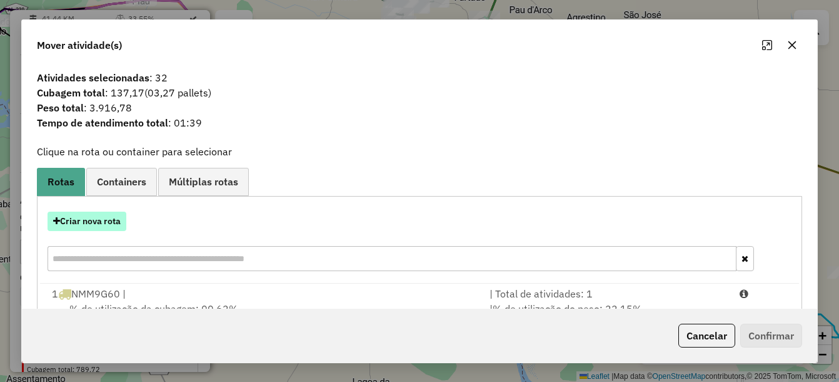
click at [79, 213] on button "Criar nova rota" at bounding box center [87, 220] width 79 height 19
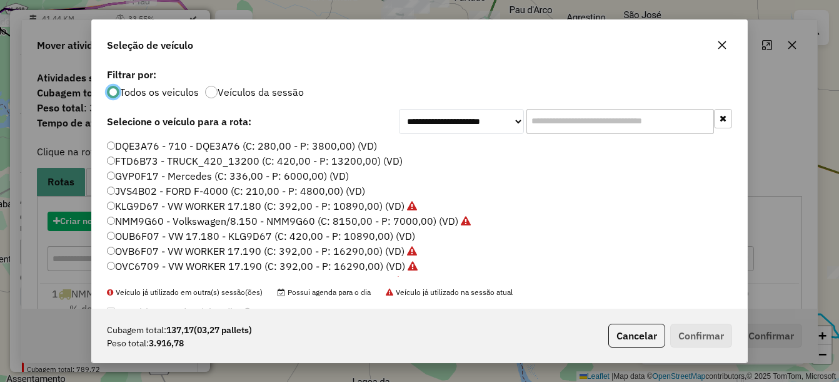
scroll to position [7, 4]
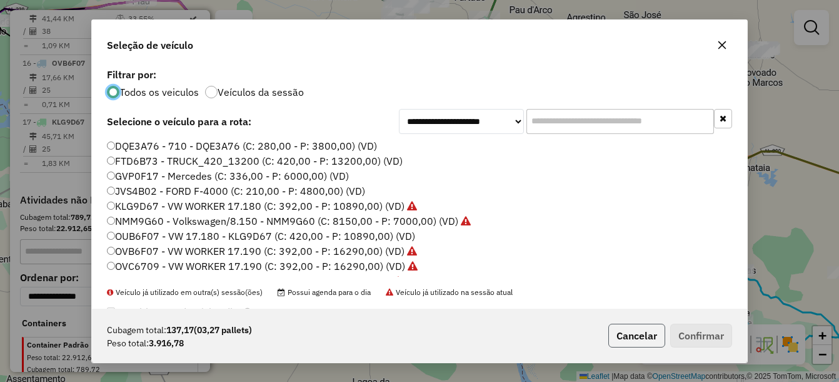
click at [615, 338] on button "Cancelar" at bounding box center [637, 335] width 57 height 24
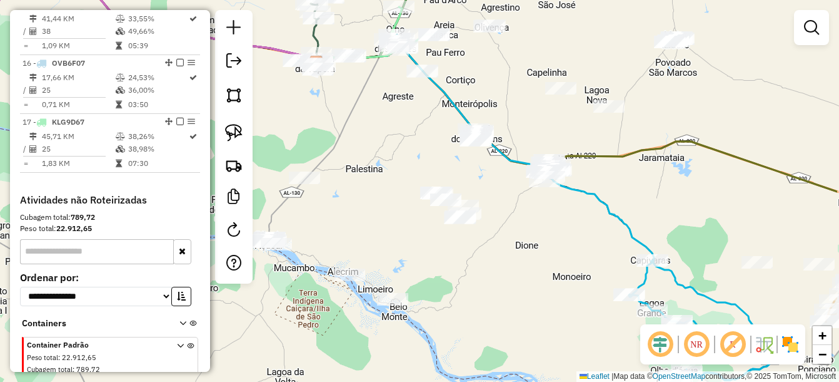
drag, startPoint x: 631, startPoint y: 254, endPoint x: 549, endPoint y: 223, distance: 88.3
click at [563, 246] on div "Janela de atendimento Grade de atendimento Capacidade Transportadoras Veículos …" at bounding box center [419, 191] width 839 height 382
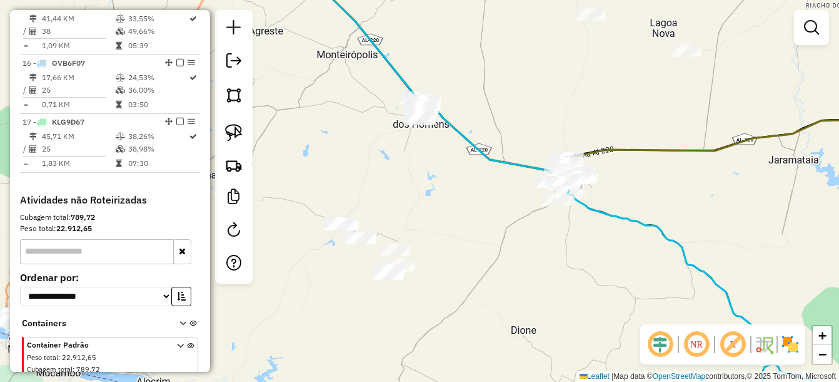
drag, startPoint x: 572, startPoint y: 235, endPoint x: 516, endPoint y: 229, distance: 56.6
click at [517, 229] on div "Janela de atendimento Grade de atendimento Capacidade Transportadoras Veículos …" at bounding box center [419, 191] width 839 height 382
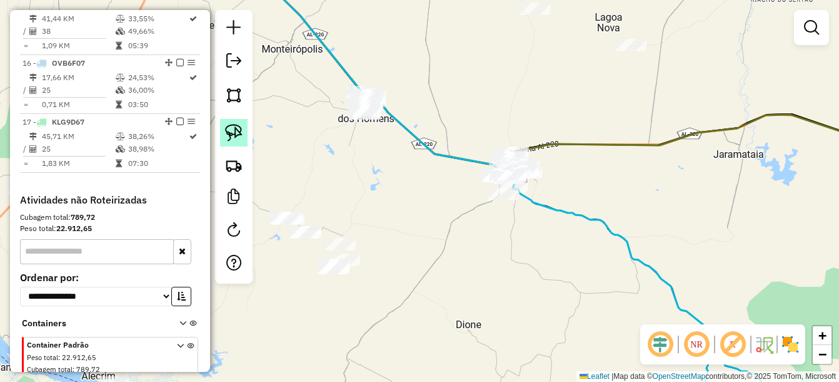
click at [232, 130] on img at bounding box center [234, 133] width 18 height 18
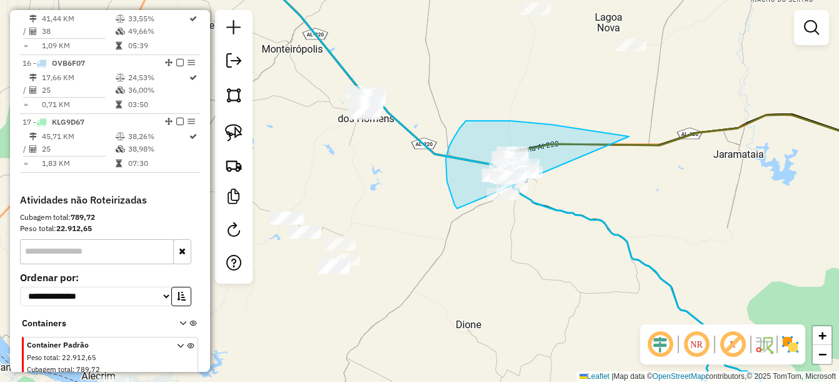
drag, startPoint x: 613, startPoint y: 134, endPoint x: 542, endPoint y: 245, distance: 131.7
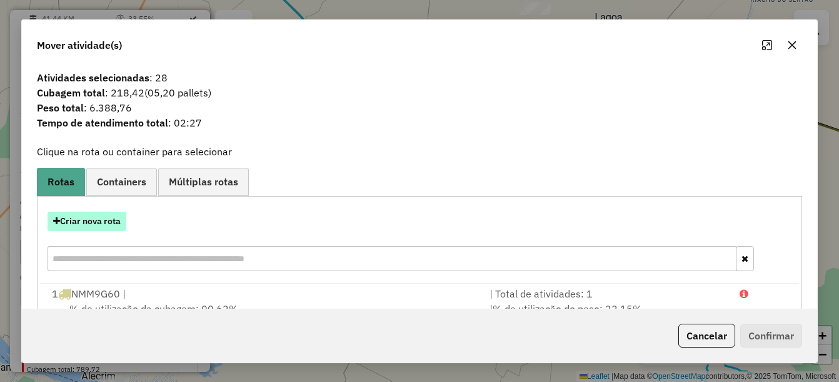
click at [99, 227] on button "Criar nova rota" at bounding box center [87, 220] width 79 height 19
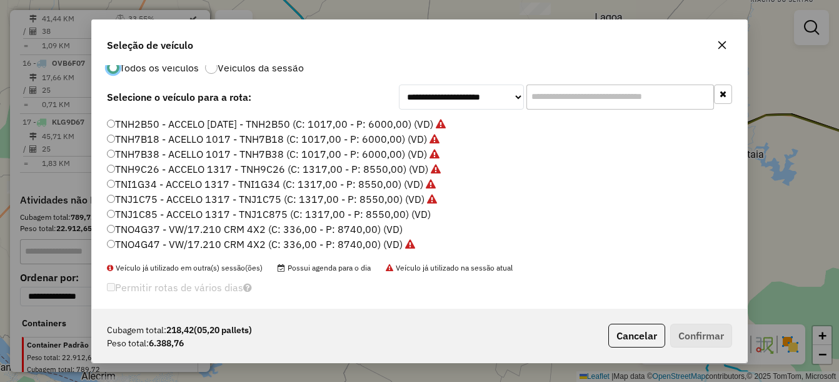
scroll to position [34, 0]
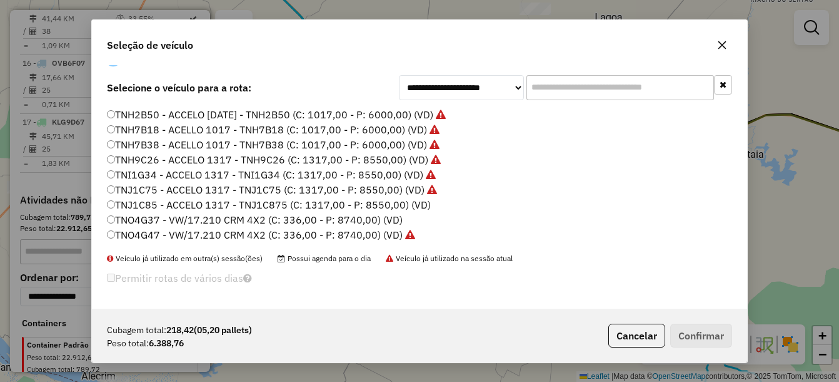
click at [151, 218] on label "TNO4G37 - VW/17.210 CRM 4X2 (C: 336,00 - P: 8740,00) (VD)" at bounding box center [255, 219] width 296 height 15
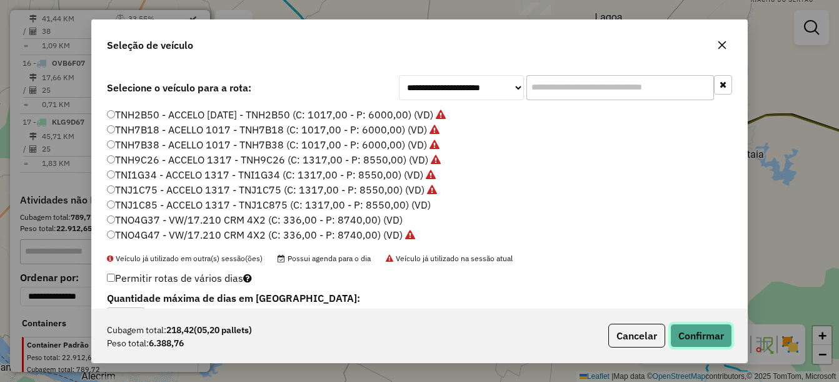
click at [677, 341] on button "Confirmar" at bounding box center [701, 335] width 62 height 24
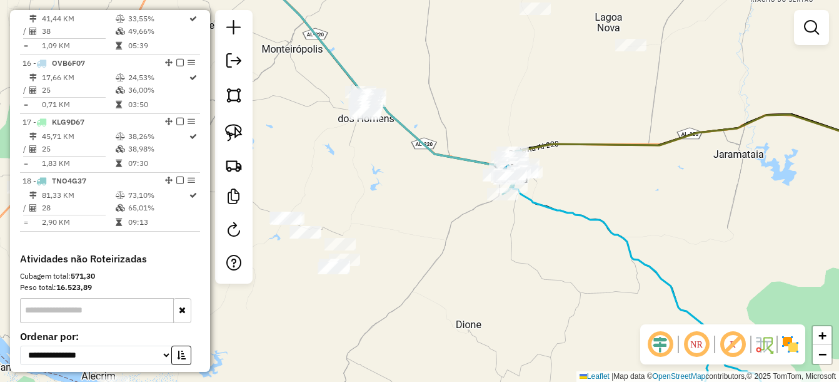
scroll to position [0, 0]
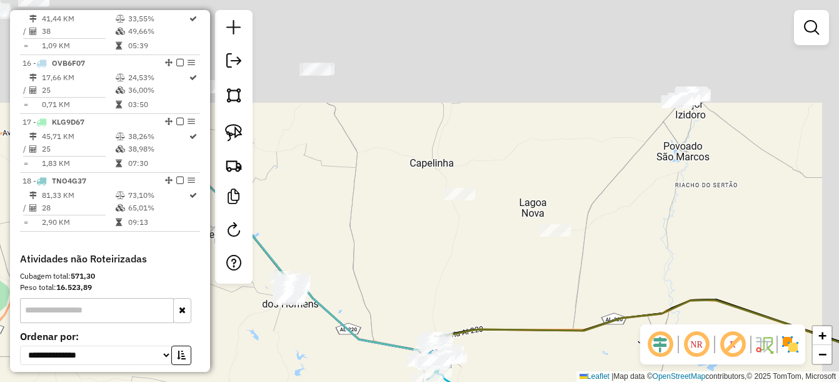
drag, startPoint x: 519, startPoint y: 87, endPoint x: 447, endPoint y: 288, distance: 213.9
click at [444, 290] on div "Janela de atendimento Grade de atendimento Capacidade Transportadoras Veículos …" at bounding box center [419, 191] width 839 height 382
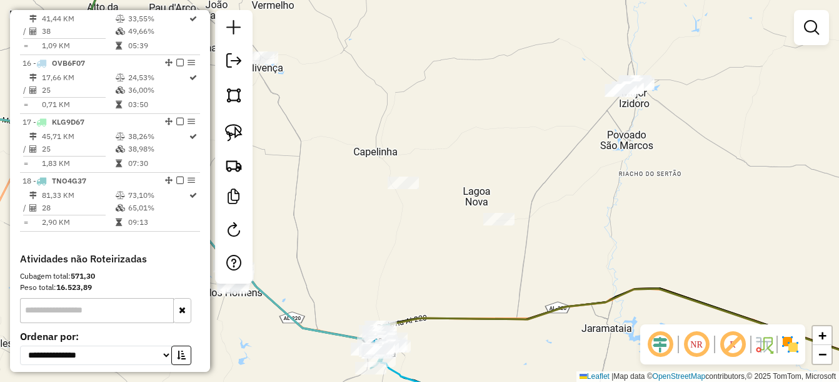
drag, startPoint x: 582, startPoint y: 166, endPoint x: 525, endPoint y: 121, distance: 72.7
click at [525, 121] on div "Janela de atendimento Grade de atendimento Capacidade Transportadoras Veículos …" at bounding box center [419, 191] width 839 height 382
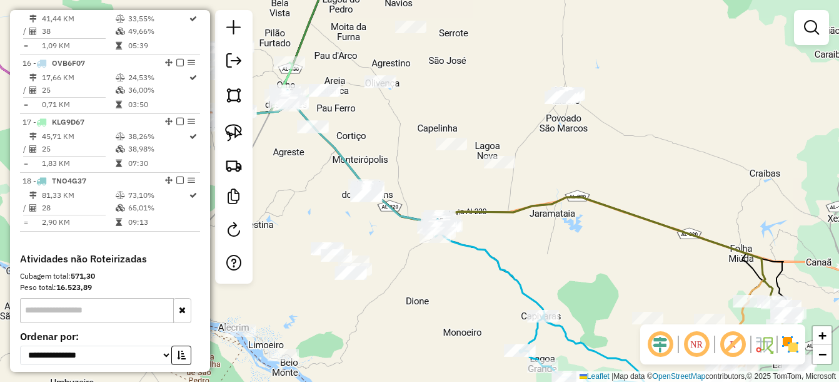
drag, startPoint x: 534, startPoint y: 192, endPoint x: 544, endPoint y: 223, distance: 32.8
click at [544, 223] on div "Janela de atendimento Grade de atendimento Capacidade Transportadoras Veículos …" at bounding box center [419, 191] width 839 height 382
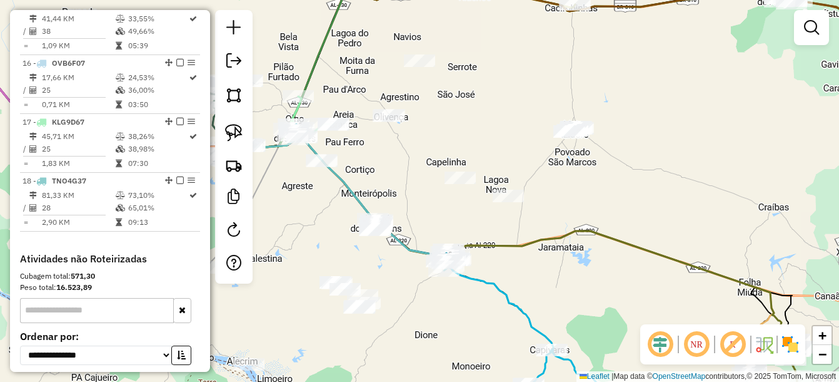
drag, startPoint x: 537, startPoint y: 228, endPoint x: 529, endPoint y: 244, distance: 17.6
click at [529, 244] on div "Janela de atendimento Grade de atendimento Capacidade Transportadoras Veículos …" at bounding box center [419, 191] width 839 height 382
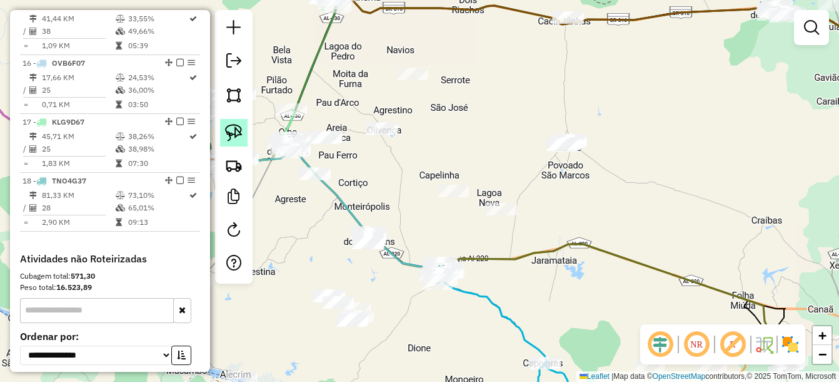
click at [228, 123] on link at bounding box center [234, 133] width 28 height 28
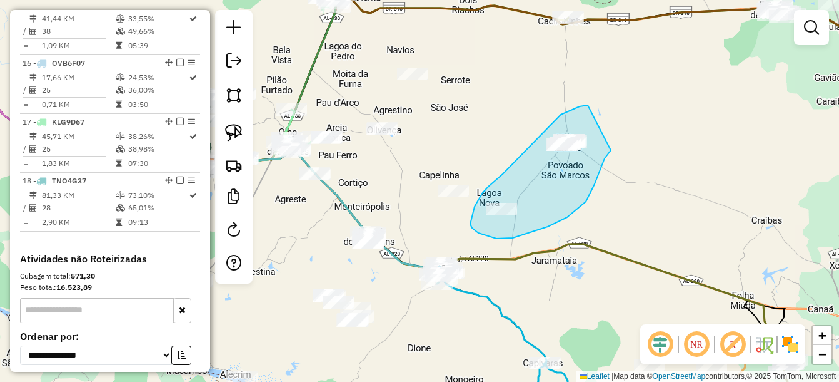
drag, startPoint x: 588, startPoint y: 105, endPoint x: 611, endPoint y: 149, distance: 50.1
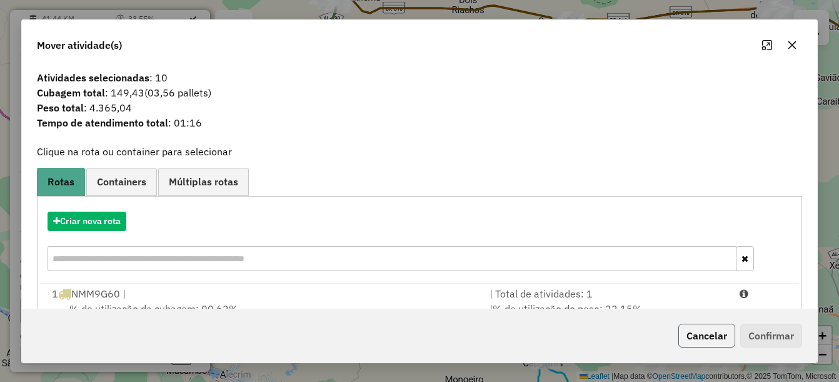
click at [696, 331] on button "Cancelar" at bounding box center [707, 335] width 57 height 24
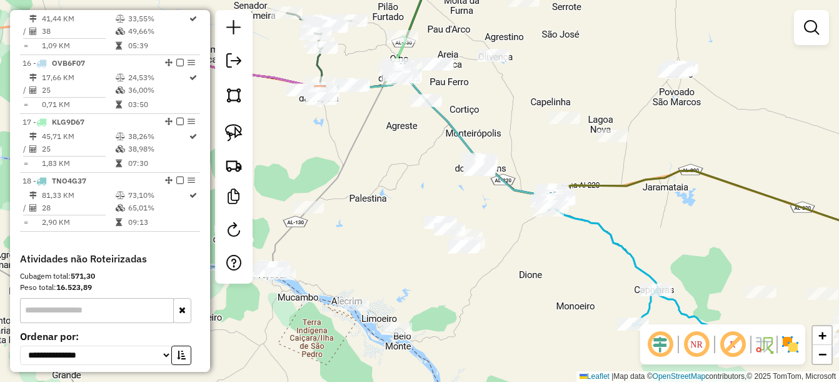
drag, startPoint x: 502, startPoint y: 320, endPoint x: 614, endPoint y: 246, distance: 133.2
click at [614, 246] on icon at bounding box center [536, 212] width 433 height 270
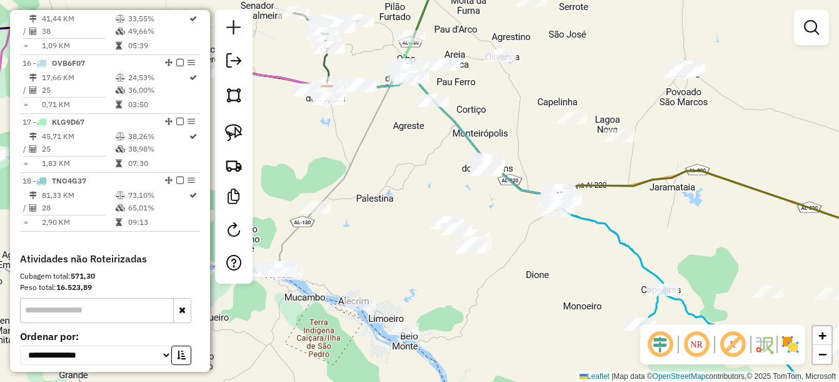
drag, startPoint x: 338, startPoint y: 257, endPoint x: 371, endPoint y: 228, distance: 44.3
click at [402, 252] on div "Janela de atendimento Grade de atendimento Capacidade Transportadoras Veículos …" at bounding box center [419, 191] width 839 height 382
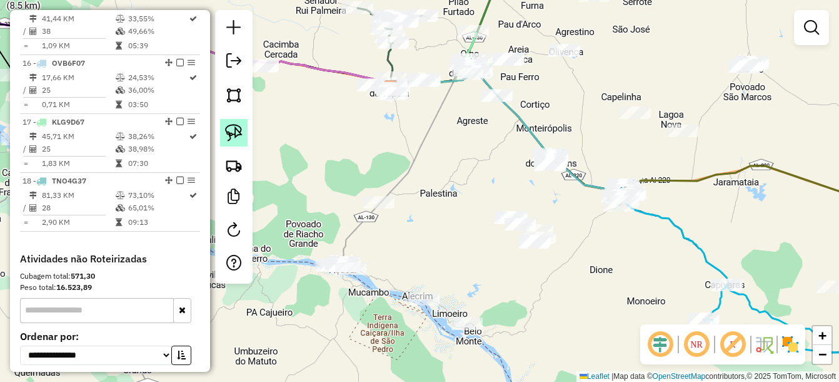
click at [240, 134] on img at bounding box center [234, 133] width 18 height 18
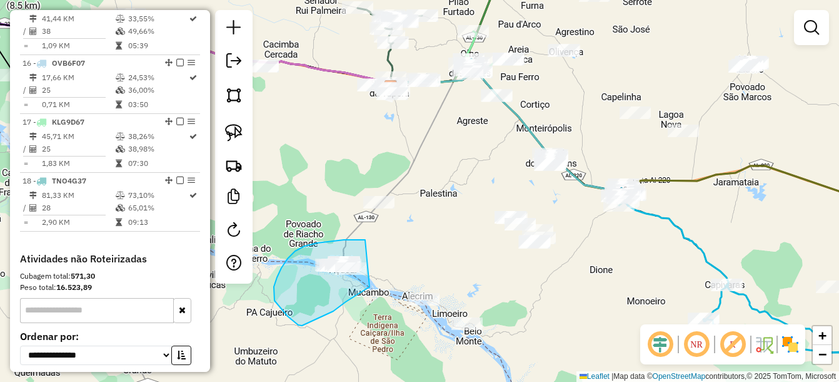
drag, startPoint x: 365, startPoint y: 240, endPoint x: 375, endPoint y: 281, distance: 42.3
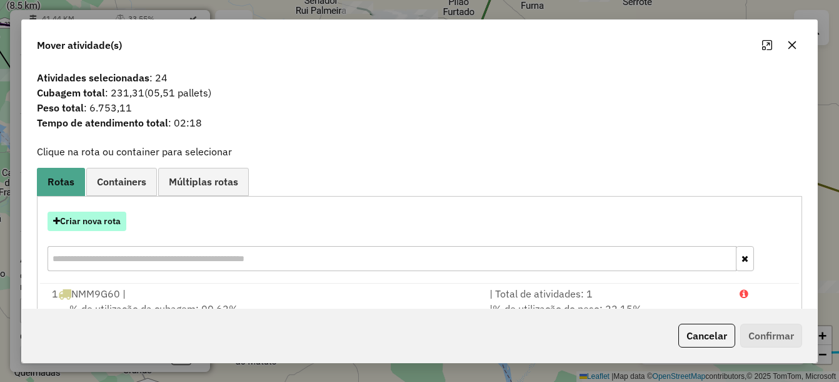
click at [95, 221] on button "Criar nova rota" at bounding box center [87, 220] width 79 height 19
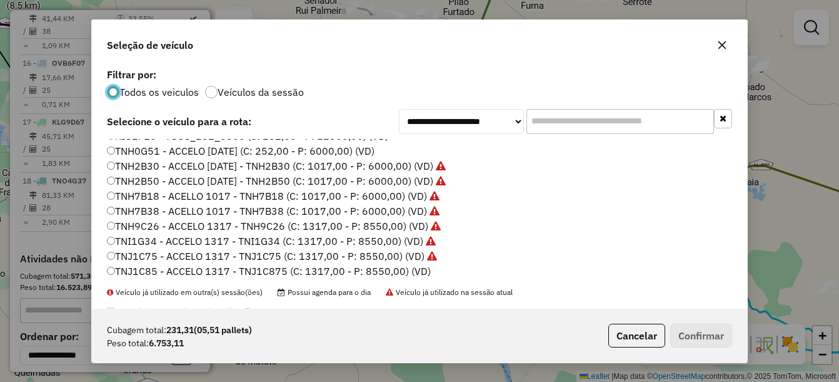
scroll to position [283, 0]
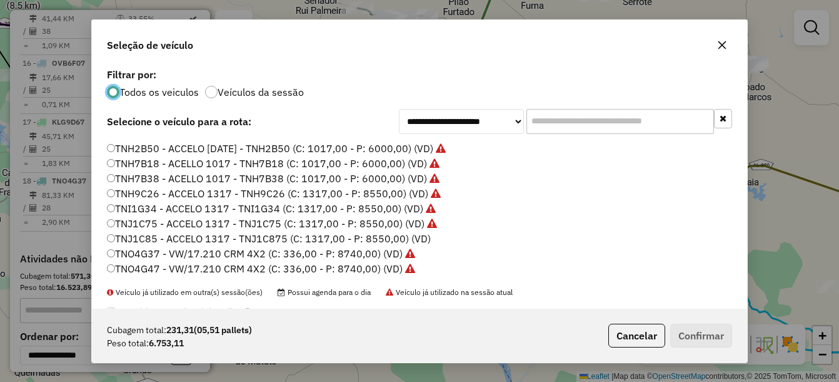
click at [163, 237] on label "TNJ1C85 - ACCELO 1317 - TNJ1C875 (C: 1317,00 - P: 8550,00) (VD)" at bounding box center [269, 238] width 324 height 15
click at [686, 337] on button "Confirmar" at bounding box center [701, 335] width 62 height 24
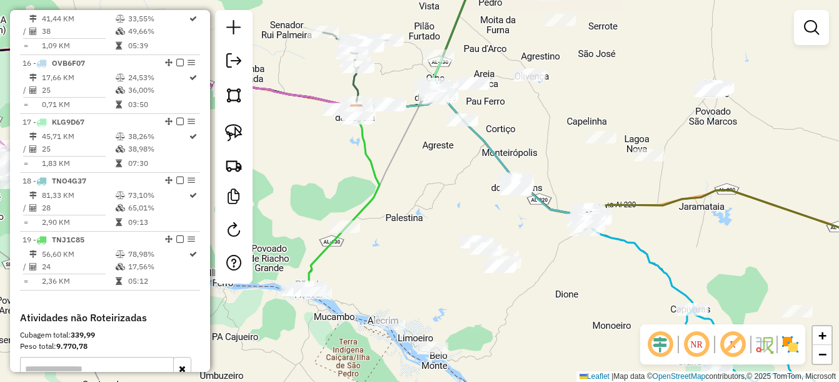
drag, startPoint x: 447, startPoint y: 170, endPoint x: 412, endPoint y: 195, distance: 42.2
click at [412, 195] on div "Janela de atendimento Grade de atendimento Capacidade Transportadoras Veículos …" at bounding box center [419, 191] width 839 height 382
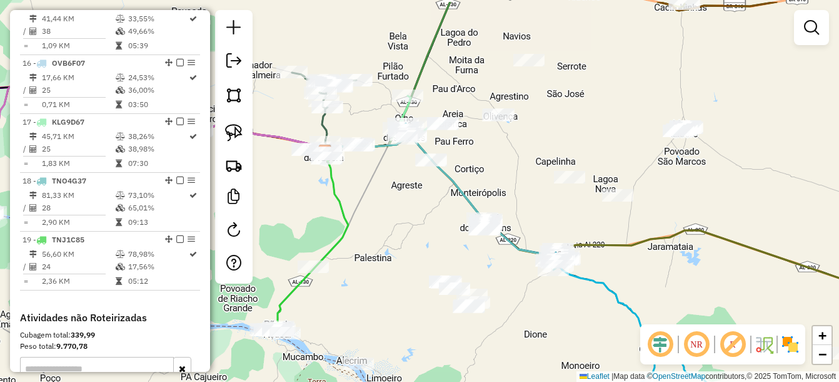
drag, startPoint x: 450, startPoint y: 165, endPoint x: 419, endPoint y: 205, distance: 50.8
click at [419, 205] on div "Janela de atendimento Grade de atendimento Capacidade Transportadoras Veículos …" at bounding box center [419, 191] width 839 height 382
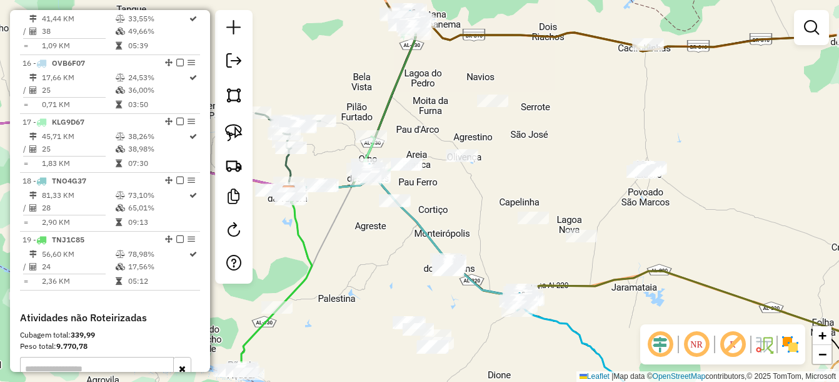
click at [374, 266] on div "Janela de atendimento Grade de atendimento Capacidade Transportadoras Veículos …" at bounding box center [419, 191] width 839 height 382
click at [236, 135] on img at bounding box center [234, 133] width 18 height 18
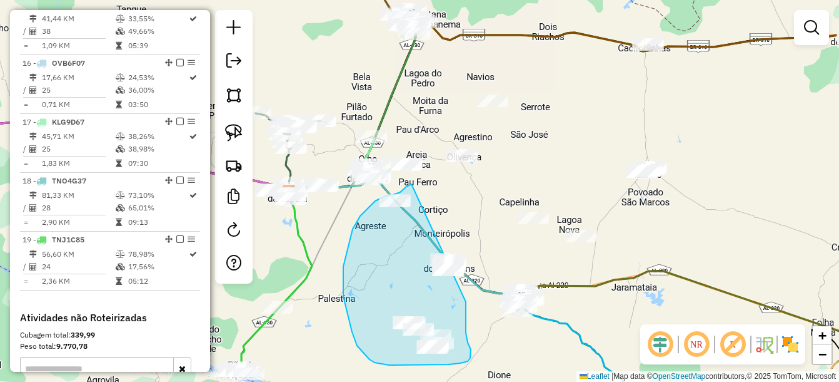
drag, startPoint x: 412, startPoint y: 184, endPoint x: 466, endPoint y: 298, distance: 126.7
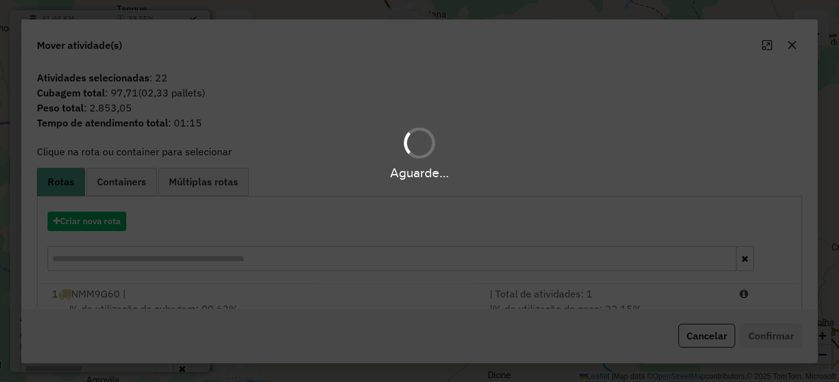
click at [467, 276] on div "Aguarde..." at bounding box center [419, 191] width 839 height 382
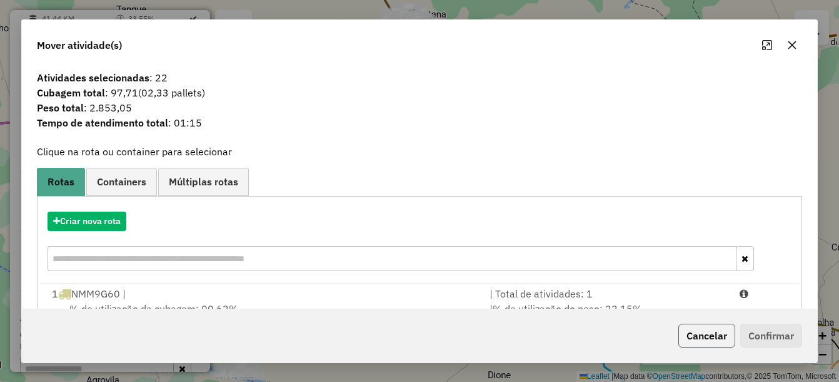
click at [704, 336] on button "Cancelar" at bounding box center [707, 335] width 57 height 24
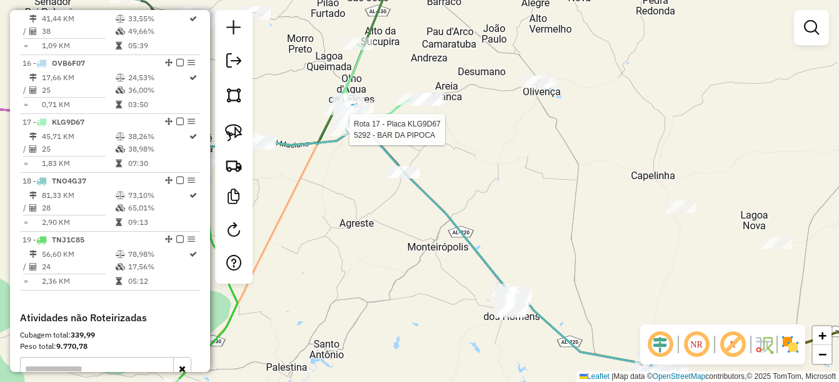
select select "*********"
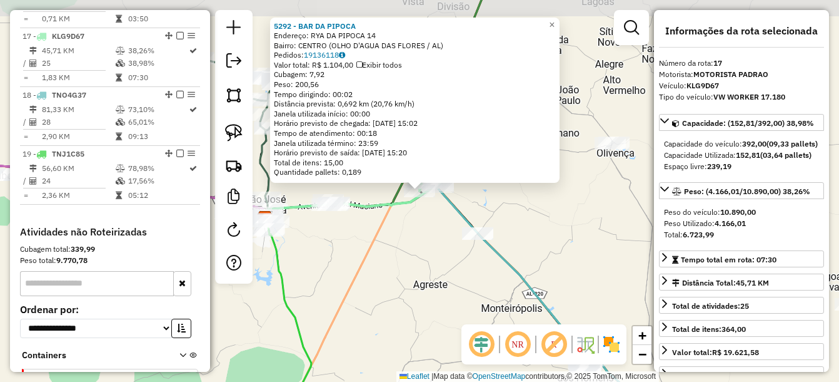
scroll to position [1425, 0]
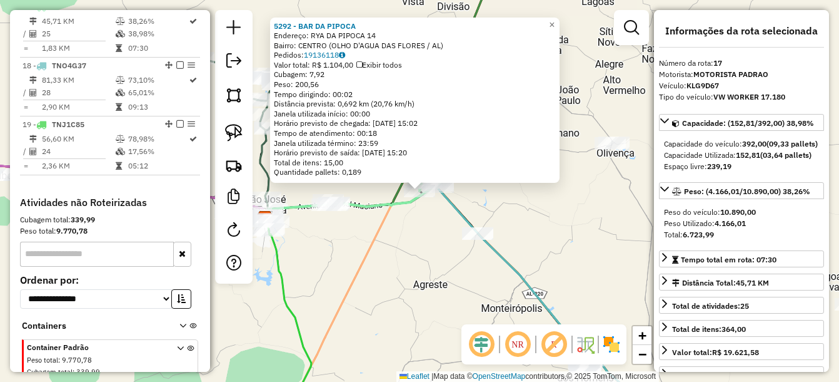
click at [377, 266] on div "5292 - BAR DA PIPOCA Endereço: RYA DA PIPOCA 14 Bairro: CENTRO (OLHO D'AGUA DAS…" at bounding box center [419, 191] width 839 height 382
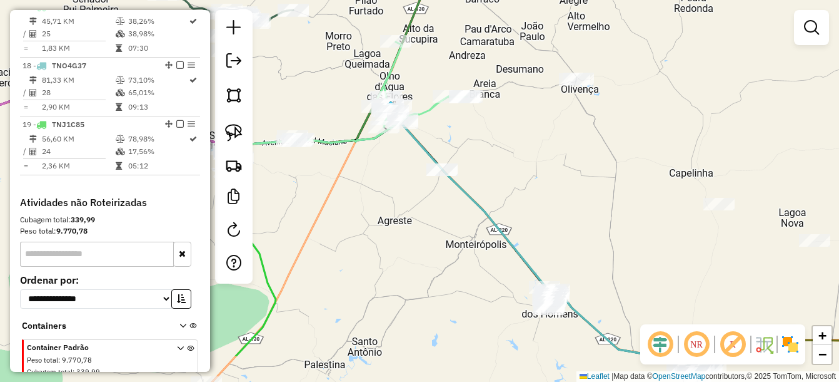
drag, startPoint x: 423, startPoint y: 226, endPoint x: 350, endPoint y: 103, distance: 143.8
click at [350, 103] on div "Janela de atendimento Grade de atendimento Capacidade Transportadoras Veículos …" at bounding box center [419, 191] width 839 height 382
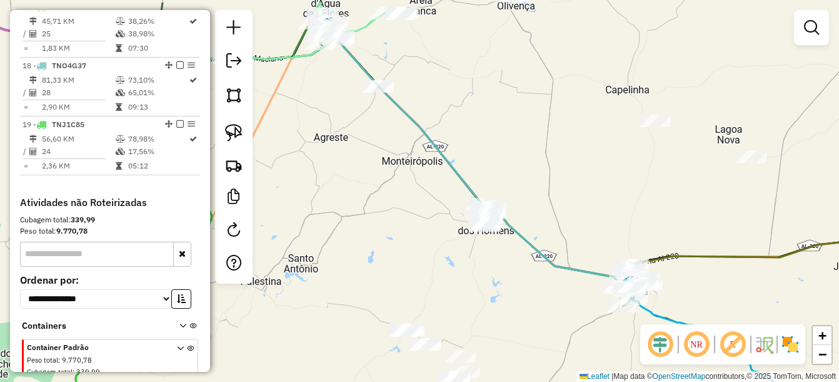
drag, startPoint x: 455, startPoint y: 251, endPoint x: 477, endPoint y: 253, distance: 22.0
click at [458, 261] on div "Janela de atendimento Grade de atendimento Capacidade Transportadoras Veículos …" at bounding box center [419, 191] width 839 height 382
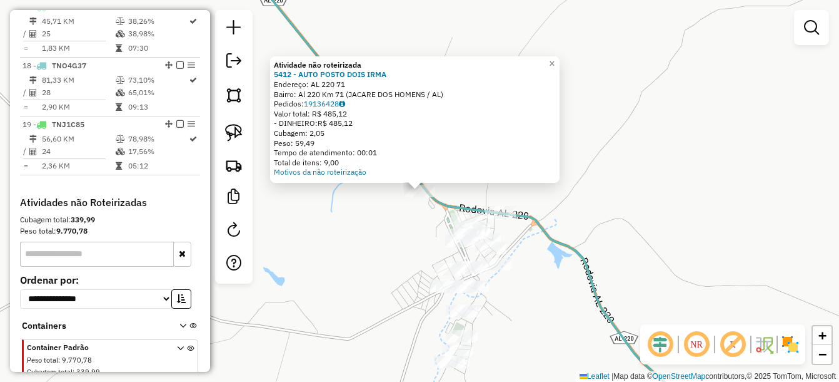
click at [555, 252] on div "Atividade não roteirizada 5412 - AUTO POSTO DOIS IRMA Endereço: AL 220 71 Bairr…" at bounding box center [419, 191] width 839 height 382
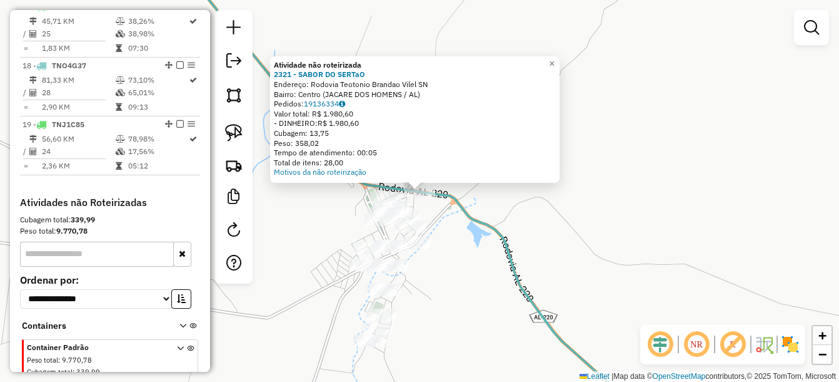
click at [473, 236] on div "Atividade não roteirizada 2321 - SABOR DO SERTaO Endereço: Rodovia Teotonio Bra…" at bounding box center [419, 191] width 839 height 382
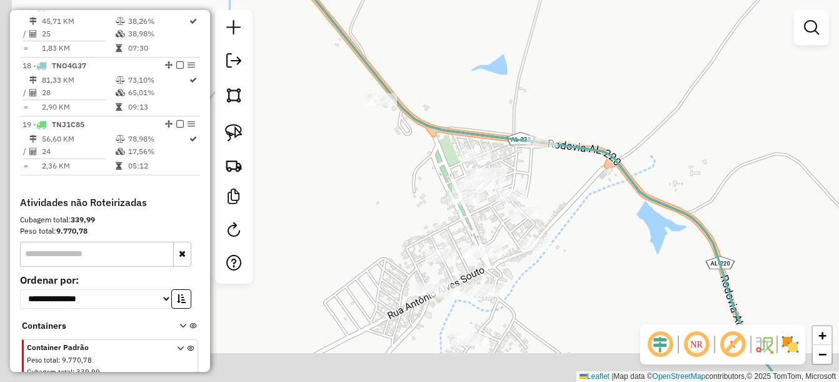
drag, startPoint x: 444, startPoint y: 220, endPoint x: 552, endPoint y: 188, distance: 113.0
click at [552, 188] on div "Janela de atendimento Grade de atendimento Capacidade Transportadoras Veículos …" at bounding box center [419, 191] width 839 height 382
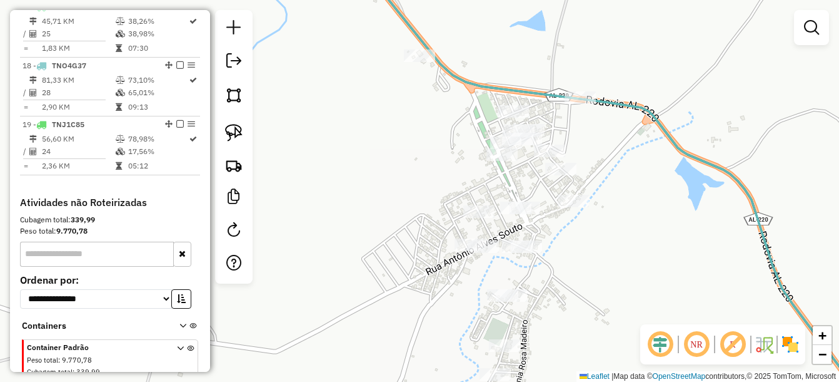
drag, startPoint x: 589, startPoint y: 165, endPoint x: 597, endPoint y: 154, distance: 13.4
click at [597, 154] on div "Janela de atendimento Grade de atendimento Capacidade Transportadoras Veículos …" at bounding box center [419, 191] width 839 height 382
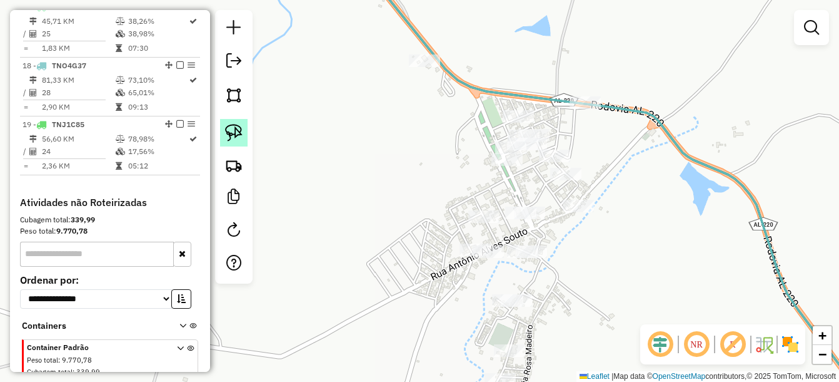
click at [229, 133] on img at bounding box center [234, 133] width 18 height 18
drag, startPoint x: 602, startPoint y: 77, endPoint x: 620, endPoint y: 126, distance: 52.6
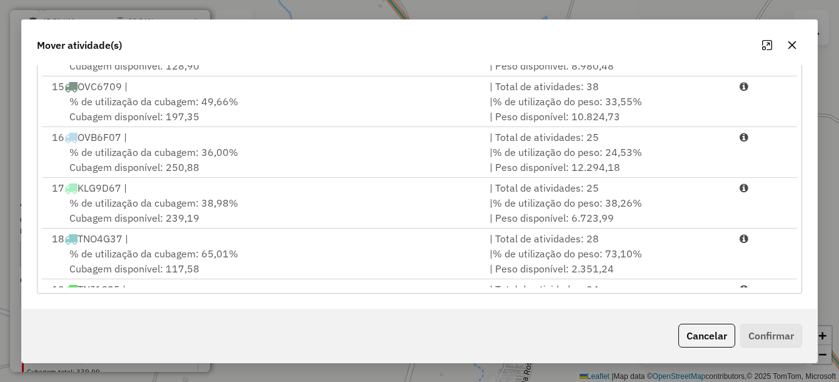
scroll to position [712, 0]
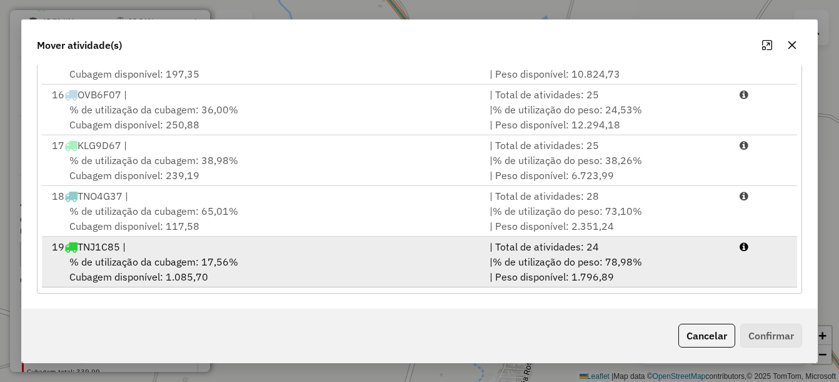
click at [217, 259] on span "% de utilização da cubagem: 17,56%" at bounding box center [153, 261] width 169 height 13
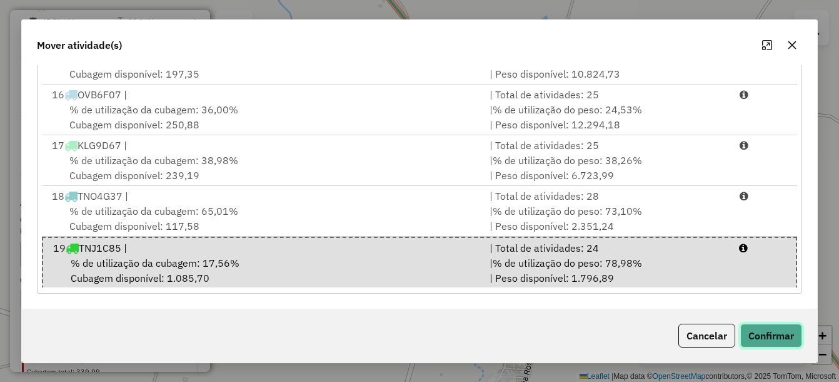
click at [762, 337] on button "Confirmar" at bounding box center [772, 335] width 62 height 24
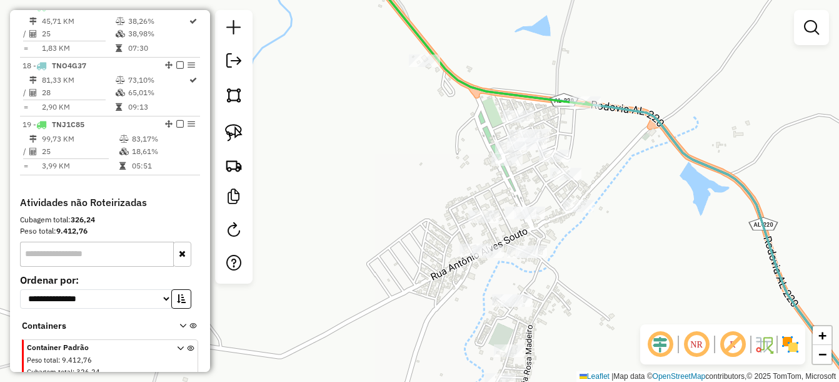
scroll to position [0, 0]
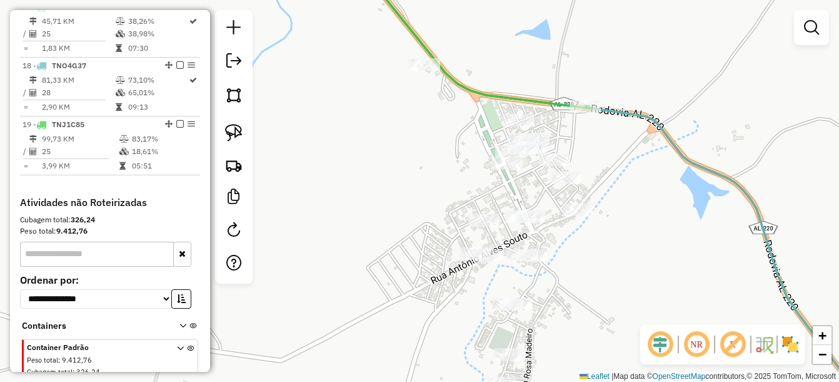
drag, startPoint x: 660, startPoint y: 225, endPoint x: 659, endPoint y: 280, distance: 55.7
click at [659, 280] on div "Janela de atendimento Grade de atendimento Capacidade Transportadoras Veículos …" at bounding box center [419, 191] width 839 height 382
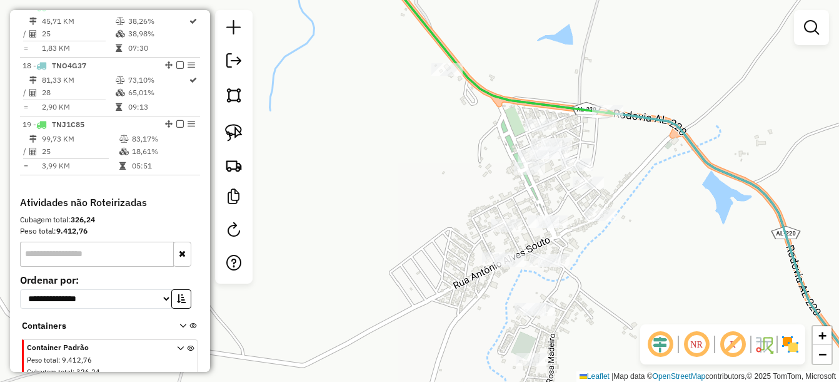
drag, startPoint x: 645, startPoint y: 186, endPoint x: 649, endPoint y: 178, distance: 9.0
click at [649, 178] on div "Janela de atendimento Grade de atendimento Capacidade Transportadoras Veículos …" at bounding box center [419, 191] width 839 height 382
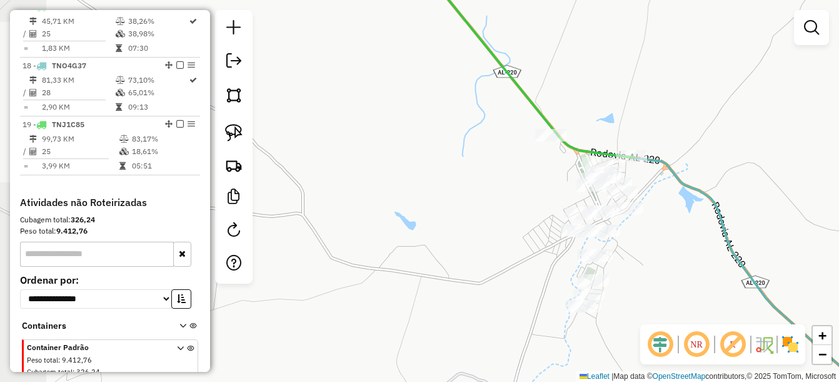
drag, startPoint x: 657, startPoint y: 205, endPoint x: 651, endPoint y: 215, distance: 11.8
click at [651, 215] on div "Janela de atendimento Grade de atendimento Capacidade Transportadoras Veículos …" at bounding box center [419, 191] width 839 height 382
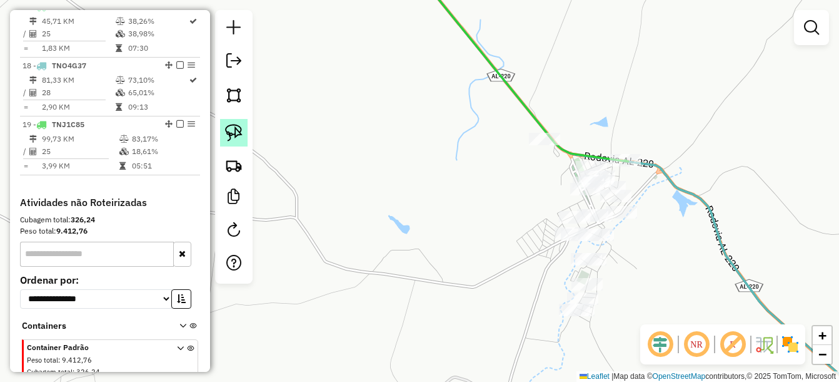
click at [224, 138] on link at bounding box center [234, 133] width 28 height 28
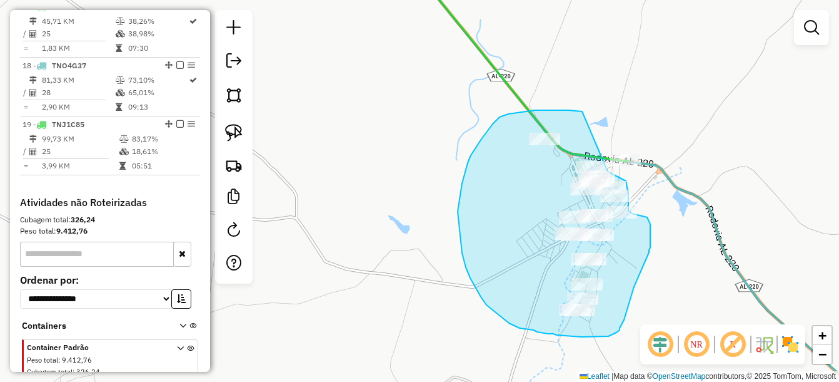
click at [608, 171] on div "Janela de atendimento Grade de atendimento Capacidade Transportadoras Veículos …" at bounding box center [419, 191] width 839 height 382
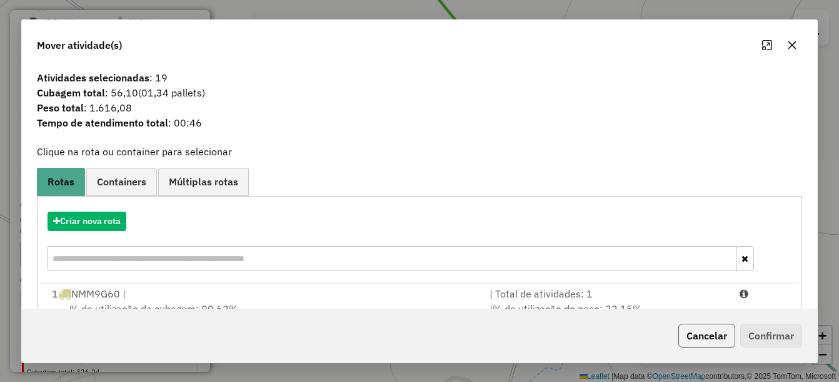
click at [713, 344] on button "Cancelar" at bounding box center [707, 335] width 57 height 24
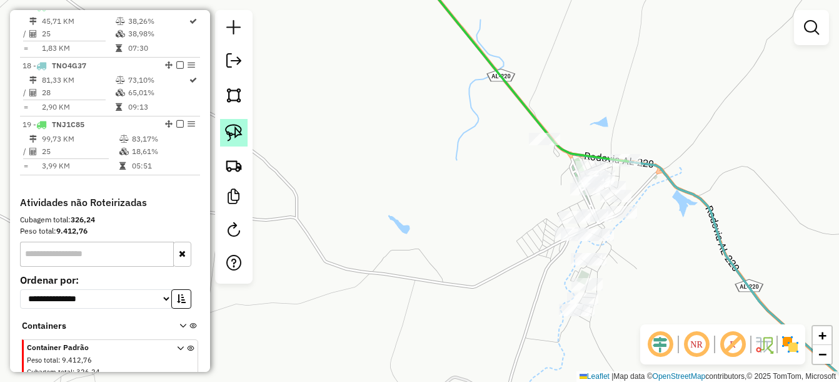
click at [236, 134] on img at bounding box center [234, 133] width 18 height 18
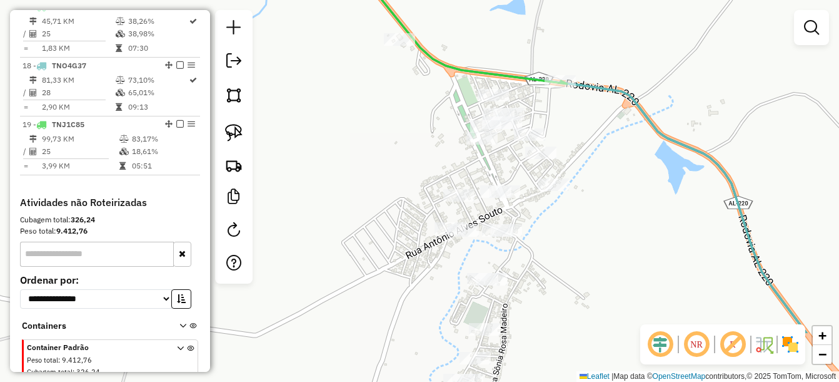
drag, startPoint x: 432, startPoint y: 206, endPoint x: 397, endPoint y: 157, distance: 60.1
click at [397, 157] on div "Janela de atendimento Grade de atendimento Capacidade Transportadoras Veículos …" at bounding box center [419, 191] width 839 height 382
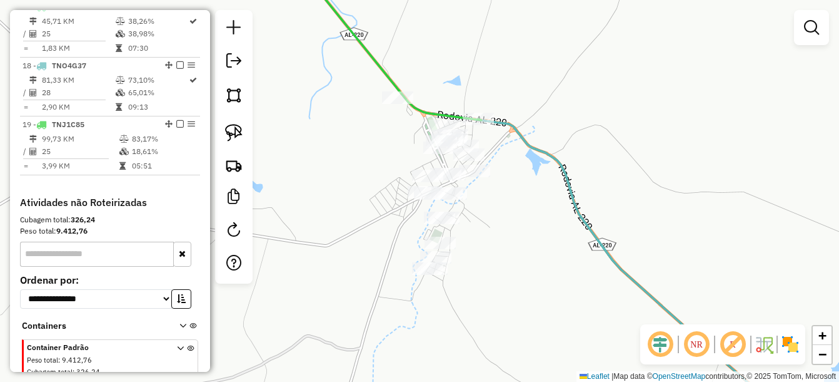
drag, startPoint x: 230, startPoint y: 145, endPoint x: 308, endPoint y: 129, distance: 80.3
click at [230, 144] on link at bounding box center [234, 133] width 28 height 28
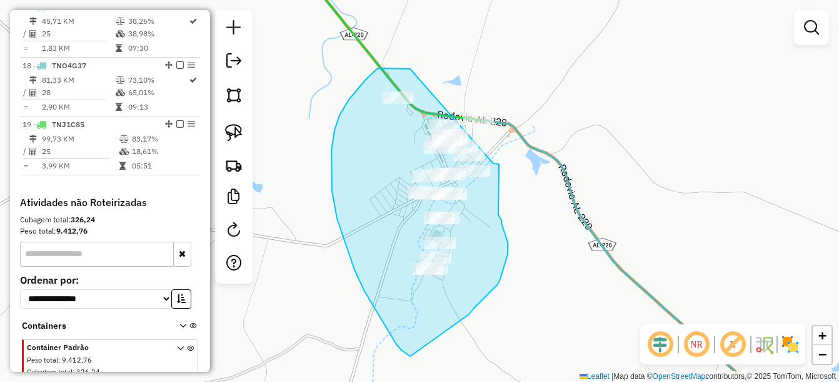
drag, startPoint x: 374, startPoint y: 72, endPoint x: 493, endPoint y: 163, distance: 150.4
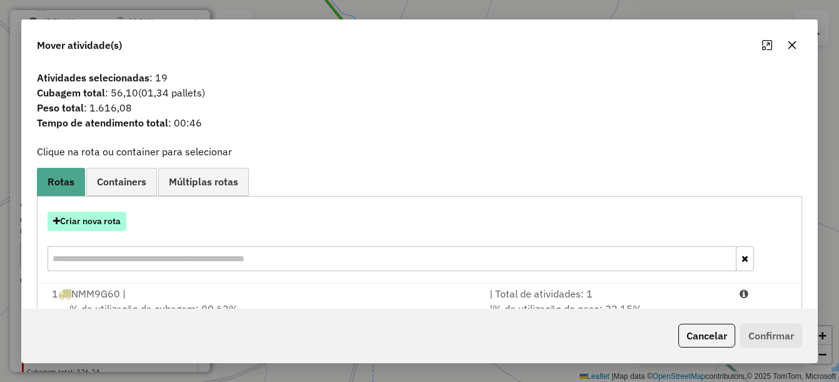
click at [109, 230] on button "Criar nova rota" at bounding box center [87, 220] width 79 height 19
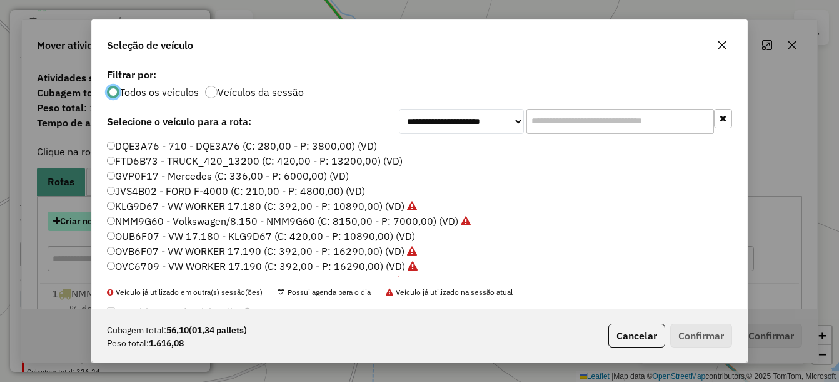
scroll to position [7, 4]
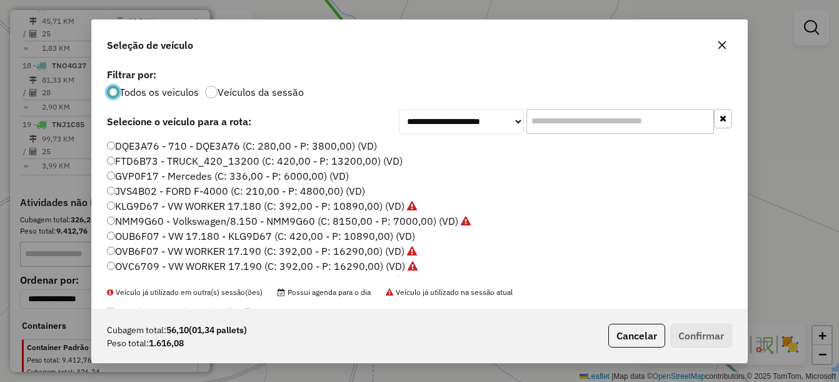
click at [123, 144] on label "DQE3A76 - 710 - DQE3A76 (C: 280,00 - P: 3800,00) (VD)" at bounding box center [242, 145] width 270 height 15
click at [709, 331] on button "Confirmar" at bounding box center [701, 335] width 62 height 24
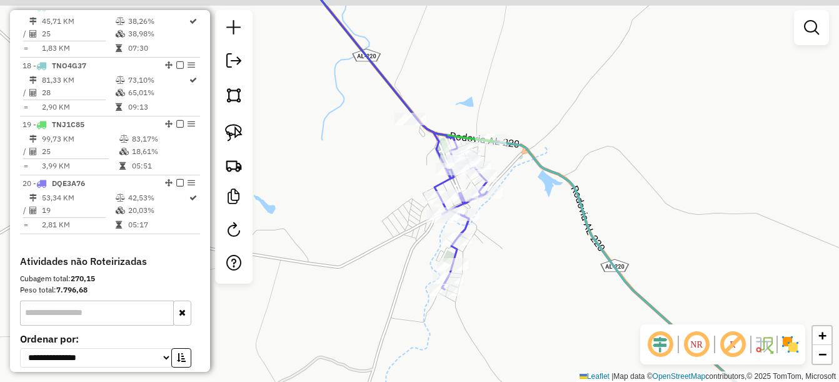
drag, startPoint x: 555, startPoint y: 221, endPoint x: 564, endPoint y: 243, distance: 23.6
click at [564, 243] on div "Janela de atendimento Grade de atendimento Capacidade Transportadoras Veículos …" at bounding box center [419, 191] width 839 height 382
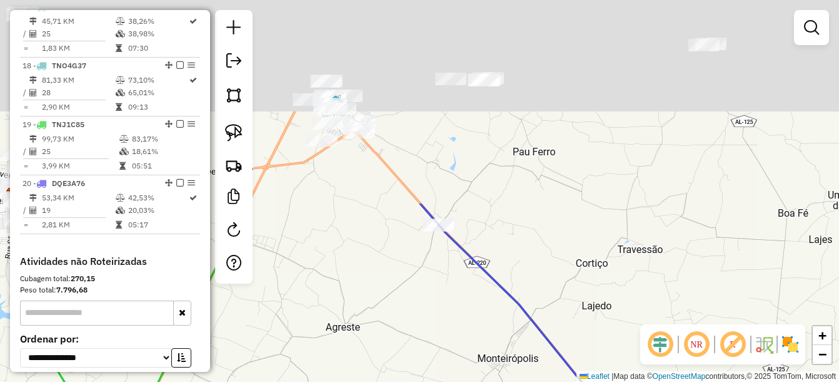
drag, startPoint x: 517, startPoint y: 290, endPoint x: 542, endPoint y: 341, distance: 57.4
click at [551, 367] on div "Janela de atendimento Grade de atendimento Capacidade Transportadoras Veículos …" at bounding box center [419, 191] width 839 height 382
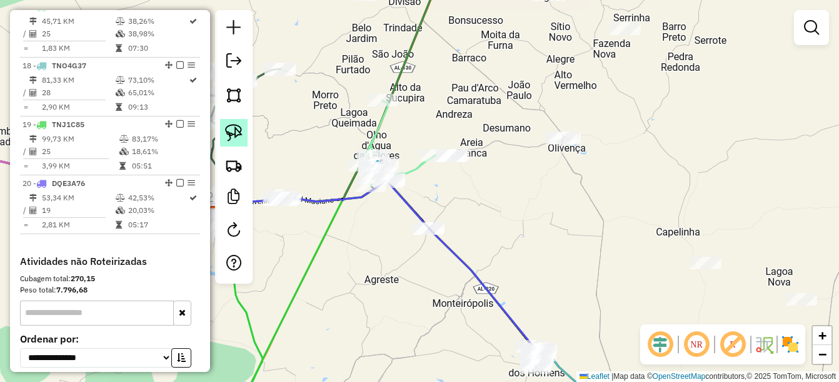
click at [243, 130] on link at bounding box center [234, 133] width 28 height 28
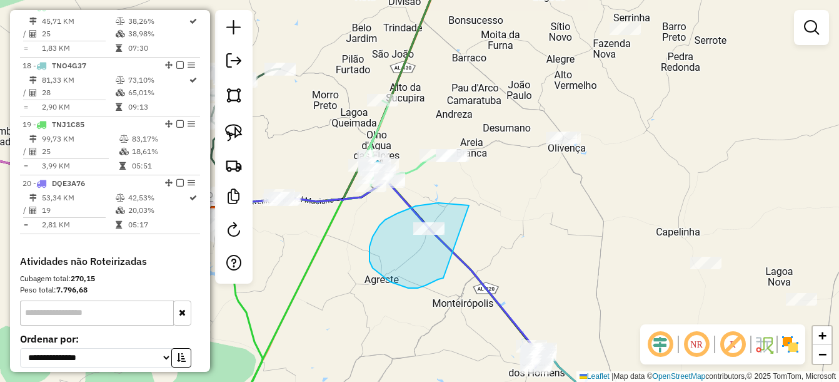
drag, startPoint x: 456, startPoint y: 204, endPoint x: 445, endPoint y: 277, distance: 73.9
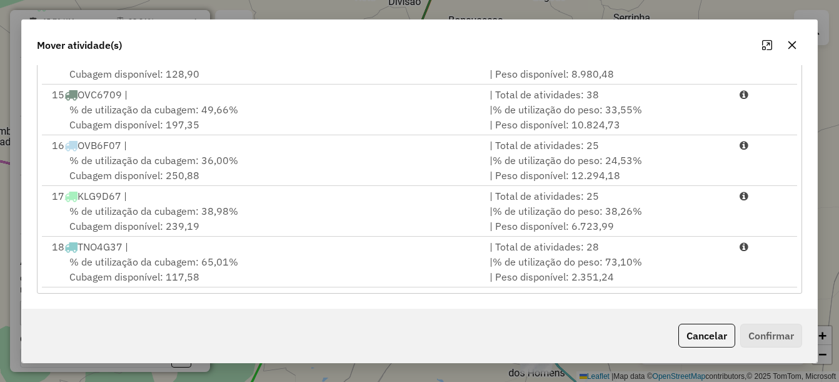
scroll to position [763, 0]
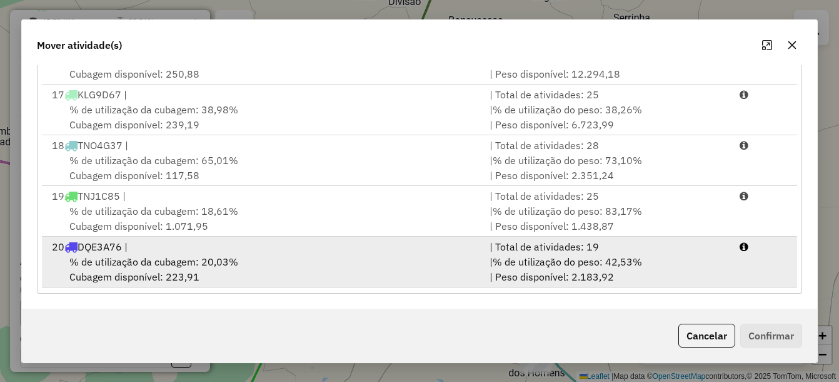
click at [291, 253] on div "20 DQE3A76 |" at bounding box center [263, 246] width 438 height 15
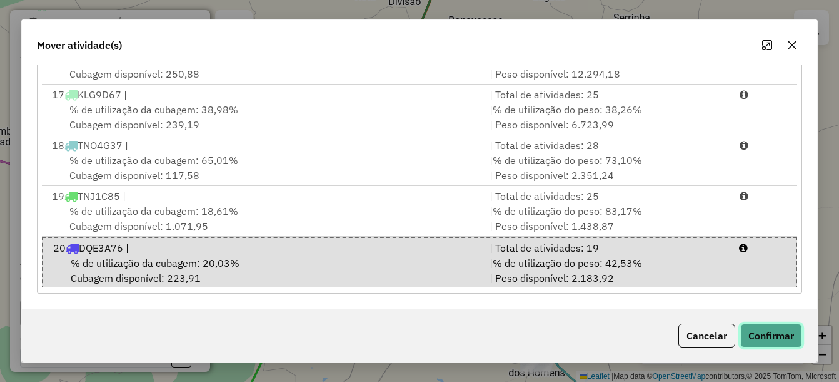
click at [757, 340] on button "Confirmar" at bounding box center [772, 335] width 62 height 24
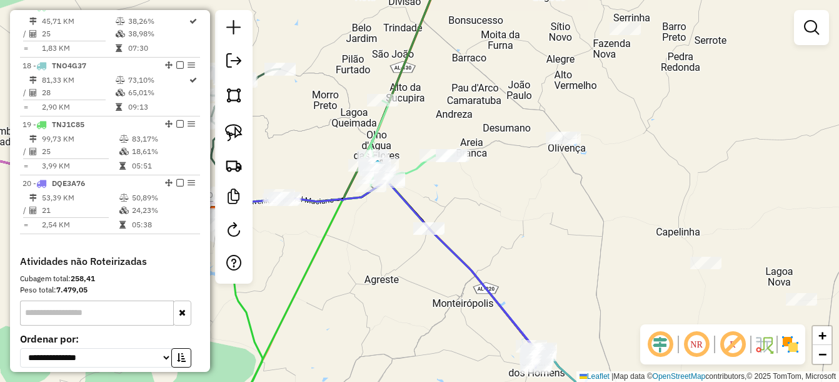
scroll to position [0, 0]
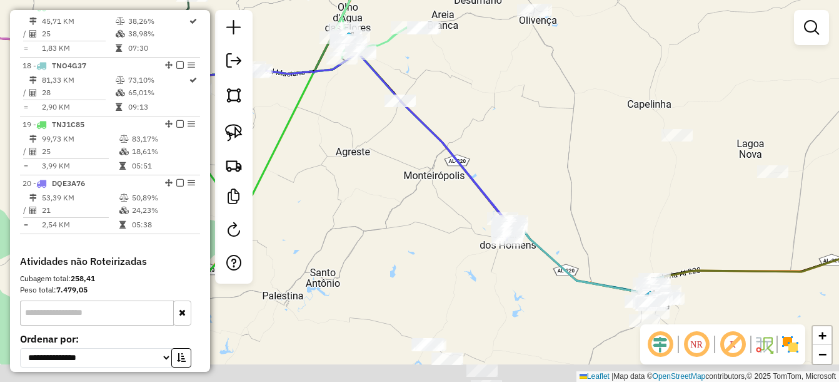
drag, startPoint x: 722, startPoint y: 248, endPoint x: 695, endPoint y: 172, distance: 80.5
click at [695, 172] on div "Janela de atendimento Grade de atendimento Capacidade Transportadoras Veículos …" at bounding box center [419, 191] width 839 height 382
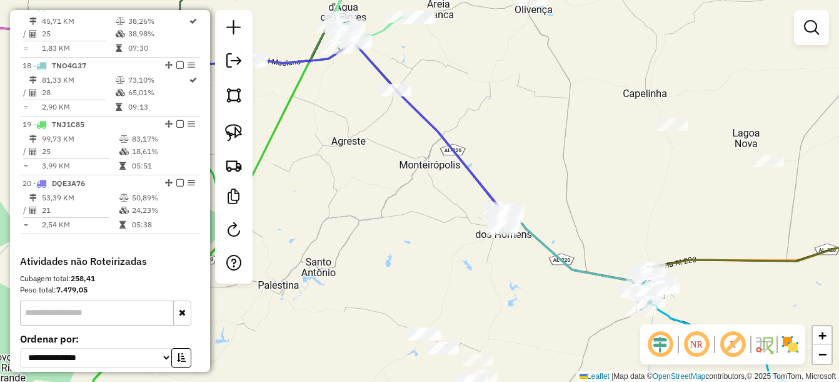
click at [622, 227] on div "Janela de atendimento Grade de atendimento Capacidade Transportadoras Veículos …" at bounding box center [419, 191] width 839 height 382
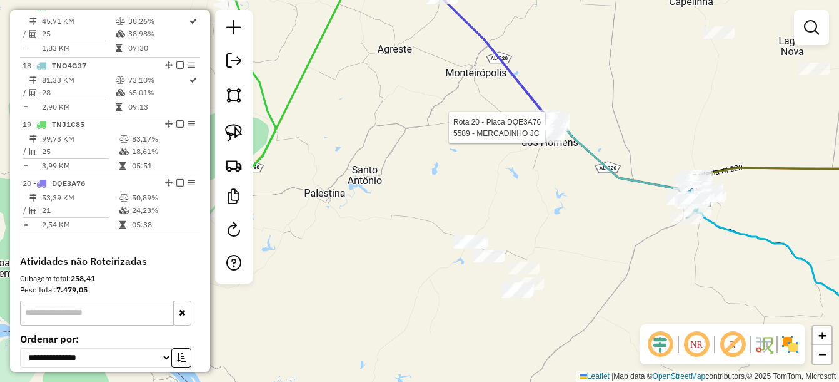
select select "*********"
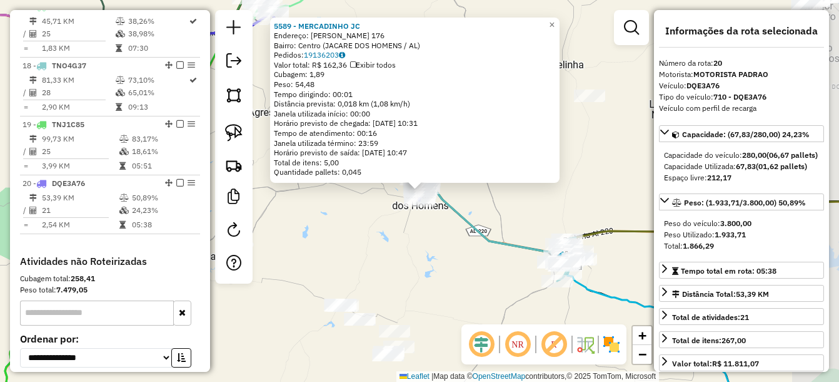
scroll to position [1545, 0]
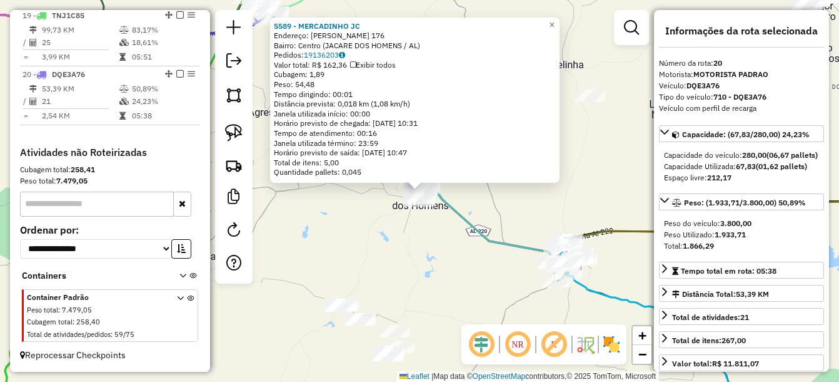
click at [407, 300] on div "5589 - MERCADINHO [PERSON_NAME]: [PERSON_NAME] SOUTO 176 Bairro: Centro (JACARE…" at bounding box center [419, 191] width 839 height 382
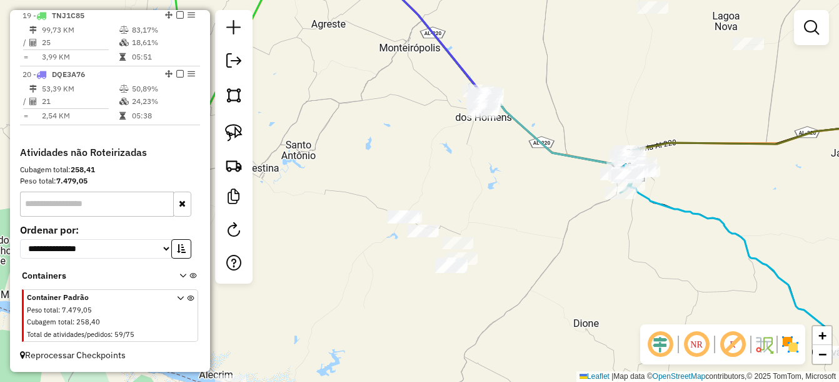
drag, startPoint x: 531, startPoint y: 195, endPoint x: 542, endPoint y: 174, distance: 23.2
click at [543, 173] on div "Janela de atendimento Grade de atendimento Capacidade Transportadoras Veículos …" at bounding box center [419, 191] width 839 height 382
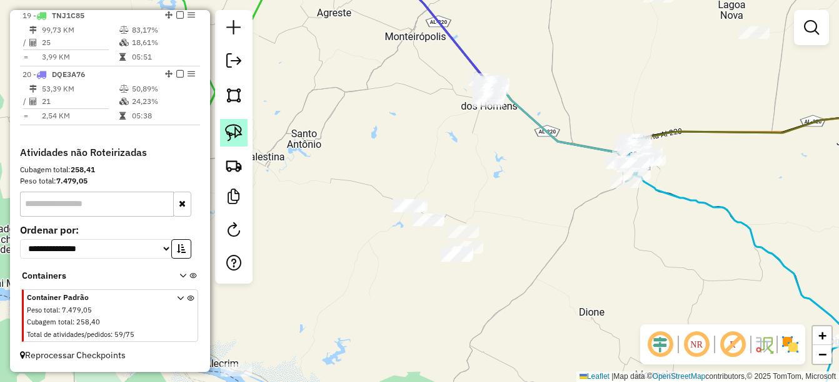
click at [245, 135] on link at bounding box center [234, 133] width 28 height 28
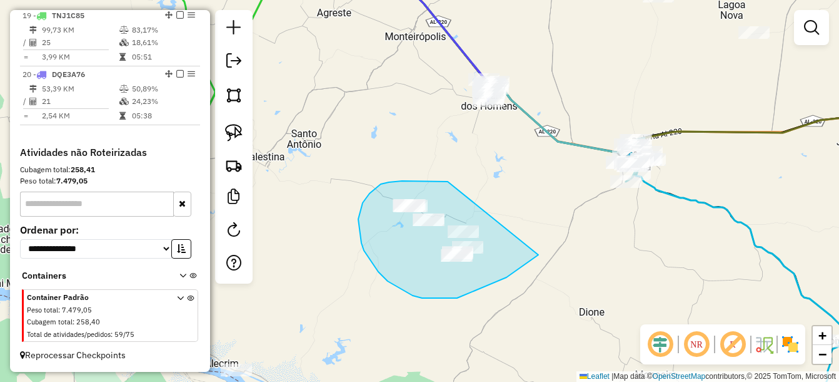
drag, startPoint x: 448, startPoint y: 181, endPoint x: 546, endPoint y: 240, distance: 114.4
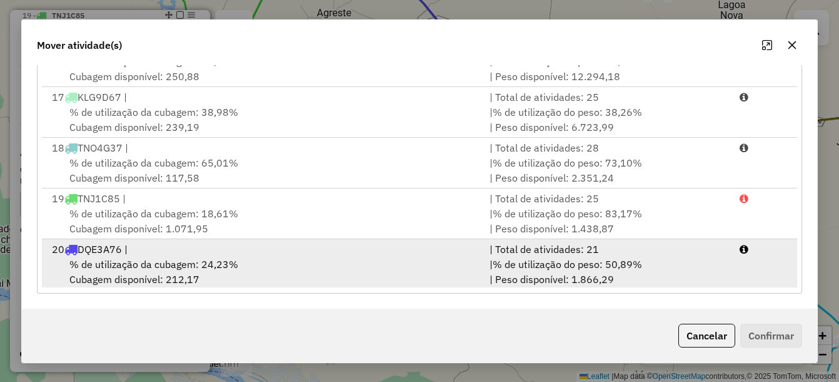
scroll to position [763, 0]
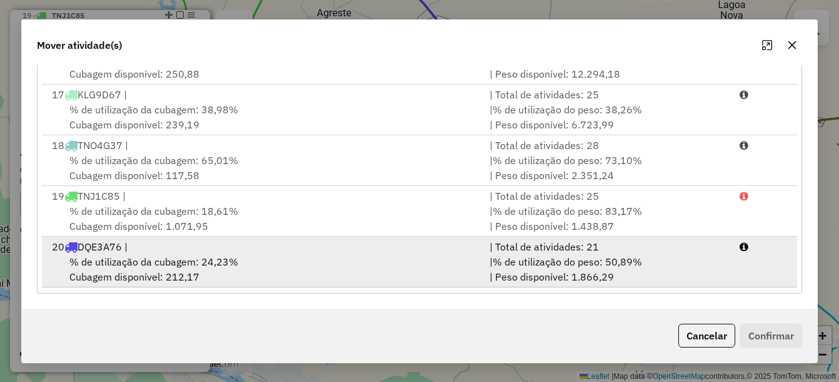
click at [221, 258] on span "% de utilização da cubagem: 24,23%" at bounding box center [153, 261] width 169 height 13
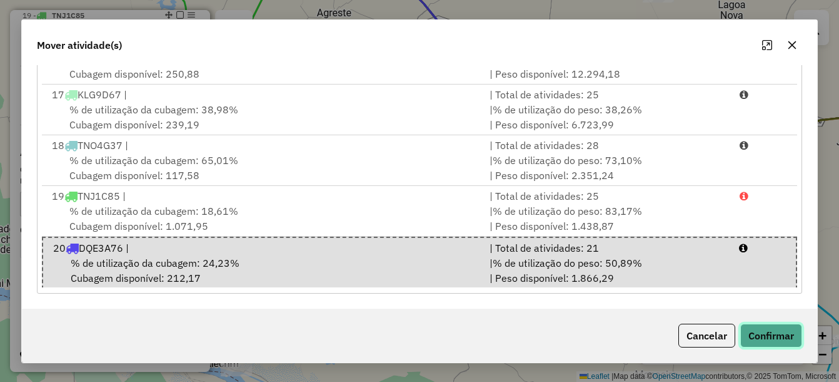
click at [775, 338] on button "Confirmar" at bounding box center [772, 335] width 62 height 24
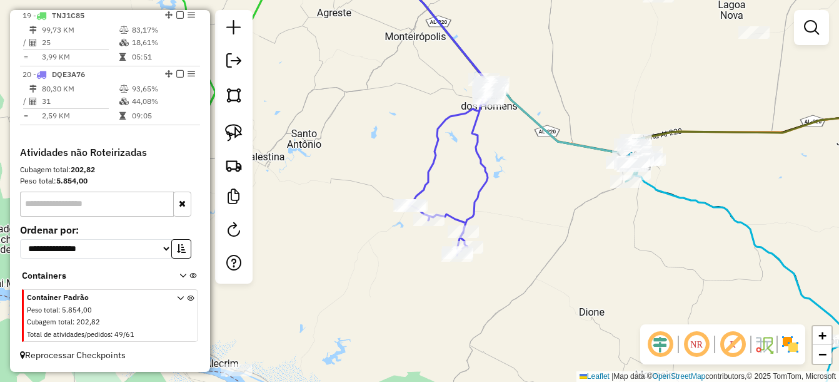
scroll to position [0, 0]
select select "*********"
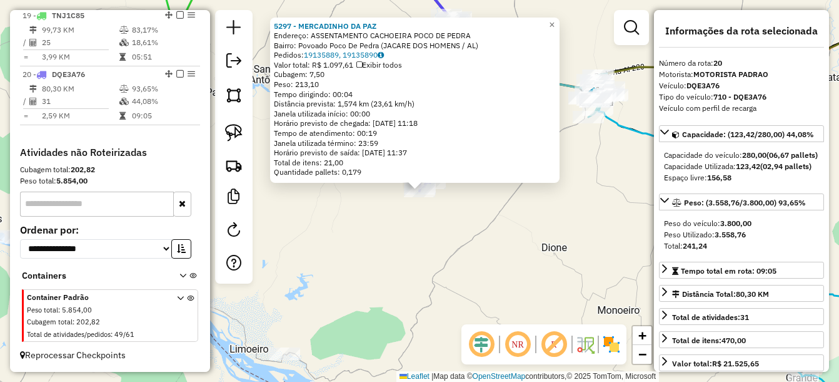
click at [472, 290] on div "5297 - MERCADINHO DA PAZ Endereço: ASSENTAMENTO CACHOEIRA POCO DE PEDRA Bairro:…" at bounding box center [419, 191] width 839 height 382
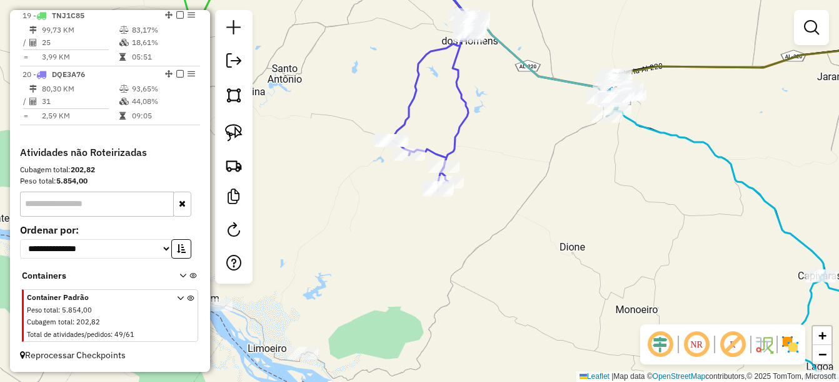
drag, startPoint x: 395, startPoint y: 291, endPoint x: 596, endPoint y: 288, distance: 200.8
click at [596, 288] on div "Janela de atendimento Grade de atendimento Capacidade Transportadoras Veículos …" at bounding box center [419, 191] width 839 height 382
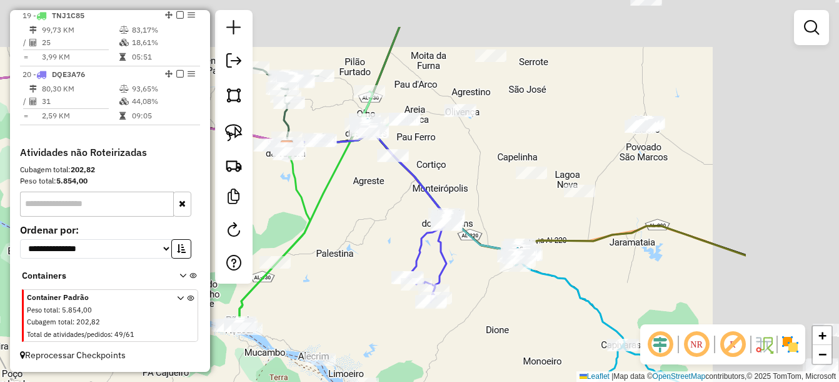
drag, startPoint x: 756, startPoint y: 226, endPoint x: 557, endPoint y: 306, distance: 215.0
click at [557, 306] on icon at bounding box center [516, 298] width 459 height 332
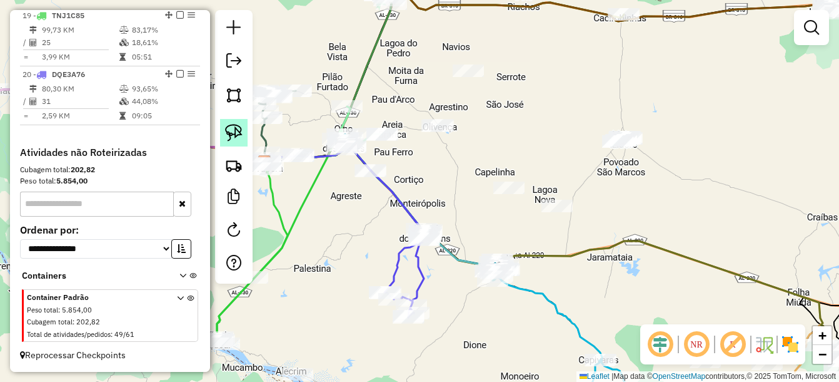
click at [233, 132] on img at bounding box center [234, 133] width 18 height 18
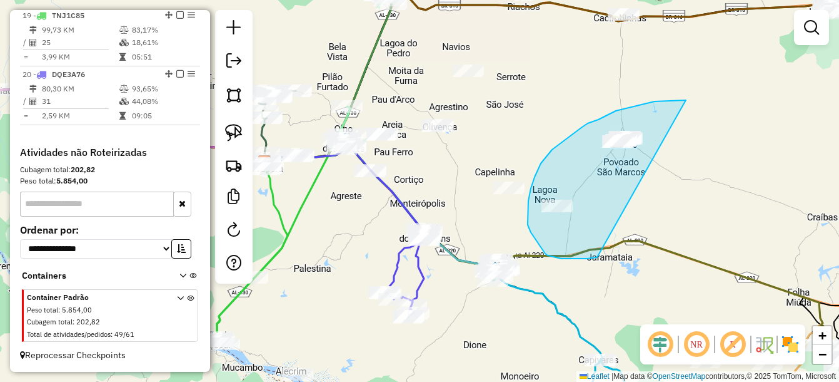
drag, startPoint x: 686, startPoint y: 100, endPoint x: 654, endPoint y: 246, distance: 149.8
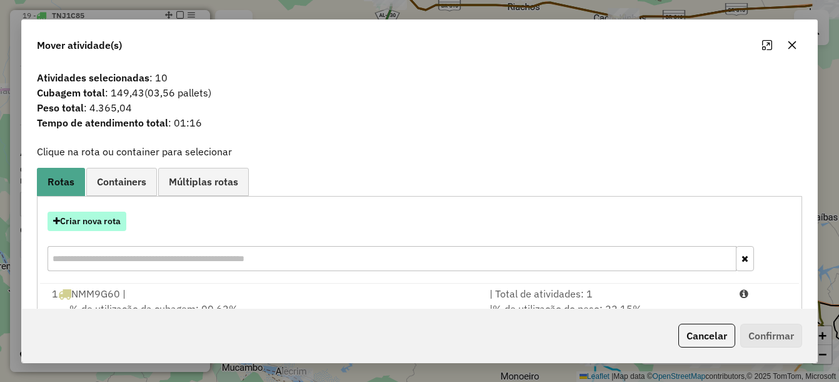
click at [90, 223] on button "Criar nova rota" at bounding box center [87, 220] width 79 height 19
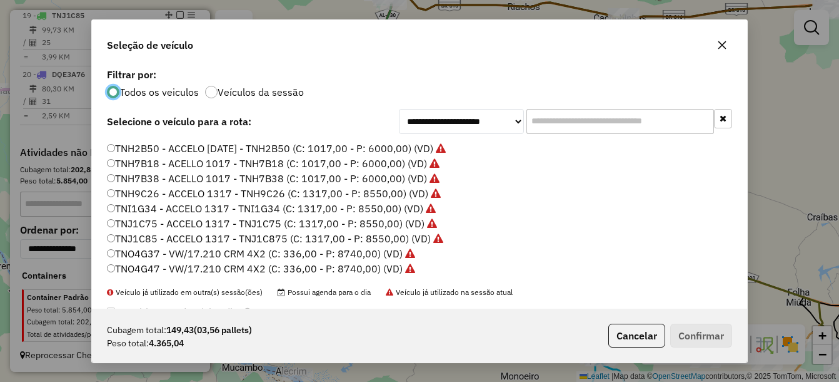
scroll to position [34, 0]
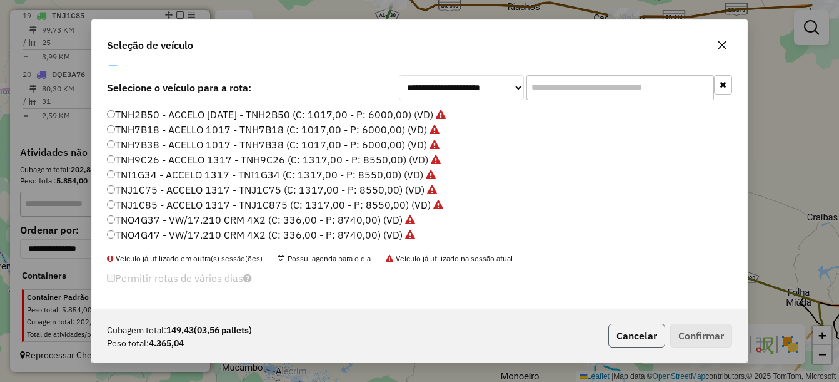
click at [637, 340] on button "Cancelar" at bounding box center [637, 335] width 57 height 24
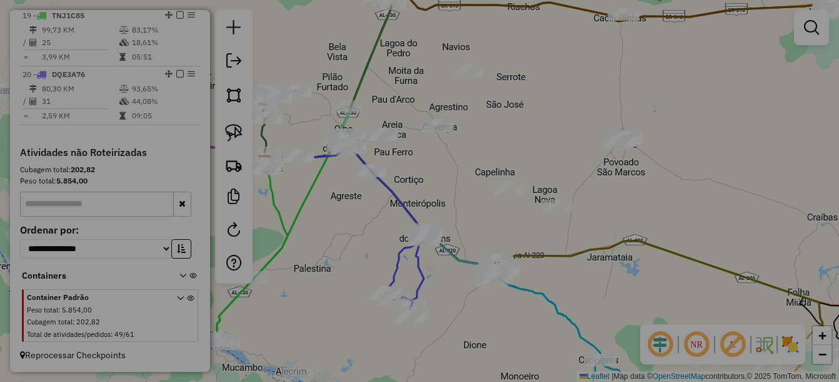
scroll to position [0, 0]
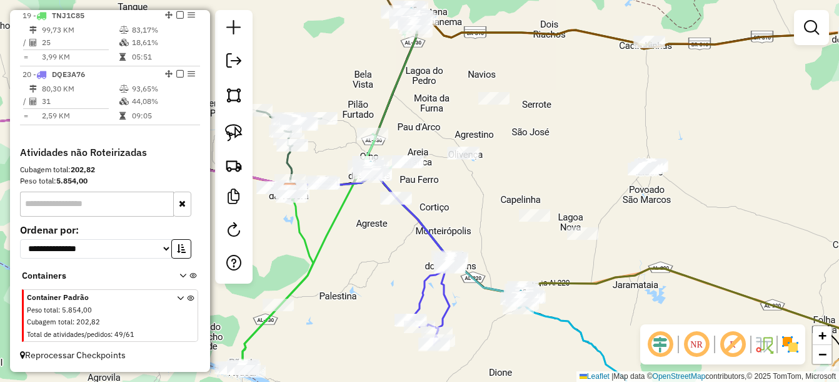
drag, startPoint x: 442, startPoint y: 198, endPoint x: 478, endPoint y: 238, distance: 54.5
click at [478, 238] on div "Janela de atendimento Grade de atendimento Capacidade Transportadoras Veículos …" at bounding box center [419, 191] width 839 height 382
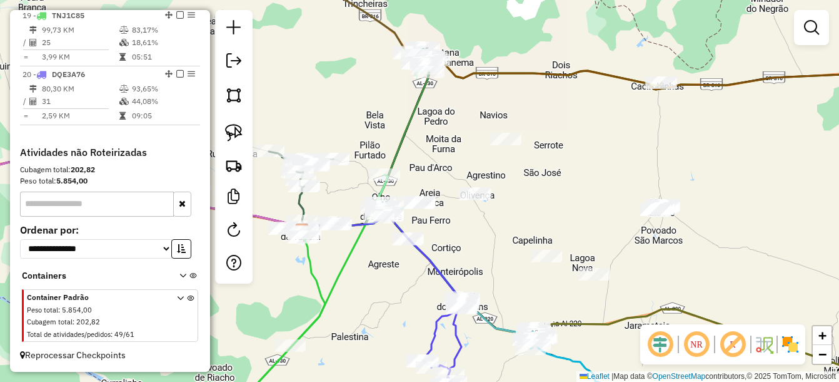
drag, startPoint x: 453, startPoint y: 221, endPoint x: 456, endPoint y: 262, distance: 40.8
click at [456, 262] on div "Janela de atendimento Grade de atendimento Capacidade Transportadoras Veículos …" at bounding box center [419, 191] width 839 height 382
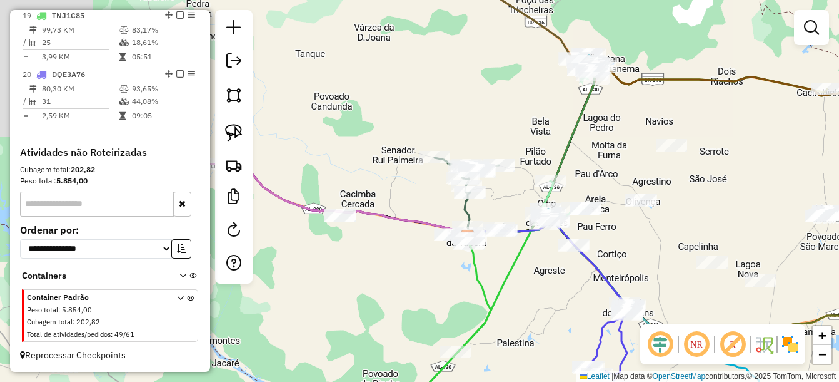
drag, startPoint x: 538, startPoint y: 297, endPoint x: 544, endPoint y: 293, distance: 6.8
click at [545, 295] on div "Janela de atendimento Grade de atendimento Capacidade Transportadoras Veículos …" at bounding box center [419, 191] width 839 height 382
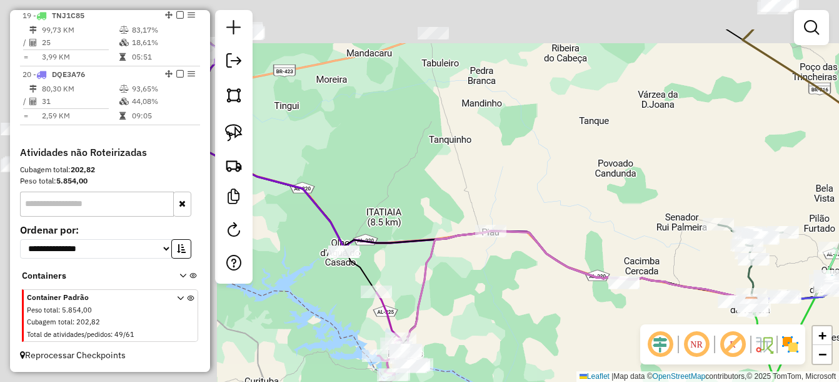
drag, startPoint x: 596, startPoint y: 334, endPoint x: 564, endPoint y: 323, distance: 34.4
click at [590, 334] on div "Janela de atendimento Grade de atendimento Capacidade Transportadoras Veículos …" at bounding box center [419, 191] width 839 height 382
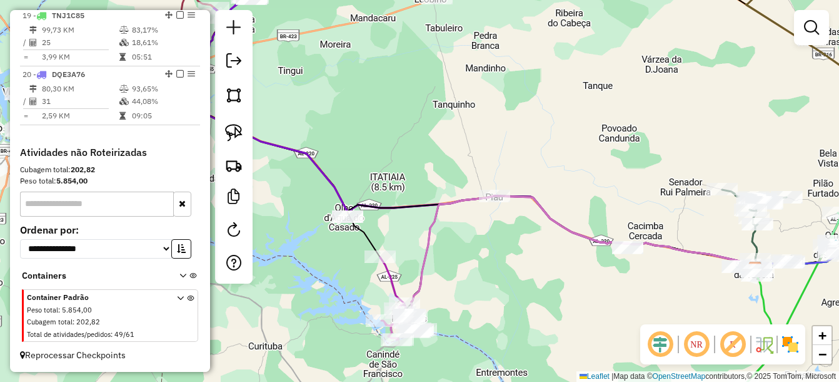
drag, startPoint x: 432, startPoint y: 330, endPoint x: 465, endPoint y: 238, distance: 97.1
click at [465, 238] on div "Janela de atendimento Grade de atendimento Capacidade Transportadoras Veículos …" at bounding box center [419, 191] width 839 height 382
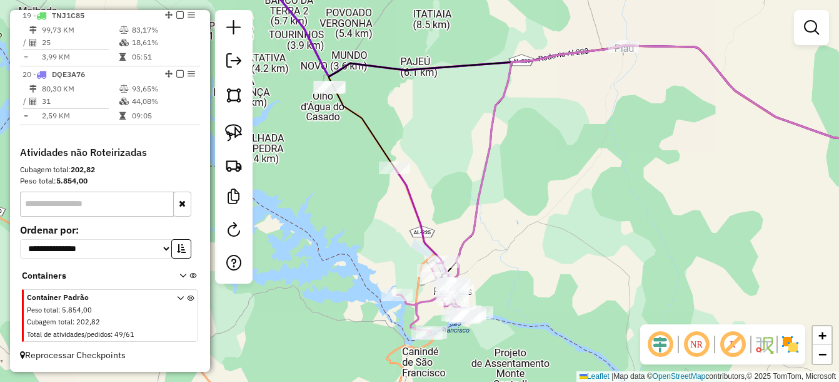
drag, startPoint x: 462, startPoint y: 226, endPoint x: 457, endPoint y: 163, distance: 64.0
click at [457, 163] on div "Janela de atendimento Grade de atendimento Capacidade Transportadoras Veículos …" at bounding box center [419, 191] width 839 height 382
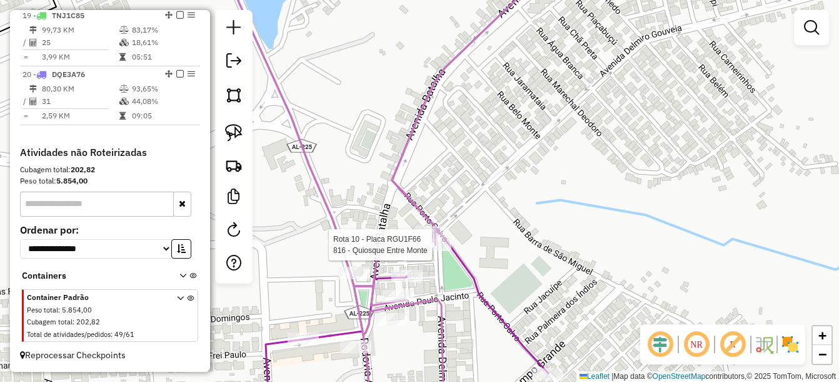
select select "*********"
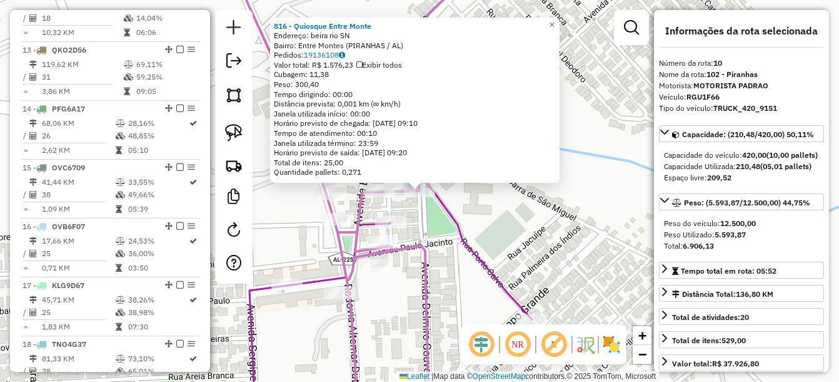
scroll to position [1013, 0]
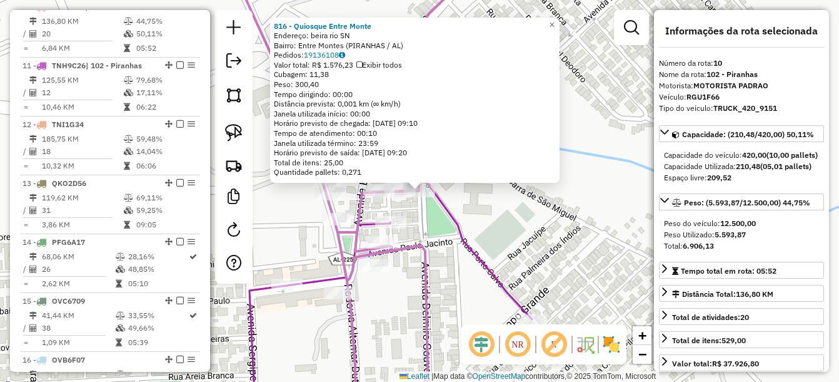
click at [468, 243] on icon at bounding box center [380, 191] width 303 height 458
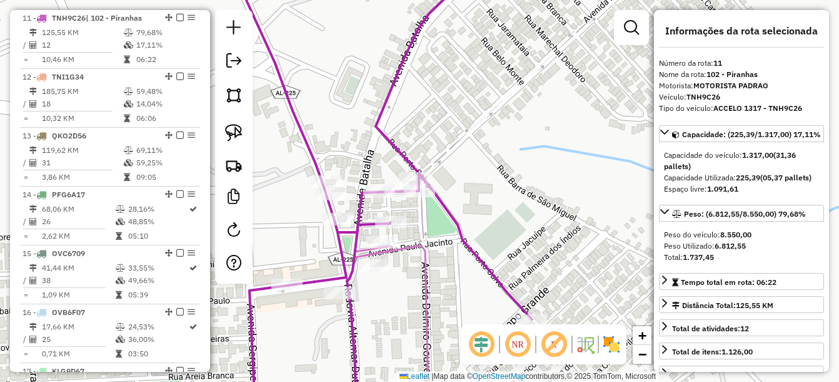
scroll to position [1072, 0]
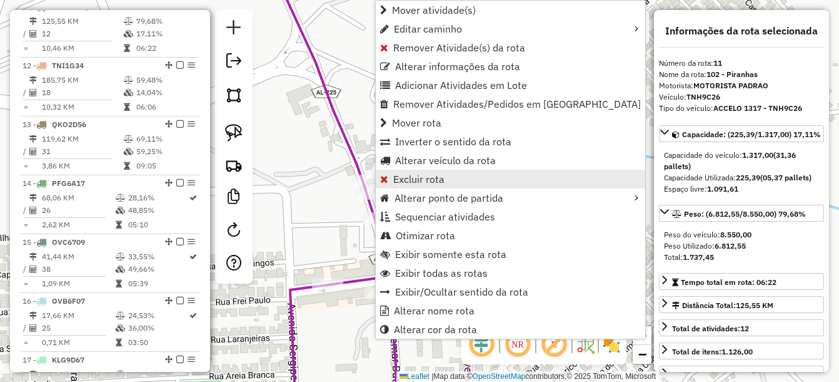
click at [404, 174] on span "Excluir rota" at bounding box center [418, 179] width 51 height 10
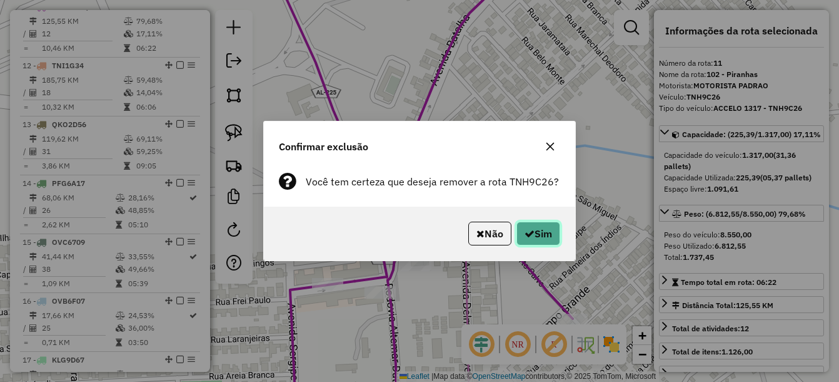
click at [535, 231] on button "Sim" at bounding box center [539, 233] width 44 height 24
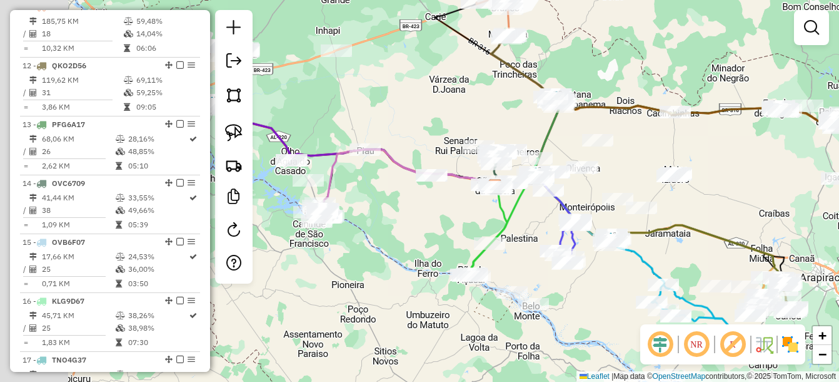
drag, startPoint x: 320, startPoint y: 233, endPoint x: 437, endPoint y: 228, distance: 117.7
click at [471, 229] on div "Janela de atendimento Grade de atendimento Capacidade Transportadoras Veículos …" at bounding box center [419, 191] width 839 height 382
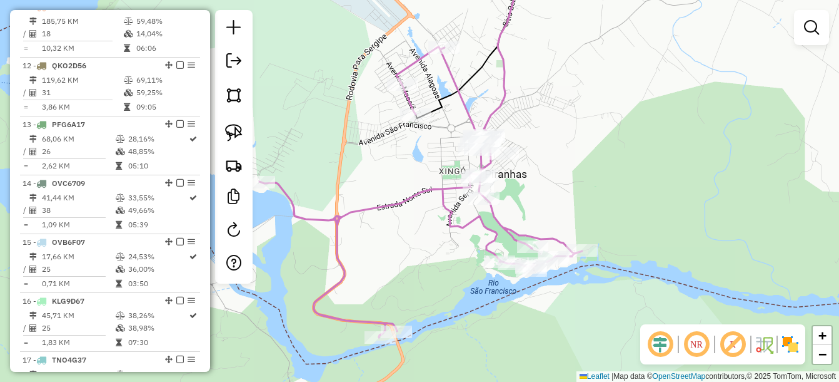
click at [411, 124] on div "Janela de atendimento Grade de atendimento Capacidade Transportadoras Veículos …" at bounding box center [419, 191] width 839 height 382
click at [523, 204] on div "Janela de atendimento Grade de atendimento Capacidade Transportadoras Veículos …" at bounding box center [419, 191] width 839 height 382
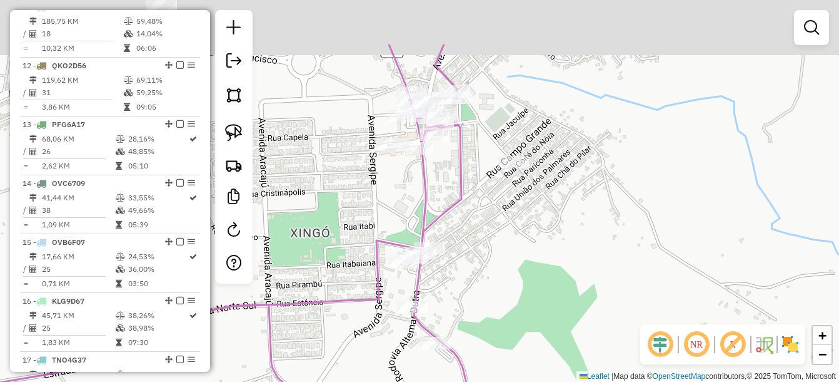
drag, startPoint x: 491, startPoint y: 218, endPoint x: 507, endPoint y: 270, distance: 54.2
click at [507, 270] on div "Janela de atendimento Grade de atendimento Capacidade Transportadoras Veículos …" at bounding box center [419, 191] width 839 height 382
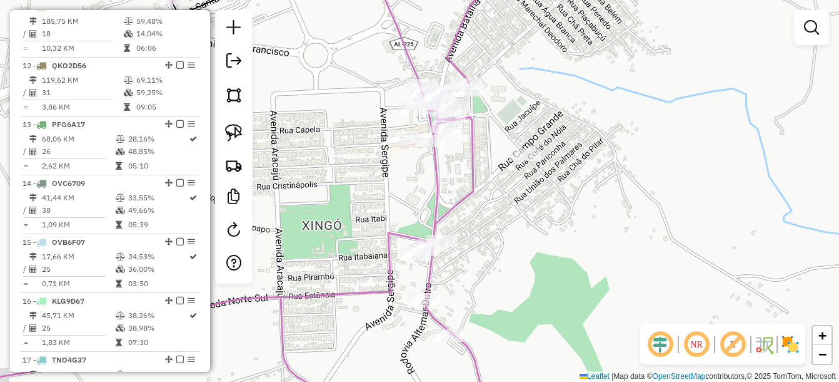
drag, startPoint x: 470, startPoint y: 303, endPoint x: 449, endPoint y: 237, distance: 69.6
click at [467, 236] on div "Janela de atendimento Grade de atendimento Capacidade Transportadoras Veículos …" at bounding box center [419, 191] width 839 height 382
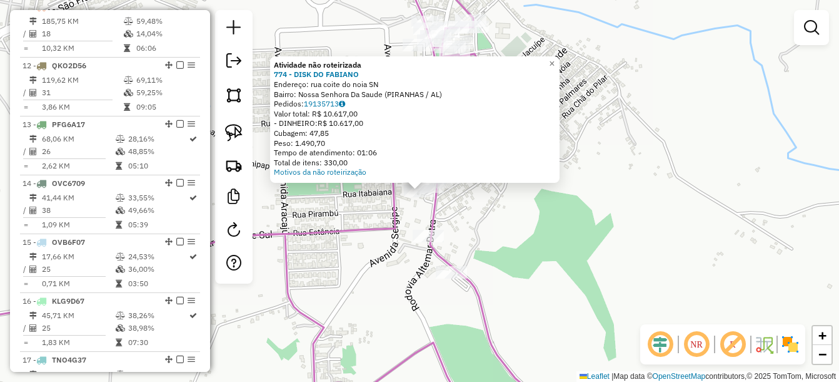
click at [472, 226] on div "Atividade não roteirizada 774 - DISK DO [PERSON_NAME]: rua coite do noia SN Bai…" at bounding box center [419, 191] width 839 height 382
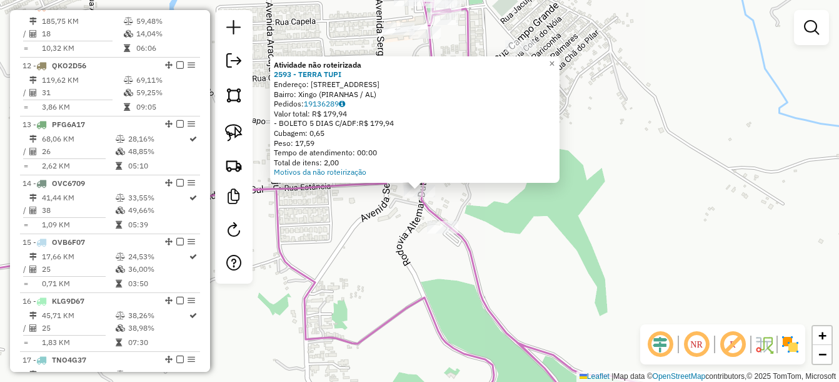
click at [497, 241] on div "Atividade não roteirizada 2593 - TERRA TUPI Endereço: Rodovia Altemar Dutra 54 …" at bounding box center [419, 191] width 839 height 382
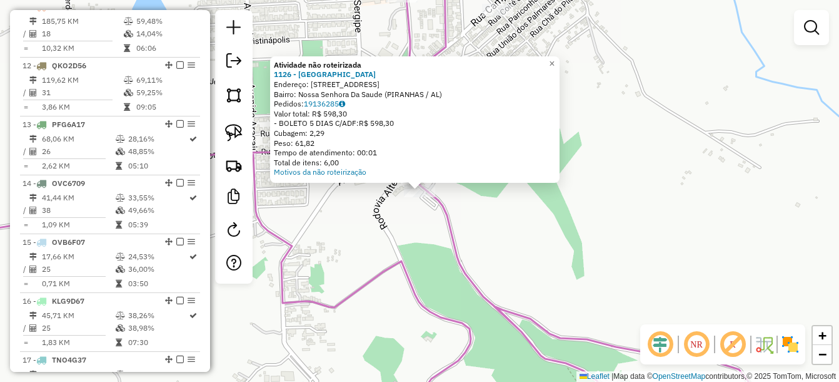
click at [498, 248] on div "Atividade não roteirizada 1126 - [PERSON_NAME]: [STREET_ADDRESS] Bairro: [GEOGR…" at bounding box center [419, 191] width 839 height 382
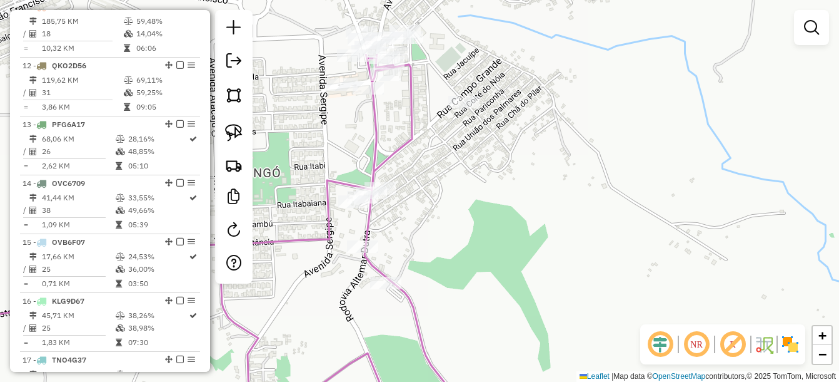
drag, startPoint x: 522, startPoint y: 218, endPoint x: 488, endPoint y: 312, distance: 99.7
click at [488, 312] on div "Janela de atendimento Grade de atendimento Capacidade Transportadoras Veículos …" at bounding box center [419, 191] width 839 height 382
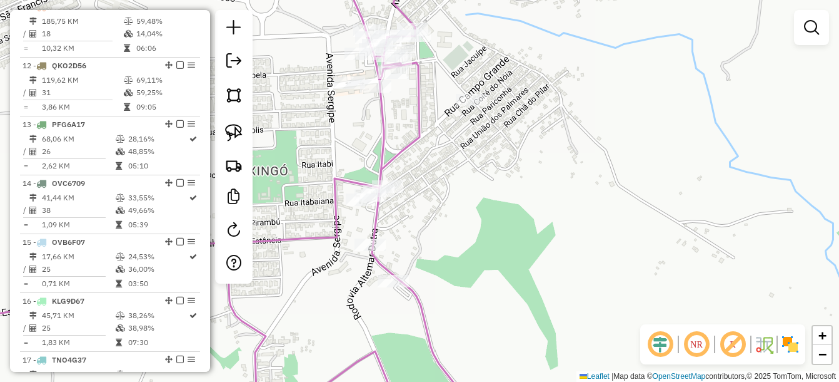
click at [456, 245] on div "Janela de atendimento Grade de atendimento Capacidade Transportadoras Veículos …" at bounding box center [419, 191] width 839 height 382
click at [226, 130] on img at bounding box center [234, 133] width 18 height 18
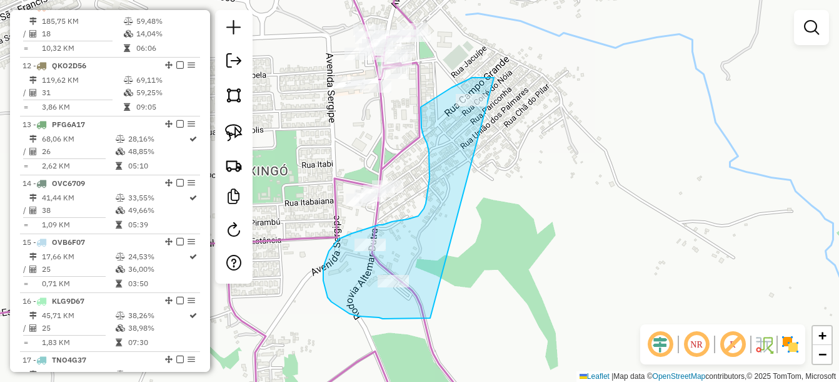
drag, startPoint x: 494, startPoint y: 78, endPoint x: 435, endPoint y: 318, distance: 247.3
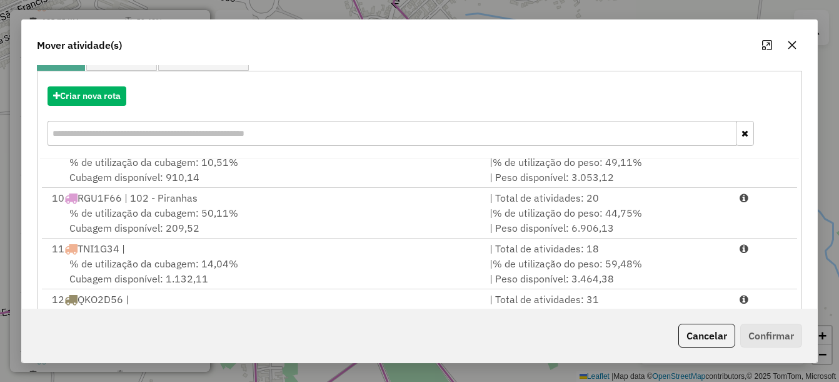
scroll to position [438, 0]
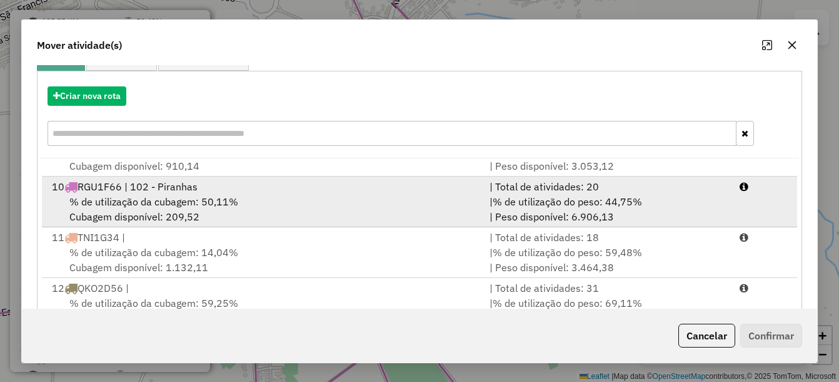
click at [230, 218] on div "% de utilização da cubagem: 50,11% Cubagem disponível: 209,52" at bounding box center [263, 209] width 438 height 30
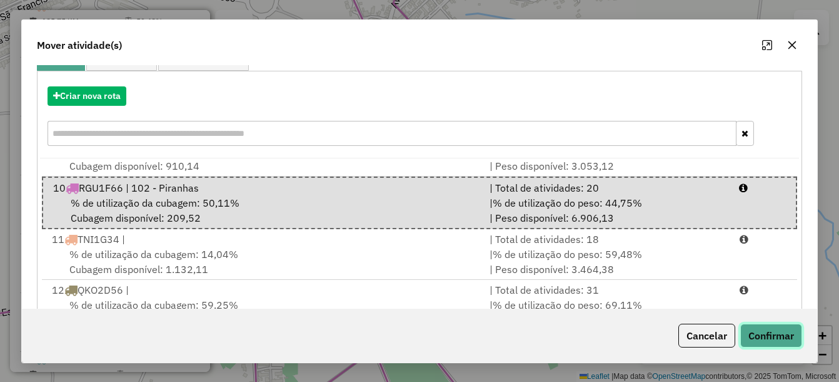
click at [765, 341] on button "Confirmar" at bounding box center [772, 335] width 62 height 24
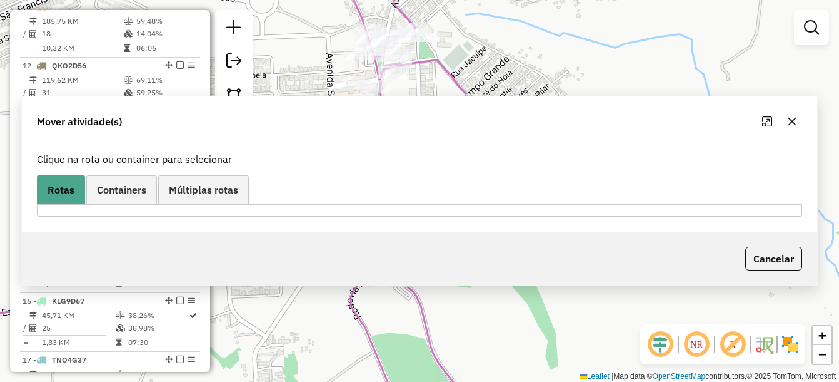
scroll to position [1013, 0]
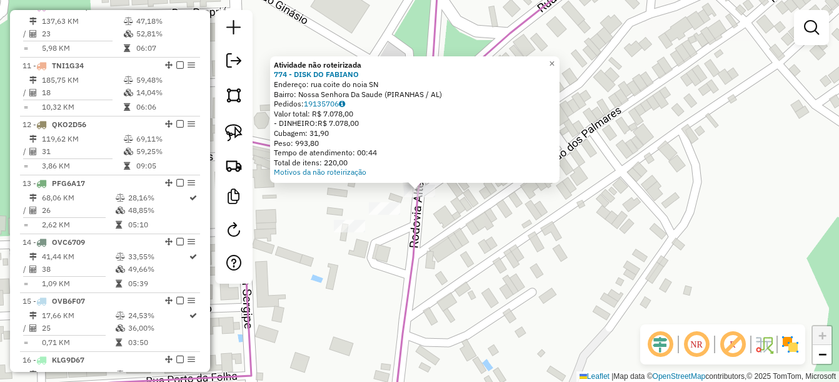
click at [438, 215] on div "Atividade não roteirizada 774 - DISK DO [PERSON_NAME]: rua coite do noia SN Bai…" at bounding box center [419, 191] width 839 height 382
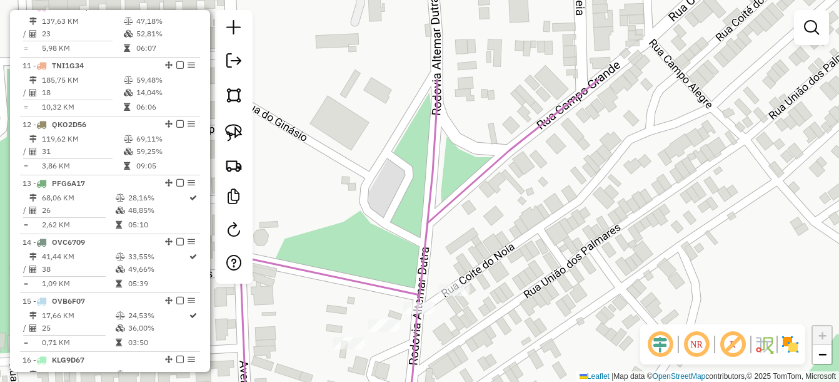
drag, startPoint x: 497, startPoint y: 212, endPoint x: 498, endPoint y: 409, distance: 197.0
click at [498, 381] on html "Aguarde... Pop-up bloqueado! Seu navegador bloqueou automáticamente a abertura …" at bounding box center [419, 191] width 839 height 382
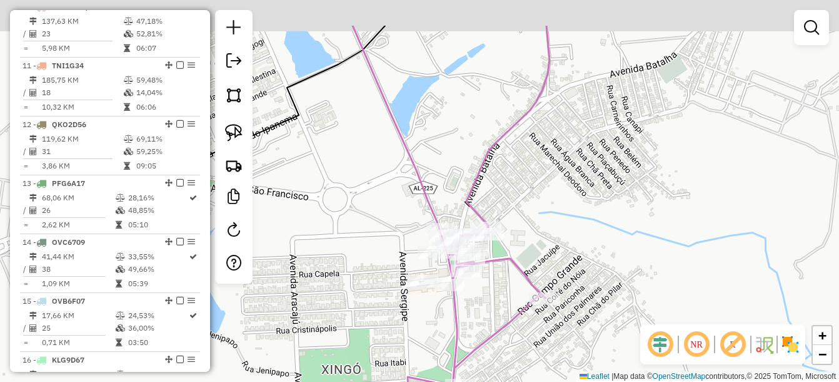
drag, startPoint x: 461, startPoint y: 241, endPoint x: 475, endPoint y: 300, distance: 59.9
click at [480, 321] on div "Janela de atendimento Grade de atendimento Capacidade Transportadoras Veículos …" at bounding box center [419, 191] width 839 height 382
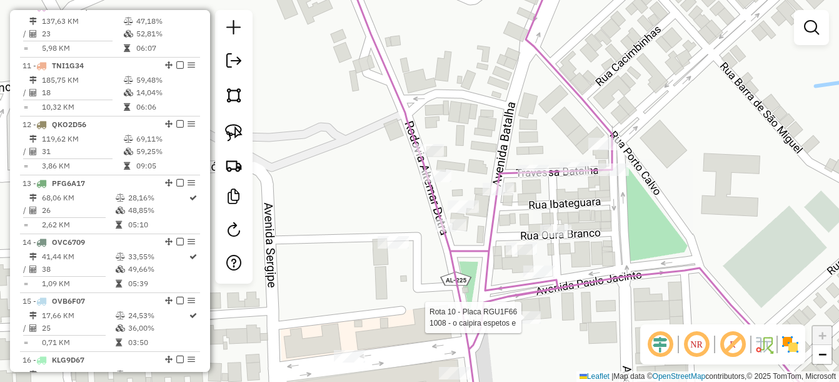
select select "*********"
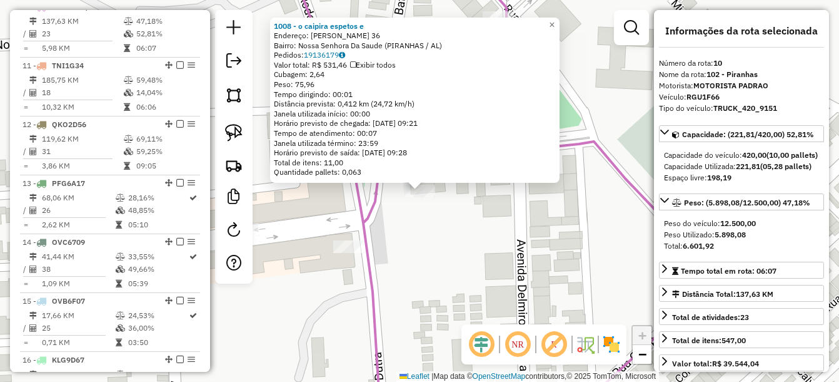
click at [379, 281] on icon at bounding box center [511, 191] width 446 height 458
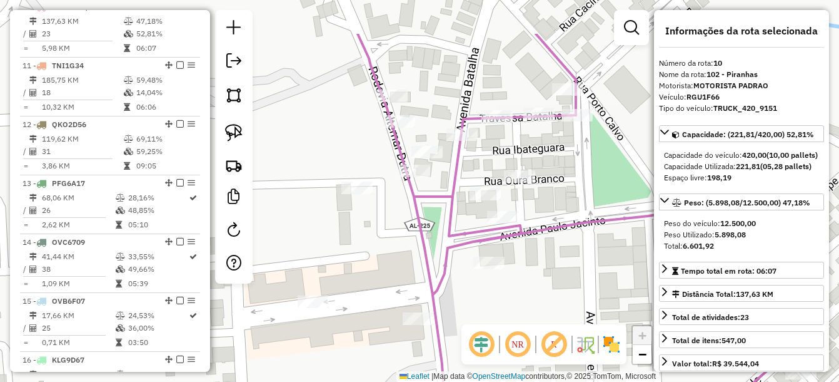
drag, startPoint x: 340, startPoint y: 220, endPoint x: 408, endPoint y: 308, distance: 111.1
click at [408, 308] on div "Janela de atendimento Grade de atendimento Capacidade Transportadoras Veículos …" at bounding box center [419, 191] width 839 height 382
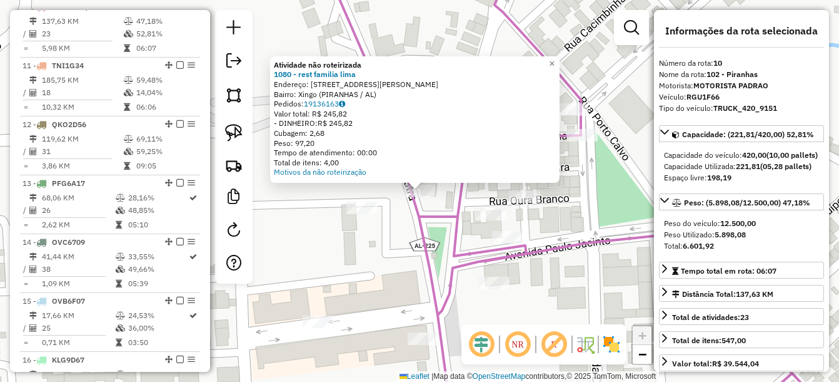
click at [388, 240] on div "Atividade não roteirizada 1080 - rest familia lima Endereço: [STREET_ADDRESS] B…" at bounding box center [419, 191] width 839 height 382
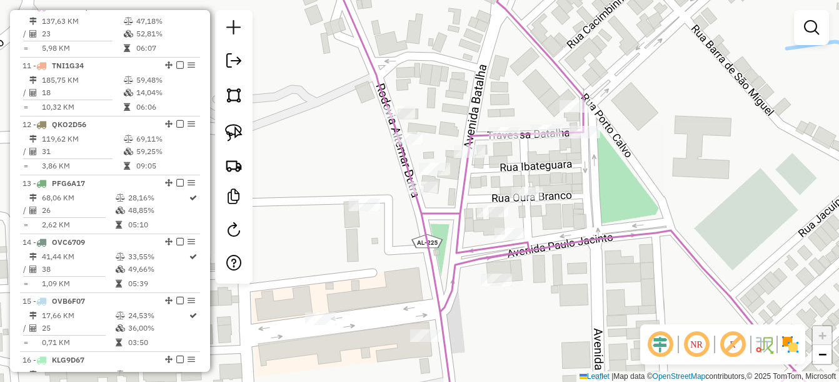
drag, startPoint x: 388, startPoint y: 261, endPoint x: 421, endPoint y: 189, distance: 78.9
click at [421, 189] on div "Janela de atendimento Grade de atendimento Capacidade Transportadoras Veículos …" at bounding box center [419, 191] width 839 height 382
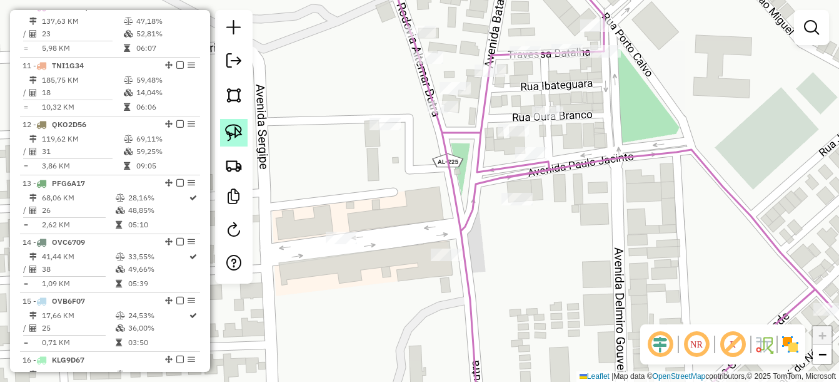
click at [244, 129] on link at bounding box center [234, 133] width 28 height 28
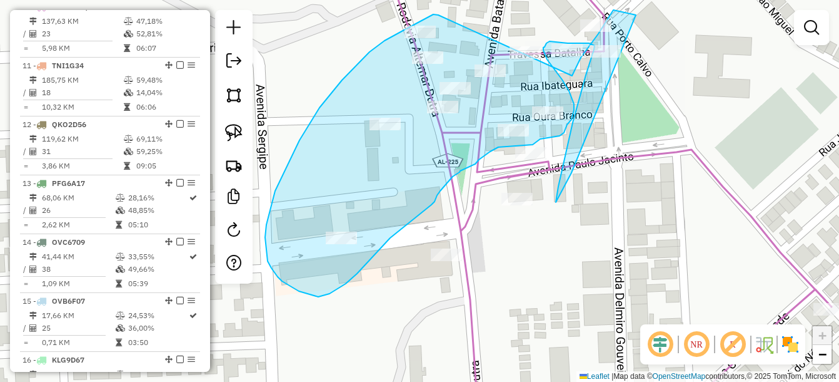
drag, startPoint x: 435, startPoint y: 14, endPoint x: 572, endPoint y: 76, distance: 150.6
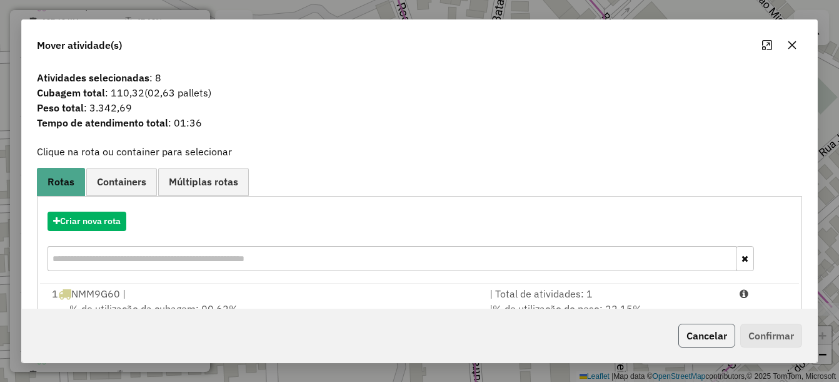
click at [700, 330] on button "Cancelar" at bounding box center [707, 335] width 57 height 24
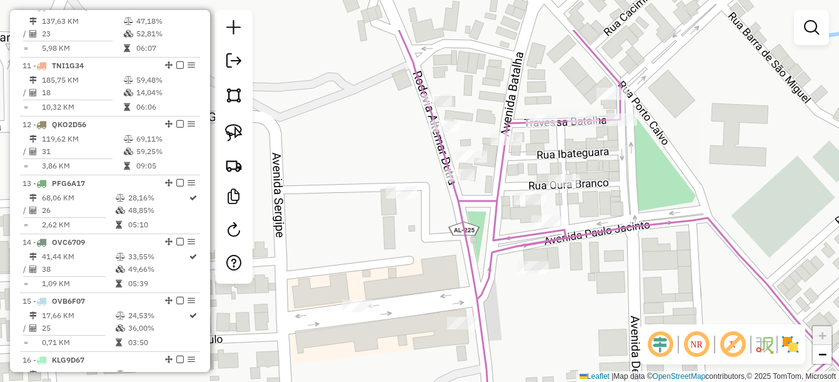
drag, startPoint x: 436, startPoint y: 222, endPoint x: 438, endPoint y: 230, distance: 7.7
click at [438, 230] on div "Janela de atendimento Grade de atendimento Capacidade Transportadoras Veículos …" at bounding box center [419, 191] width 839 height 382
click at [233, 131] on img at bounding box center [234, 133] width 18 height 18
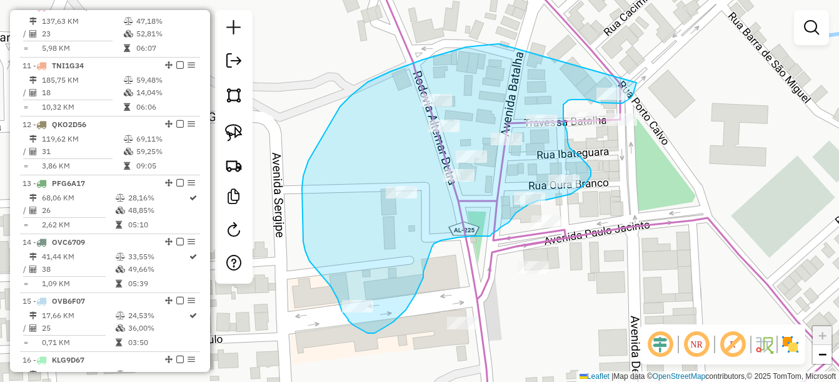
drag, startPoint x: 499, startPoint y: 44, endPoint x: 637, endPoint y: 76, distance: 141.2
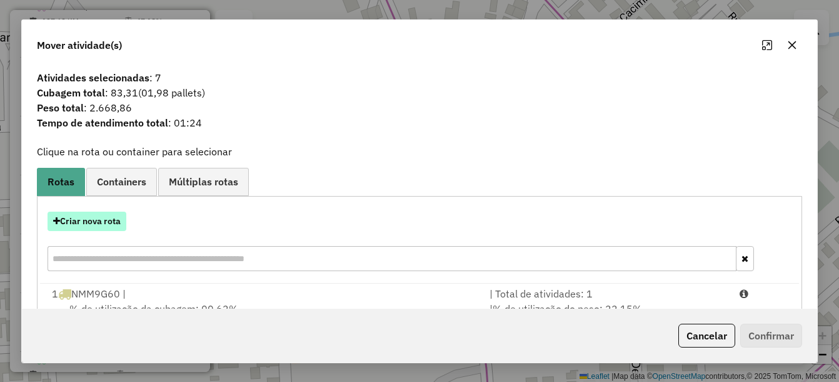
click at [94, 222] on button "Criar nova rota" at bounding box center [87, 220] width 79 height 19
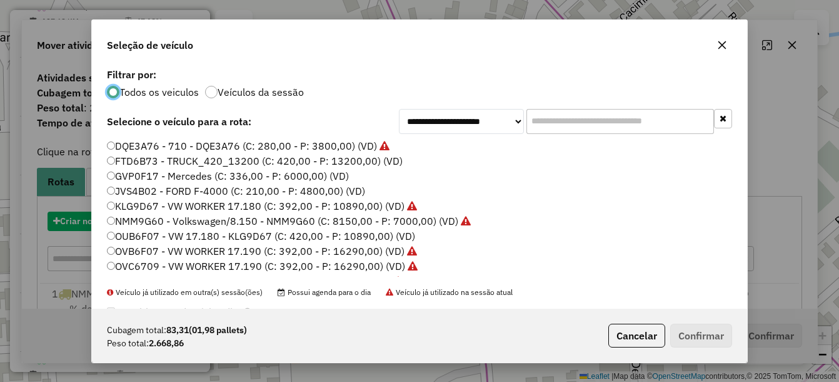
scroll to position [7, 4]
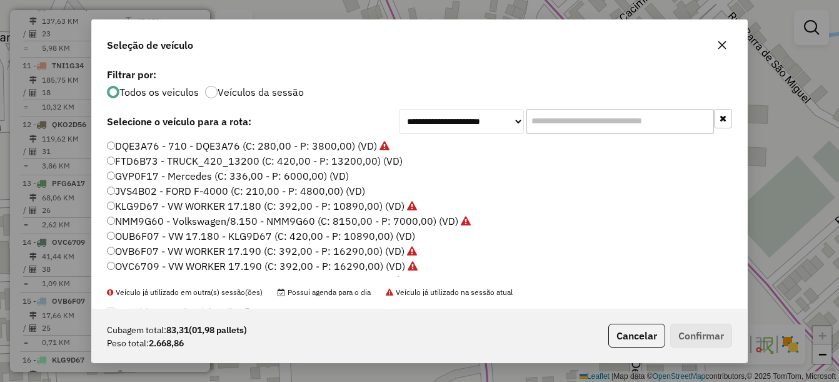
click at [115, 173] on label "GVP0F17 - Mercedes (C: 336,00 - P: 6000,00) (VD)" at bounding box center [228, 175] width 242 height 15
click at [695, 337] on button "Confirmar" at bounding box center [701, 335] width 62 height 24
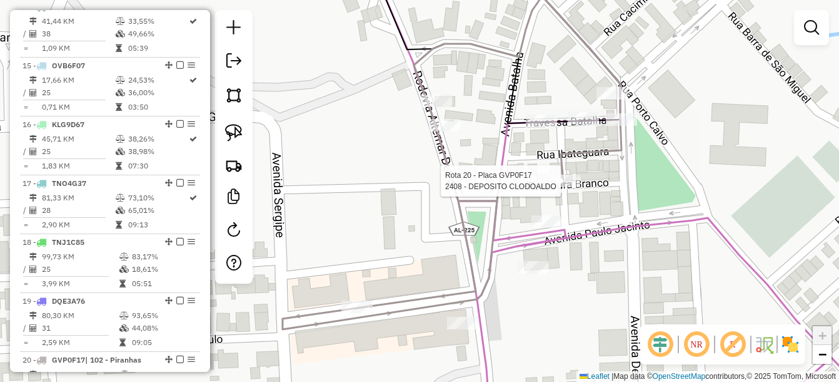
select select "*********"
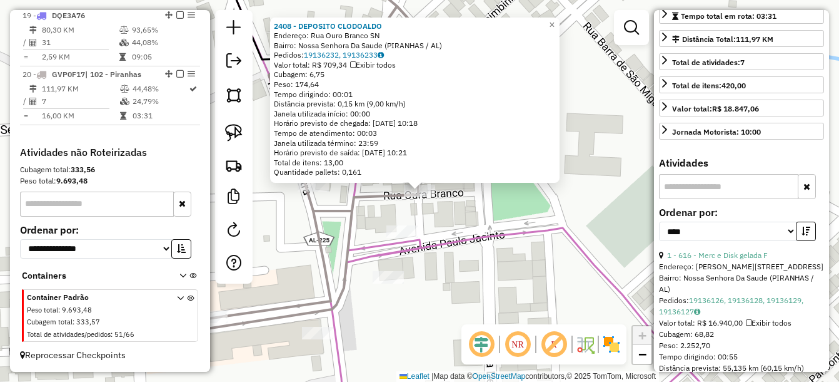
scroll to position [313, 0]
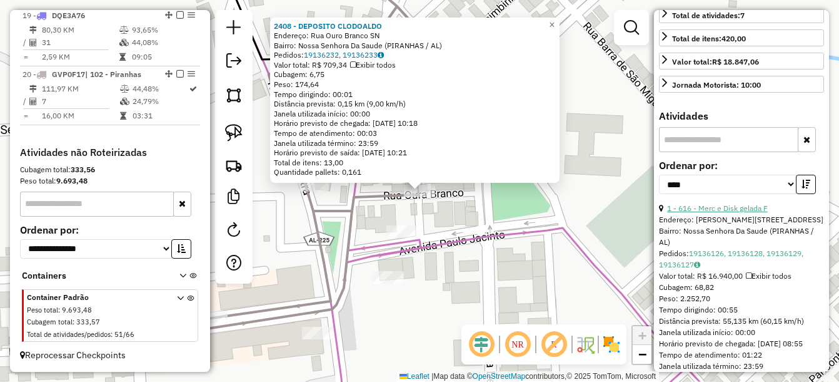
click at [746, 213] on link "1 - 616 - Merc e Disk gelada F" at bounding box center [717, 207] width 101 height 9
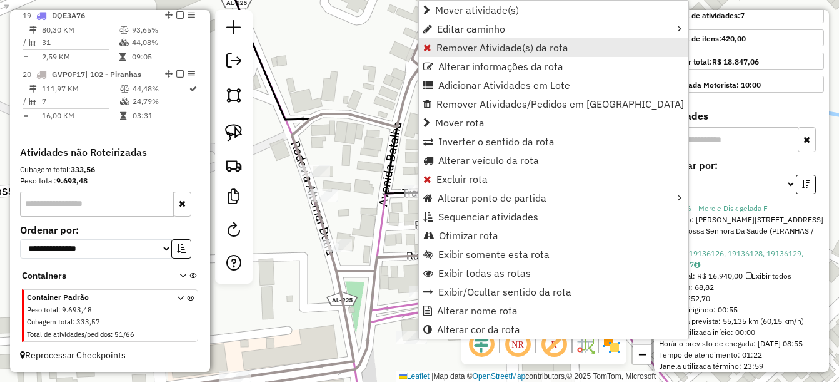
click at [487, 47] on span "Remover Atividade(s) da rota" at bounding box center [503, 48] width 132 height 10
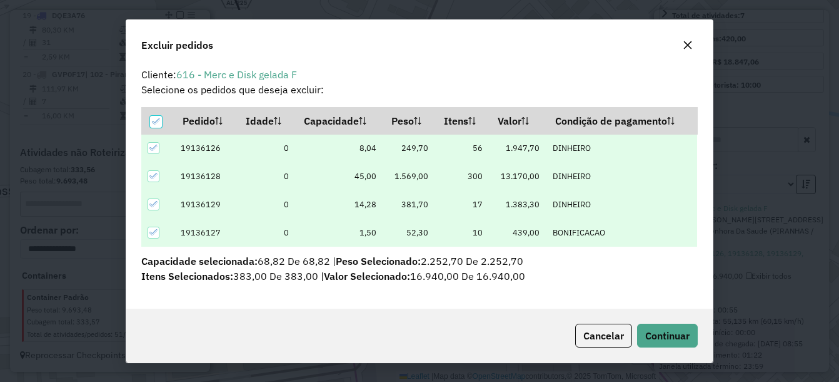
scroll to position [3, 0]
click at [657, 331] on span "Continuar" at bounding box center [667, 335] width 44 height 13
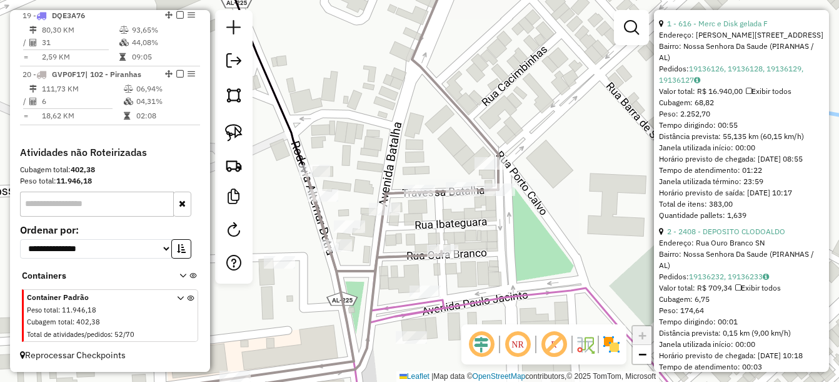
scroll to position [500, 0]
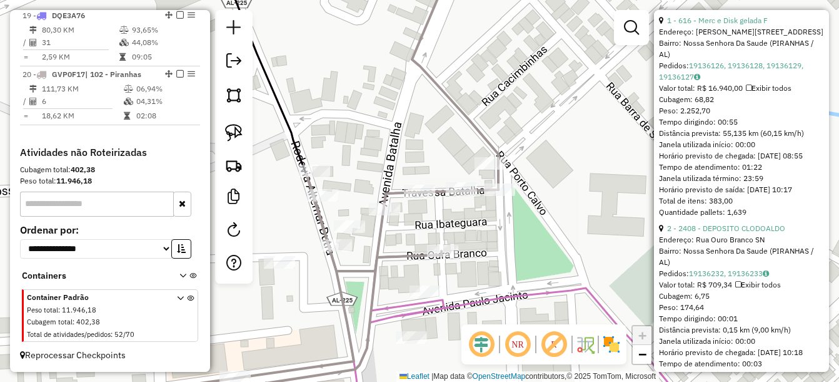
click at [584, 235] on div "Janela de atendimento Grade de atendimento Capacidade Transportadoras Veículos …" at bounding box center [419, 191] width 839 height 382
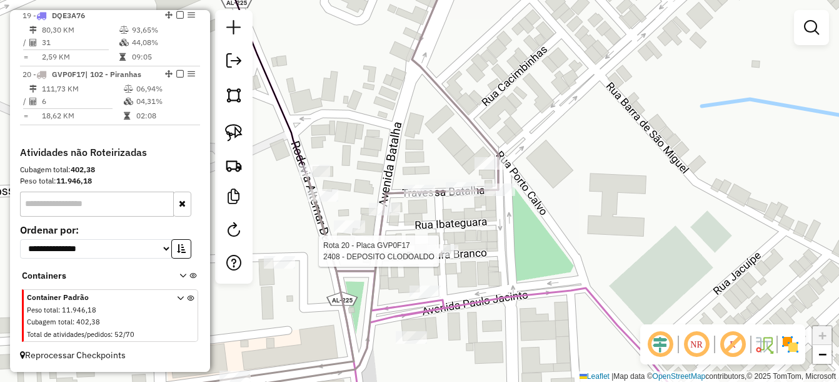
select select "*********"
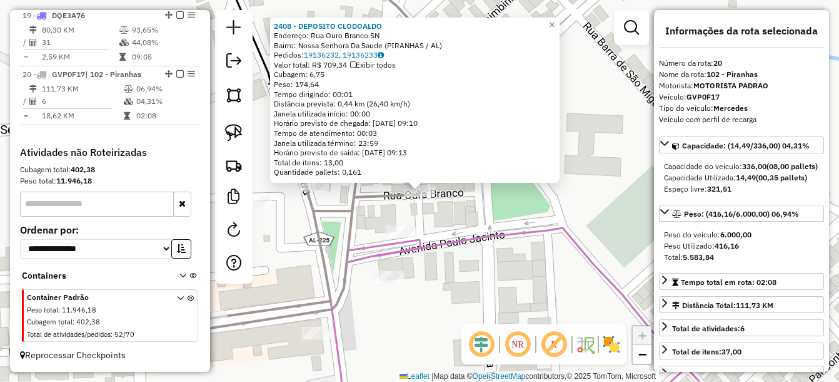
click at [497, 251] on div "2408 - DEPOSITO CLODOALDO Endereço: Rua Ouro Branco SN Bairro: [GEOGRAPHIC_DATA…" at bounding box center [419, 191] width 839 height 382
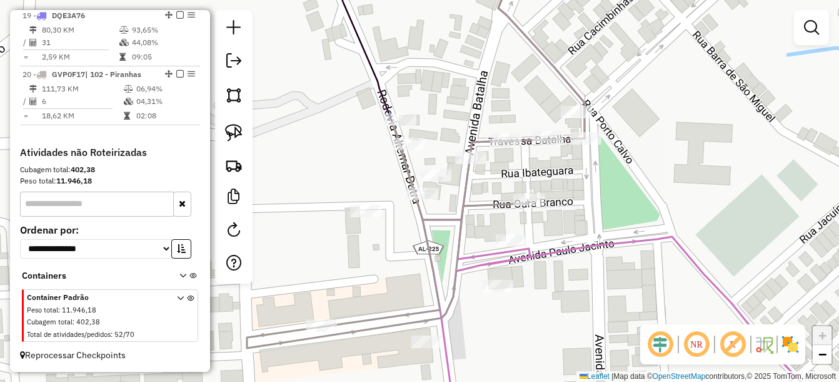
drag, startPoint x: 571, startPoint y: 222, endPoint x: 602, endPoint y: 222, distance: 30.6
click at [602, 222] on div "Janela de atendimento Grade de atendimento Capacidade Transportadoras Veículos …" at bounding box center [419, 191] width 839 height 382
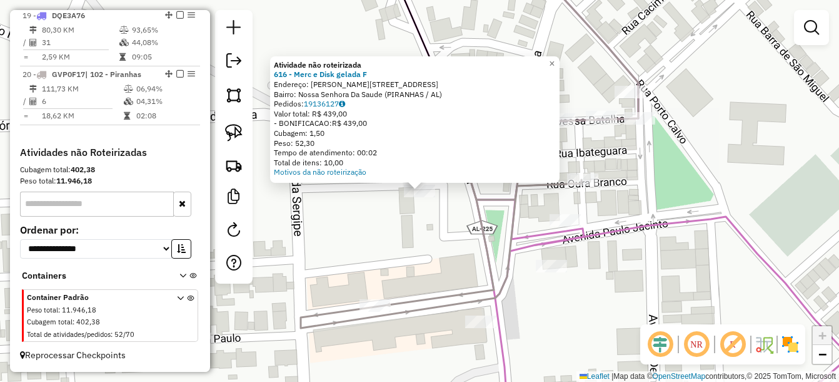
click at [422, 239] on div "Atividade não roteirizada 616 - Merc e Disk gelada F Endereço: [STREET_ADDRESS]…" at bounding box center [419, 191] width 839 height 382
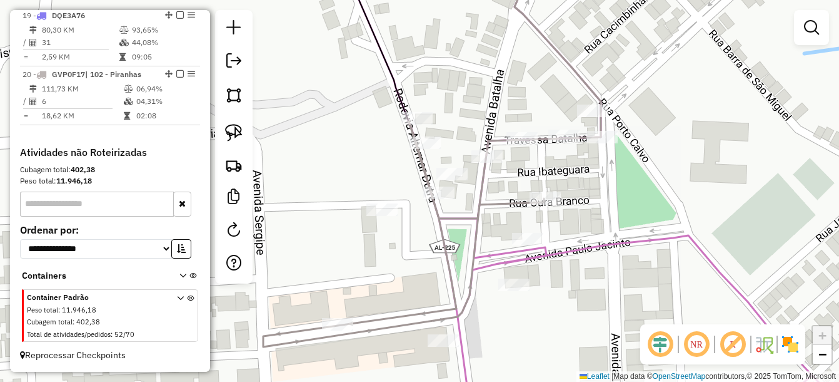
drag, startPoint x: 475, startPoint y: 211, endPoint x: 467, endPoint y: 214, distance: 8.7
click at [467, 214] on icon at bounding box center [432, 229] width 338 height 236
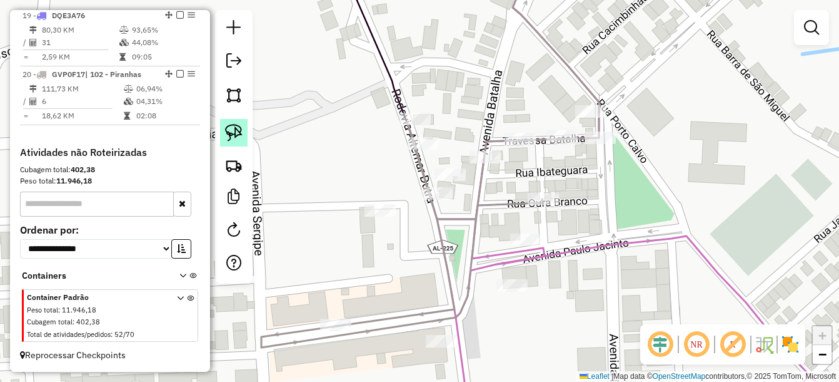
click at [241, 131] on img at bounding box center [234, 133] width 18 height 18
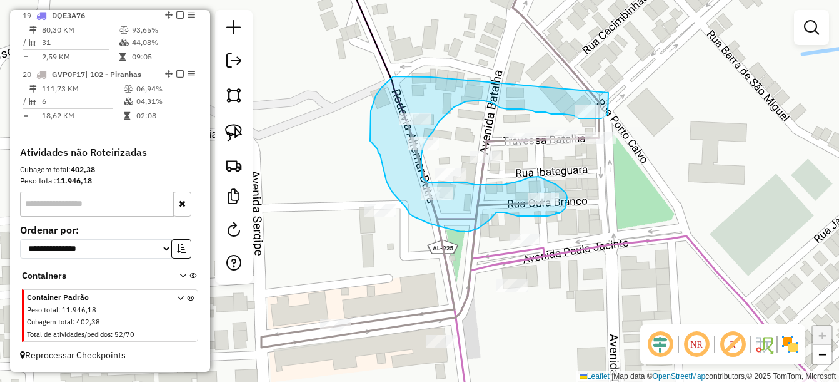
drag, startPoint x: 417, startPoint y: 76, endPoint x: 609, endPoint y: 86, distance: 191.6
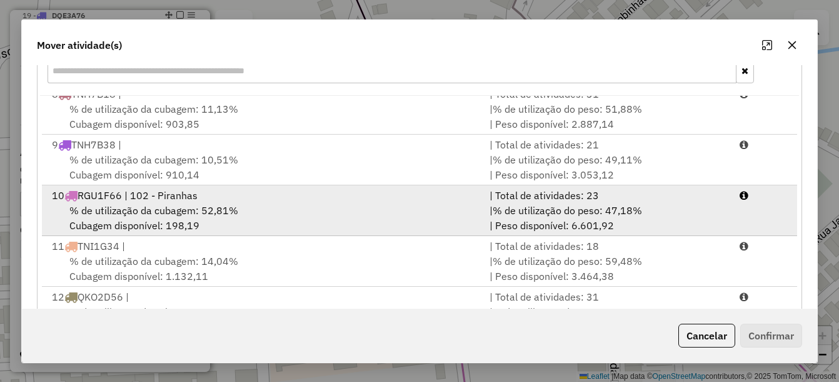
scroll to position [438, 0]
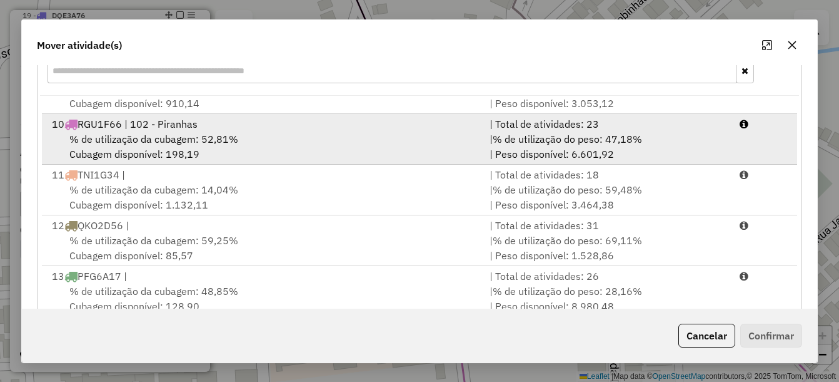
click at [198, 150] on div "% de utilização da cubagem: 52,81% Cubagem disponível: 198,19" at bounding box center [263, 146] width 438 height 30
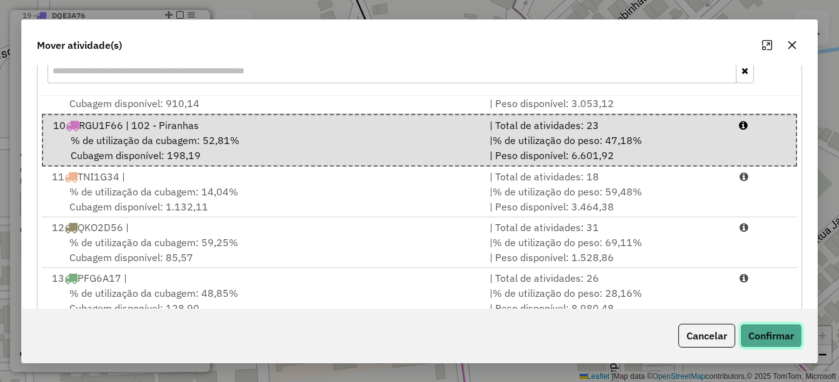
click at [766, 331] on button "Confirmar" at bounding box center [772, 335] width 62 height 24
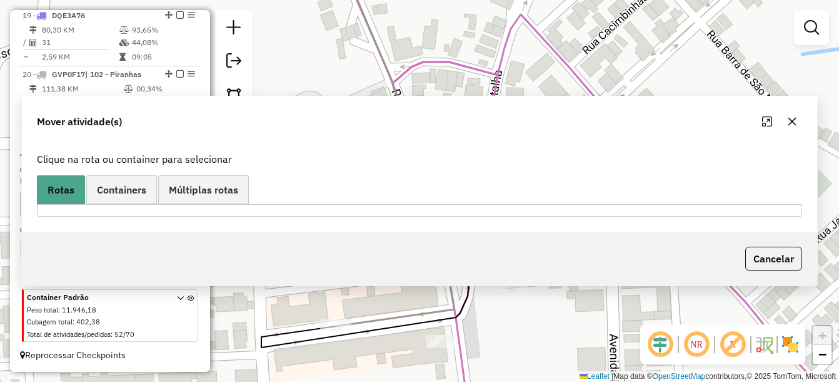
scroll to position [0, 0]
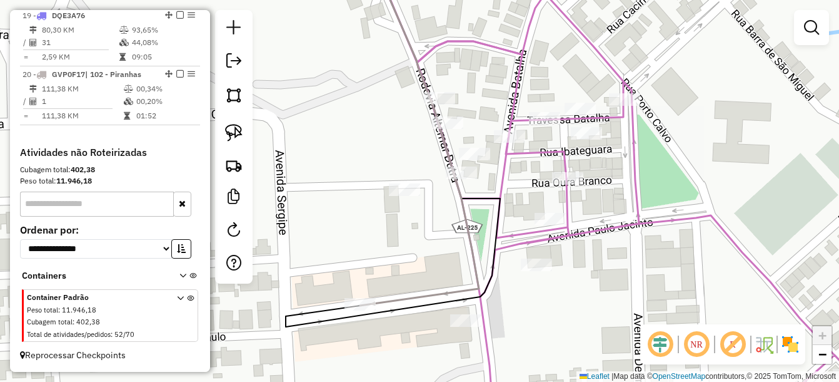
drag, startPoint x: 392, startPoint y: 288, endPoint x: 427, endPoint y: 245, distance: 56.5
click at [428, 245] on div "Janela de atendimento Grade de atendimento Capacidade Transportadoras Veículos …" at bounding box center [419, 191] width 839 height 382
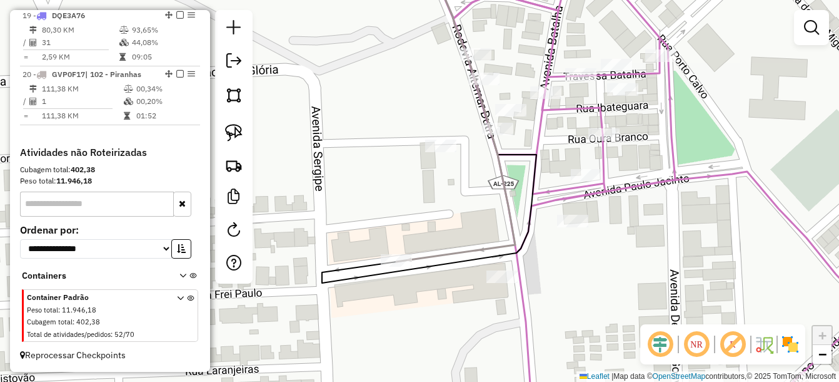
click at [380, 267] on icon at bounding box center [429, 122] width 215 height 321
select select "*********"
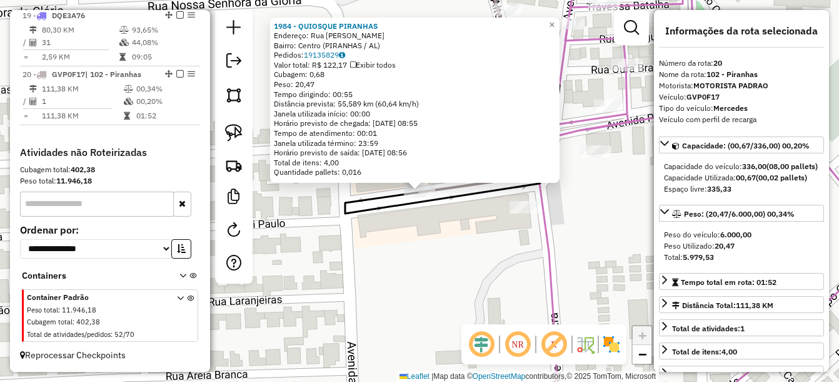
click at [423, 240] on div "1984 - QUIOSQUE PIRANHAS Endereço: Rua Grinauria Miranda SN Bairro: [GEOGRAPHIC…" at bounding box center [419, 191] width 839 height 382
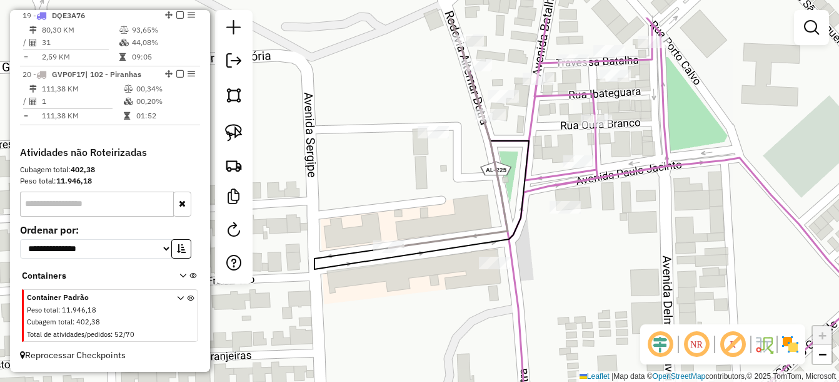
drag, startPoint x: 462, startPoint y: 236, endPoint x: 452, endPoint y: 279, distance: 43.8
click at [448, 279] on div "Janela de atendimento Grade de atendimento Capacidade Transportadoras Veículos …" at bounding box center [419, 191] width 839 height 382
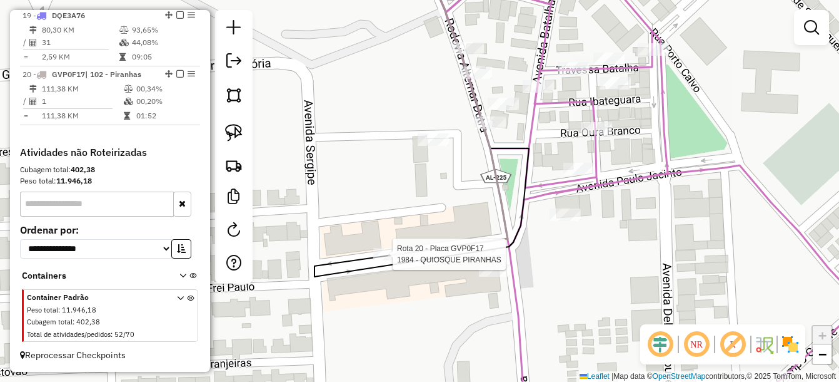
select select "*********"
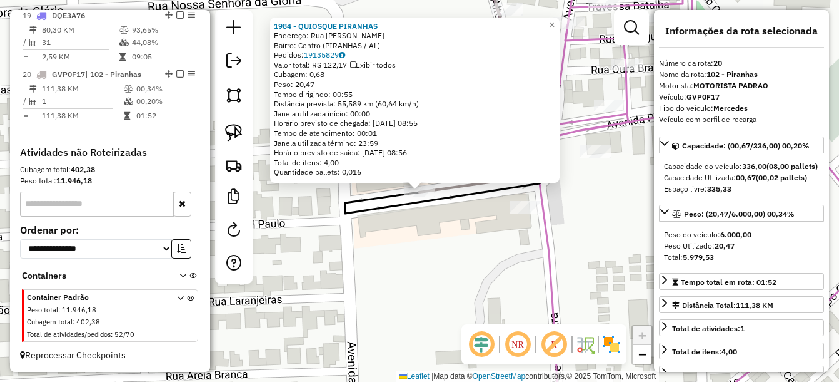
click at [440, 256] on div "1984 - QUIOSQUE PIRANHAS Endereço: Rua Grinauria Miranda SN Bairro: [GEOGRAPHIC…" at bounding box center [419, 191] width 839 height 382
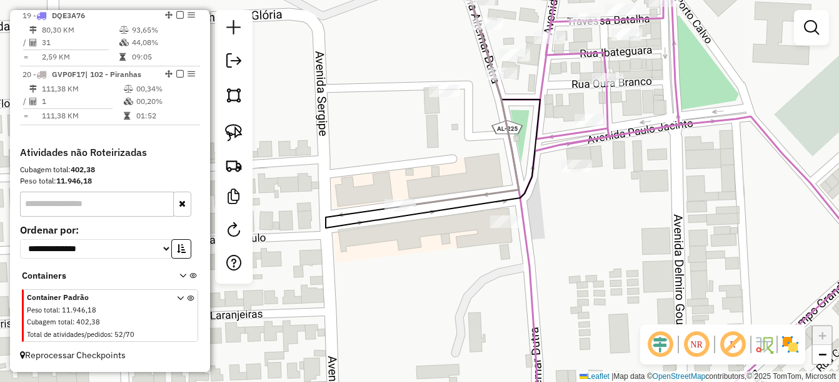
drag, startPoint x: 503, startPoint y: 164, endPoint x: 477, endPoint y: 176, distance: 29.7
click at [488, 173] on div "Janela de atendimento Grade de atendimento Capacidade Transportadoras Veículos …" at bounding box center [419, 191] width 839 height 382
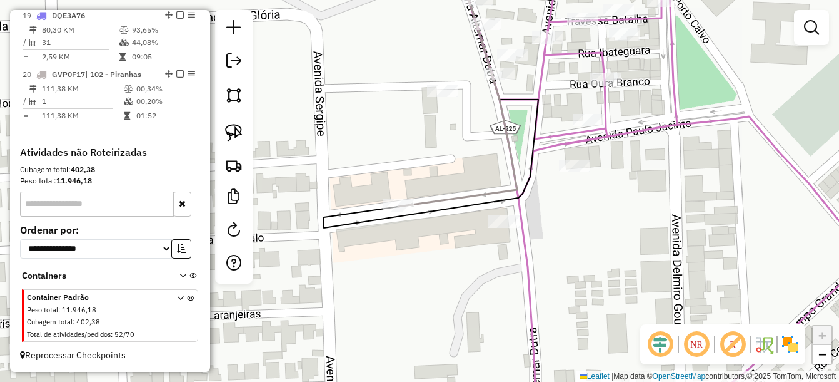
drag, startPoint x: 238, startPoint y: 139, endPoint x: 345, endPoint y: 141, distance: 107.6
click at [239, 139] on img at bounding box center [234, 133] width 18 height 18
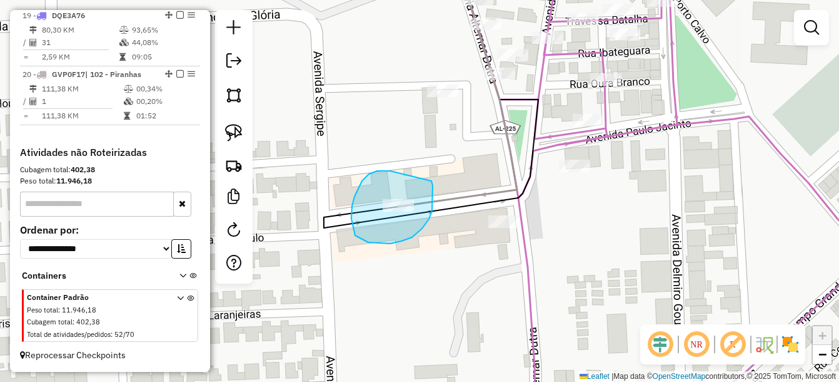
drag, startPoint x: 377, startPoint y: 171, endPoint x: 432, endPoint y: 181, distance: 55.3
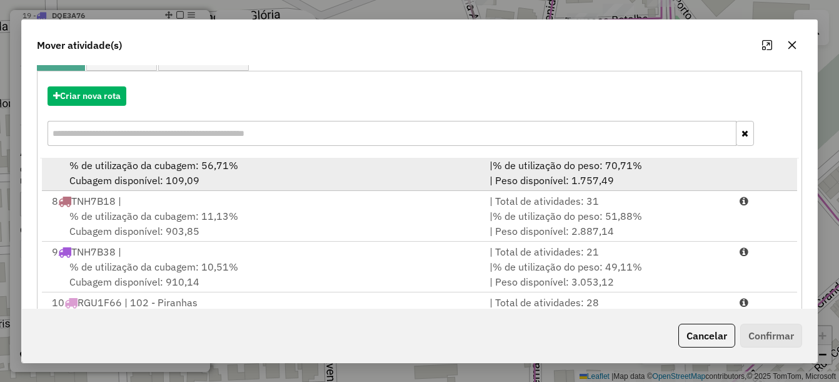
scroll to position [375, 0]
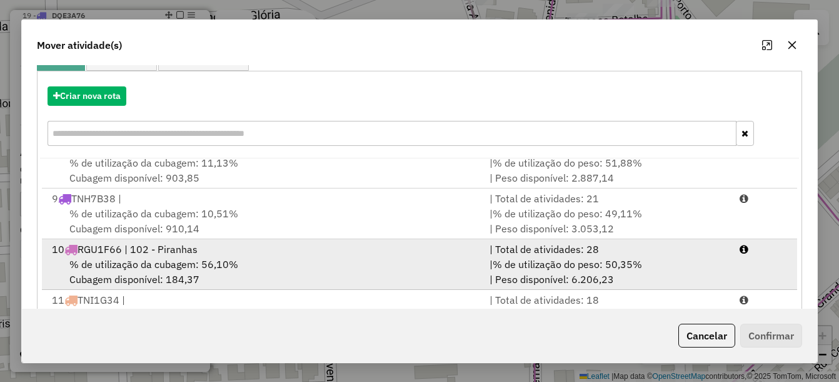
click at [158, 247] on div "10 RGU1F66 | 102 - Piranhas" at bounding box center [263, 248] width 438 height 15
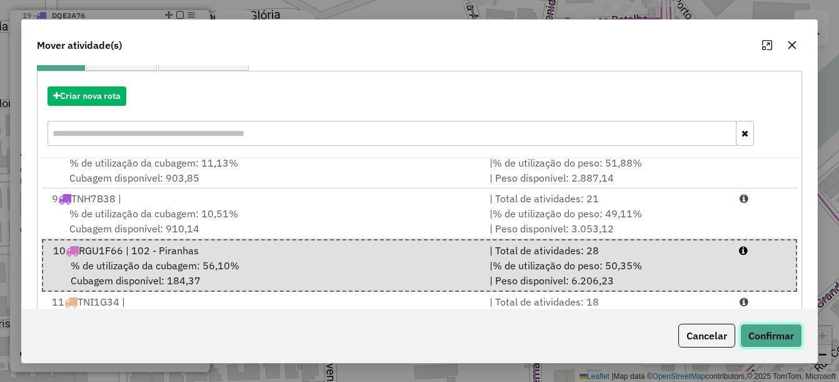
click at [755, 333] on button "Confirmar" at bounding box center [772, 335] width 62 height 24
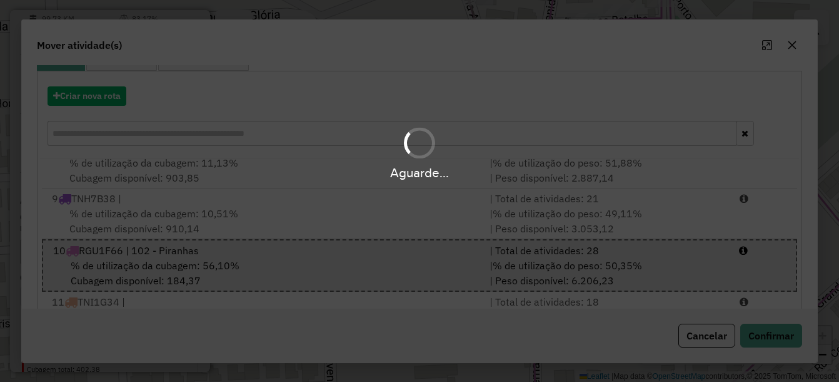
scroll to position [0, 0]
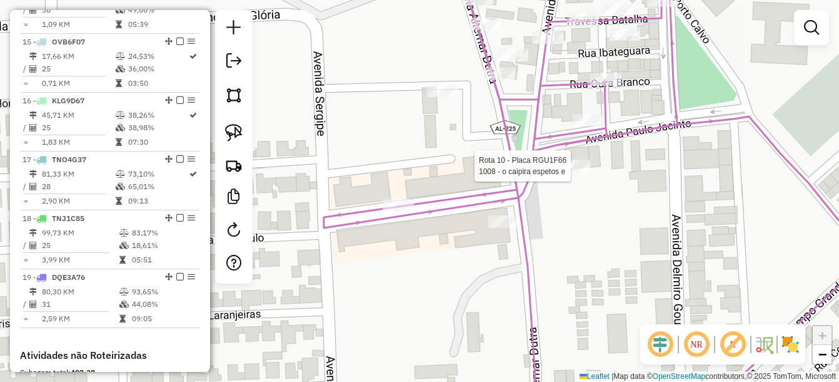
select select "*********"
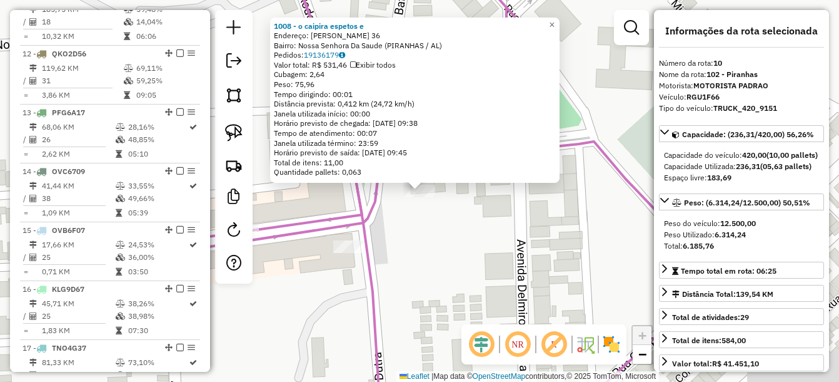
scroll to position [1013, 0]
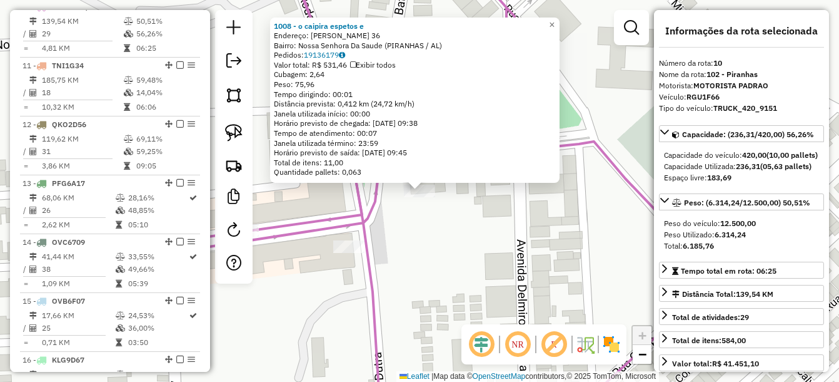
click at [498, 268] on div "1008 - o caipira espetos e Endereço: Marechal deodoro 36 Bairro: [GEOGRAPHIC_DA…" at bounding box center [419, 191] width 839 height 382
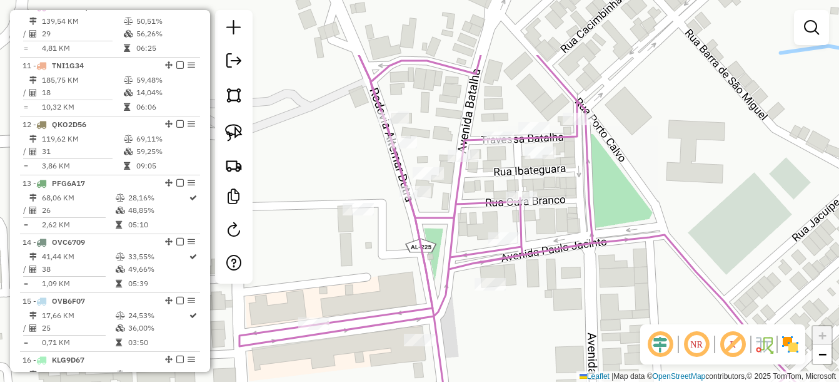
drag, startPoint x: 554, startPoint y: 241, endPoint x: 598, endPoint y: 297, distance: 71.3
click at [601, 300] on div "Janela de atendimento Grade de atendimento Capacidade Transportadoras Veículos …" at bounding box center [419, 191] width 839 height 382
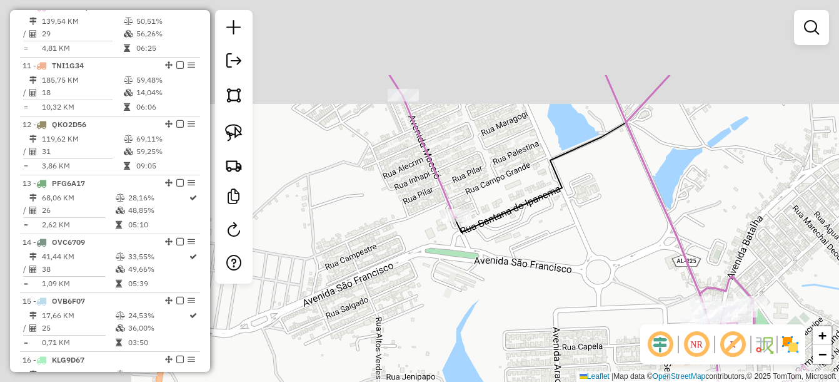
drag, startPoint x: 545, startPoint y: 215, endPoint x: 577, endPoint y: 226, distance: 33.0
click at [577, 226] on div "Janela de atendimento Grade de atendimento Capacidade Transportadoras Veículos …" at bounding box center [419, 191] width 839 height 382
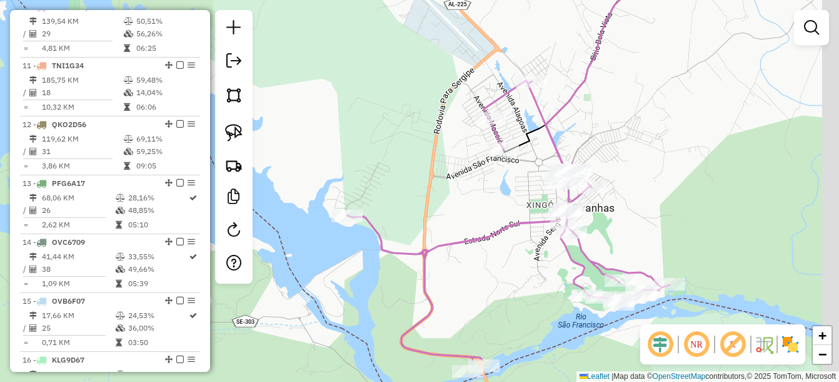
drag, startPoint x: 605, startPoint y: 166, endPoint x: 565, endPoint y: 108, distance: 71.1
click at [574, 80] on div "Janela de atendimento Grade de atendimento Capacidade Transportadoras Veículos …" at bounding box center [419, 191] width 839 height 382
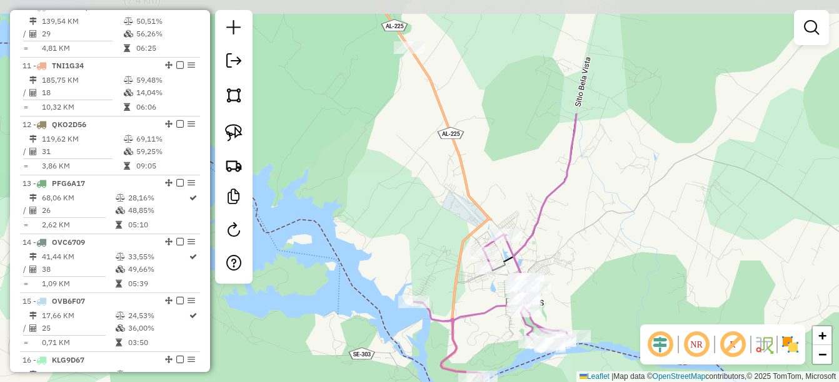
drag, startPoint x: 629, startPoint y: 99, endPoint x: 599, endPoint y: 254, distance: 157.4
click at [599, 254] on div "Janela de atendimento Grade de atendimento Capacidade Transportadoras Veículos …" at bounding box center [419, 191] width 839 height 382
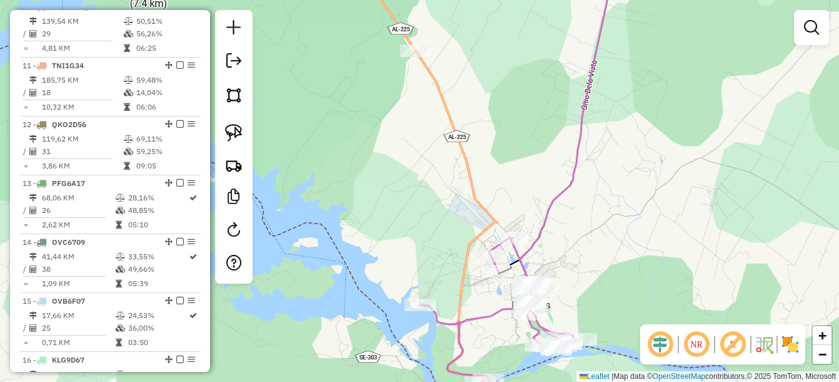
drag, startPoint x: 523, startPoint y: 140, endPoint x: 505, endPoint y: 211, distance: 72.8
click at [520, 224] on div "Janela de atendimento Grade de atendimento Capacidade Transportadoras Veículos …" at bounding box center [419, 191] width 839 height 382
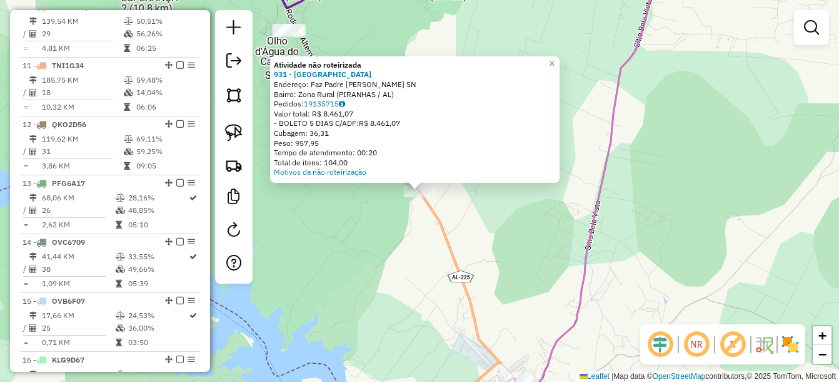
click at [462, 261] on div "Atividade não roteirizada 931 - Restaurante Canyons Endereço: Faz Padre [PERSON…" at bounding box center [419, 191] width 839 height 382
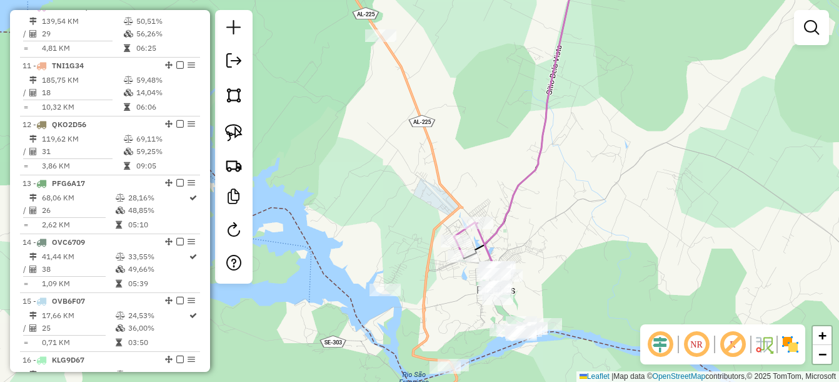
drag, startPoint x: 444, startPoint y: 134, endPoint x: 453, endPoint y: 159, distance: 25.9
click at [442, 112] on div "Janela de atendimento Grade de atendimento Capacidade Transportadoras Veículos …" at bounding box center [419, 191] width 839 height 382
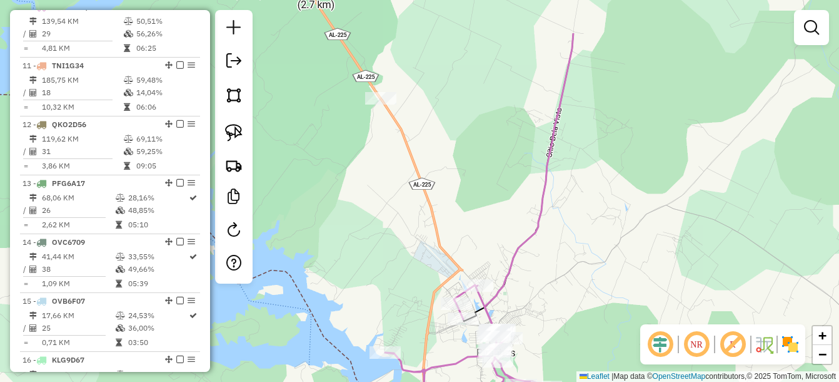
drag, startPoint x: 435, startPoint y: 127, endPoint x: 442, endPoint y: 241, distance: 114.7
click at [448, 245] on div "Rota 10 - Placa RGU1F66 1014 - posto prime Janela de atendimento Grade de atend…" at bounding box center [419, 191] width 839 height 382
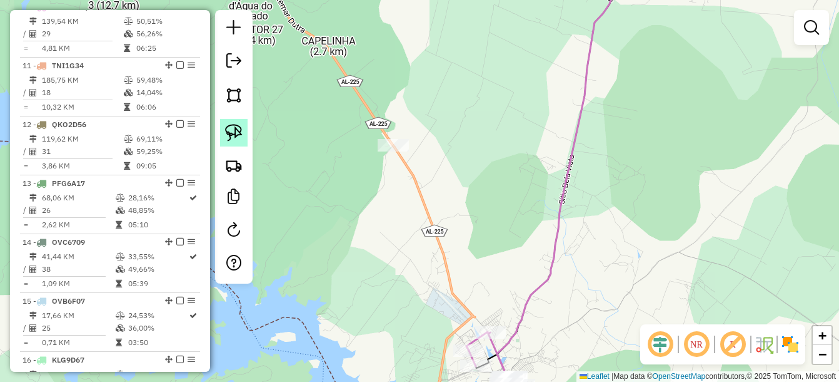
click at [231, 132] on img at bounding box center [234, 133] width 18 height 18
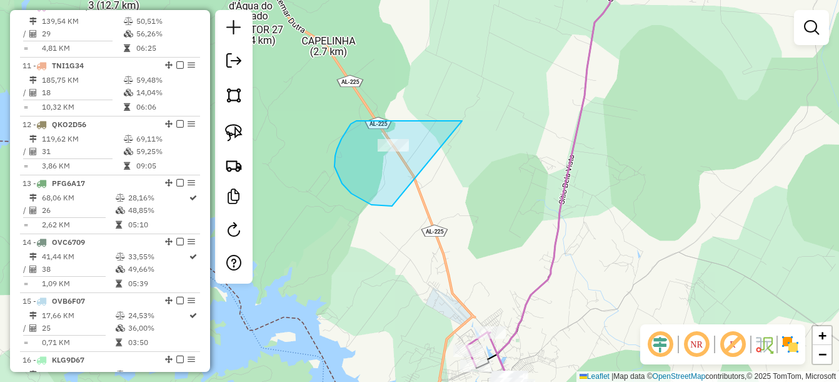
drag, startPoint x: 462, startPoint y: 121, endPoint x: 417, endPoint y: 201, distance: 92.2
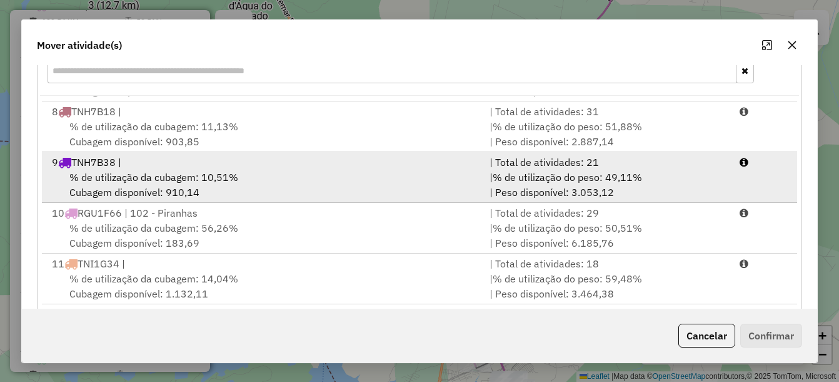
scroll to position [375, 0]
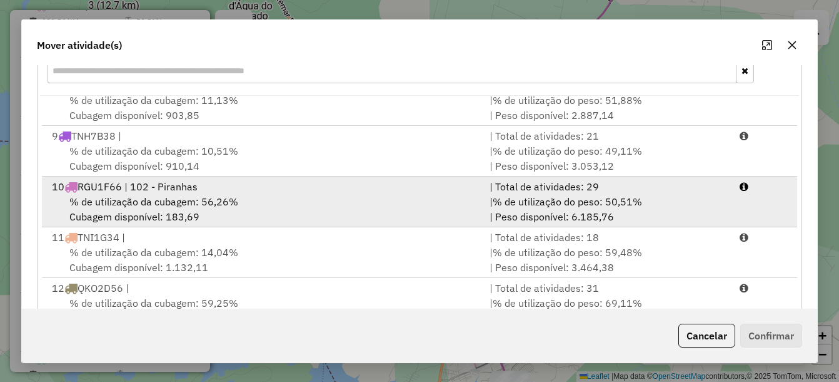
click at [205, 188] on div "10 RGU1F66 | 102 - Piranhas" at bounding box center [263, 186] width 438 height 15
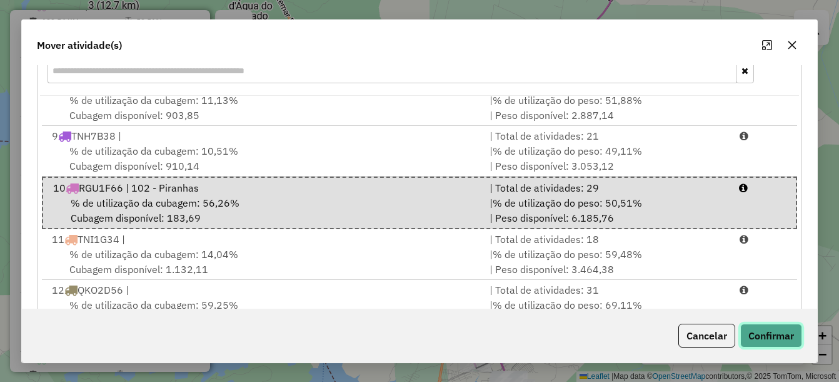
click at [753, 335] on button "Confirmar" at bounding box center [772, 335] width 62 height 24
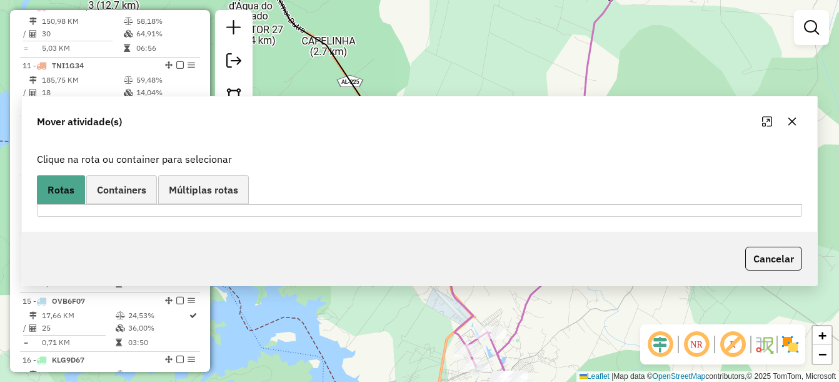
scroll to position [0, 0]
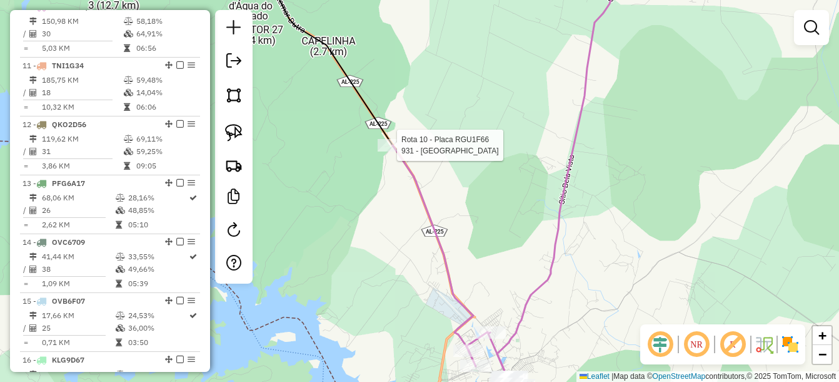
select select "*********"
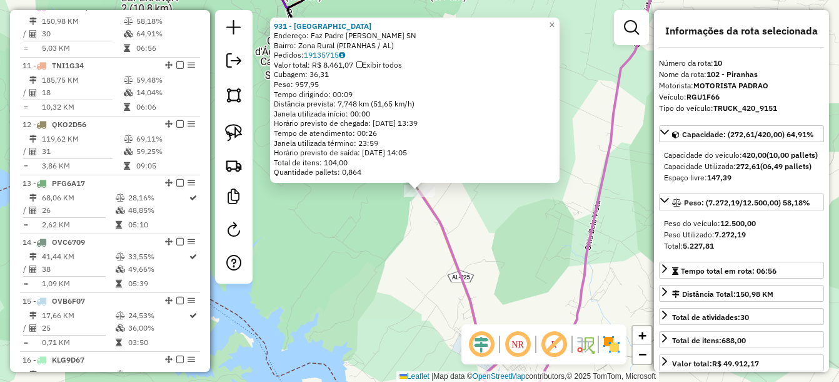
click at [460, 219] on div "931 - Restaurante Canyons Endereço: Faz Padre Cicero SN Bairro: Zona Rural (PIR…" at bounding box center [419, 191] width 839 height 382
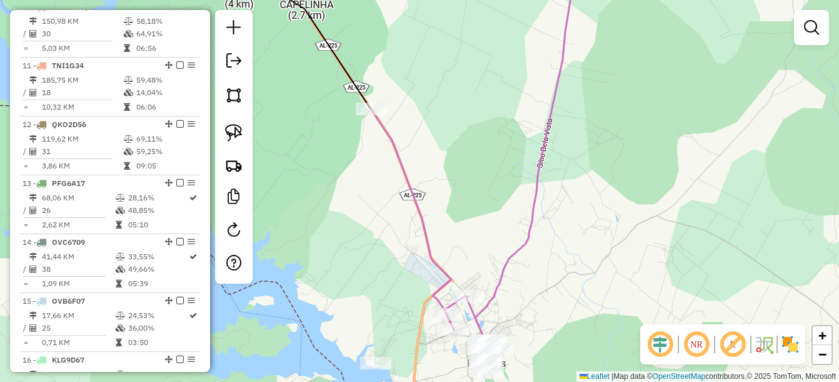
drag, startPoint x: 452, startPoint y: 166, endPoint x: 440, endPoint y: 111, distance: 56.2
click at [440, 111] on div "Janela de atendimento Grade de atendimento Capacidade Transportadoras Veículos …" at bounding box center [419, 191] width 839 height 382
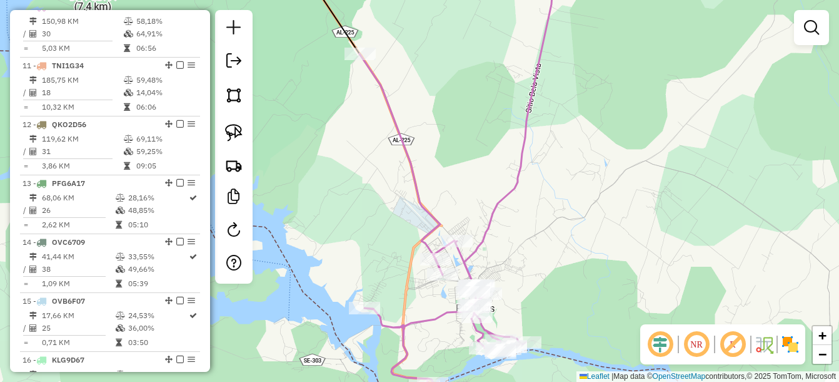
drag, startPoint x: 507, startPoint y: 223, endPoint x: 468, endPoint y: 103, distance: 126.2
click at [468, 103] on div "Janela de atendimento Grade de atendimento Capacidade Transportadoras Veículos …" at bounding box center [419, 191] width 839 height 382
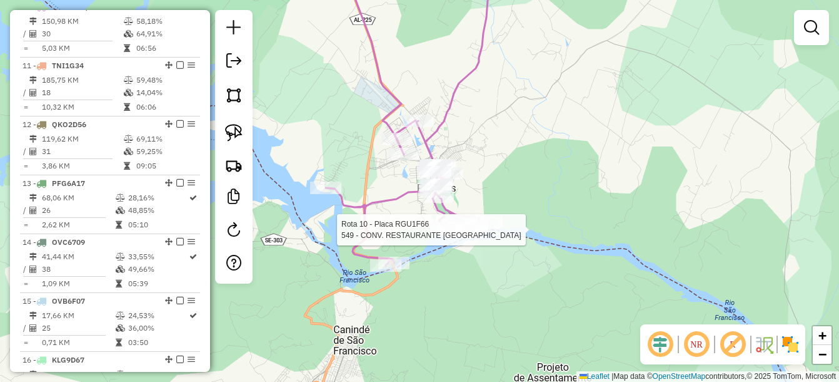
select select "*********"
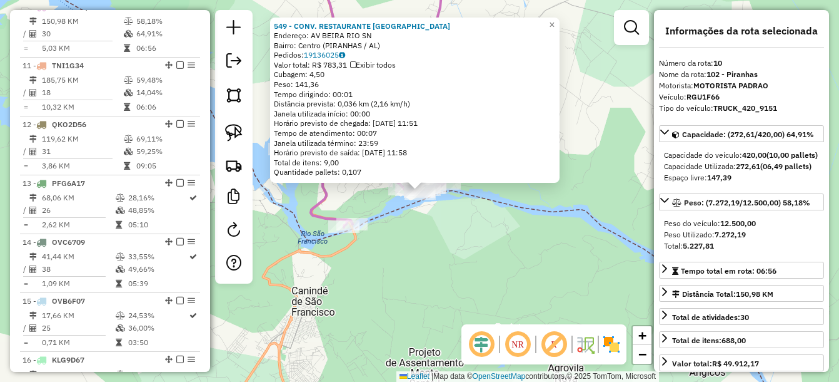
click at [473, 231] on div "549 - CONV. RESTAURANTE CA Endereço: AV BEIRA RIO SN Bairro: [GEOGRAPHIC_DATA] …" at bounding box center [419, 191] width 839 height 382
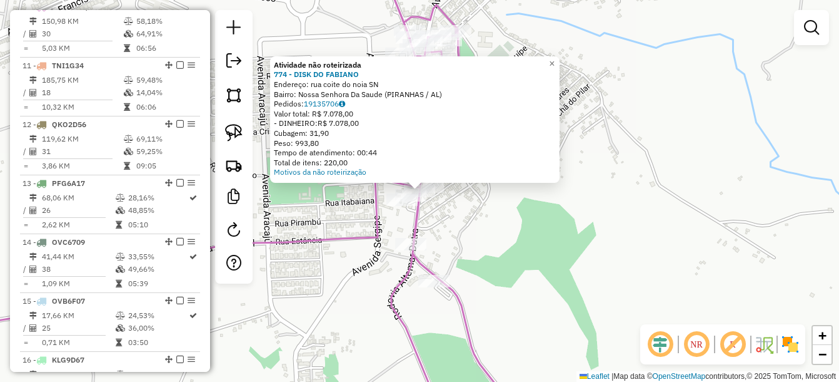
click at [480, 225] on div "Atividade não roteirizada 774 - DISK DO [PERSON_NAME]: rua coite do noia SN Bai…" at bounding box center [419, 191] width 839 height 382
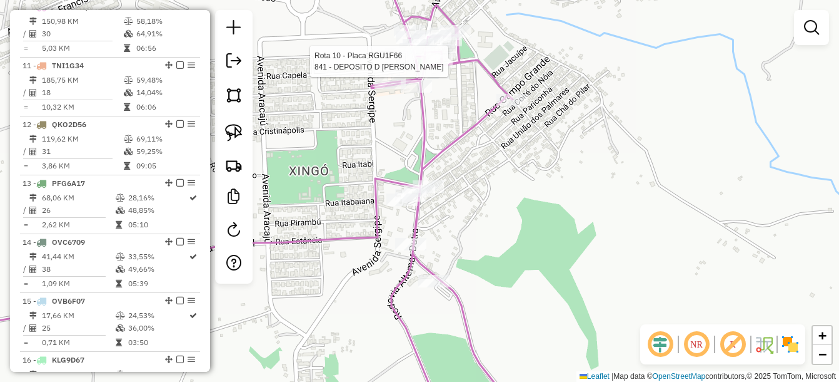
select select "*********"
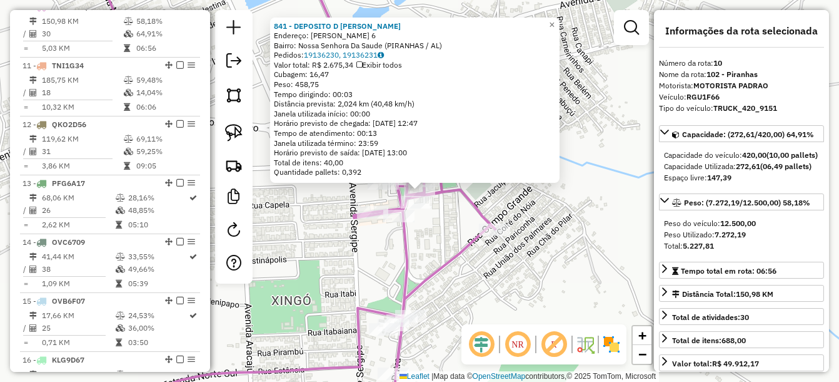
click at [450, 276] on div "841 - DEPOSITO D [PERSON_NAME]: [PERSON_NAME] 6 Bairro: Nossa Senhora Da Saude …" at bounding box center [419, 191] width 839 height 382
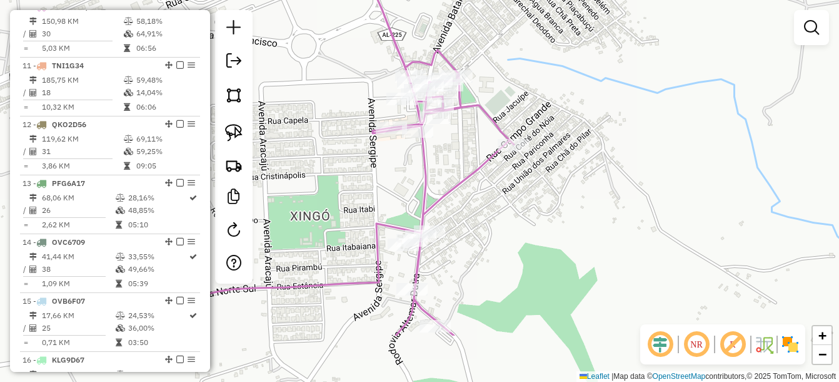
drag, startPoint x: 471, startPoint y: 222, endPoint x: 438, endPoint y: 242, distance: 38.2
click at [468, 193] on div "Janela de atendimento Grade de atendimento Capacidade Transportadoras Veículos …" at bounding box center [419, 191] width 839 height 382
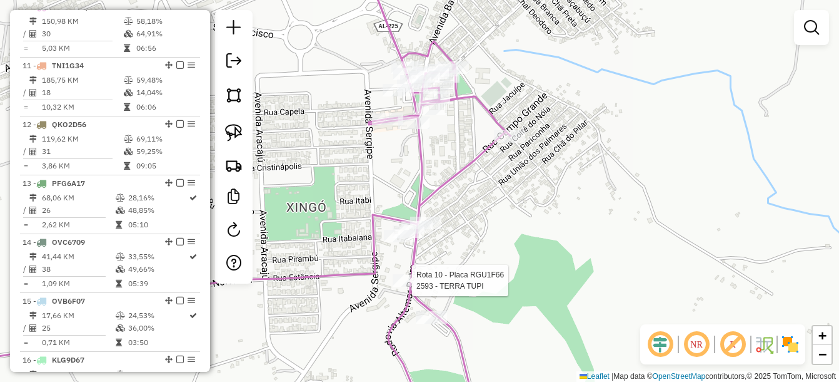
select select "*********"
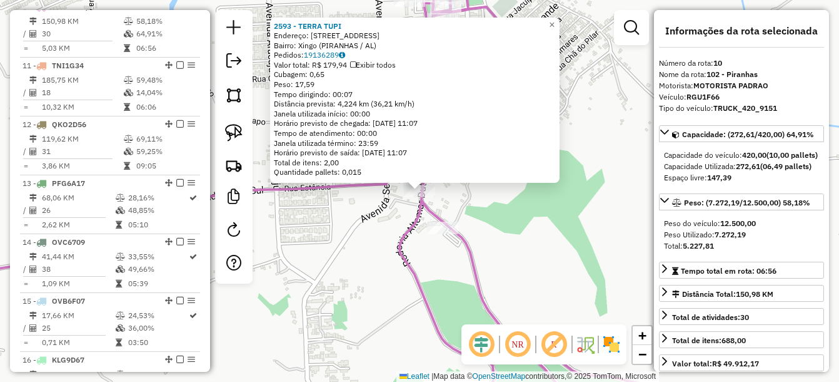
click at [497, 252] on div "2593 - TERRA TUPI Endereço: Rodovia Altemar Dutra 54 Bairro: [GEOGRAPHIC_DATA] …" at bounding box center [419, 191] width 839 height 382
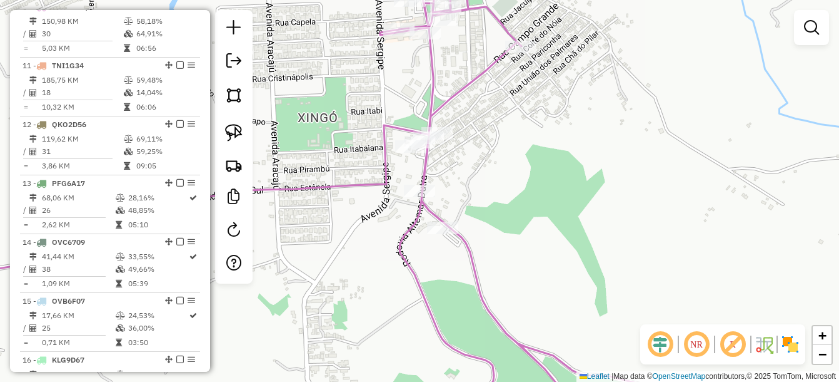
drag, startPoint x: 485, startPoint y: 193, endPoint x: 472, endPoint y: 191, distance: 13.4
click at [476, 192] on div "Janela de atendimento Grade de atendimento Capacidade Transportadoras Veículos …" at bounding box center [419, 191] width 839 height 382
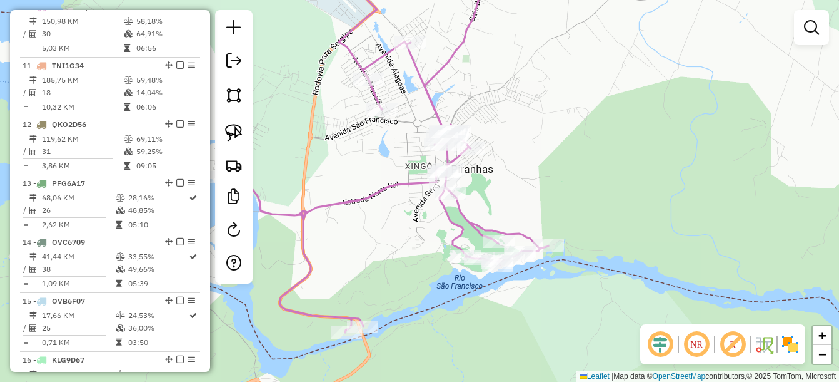
drag, startPoint x: 580, startPoint y: 169, endPoint x: 448, endPoint y: 131, distance: 137.4
click at [455, 131] on div "Janela de atendimento Grade de atendimento Capacidade Transportadoras Veículos …" at bounding box center [419, 191] width 839 height 382
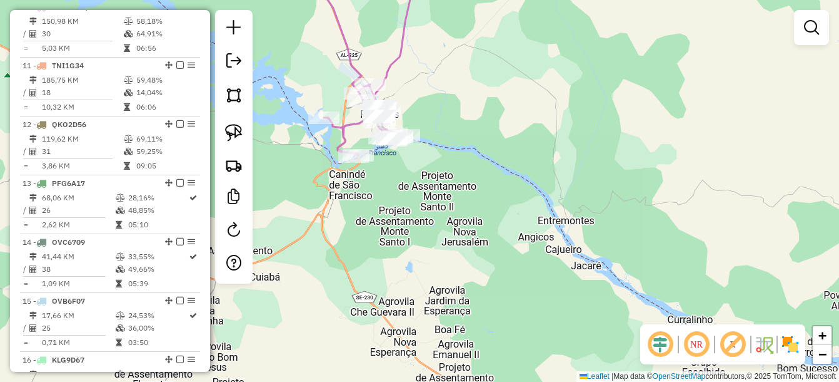
drag, startPoint x: 589, startPoint y: 174, endPoint x: 370, endPoint y: 103, distance: 229.4
click at [373, 103] on div "Janela de atendimento Grade de atendimento Capacidade Transportadoras Veículos …" at bounding box center [419, 191] width 839 height 382
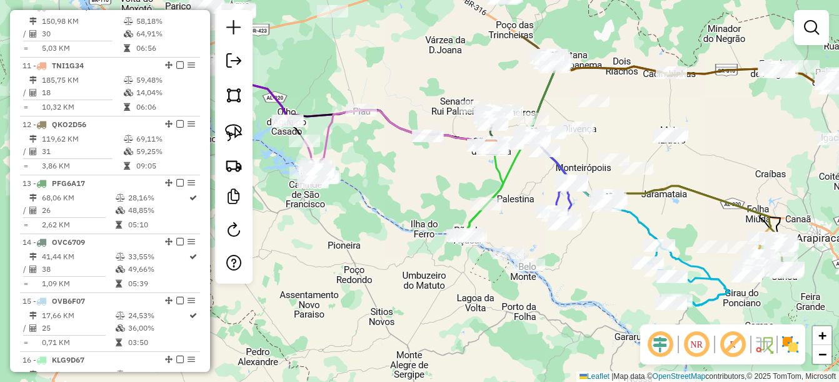
drag, startPoint x: 517, startPoint y: 103, endPoint x: 511, endPoint y: 177, distance: 74.0
click at [511, 177] on icon at bounding box center [517, 188] width 111 height 98
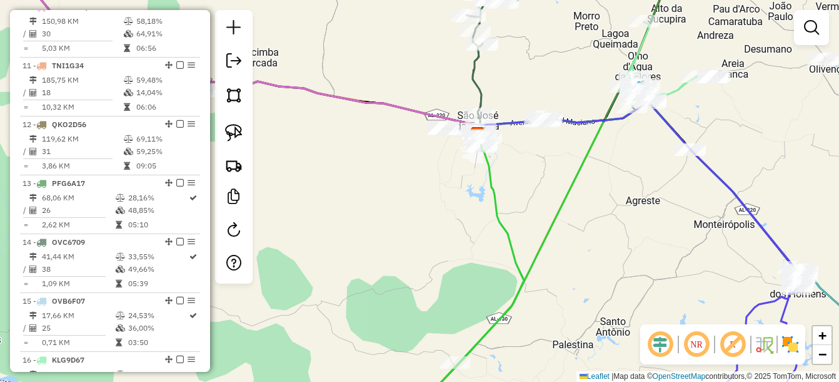
drag, startPoint x: 679, startPoint y: 177, endPoint x: 640, endPoint y: 156, distance: 44.2
click at [640, 156] on div "Janela de atendimento Grade de atendimento Capacidade Transportadoras Veículos …" at bounding box center [419, 191] width 839 height 382
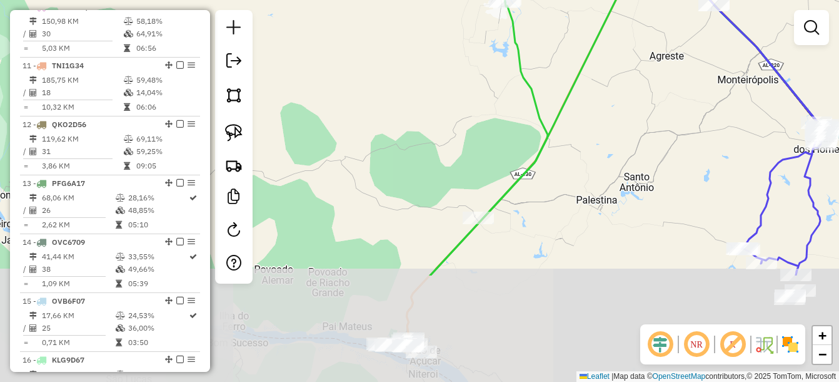
drag, startPoint x: 666, startPoint y: 158, endPoint x: 682, endPoint y: 81, distance: 78.6
click at [682, 81] on div "Janela de atendimento Grade de atendimento Capacidade Transportadoras Veículos …" at bounding box center [419, 191] width 839 height 382
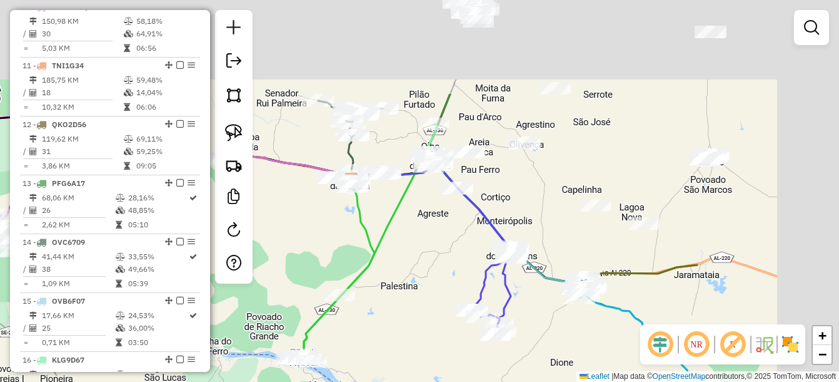
drag, startPoint x: 697, startPoint y: 150, endPoint x: 657, endPoint y: 209, distance: 70.8
click at [513, 305] on icon at bounding box center [485, 261] width 56 height 147
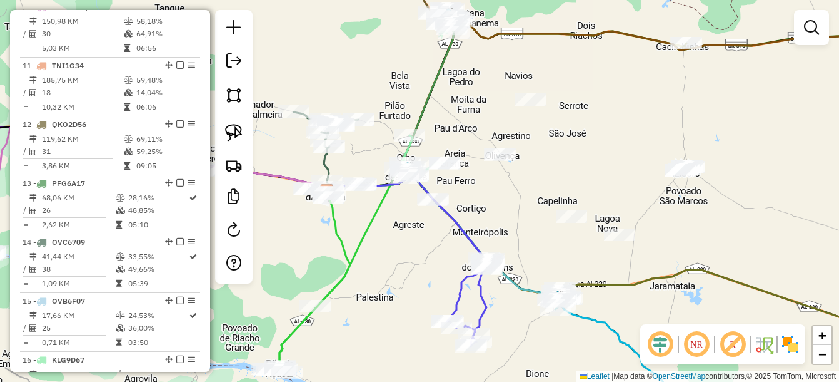
drag, startPoint x: 635, startPoint y: 168, endPoint x: 520, endPoint y: 149, distance: 116.5
click at [555, 150] on div "Janela de atendimento Grade de atendimento Capacidade Transportadoras Veículos …" at bounding box center [419, 191] width 839 height 382
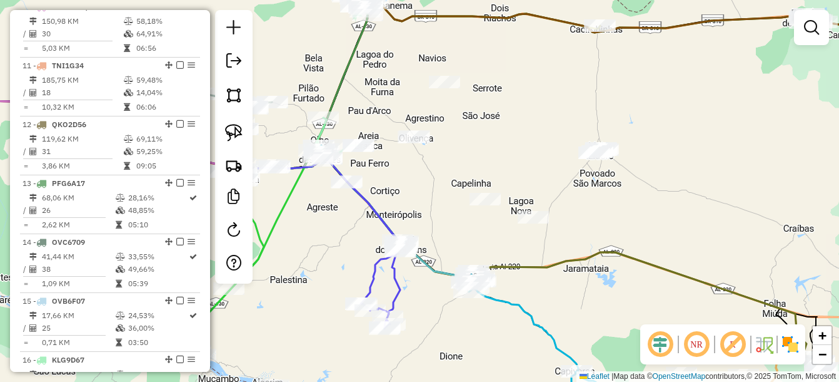
click at [248, 131] on div at bounding box center [234, 146] width 38 height 273
click at [236, 131] on img at bounding box center [234, 133] width 18 height 18
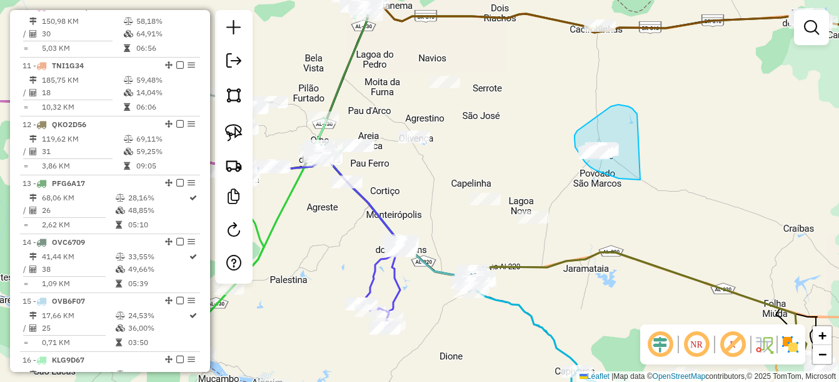
drag, startPoint x: 634, startPoint y: 110, endPoint x: 650, endPoint y: 171, distance: 62.7
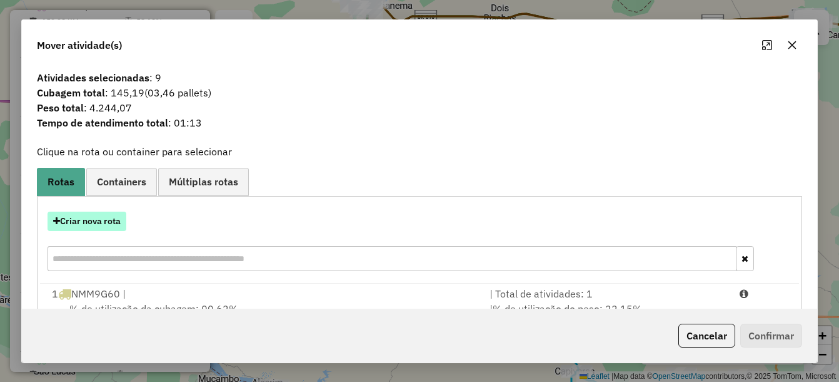
click at [105, 218] on button "Criar nova rota" at bounding box center [87, 220] width 79 height 19
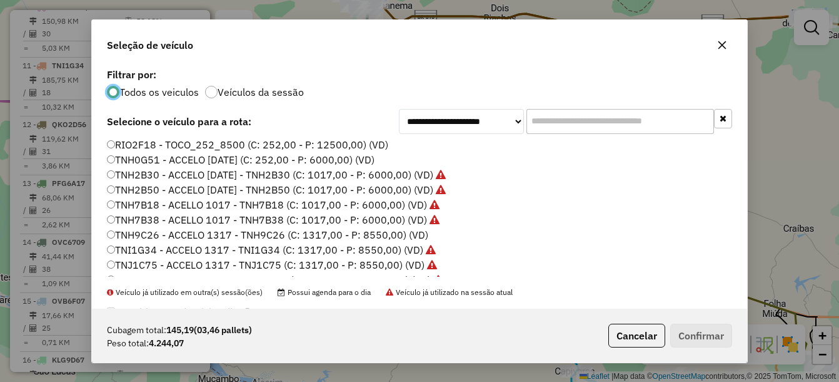
scroll to position [250, 0]
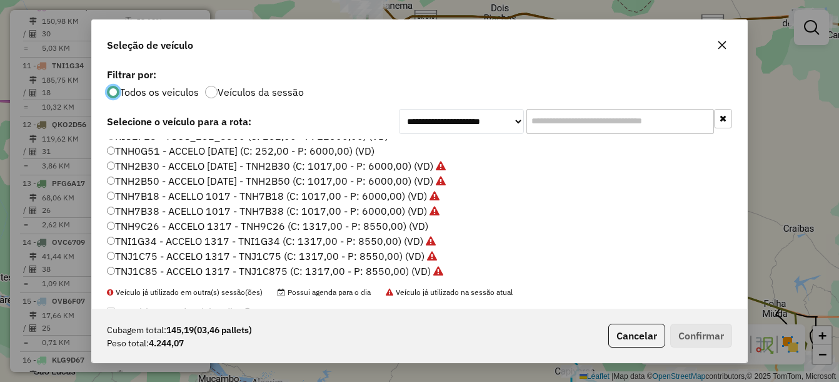
click at [225, 223] on label "TNH9C26 - ACCELO 1317 - TNH9C26 (C: 1317,00 - P: 8550,00) (VD)" at bounding box center [267, 225] width 321 height 15
click at [699, 323] on button "Confirmar" at bounding box center [701, 335] width 62 height 24
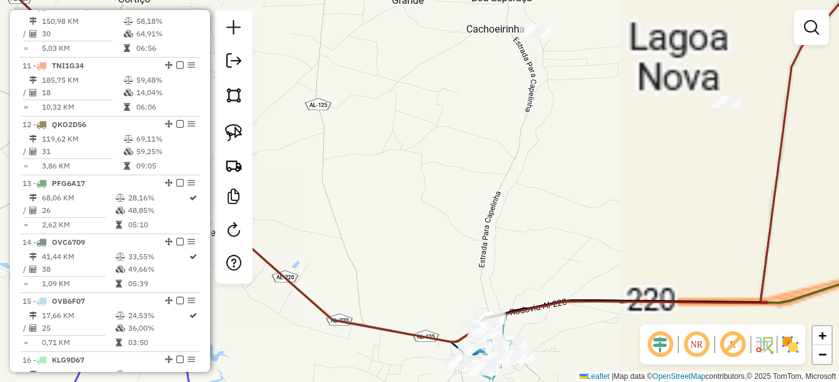
drag, startPoint x: 479, startPoint y: 268, endPoint x: 537, endPoint y: 191, distance: 95.9
click at [537, 191] on div "Janela de atendimento Grade de atendimento Capacidade Transportadoras Veículos …" at bounding box center [419, 191] width 839 height 382
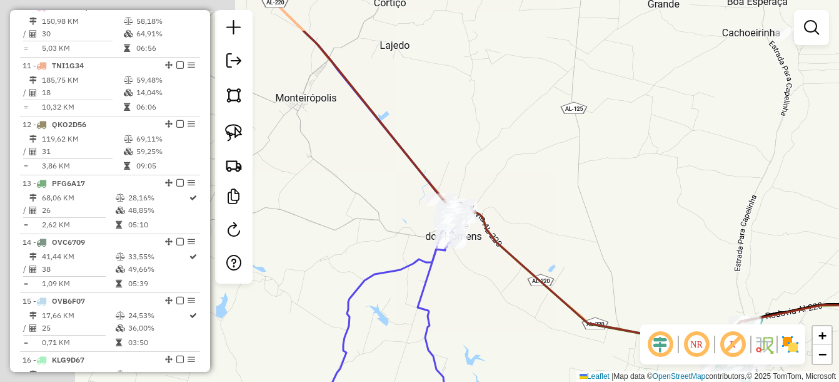
drag, startPoint x: 613, startPoint y: 273, endPoint x: 588, endPoint y: 271, distance: 25.1
click at [620, 277] on div "Janela de atendimento Grade de atendimento Capacidade Transportadoras Veículos …" at bounding box center [419, 191] width 839 height 382
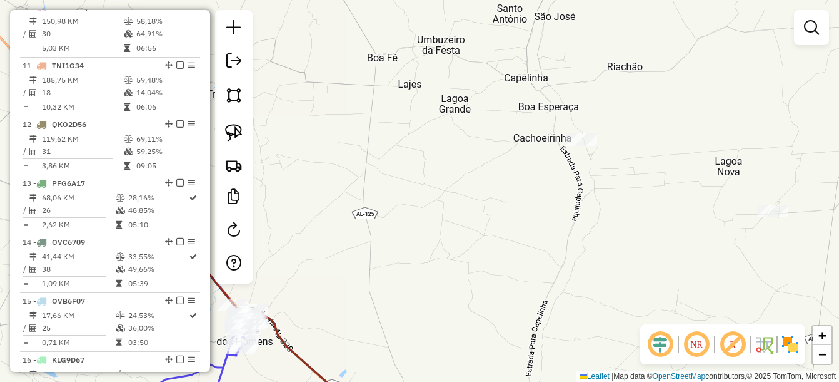
drag, startPoint x: 501, startPoint y: 245, endPoint x: 388, endPoint y: 313, distance: 131.3
click at [388, 313] on div "Janela de atendimento Grade de atendimento Capacidade Transportadoras Veículos …" at bounding box center [419, 191] width 839 height 382
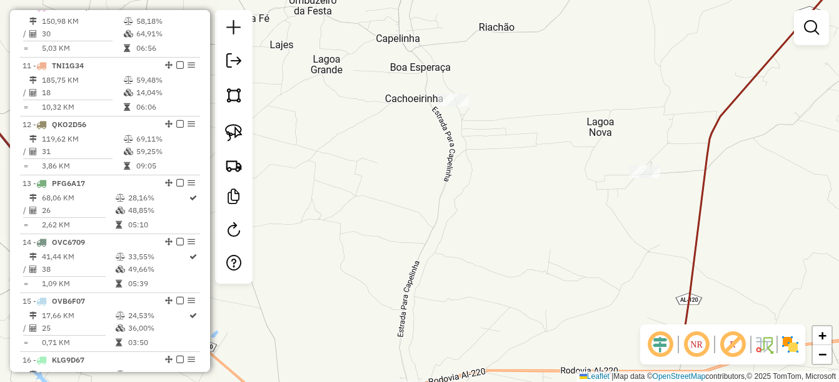
drag, startPoint x: 620, startPoint y: 212, endPoint x: 568, endPoint y: 140, distance: 88.7
click at [568, 140] on div "Janela de atendimento Grade de atendimento Capacidade Transportadoras Veículos …" at bounding box center [419, 191] width 839 height 382
drag, startPoint x: 554, startPoint y: 243, endPoint x: 464, endPoint y: 137, distance: 138.9
click at [465, 138] on div "Janela de atendimento Grade de atendimento Capacidade Transportadoras Veículos …" at bounding box center [419, 191] width 839 height 382
